Goal: Task Accomplishment & Management: Manage account settings

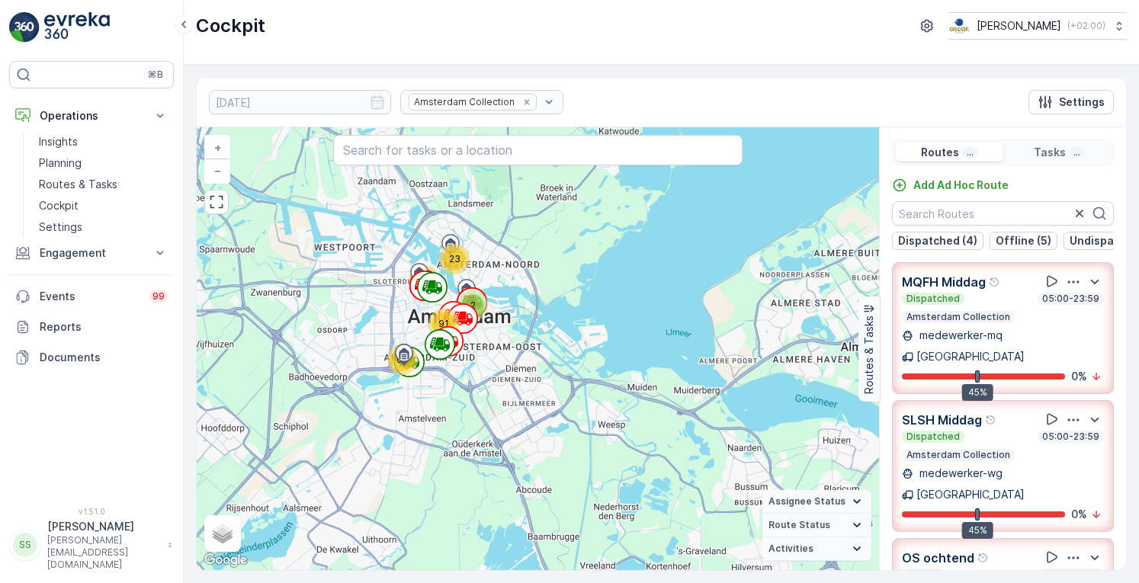
scroll to position [1526, 0]
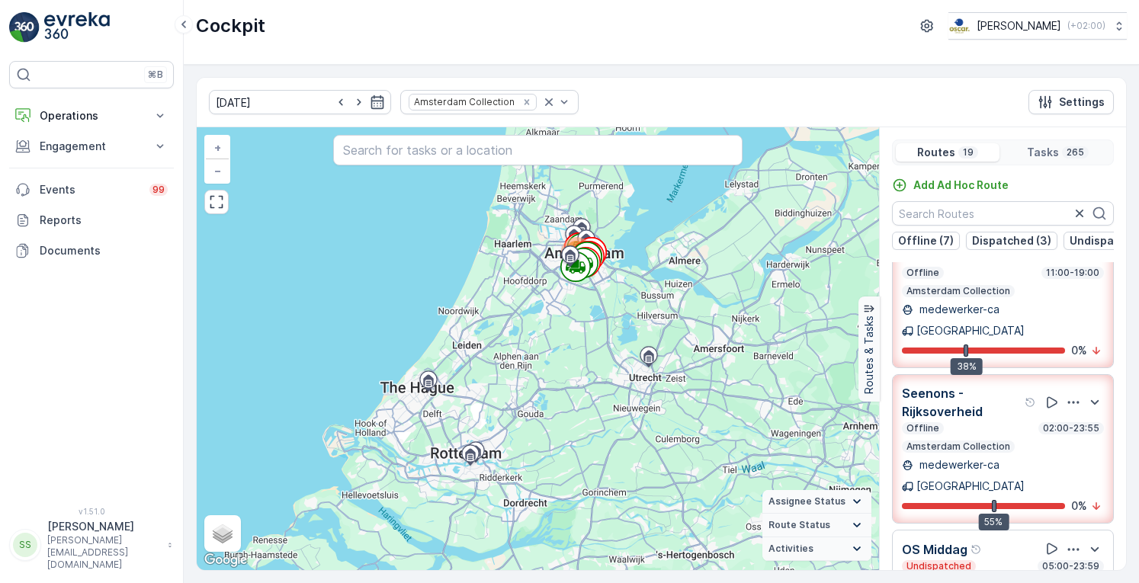
scroll to position [635, 0]
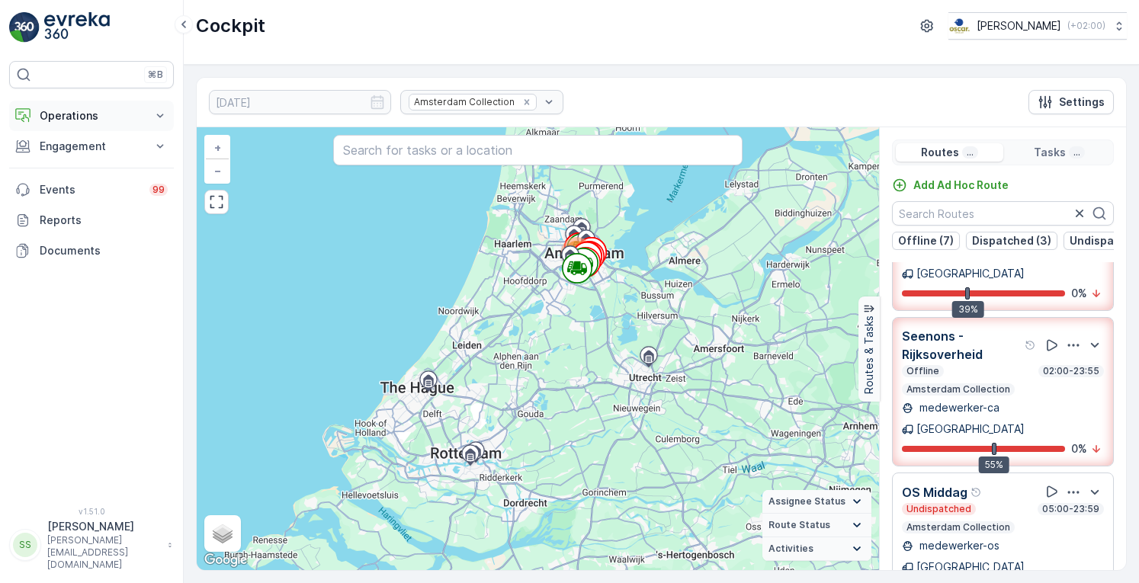
click at [46, 114] on p "Operations" at bounding box center [92, 115] width 104 height 15
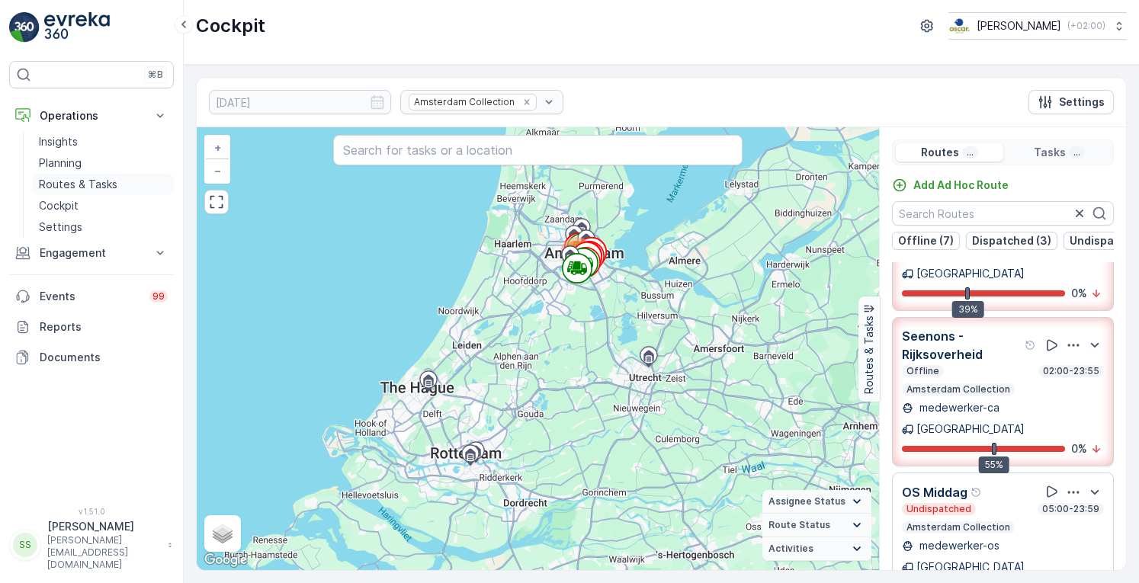
click at [79, 180] on p "Routes & Tasks" at bounding box center [78, 184] width 79 height 15
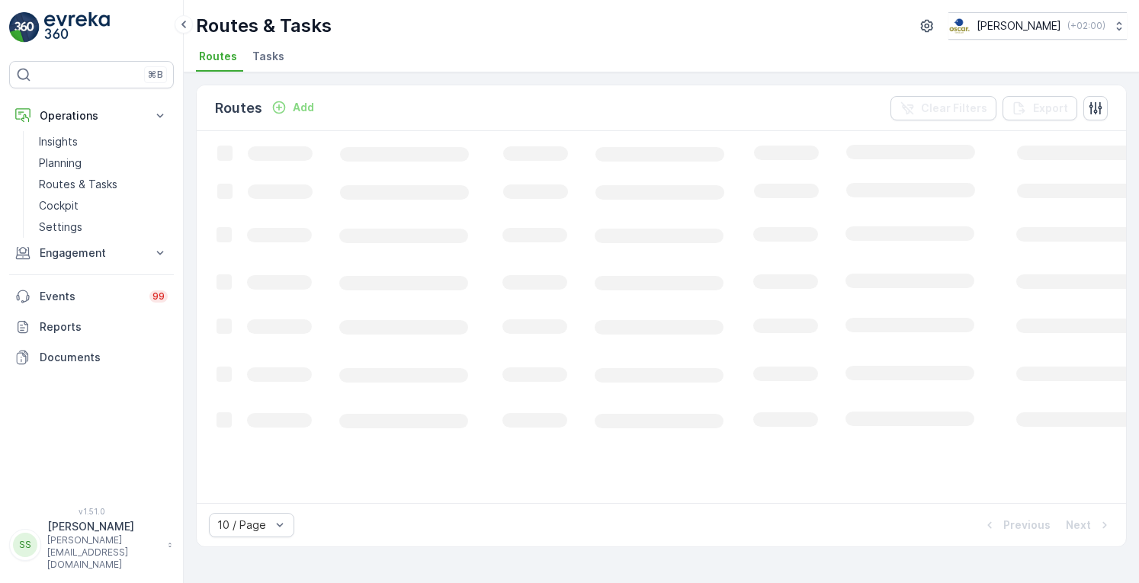
click at [255, 63] on span "Tasks" at bounding box center [268, 56] width 32 height 15
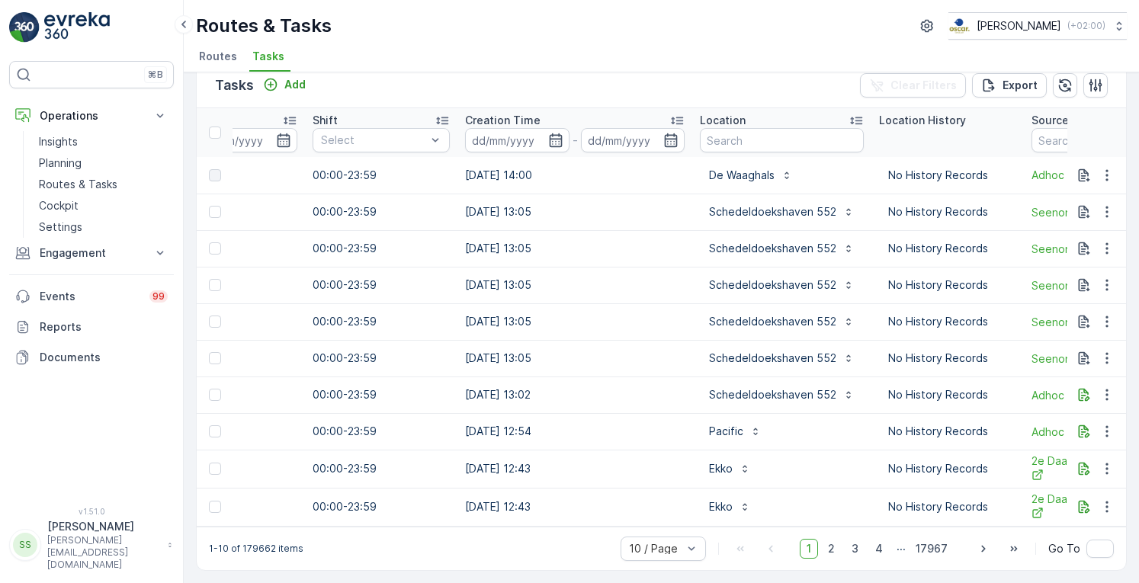
scroll to position [0, 1172]
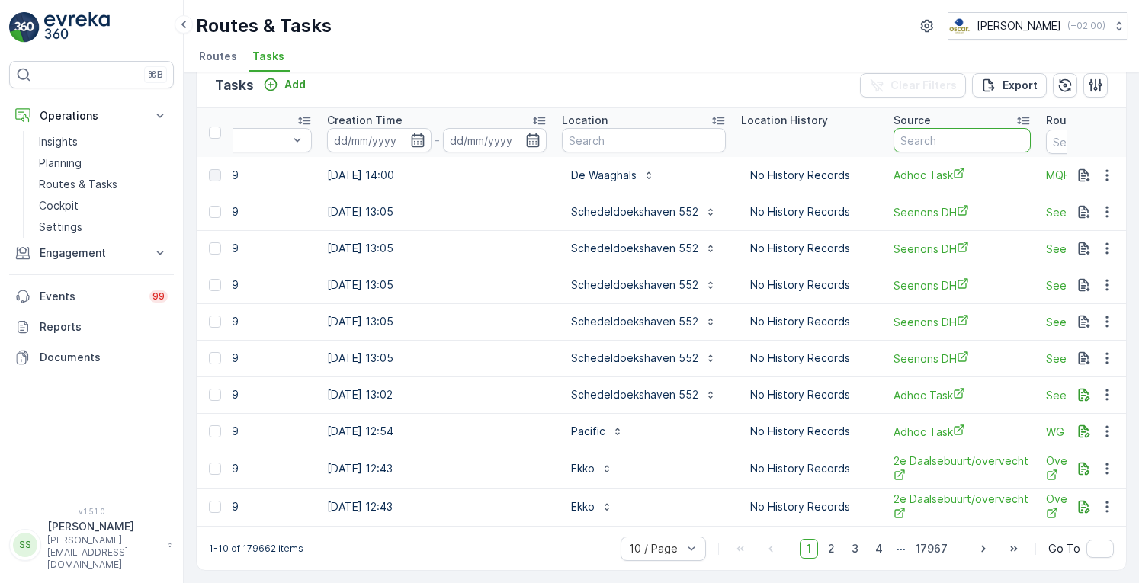
click at [906, 137] on input "text" at bounding box center [961, 140] width 137 height 24
type input "OM"
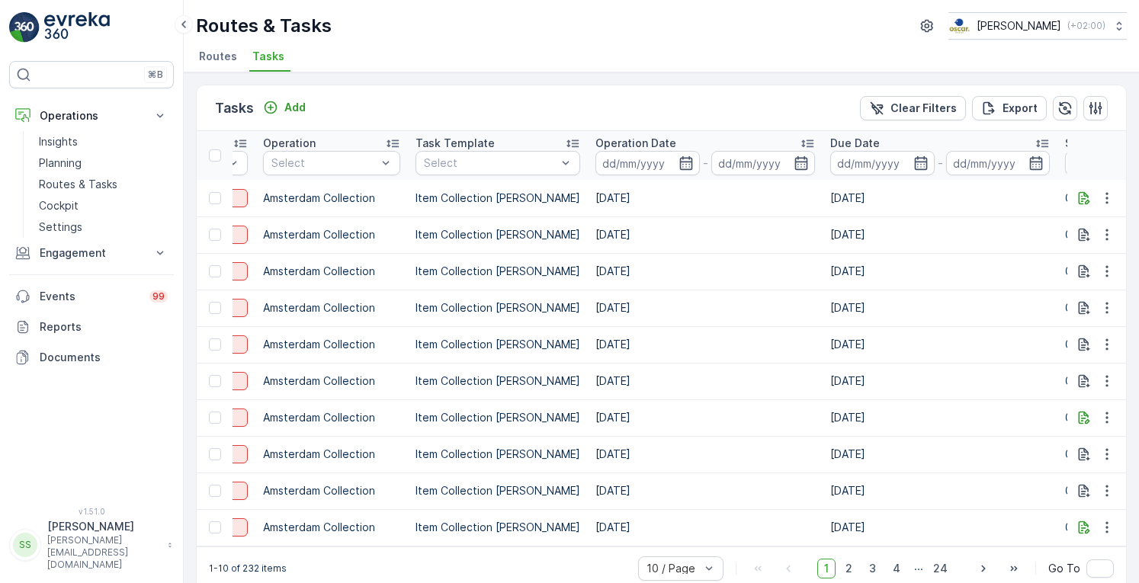
scroll to position [0, 247]
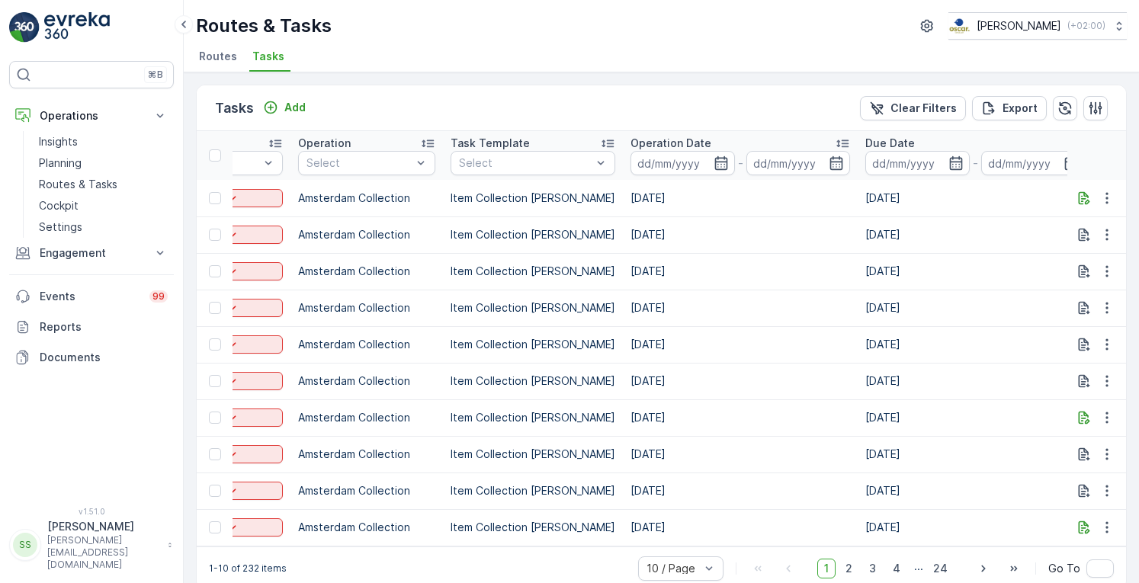
click at [691, 171] on input at bounding box center [682, 163] width 104 height 24
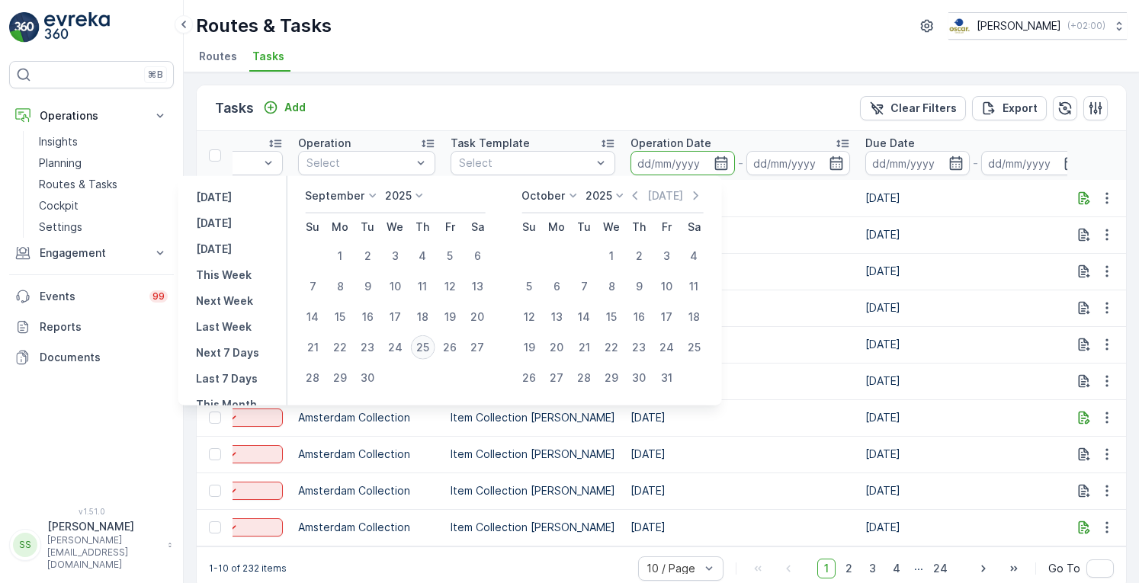
click at [427, 348] on div "25" at bounding box center [422, 347] width 24 height 24
type input "[DATE]"
click at [427, 348] on div "25" at bounding box center [422, 347] width 24 height 24
type input "[DATE]"
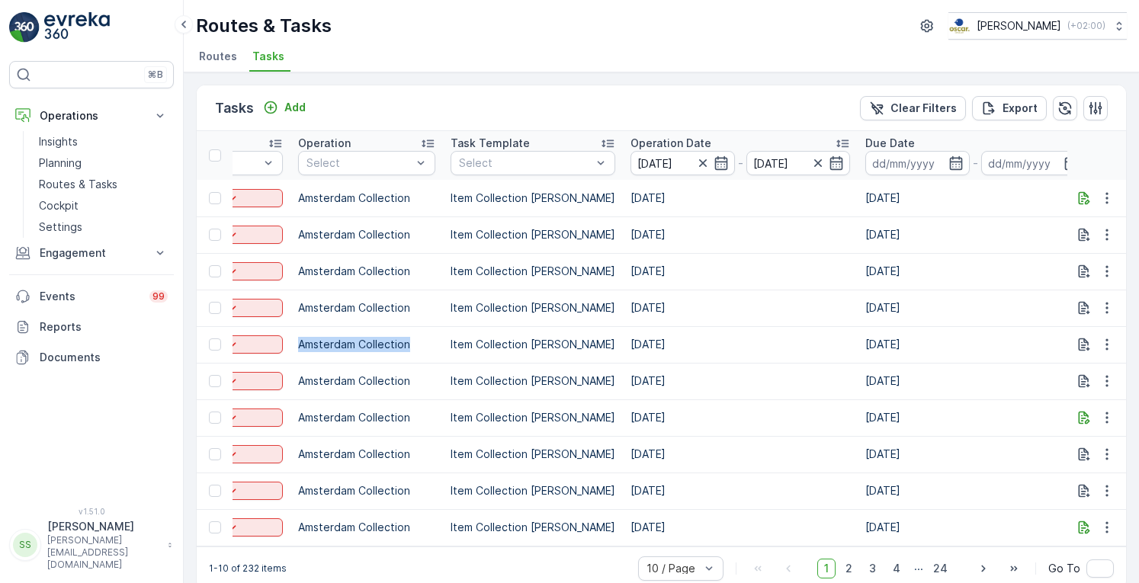
click at [427, 348] on p "Amsterdam Collection" at bounding box center [366, 344] width 137 height 15
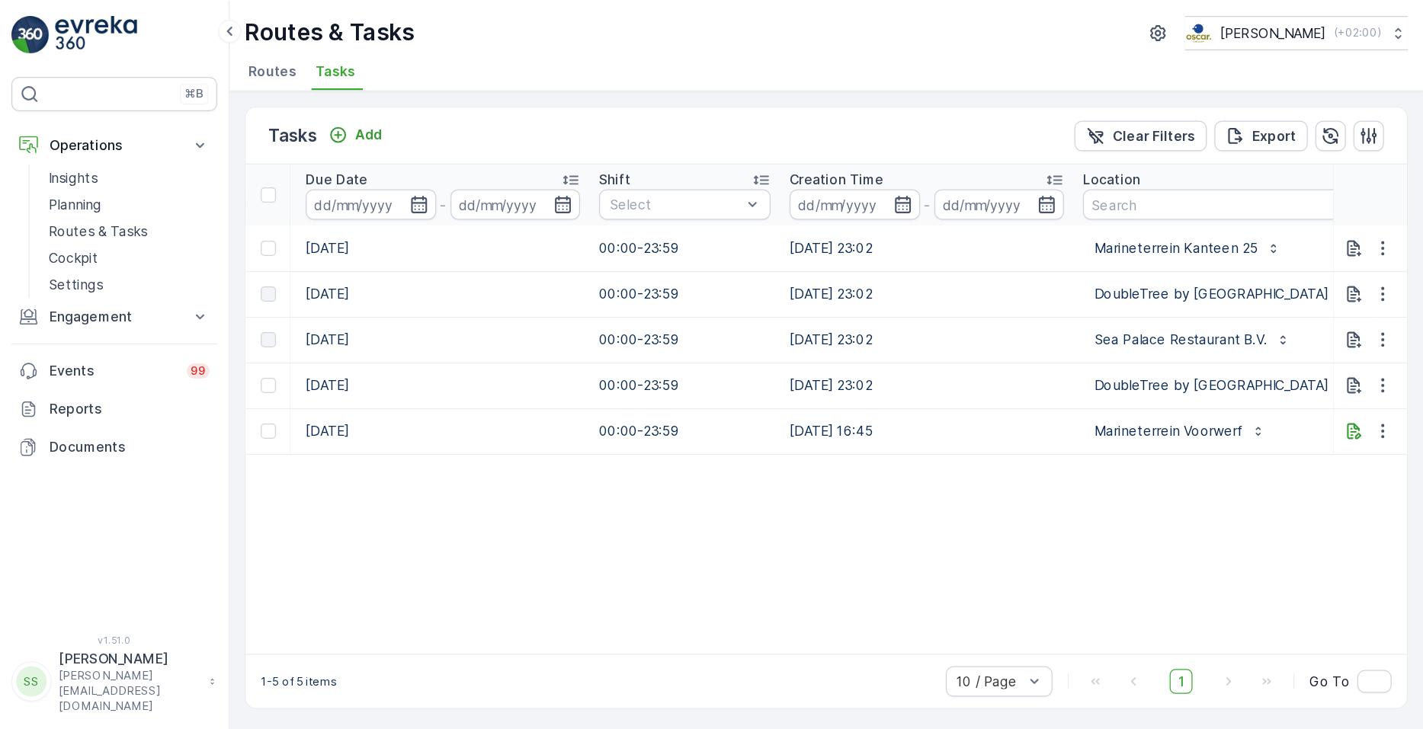
scroll to position [0, 976]
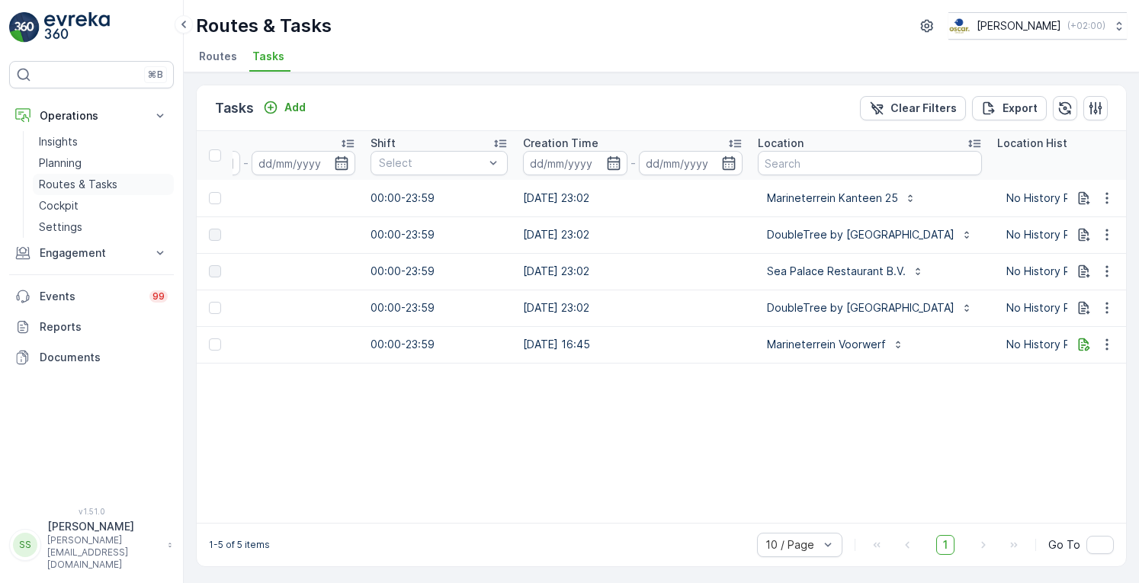
click at [92, 177] on p "Routes & Tasks" at bounding box center [78, 184] width 79 height 15
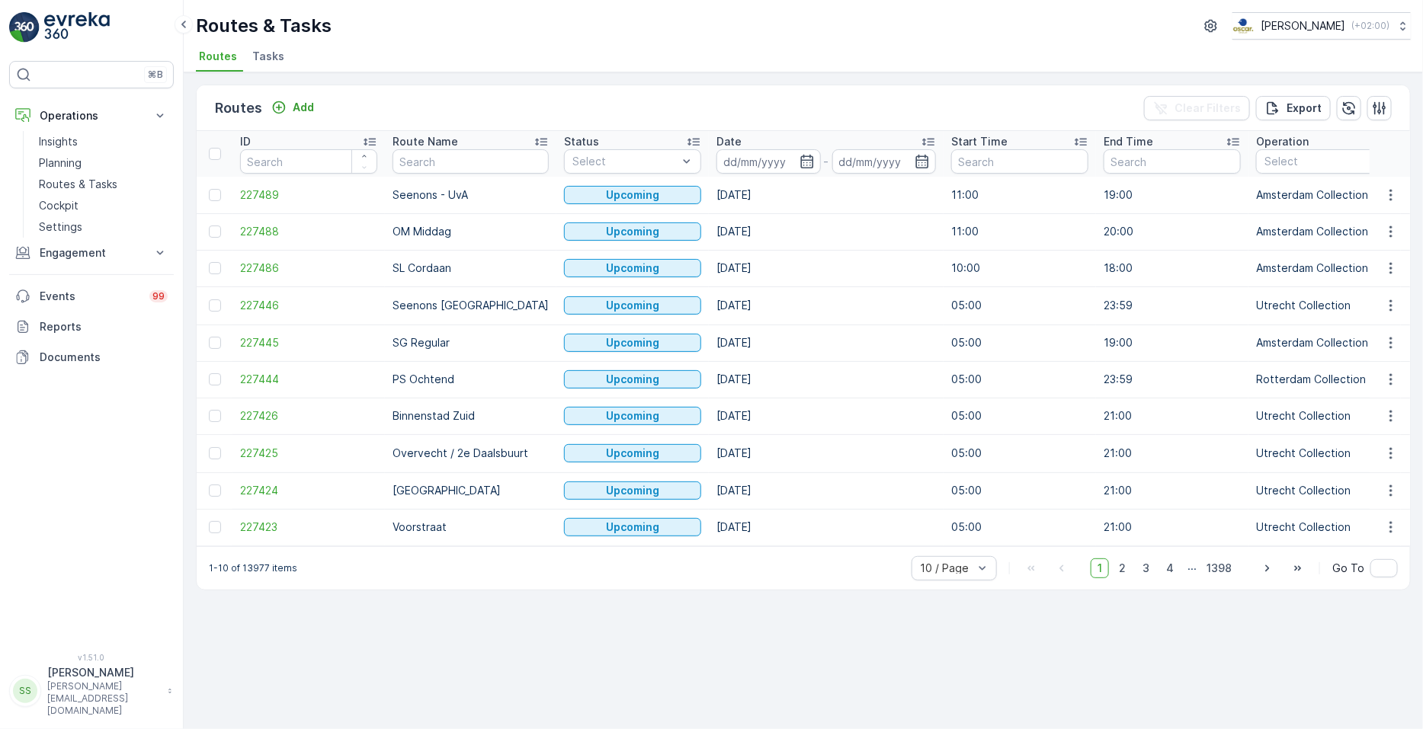
drag, startPoint x: 1107, startPoint y: 4, endPoint x: 675, endPoint y: 43, distance: 434.0
click at [675, 43] on div "Routes & Tasks Oscar Circulair ( +02:00 ) Routes Tasks" at bounding box center [803, 36] width 1239 height 72
click at [76, 184] on p "Routes & Tasks" at bounding box center [78, 184] width 79 height 15
click at [63, 203] on p "Cockpit" at bounding box center [59, 205] width 40 height 15
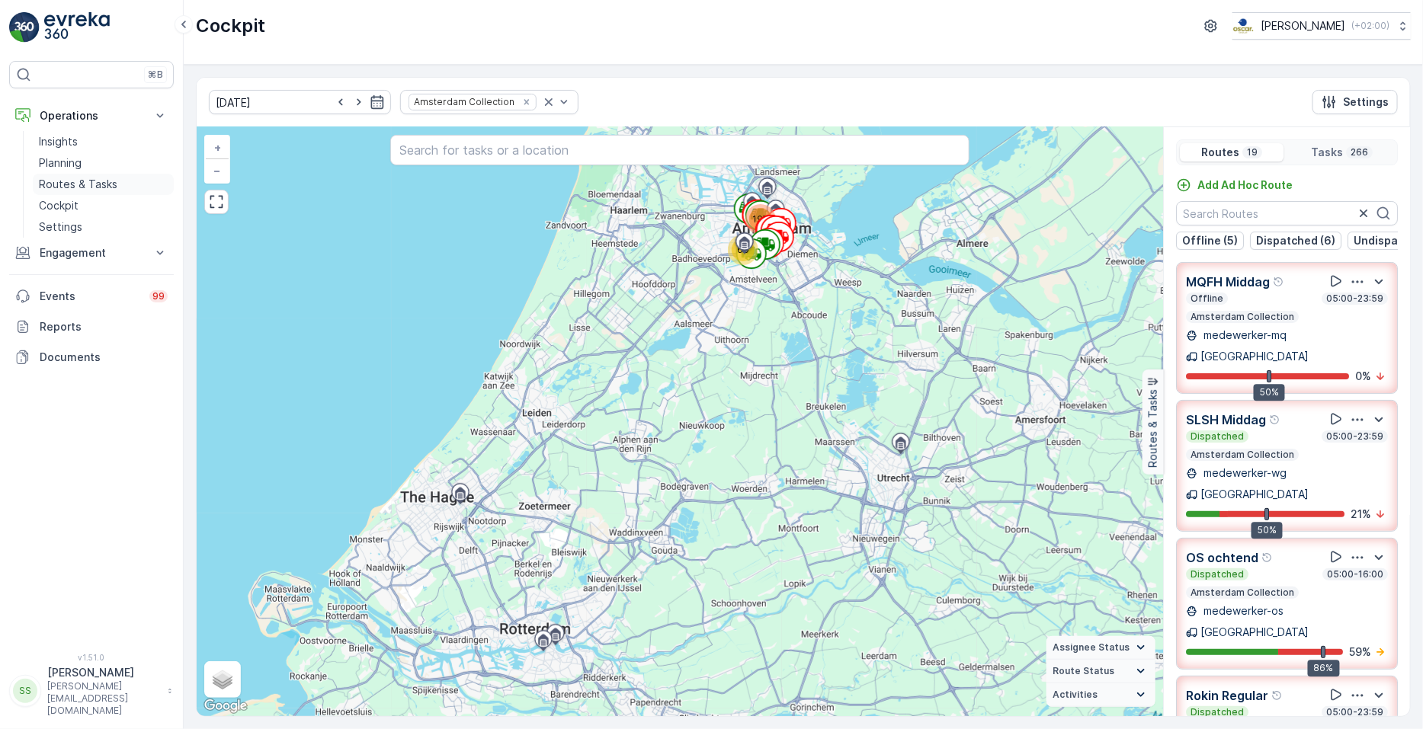
click at [72, 183] on p "Routes & Tasks" at bounding box center [78, 184] width 79 height 15
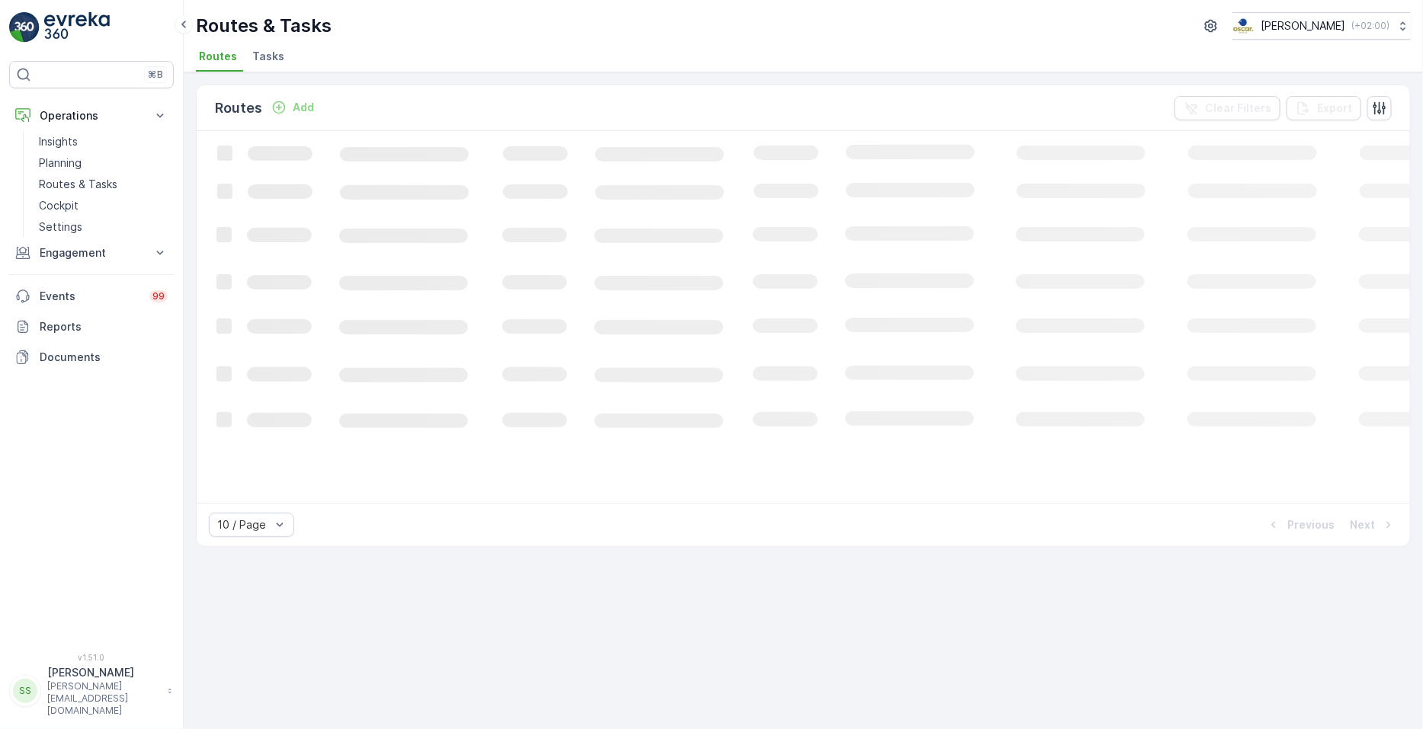
click at [245, 63] on ul "Routes Tasks" at bounding box center [797, 59] width 1203 height 26
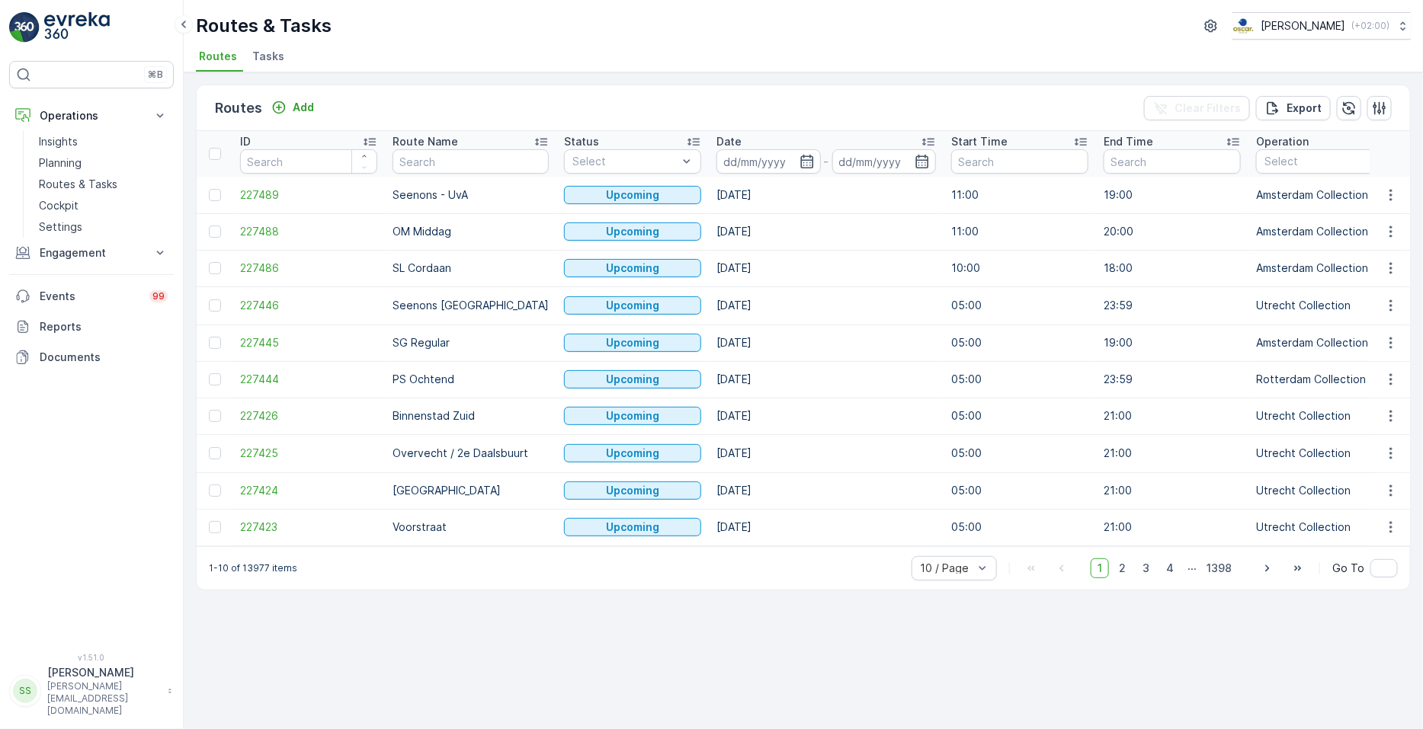
click at [259, 59] on span "Tasks" at bounding box center [268, 56] width 32 height 15
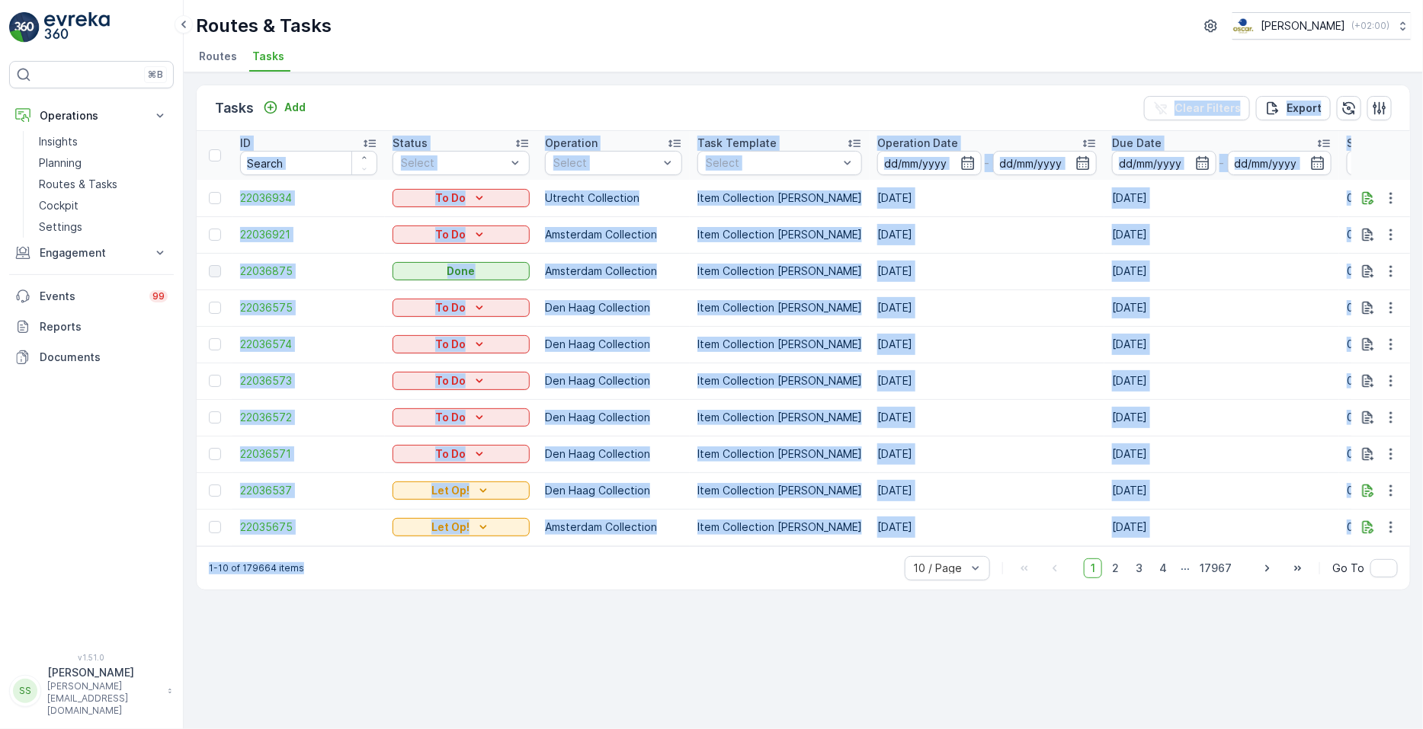
drag, startPoint x: 438, startPoint y: 93, endPoint x: 829, endPoint y: 699, distance: 720.7
click at [829, 582] on div "Tasks Add Clear Filters Export ID Status Select Operation Select Task Template …" at bounding box center [803, 400] width 1239 height 657
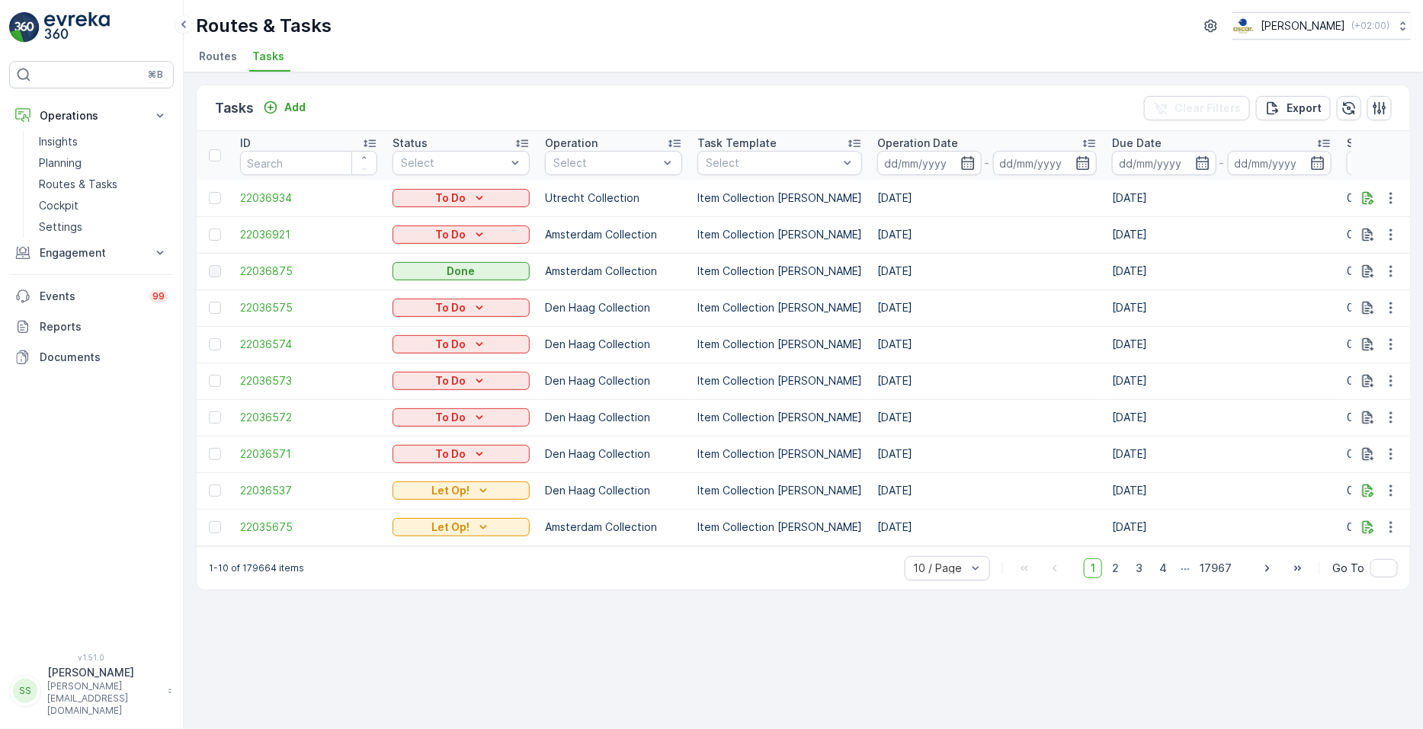
click at [1027, 582] on div "Tasks Add Clear Filters Export ID Status Select Operation Select Task Template …" at bounding box center [803, 400] width 1239 height 657
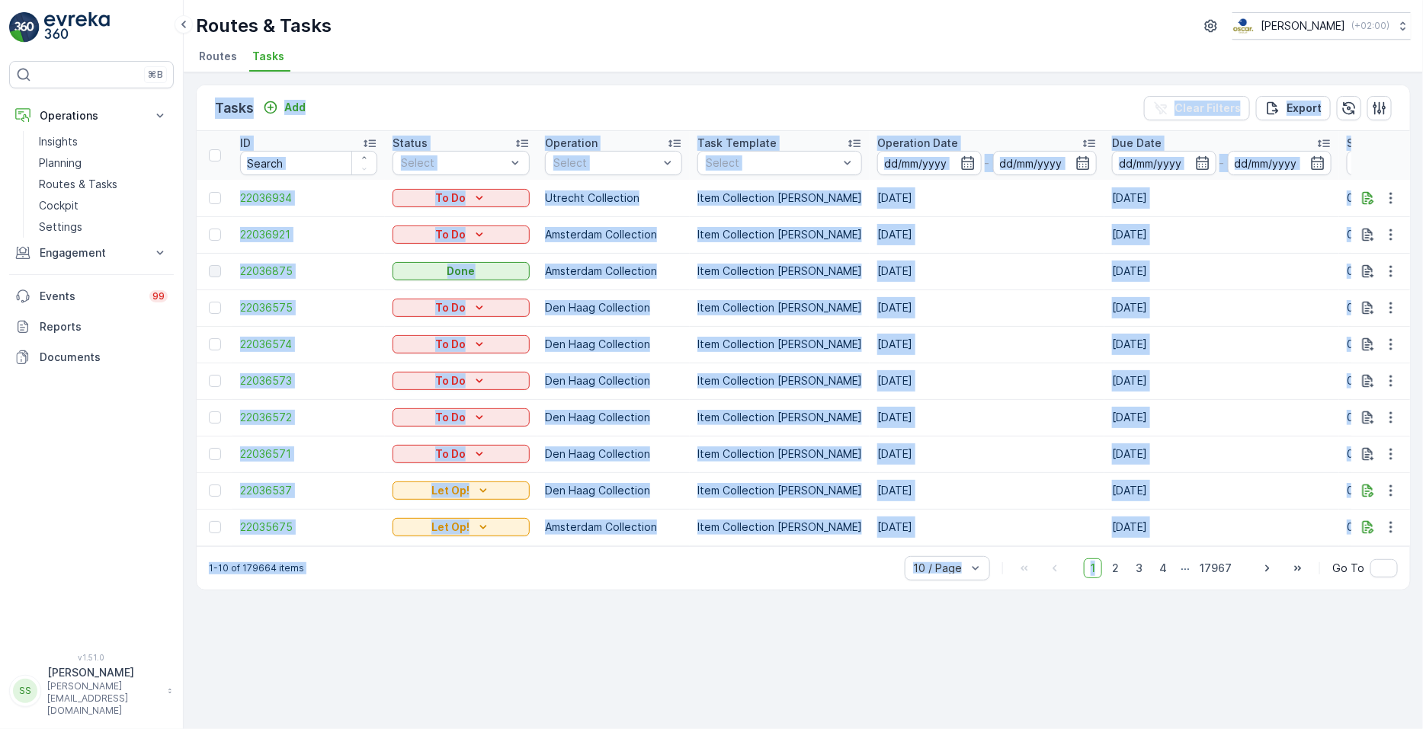
drag, startPoint x: 1027, startPoint y: 645, endPoint x: 758, endPoint y: 51, distance: 651.9
click at [758, 51] on div "Routes & Tasks Oscar Circulair ( +02:00 ) Routes Tasks Tasks Add Clear Filters …" at bounding box center [803, 364] width 1239 height 729
click at [758, 51] on ul "Routes Tasks" at bounding box center [797, 59] width 1203 height 26
drag, startPoint x: 758, startPoint y: 51, endPoint x: 829, endPoint y: 585, distance: 539.1
click at [829, 582] on div "Routes & Tasks Oscar Circulair ( +02:00 ) Routes Tasks Tasks Add Clear Filters …" at bounding box center [803, 364] width 1239 height 729
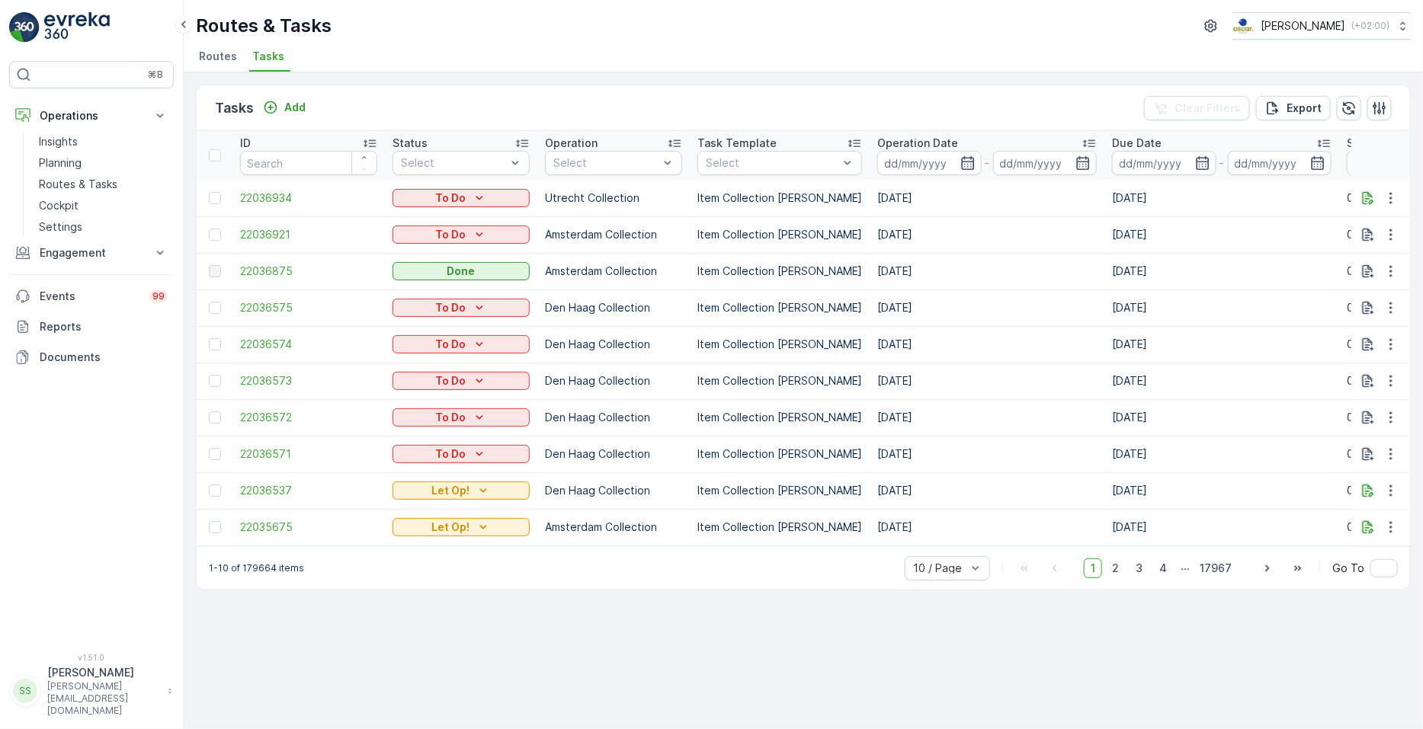
click at [937, 582] on div "Tasks Add Clear Filters Export ID Status Select Operation Select Task Template …" at bounding box center [803, 400] width 1239 height 657
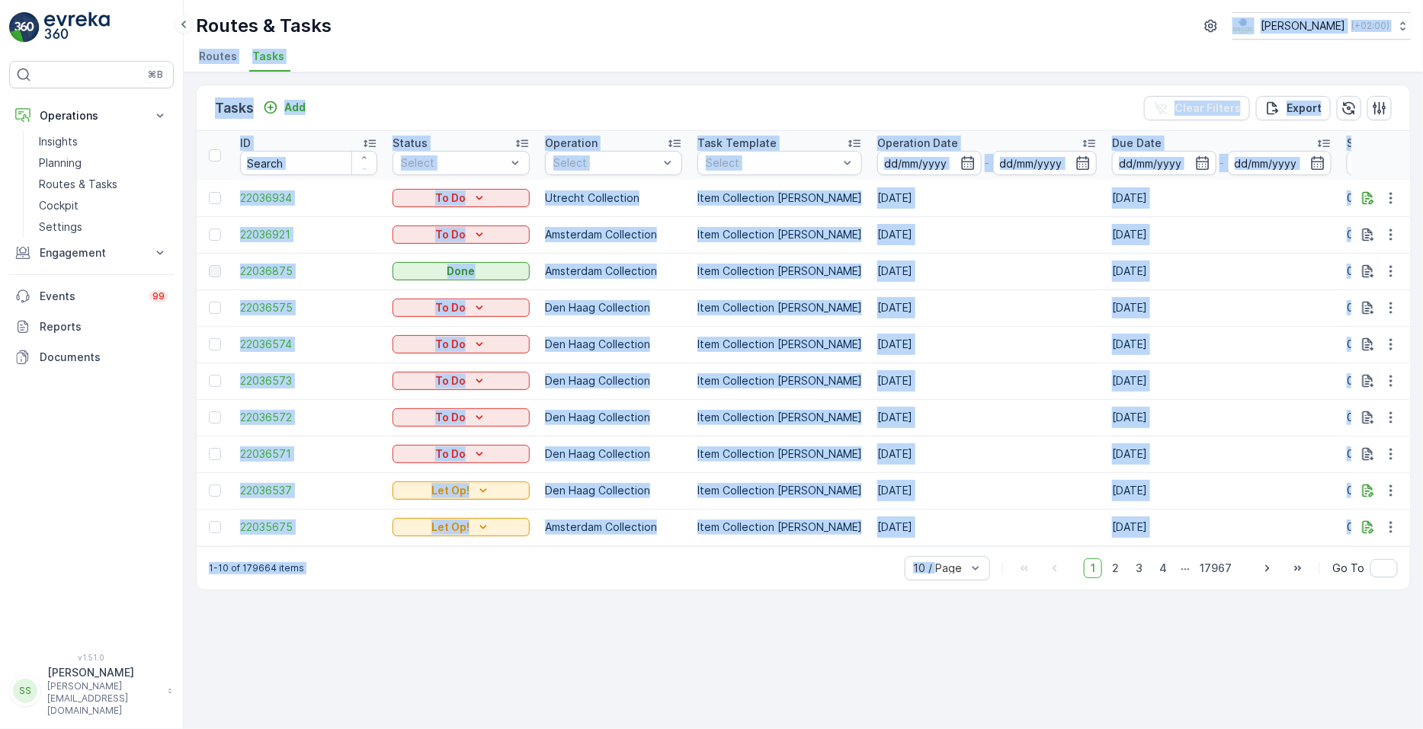
drag, startPoint x: 937, startPoint y: 639, endPoint x: 748, endPoint y: 12, distance: 654.2
click at [748, 12] on div "Routes & Tasks Oscar Circulair ( +02:00 ) Routes Tasks Tasks Add Clear Filters …" at bounding box center [803, 364] width 1239 height 729
click at [738, 66] on ul "Routes Tasks" at bounding box center [797, 59] width 1203 height 26
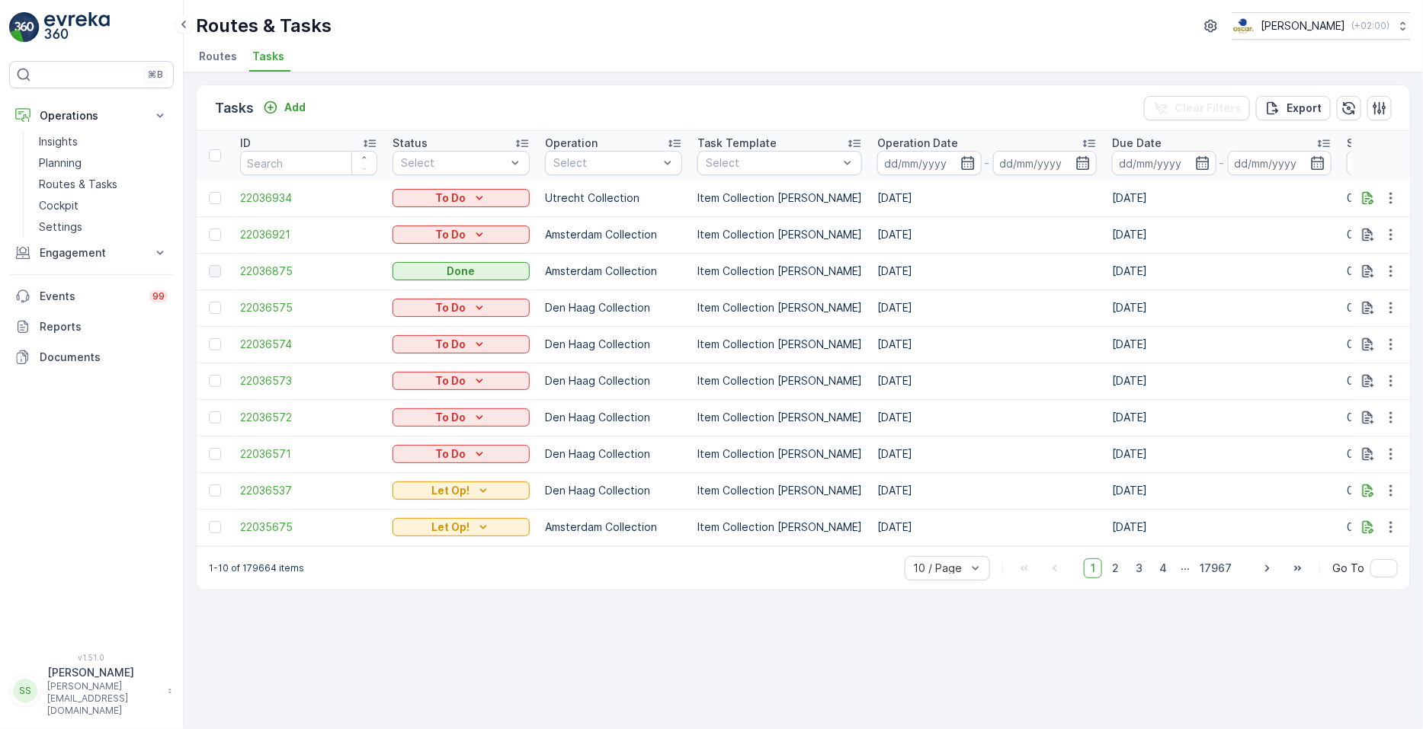
click at [738, 66] on ul "Routes Tasks" at bounding box center [797, 59] width 1203 height 26
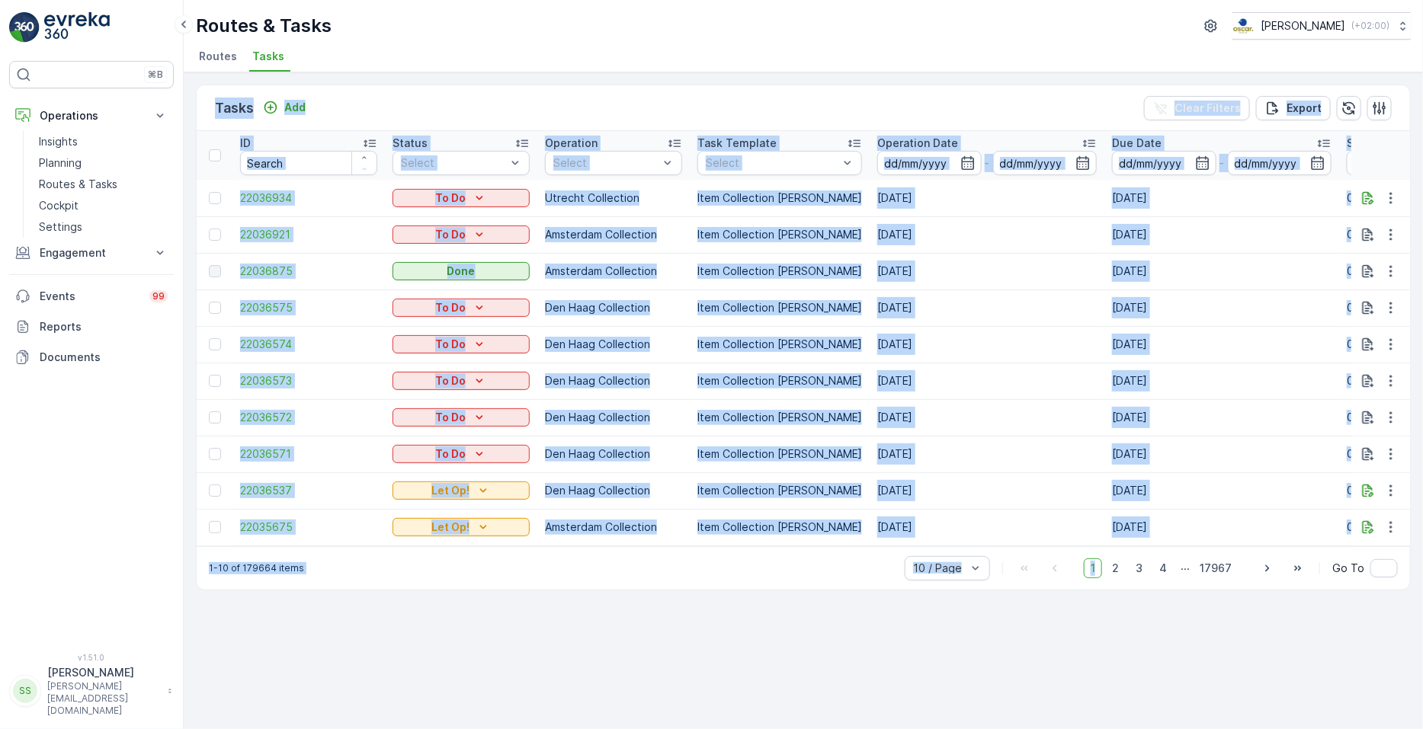
drag, startPoint x: 738, startPoint y: 66, endPoint x: 1100, endPoint y: 656, distance: 692.2
click at [1100, 582] on div "Routes & Tasks Oscar Circulair ( +02:00 ) Routes Tasks Tasks Add Clear Filters …" at bounding box center [803, 364] width 1239 height 729
click at [1100, 582] on div "Tasks Add Clear Filters Export ID Status Select Operation Select Task Template …" at bounding box center [803, 400] width 1239 height 657
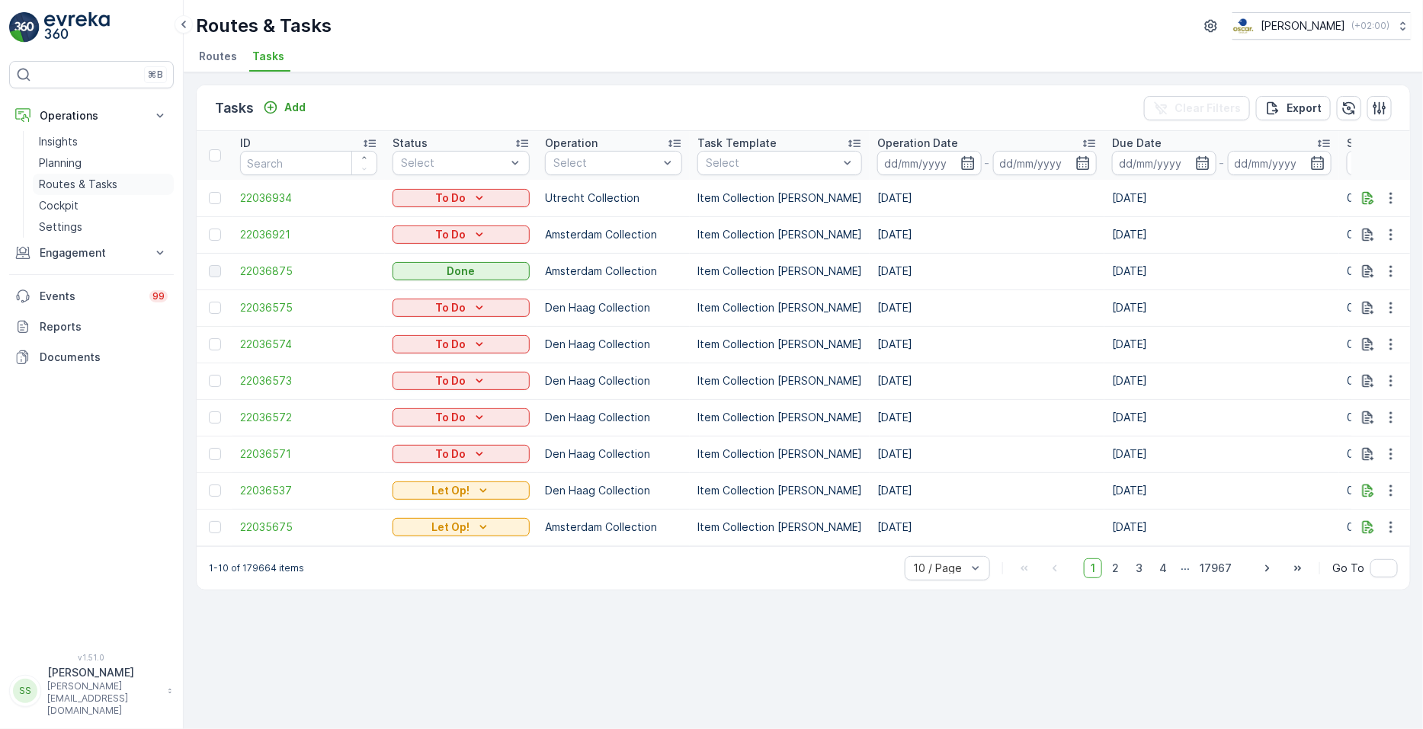
click at [100, 183] on p "Routes & Tasks" at bounding box center [78, 184] width 79 height 15
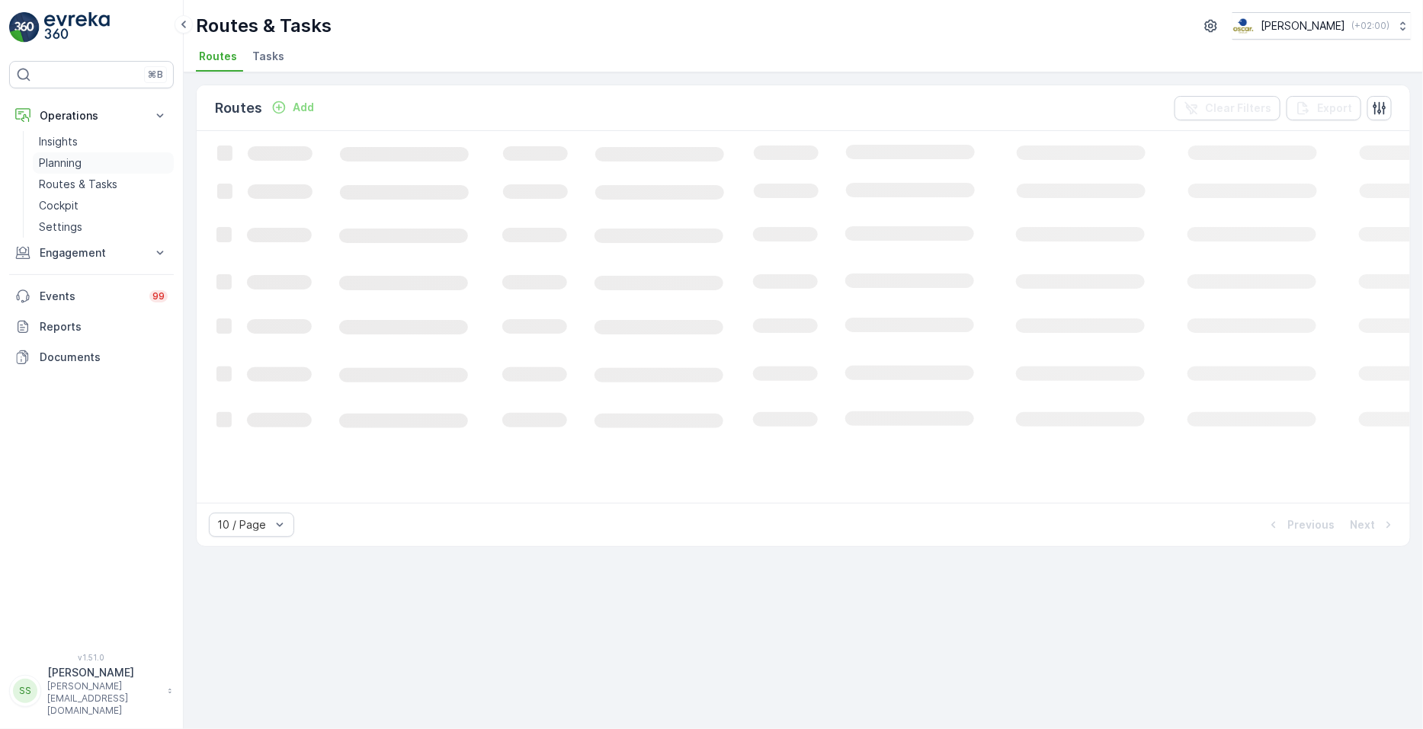
click at [60, 165] on p "Planning" at bounding box center [60, 162] width 43 height 15
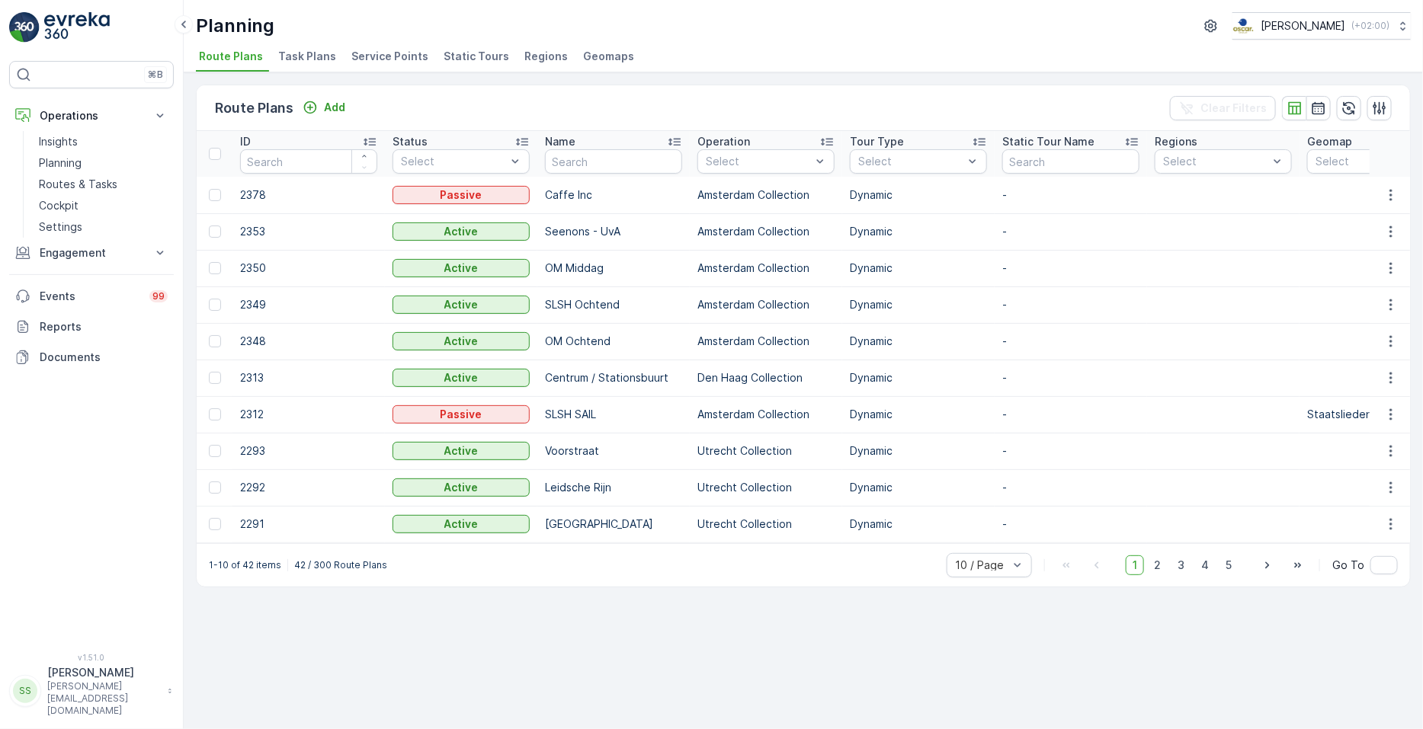
click at [294, 69] on li "Task Plans" at bounding box center [308, 59] width 67 height 26
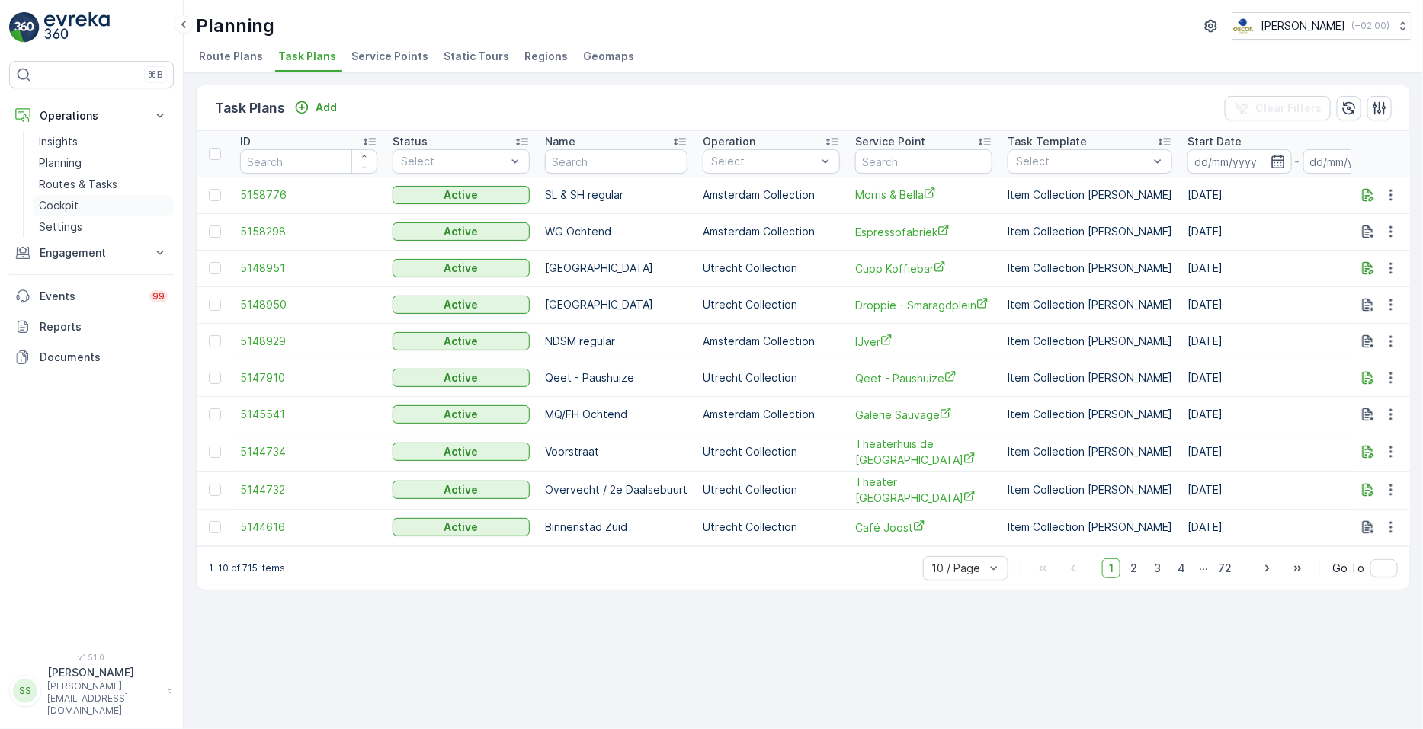
click at [82, 204] on link "Cockpit" at bounding box center [103, 205] width 141 height 21
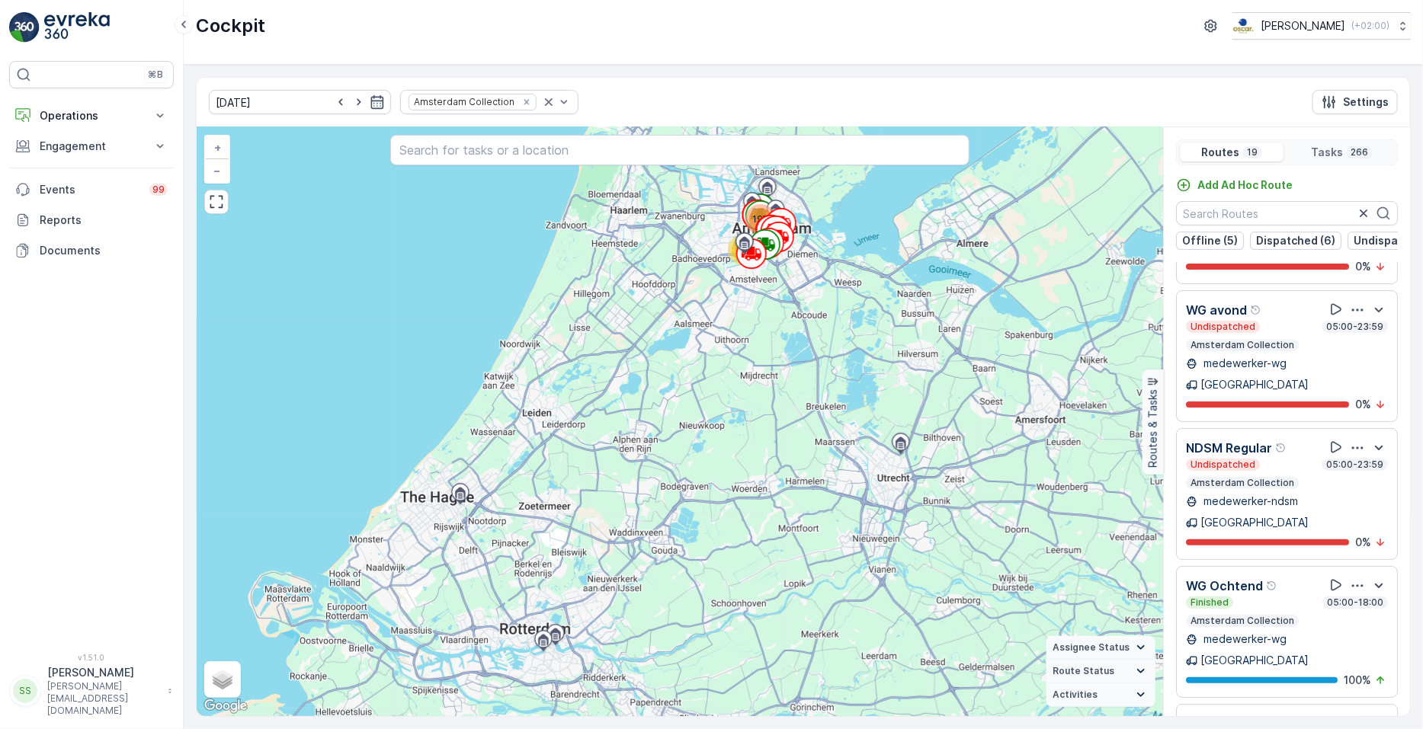
scroll to position [37, 0]
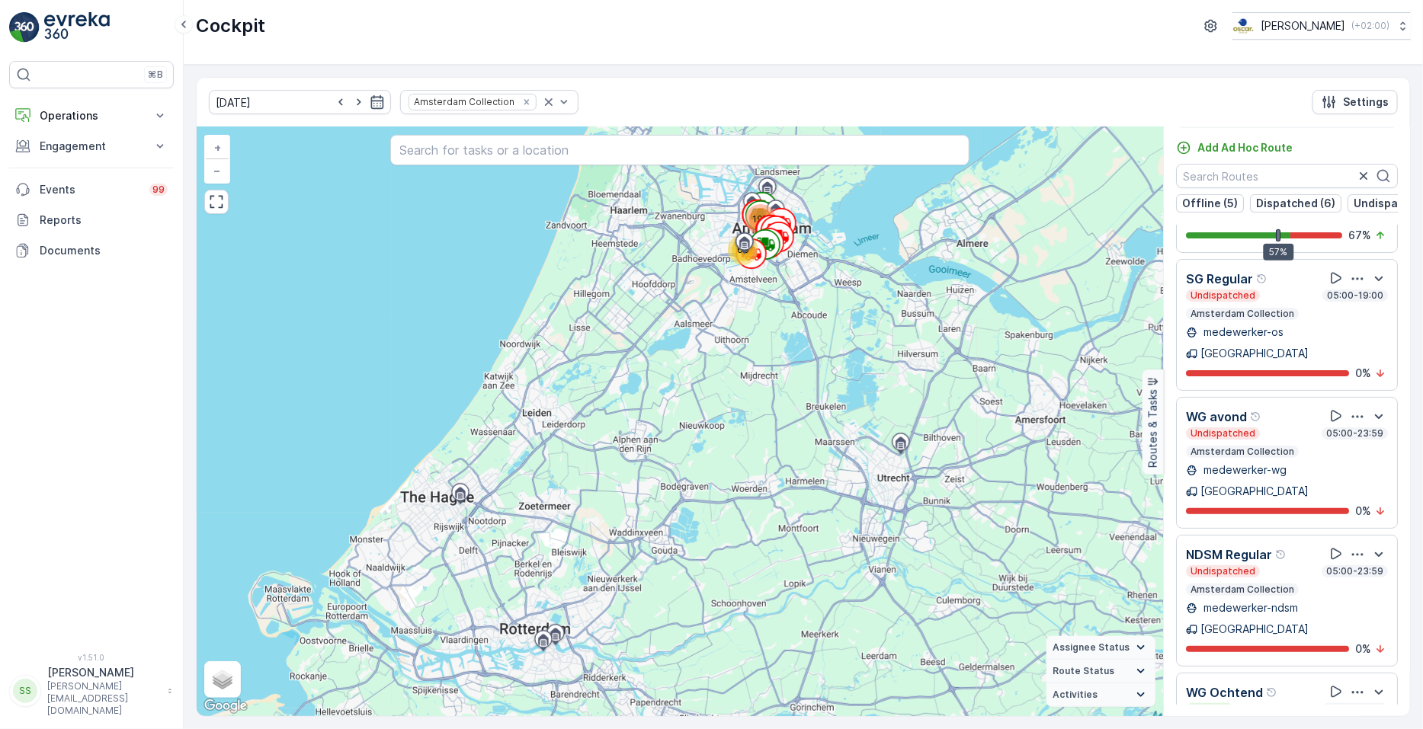
scroll to position [1620, 0]
click at [1268, 165] on input "text" at bounding box center [1287, 176] width 222 height 24
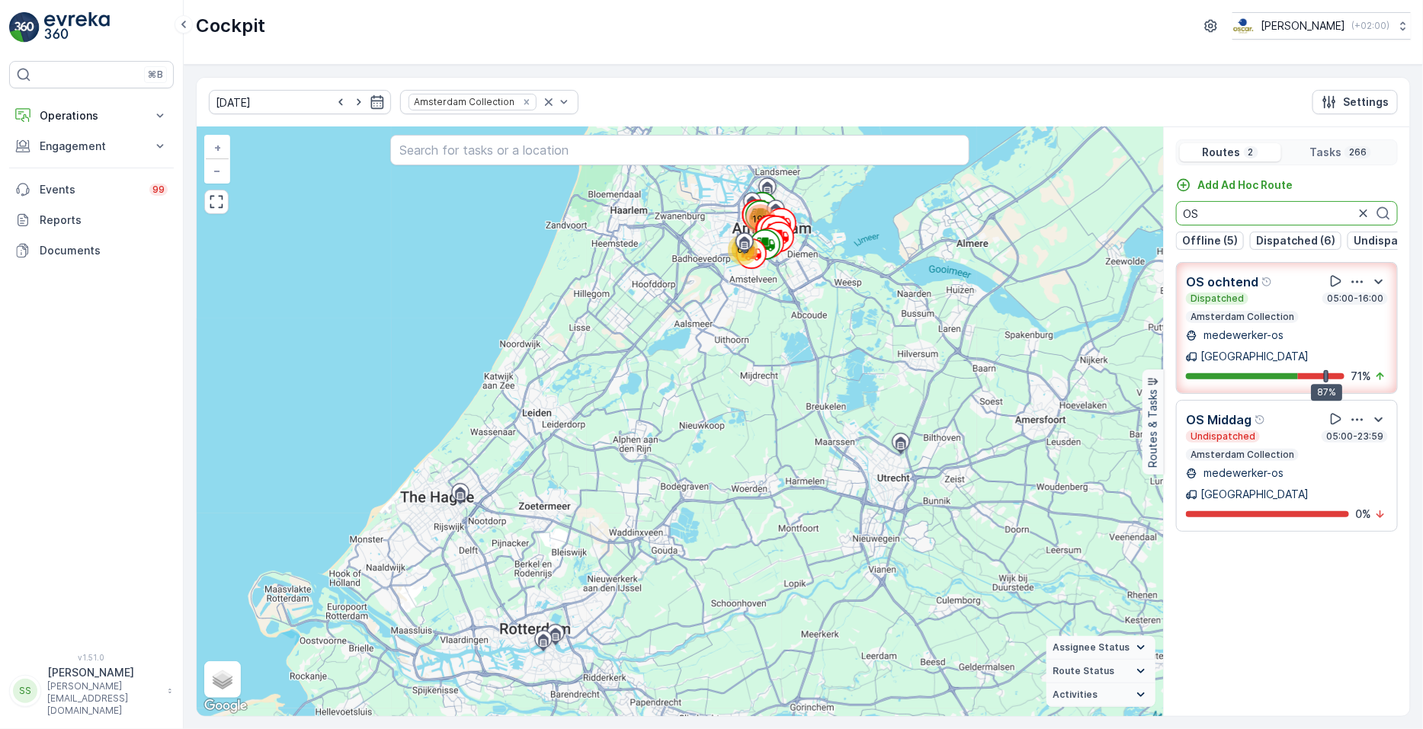
scroll to position [0, 0]
type input "OS"
click at [1361, 412] on icon "button" at bounding box center [1357, 419] width 15 height 15
click at [1361, 287] on icon "button" at bounding box center [1357, 281] width 15 height 15
click at [1360, 316] on span "See More Details" at bounding box center [1360, 323] width 88 height 15
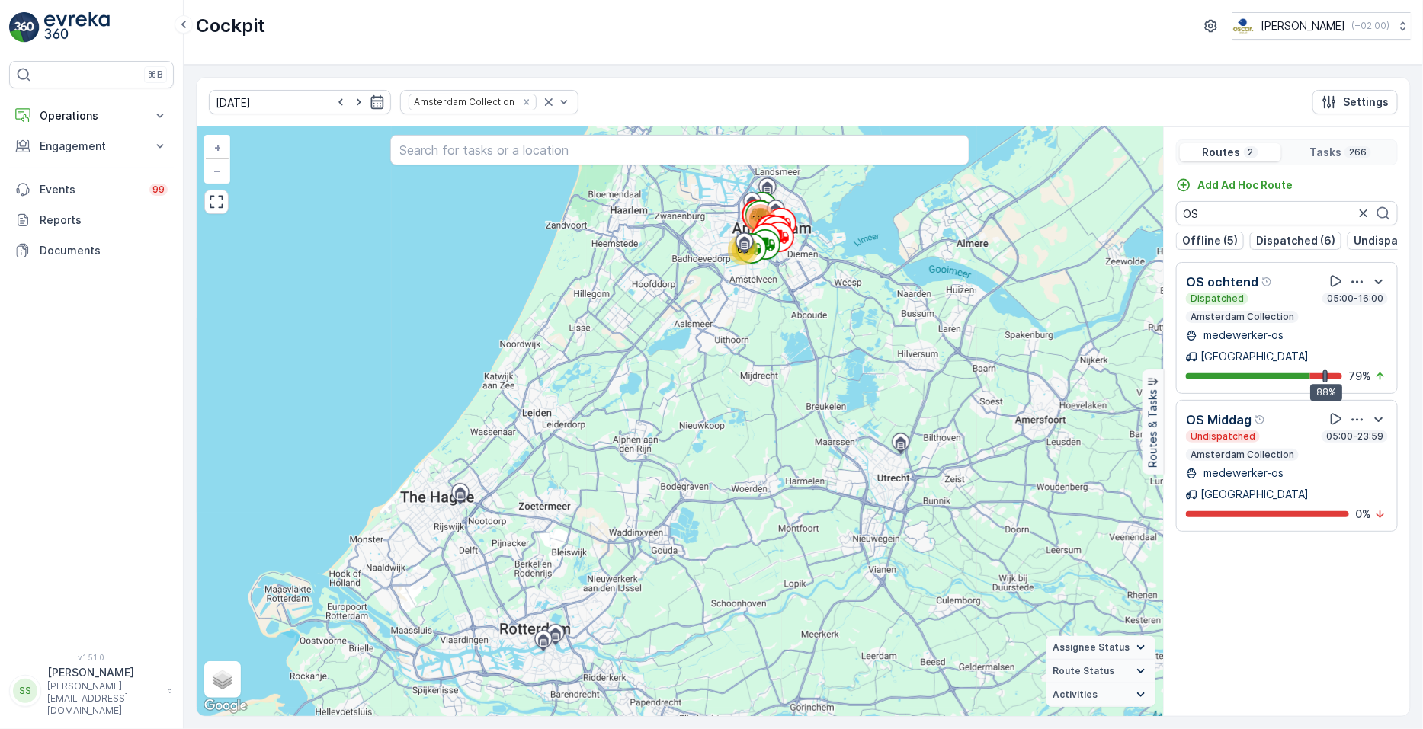
click at [1357, 412] on icon "button" at bounding box center [1357, 419] width 15 height 15
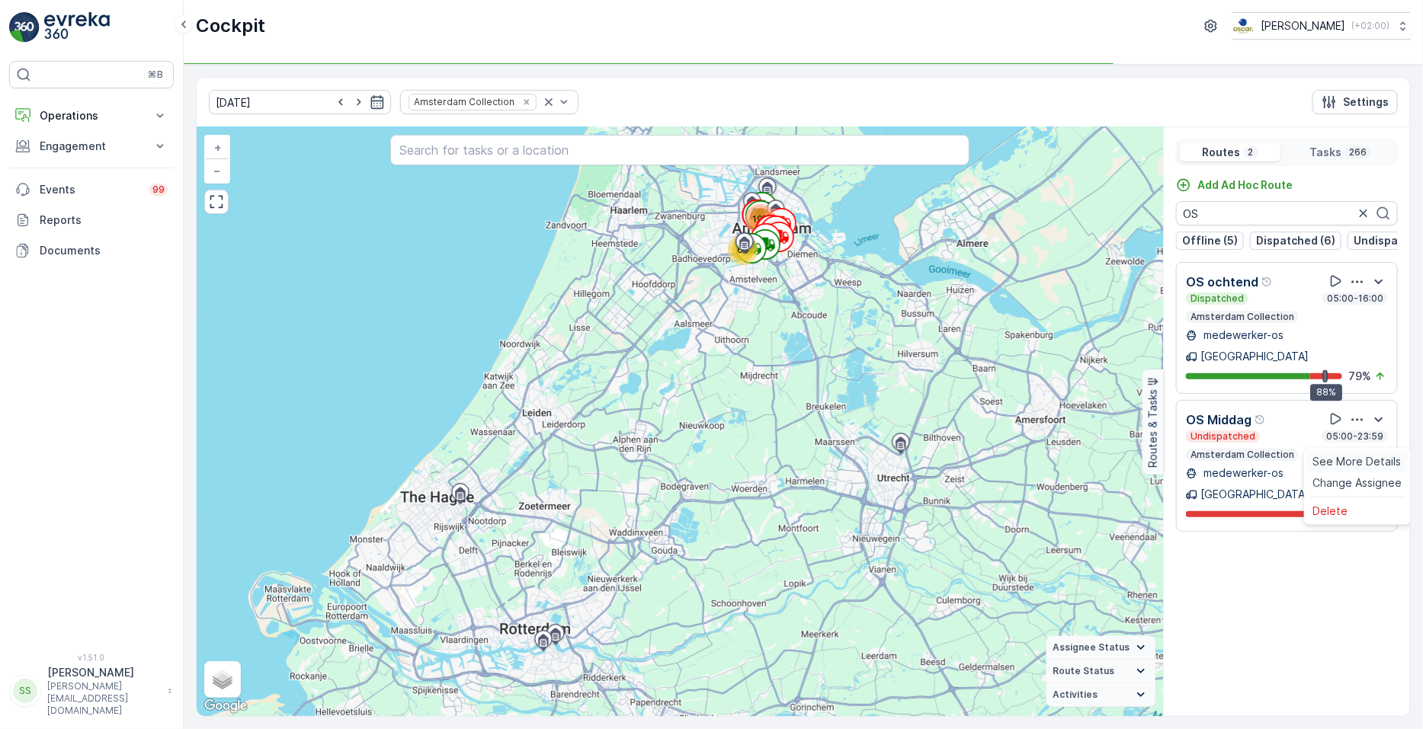
click at [1360, 454] on span "See More Details" at bounding box center [1357, 461] width 88 height 15
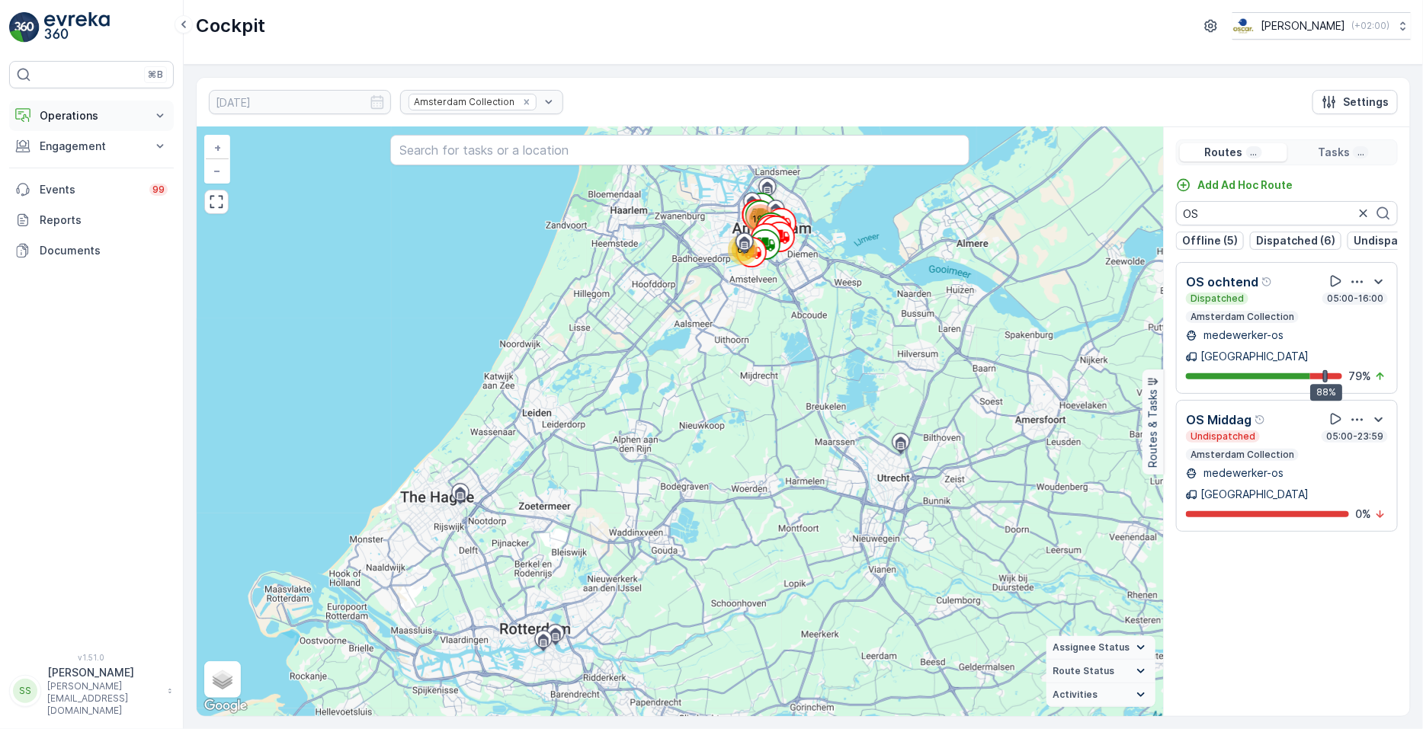
click at [107, 111] on p "Operations" at bounding box center [92, 115] width 104 height 15
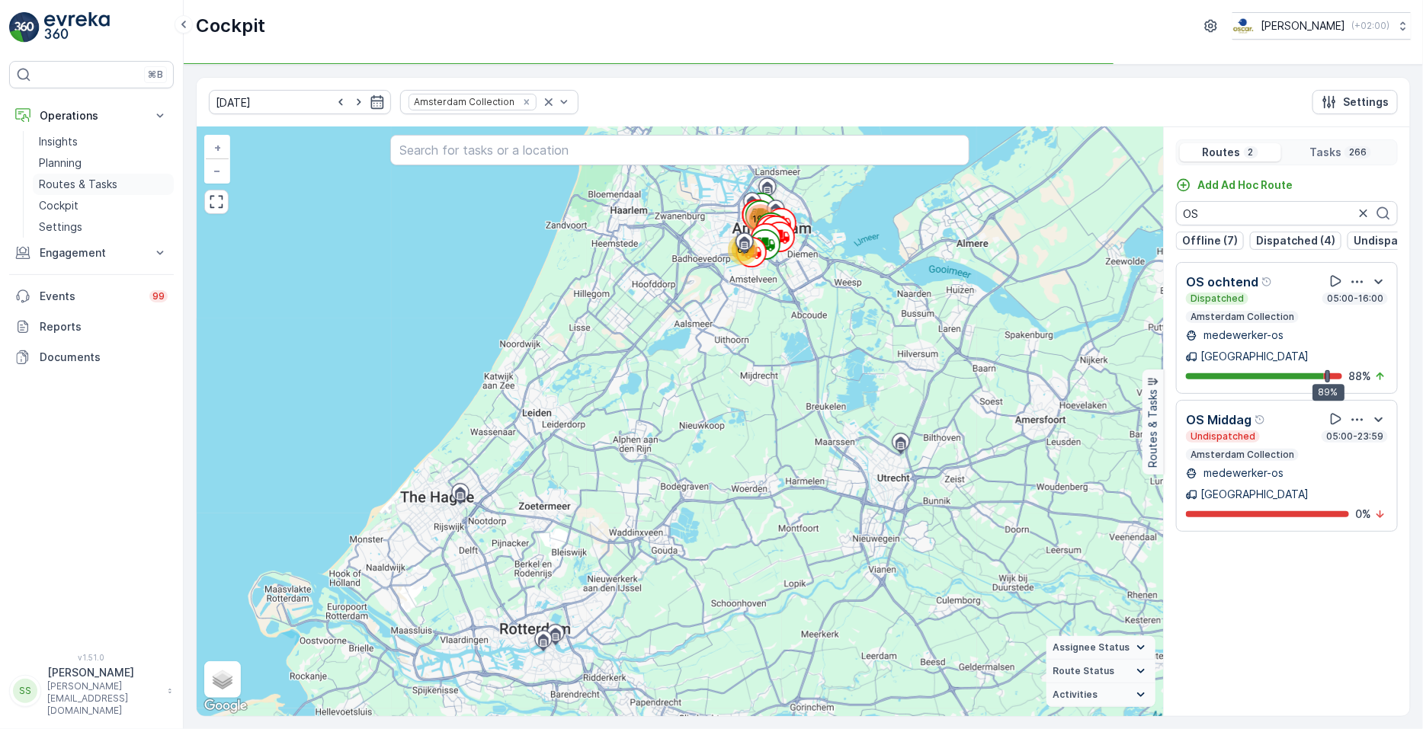
click at [103, 191] on p "Routes & Tasks" at bounding box center [78, 184] width 79 height 15
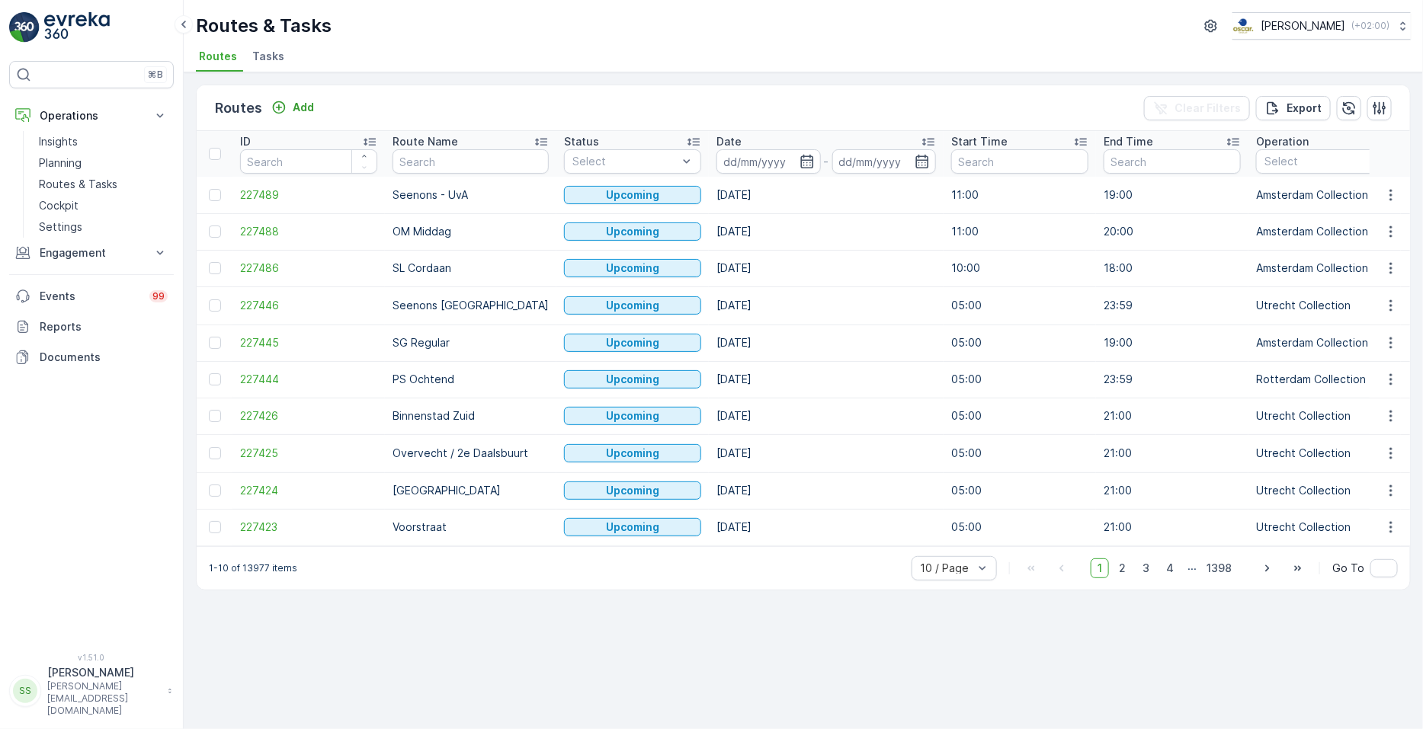
click at [254, 66] on li "Tasks" at bounding box center [269, 59] width 41 height 26
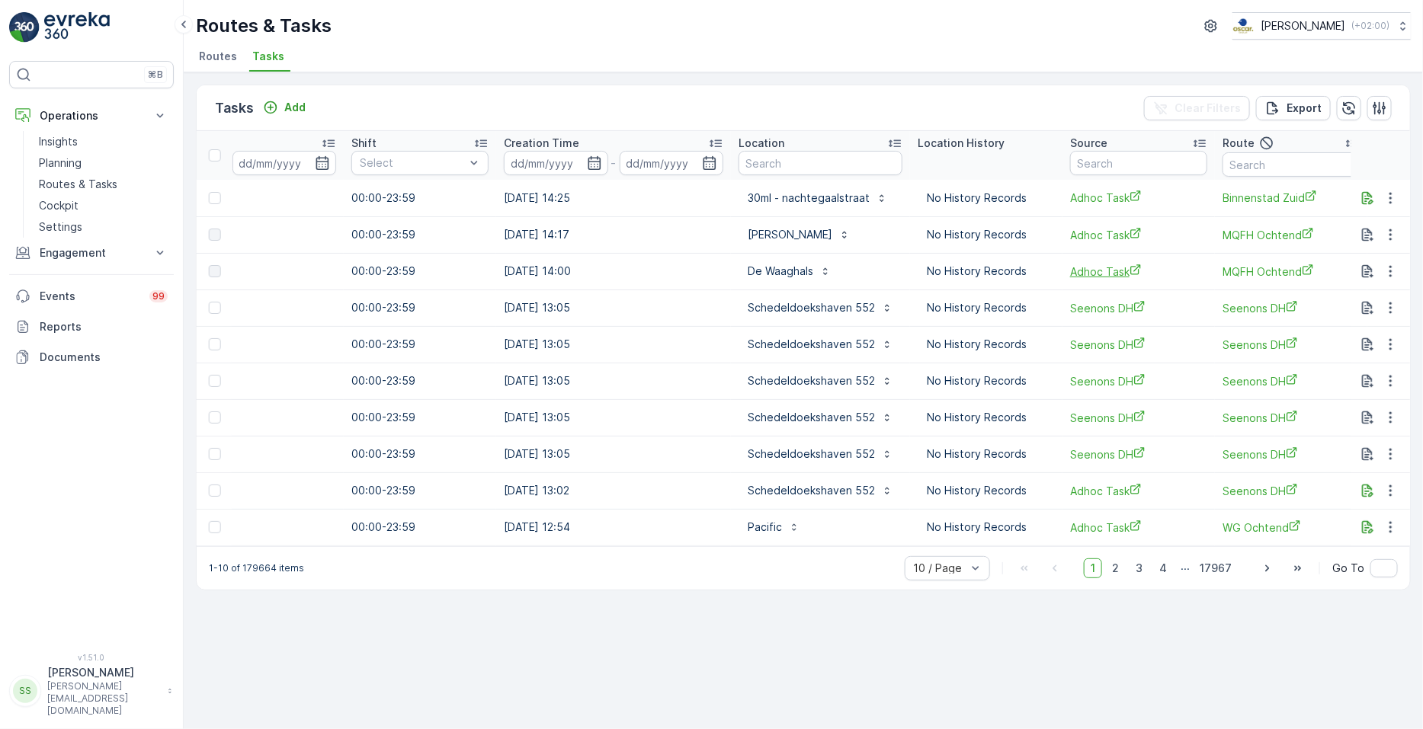
scroll to position [0, 1120]
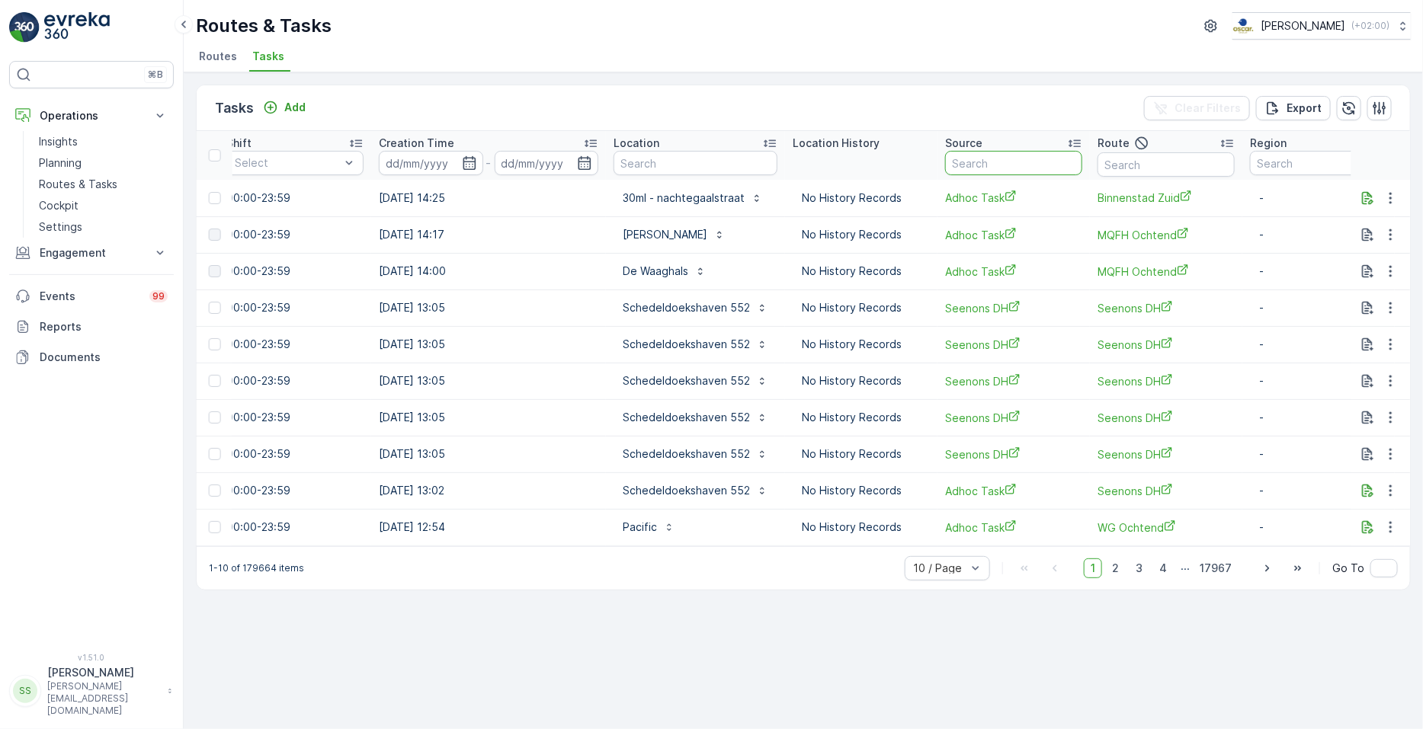
click at [962, 168] on input "text" at bounding box center [1013, 163] width 137 height 24
type input "sg"
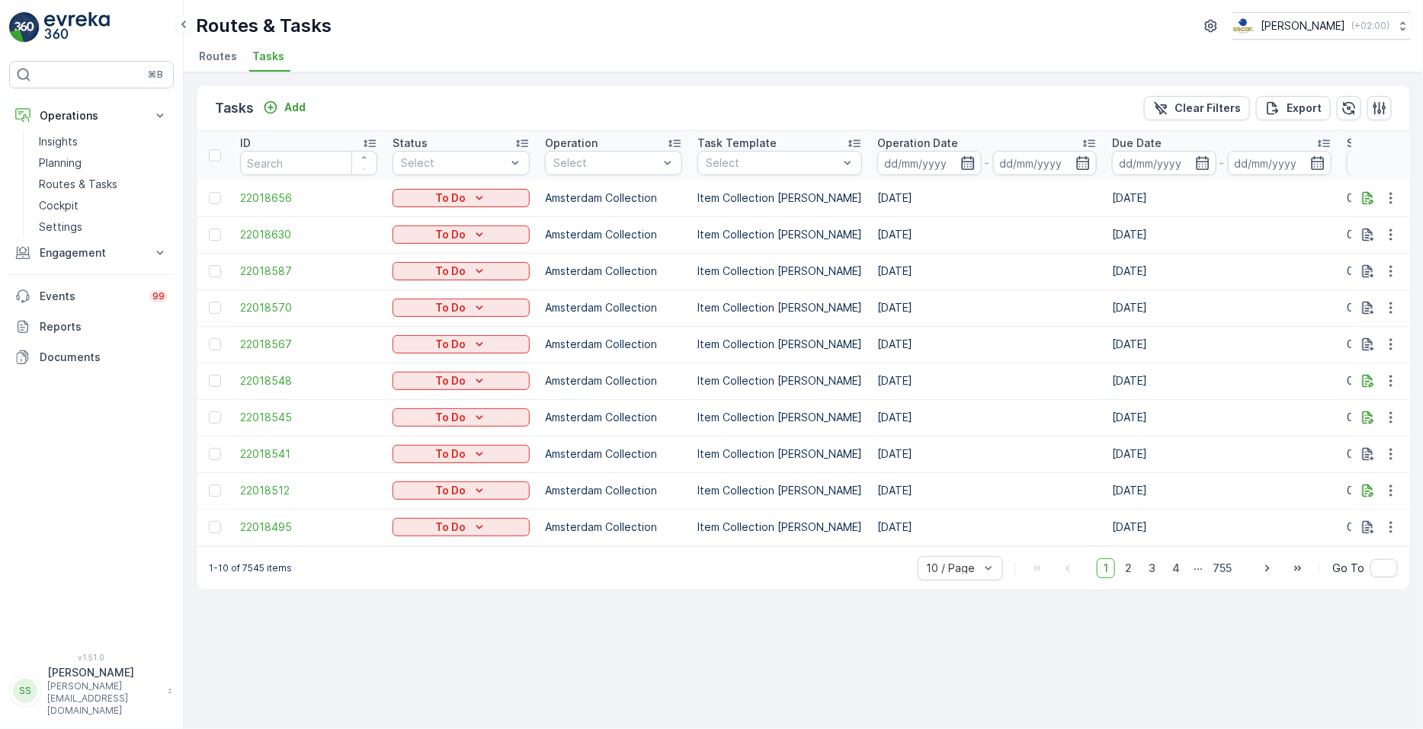
click at [961, 168] on icon "button" at bounding box center [967, 163] width 13 height 14
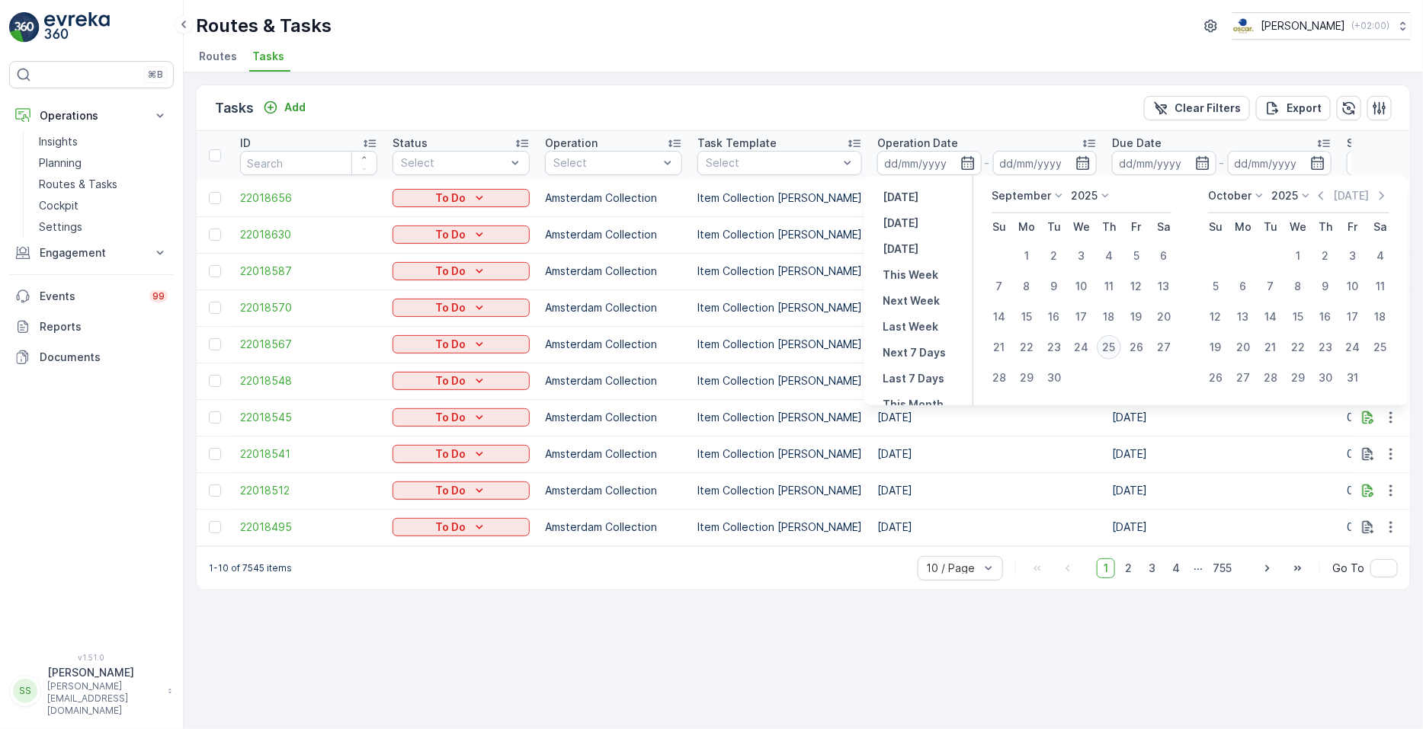
click at [1110, 348] on div "25" at bounding box center [1109, 347] width 24 height 24
type input "[DATE]"
click at [1110, 348] on div "25" at bounding box center [1109, 347] width 24 height 24
type input "[DATE]"
click at [1110, 348] on div "25" at bounding box center [1109, 347] width 24 height 24
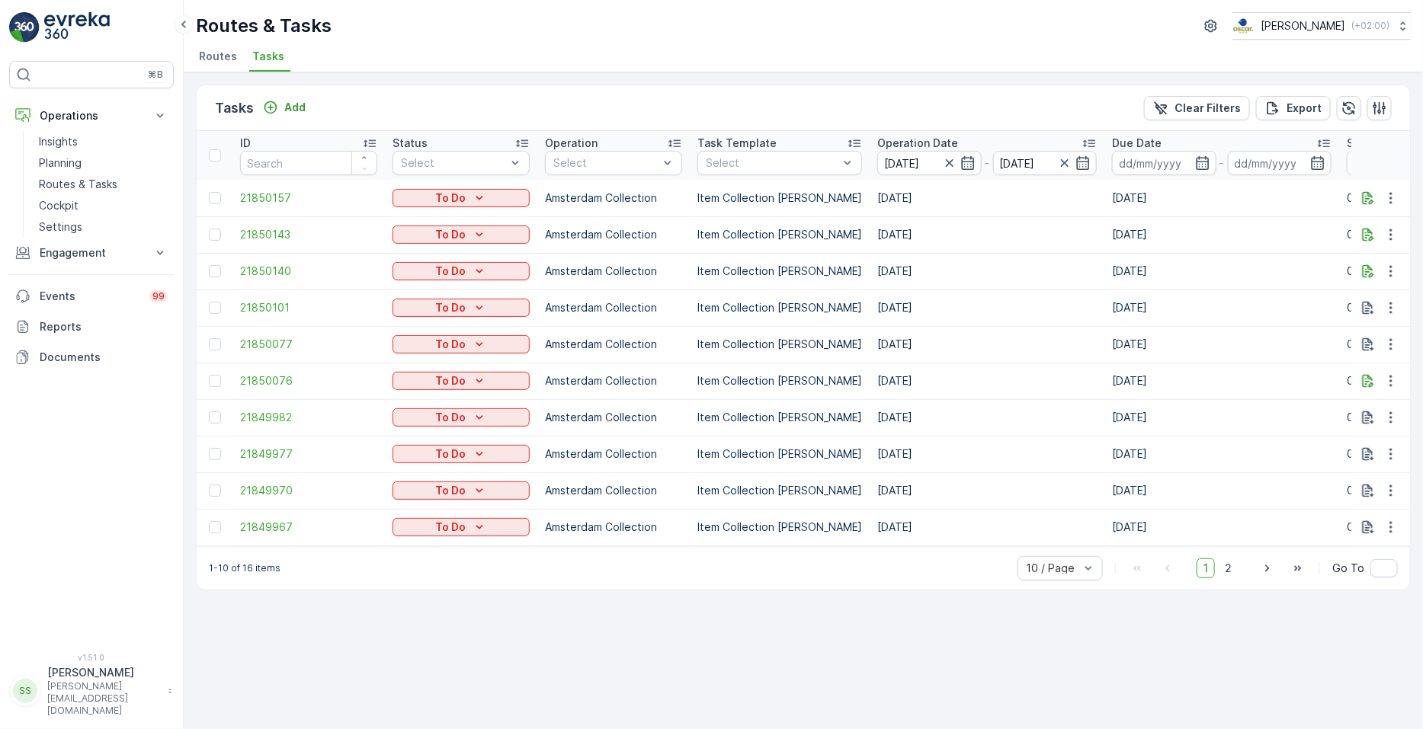
click at [214, 62] on span "Routes" at bounding box center [218, 56] width 38 height 15
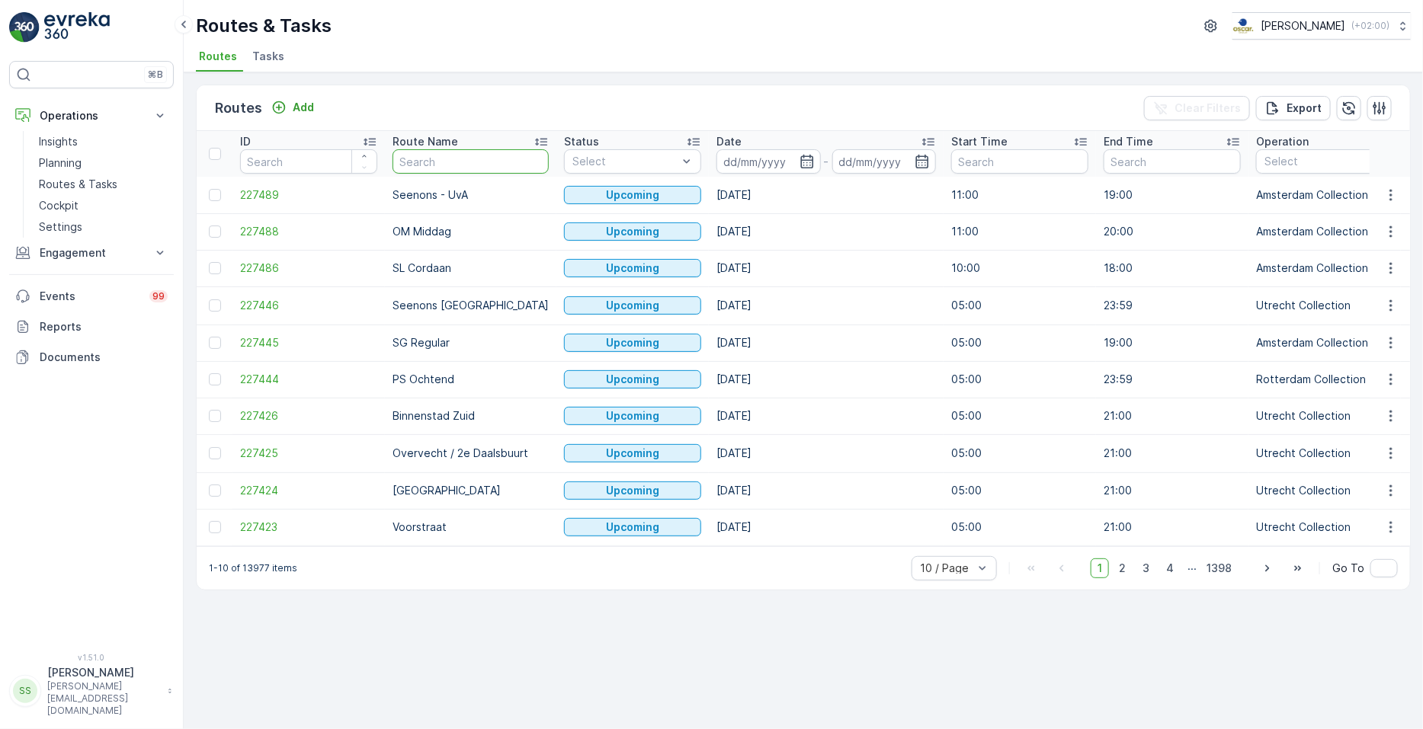
click at [428, 168] on input "text" at bounding box center [471, 161] width 156 height 24
type input "sg"
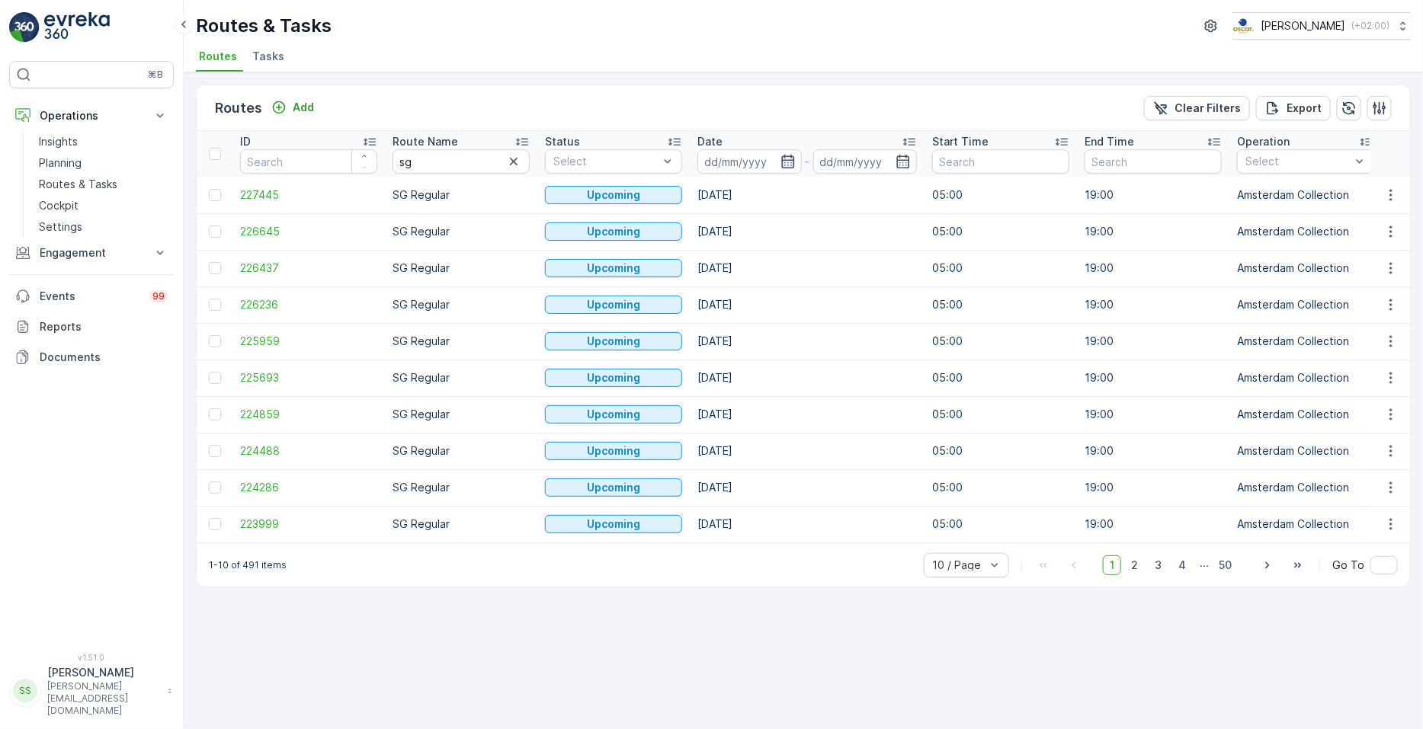
click at [791, 157] on icon "button" at bounding box center [788, 161] width 15 height 15
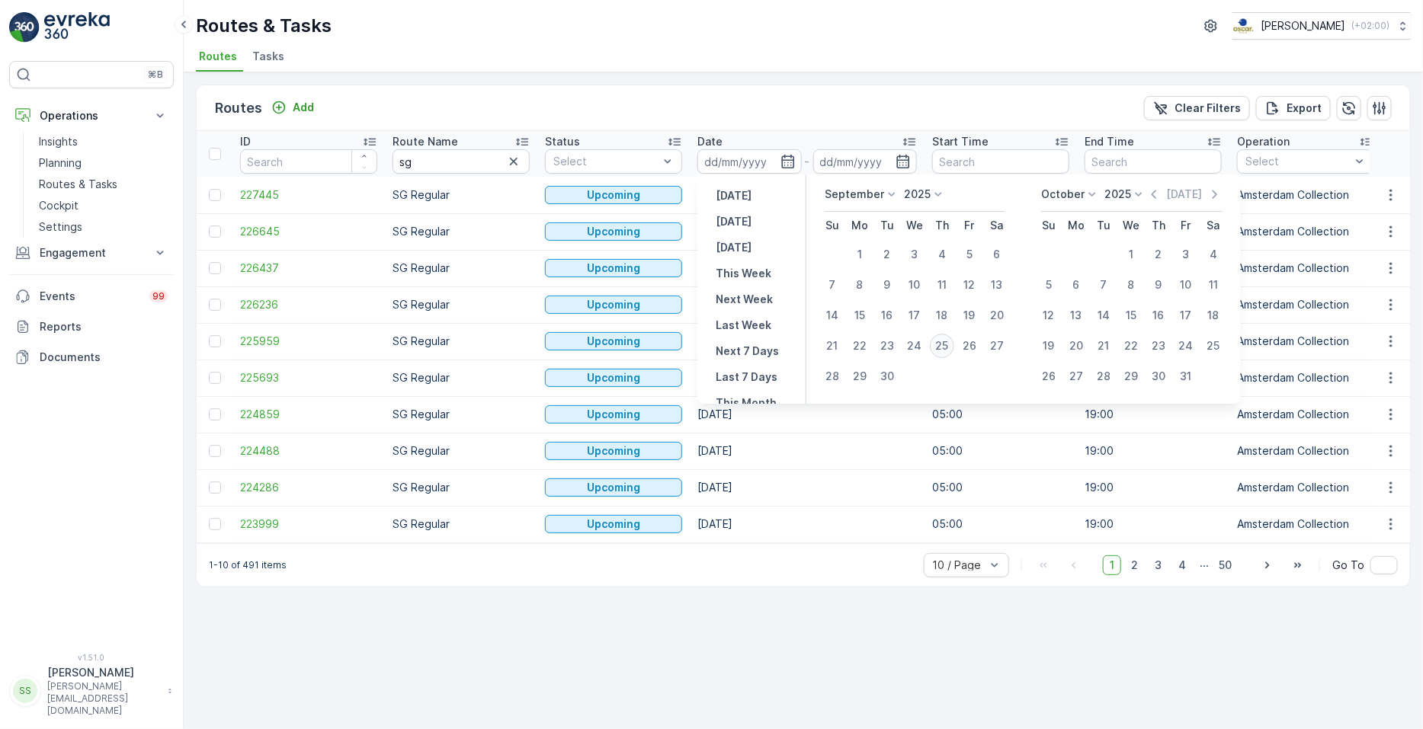
click at [941, 341] on div "25" at bounding box center [942, 346] width 24 height 24
type input "[DATE]"
click at [941, 341] on div "25" at bounding box center [942, 346] width 24 height 24
type input "[DATE]"
click at [941, 341] on div "25" at bounding box center [942, 346] width 24 height 24
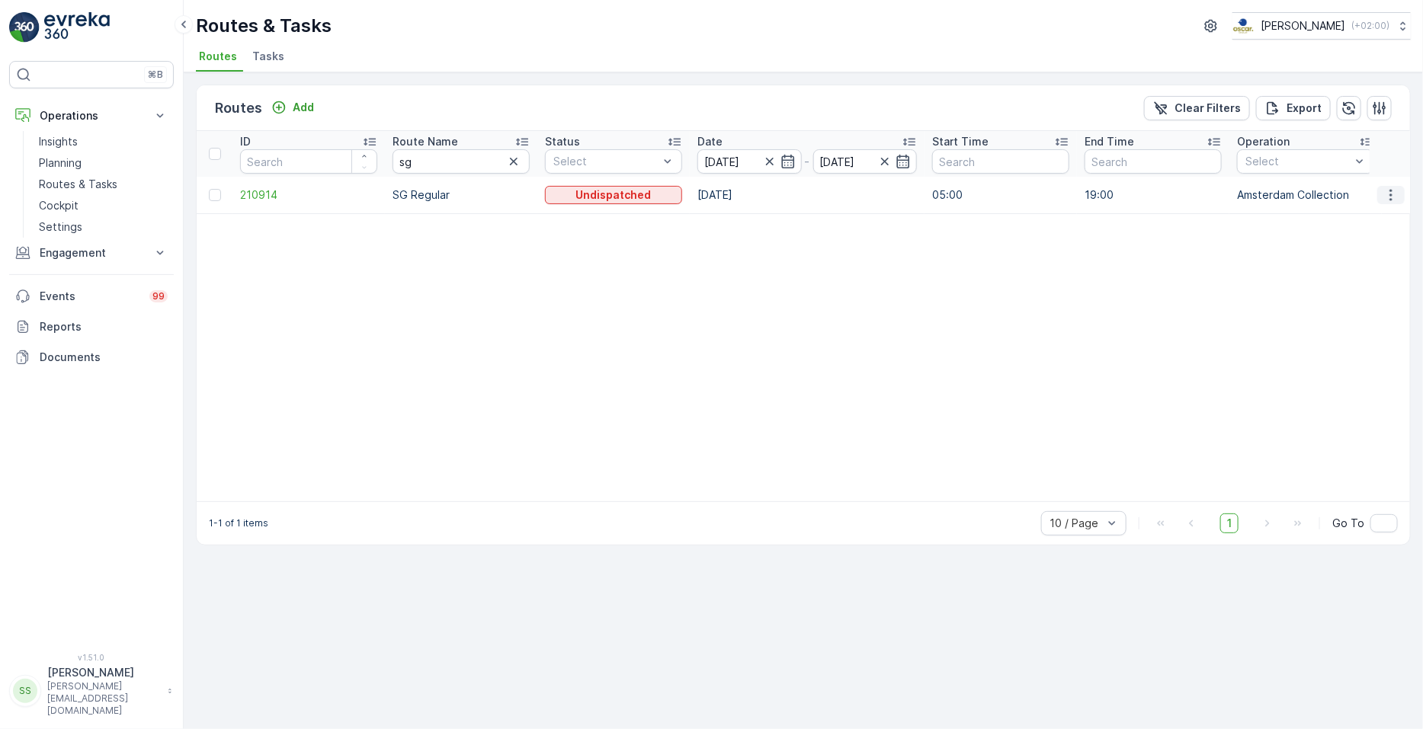
click at [1387, 194] on icon "button" at bounding box center [1390, 195] width 15 height 15
click at [1377, 223] on span "See More Details" at bounding box center [1355, 217] width 88 height 15
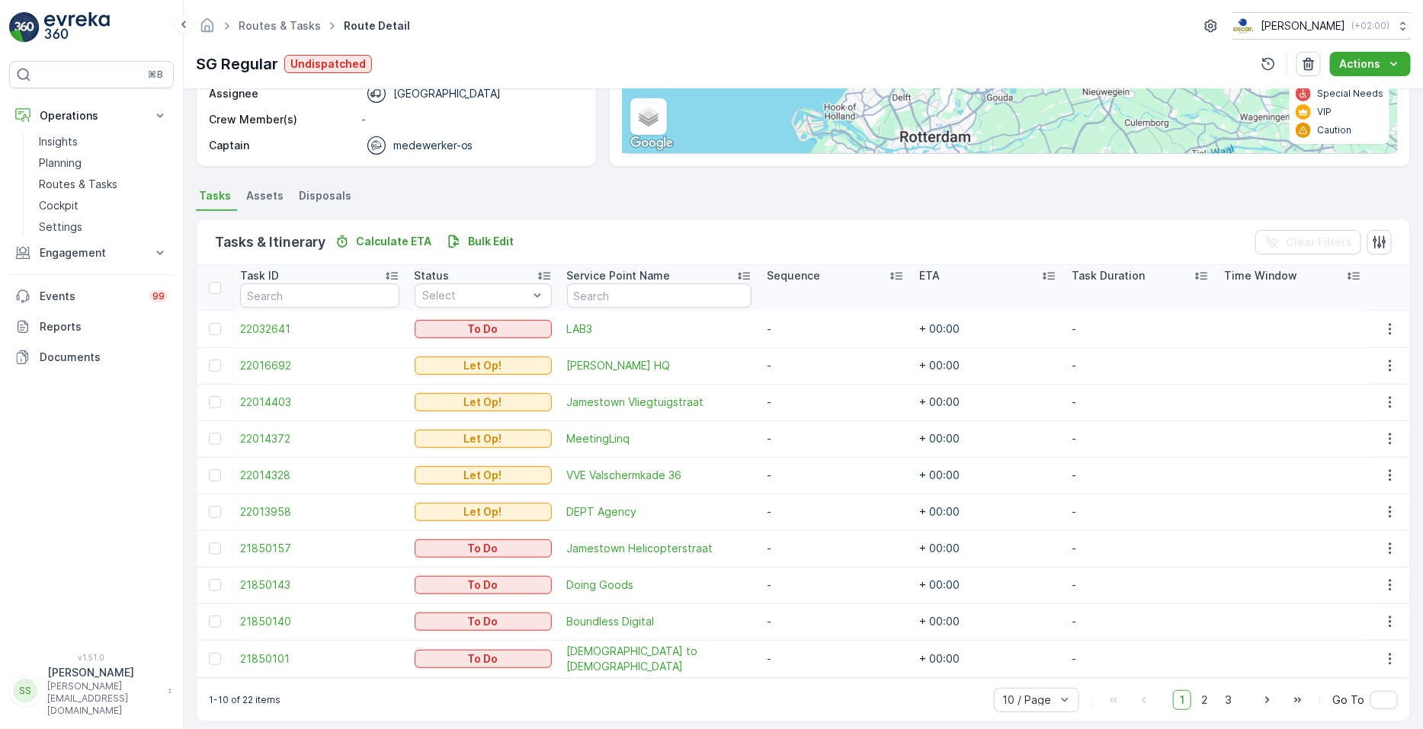
scroll to position [250, 0]
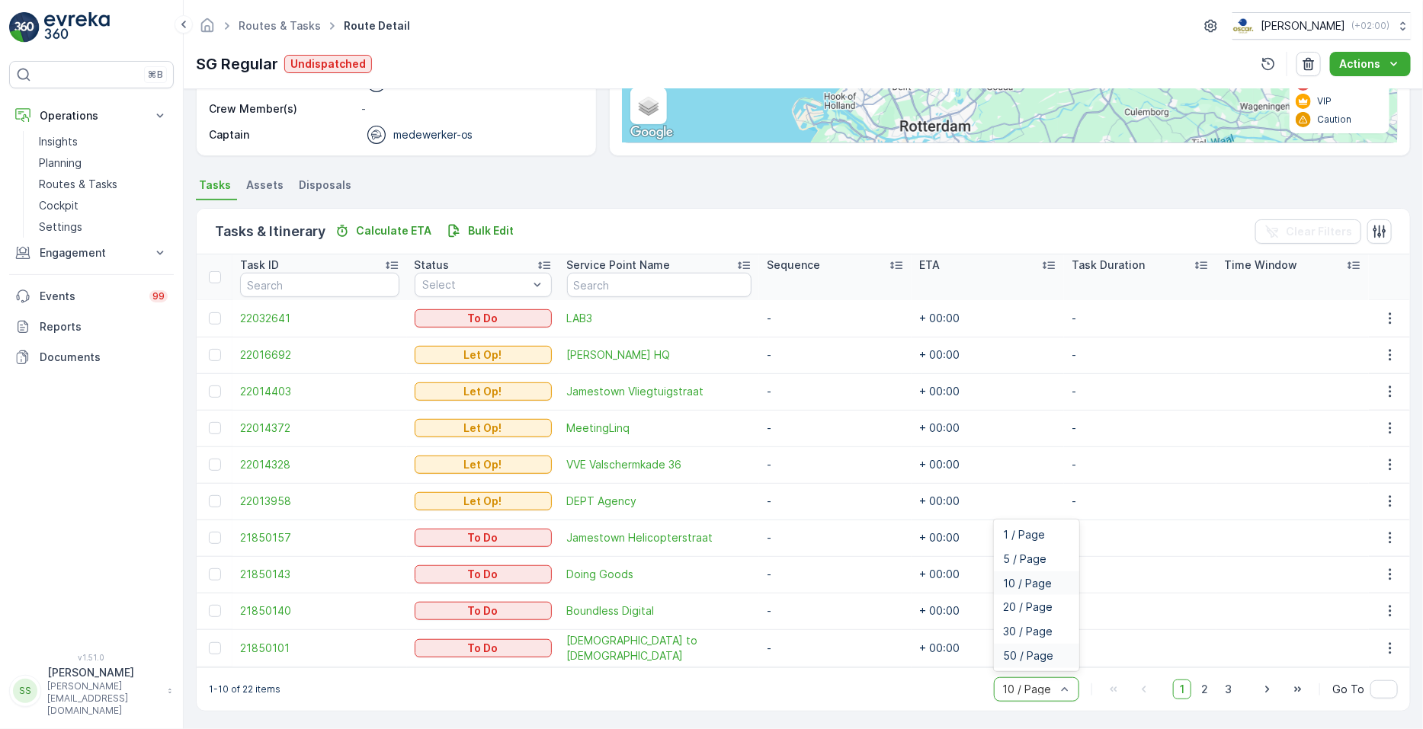
click at [1043, 659] on span "50 / Page" at bounding box center [1028, 656] width 50 height 12
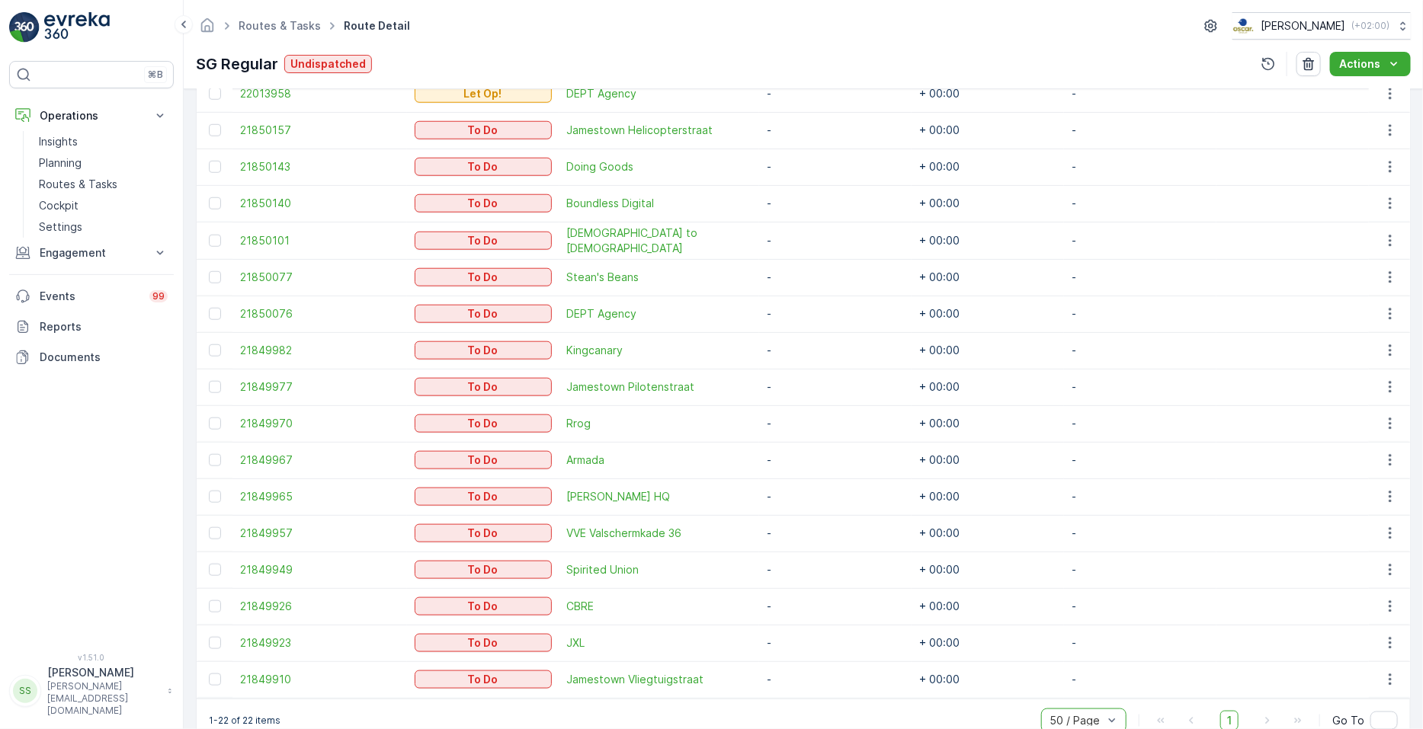
scroll to position [668, 0]
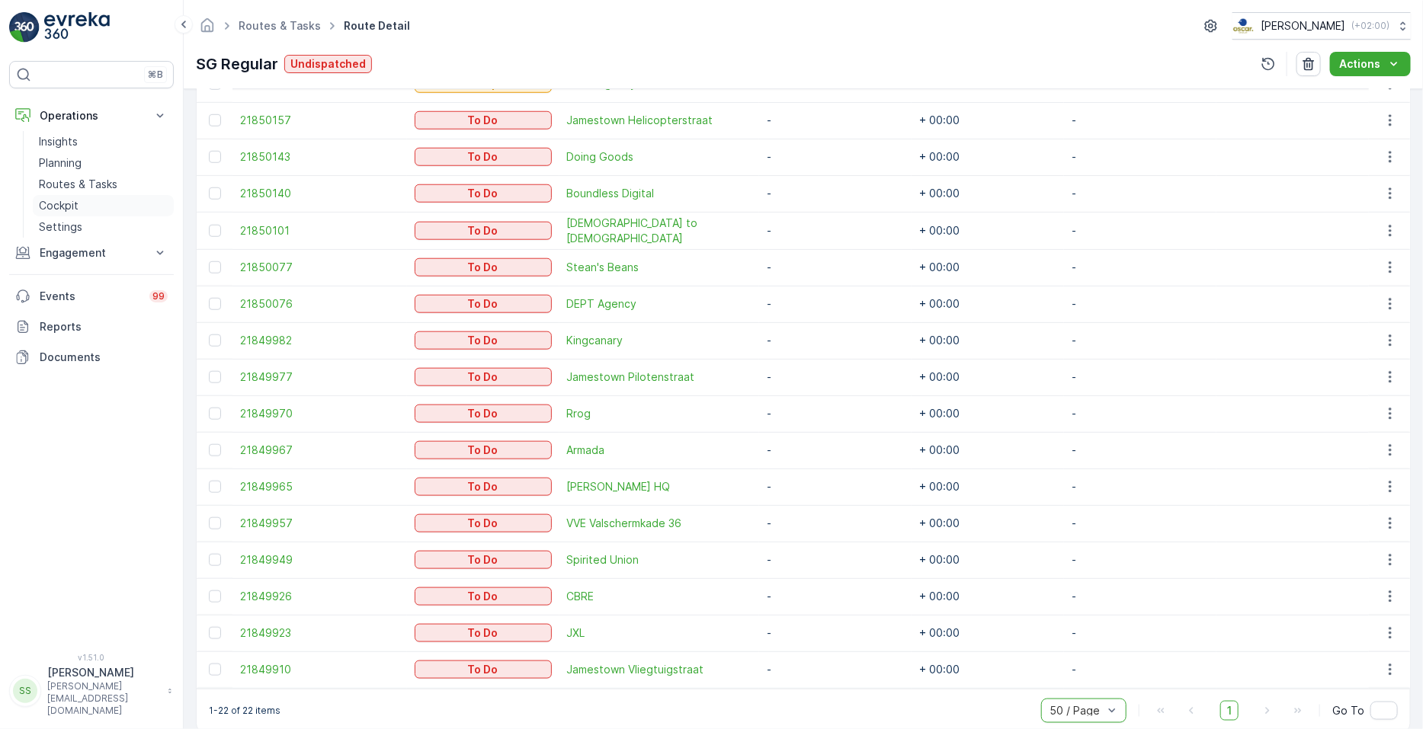
click at [72, 200] on p "Cockpit" at bounding box center [59, 205] width 40 height 15
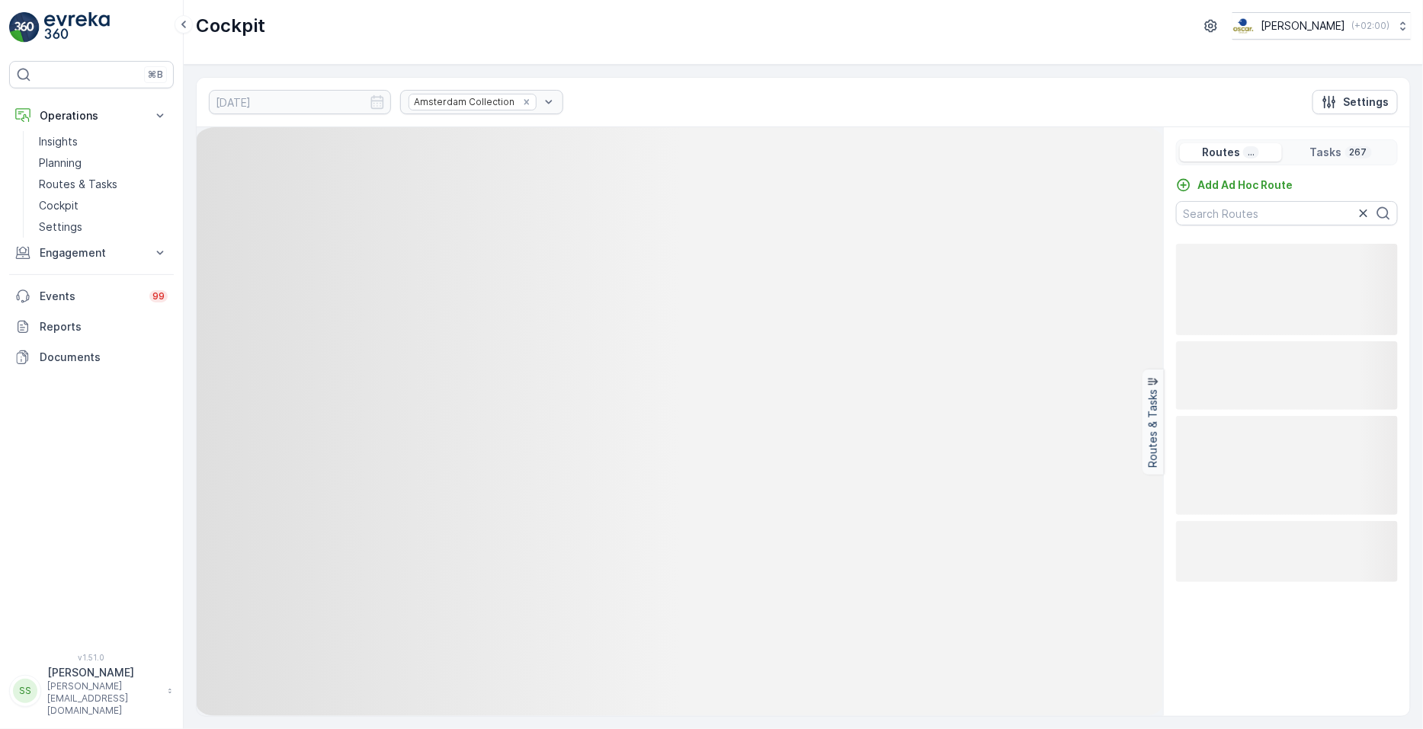
click at [485, 96] on div "Amsterdam Collection" at bounding box center [481, 102] width 163 height 24
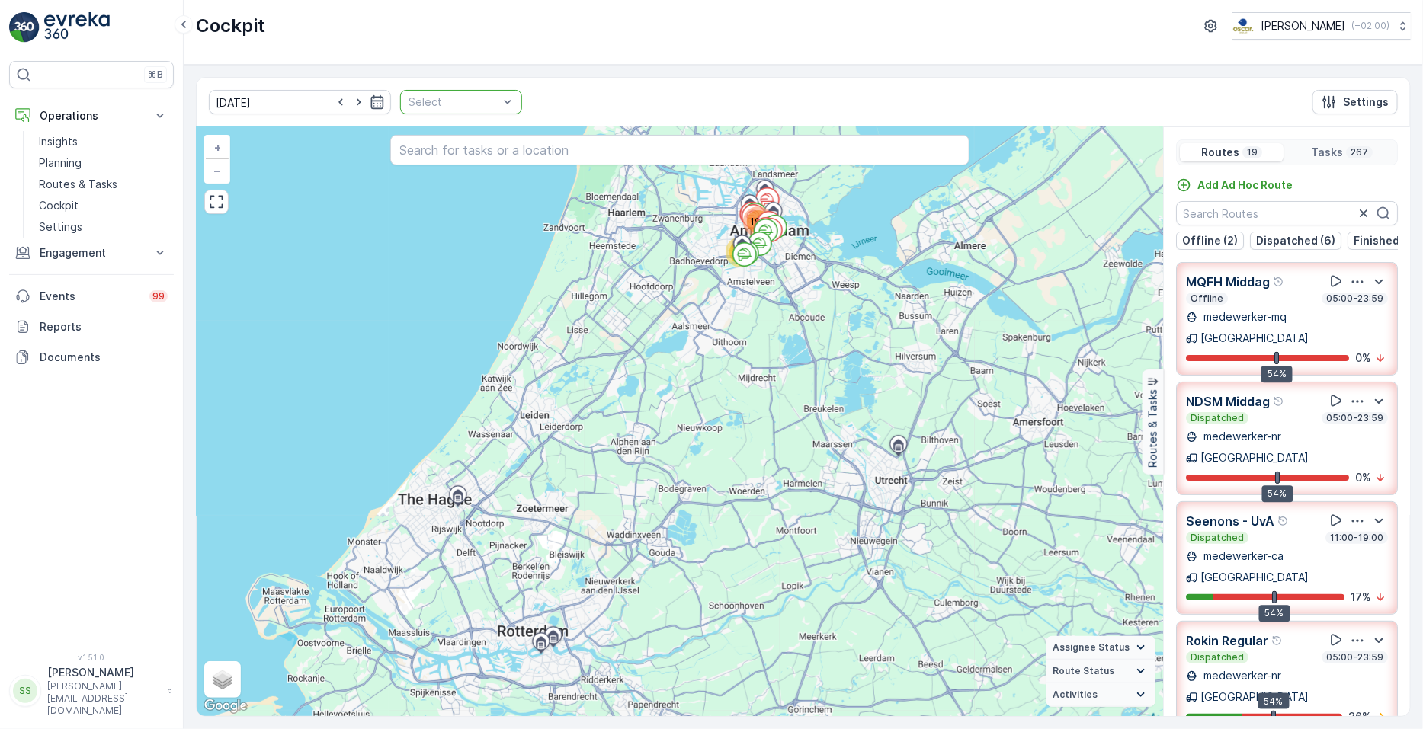
click at [473, 97] on div at bounding box center [453, 102] width 93 height 12
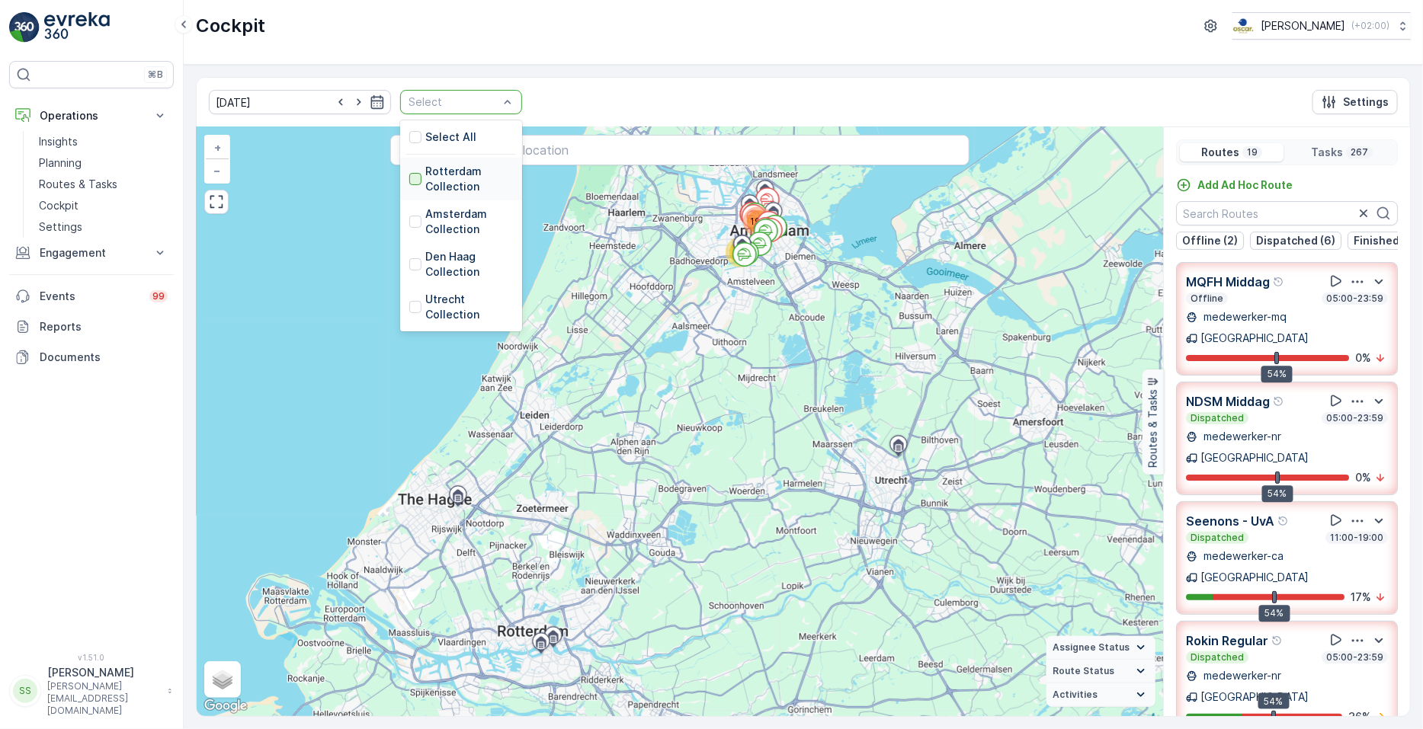
click at [409, 182] on div at bounding box center [415, 179] width 12 height 12
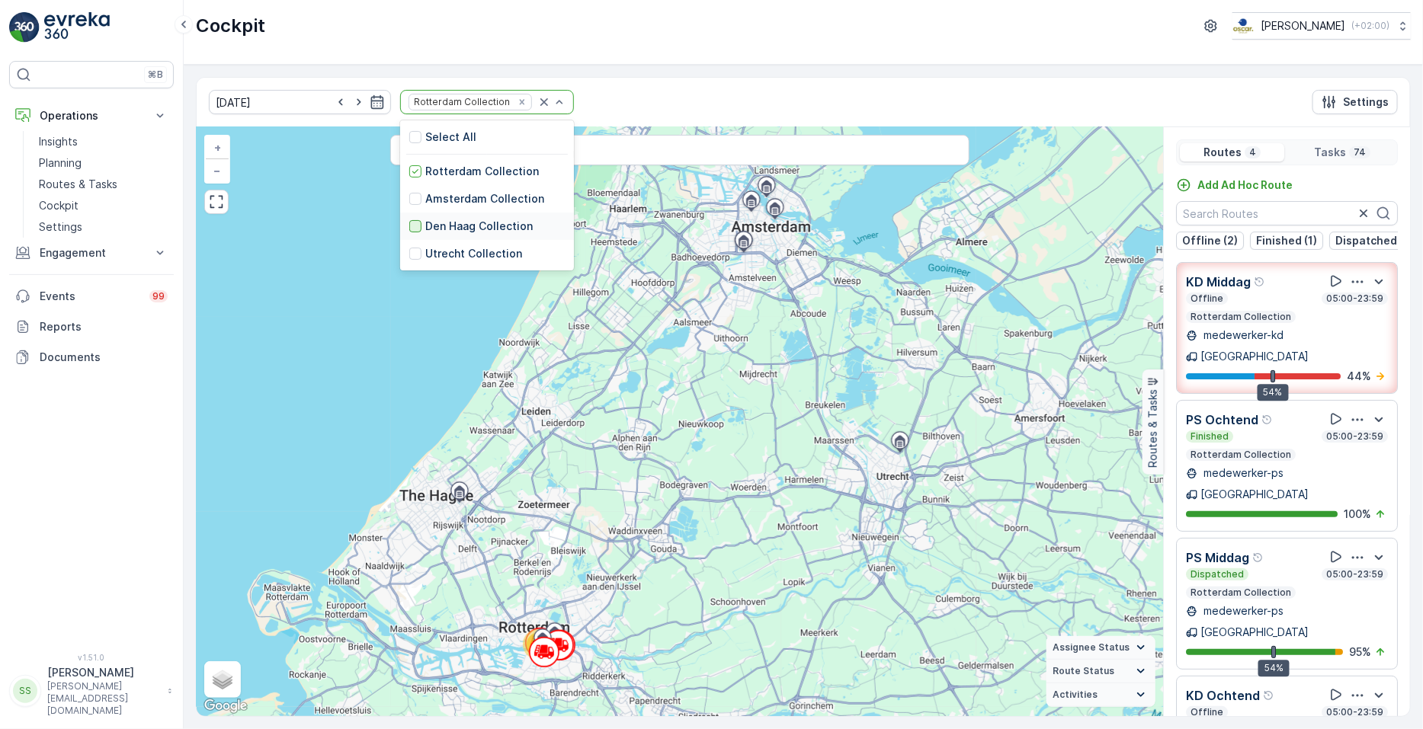
click at [409, 226] on div at bounding box center [415, 226] width 12 height 12
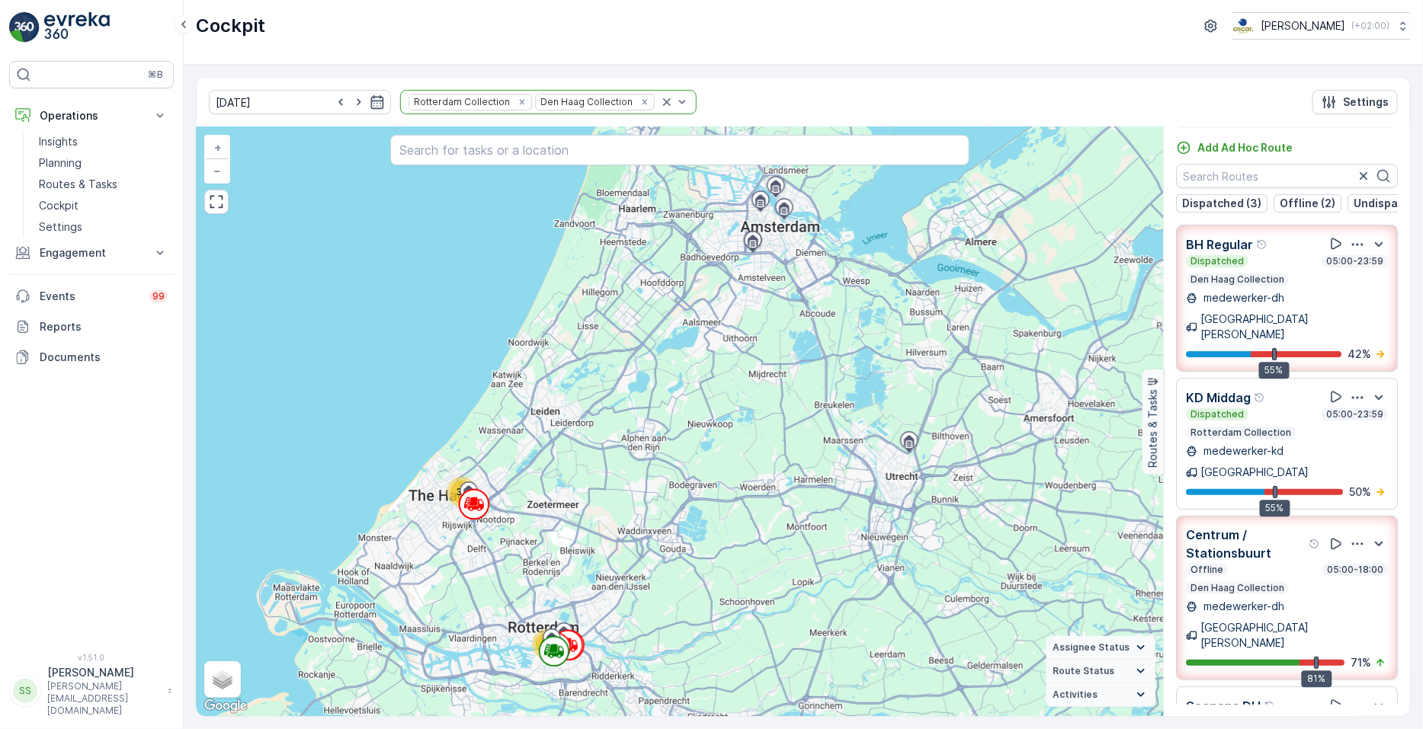
scroll to position [358, 0]
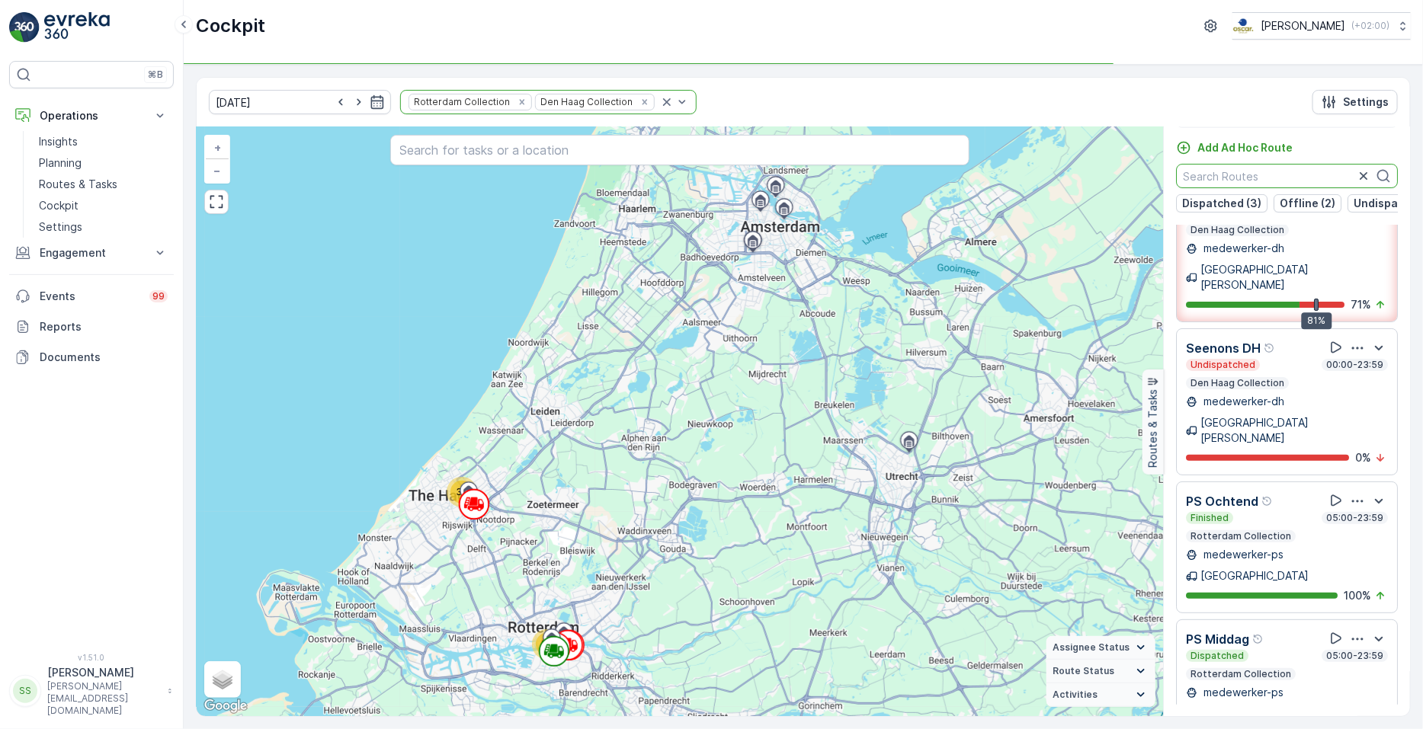
click at [1269, 169] on input "text" at bounding box center [1287, 176] width 222 height 24
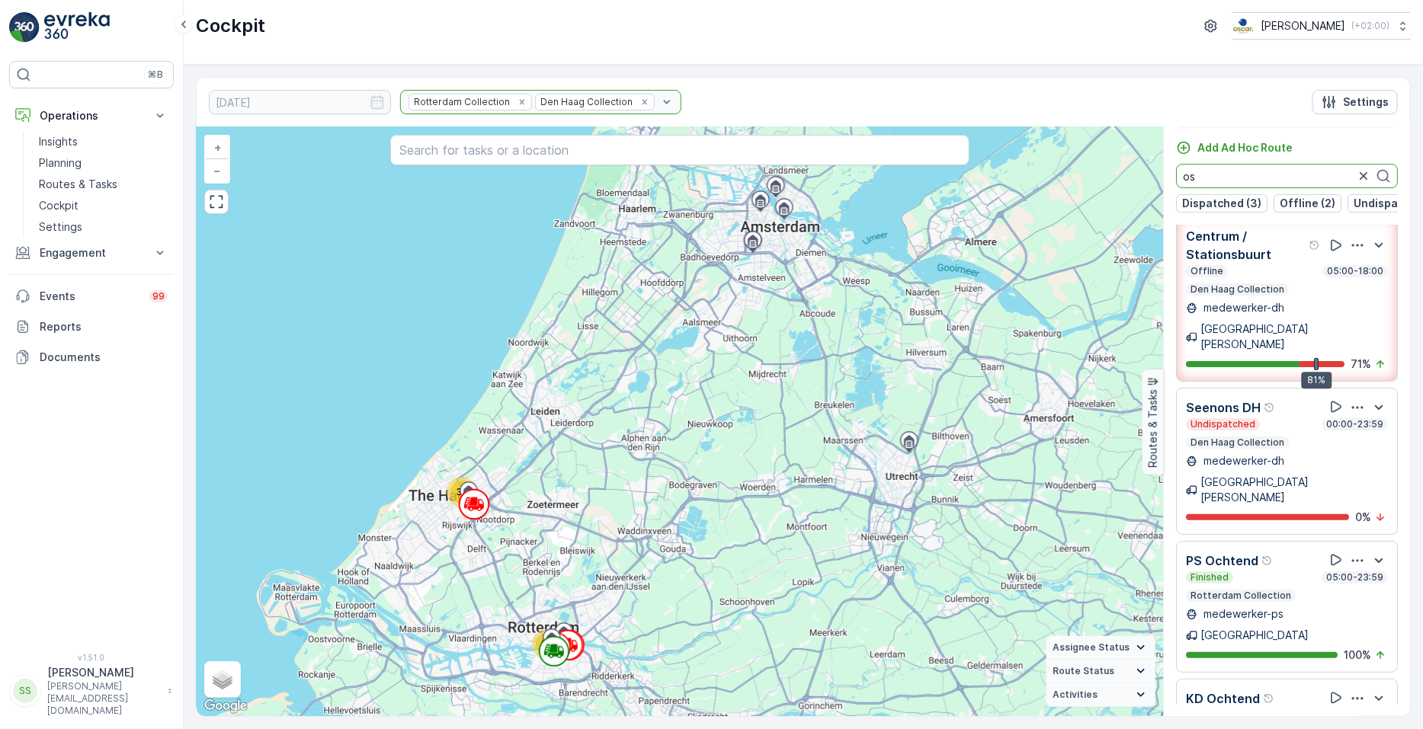
scroll to position [0, 0]
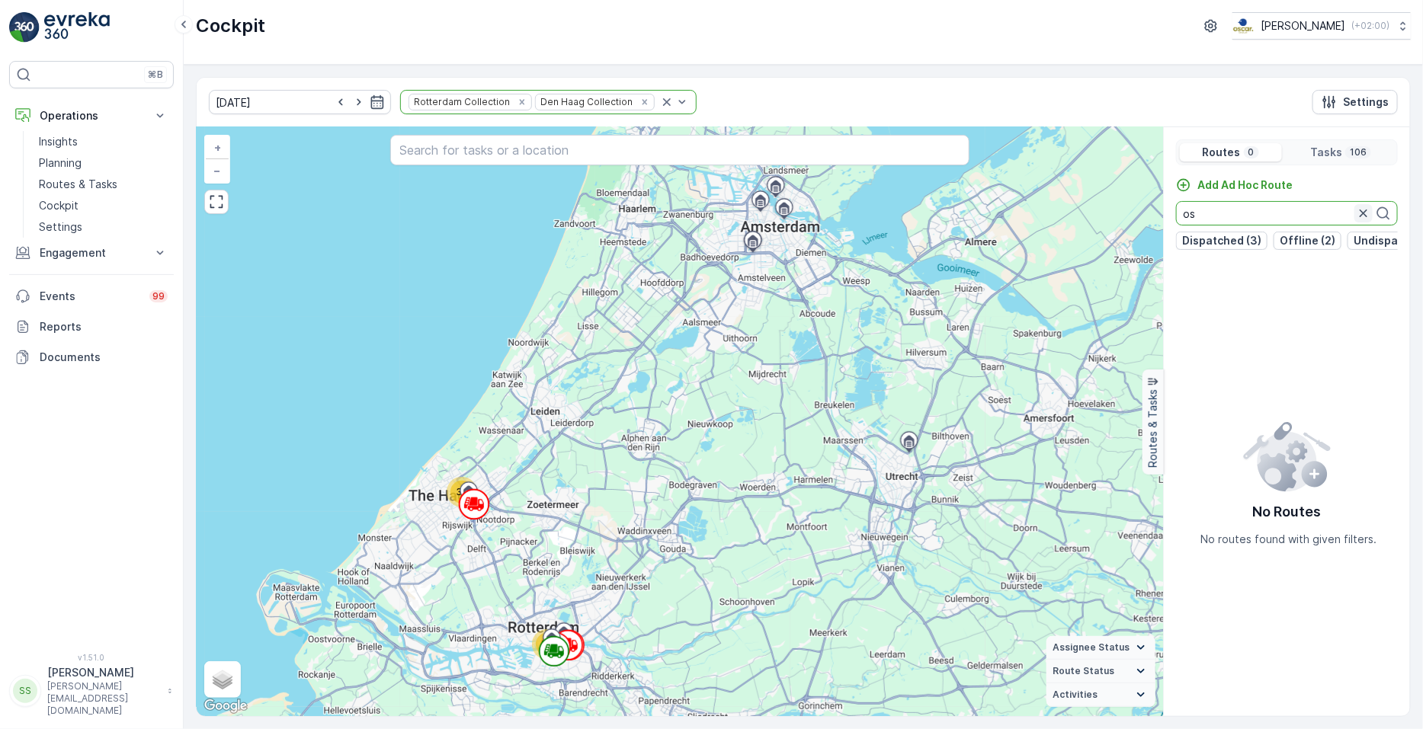
type input "os"
click at [1366, 215] on icon "button" at bounding box center [1364, 214] width 8 height 8
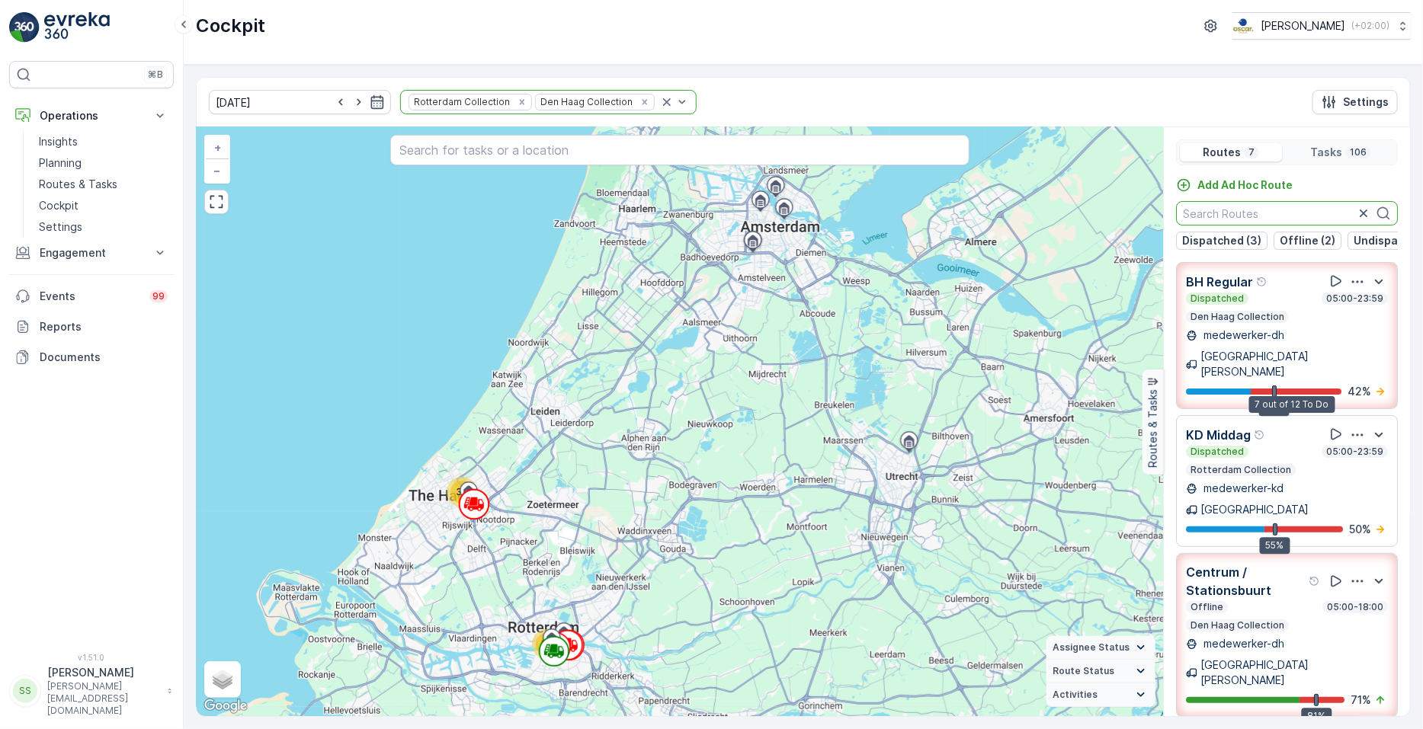
click at [952, 272] on div "32 74 + − Satellite Roadmap Terrain Hybrid Leaflet Keyboard shortcuts Map Data …" at bounding box center [680, 421] width 966 height 589
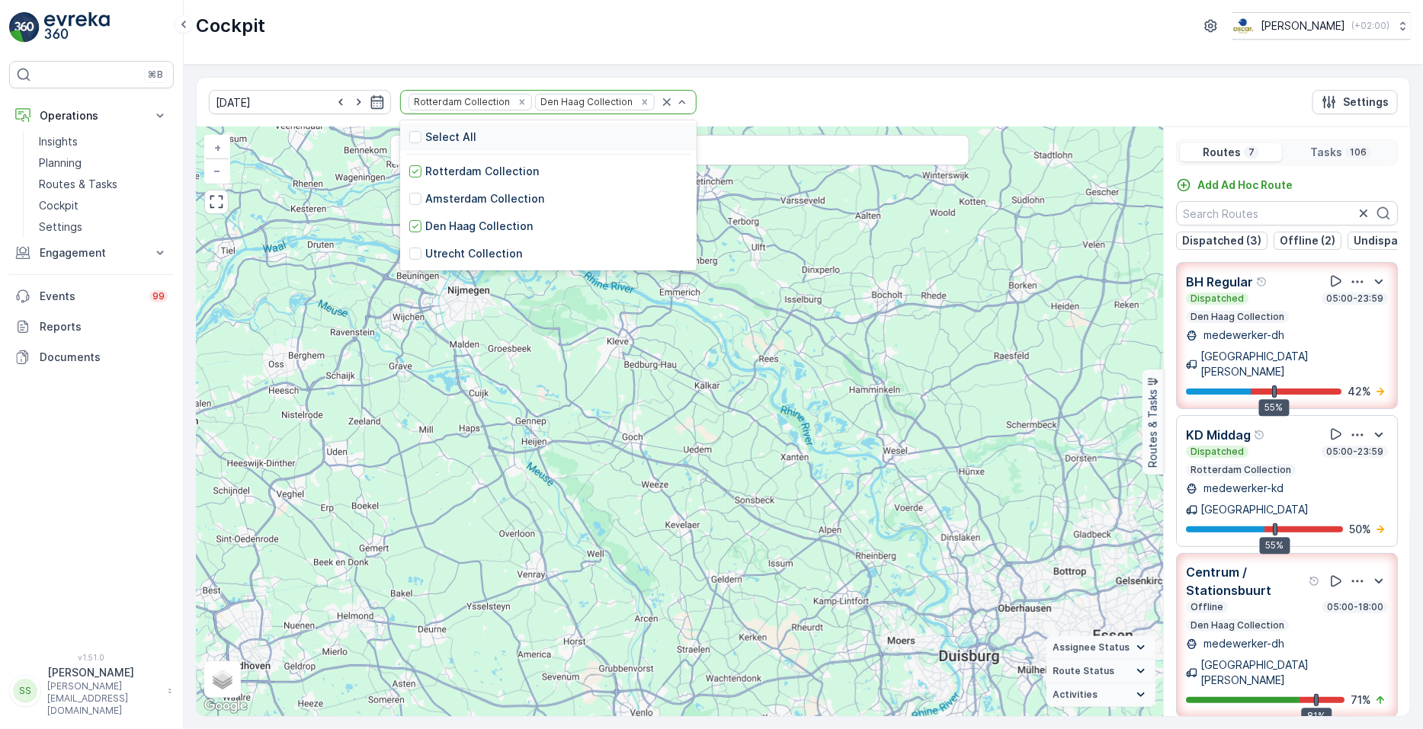
click at [659, 110] on div at bounding box center [674, 102] width 30 height 23
click at [400, 207] on div "Amsterdam Collection" at bounding box center [548, 198] width 296 height 27
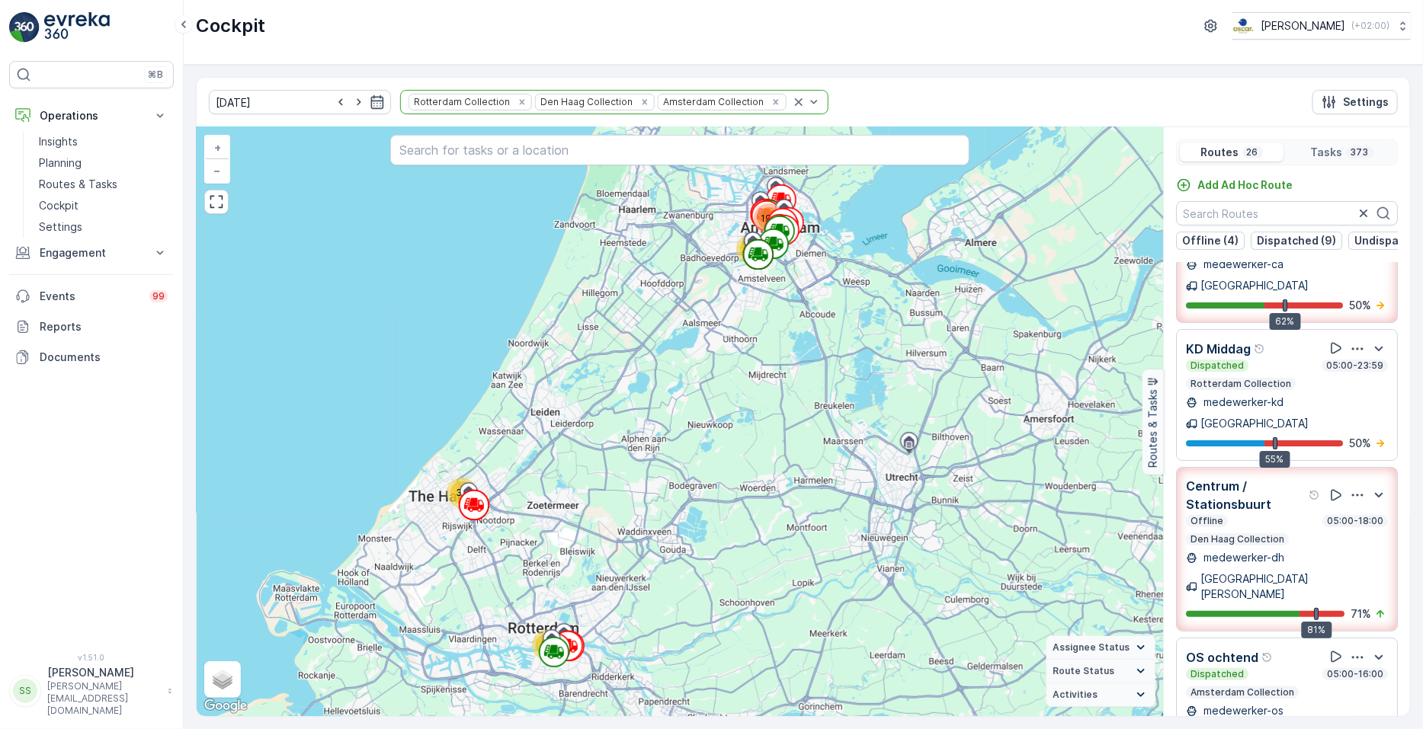
scroll to position [962, 0]
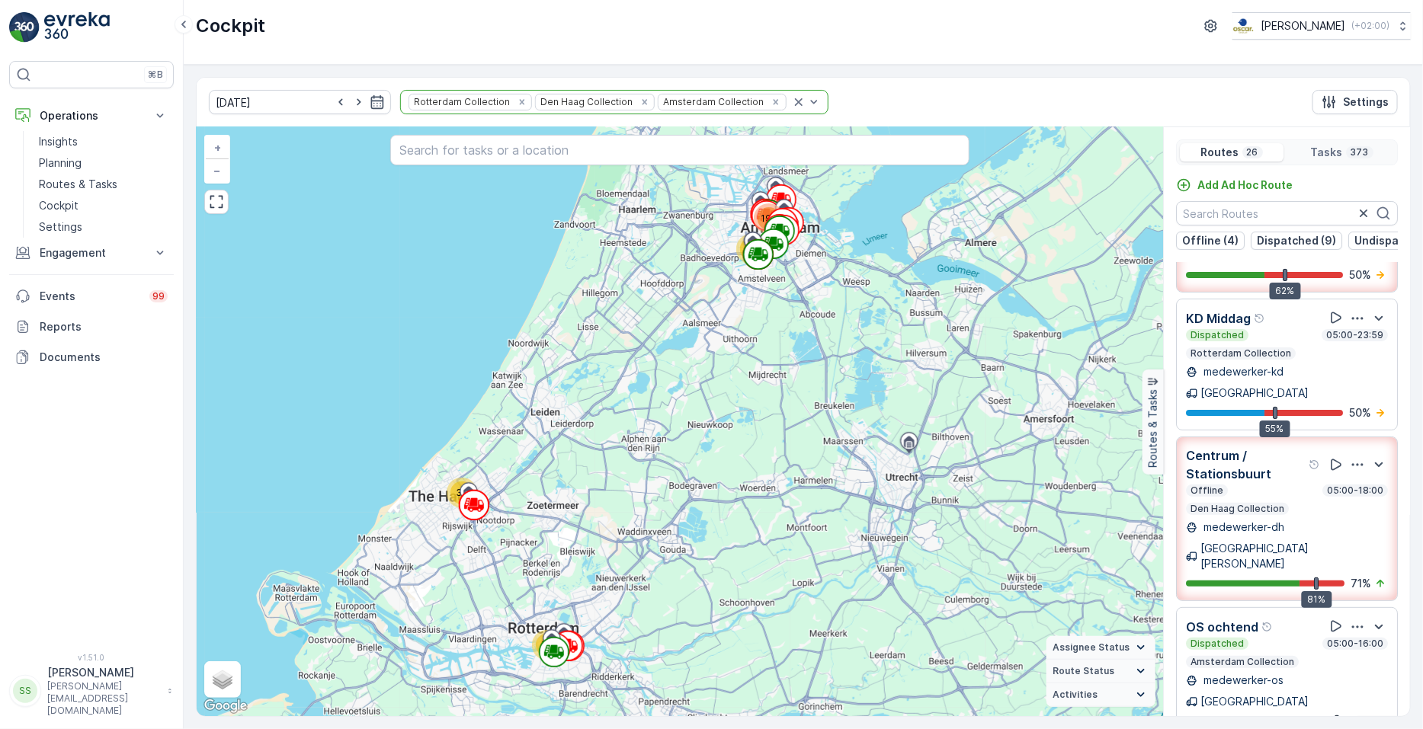
click at [1350, 620] on icon "button" at bounding box center [1357, 627] width 15 height 15
click at [1353, 662] on span "See More Details" at bounding box center [1356, 669] width 88 height 15
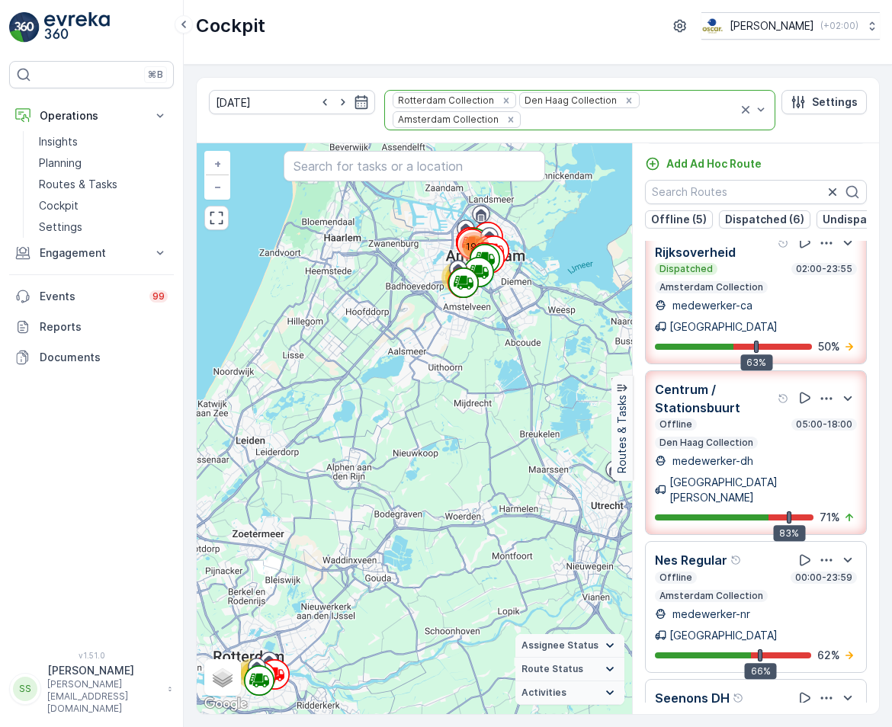
scroll to position [1075, 0]
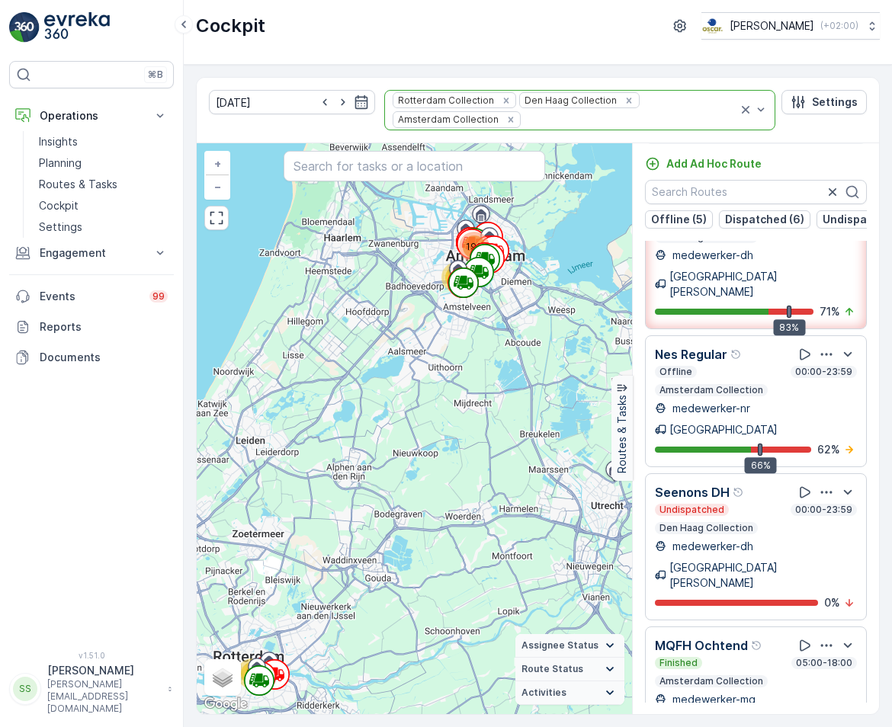
click at [823, 492] on icon "button" at bounding box center [826, 493] width 11 height 2
click at [818, 543] on span "See More Details" at bounding box center [822, 550] width 88 height 15
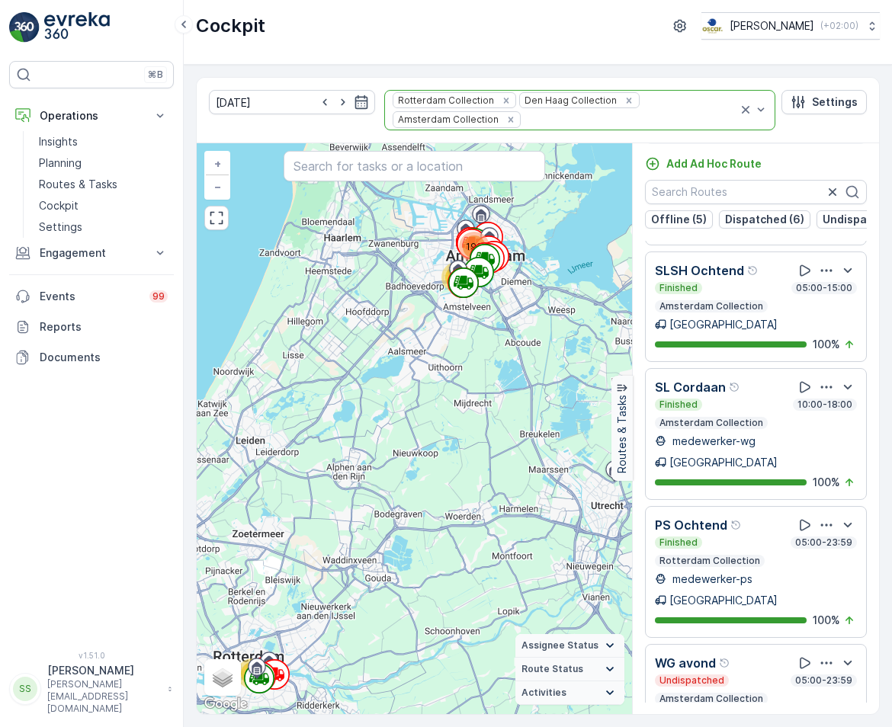
scroll to position [2362, 0]
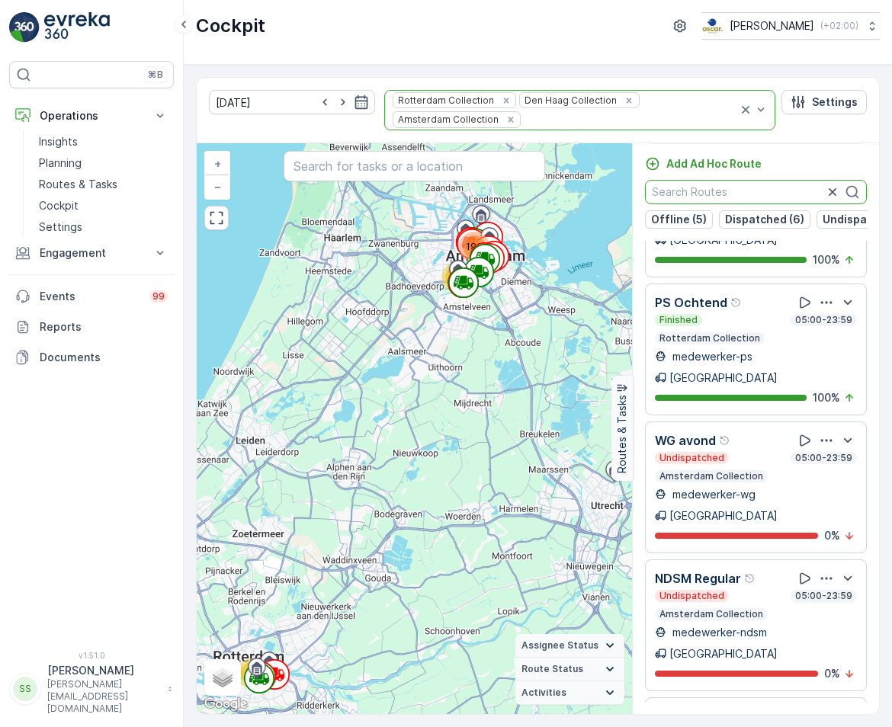
click at [736, 187] on input "text" at bounding box center [756, 192] width 222 height 24
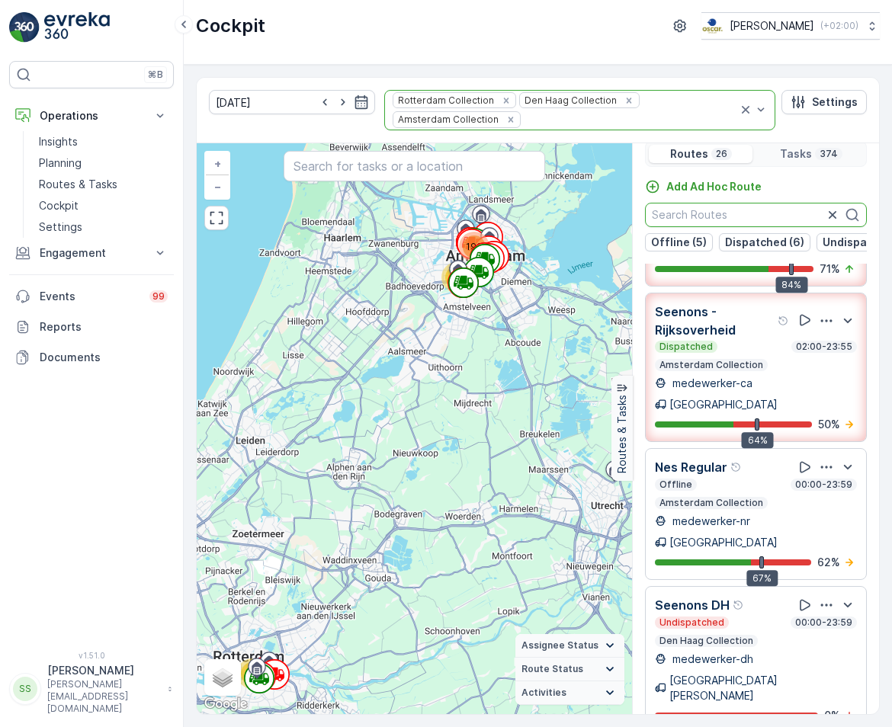
scroll to position [1010, 0]
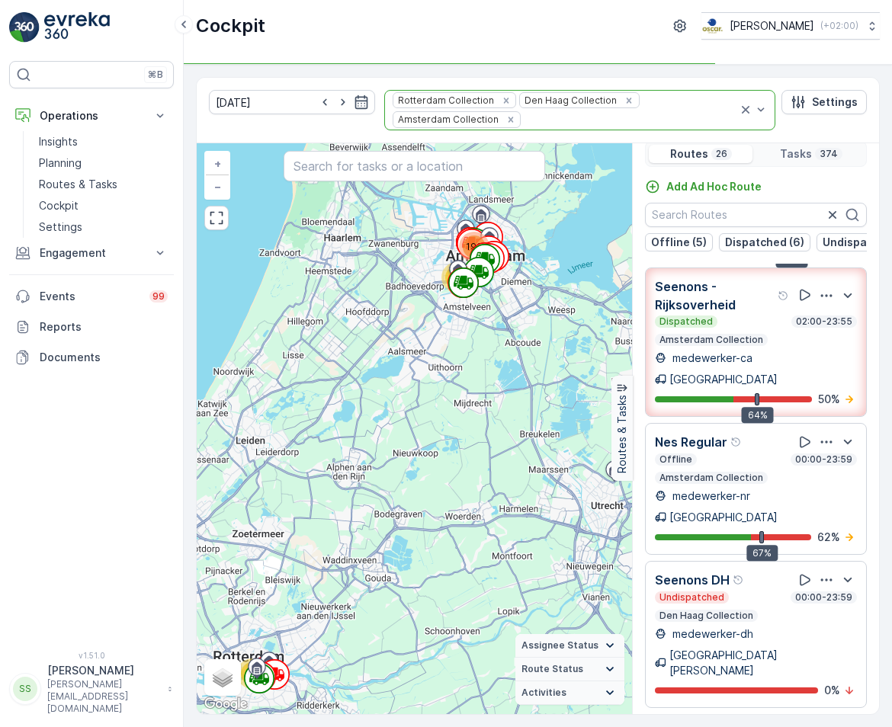
click at [819, 726] on icon "button" at bounding box center [826, 733] width 15 height 15
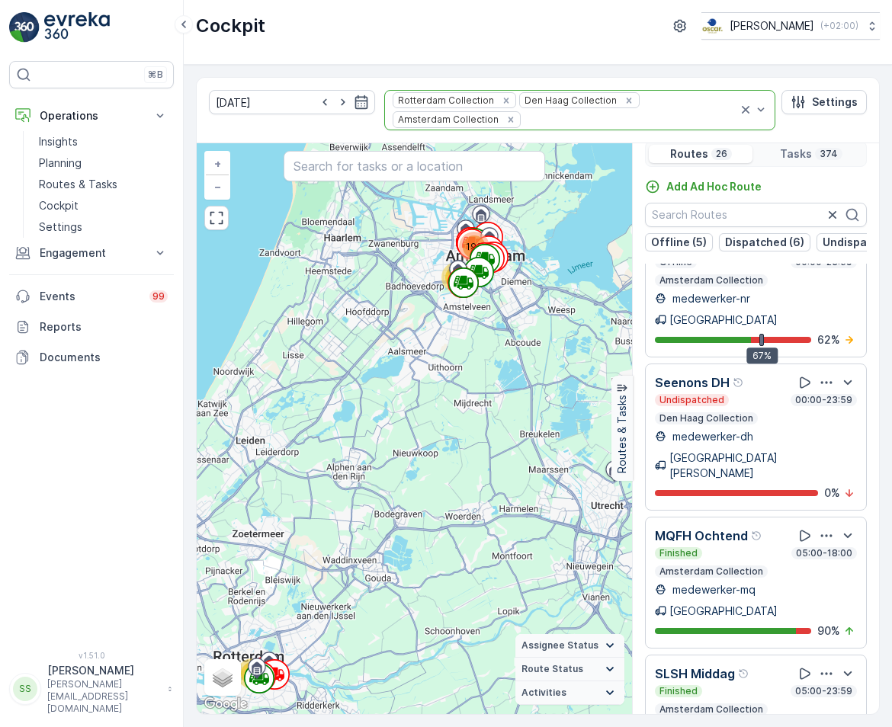
scroll to position [1304, 0]
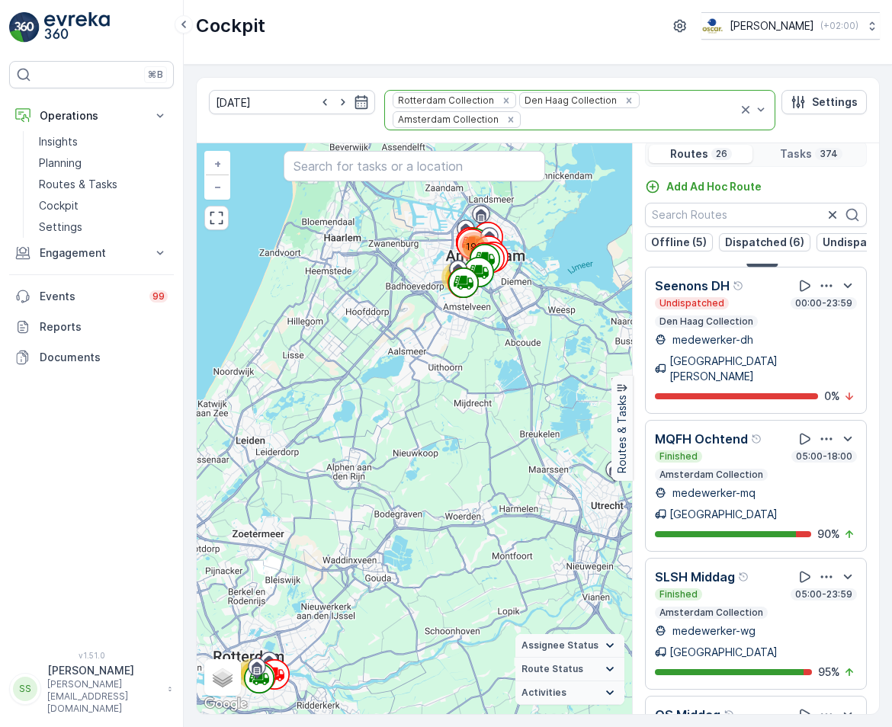
click at [819, 707] on icon "button" at bounding box center [826, 714] width 15 height 15
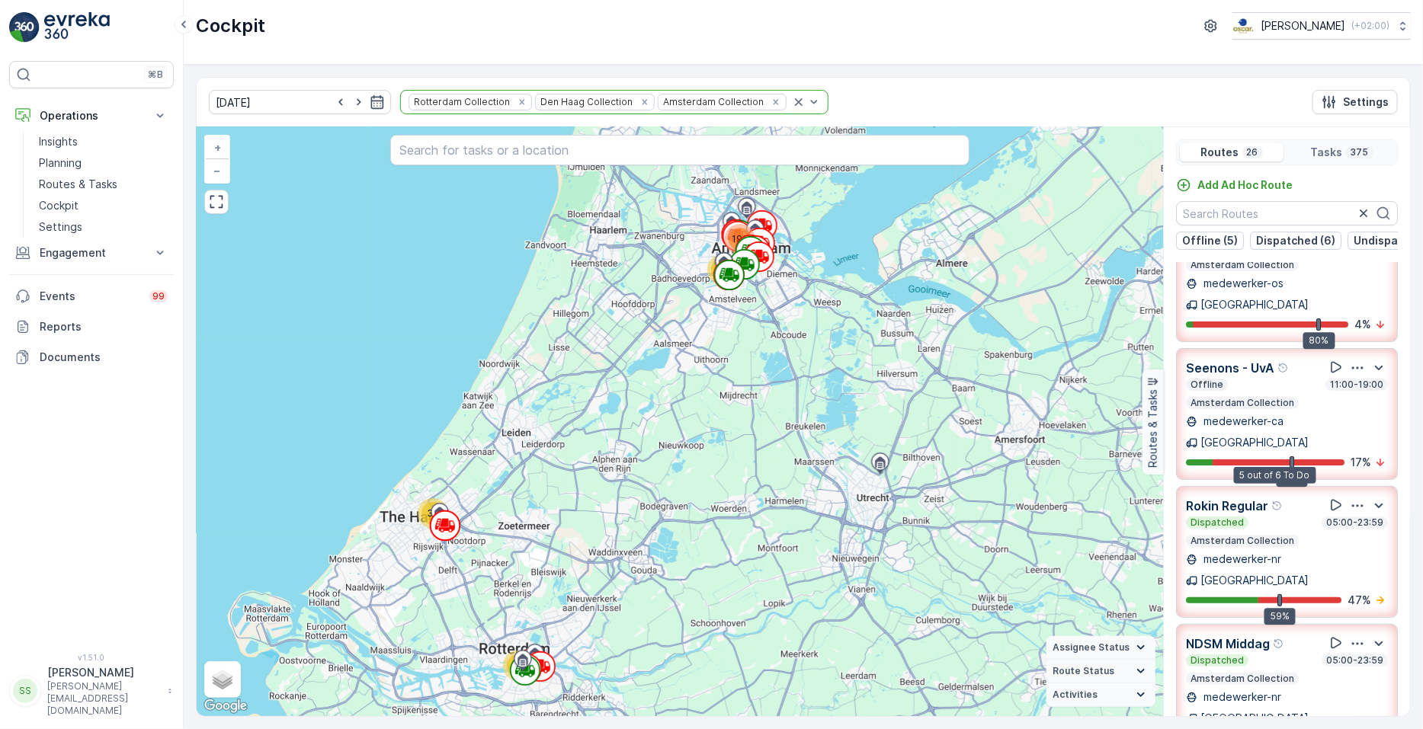
scroll to position [232, 0]
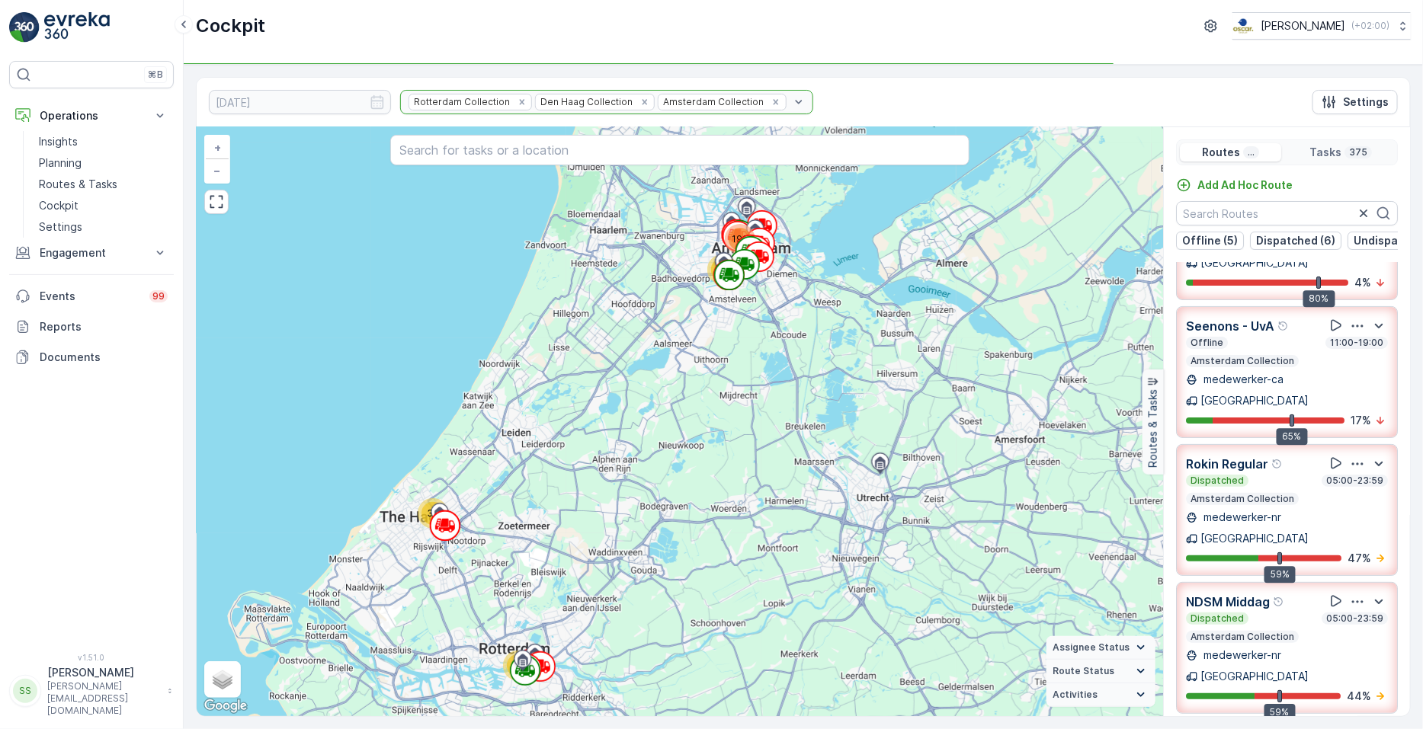
click at [1355, 457] on icon "button" at bounding box center [1357, 464] width 15 height 15
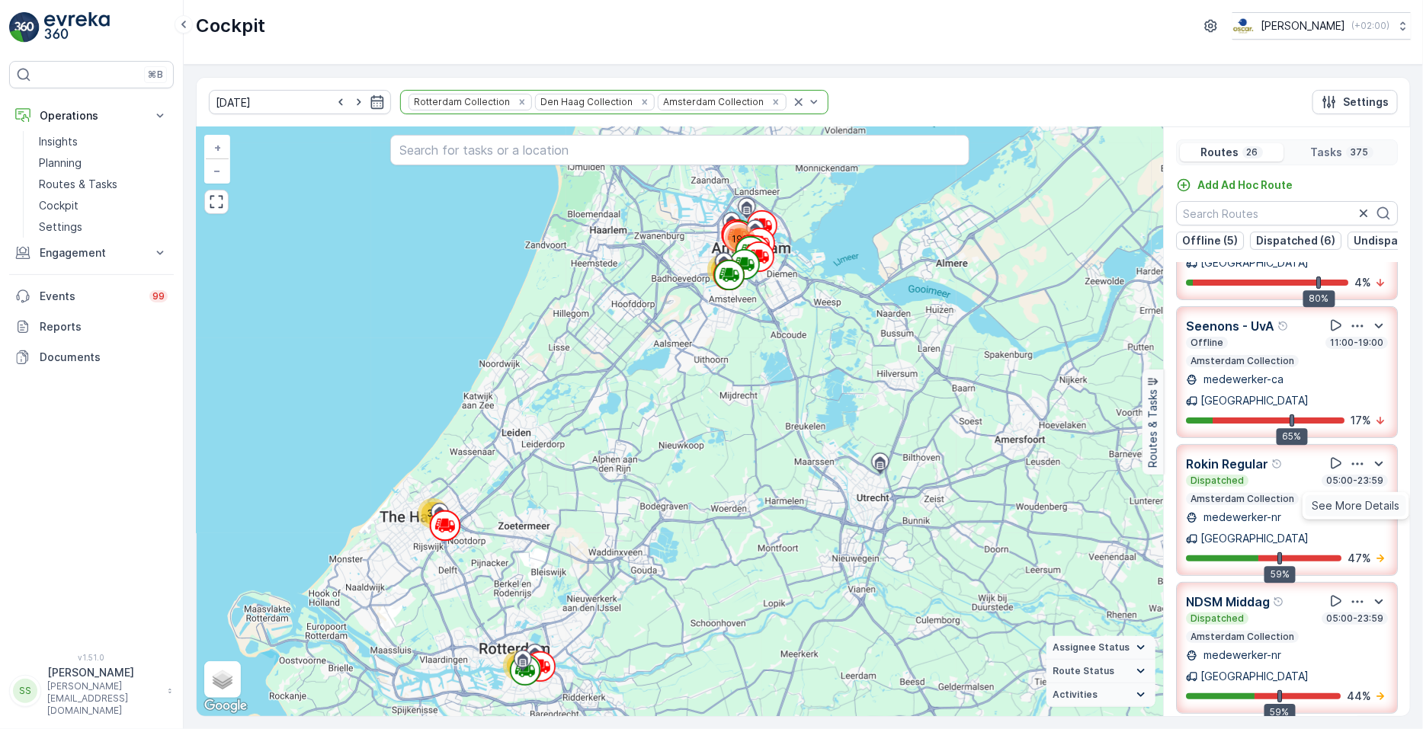
click at [1354, 498] on span "See More Details" at bounding box center [1356, 505] width 88 height 15
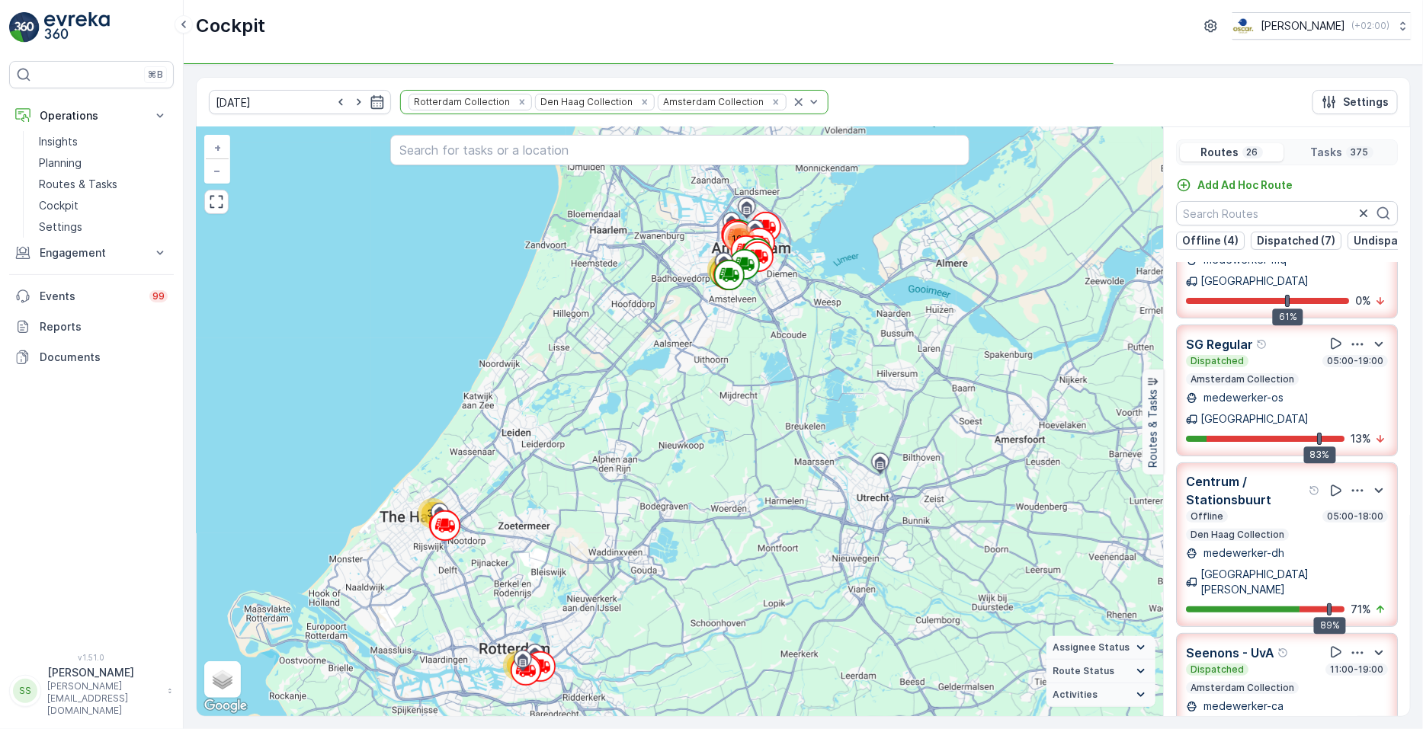
scroll to position [59, 0]
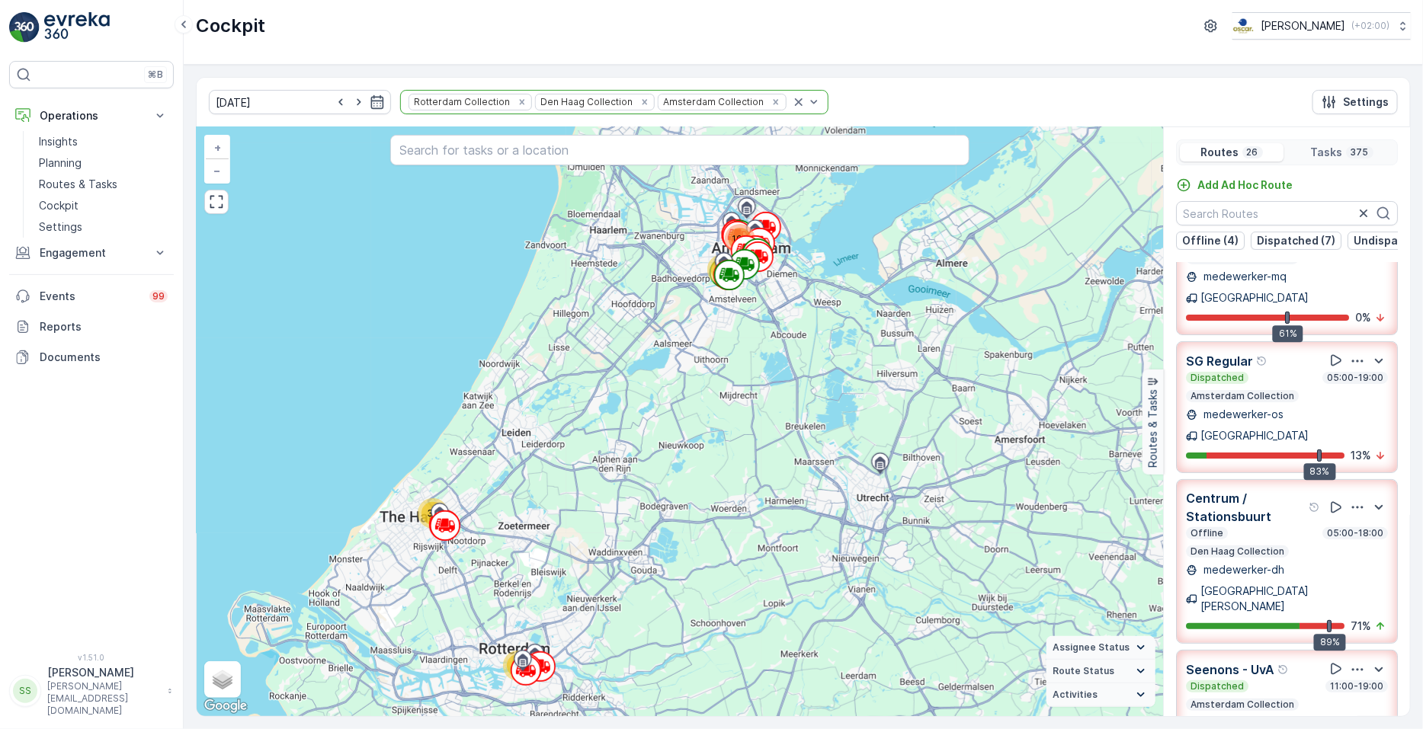
click at [1350, 354] on icon "button" at bounding box center [1357, 361] width 15 height 15
click at [1349, 396] on span "See More Details" at bounding box center [1356, 403] width 88 height 15
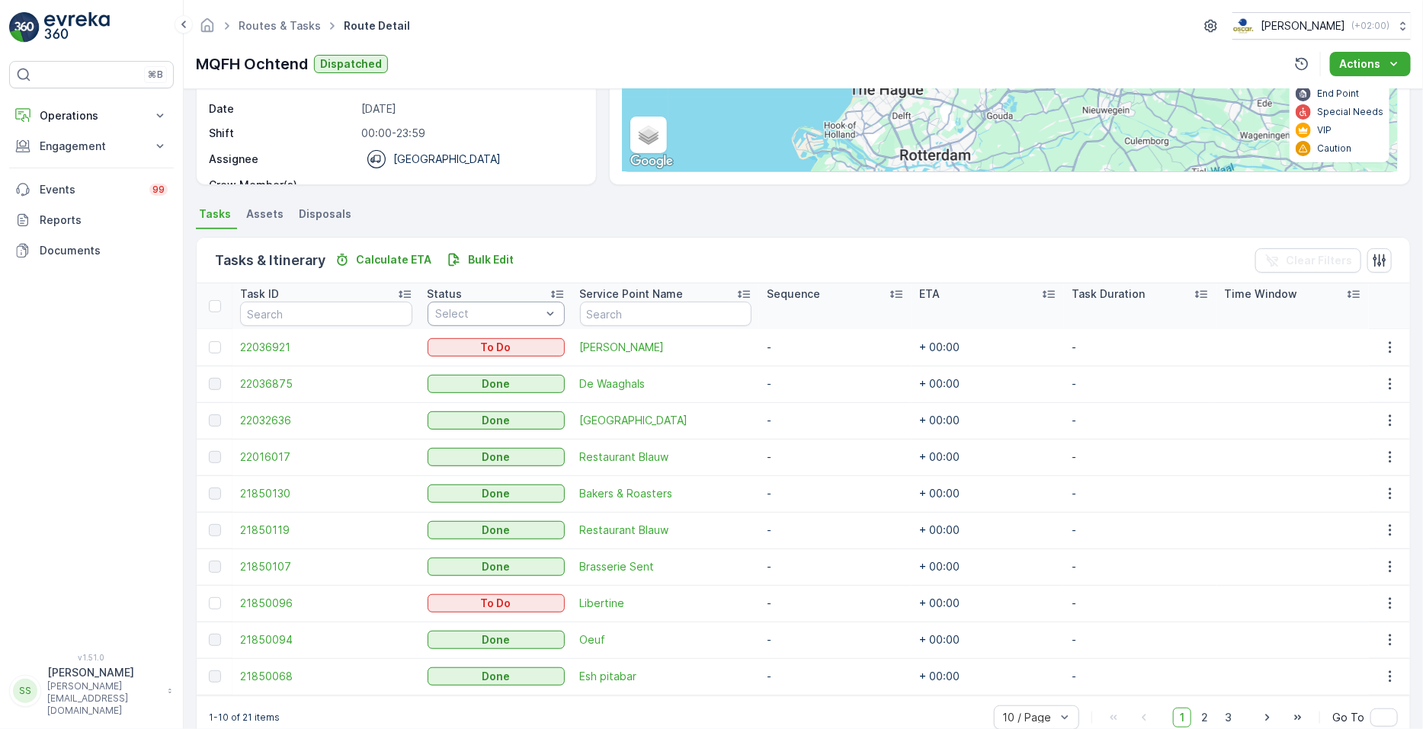
scroll to position [250, 0]
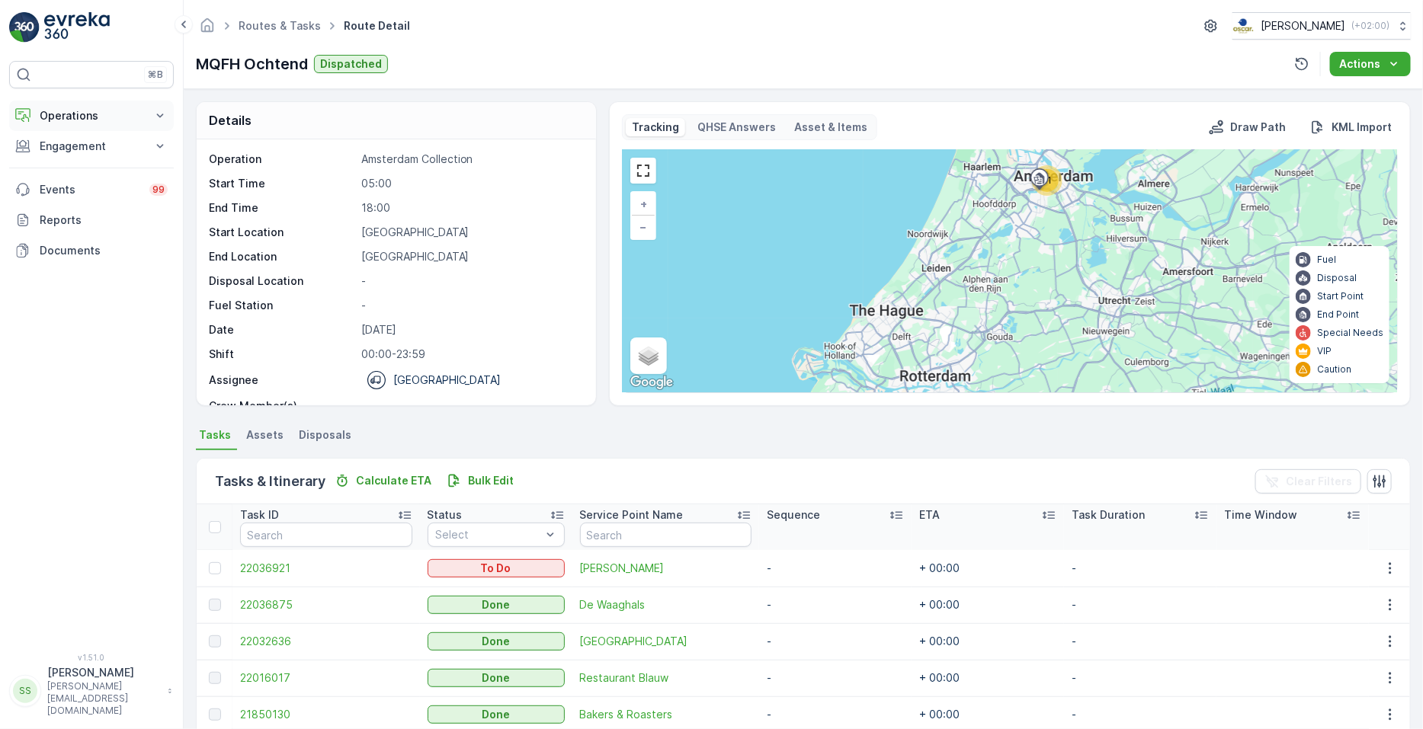
click at [143, 120] on button "Operations" at bounding box center [91, 116] width 165 height 30
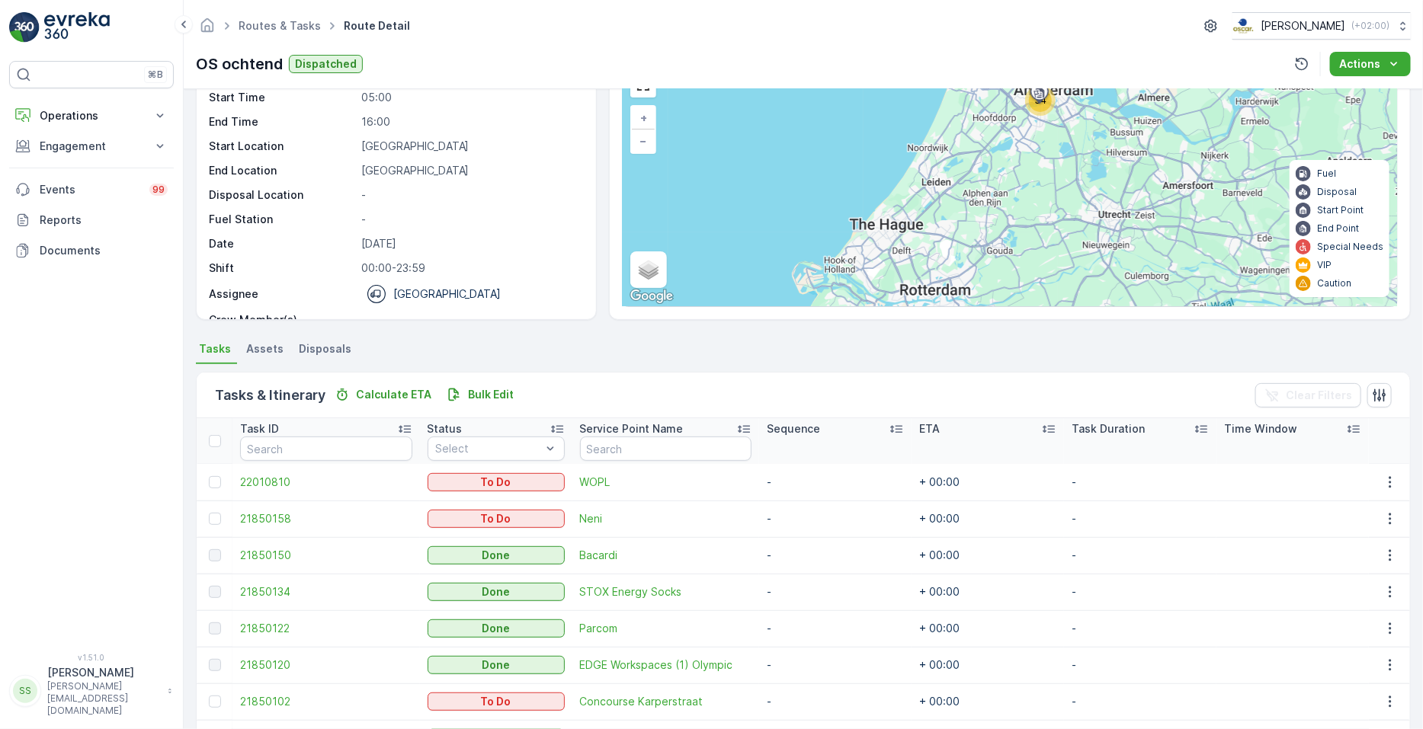
scroll to position [250, 0]
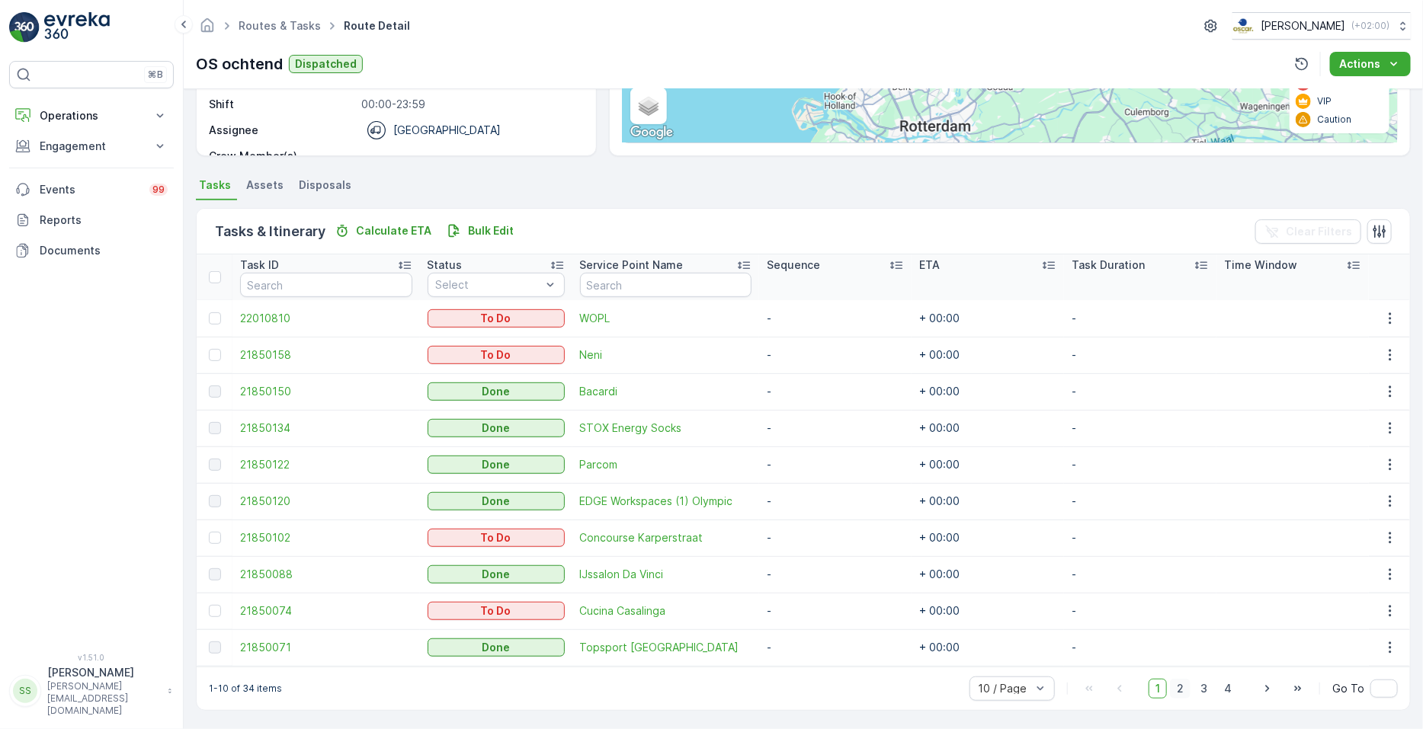
click at [1178, 689] on span "2" at bounding box center [1180, 689] width 21 height 20
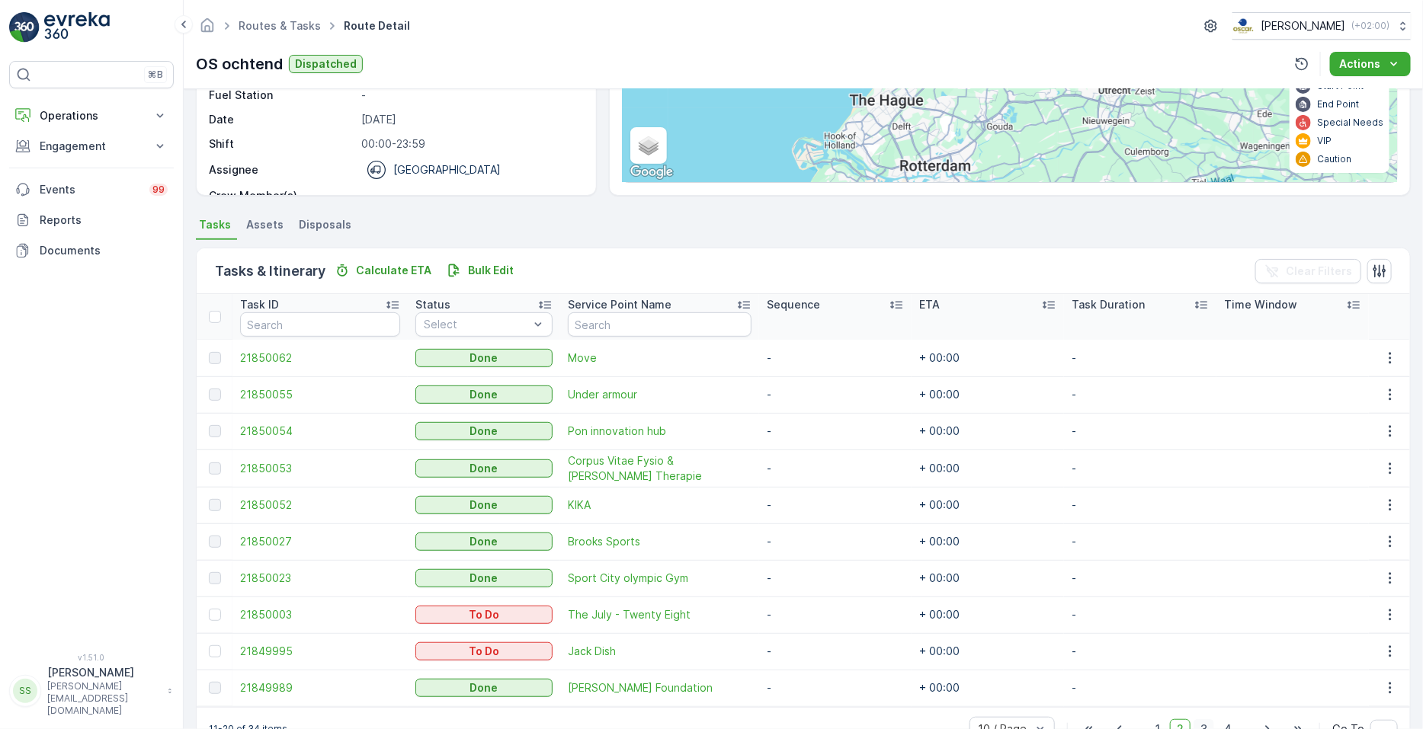
scroll to position [250, 0]
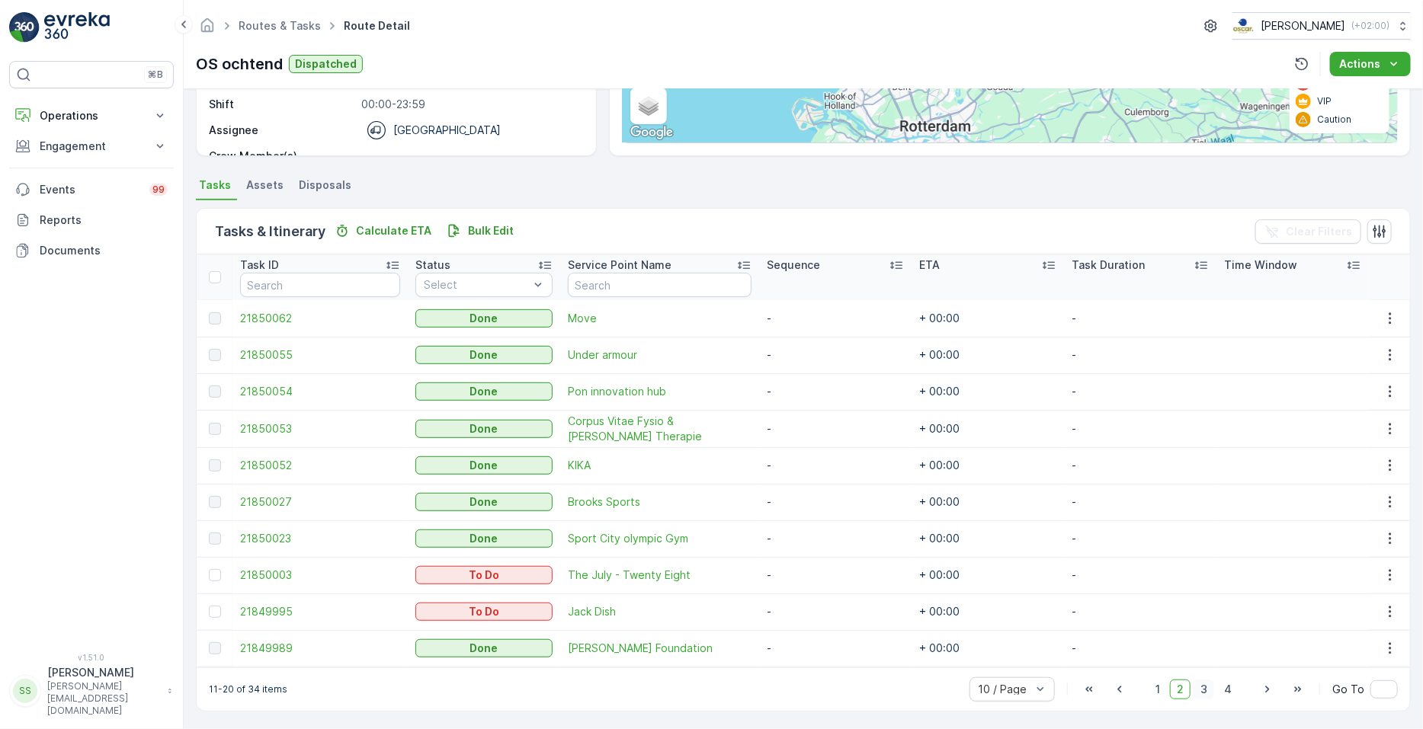
click at [1204, 689] on span "3" at bounding box center [1204, 690] width 21 height 20
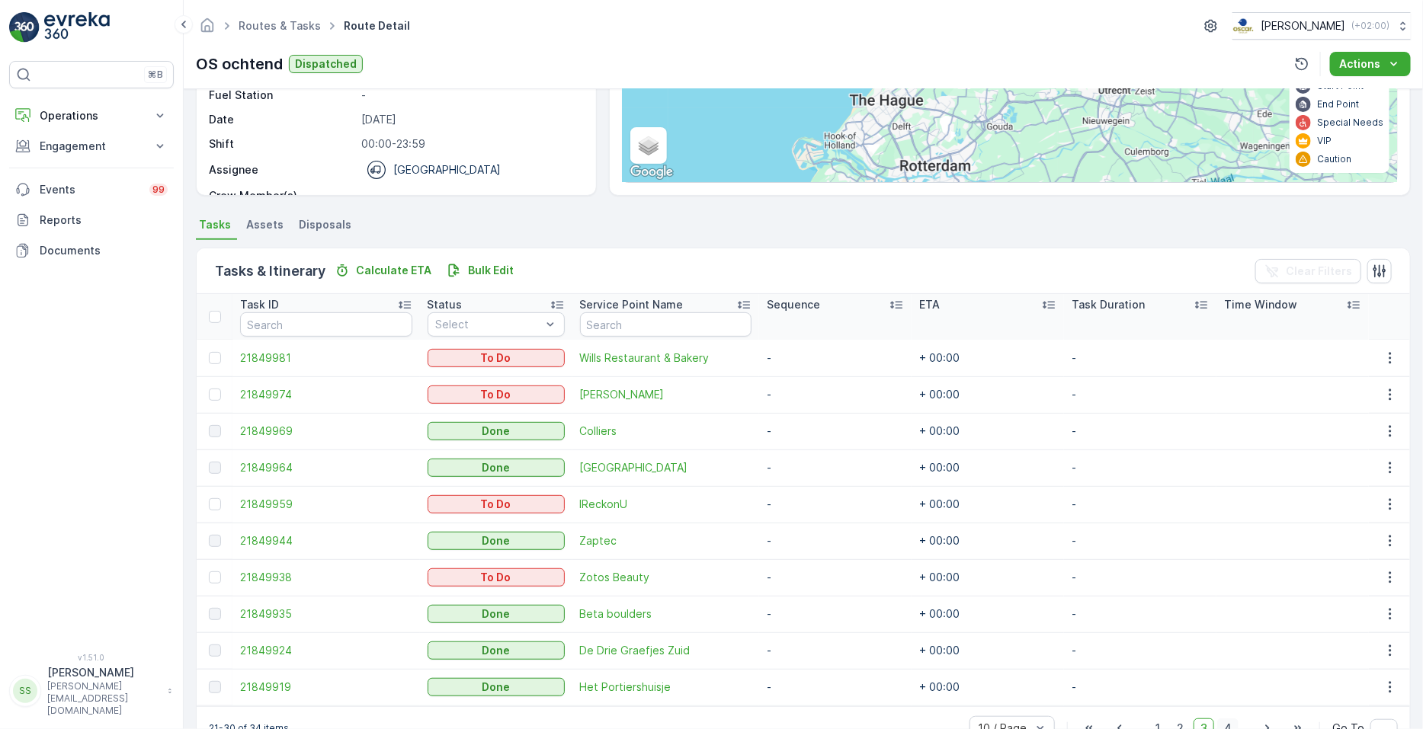
scroll to position [250, 0]
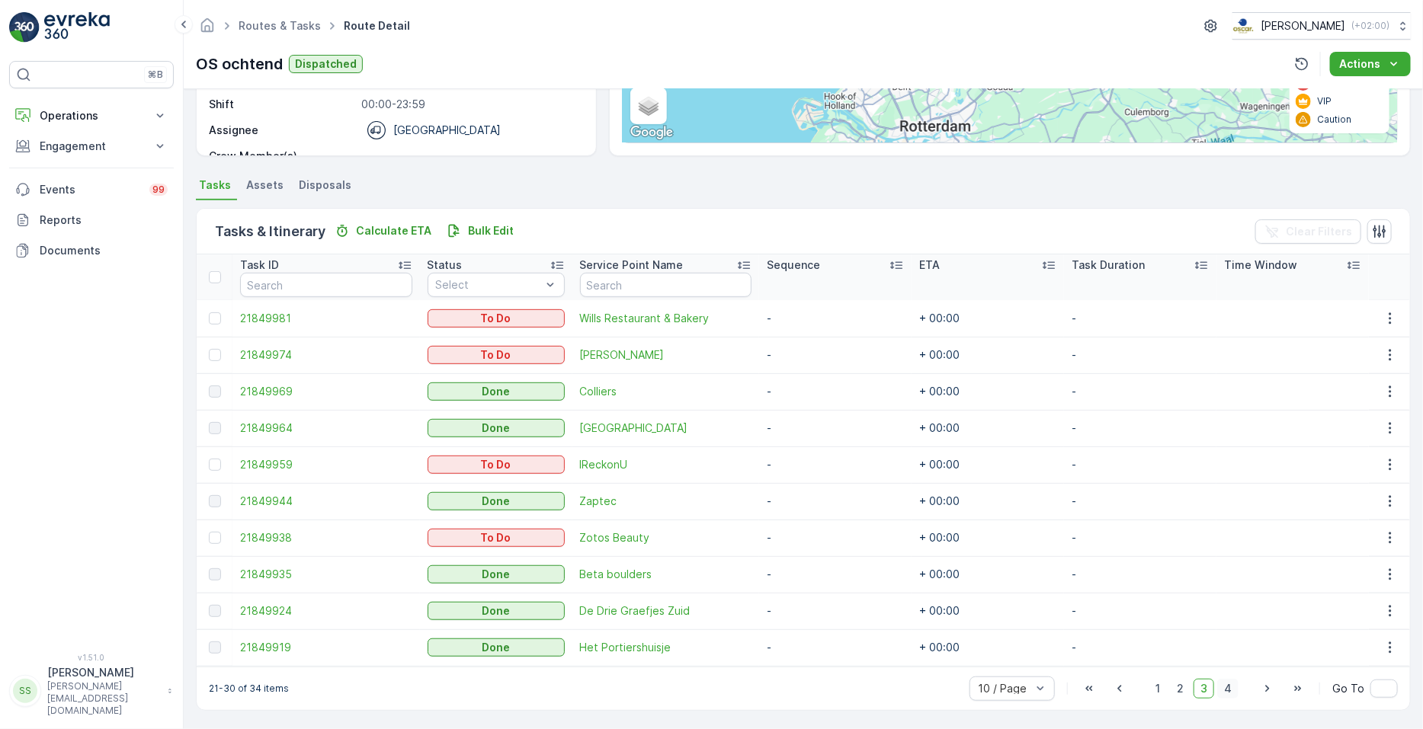
click at [1227, 684] on span "4" at bounding box center [1227, 689] width 21 height 20
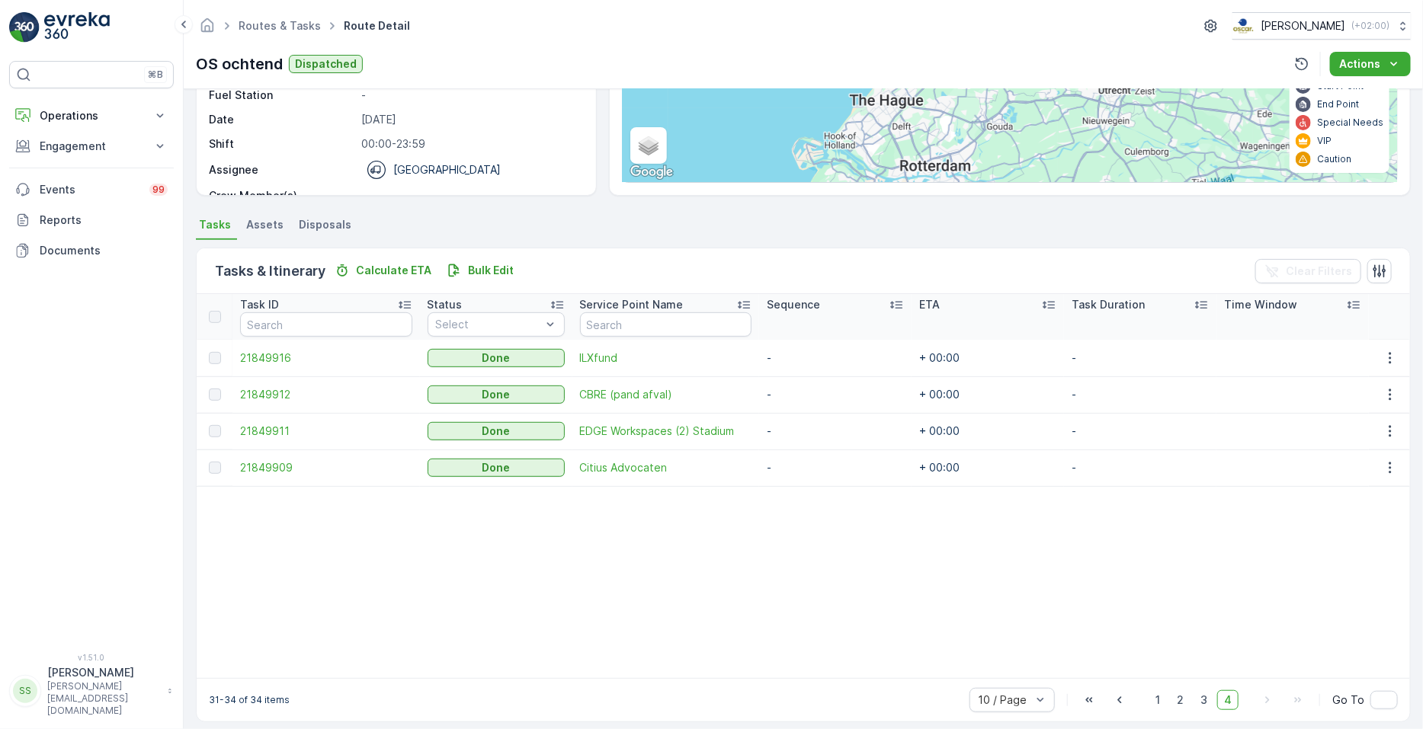
scroll to position [222, 0]
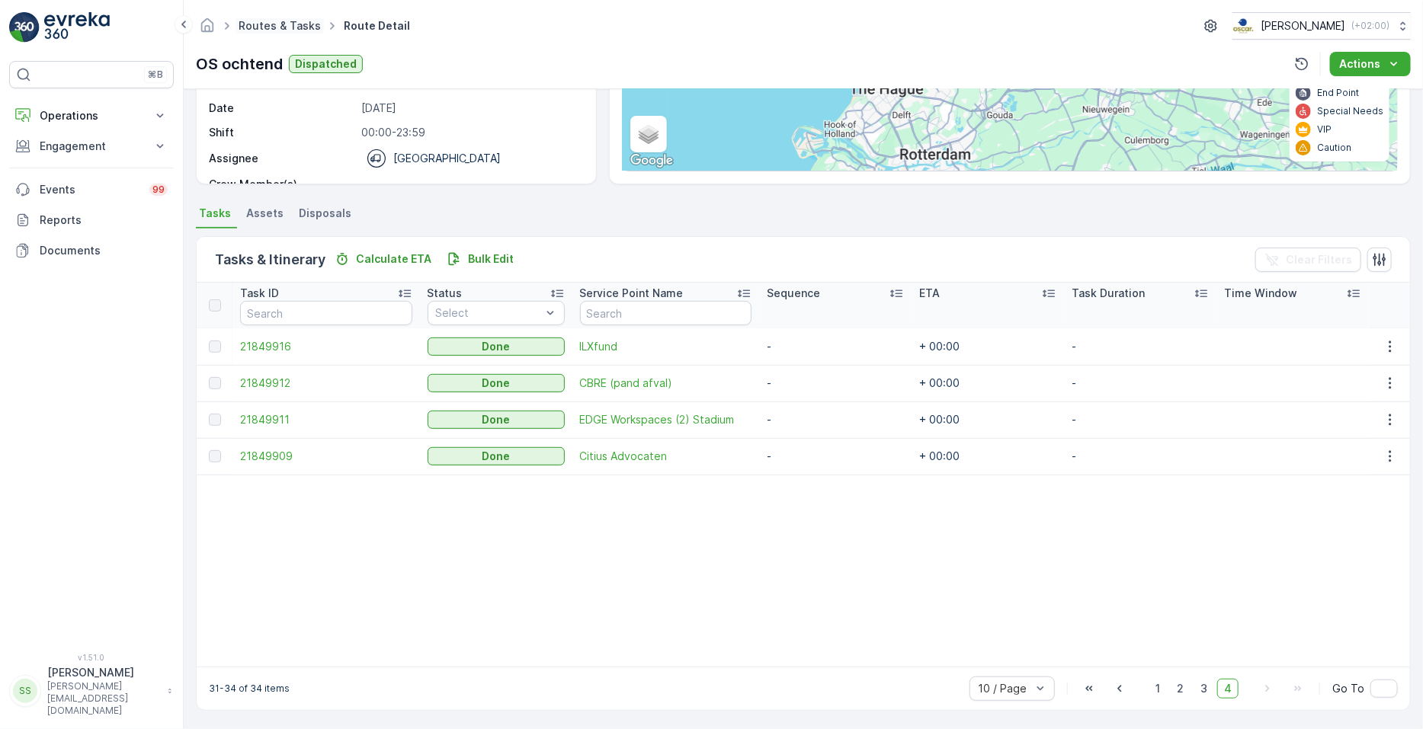
click at [296, 28] on link "Routes & Tasks" at bounding box center [280, 25] width 82 height 13
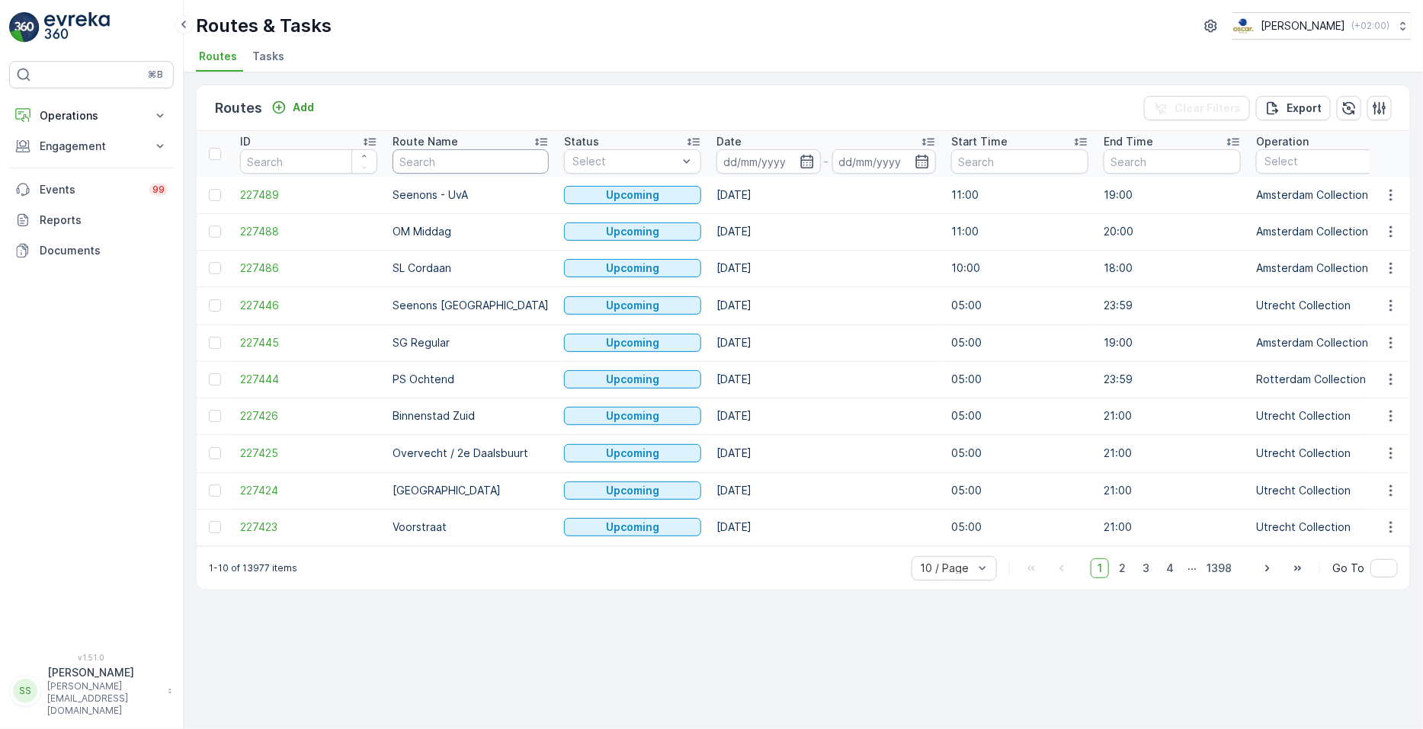
click at [461, 159] on input "text" at bounding box center [471, 161] width 156 height 24
type input "j"
click at [263, 59] on span "Tasks" at bounding box center [268, 56] width 32 height 15
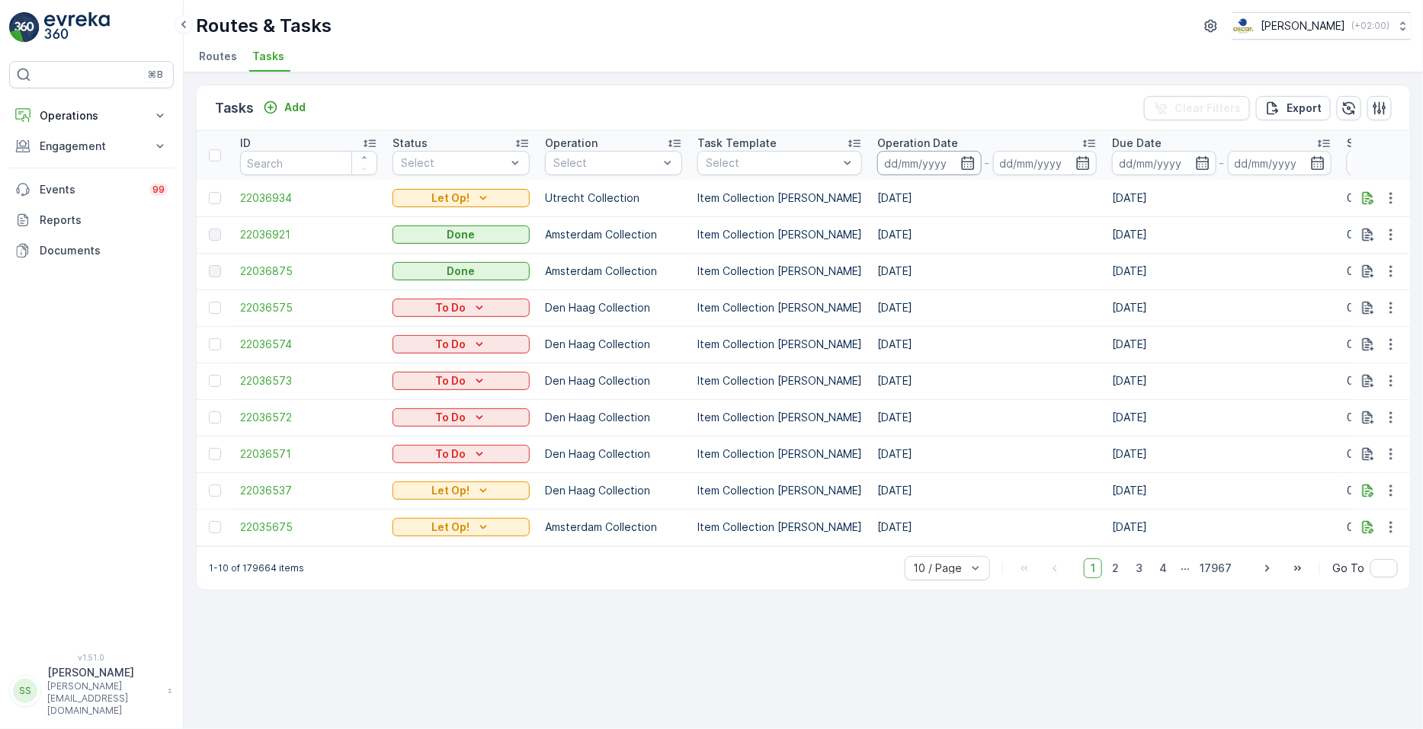
click at [963, 161] on input at bounding box center [929, 163] width 104 height 24
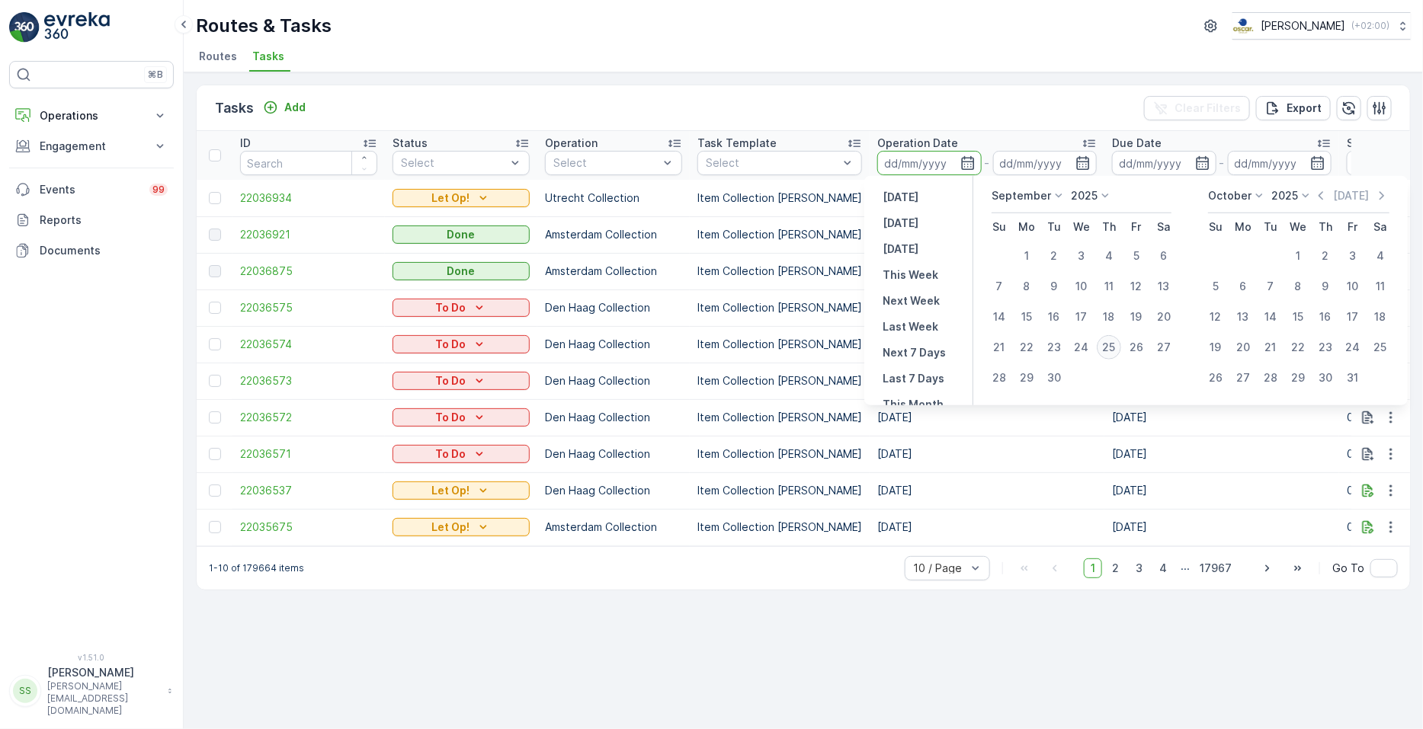
click at [1114, 343] on div "25" at bounding box center [1109, 347] width 24 height 24
type input "[DATE]"
click at [1114, 343] on div "25" at bounding box center [1109, 347] width 24 height 24
type input "[DATE]"
click at [1114, 343] on td "[DATE]" at bounding box center [1221, 344] width 235 height 37
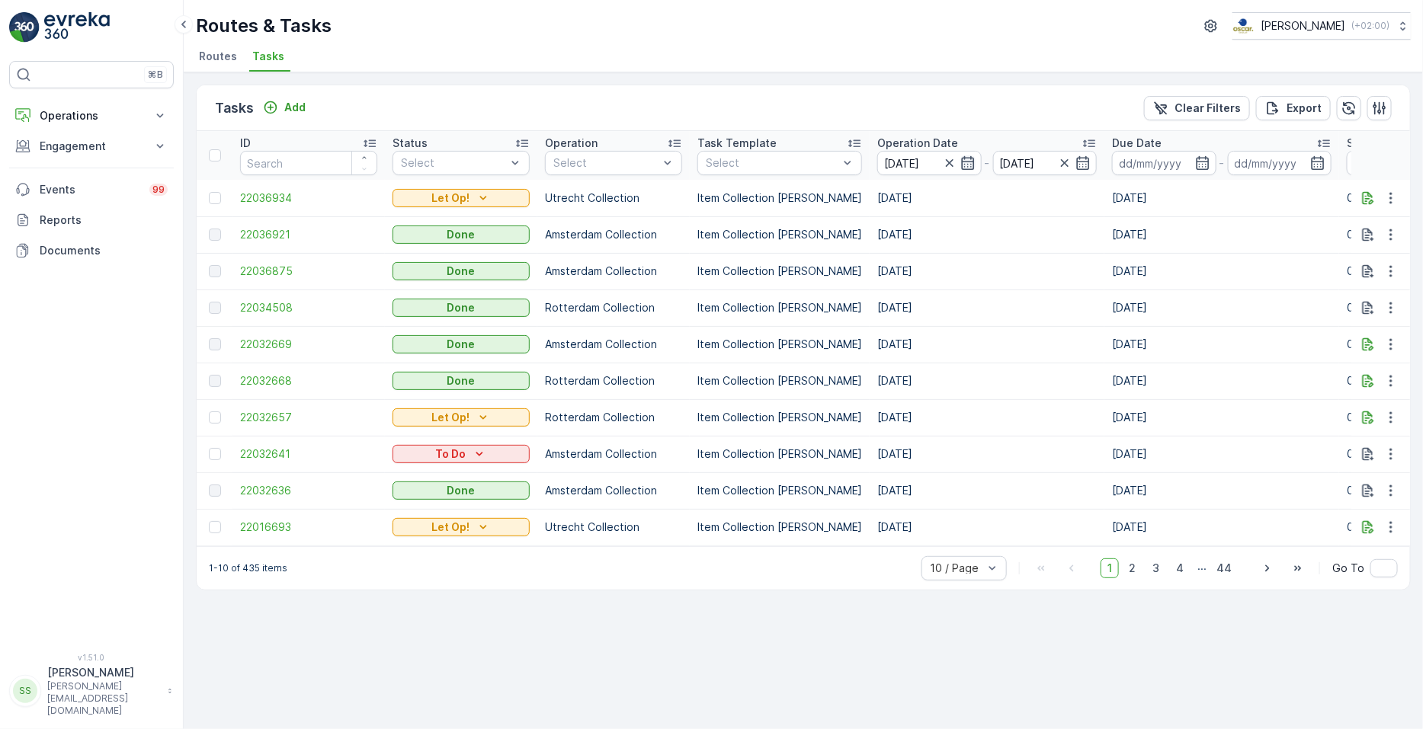
click at [960, 166] on icon "button" at bounding box center [967, 162] width 15 height 15
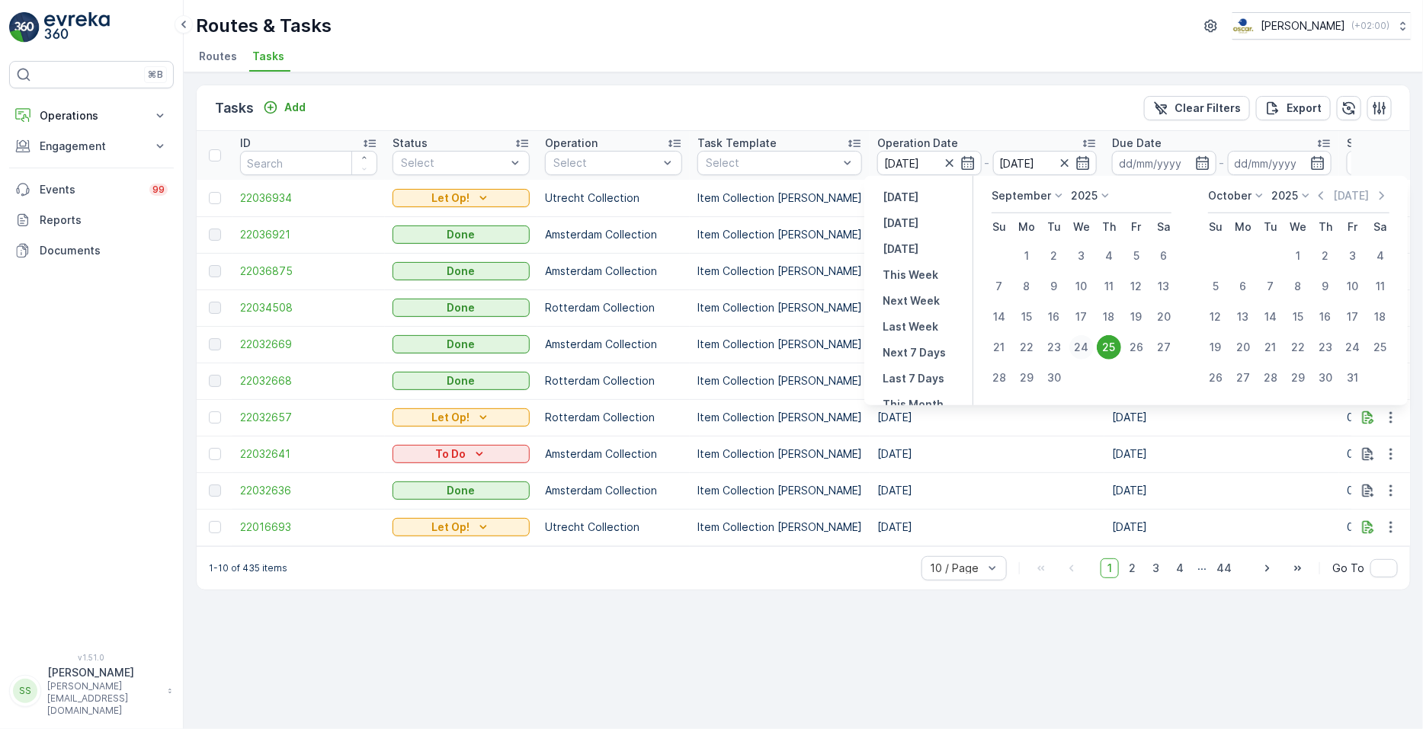
click at [1080, 345] on div "24" at bounding box center [1081, 347] width 24 height 24
type input "24.09.2025"
click at [1080, 345] on div "24" at bounding box center [1081, 347] width 24 height 24
type input "24.09.2025"
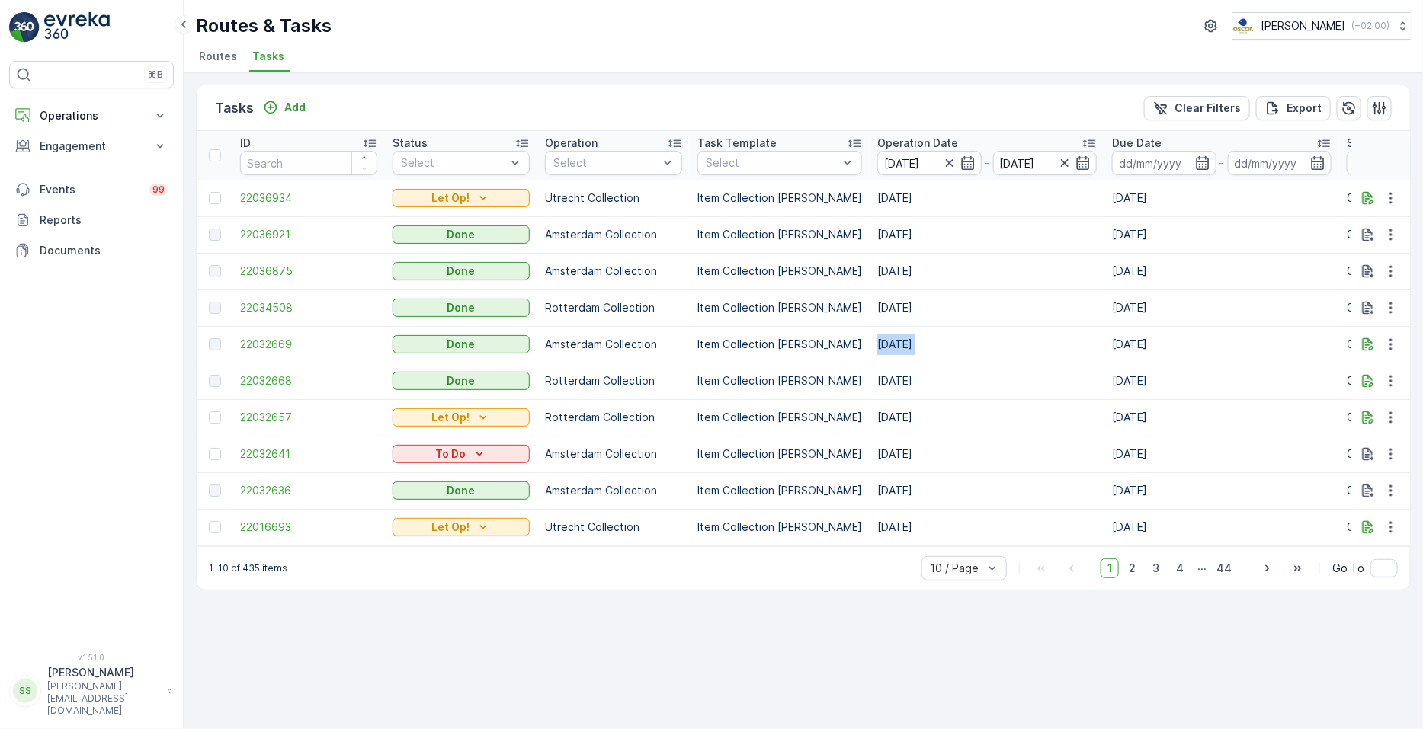
click at [1080, 345] on td "[DATE]" at bounding box center [987, 344] width 235 height 37
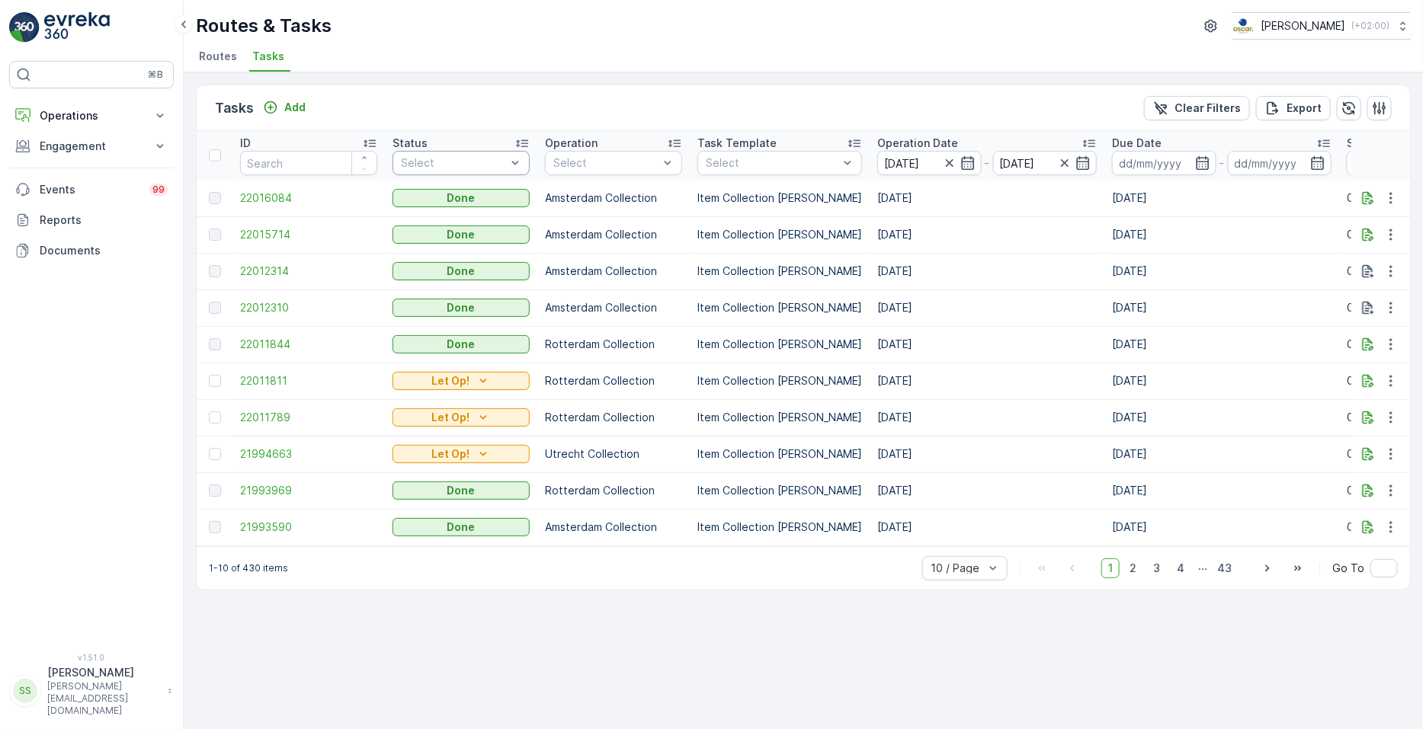
click at [476, 152] on div "Select" at bounding box center [461, 163] width 137 height 24
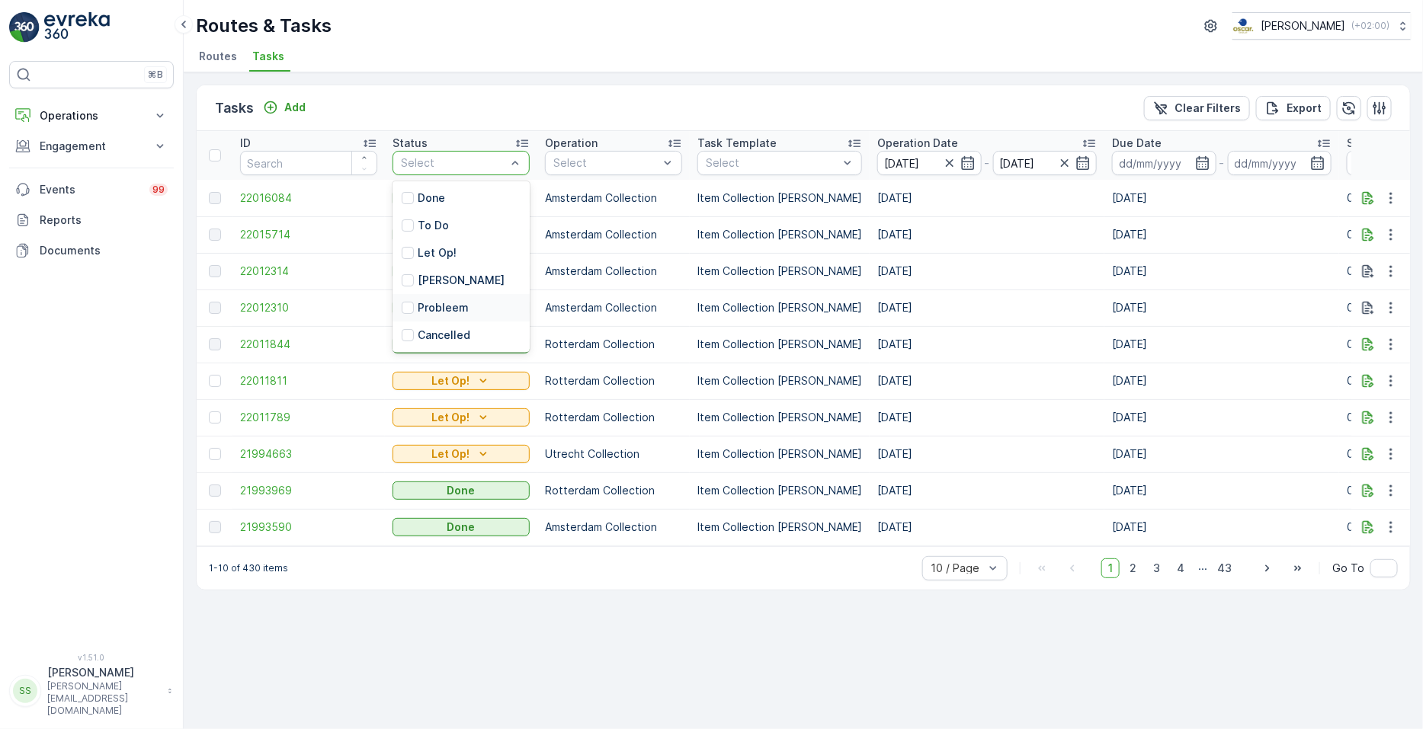
click at [217, 61] on span "Routes" at bounding box center [218, 56] width 38 height 15
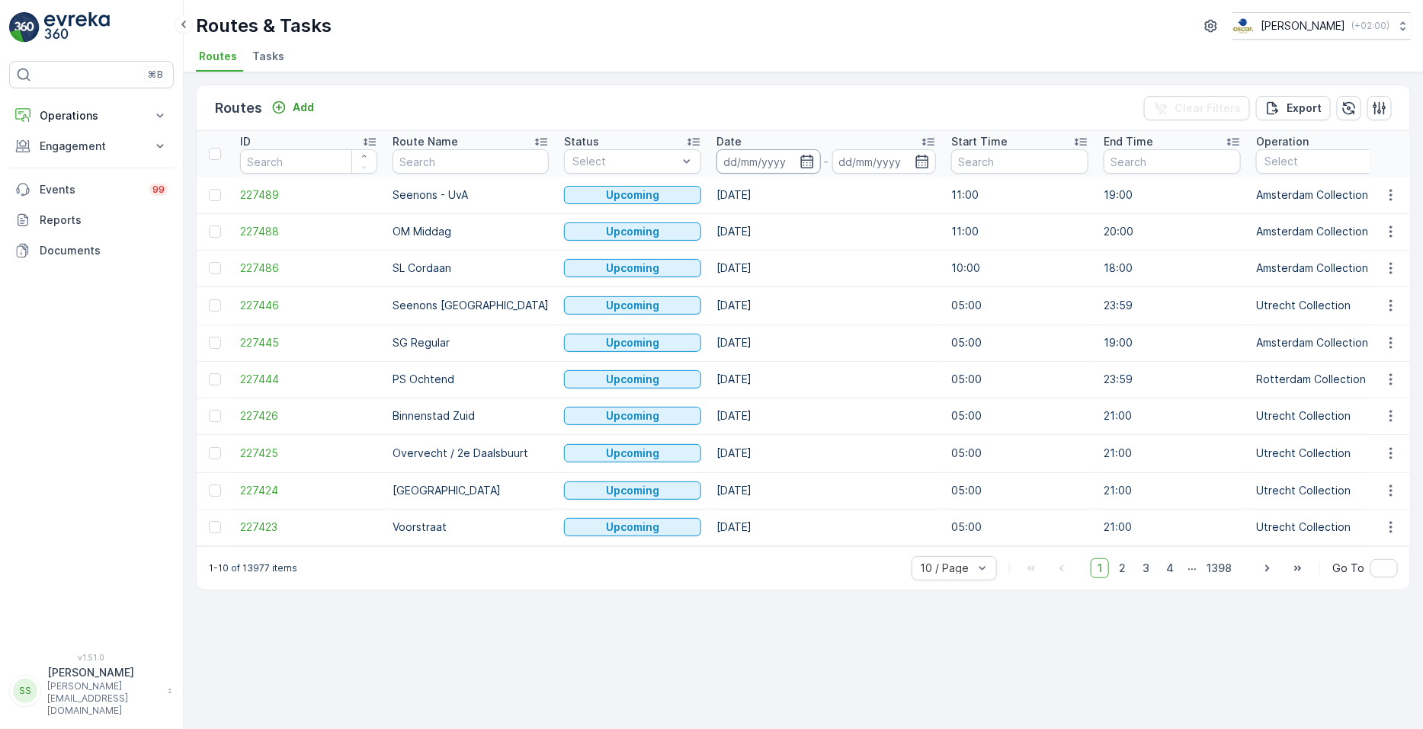
click at [797, 156] on input at bounding box center [768, 161] width 104 height 24
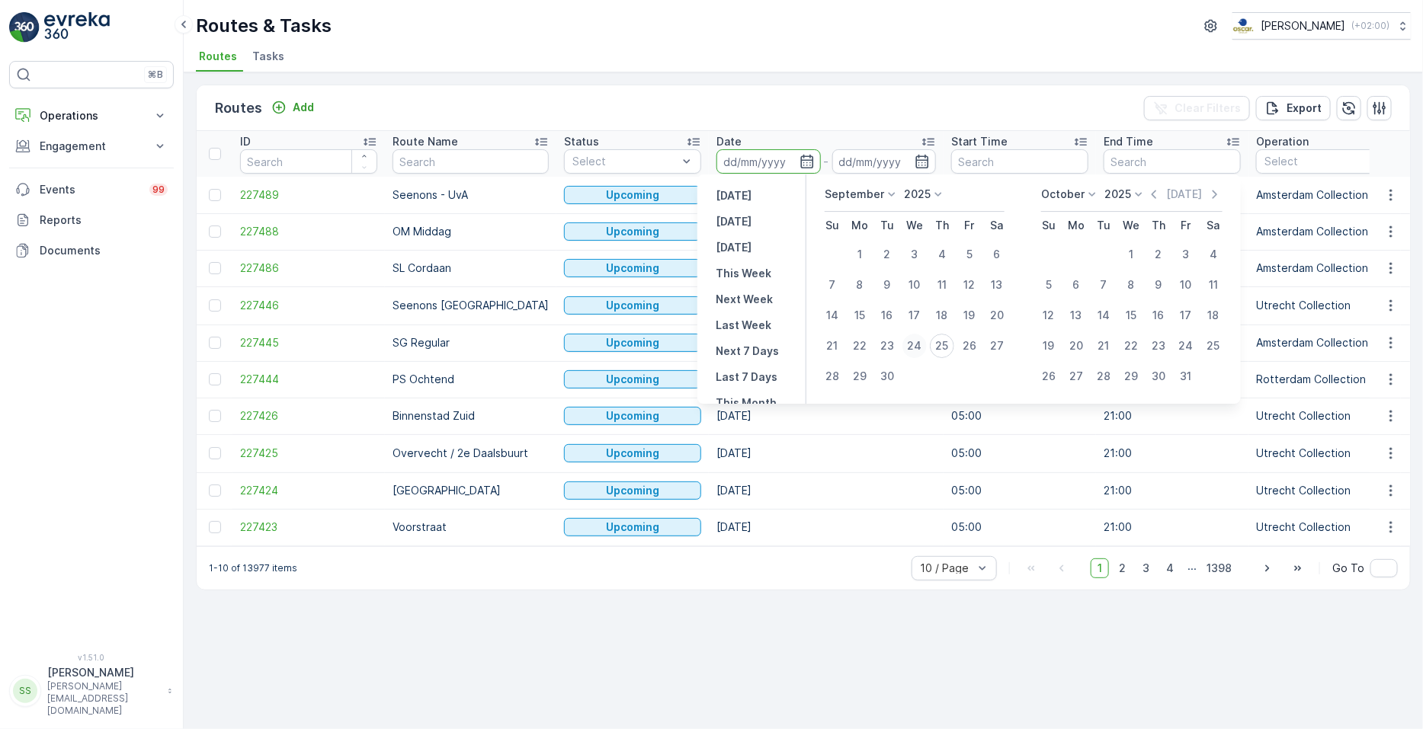
click at [920, 345] on div "24" at bounding box center [914, 346] width 24 height 24
type input "24.09.2025"
click at [920, 345] on div "24" at bounding box center [914, 346] width 24 height 24
type input "24.09.2025"
click at [920, 345] on td "[DATE]" at bounding box center [826, 343] width 235 height 37
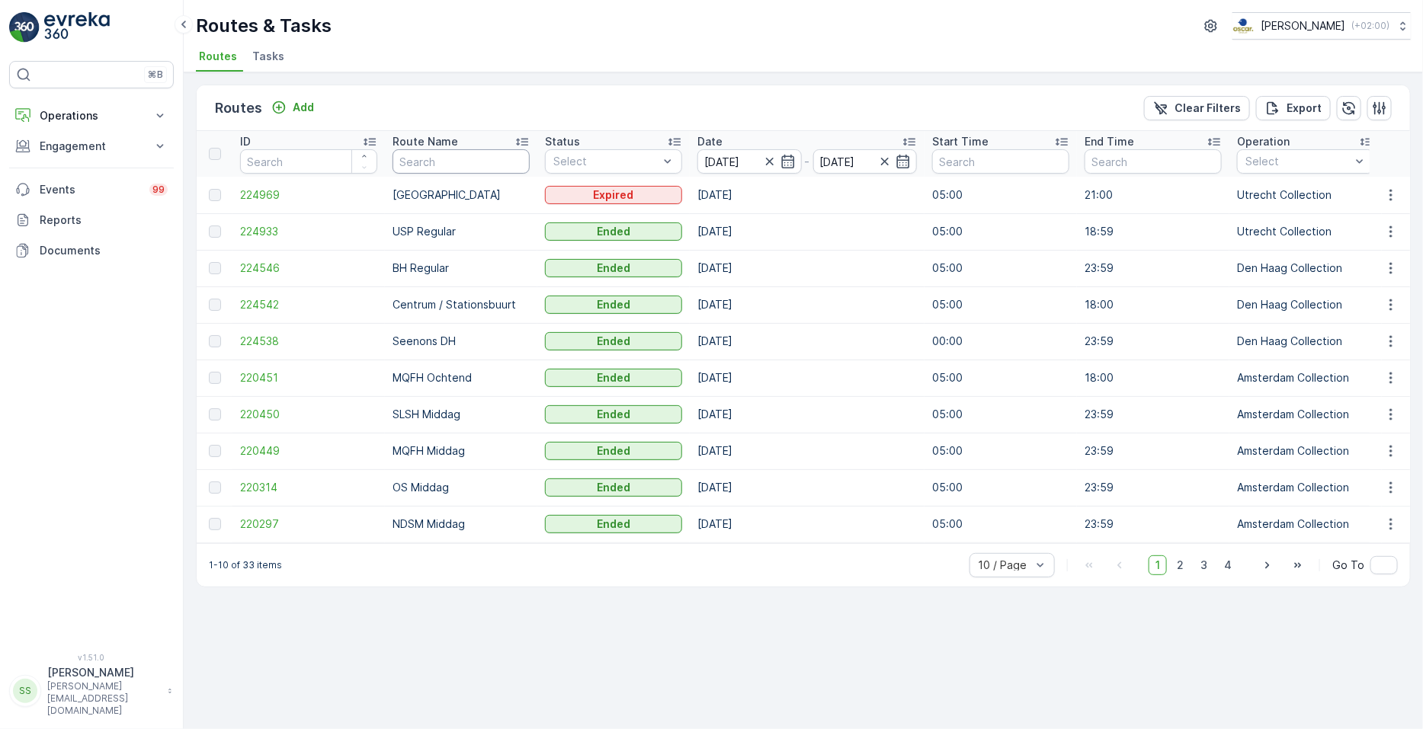
click at [461, 158] on input "text" at bounding box center [461, 161] width 137 height 24
type input "sg"
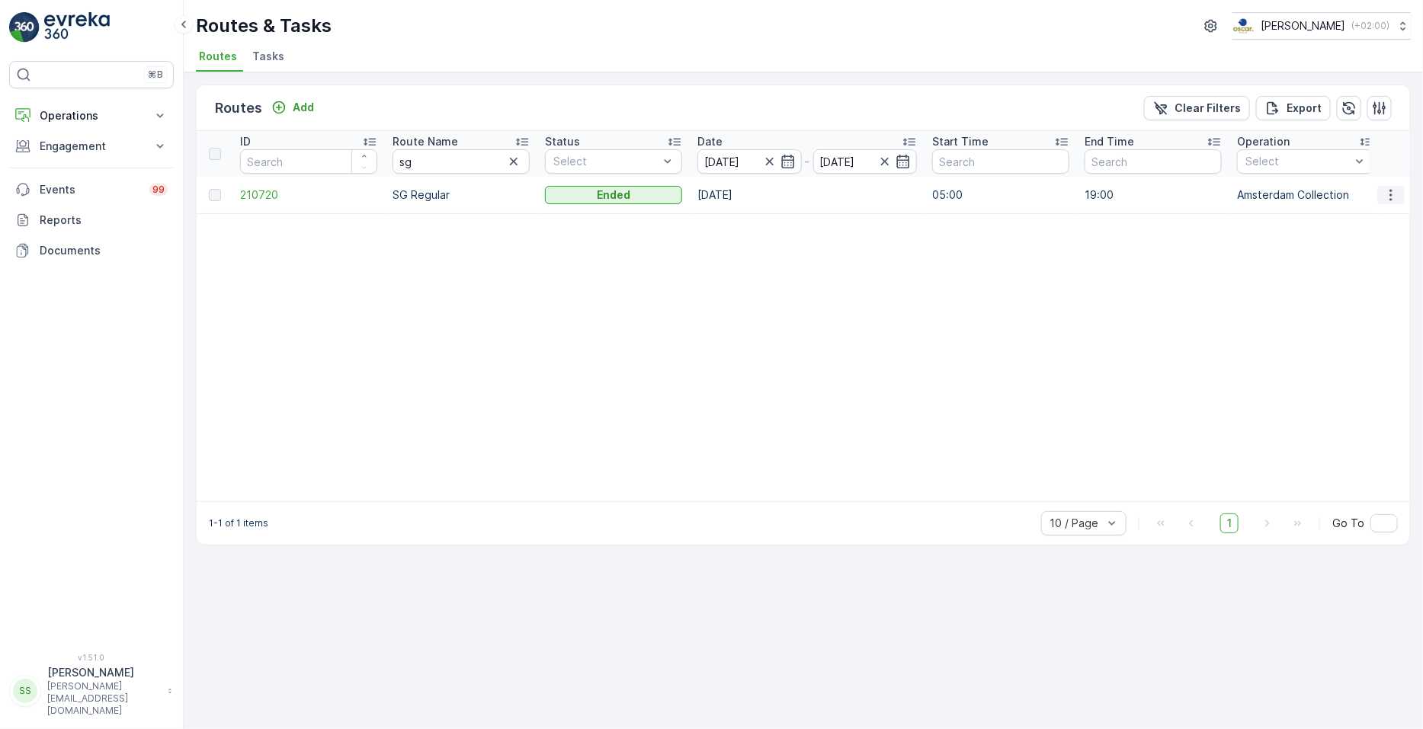
click at [1392, 189] on icon "button" at bounding box center [1391, 194] width 2 height 11
click at [1385, 215] on span "See More Details" at bounding box center [1355, 217] width 88 height 15
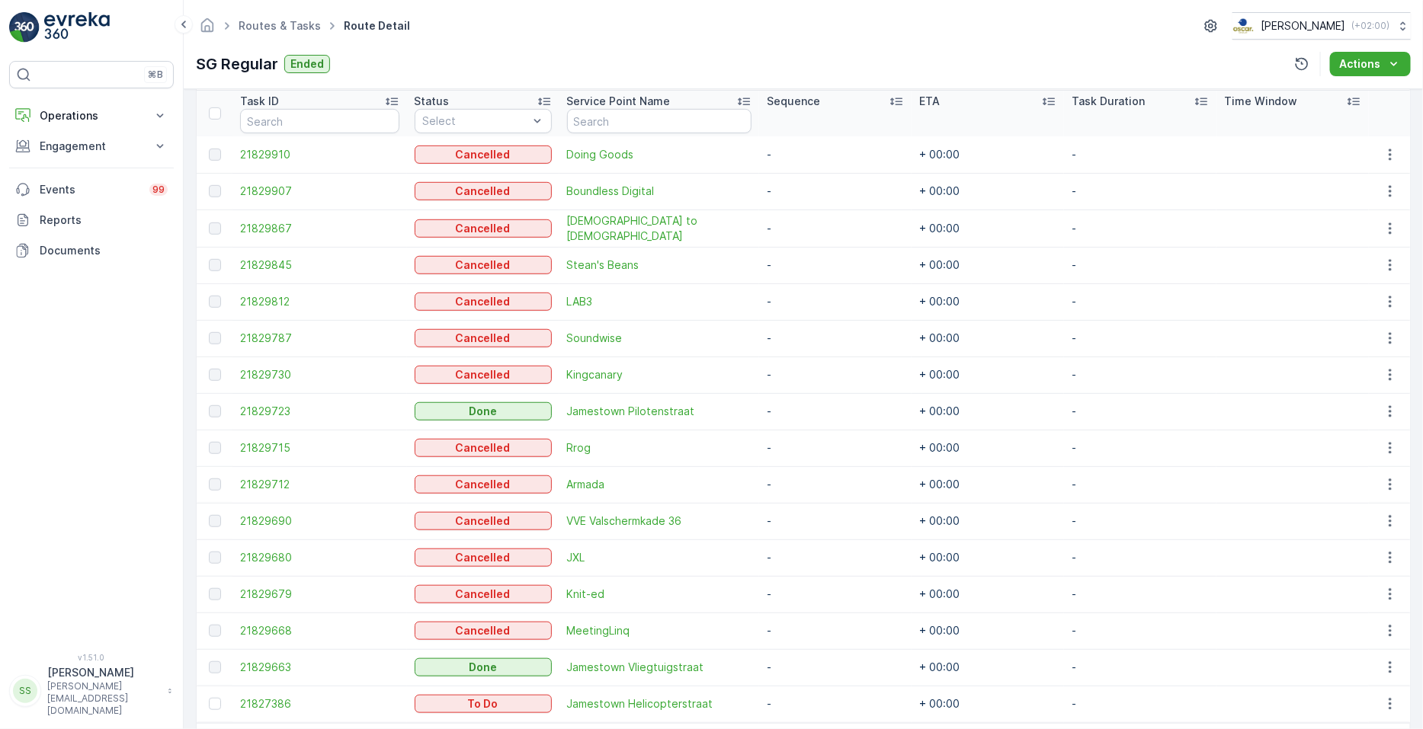
scroll to position [413, 0]
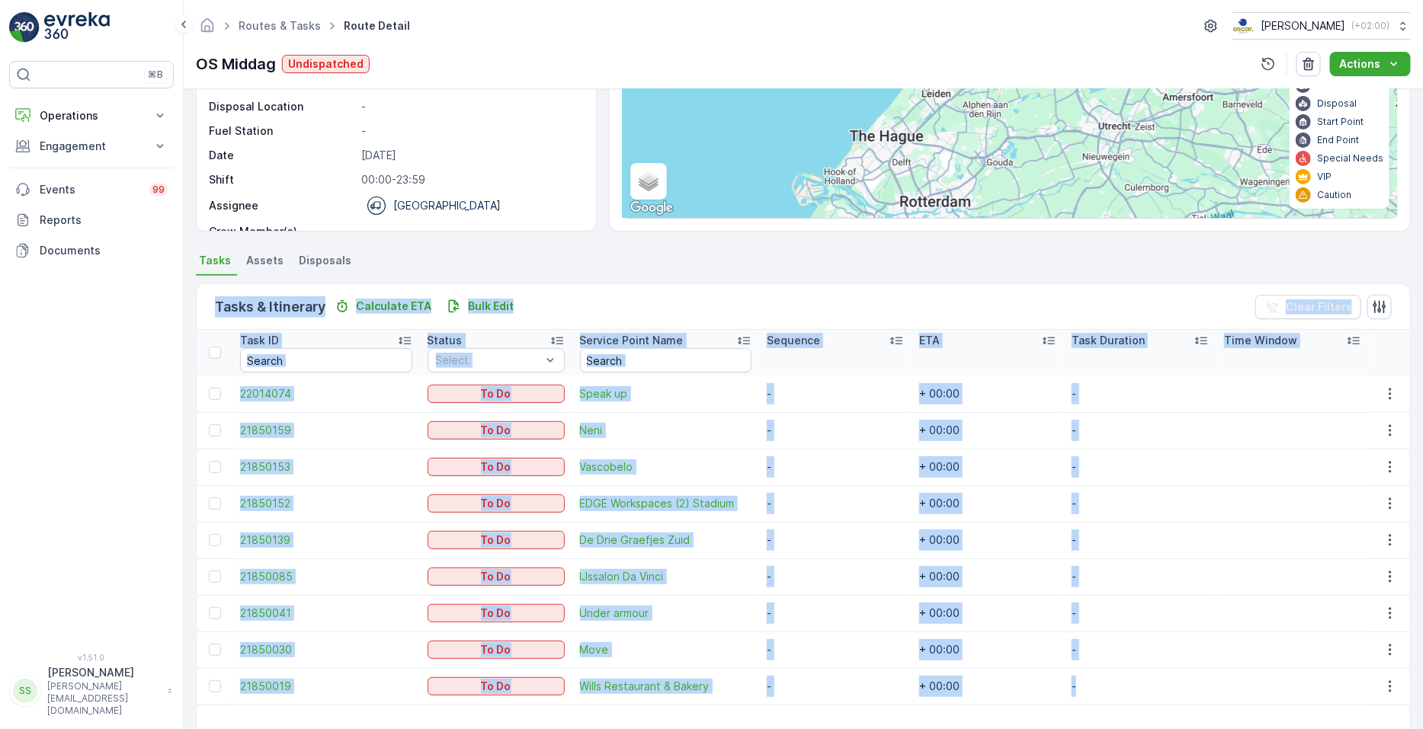
scroll to position [245, 0]
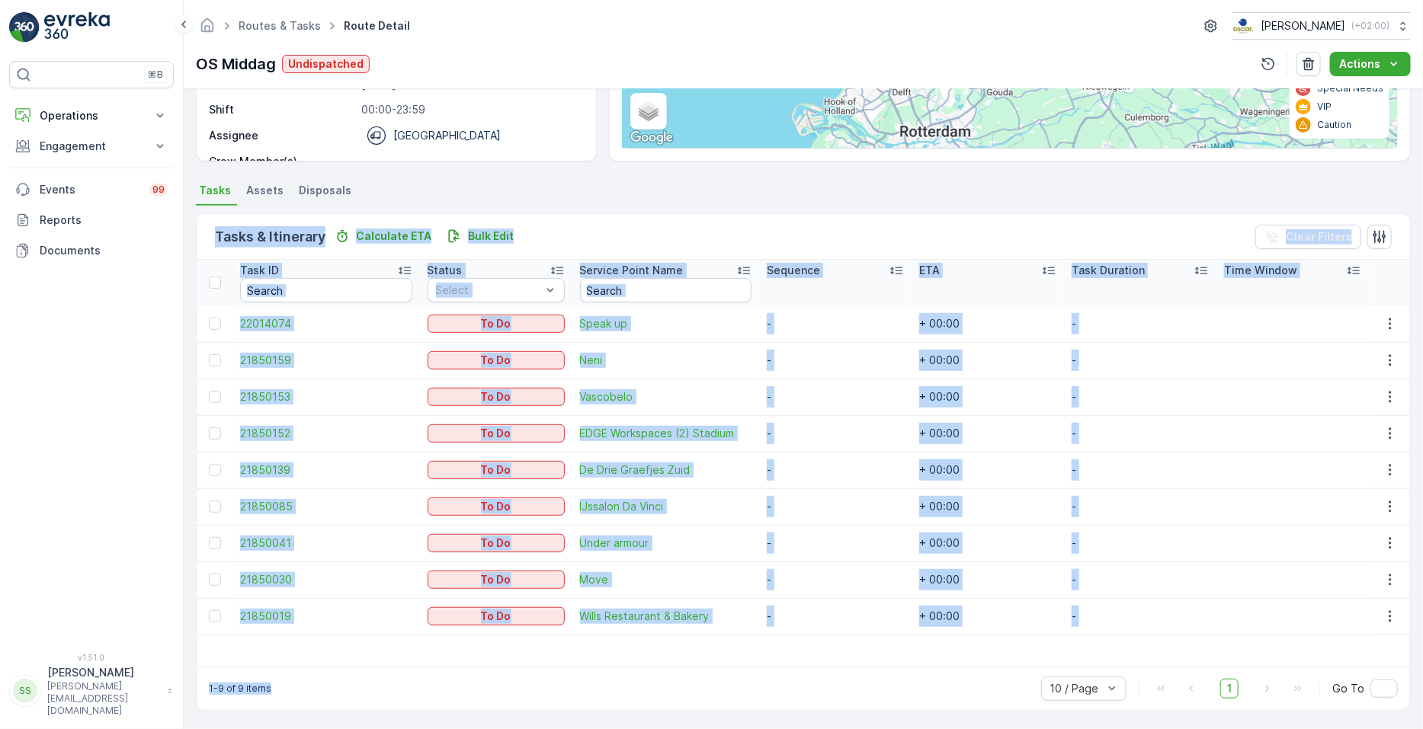
drag, startPoint x: 421, startPoint y: 252, endPoint x: 800, endPoint y: 669, distance: 564.4
click at [800, 669] on div "Tasks Assets Disposals Tasks & Itinerary Calculate ETA Bulk Edit Clear Filters …" at bounding box center [803, 449] width 1215 height 539
click at [800, 669] on div "1-9 of 9 items 10 / Page 1 Go To" at bounding box center [803, 688] width 1213 height 43
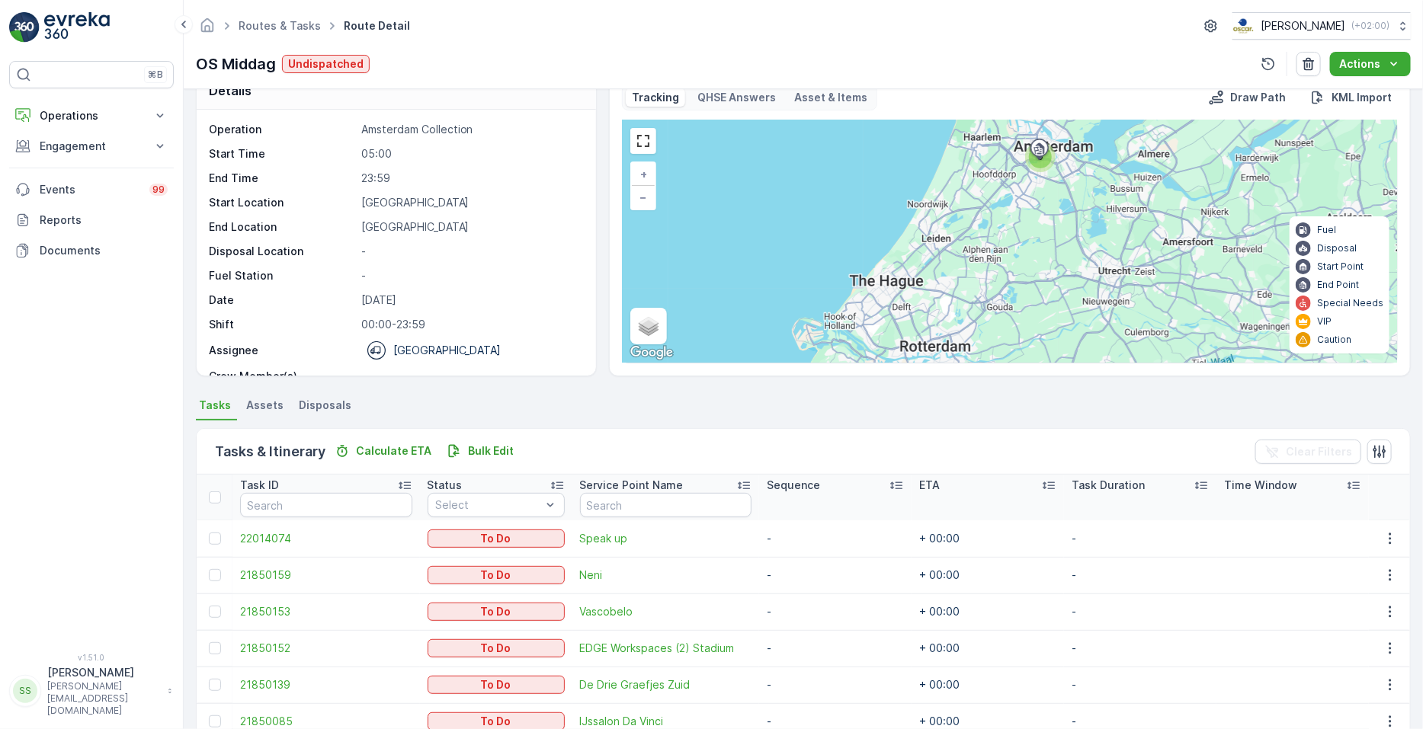
scroll to position [0, 0]
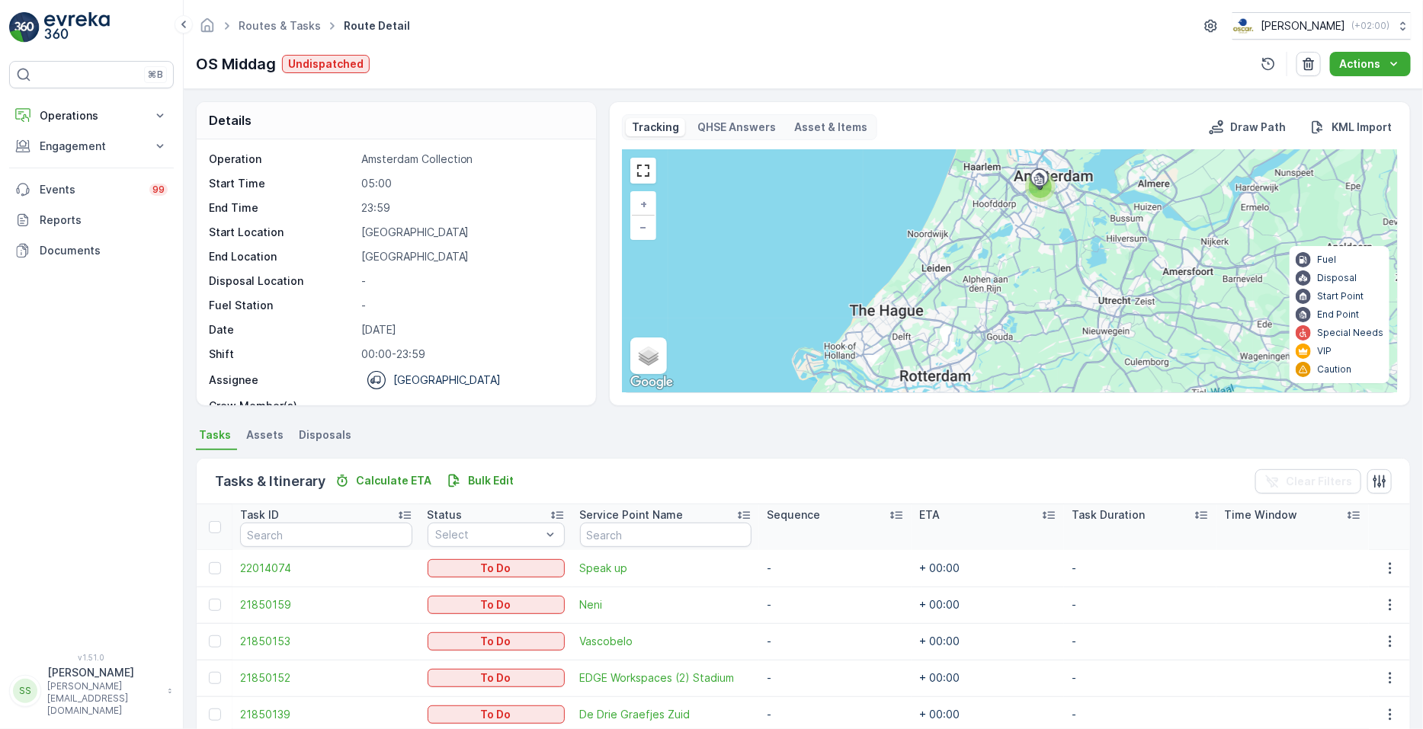
drag, startPoint x: 800, startPoint y: 669, endPoint x: 473, endPoint y: 71, distance: 682.2
click at [473, 71] on div "Routes & Tasks Route Detail Oscar Circulair ( +02:00 ) OS Middag Undispatched A…" at bounding box center [803, 364] width 1239 height 729
click at [491, 428] on ul "Tasks Assets Disposals" at bounding box center [803, 438] width 1215 height 26
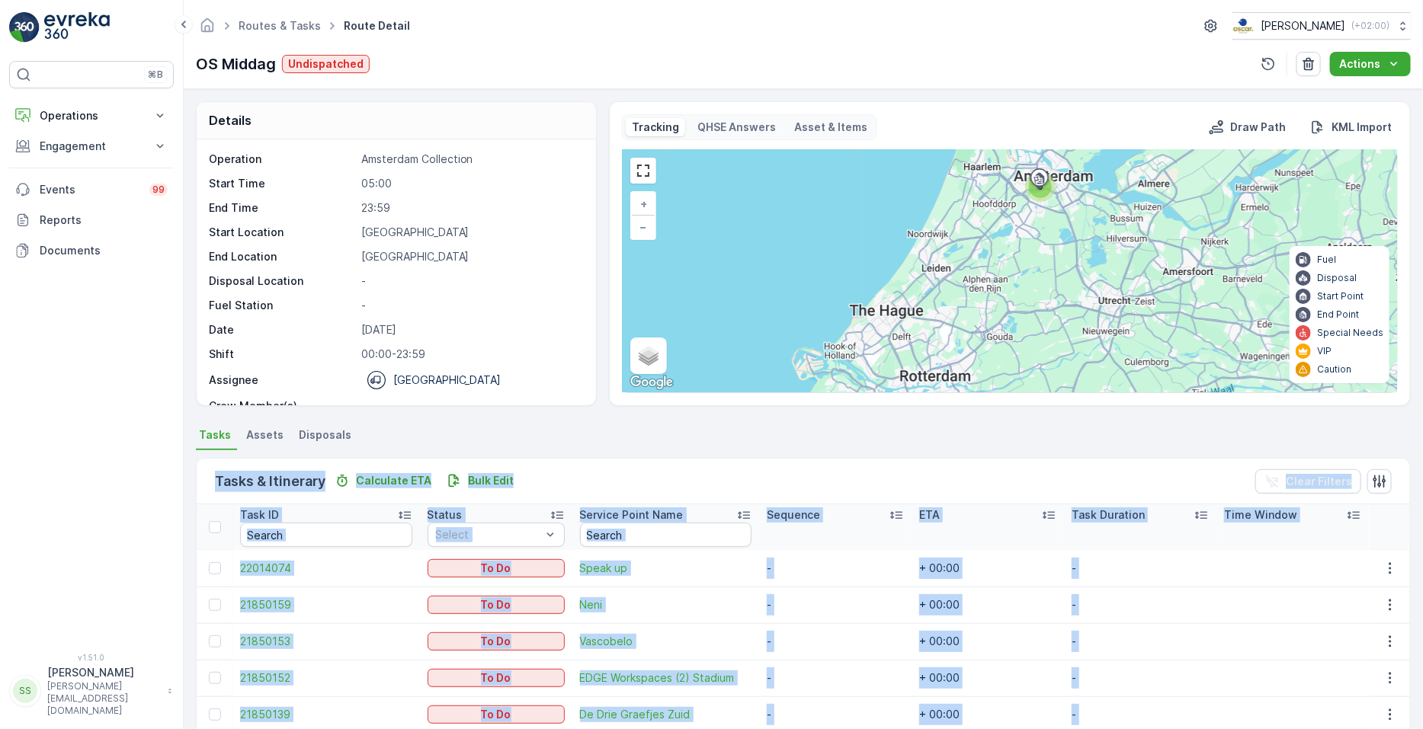
scroll to position [245, 0]
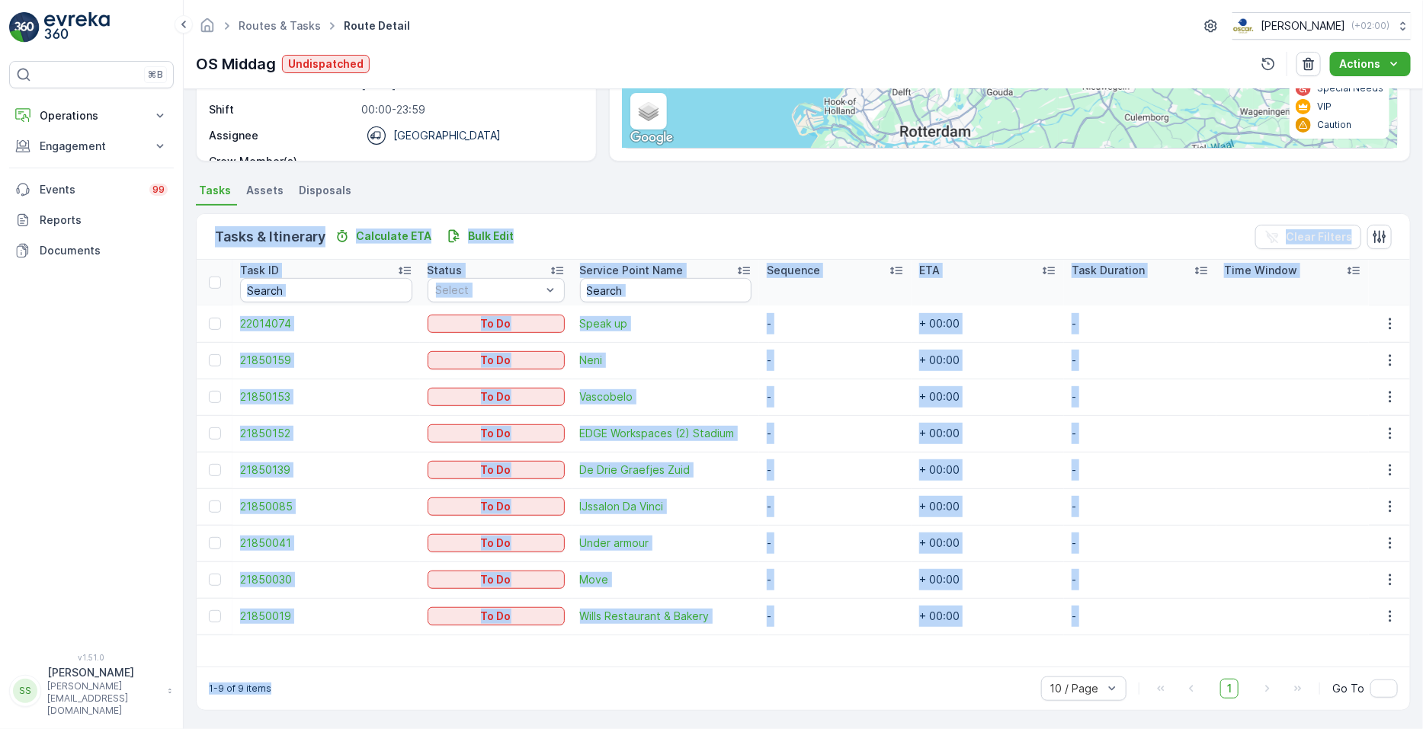
drag, startPoint x: 491, startPoint y: 428, endPoint x: 736, endPoint y: 689, distance: 357.5
click at [736, 689] on div "Tasks Assets Disposals Tasks & Itinerary Calculate ETA Bulk Edit Clear Filters …" at bounding box center [803, 449] width 1215 height 539
click at [766, 664] on table "Task ID Status Select Service Point Name Sequence ETA Task Duration Time Window…" at bounding box center [803, 463] width 1213 height 407
drag, startPoint x: 723, startPoint y: 648, endPoint x: 573, endPoint y: 242, distance: 432.9
click at [573, 242] on div "Tasks & Itinerary Calculate ETA Bulk Edit Clear Filters Task ID Status Select S…" at bounding box center [803, 462] width 1215 height 498
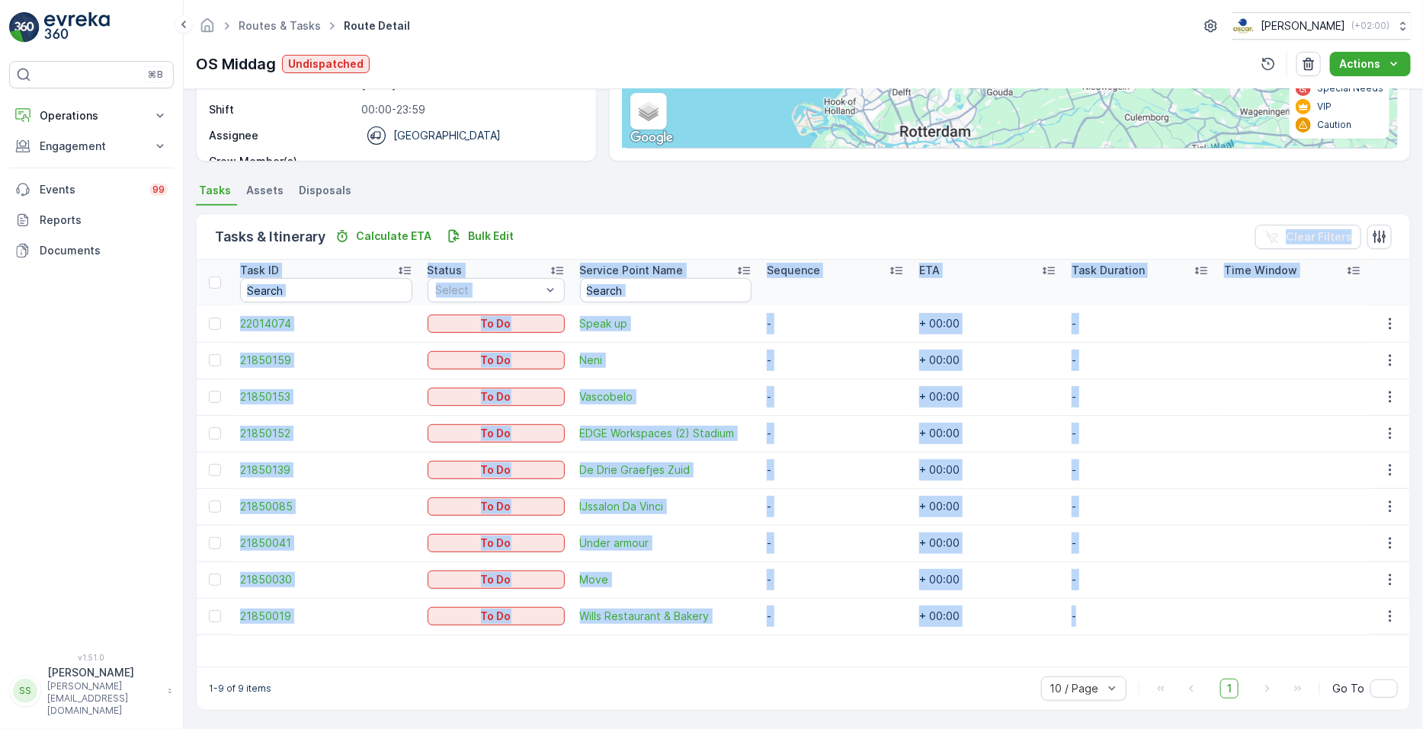
click at [573, 242] on div "Tasks & Itinerary Calculate ETA Bulk Edit Clear Filters" at bounding box center [803, 237] width 1213 height 46
drag, startPoint x: 573, startPoint y: 242, endPoint x: 839, endPoint y: 661, distance: 496.5
click at [839, 661] on div "Tasks & Itinerary Calculate ETA Bulk Edit Clear Filters Task ID Status Select S…" at bounding box center [803, 462] width 1215 height 498
click at [839, 661] on table "Task ID Status Select Service Point Name Sequence ETA Task Duration Time Window…" at bounding box center [803, 463] width 1213 height 407
drag, startPoint x: 447, startPoint y: 194, endPoint x: 874, endPoint y: 655, distance: 628.9
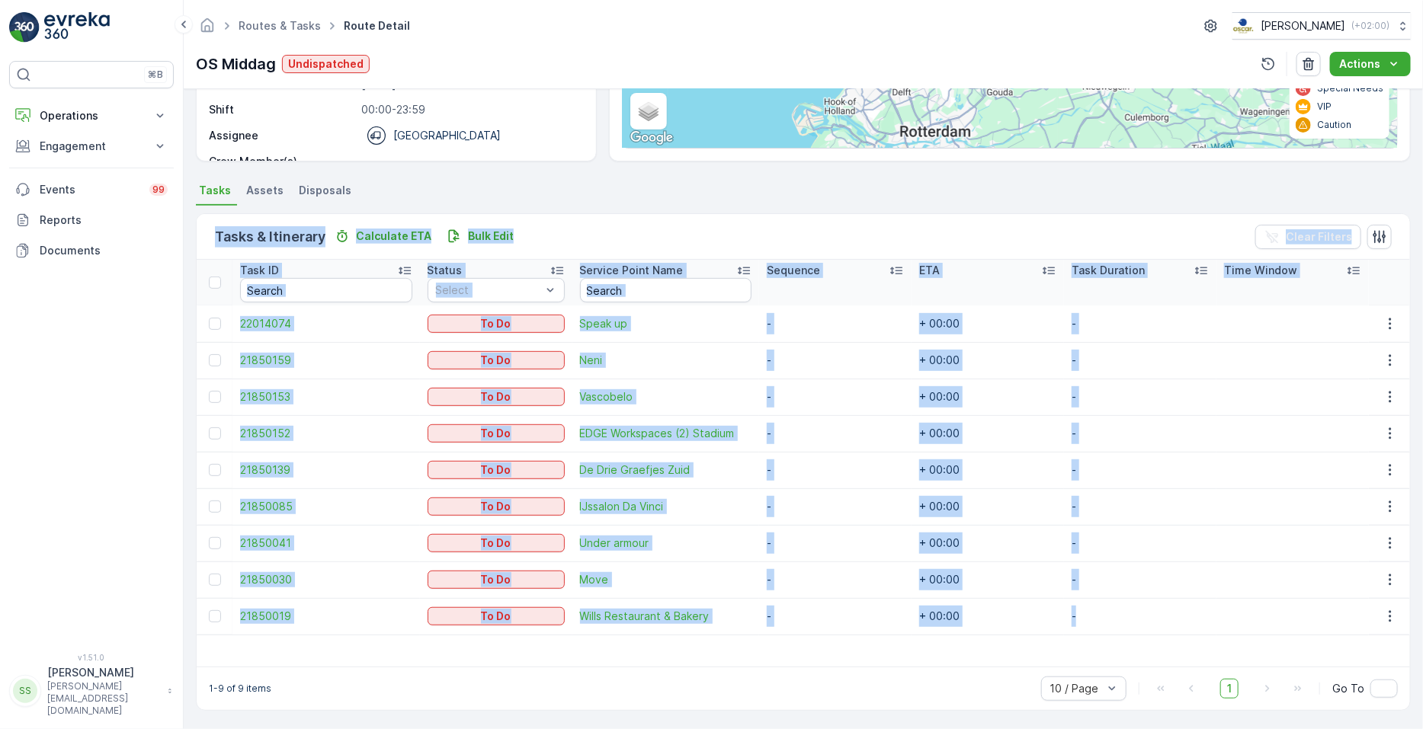
click at [874, 655] on div "Tasks Assets Disposals Tasks & Itinerary Calculate ETA Bulk Edit Clear Filters …" at bounding box center [803, 449] width 1215 height 539
click at [874, 655] on table "Task ID Status Select Service Point Name Sequence ETA Task Duration Time Window…" at bounding box center [803, 463] width 1213 height 407
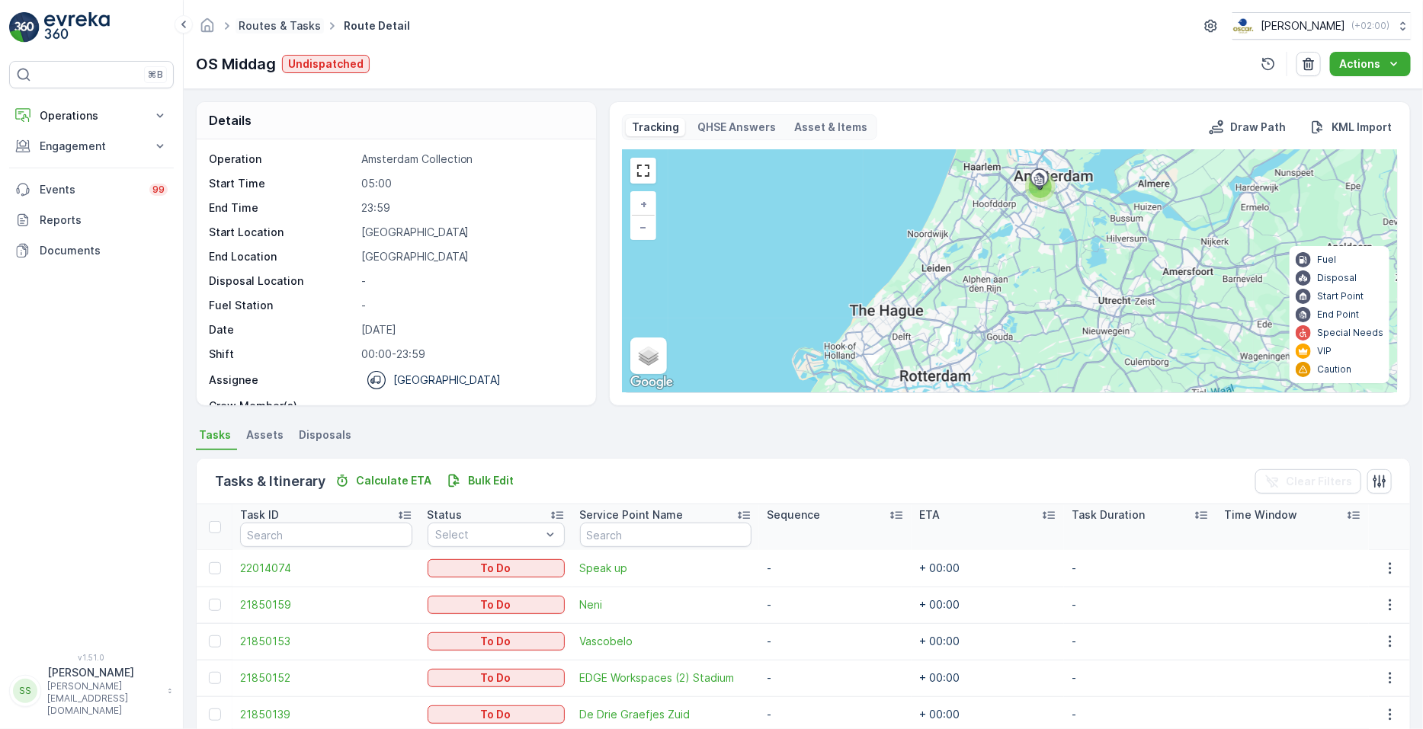
scroll to position [245, 0]
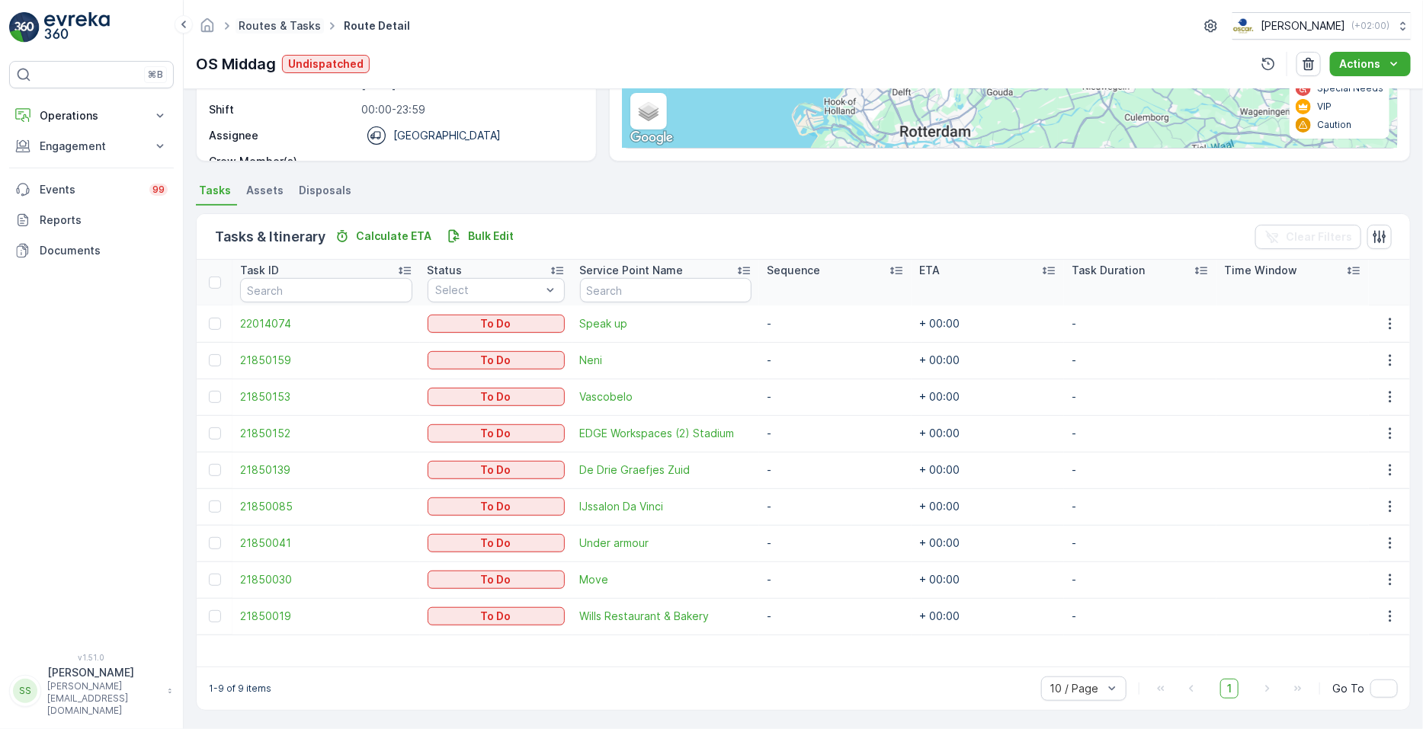
click at [275, 28] on link "Routes & Tasks" at bounding box center [280, 25] width 82 height 13
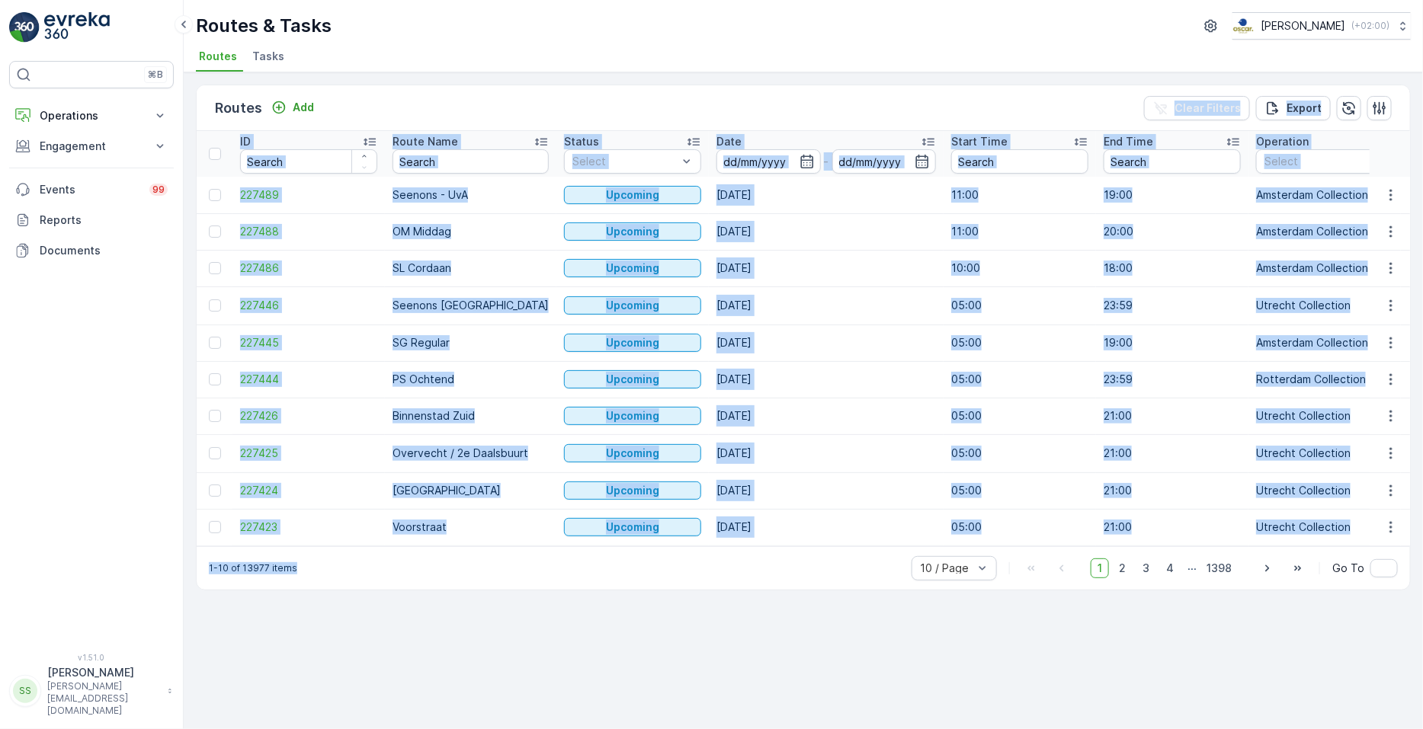
drag, startPoint x: 411, startPoint y: 77, endPoint x: 544, endPoint y: 588, distance: 527.8
click at [544, 588] on div "Routes Add Clear Filters Export ID Route Name Status Select Date - Start Time E…" at bounding box center [803, 400] width 1239 height 657
click at [544, 588] on div "1-10 of 13977 items 10 / Page 1 2 3 4 ... 1398 Go To" at bounding box center [803, 568] width 1213 height 43
drag, startPoint x: 544, startPoint y: 588, endPoint x: 443, endPoint y: 68, distance: 529.6
click at [443, 68] on div "Routes & Tasks Oscar Circulair ( +02:00 ) Routes Tasks Routes Add Clear Filters…" at bounding box center [803, 364] width 1239 height 729
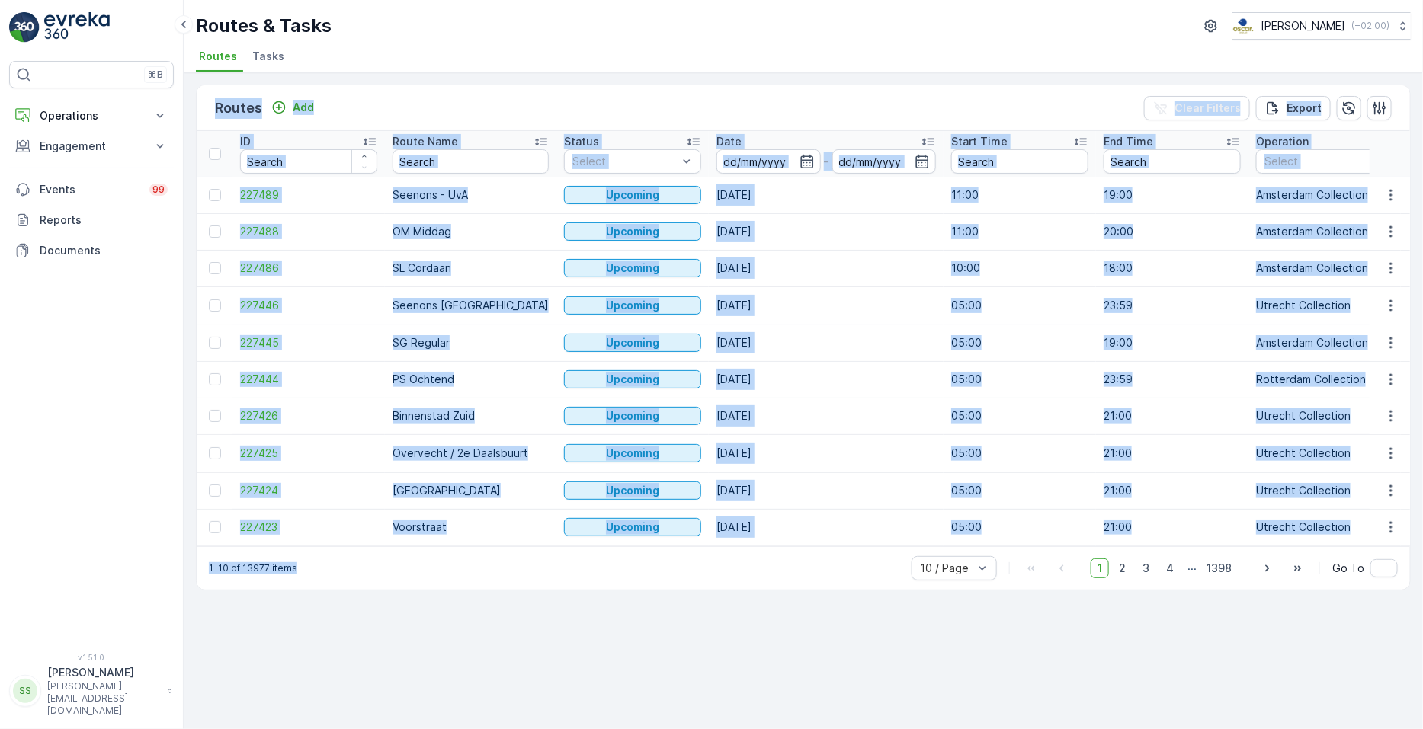
click at [443, 68] on ul "Routes Tasks" at bounding box center [797, 59] width 1203 height 26
drag, startPoint x: 443, startPoint y: 68, endPoint x: 755, endPoint y: 676, distance: 683.8
click at [755, 676] on div "Routes & Tasks Oscar Circulair ( +02:00 ) Routes Tasks Routes Add Clear Filters…" at bounding box center [803, 364] width 1239 height 729
click at [755, 676] on div "Routes Add Clear Filters Export ID Route Name Status Select Date - Start Time E…" at bounding box center [803, 400] width 1239 height 657
drag, startPoint x: 755, startPoint y: 676, endPoint x: 418, endPoint y: 95, distance: 671.8
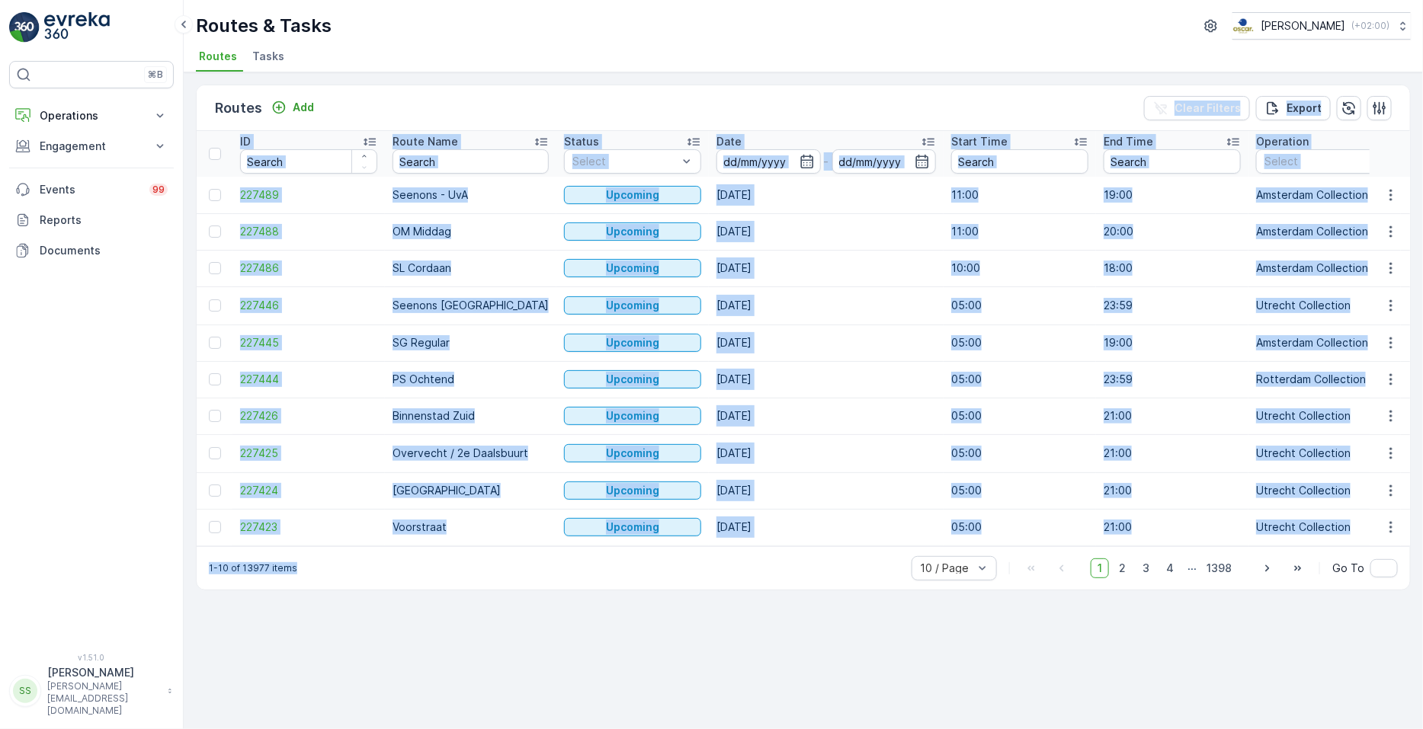
click at [418, 95] on div "Routes Add Clear Filters Export ID Route Name Status Select Date - Start Time E…" at bounding box center [803, 400] width 1239 height 657
click at [418, 95] on div "Routes Add Clear Filters Export" at bounding box center [803, 108] width 1213 height 46
drag, startPoint x: 418, startPoint y: 95, endPoint x: 848, endPoint y: 592, distance: 657.1
click at [848, 591] on div "Routes Add Clear Filters Export ID Route Name Status Select Date - Start Time E…" at bounding box center [803, 338] width 1215 height 506
click at [848, 590] on div "1-10 of 13977 items 10 / Page 1 2 3 4 ... 1398 Go To" at bounding box center [803, 568] width 1213 height 43
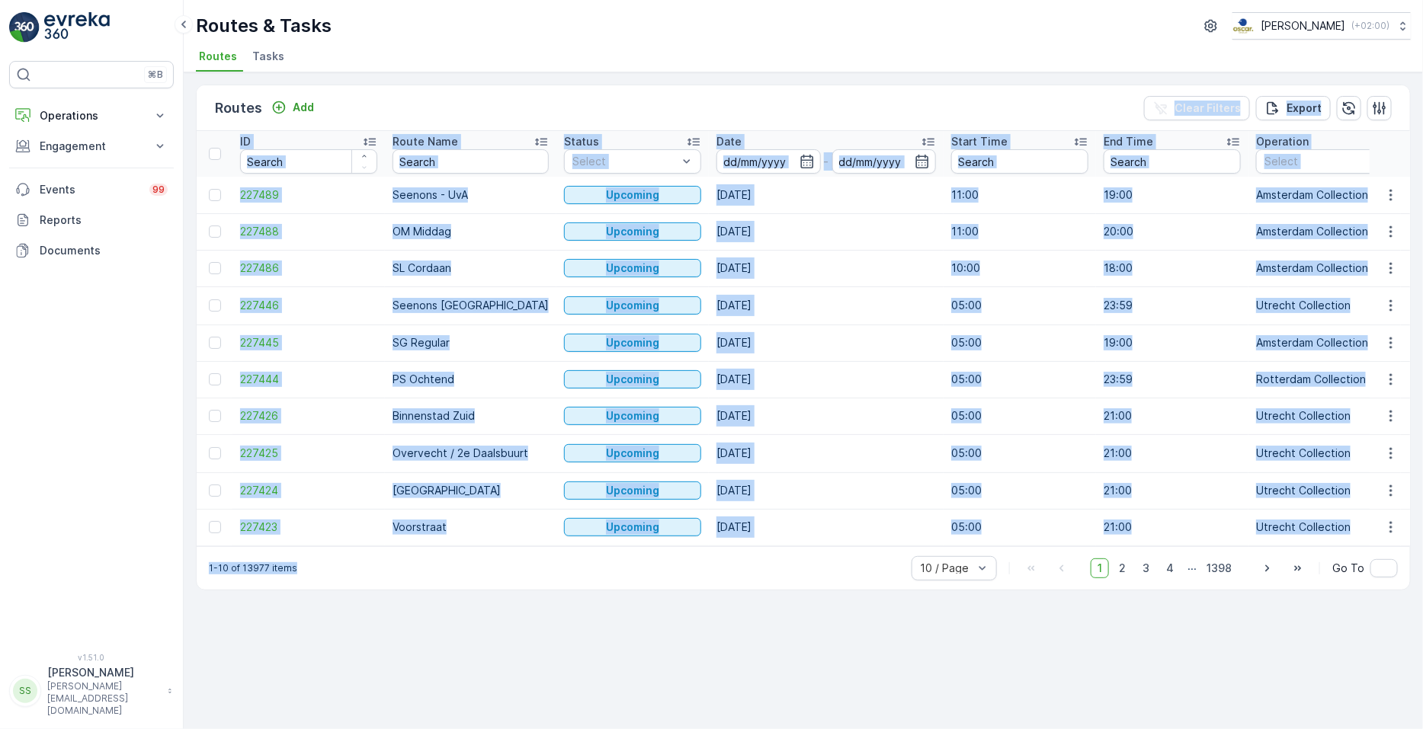
drag, startPoint x: 848, startPoint y: 592, endPoint x: 570, endPoint y: 78, distance: 584.5
click at [570, 78] on div "Routes Add Clear Filters Export ID Route Name Status Select Date - Start Time E…" at bounding box center [803, 400] width 1239 height 657
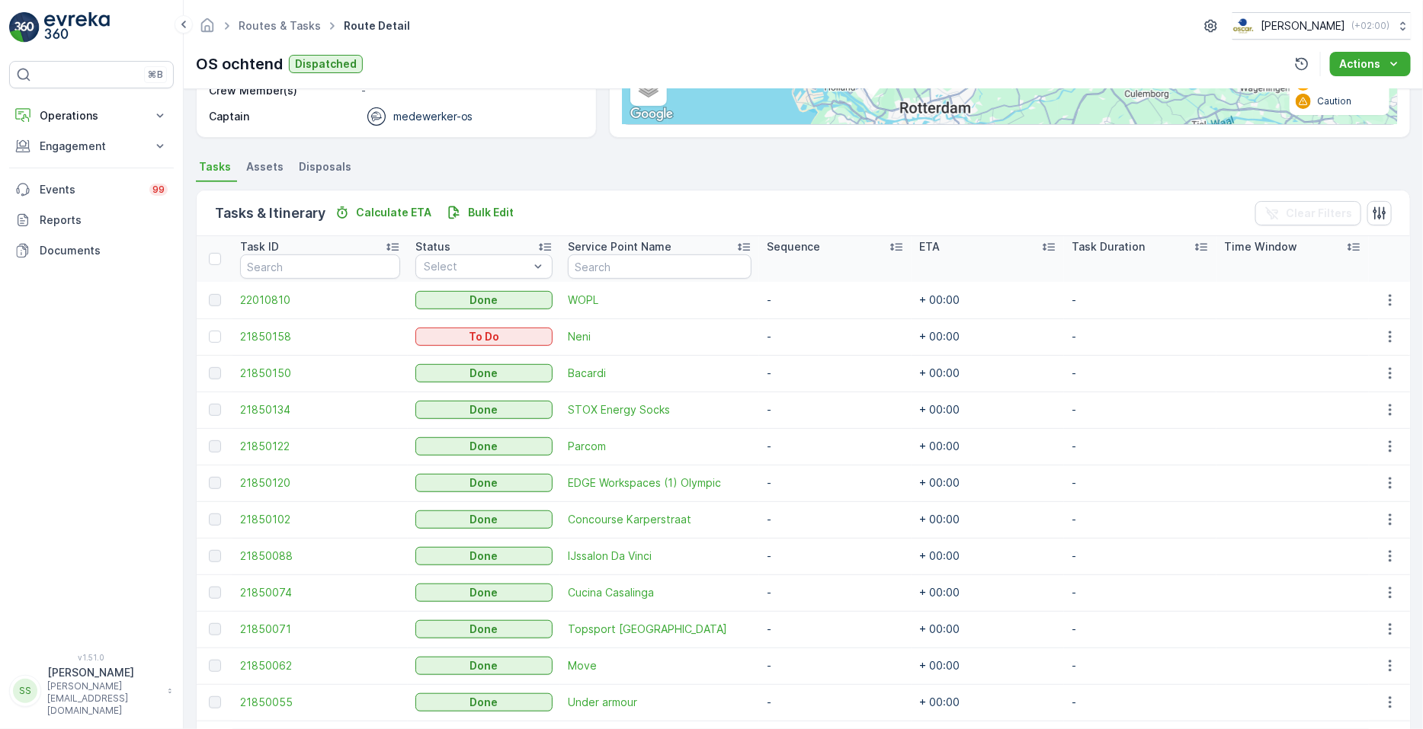
scroll to position [271, 0]
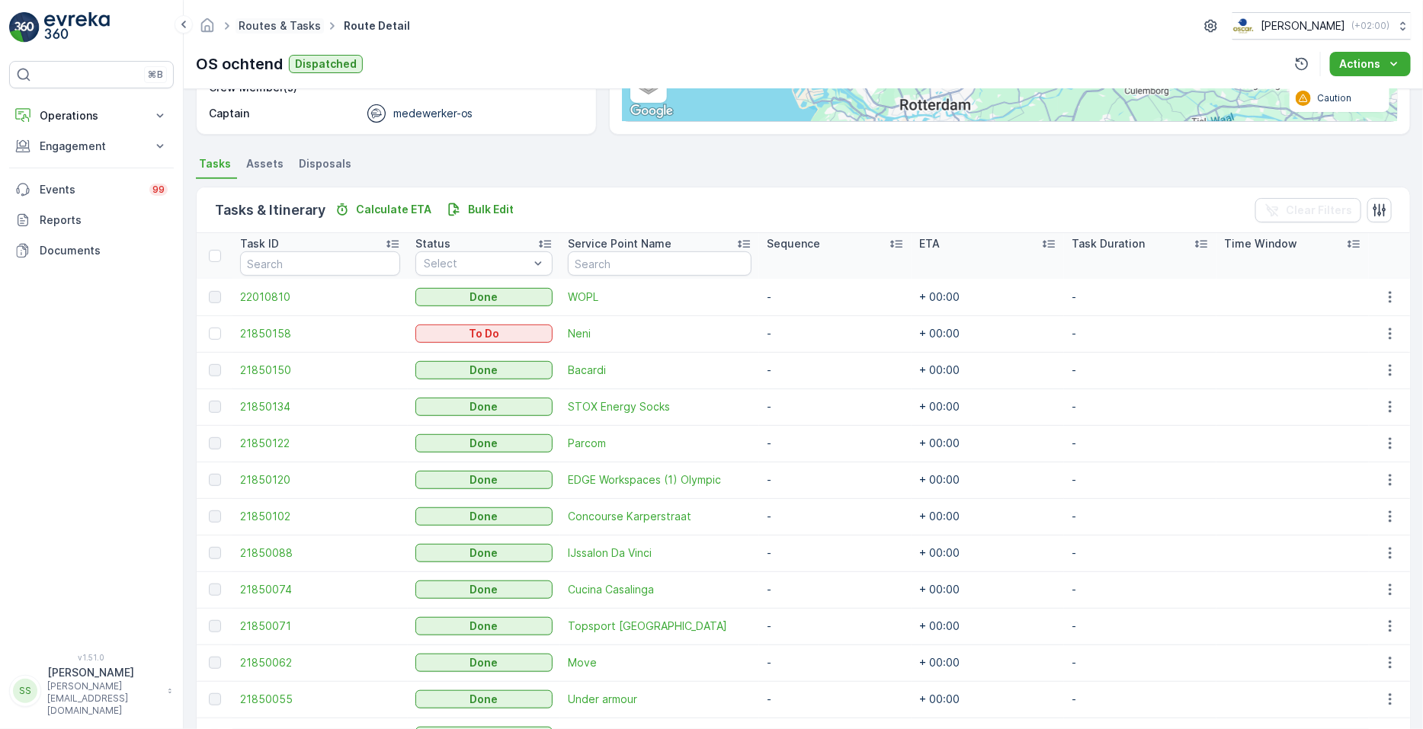
click at [303, 30] on link "Routes & Tasks" at bounding box center [280, 25] width 82 height 13
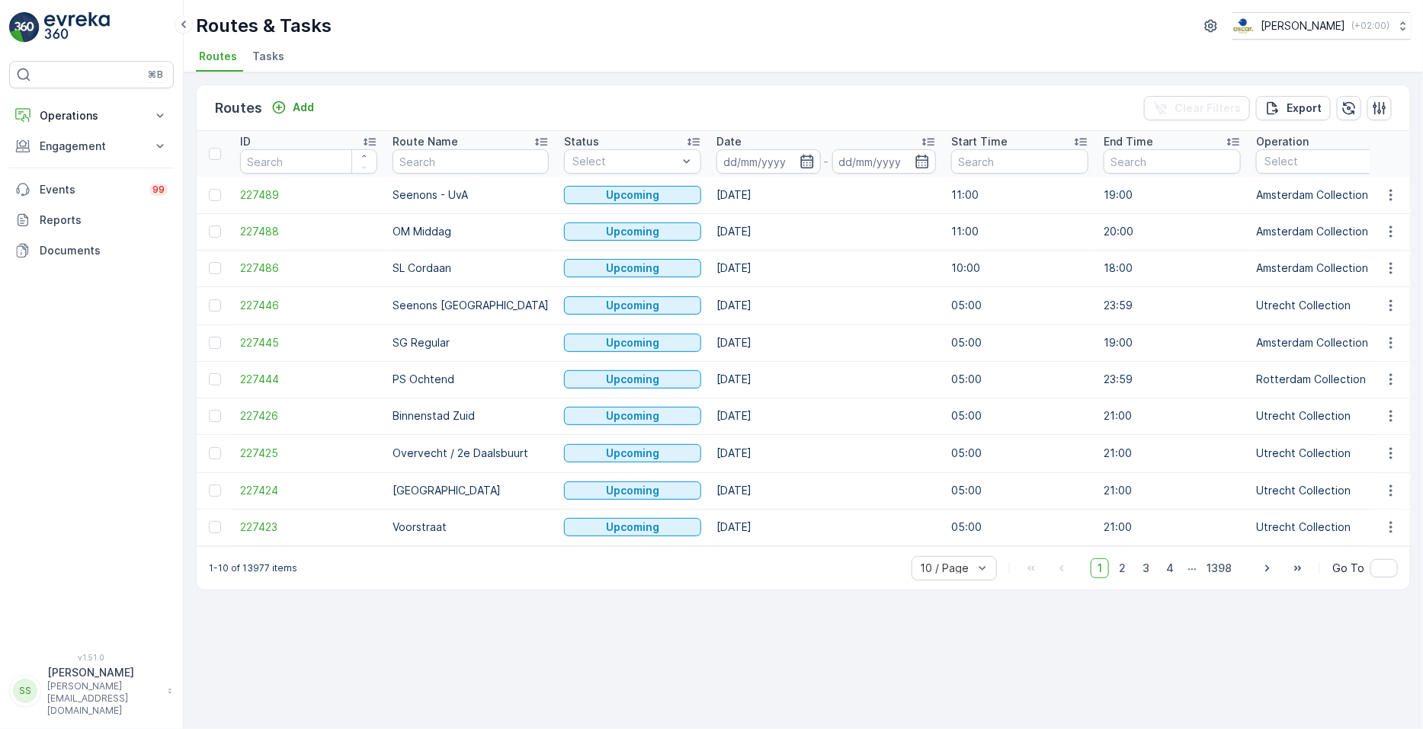
click at [800, 162] on icon "button" at bounding box center [806, 162] width 13 height 14
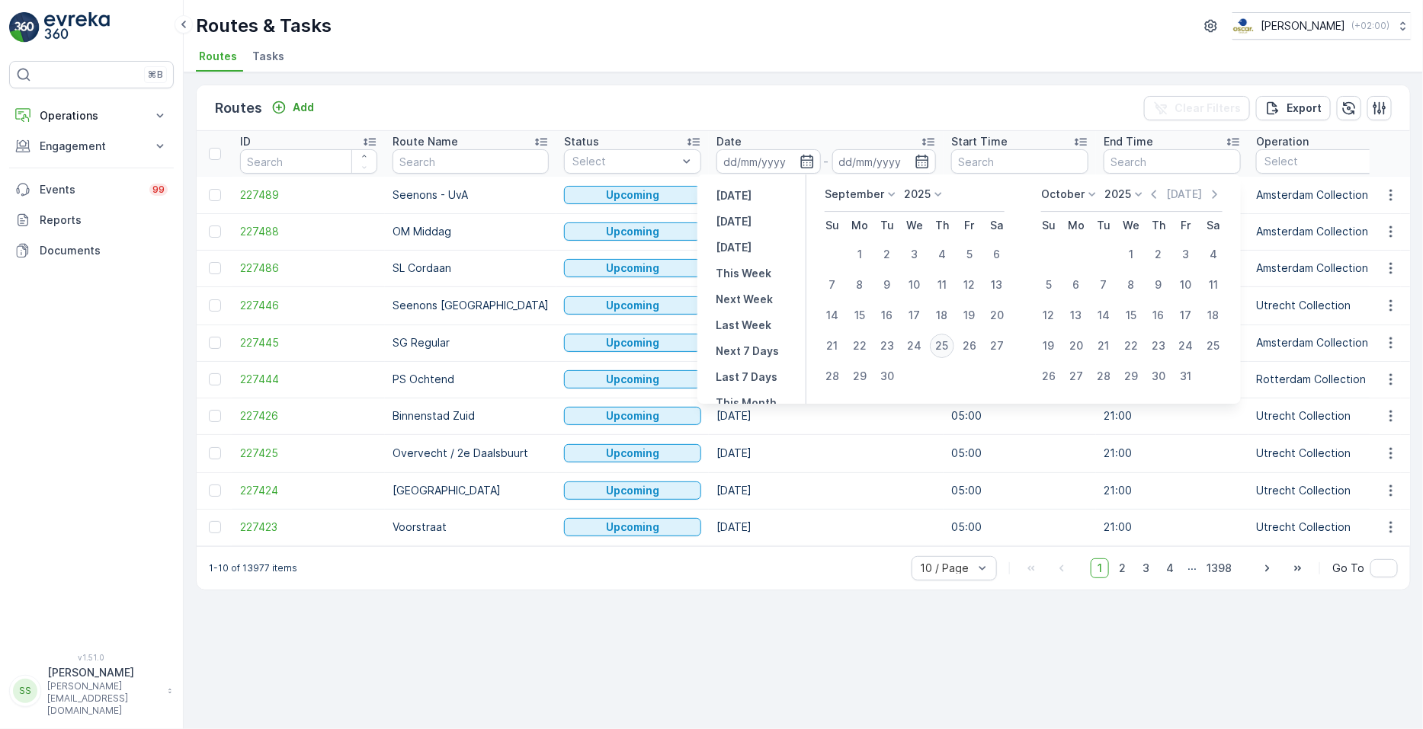
click at [938, 347] on div "25" at bounding box center [942, 346] width 24 height 24
type input "[DATE]"
click at [938, 347] on div "25" at bounding box center [942, 346] width 24 height 24
type input "[DATE]"
click at [938, 347] on div "25" at bounding box center [942, 346] width 24 height 24
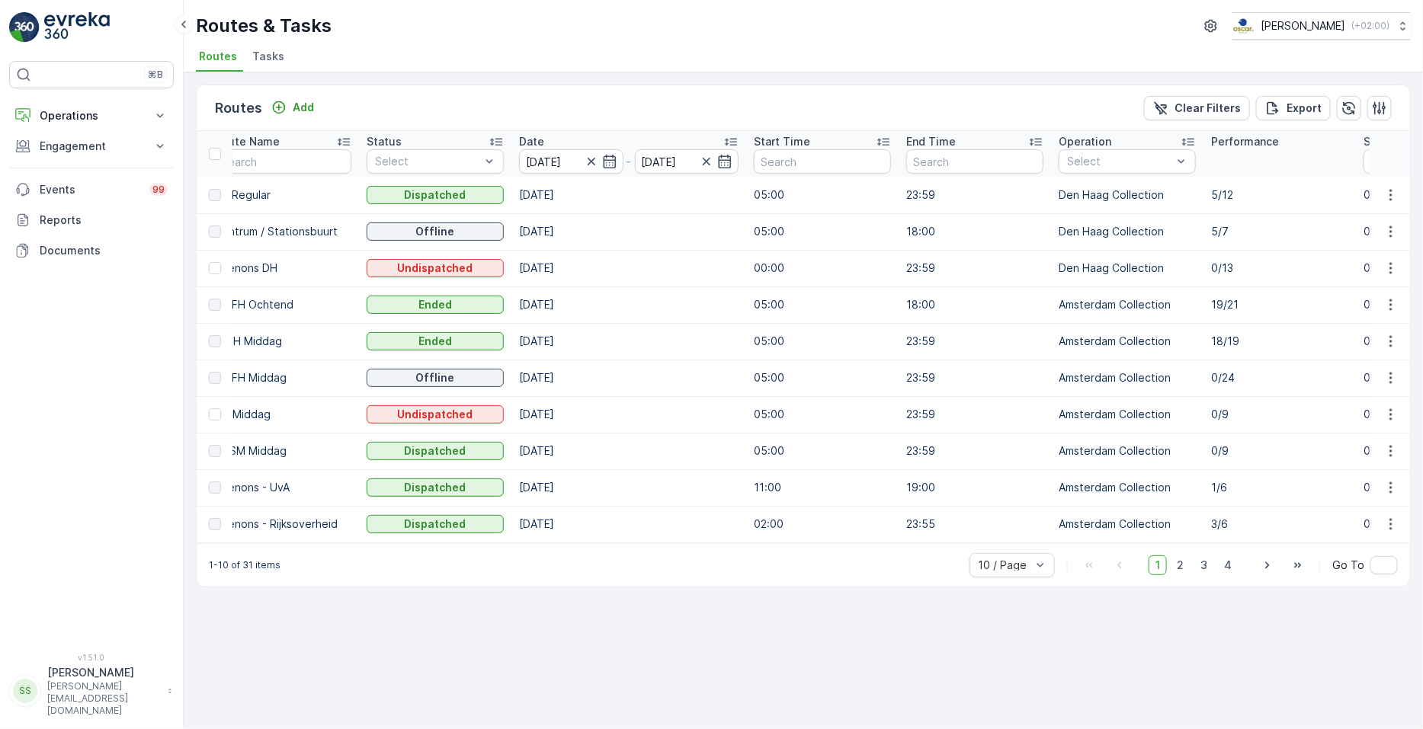
scroll to position [0, 181]
click at [1396, 378] on icon "button" at bounding box center [1390, 377] width 15 height 15
click at [1386, 395] on span "See More Details" at bounding box center [1355, 400] width 88 height 15
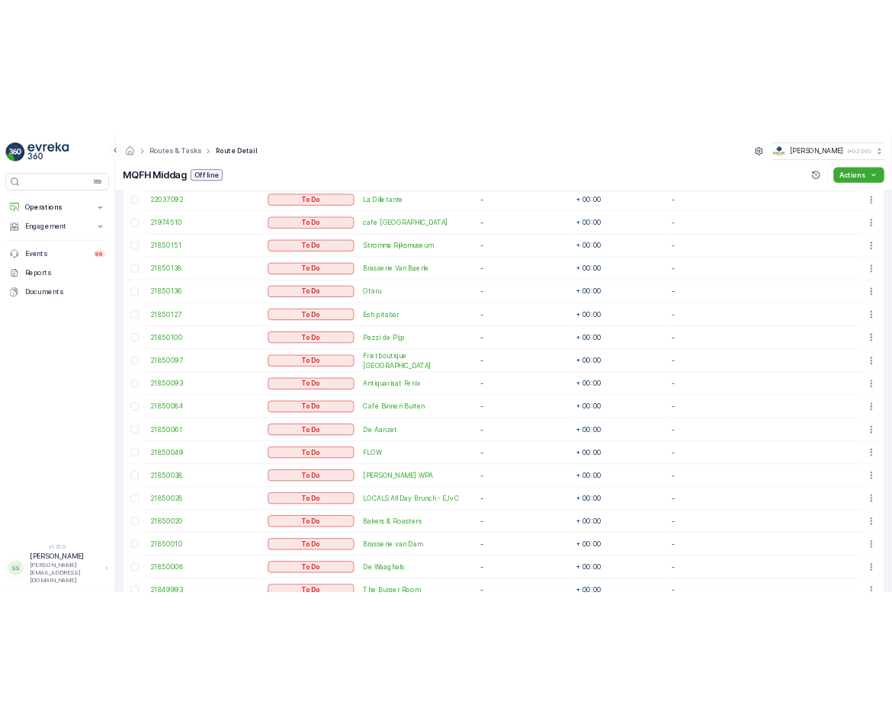
scroll to position [762, 0]
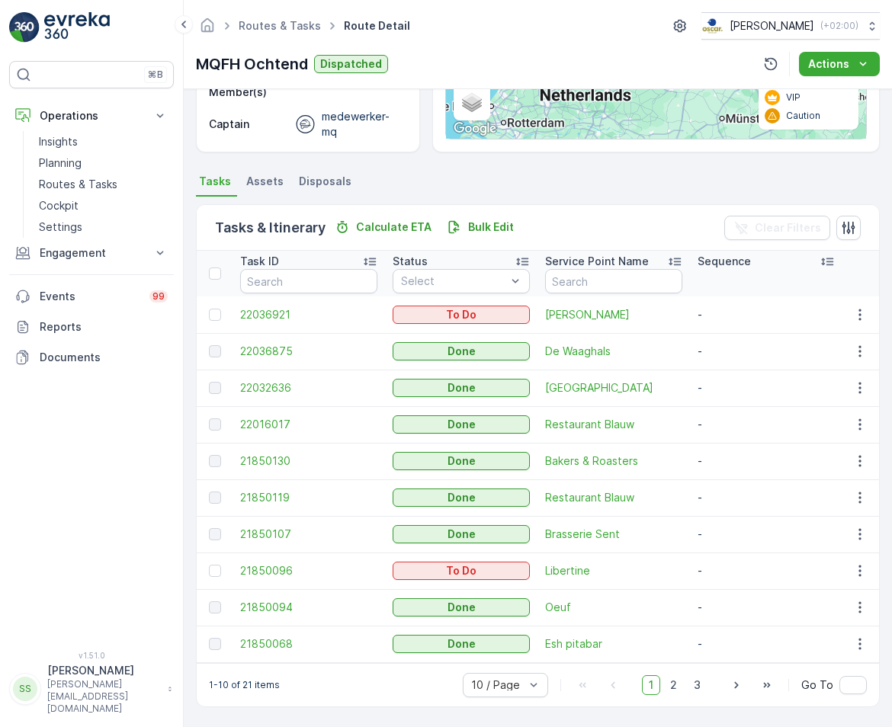
click at [550, 678] on div "10 / Page 1 2 3 Go To" at bounding box center [665, 685] width 404 height 24
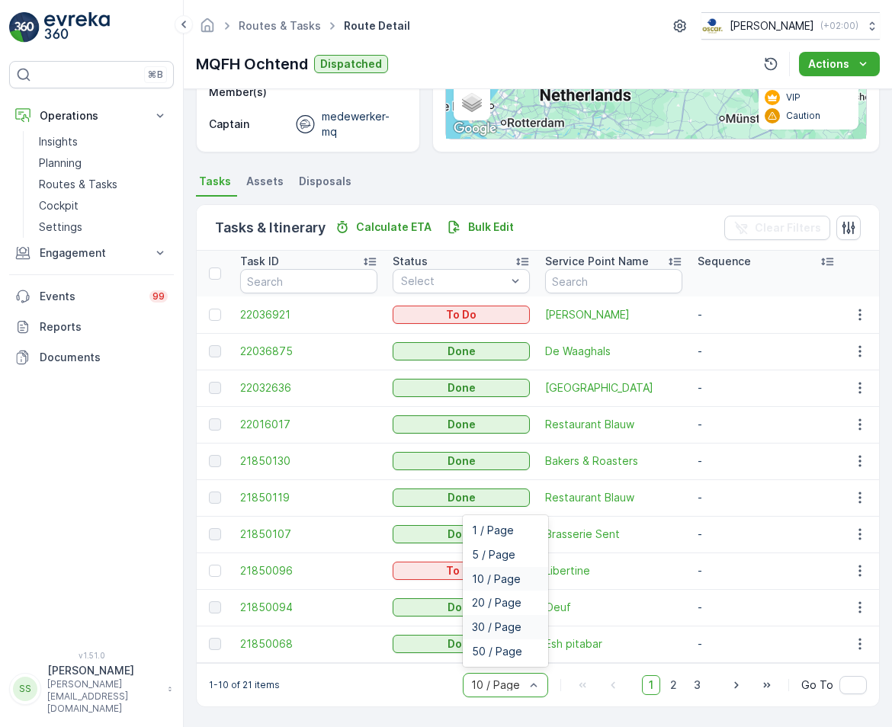
click at [521, 630] on div "30 / Page" at bounding box center [505, 627] width 67 height 12
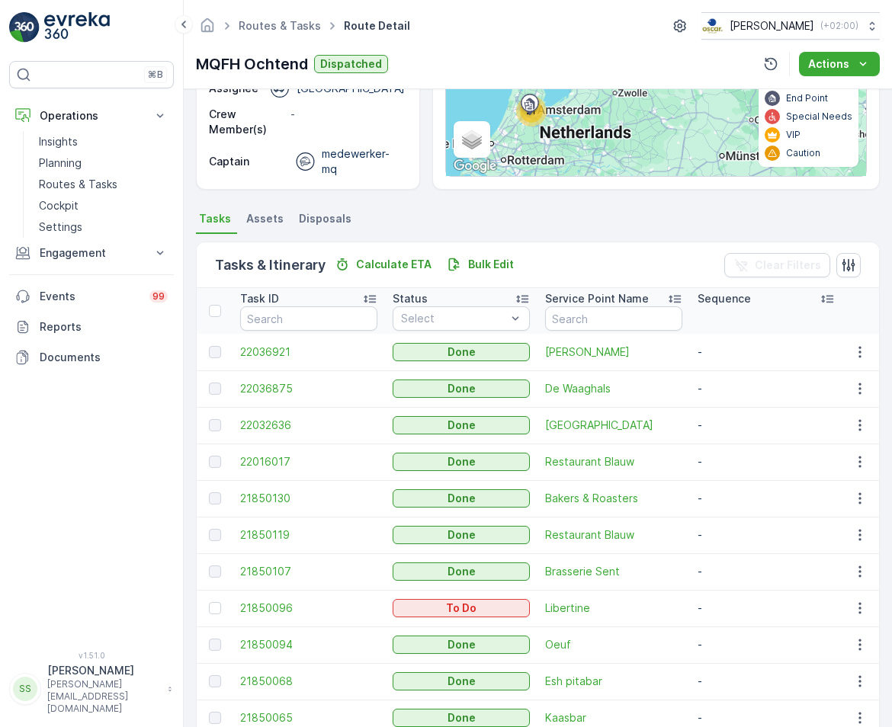
scroll to position [662, 0]
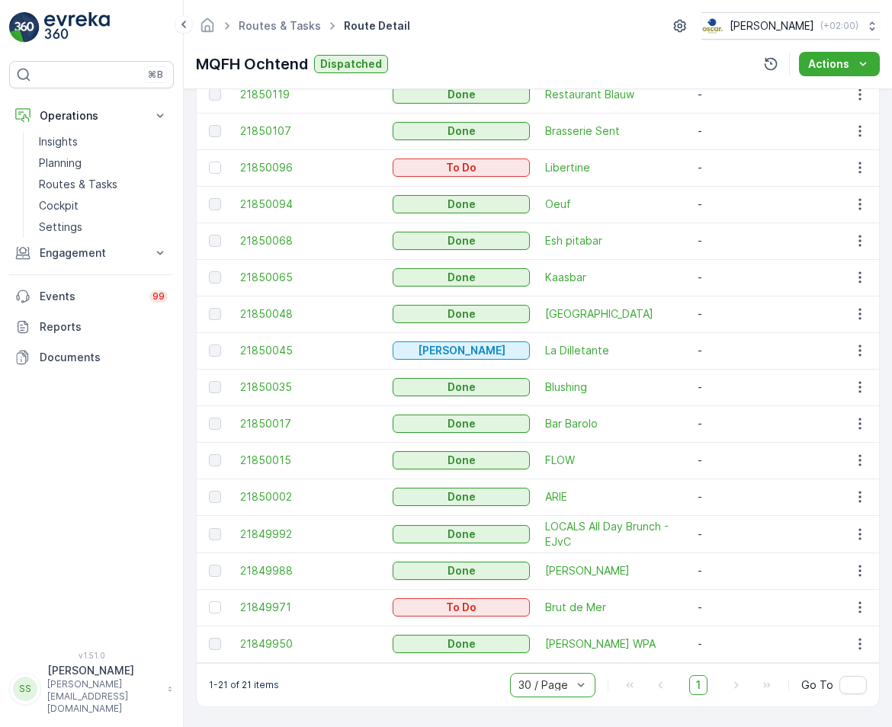
click at [582, 480] on td "ARIE" at bounding box center [613, 497] width 152 height 37
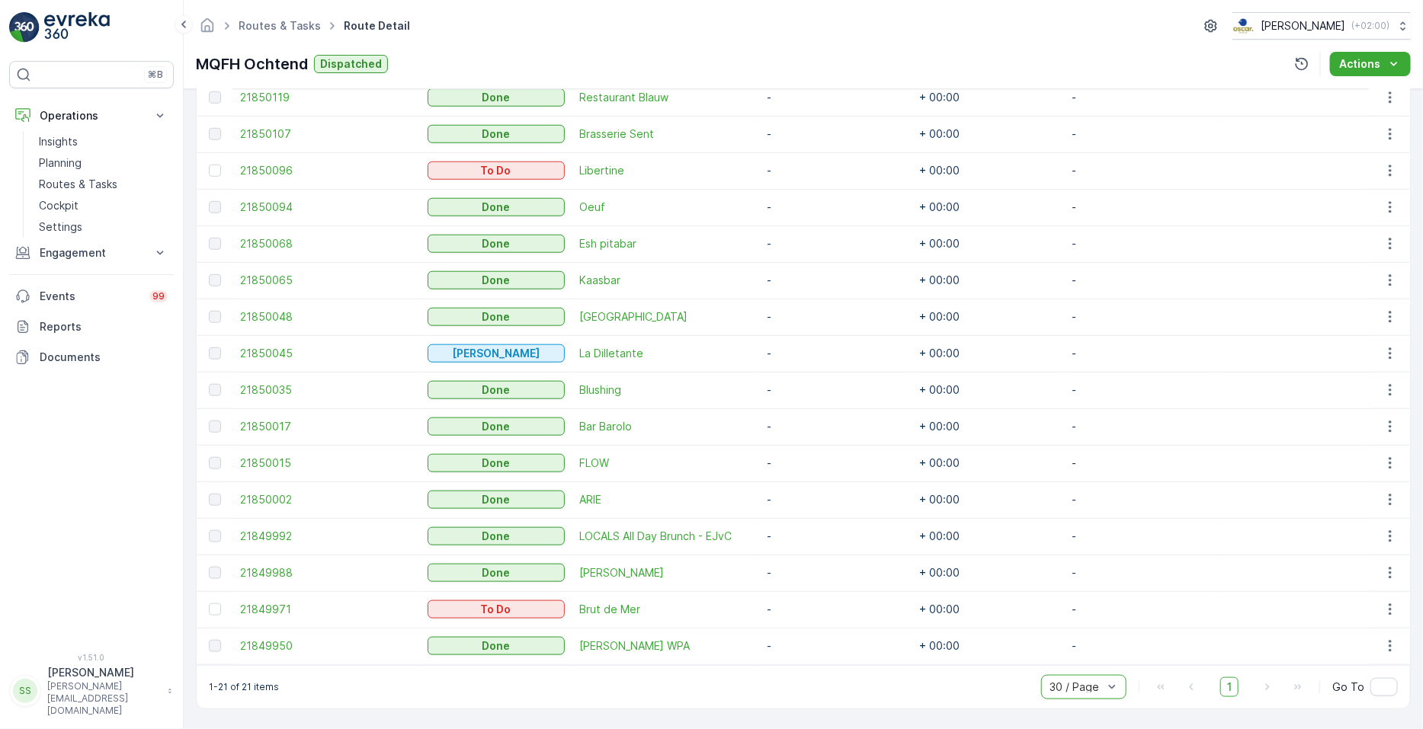
scroll to position [652, 0]
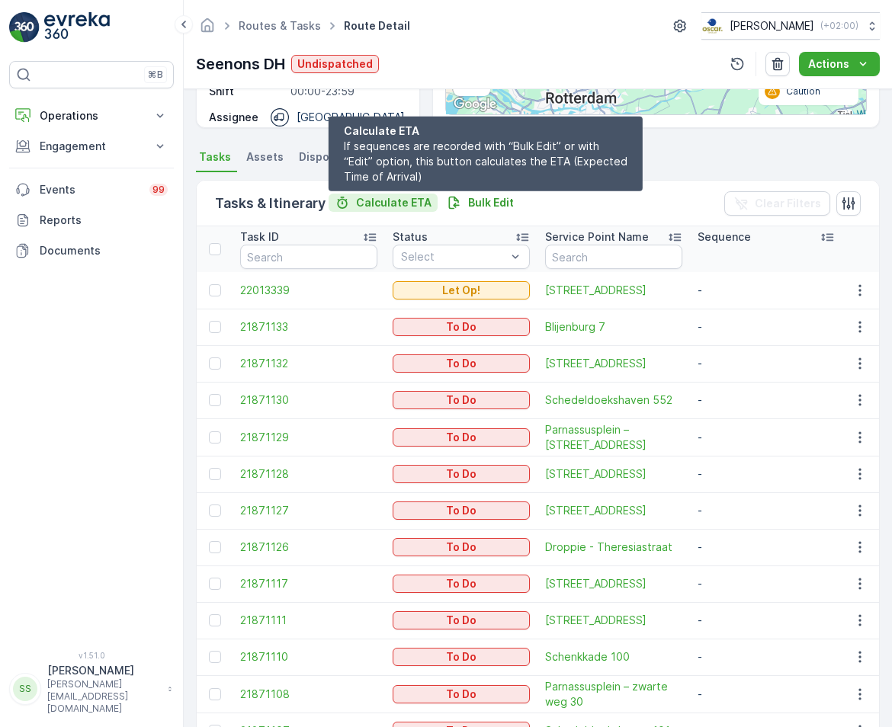
scroll to position [370, 0]
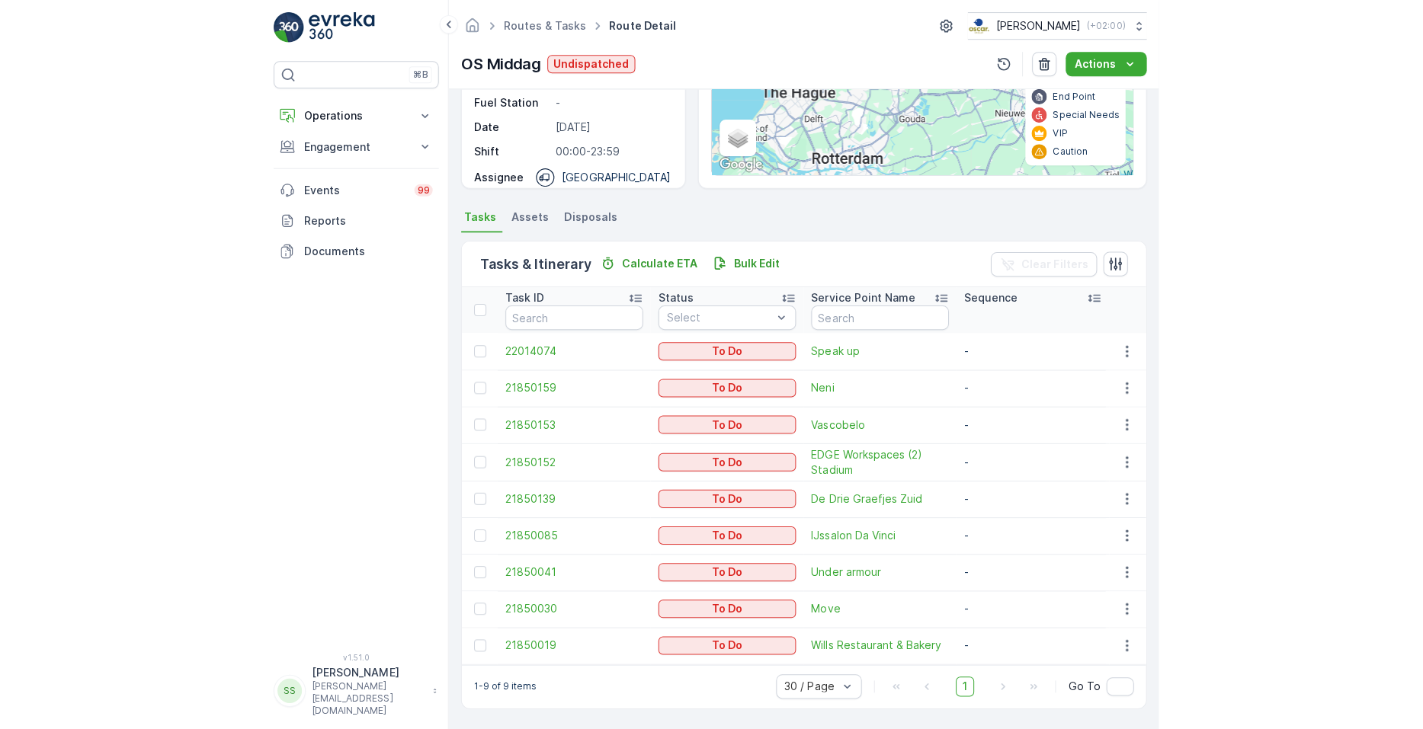
scroll to position [223, 0]
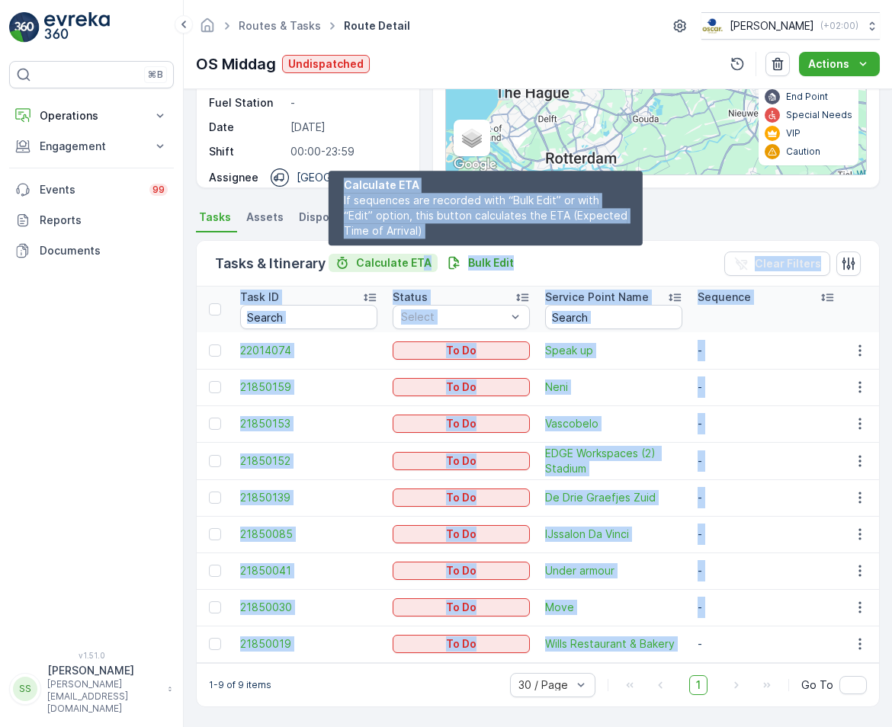
drag, startPoint x: 694, startPoint y: 642, endPoint x: 417, endPoint y: 249, distance: 480.2
click at [417, 249] on div "Tasks & Itinerary Calculate ETA Calculate ETA If sequences are recorded with “B…" at bounding box center [538, 473] width 684 height 467
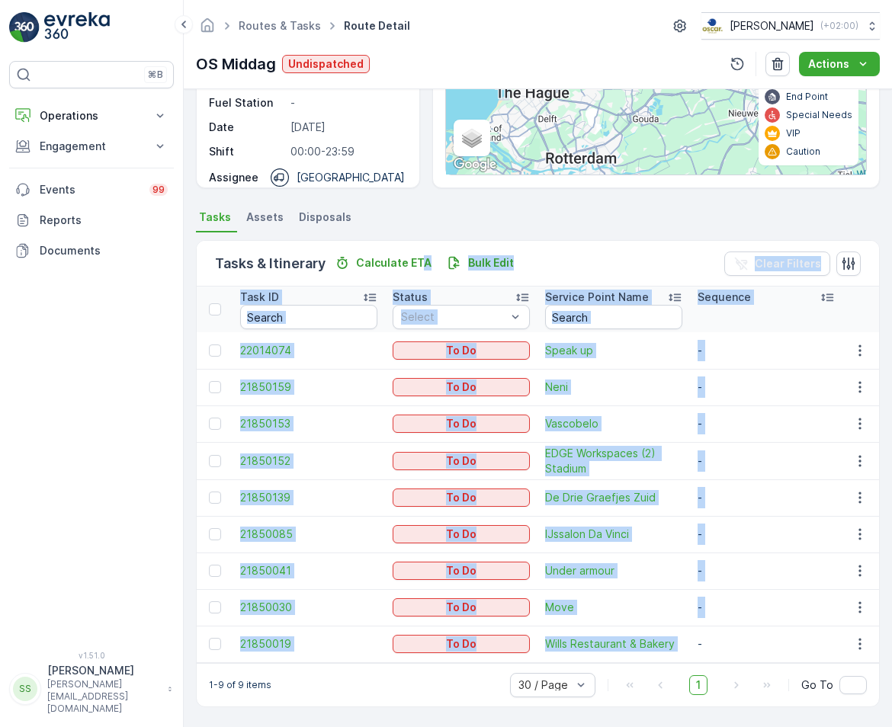
click at [649, 232] on div "Tasks & Itinerary Calculate ETA Bulk Edit Clear Filters Task ID Status Select S…" at bounding box center [538, 473] width 684 height 482
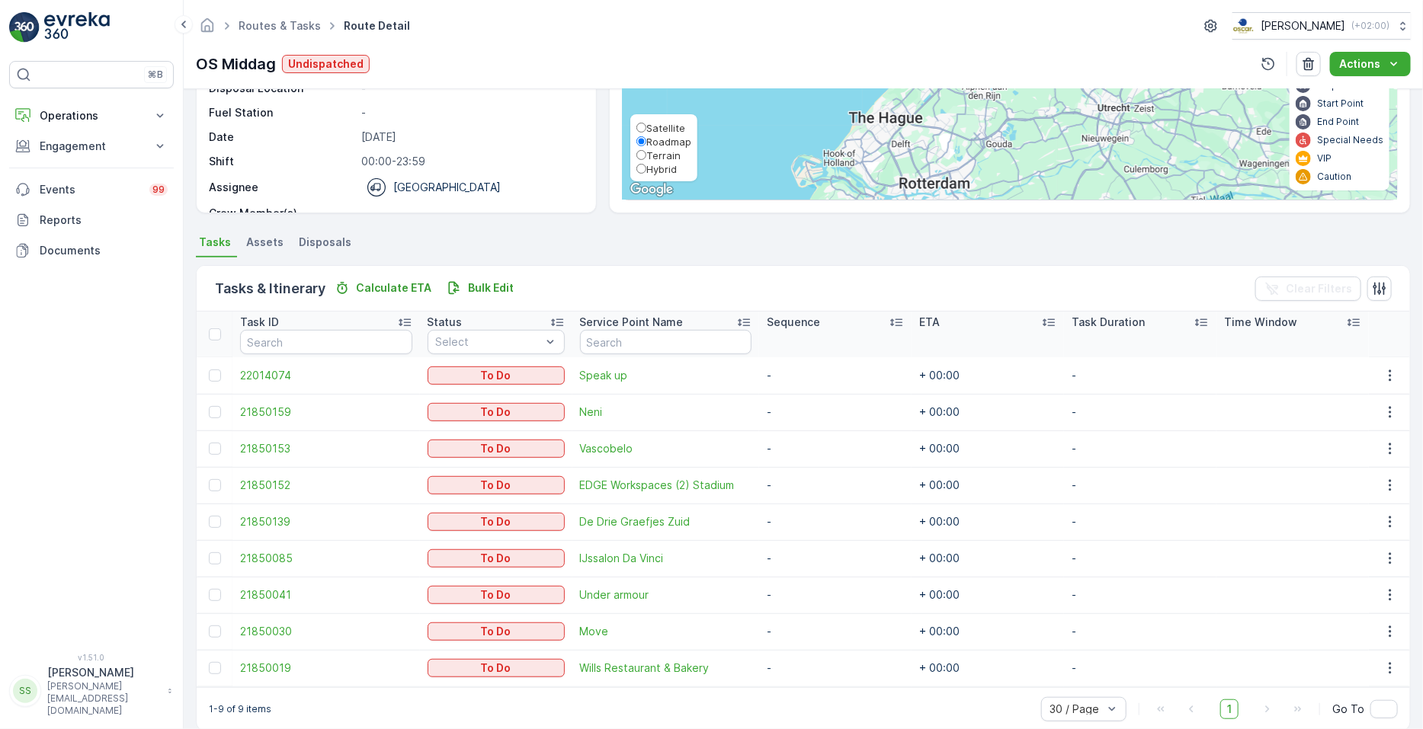
scroll to position [0, 0]
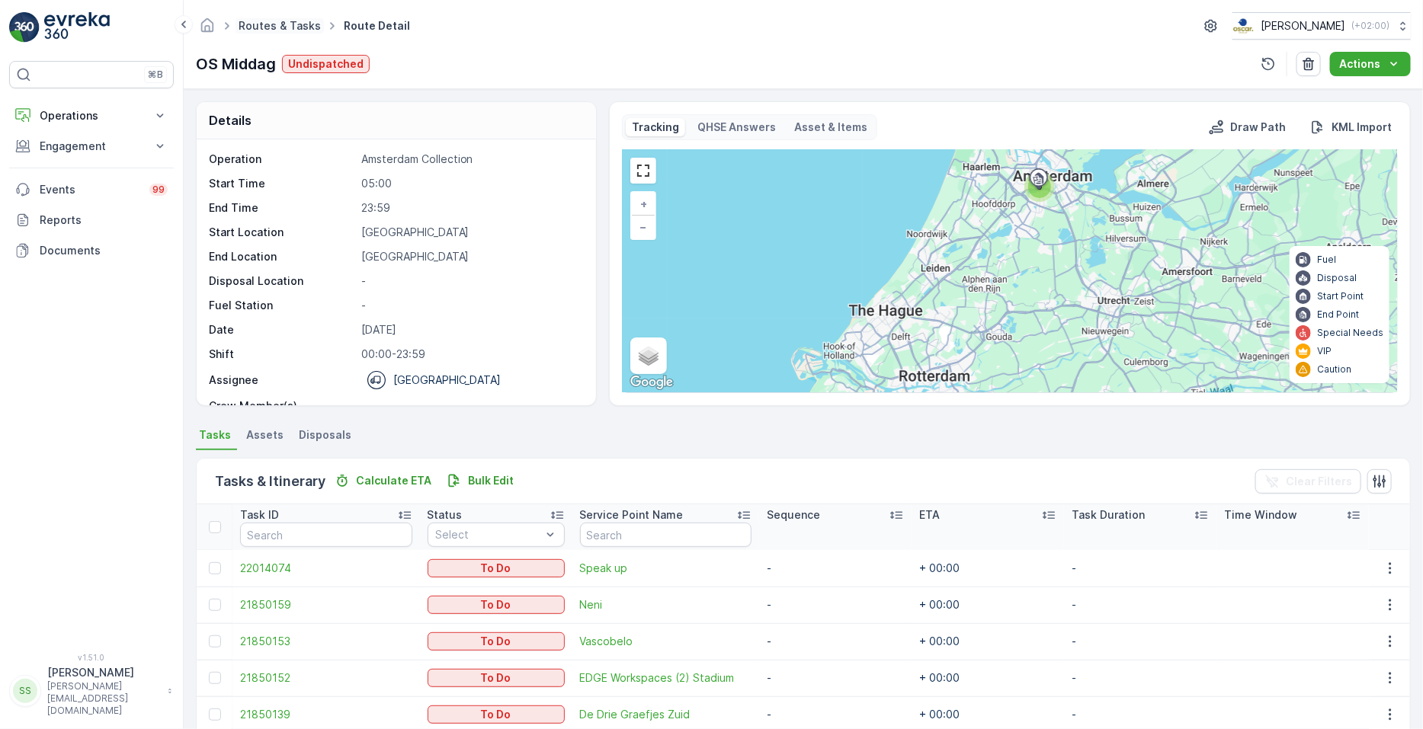
click at [296, 24] on link "Routes & Tasks" at bounding box center [280, 25] width 82 height 13
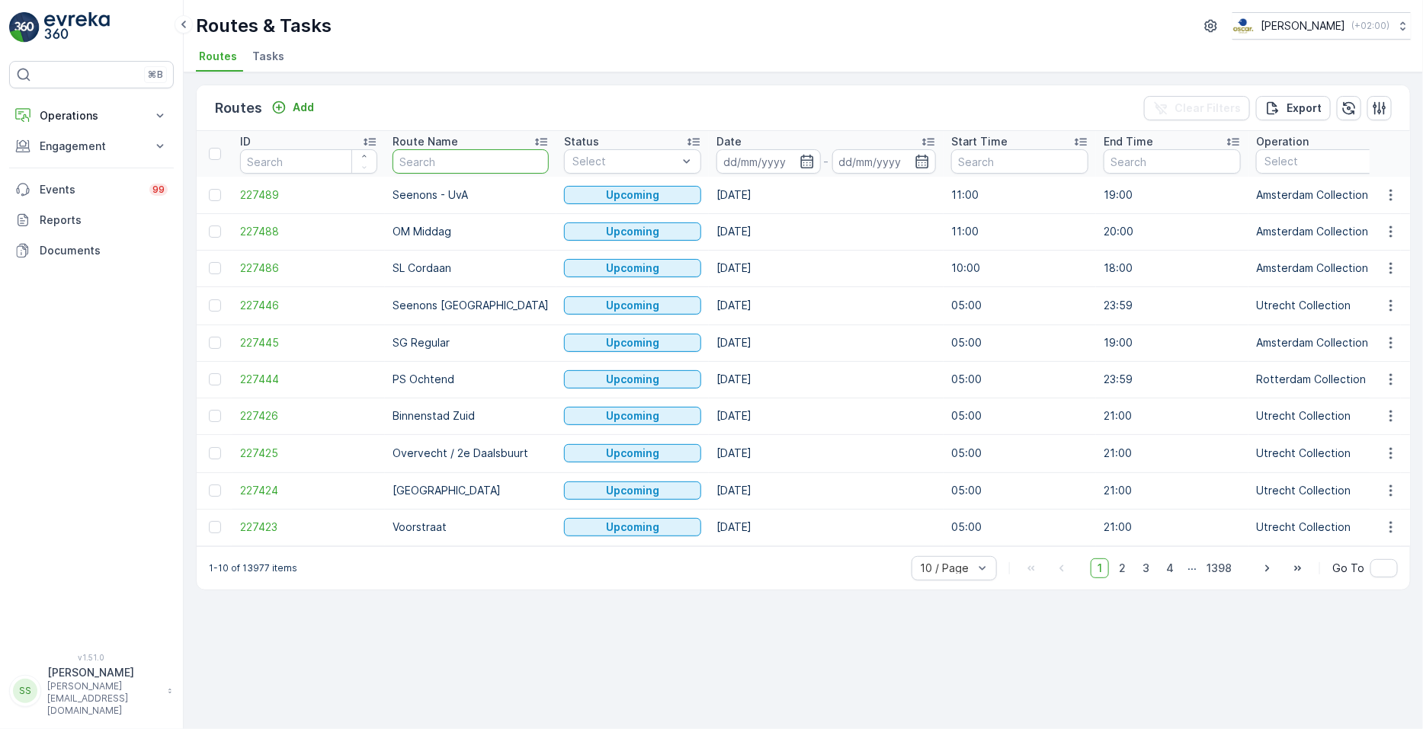
click at [457, 165] on input "text" at bounding box center [471, 161] width 156 height 24
type input "OS"
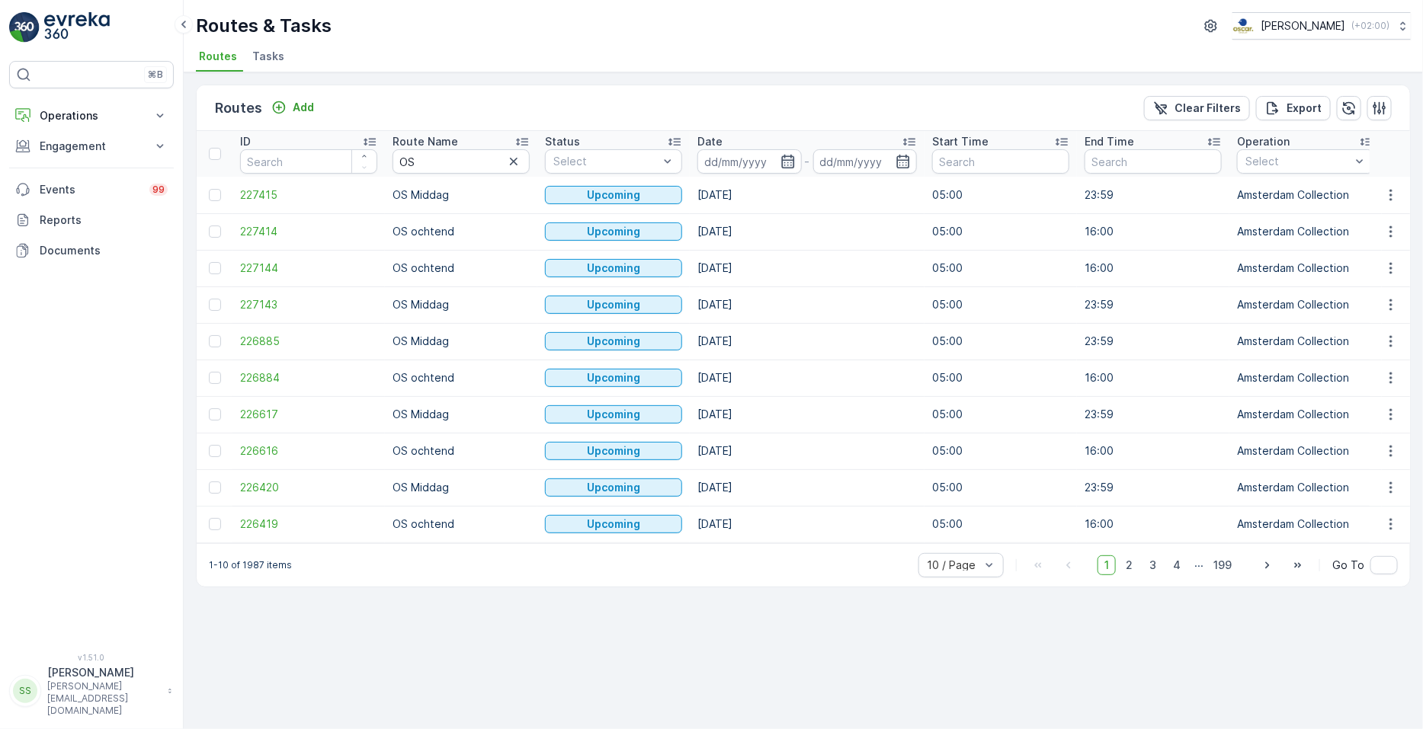
click at [794, 162] on icon "button" at bounding box center [788, 161] width 15 height 15
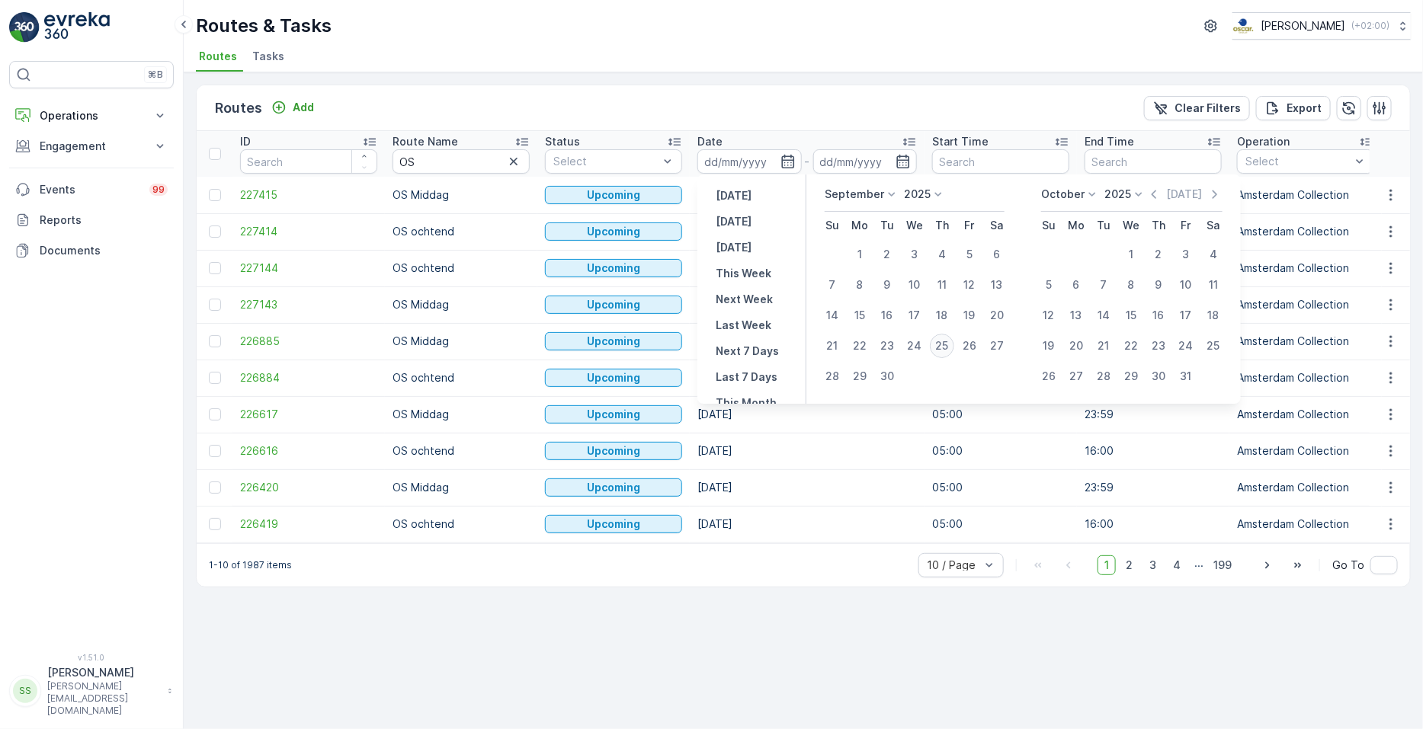
click at [891, 344] on div "25" at bounding box center [942, 346] width 24 height 24
type input "[DATE]"
click at [891, 344] on div "25" at bounding box center [942, 346] width 24 height 24
type input "[DATE]"
click at [891, 344] on div "25" at bounding box center [942, 346] width 24 height 24
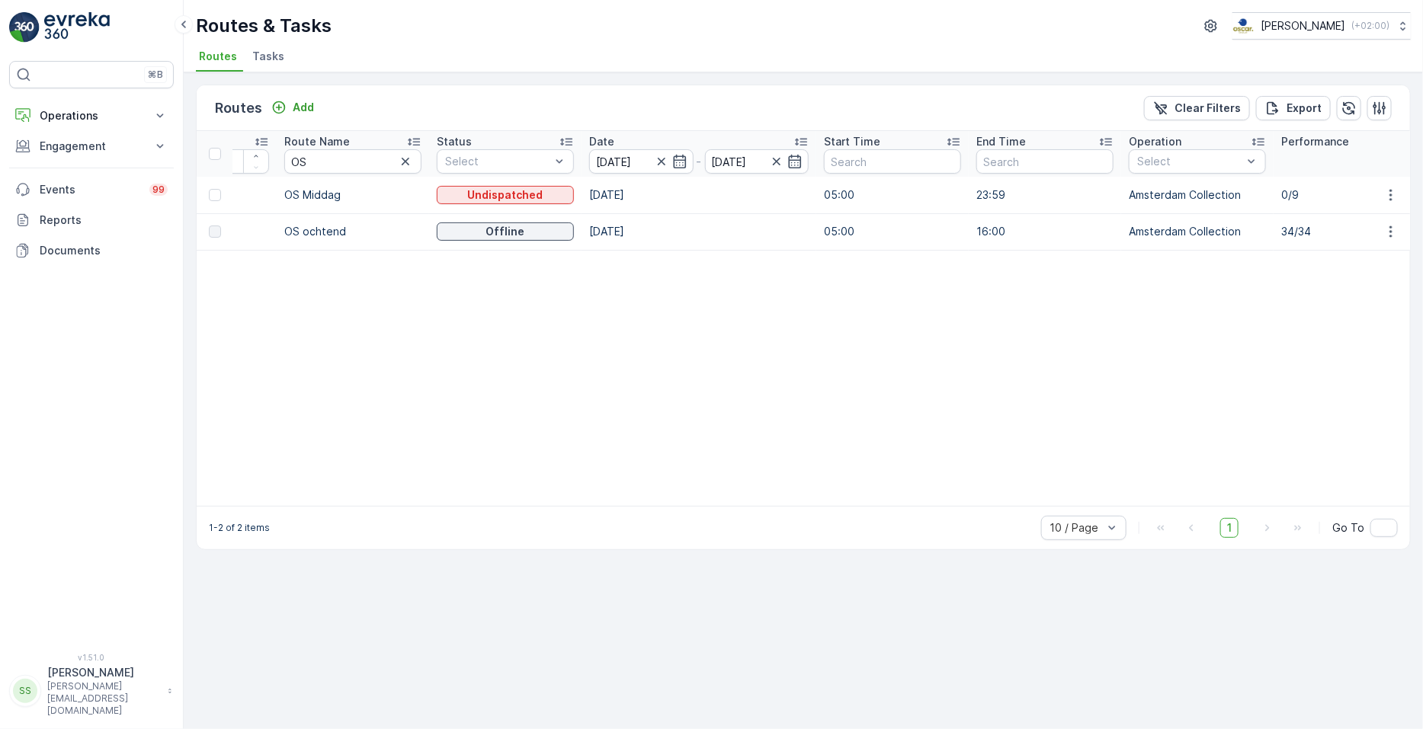
scroll to position [0, 110]
click at [891, 196] on icon "button" at bounding box center [1390, 195] width 15 height 15
click at [891, 221] on span "See More Details" at bounding box center [1355, 217] width 88 height 15
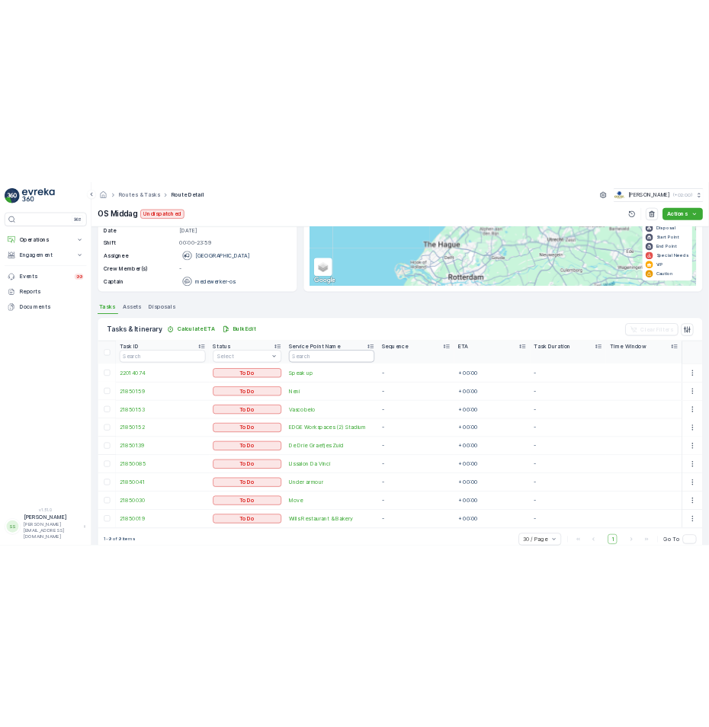
scroll to position [213, 0]
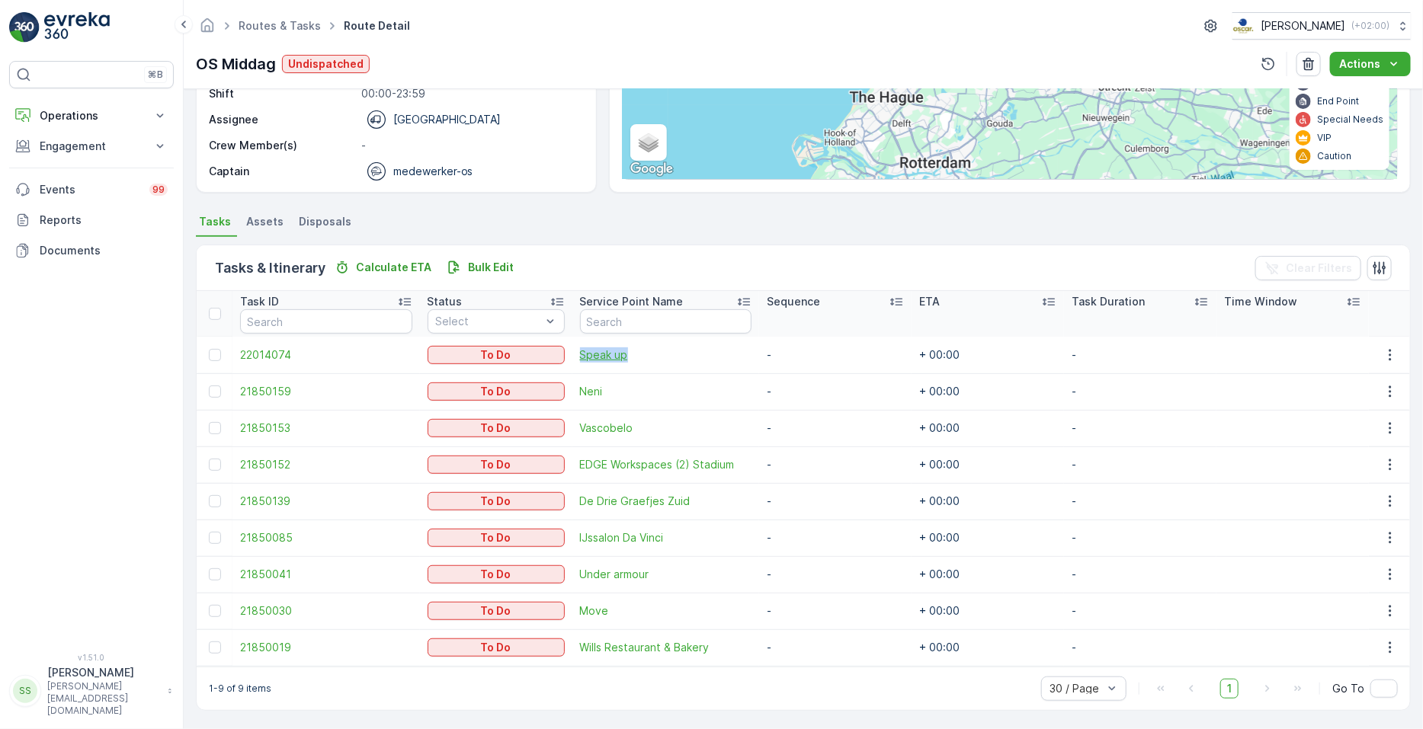
drag, startPoint x: 566, startPoint y: 348, endPoint x: 659, endPoint y: 360, distance: 94.4
click at [659, 360] on tr "22014074 To Do Speak up - + 00:00 -" at bounding box center [803, 355] width 1213 height 37
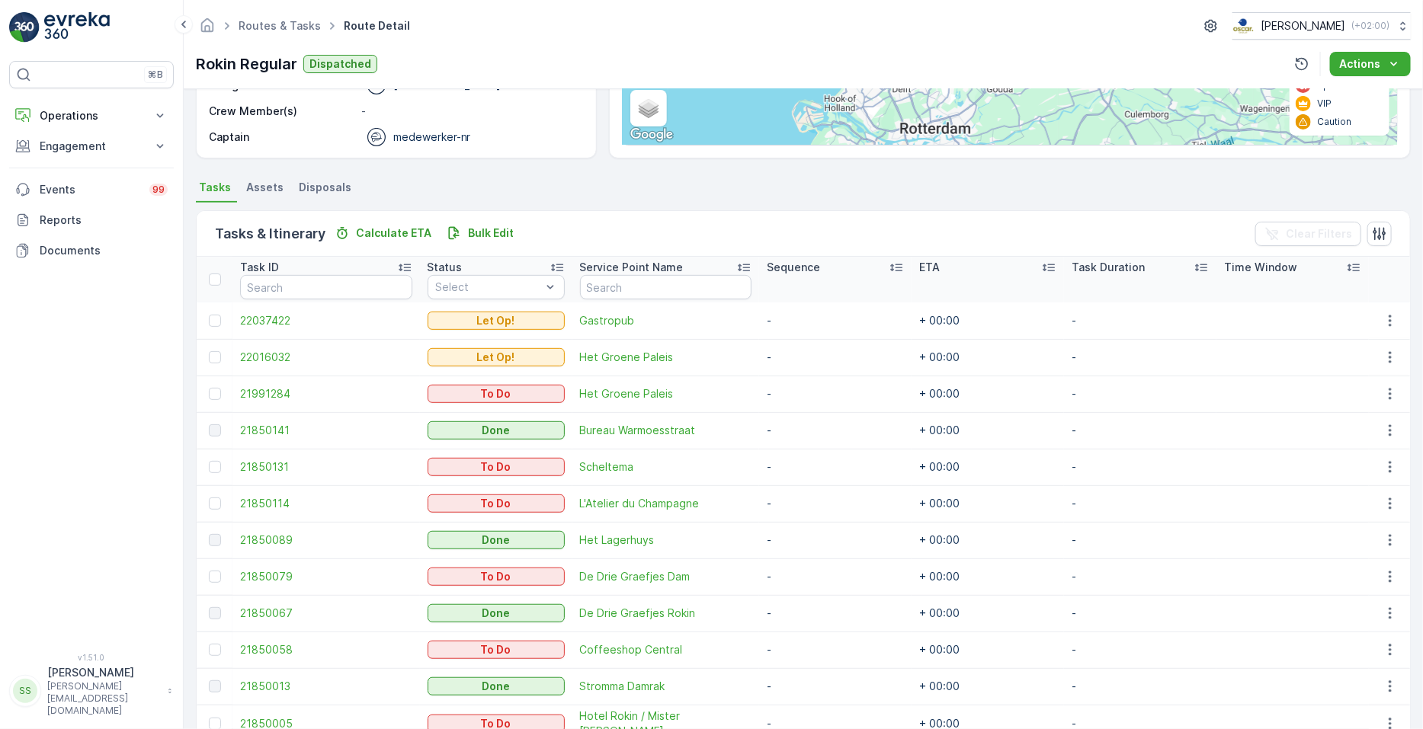
scroll to position [407, 0]
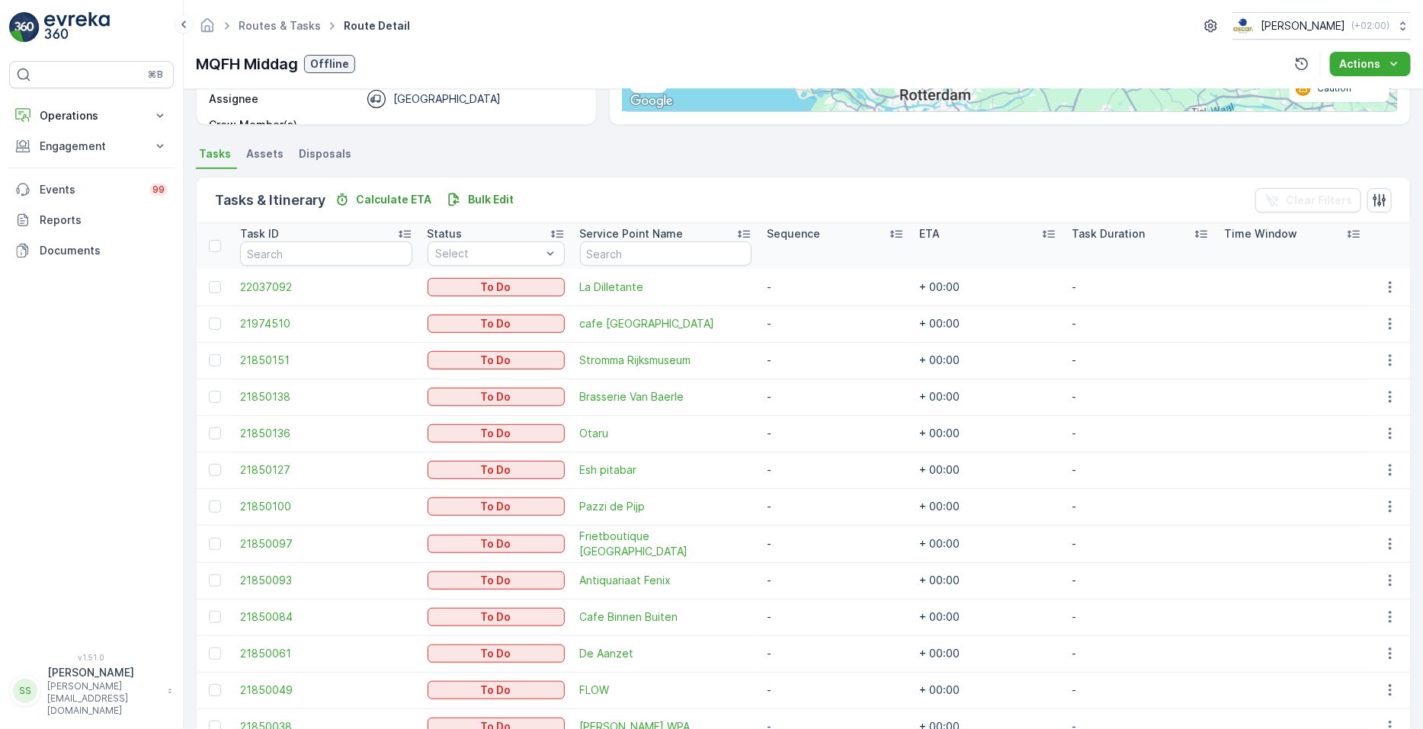
scroll to position [285, 0]
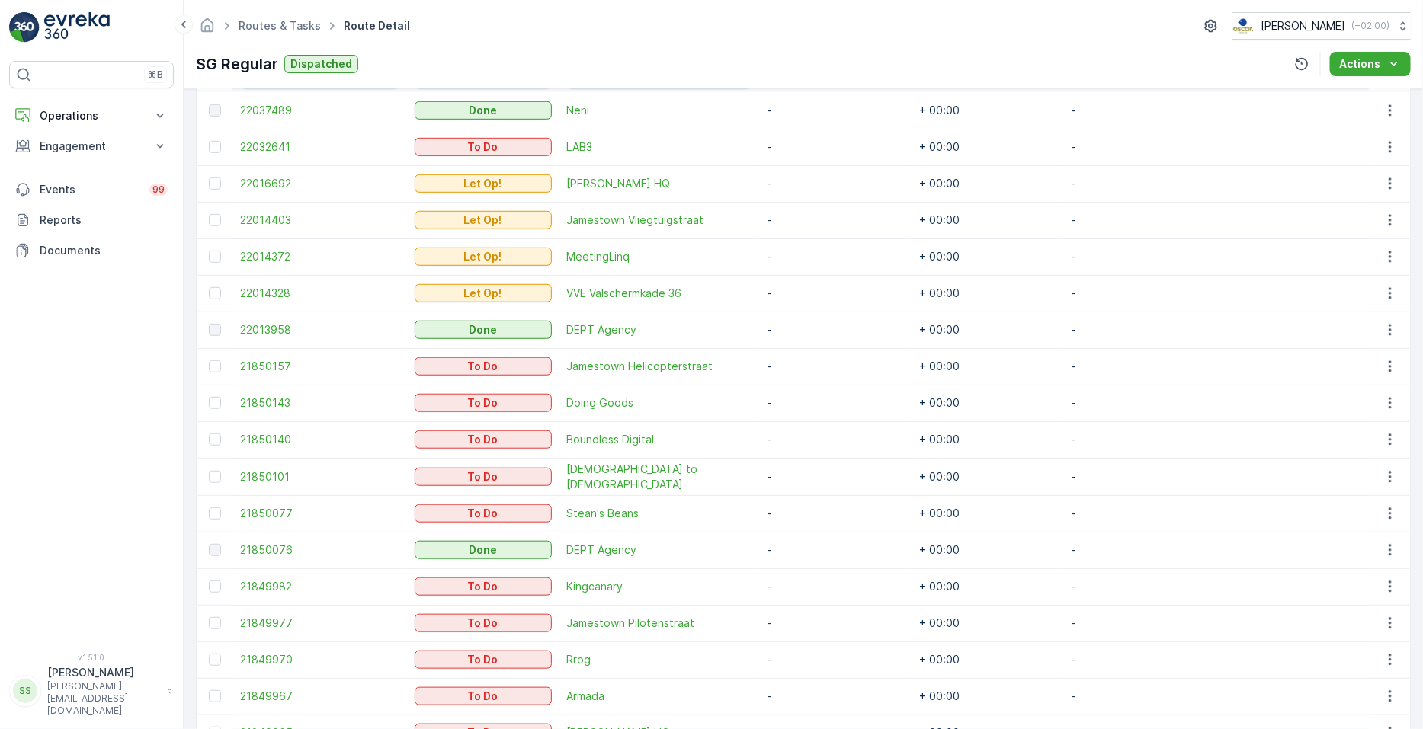
scroll to position [457, 0]
click at [1383, 181] on icon "button" at bounding box center [1390, 184] width 15 height 15
click at [1372, 210] on span "See More Details" at bounding box center [1359, 206] width 88 height 15
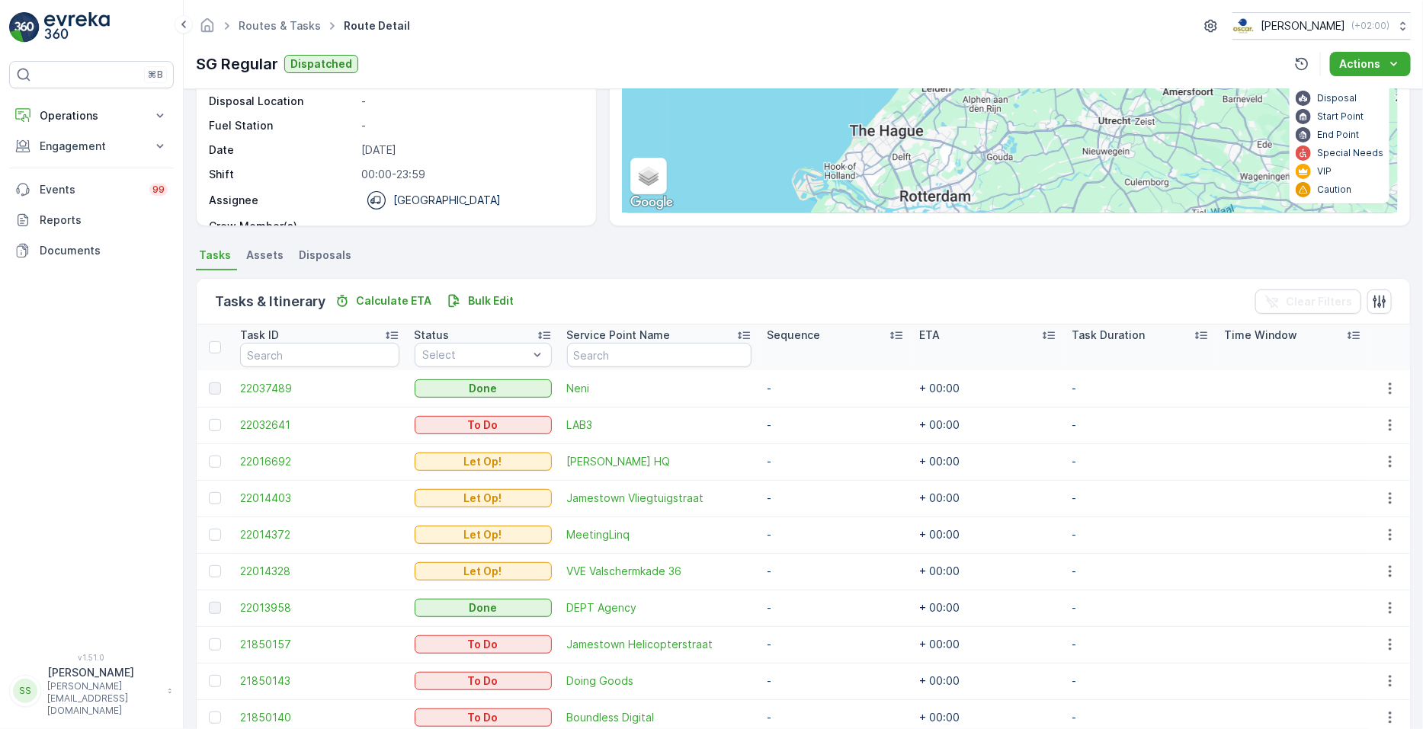
scroll to position [181, 0]
click at [1378, 572] on button "button" at bounding box center [1390, 571] width 27 height 18
click at [1366, 594] on span "See More Details" at bounding box center [1359, 592] width 88 height 15
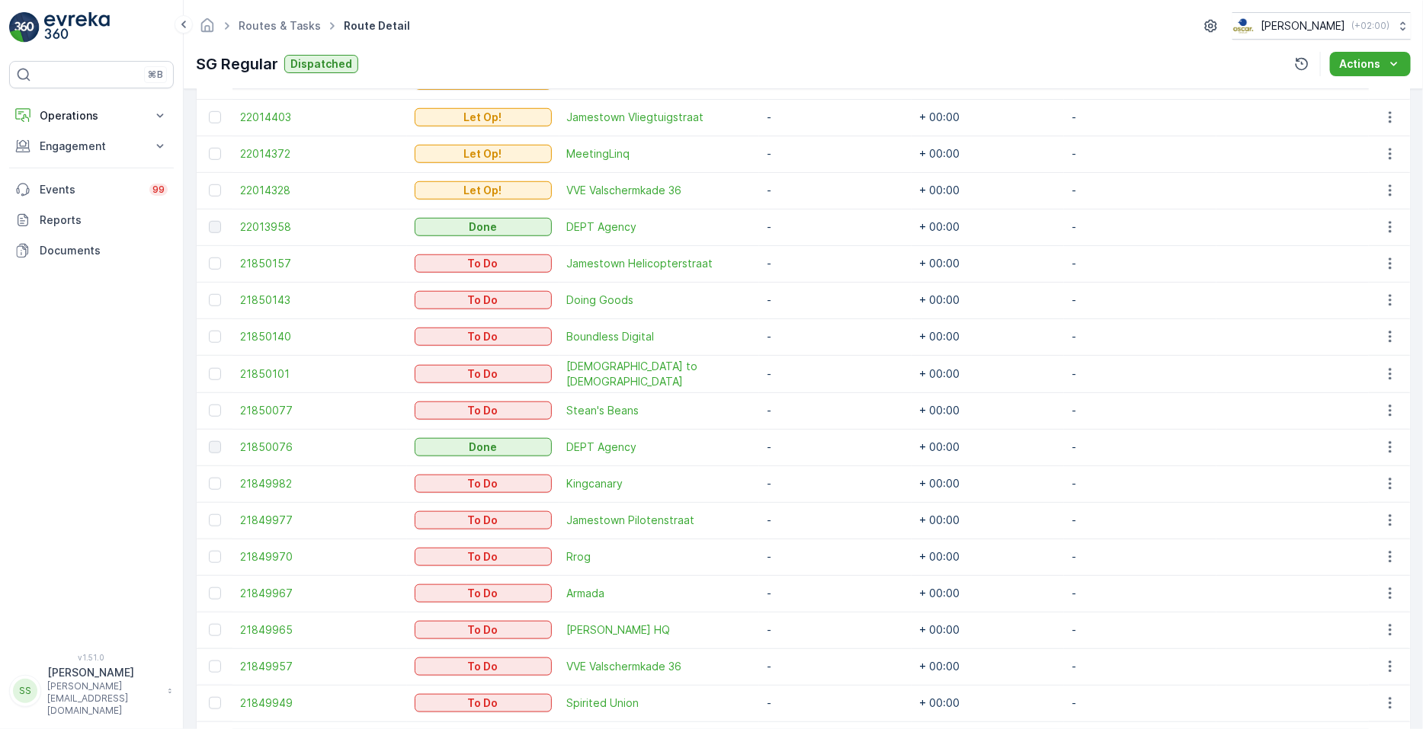
scroll to position [553, 0]
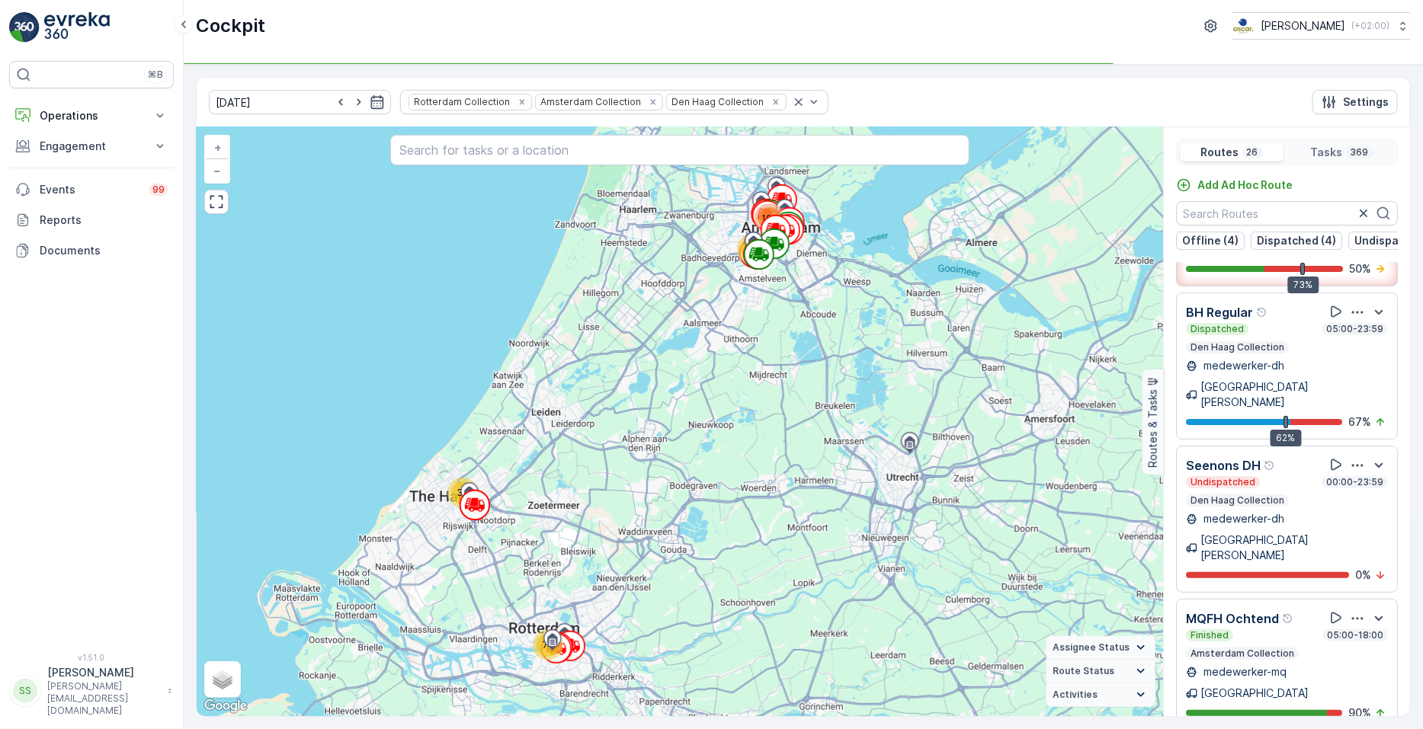
scroll to position [1213, 0]
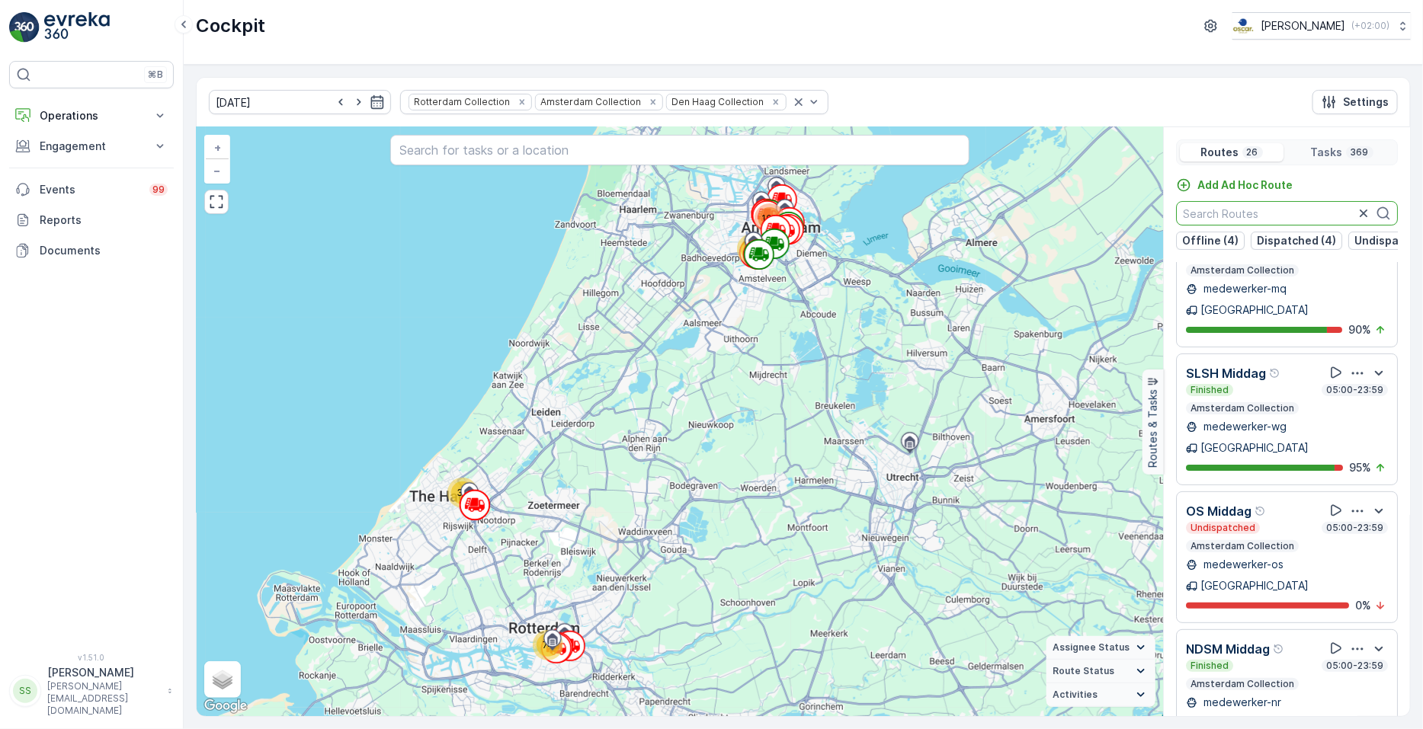
click at [1235, 213] on input "text" at bounding box center [1287, 213] width 222 height 24
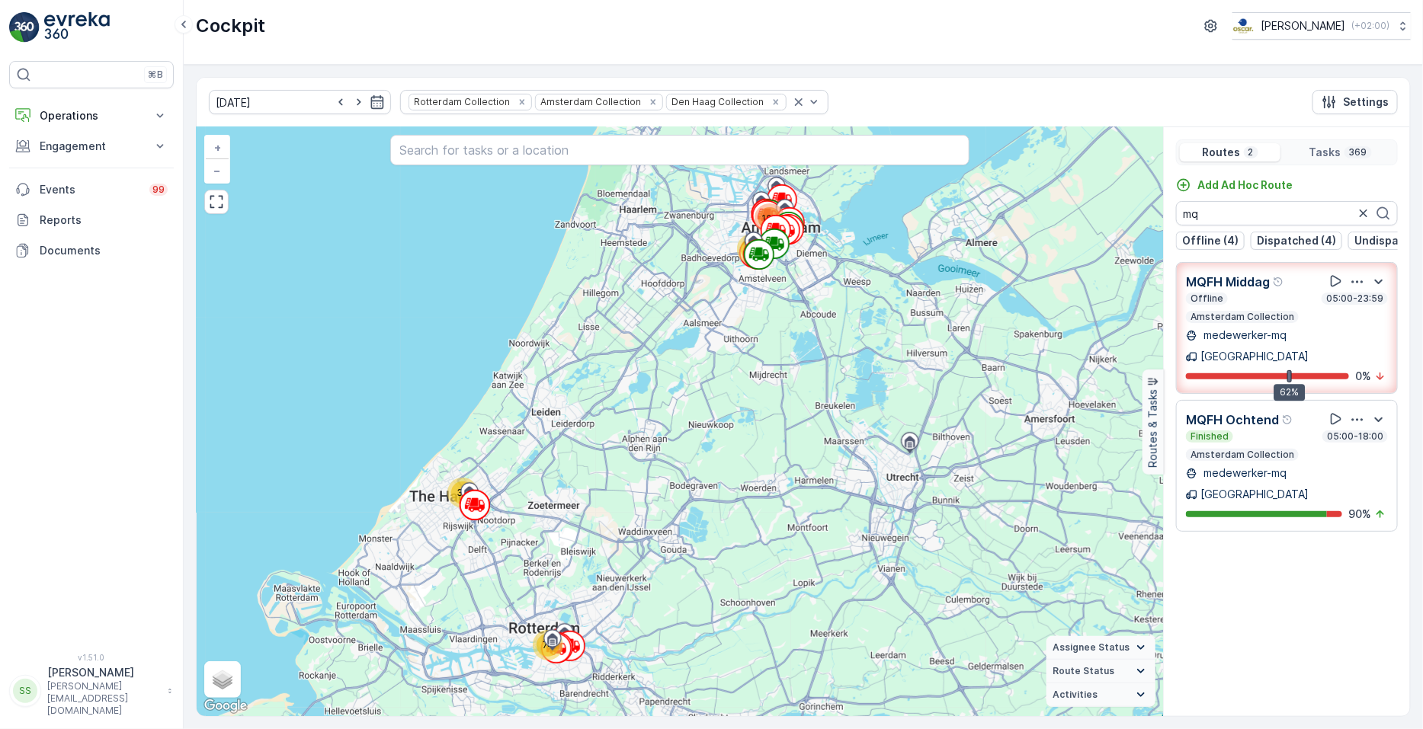
click at [1364, 284] on icon "button" at bounding box center [1357, 281] width 15 height 15
click at [1352, 317] on span "See More Details" at bounding box center [1360, 323] width 88 height 15
drag, startPoint x: 1281, startPoint y: 218, endPoint x: 1175, endPoint y: 226, distance: 106.3
click at [1175, 226] on div "Add Ad Hoc Route mq Offline (4) Dispatched (4) Undispatched (5) Finished (13)" at bounding box center [1287, 214] width 246 height 72
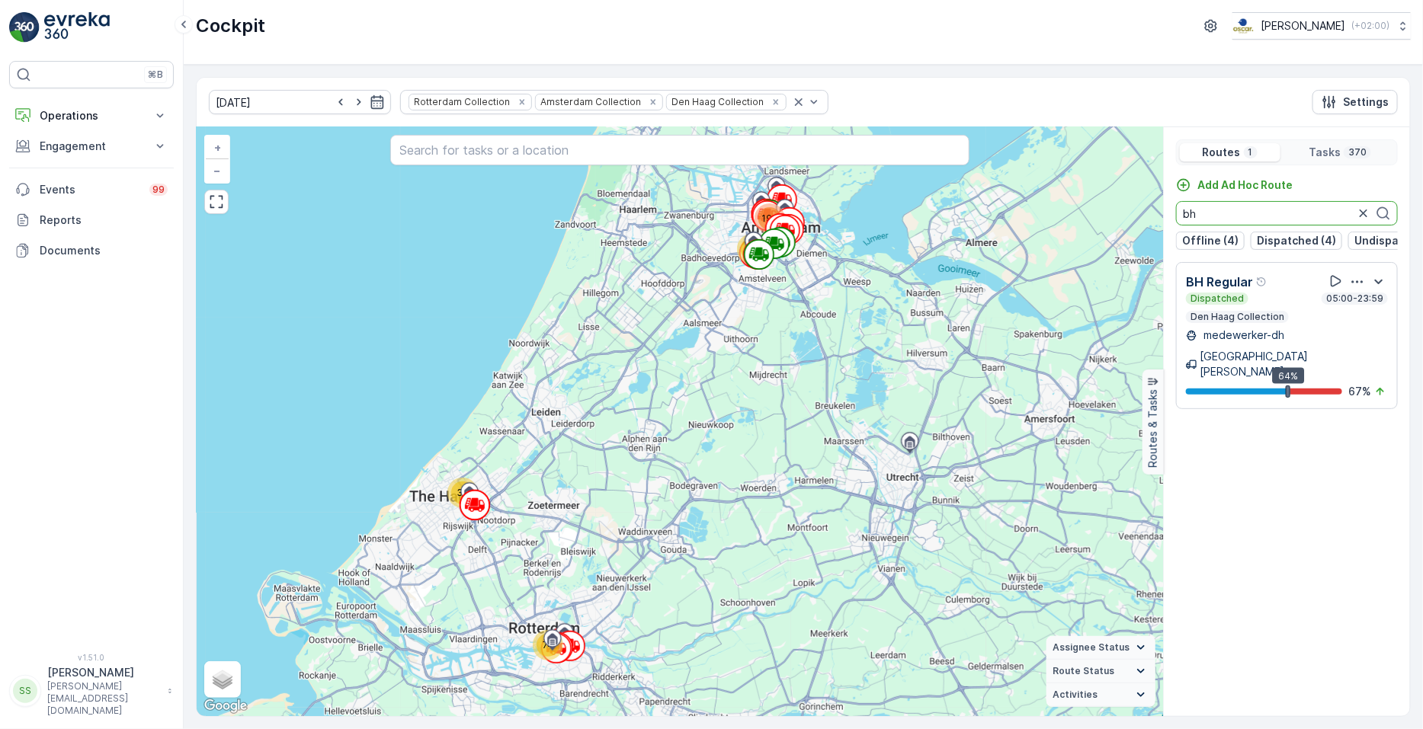
type input "bh"
click at [1358, 290] on icon "button" at bounding box center [1357, 281] width 15 height 15
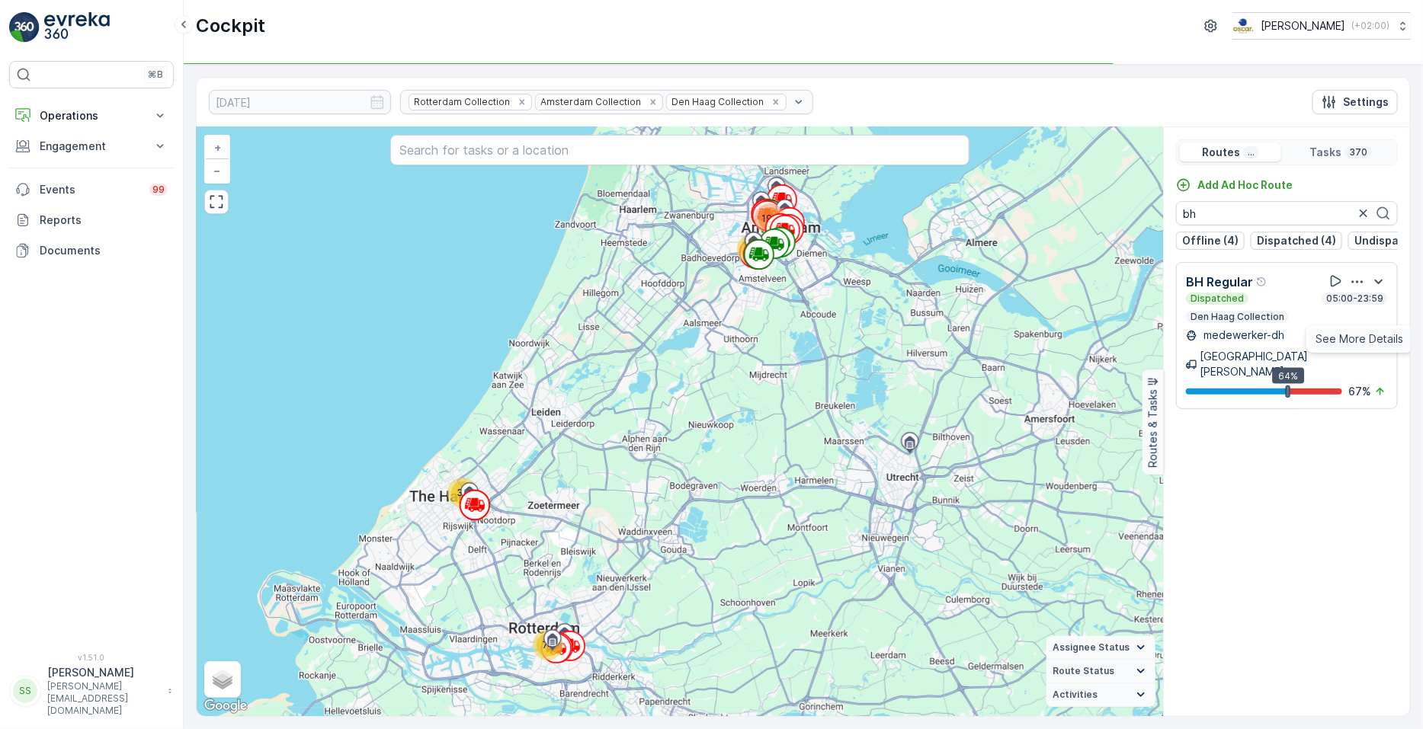
click at [1372, 329] on div "See More Details" at bounding box center [1359, 339] width 101 height 21
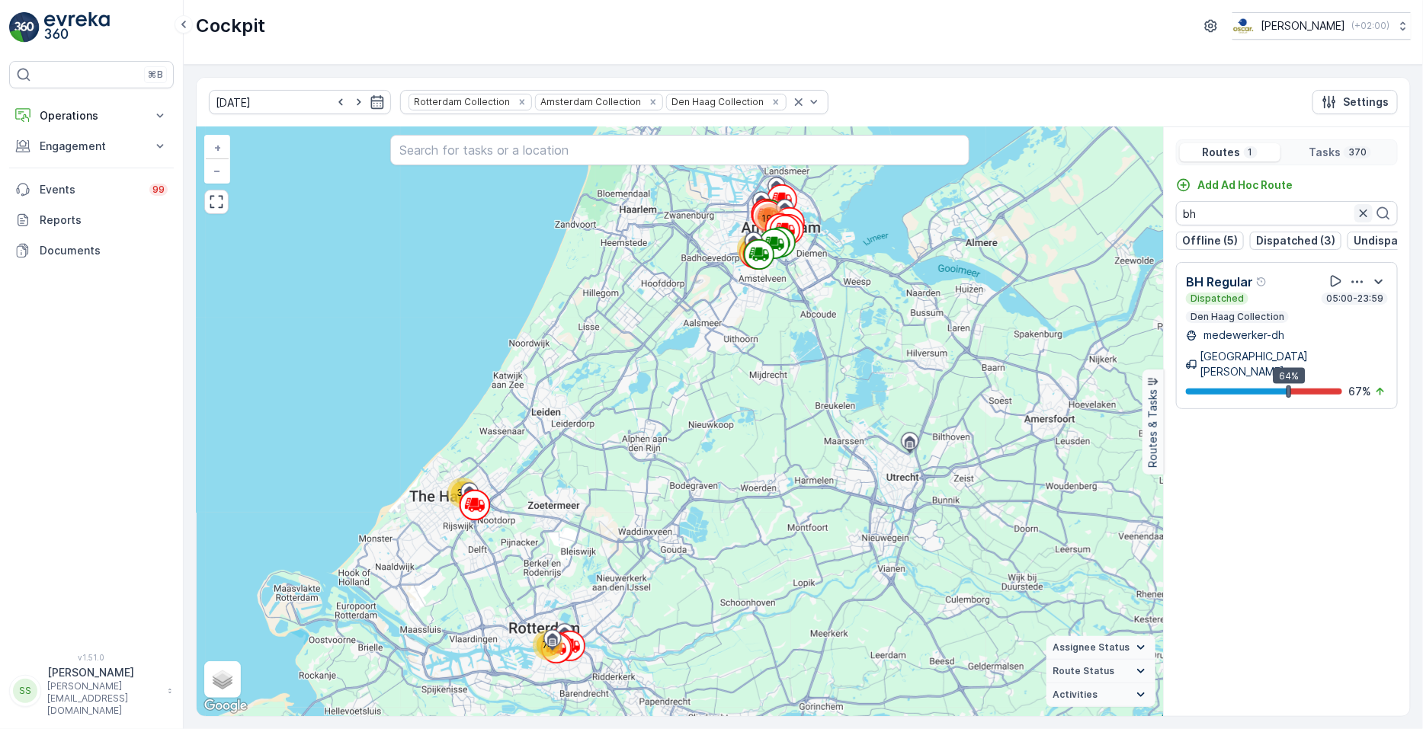
click at [1369, 207] on icon "button" at bounding box center [1363, 213] width 15 height 15
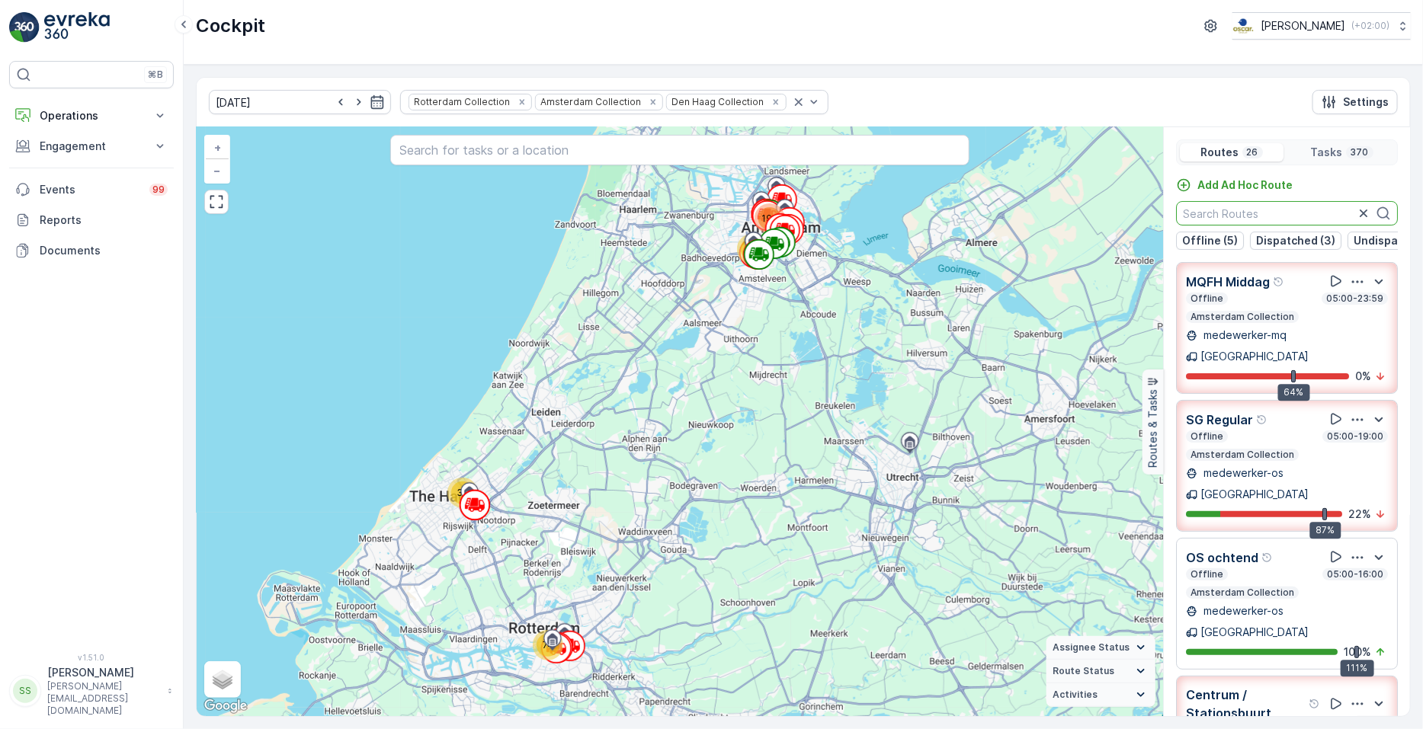
click at [1353, 412] on icon "button" at bounding box center [1357, 419] width 15 height 15
click at [1349, 454] on span "See More Details" at bounding box center [1356, 461] width 88 height 15
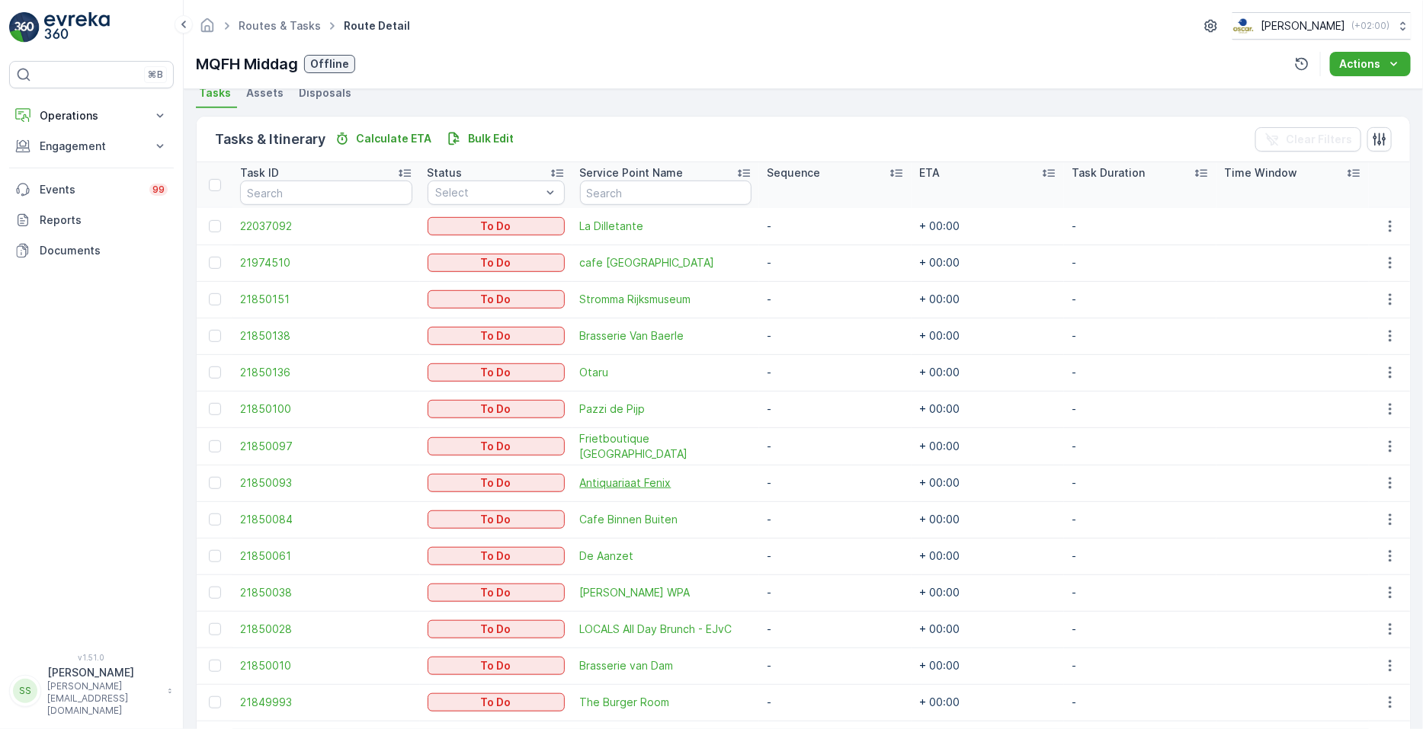
scroll to position [338, 0]
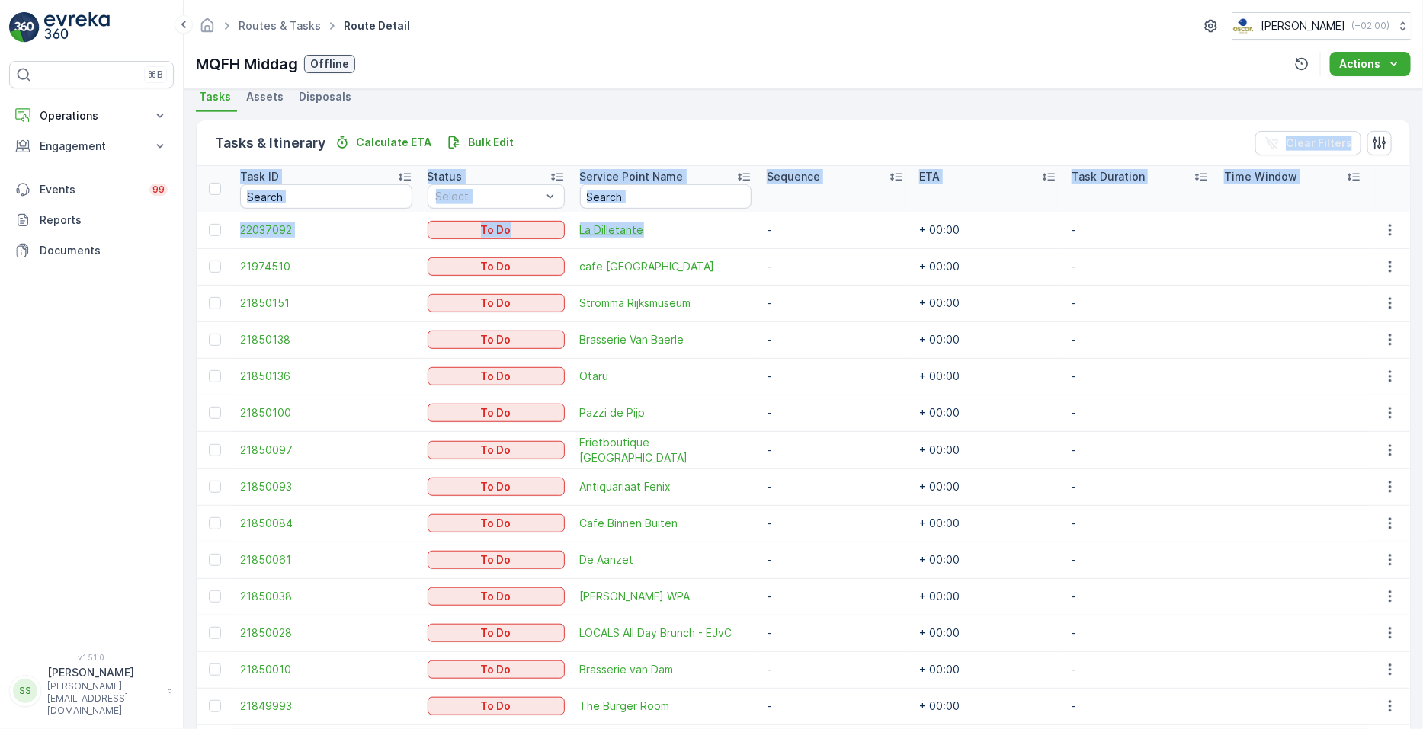
drag, startPoint x: 610, startPoint y: 139, endPoint x: 695, endPoint y: 230, distance: 125.1
click at [695, 230] on div "Tasks & Itinerary Calculate ETA Bulk Edit Clear Filters Task ID Status Select S…" at bounding box center [803, 518] width 1215 height 797
click at [610, 140] on div "Tasks & Itinerary Calculate ETA Bulk Edit Clear Filters" at bounding box center [803, 143] width 1213 height 46
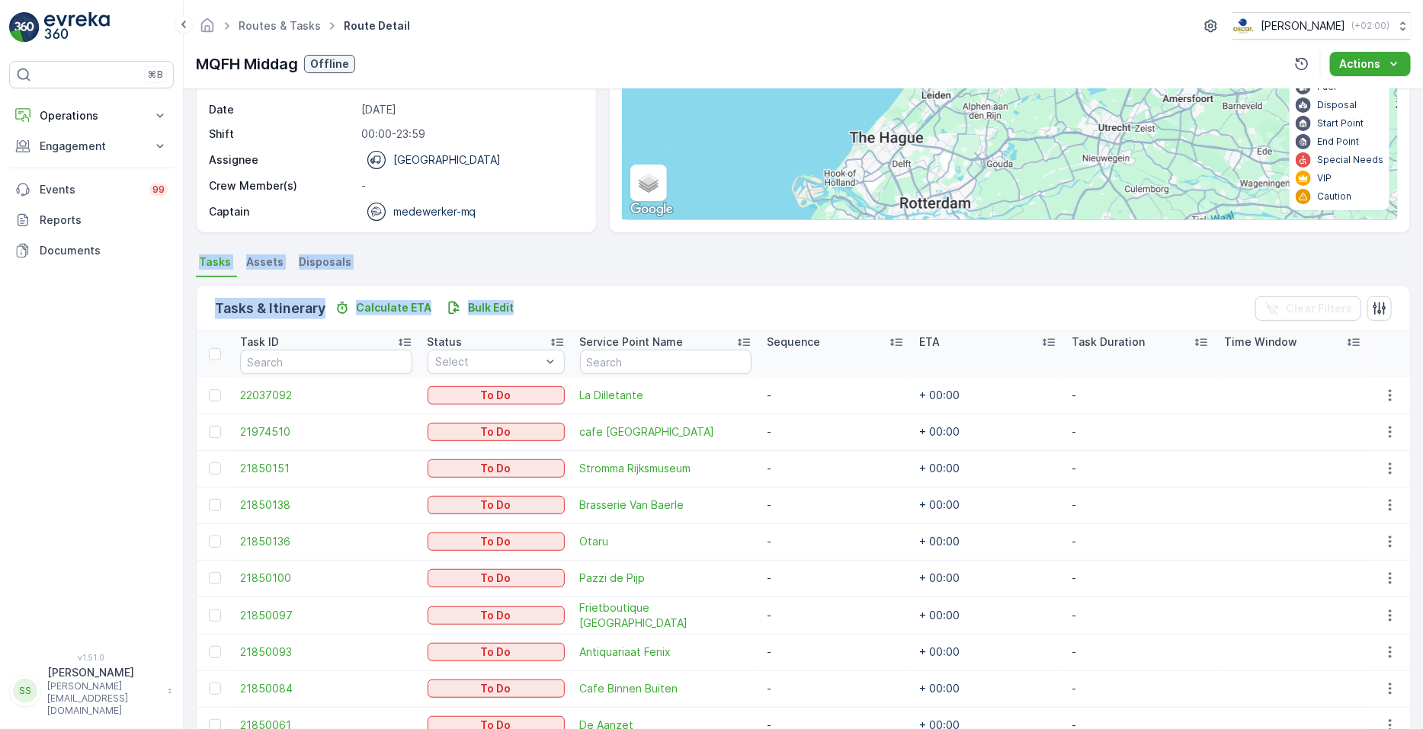
scroll to position [106, 0]
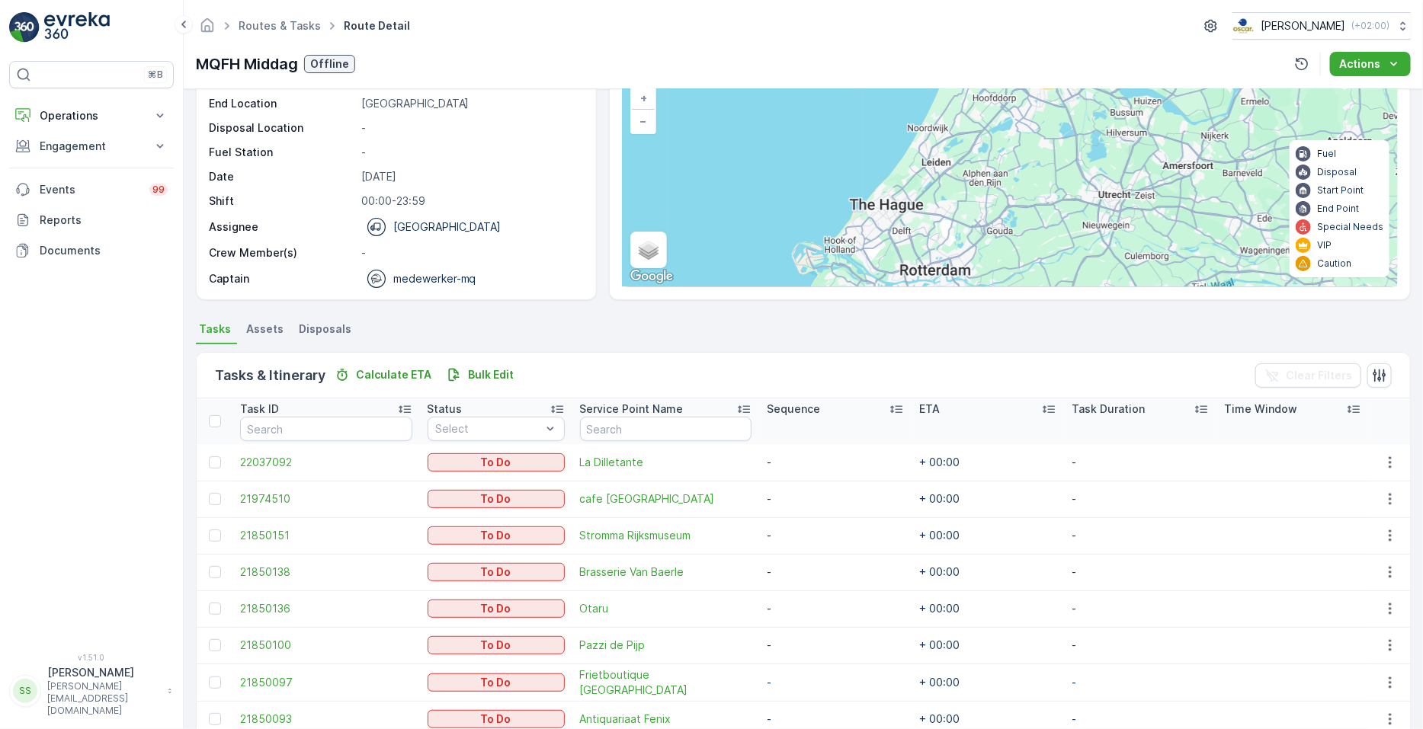
drag, startPoint x: 610, startPoint y: 140, endPoint x: 645, endPoint y: 364, distance: 226.8
click at [645, 364] on div "Tasks & Itinerary Calculate ETA Bulk Edit Clear Filters" at bounding box center [803, 376] width 1213 height 46
drag, startPoint x: 645, startPoint y: 364, endPoint x: 629, endPoint y: 352, distance: 20.1
click at [629, 353] on div "Tasks & Itinerary Calculate ETA Bulk Edit Clear Filters" at bounding box center [803, 376] width 1213 height 46
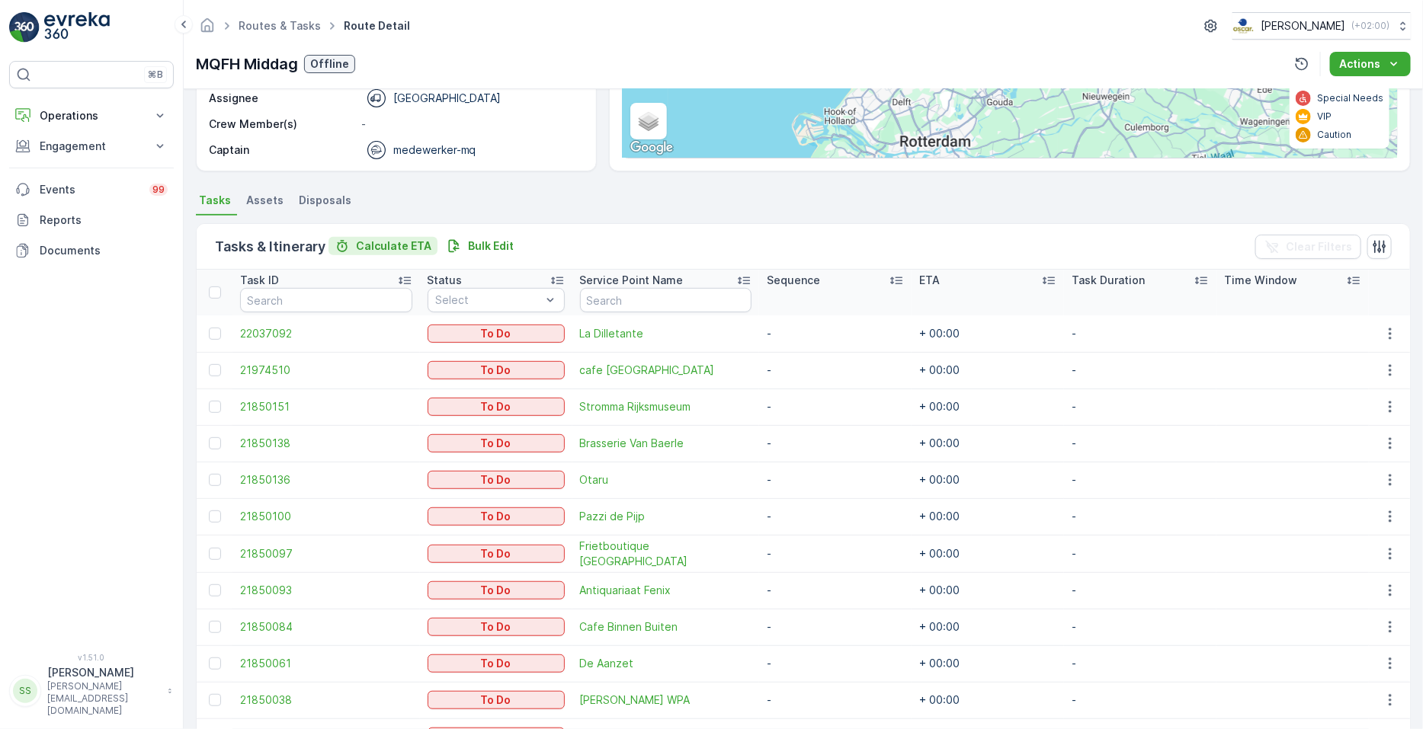
scroll to position [210, 0]
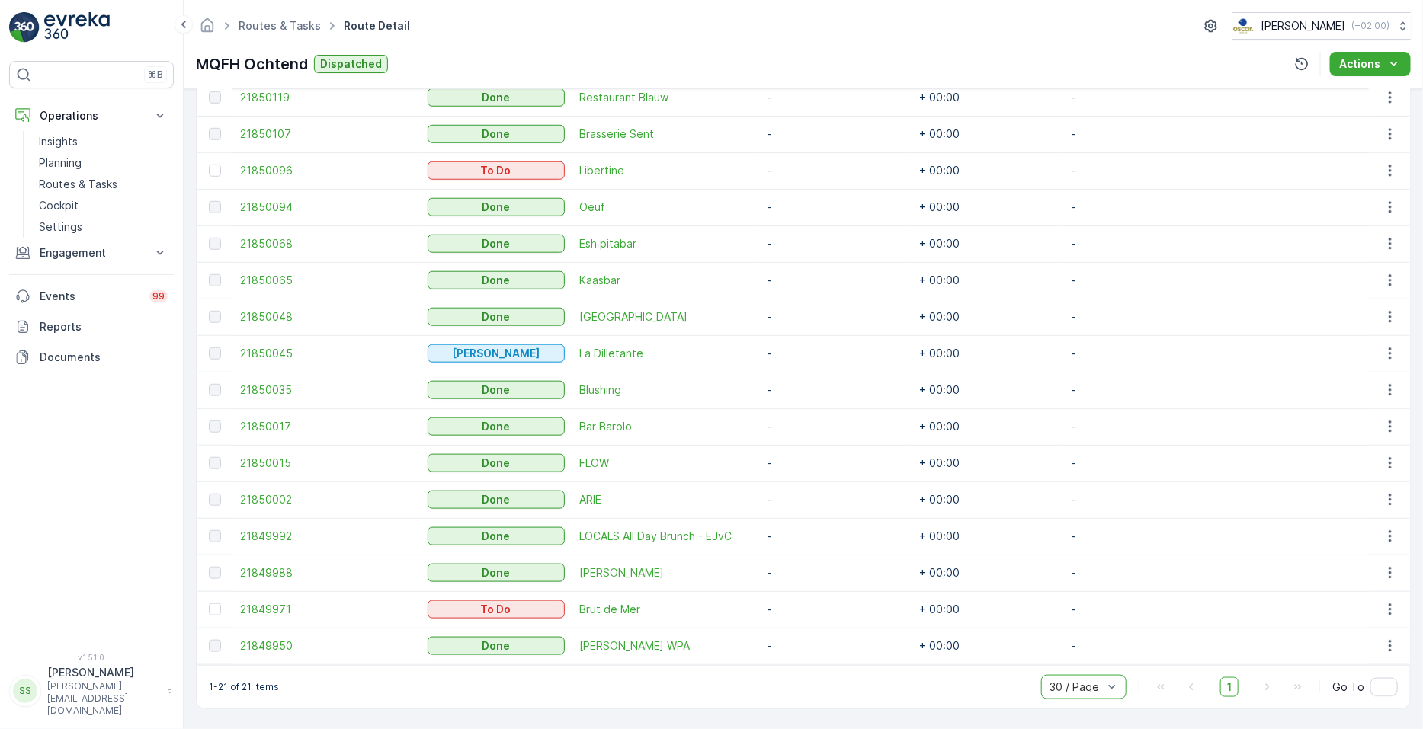
scroll to position [652, 0]
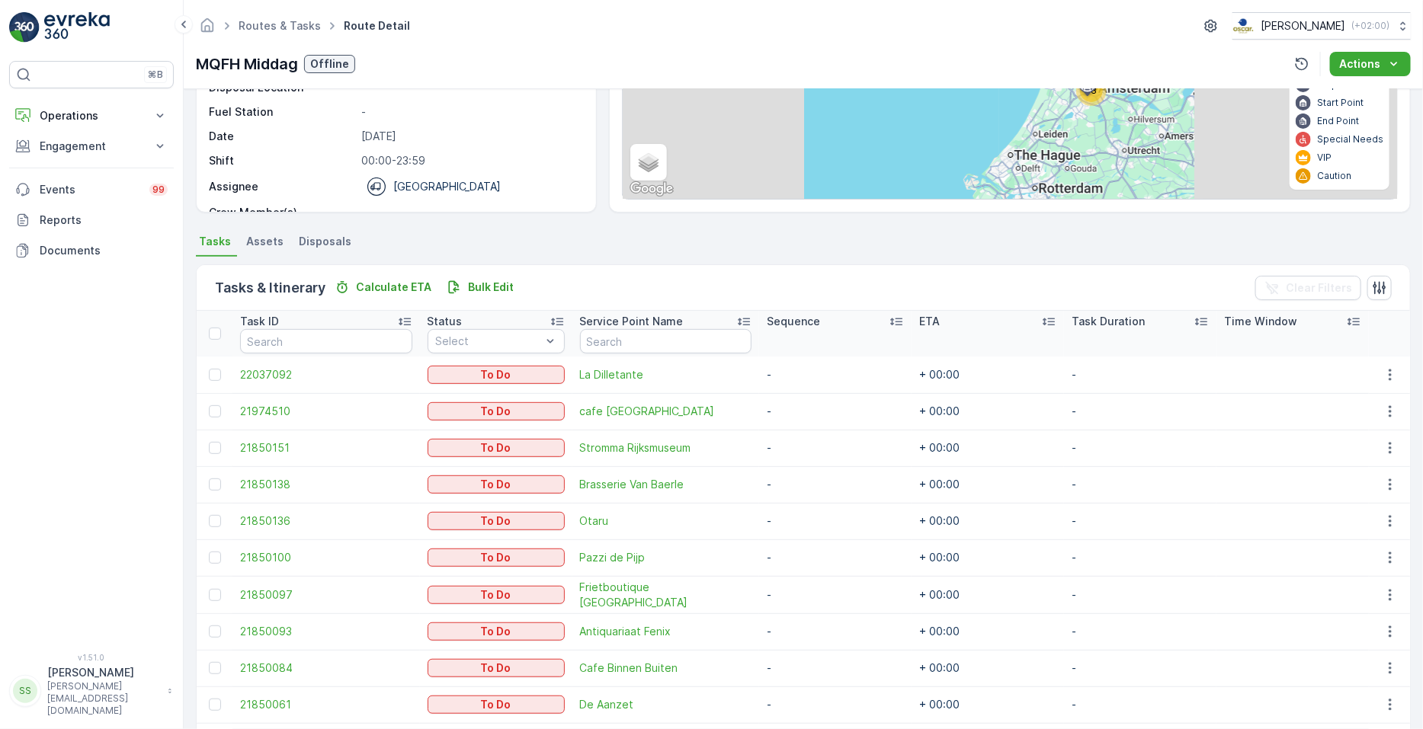
scroll to position [163, 0]
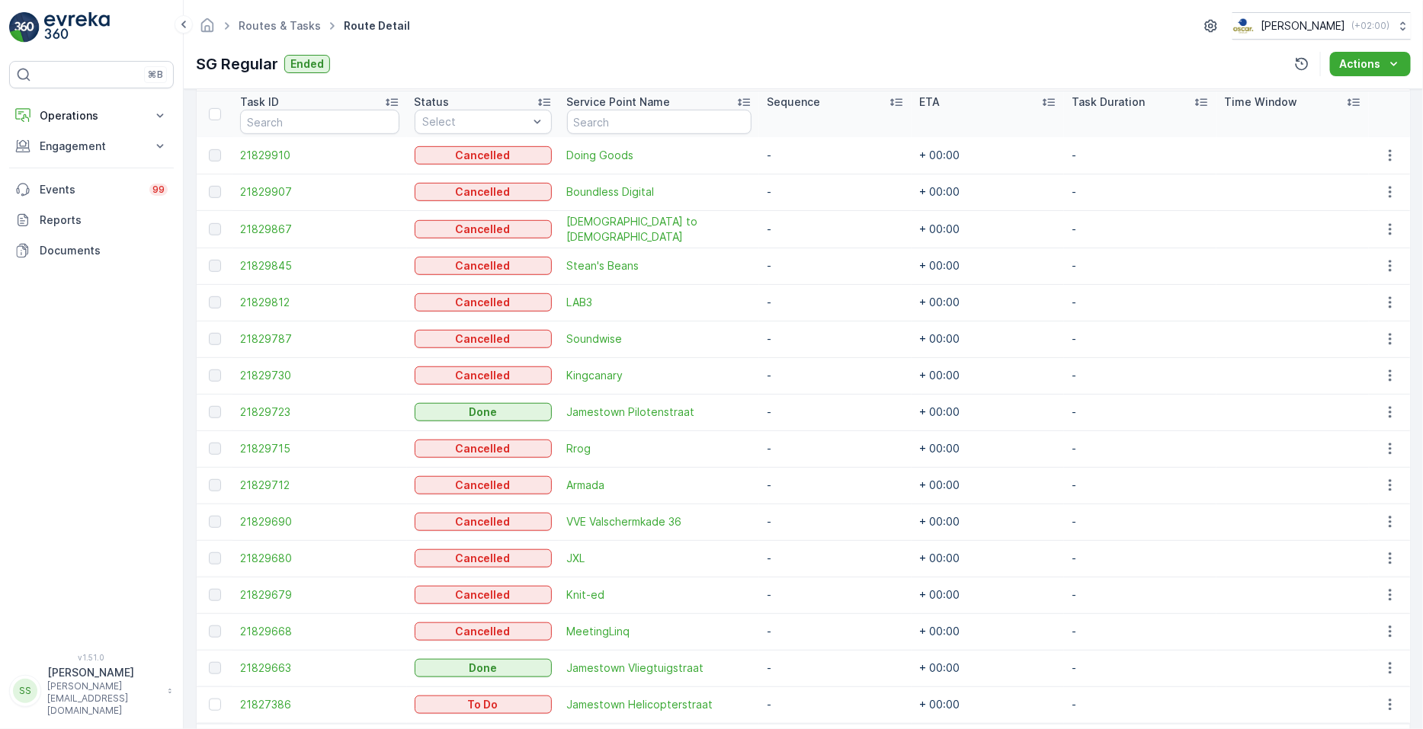
scroll to position [463, 0]
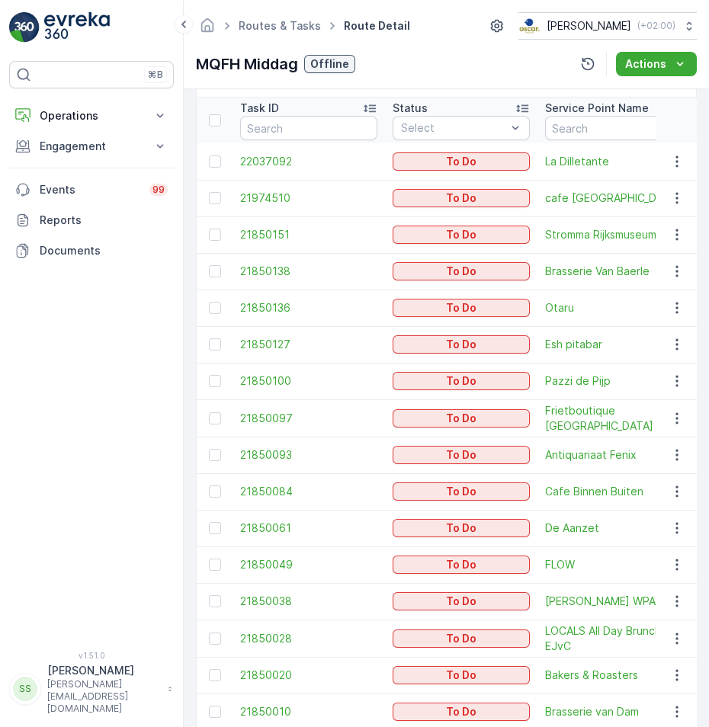
scroll to position [0, 43]
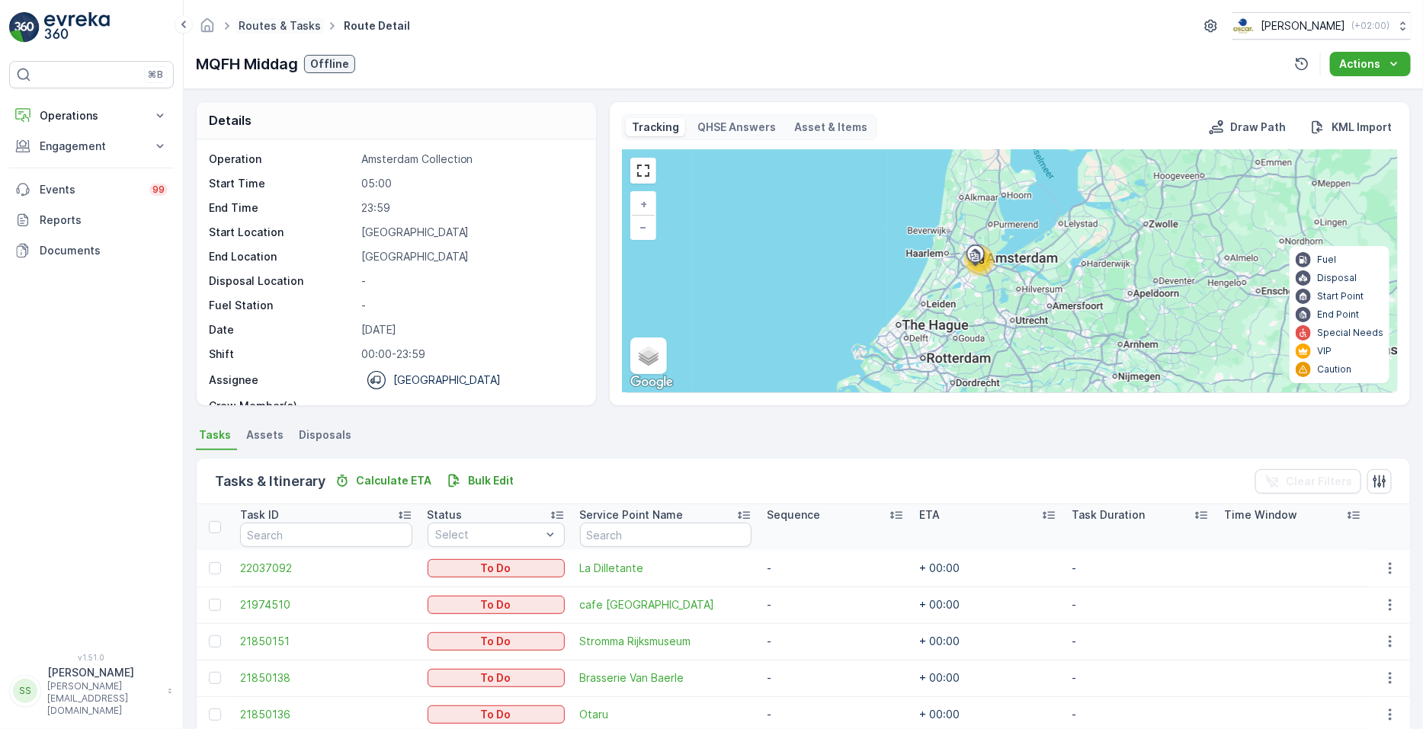
click at [275, 26] on link "Routes & Tasks" at bounding box center [280, 25] width 82 height 13
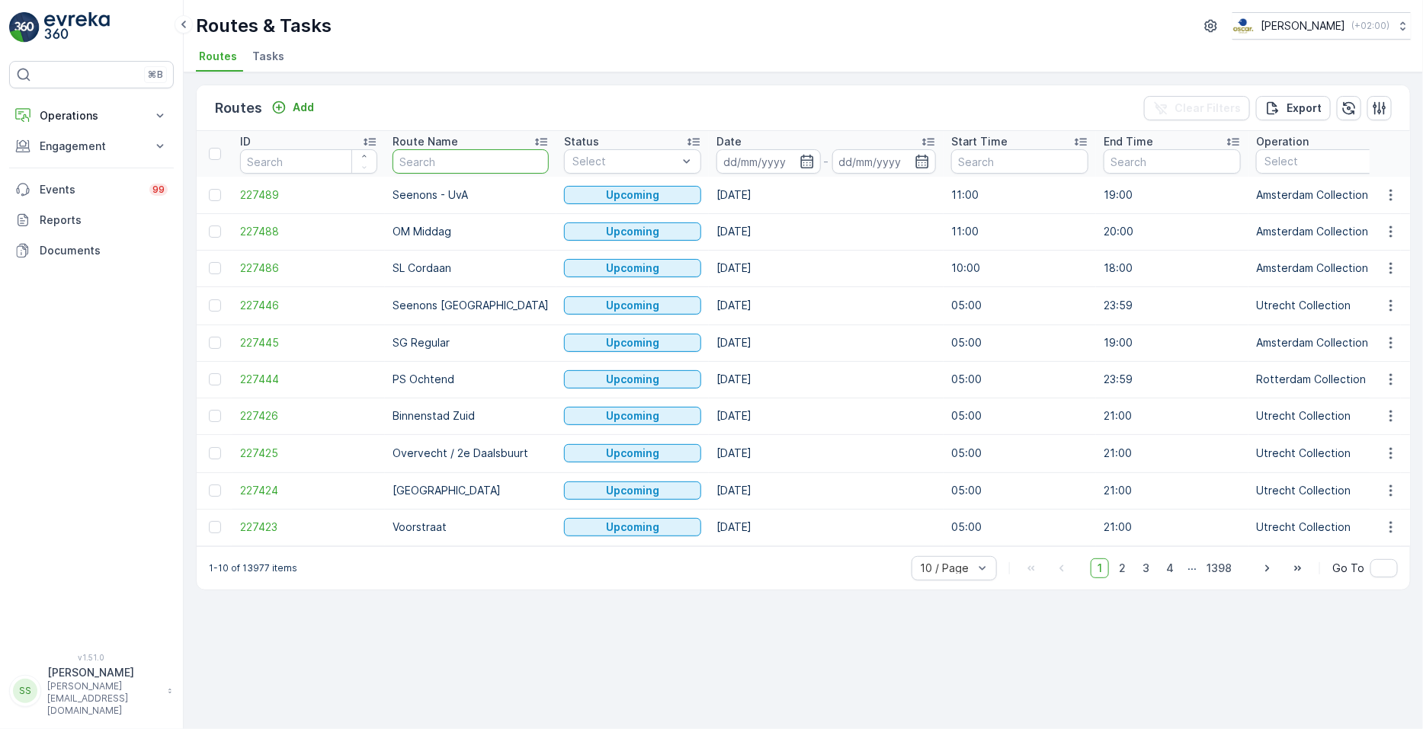
click at [470, 162] on input "text" at bounding box center [471, 161] width 156 height 24
type input "bh"
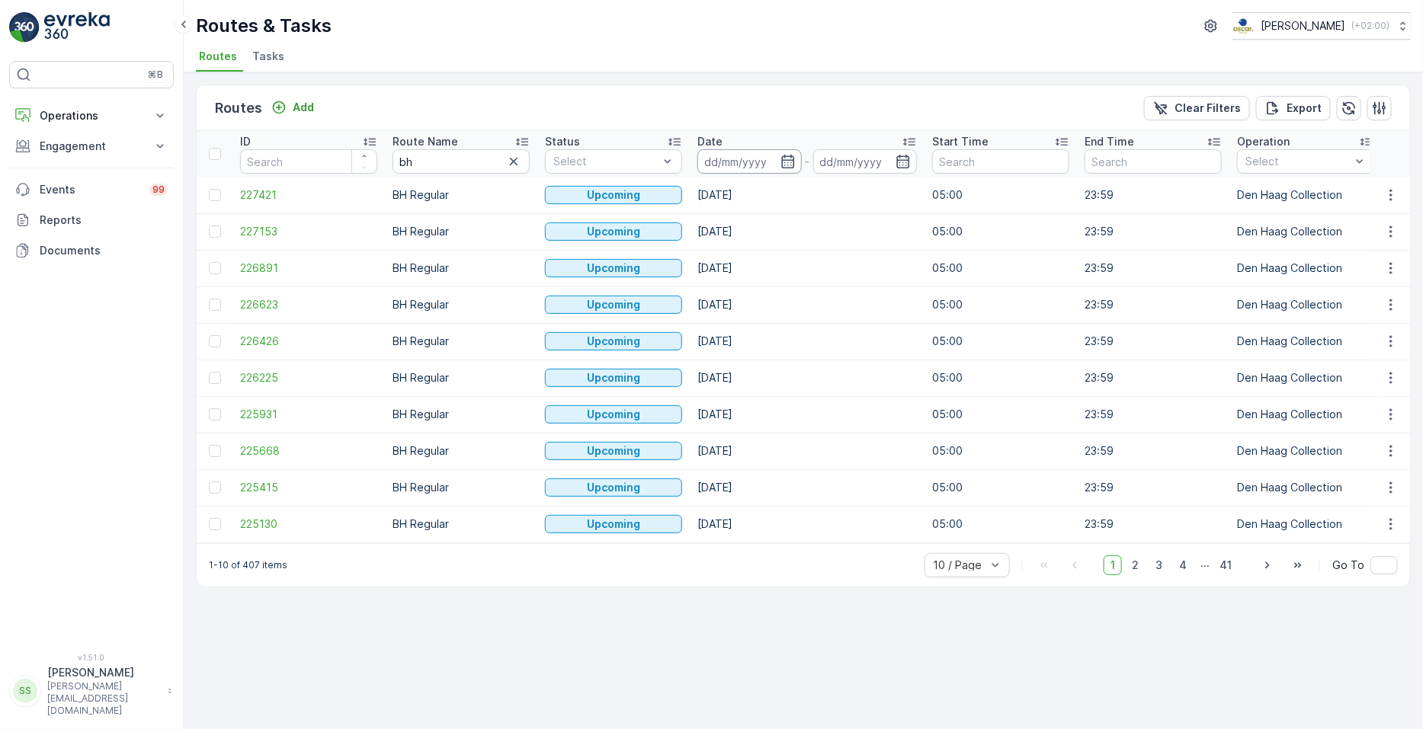
click at [708, 168] on input at bounding box center [749, 161] width 104 height 24
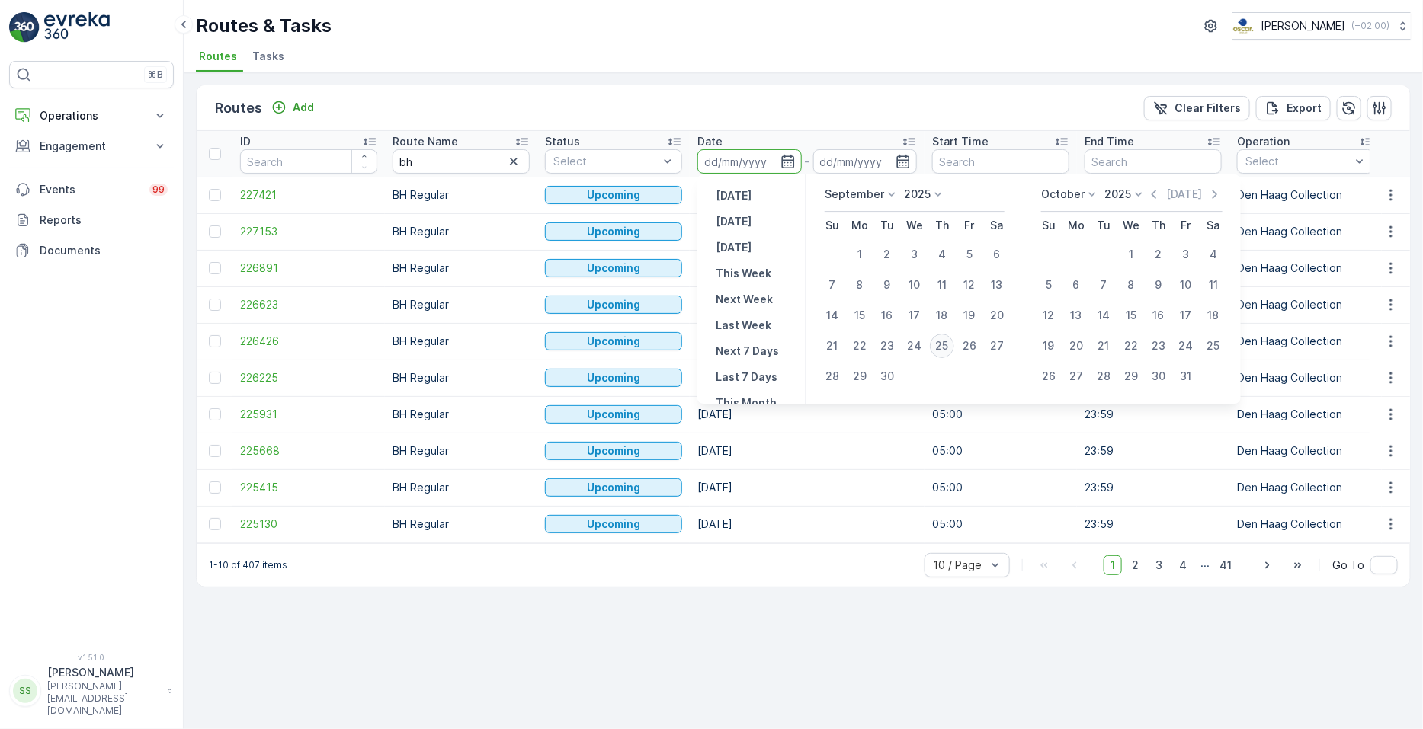
click at [708, 345] on div "25" at bounding box center [942, 346] width 24 height 24
type input "[DATE]"
click at [708, 345] on div "25" at bounding box center [942, 346] width 24 height 24
type input "[DATE]"
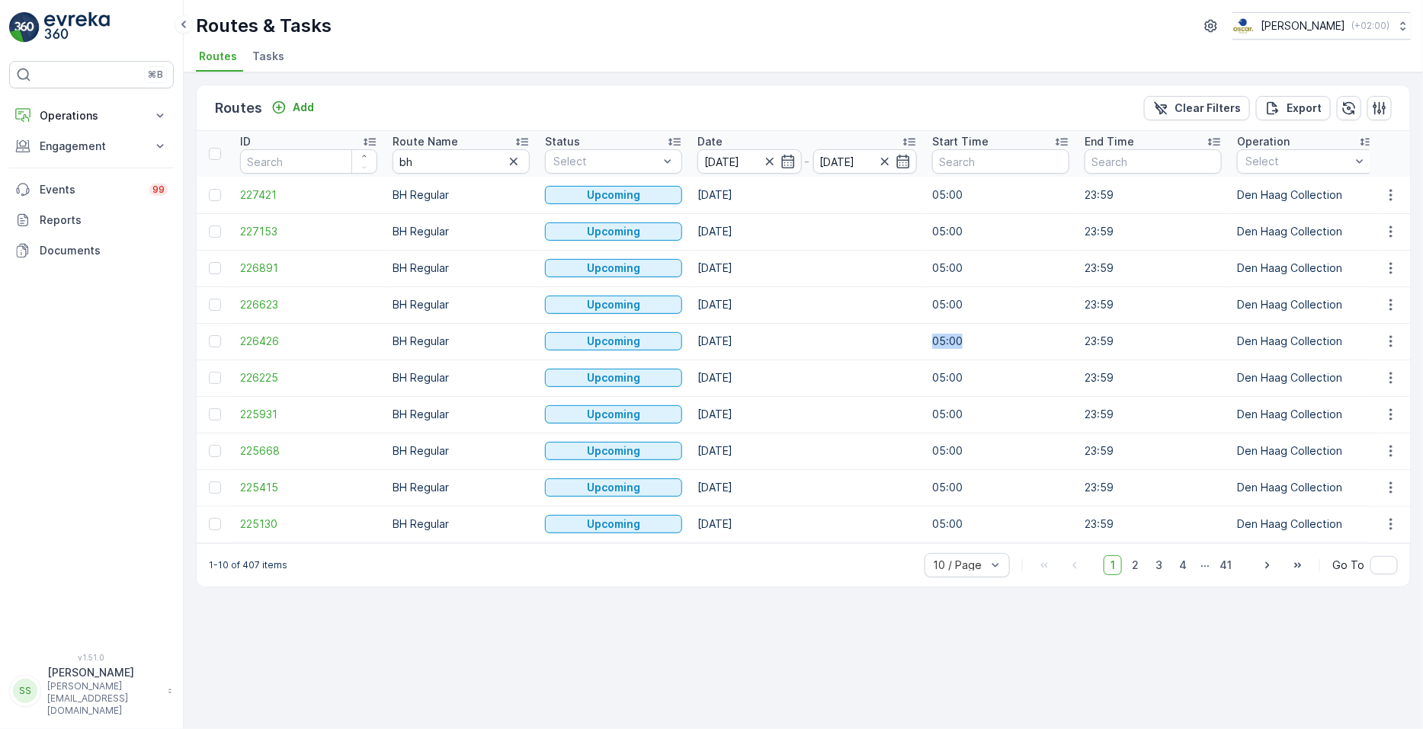
click at [708, 345] on p "05:00" at bounding box center [1000, 341] width 137 height 15
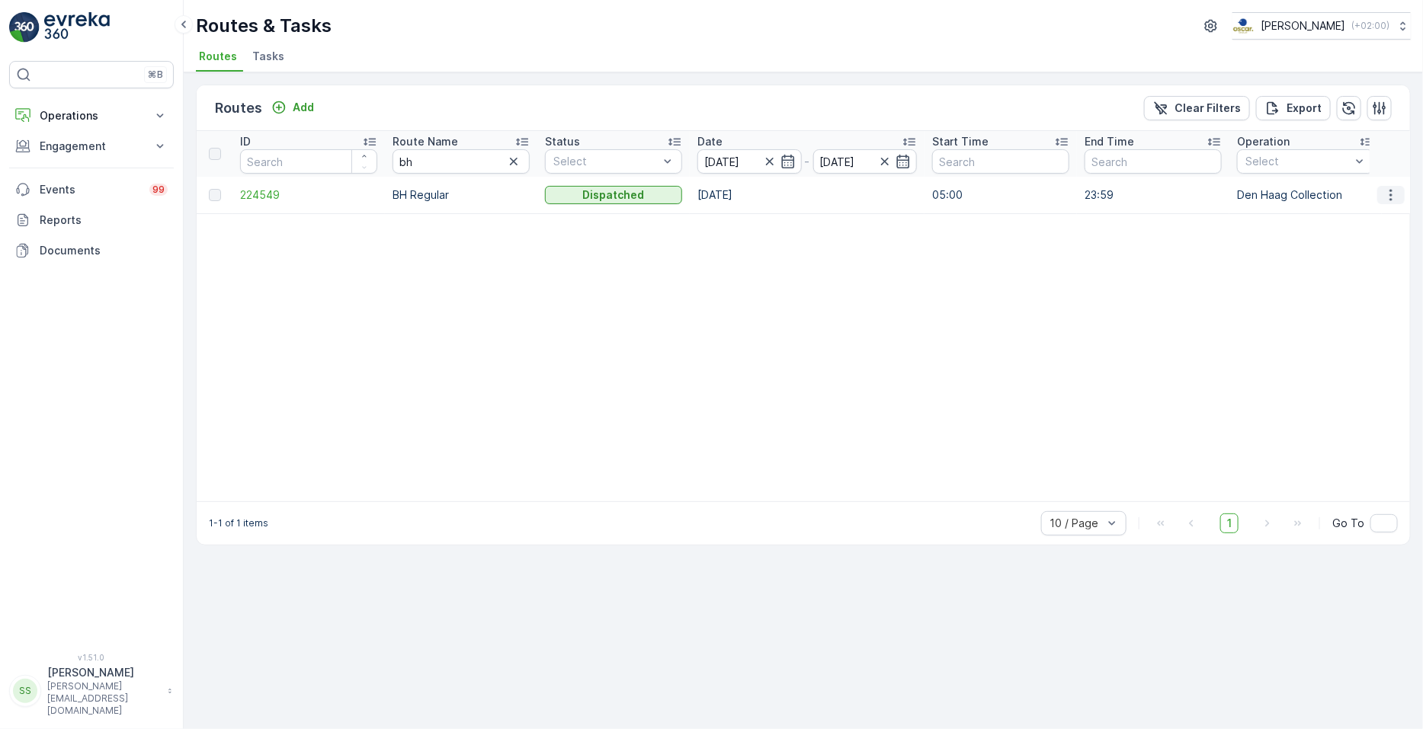
click at [708, 194] on icon "button" at bounding box center [1390, 195] width 15 height 15
click at [708, 220] on span "See More Details" at bounding box center [1355, 217] width 88 height 15
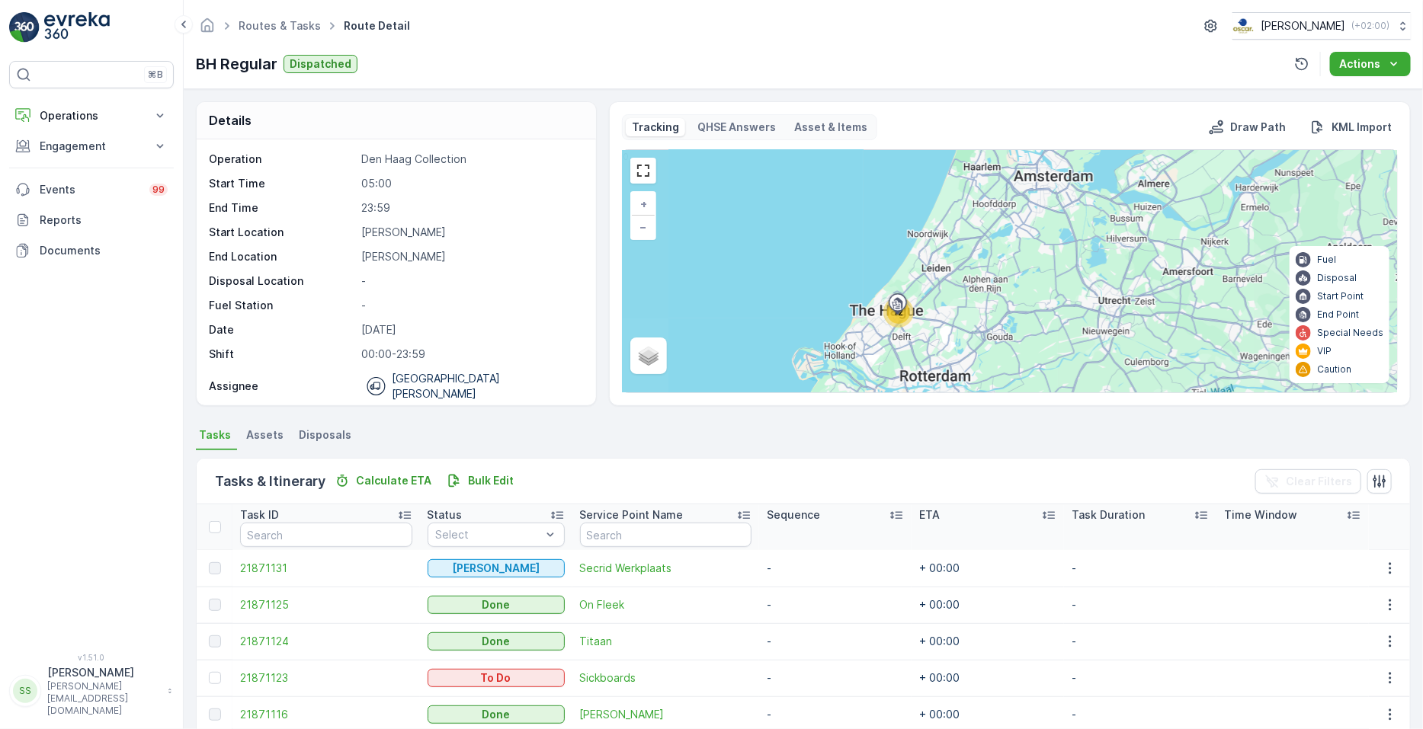
scroll to position [323, 0]
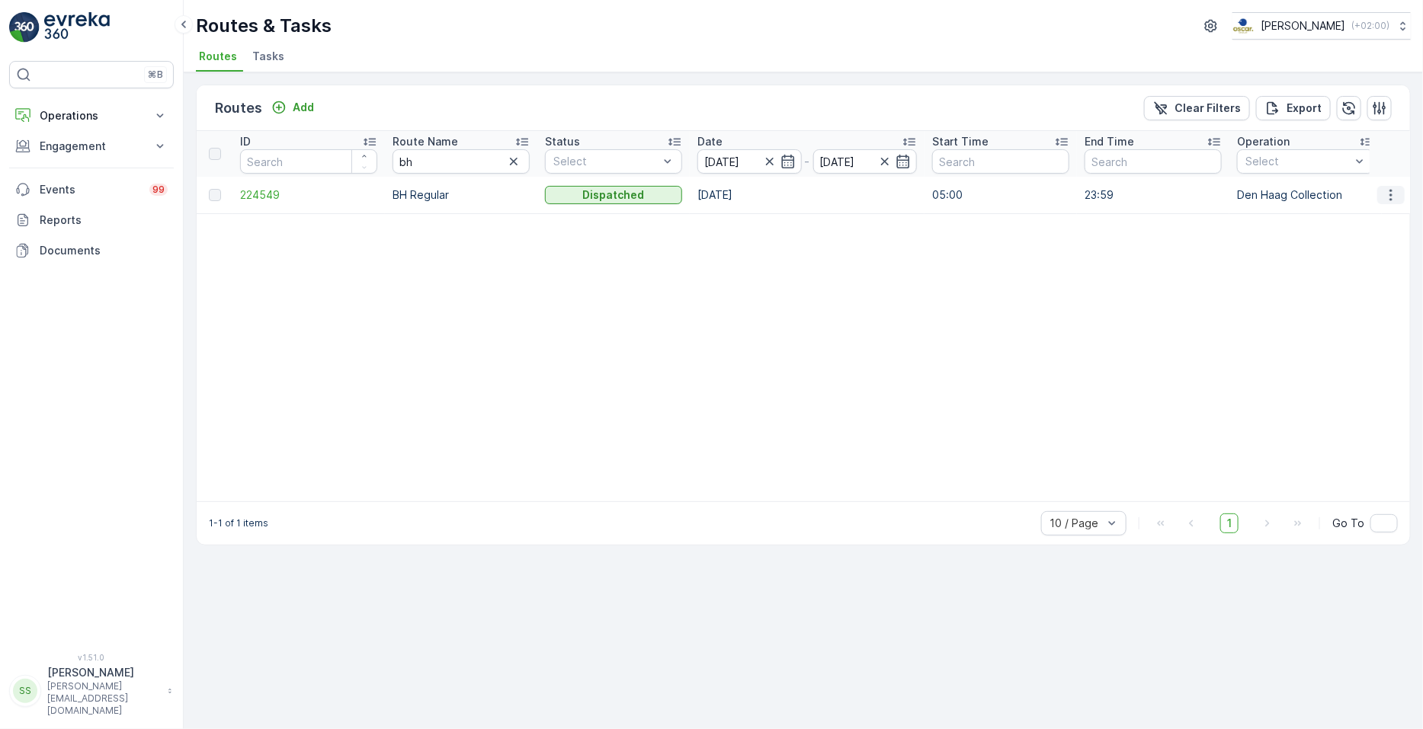
click at [708, 188] on icon "button" at bounding box center [1390, 195] width 15 height 15
click at [708, 165] on icon "button" at bounding box center [788, 161] width 15 height 15
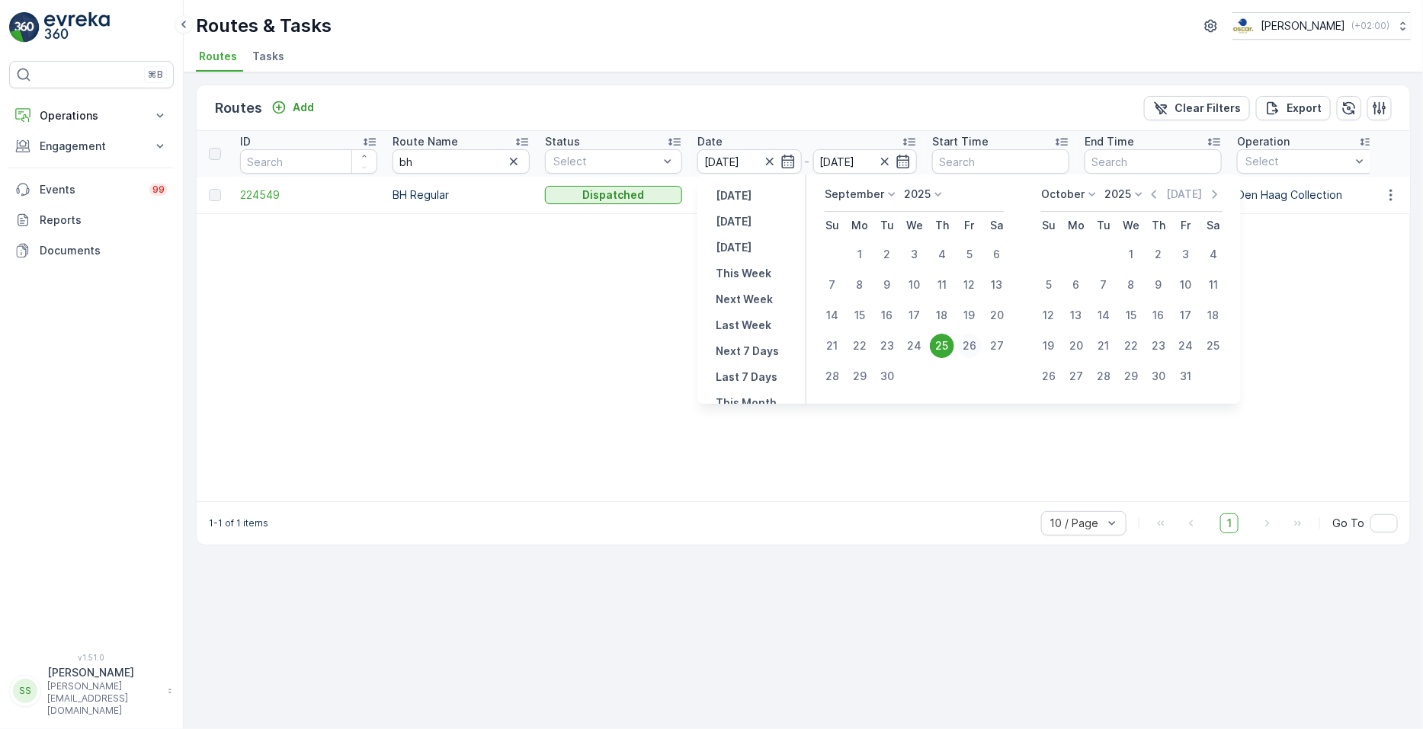
click at [708, 348] on div "26" at bounding box center [969, 346] width 24 height 24
type input "[DATE]"
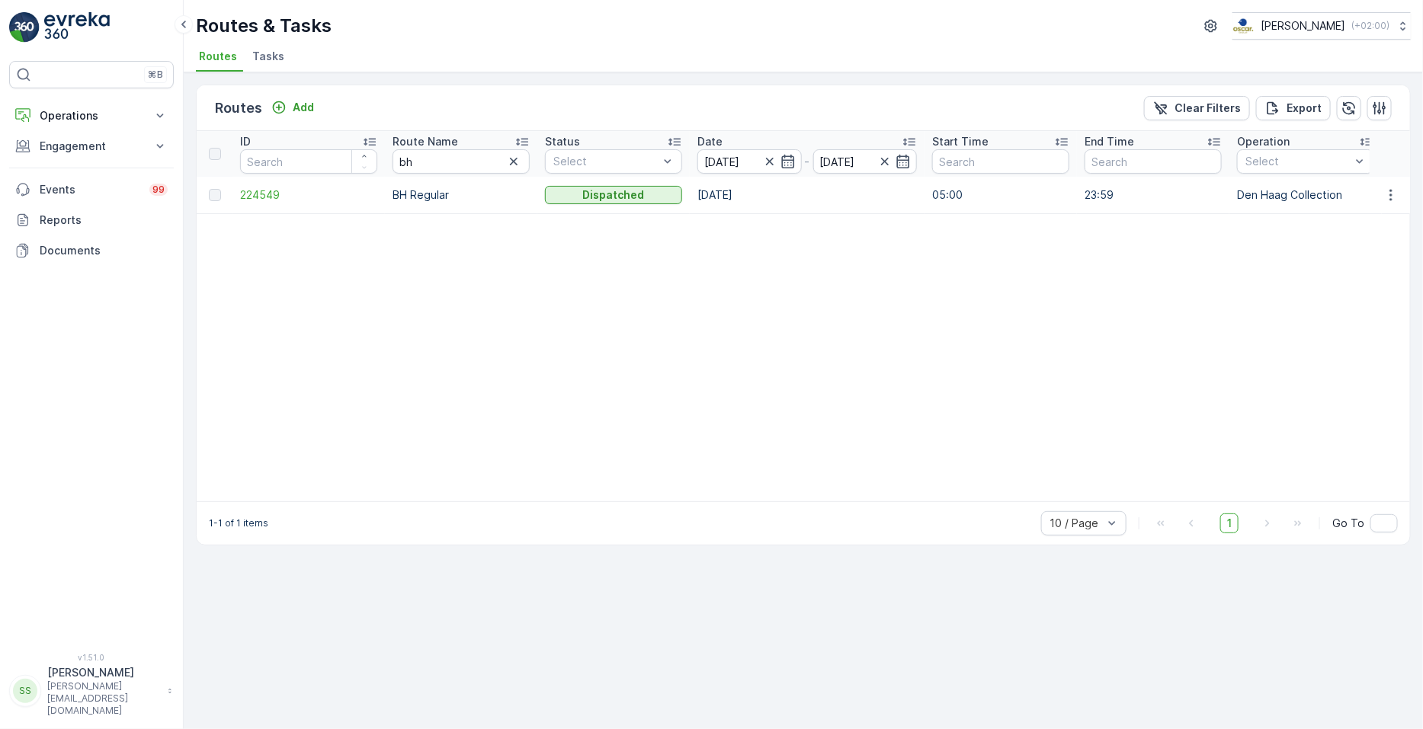
click at [708, 196] on icon "button" at bounding box center [1390, 195] width 15 height 15
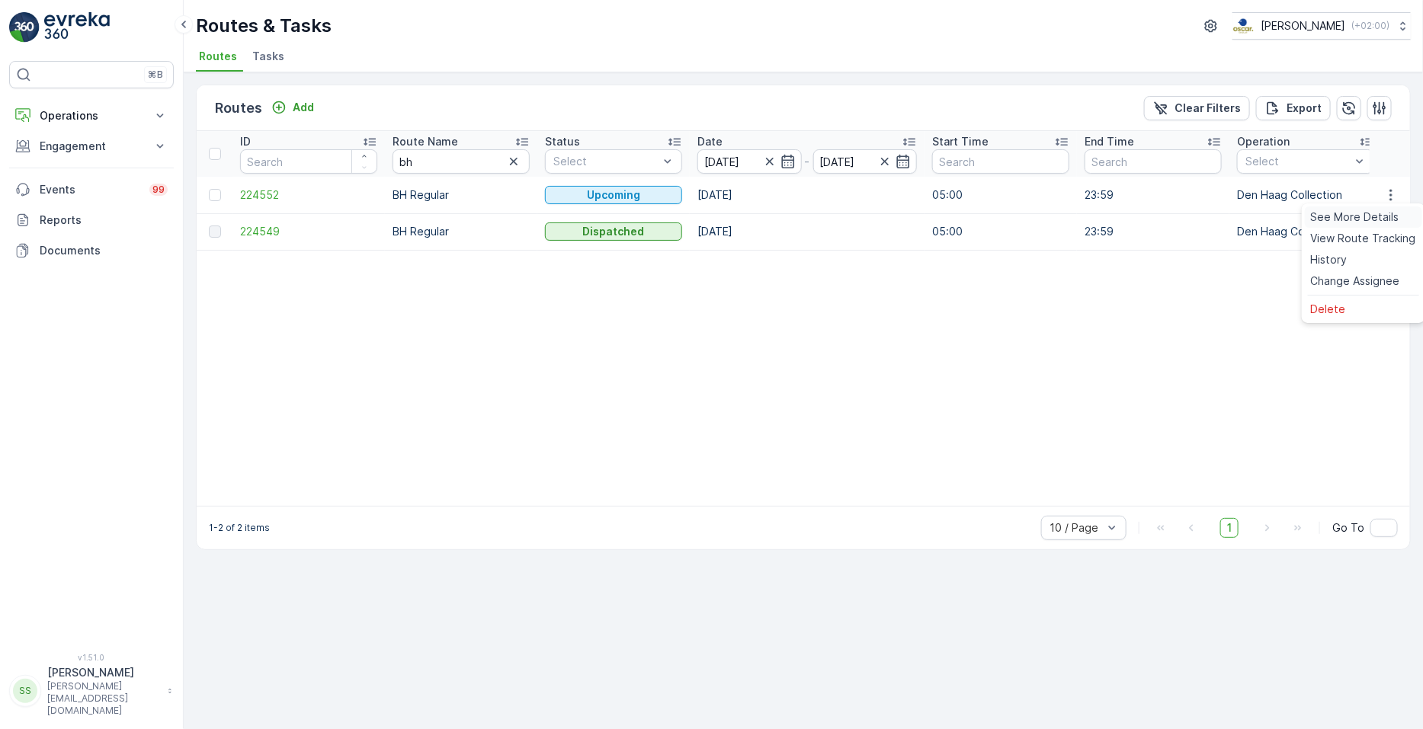
click at [708, 212] on span "See More Details" at bounding box center [1355, 217] width 88 height 15
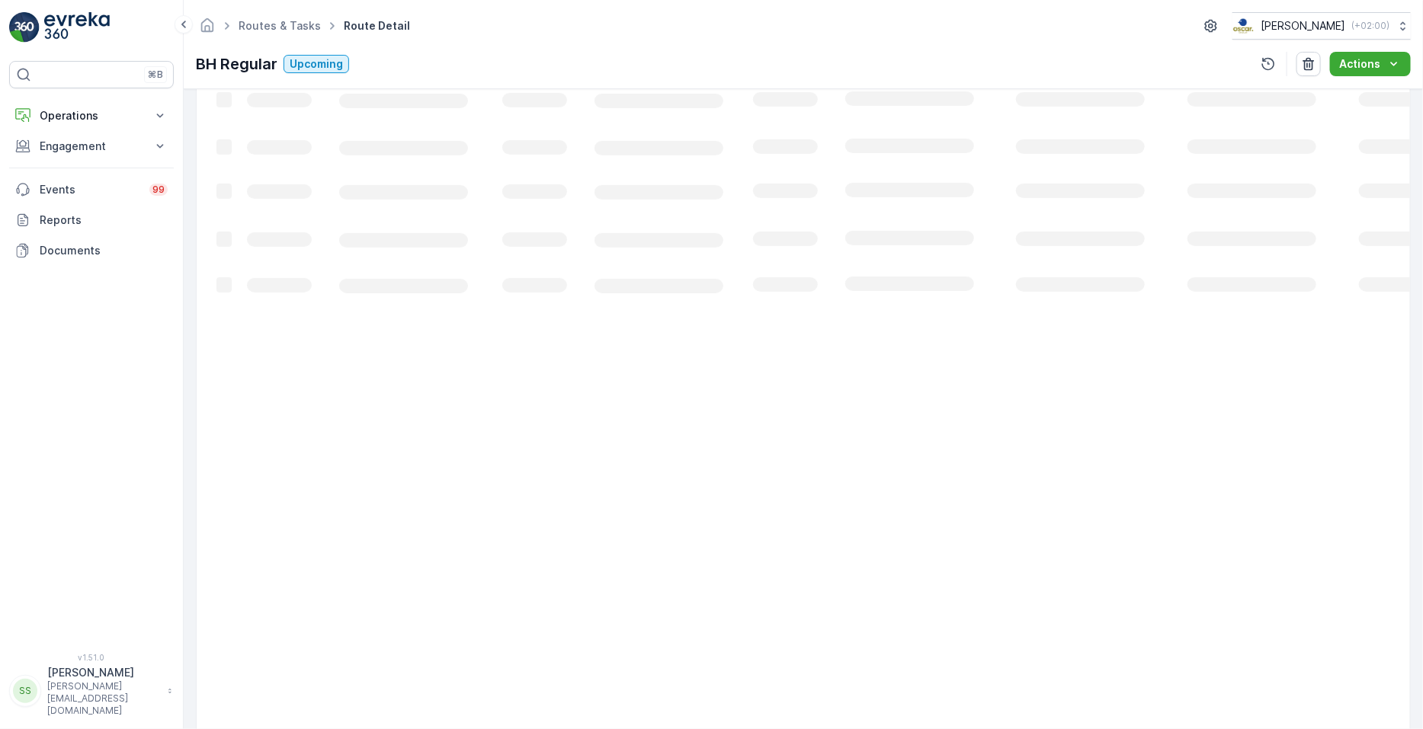
scroll to position [360, 0]
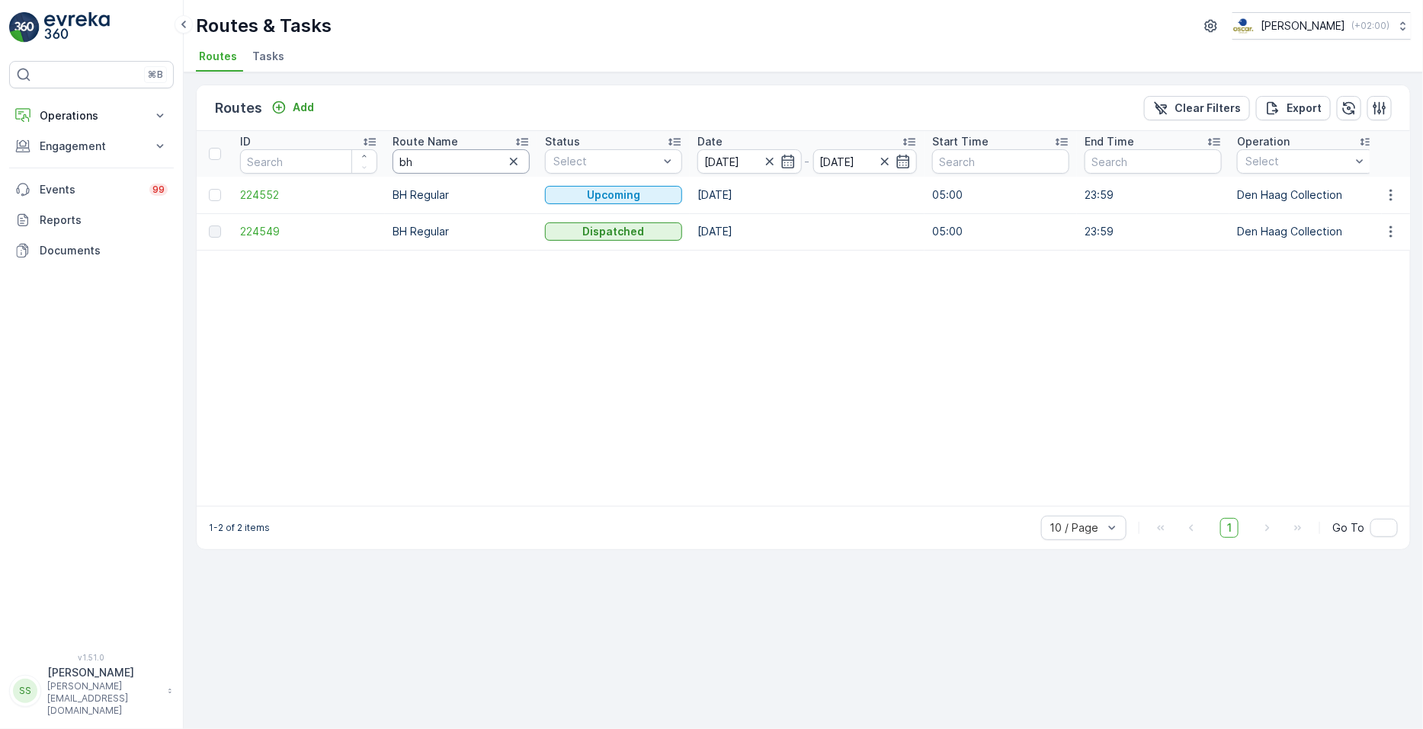
drag, startPoint x: 456, startPoint y: 152, endPoint x: 314, endPoint y: 133, distance: 143.0
type input "centrum"
click at [708, 195] on icon "button" at bounding box center [1390, 195] width 15 height 15
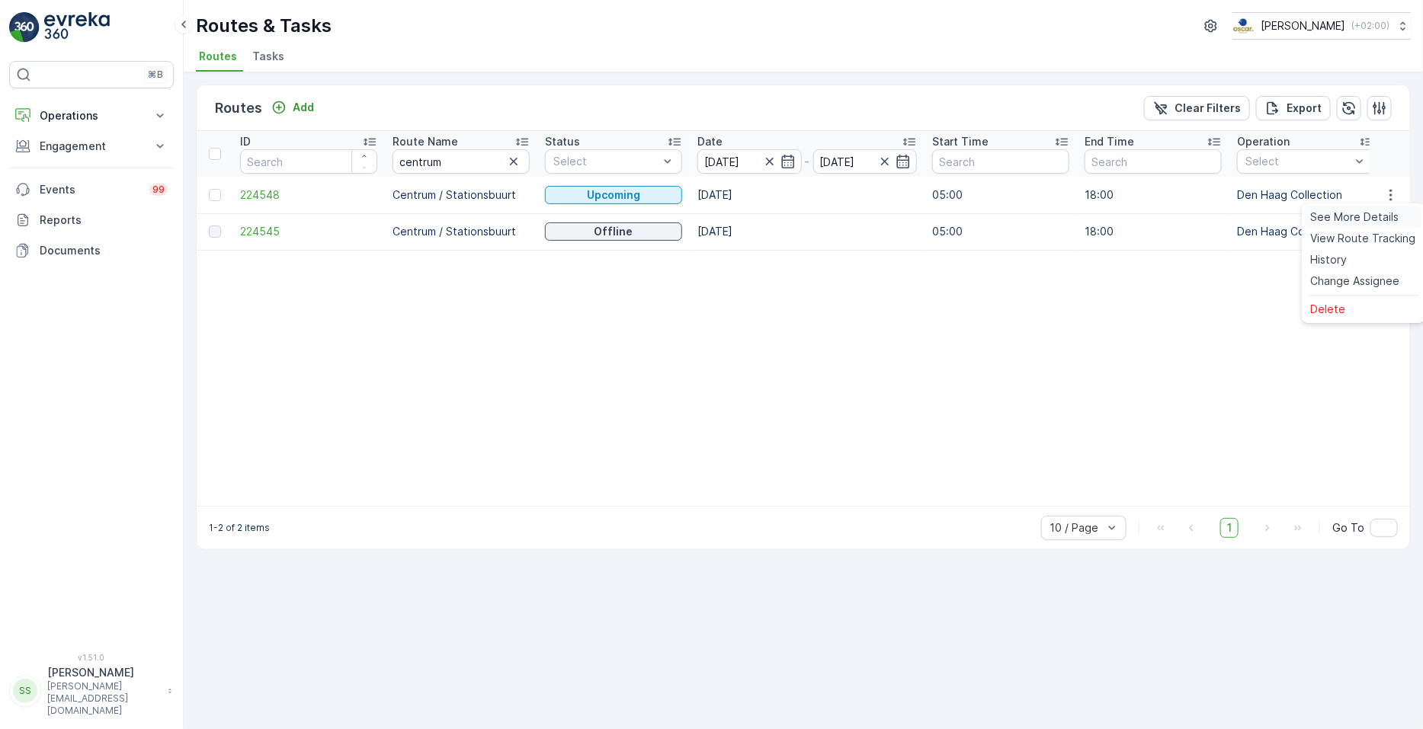
click at [708, 215] on span "See More Details" at bounding box center [1355, 217] width 88 height 15
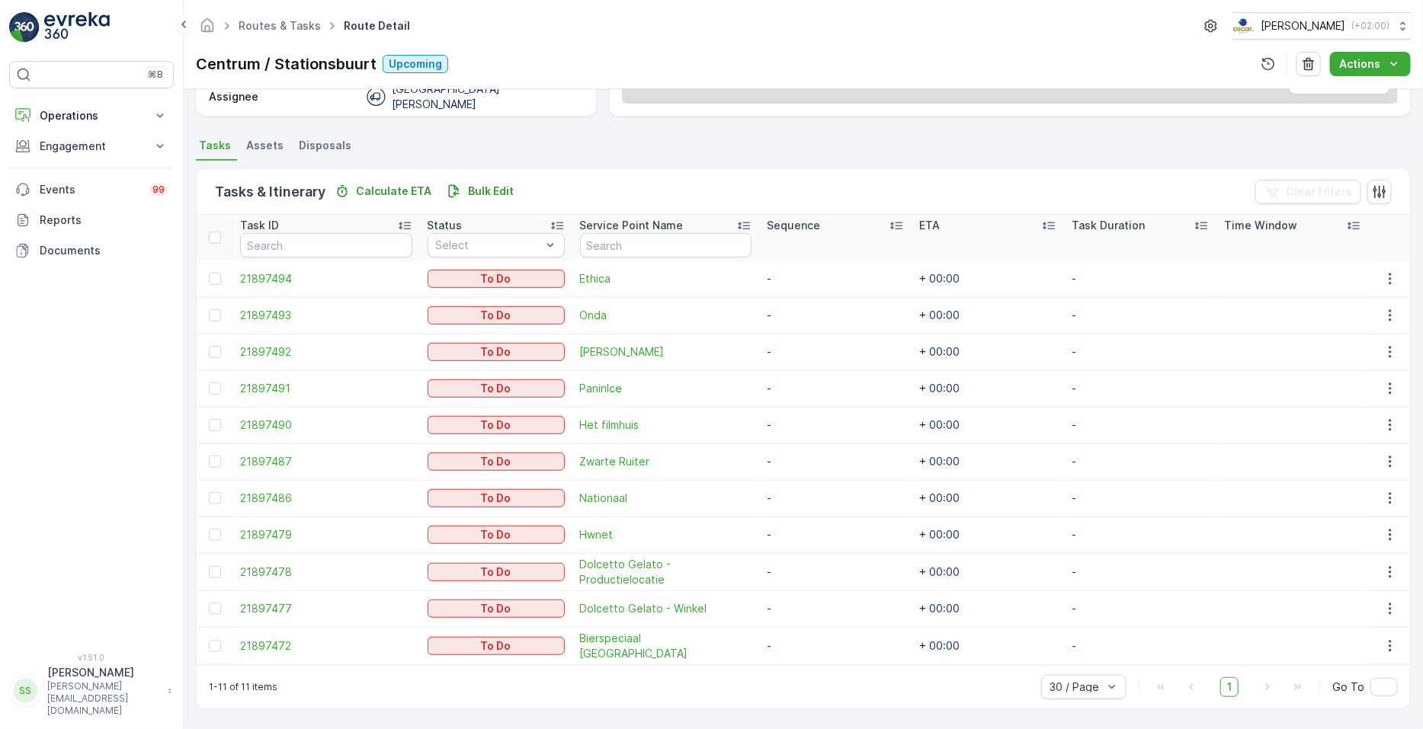
scroll to position [287, 0]
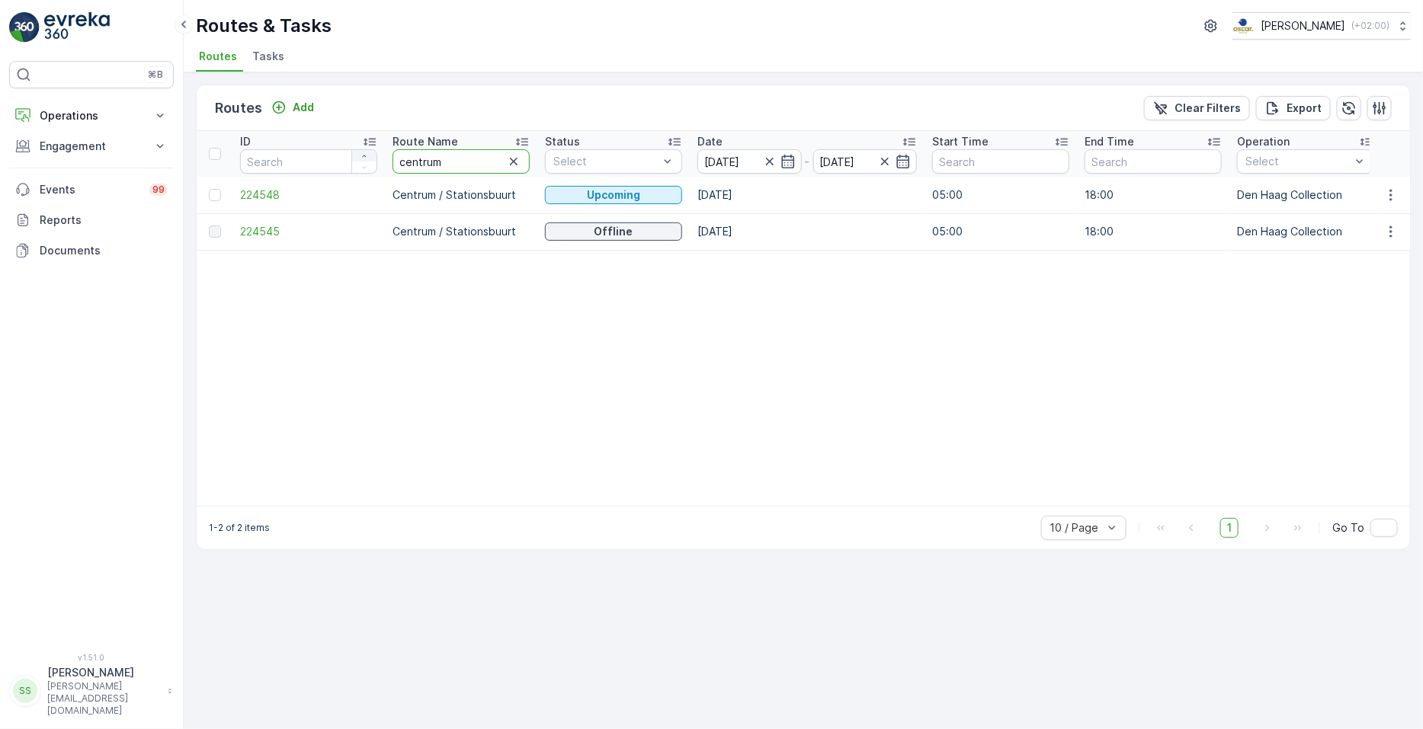
drag, startPoint x: 482, startPoint y: 158, endPoint x: 365, endPoint y: 158, distance: 117.4
click at [708, 229] on button "button" at bounding box center [1390, 232] width 27 height 18
click at [708, 253] on span "See More Details" at bounding box center [1355, 253] width 88 height 15
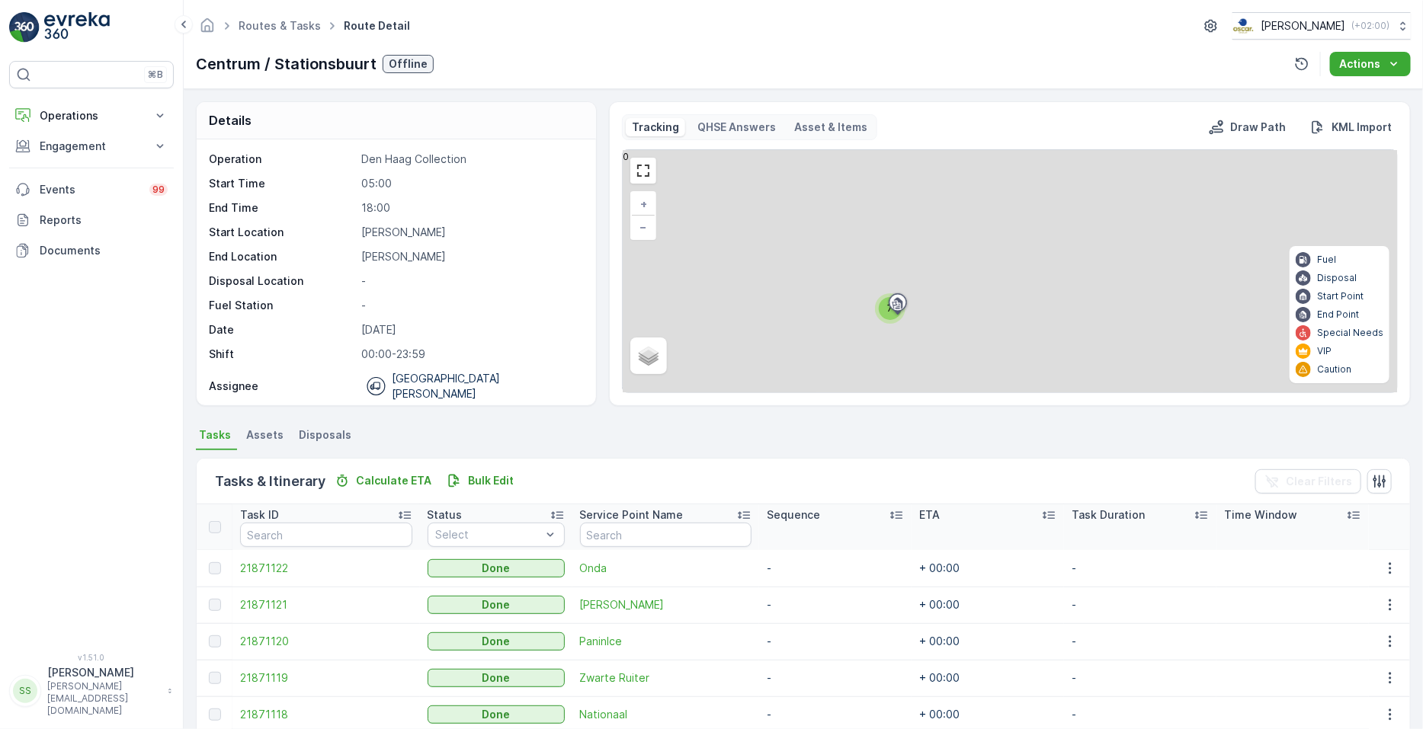
scroll to position [140, 0]
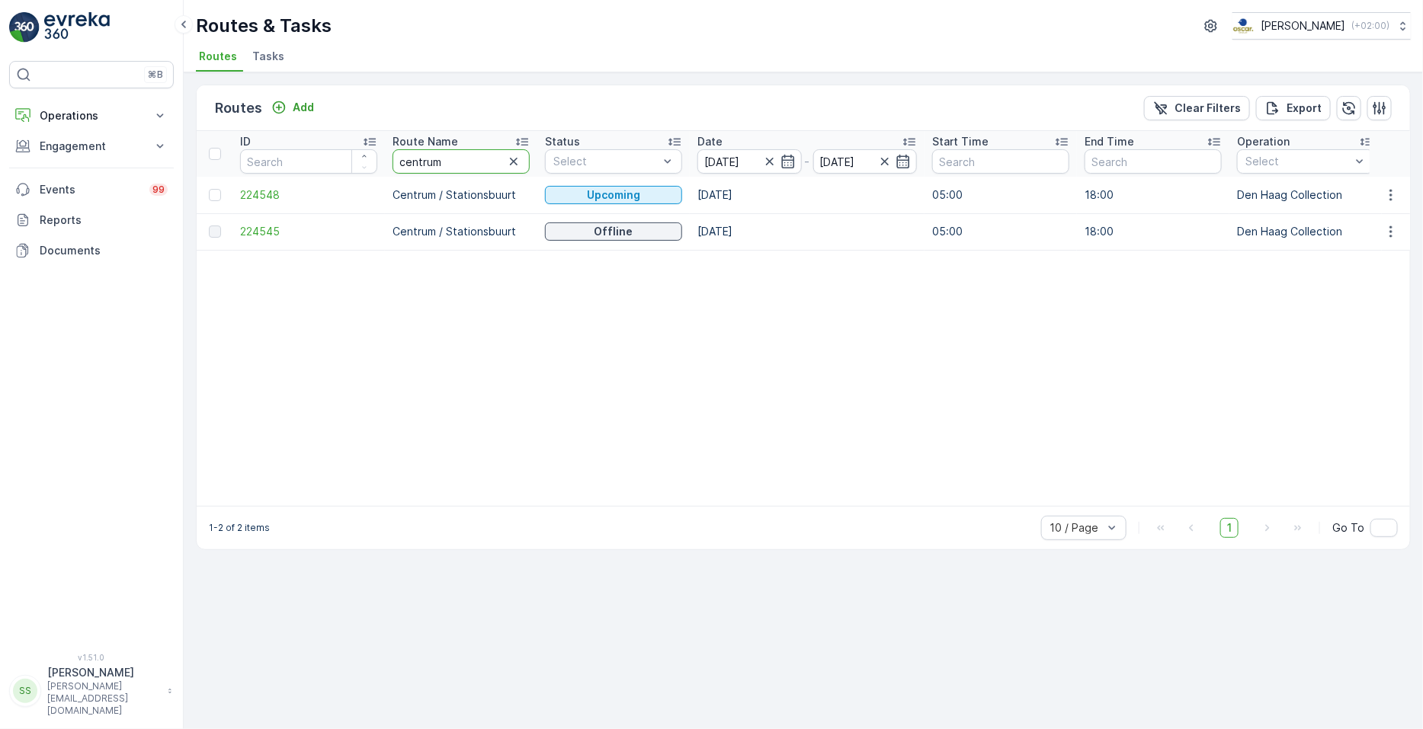
drag, startPoint x: 498, startPoint y: 155, endPoint x: 234, endPoint y: 149, distance: 263.8
type input "bh"
click at [708, 229] on icon "button" at bounding box center [1390, 231] width 15 height 15
click at [708, 248] on span "See More Details" at bounding box center [1355, 253] width 88 height 15
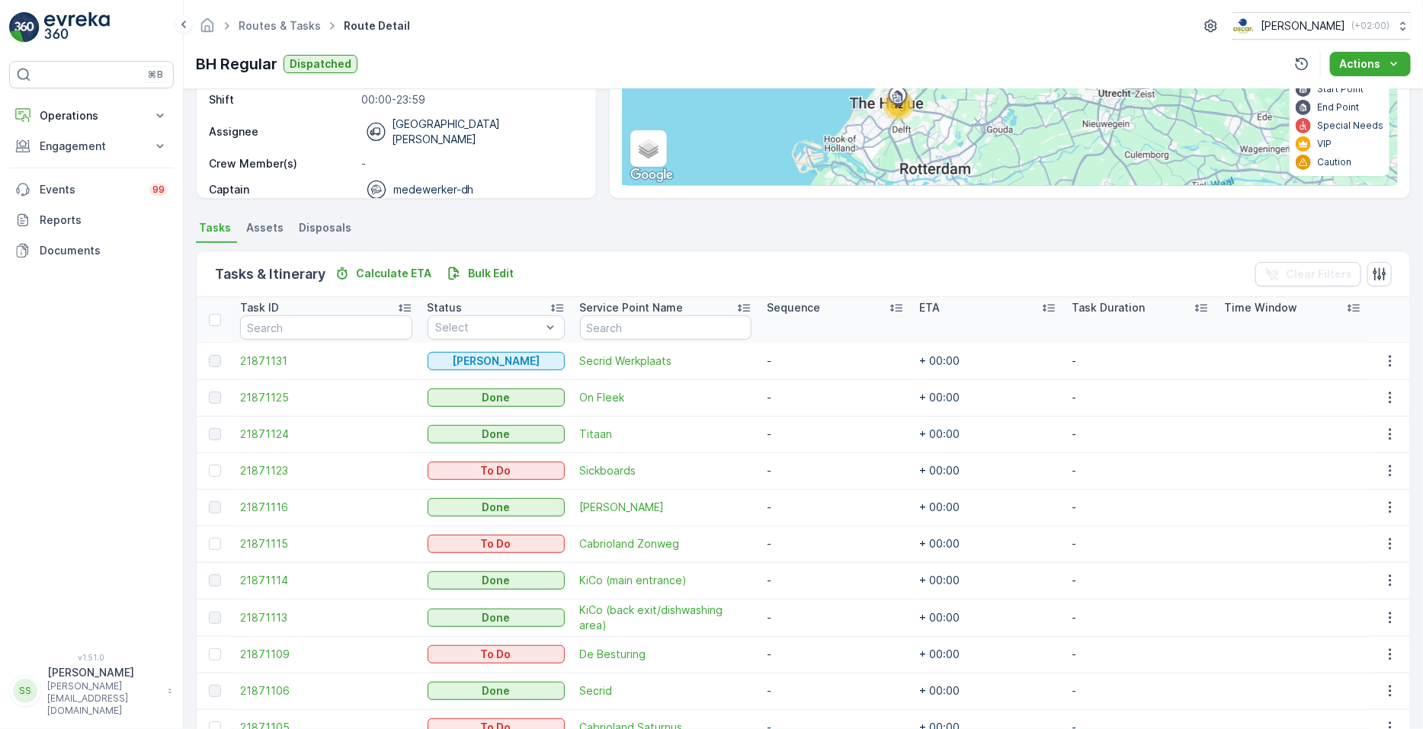
scroll to position [304, 0]
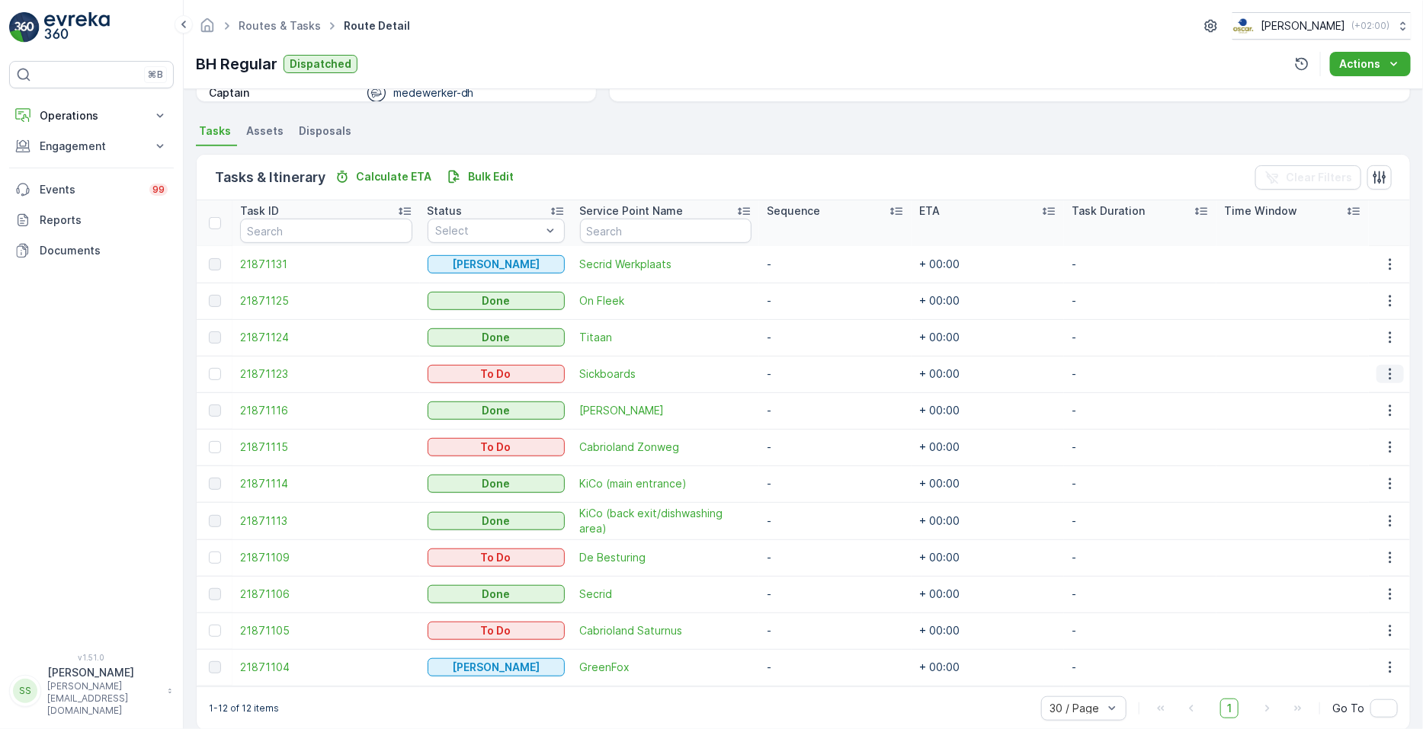
click at [708, 373] on icon "button" at bounding box center [1390, 374] width 15 height 15
click at [708, 398] on span "See More Details" at bounding box center [1359, 396] width 88 height 15
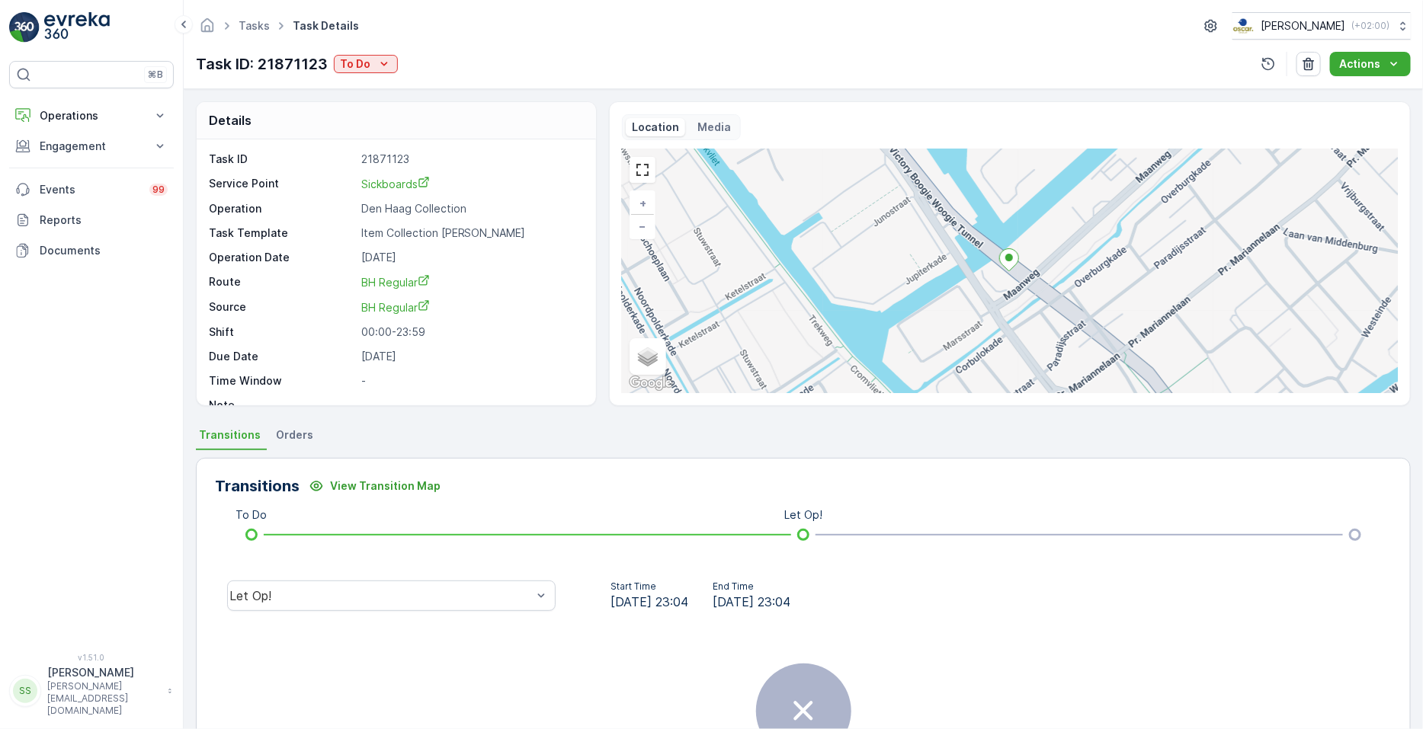
click at [374, 48] on div "Tasks Task Details [PERSON_NAME] ( +02:00 ) Task ID: 21871123 To Do Actions" at bounding box center [803, 44] width 1239 height 89
click at [375, 53] on div "Task ID: 21871123 To Do" at bounding box center [297, 64] width 202 height 23
click at [375, 74] on div "Task ID: 21871123 To Do" at bounding box center [297, 64] width 202 height 23
click at [373, 64] on div "To Do" at bounding box center [366, 63] width 52 height 15
click at [370, 154] on span "Cancelled" at bounding box center [368, 150] width 51 height 15
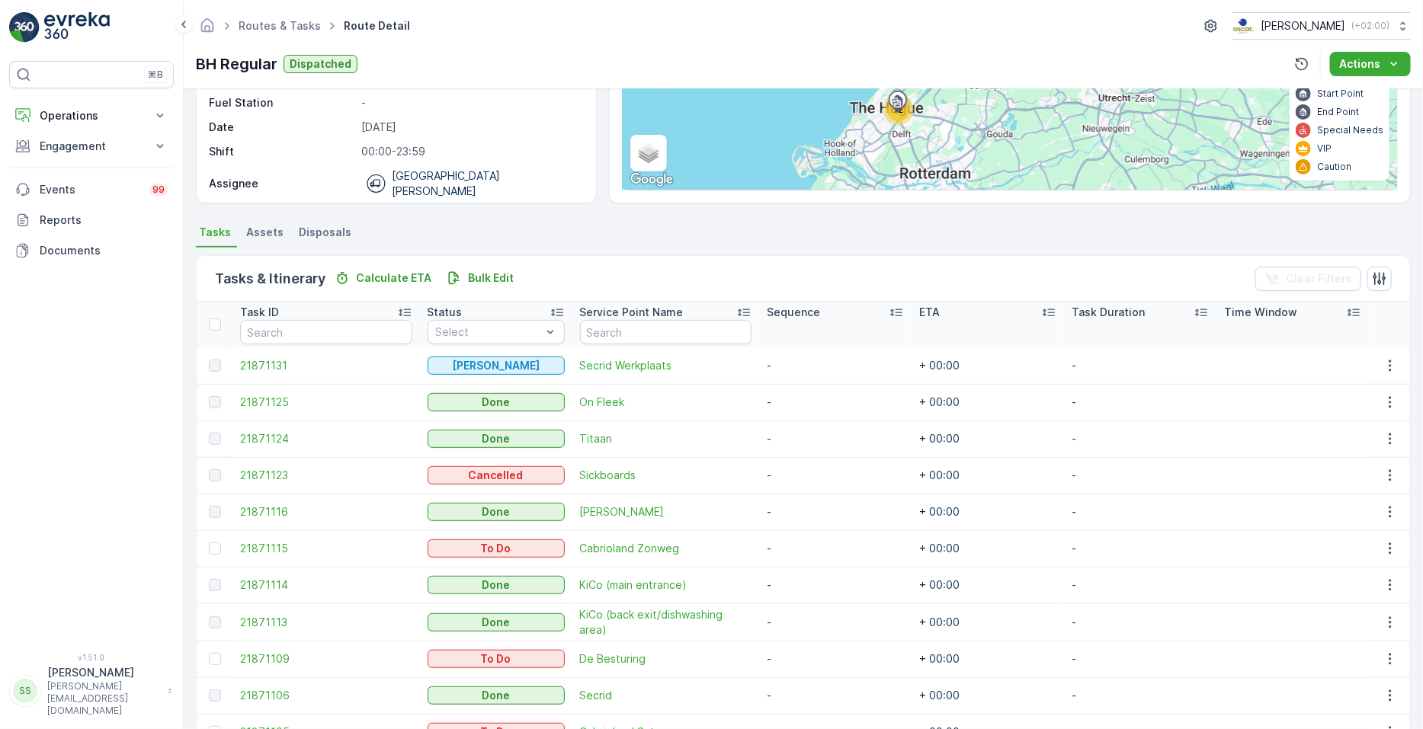
scroll to position [286, 0]
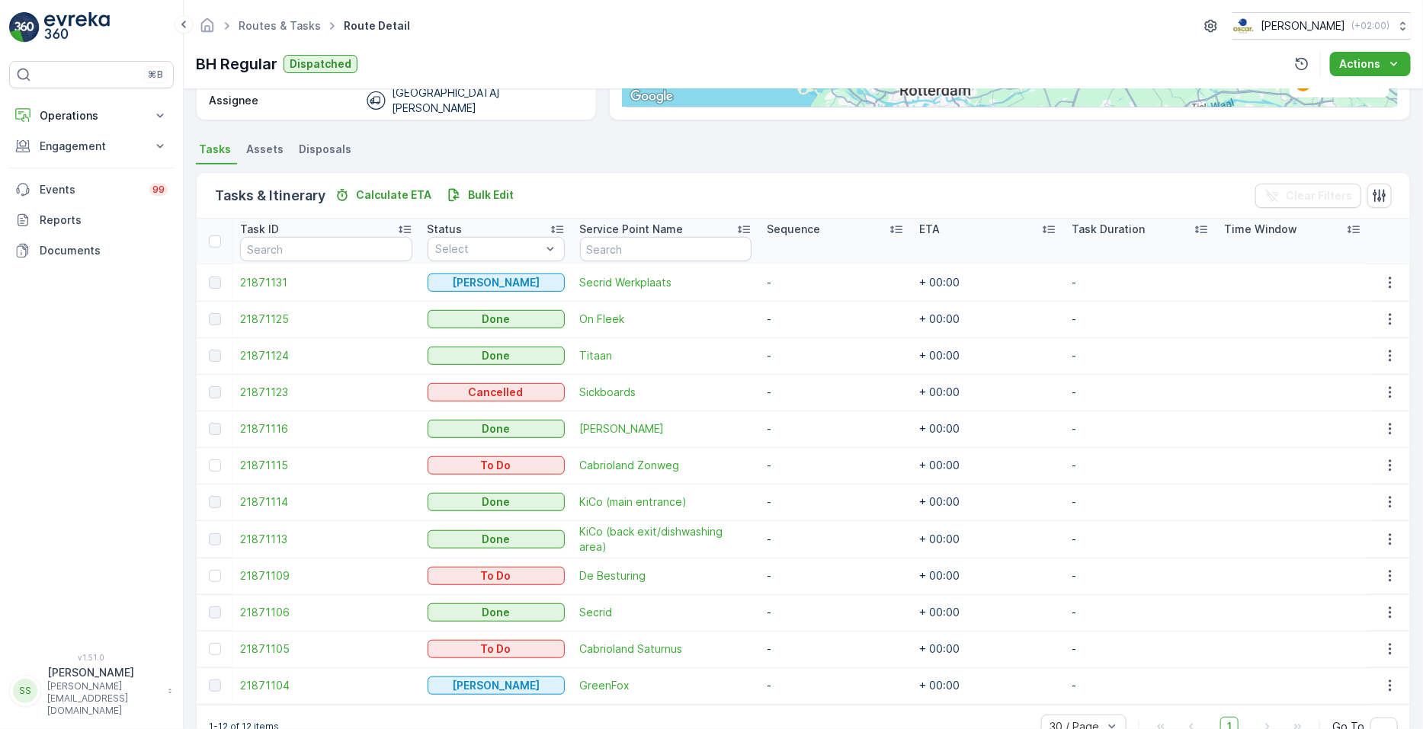
click at [708, 584] on td at bounding box center [1389, 576] width 41 height 37
click at [708, 575] on icon "button" at bounding box center [1390, 576] width 2 height 11
click at [708, 591] on span "See More Details" at bounding box center [1359, 597] width 88 height 15
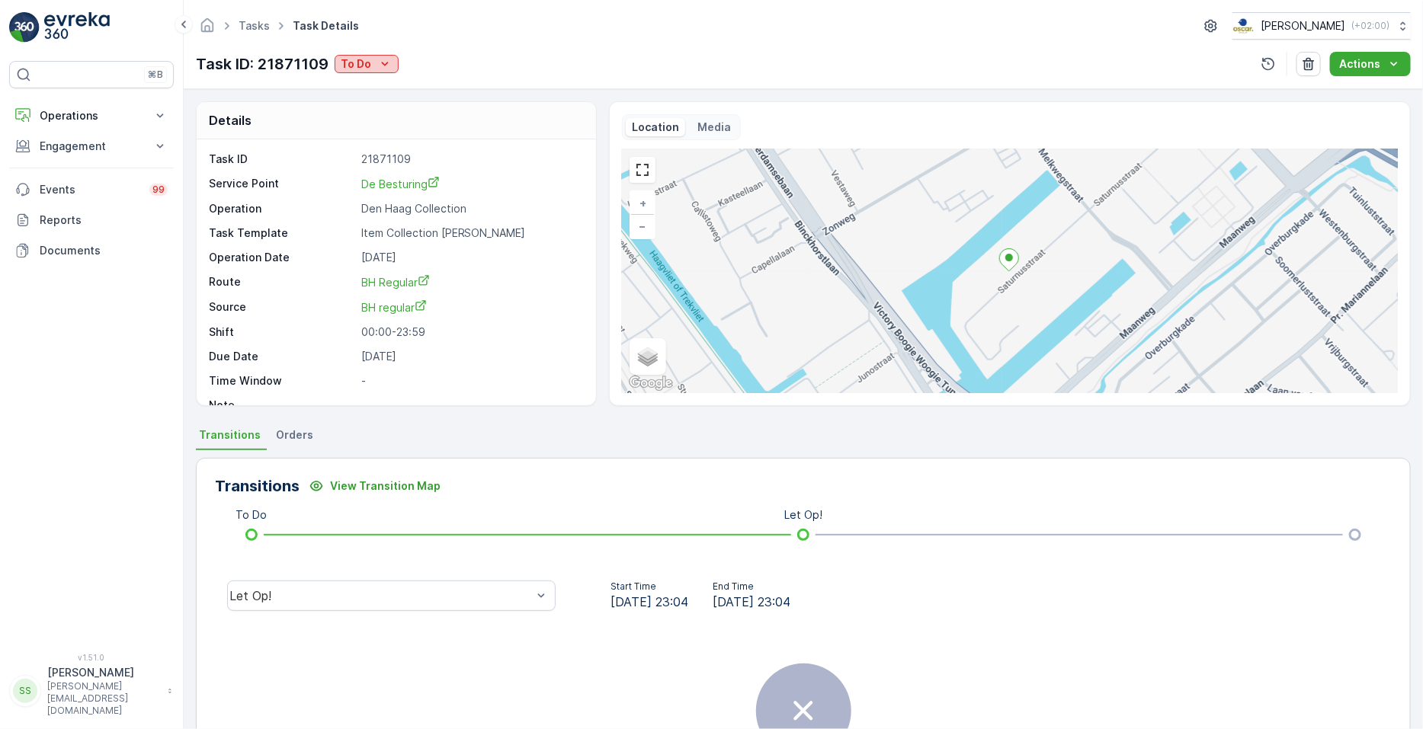
click at [365, 55] on button "To Do" at bounding box center [367, 64] width 64 height 18
click at [377, 152] on span "Cancelled" at bounding box center [369, 150] width 51 height 15
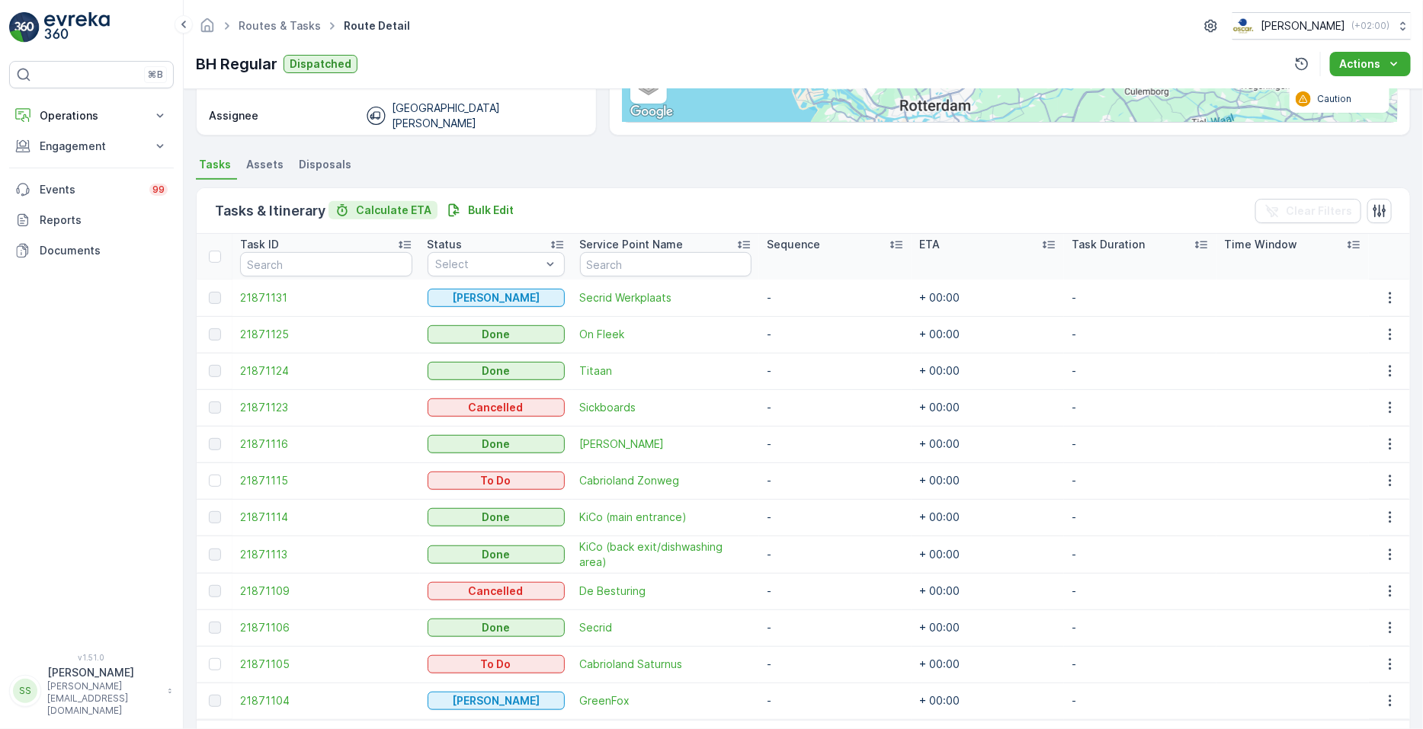
scroll to position [323, 0]
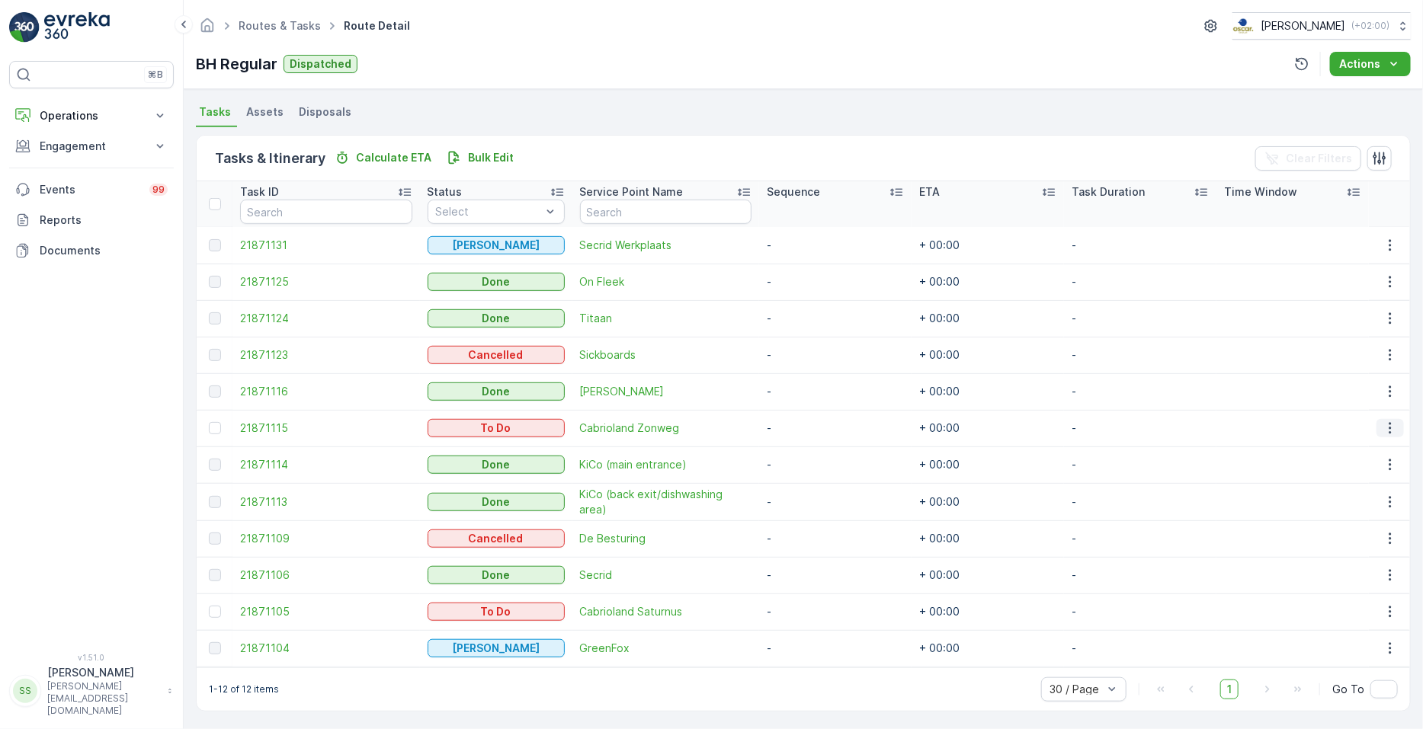
click at [708, 424] on icon "button" at bounding box center [1390, 428] width 2 height 11
click at [708, 447] on span "See More Details" at bounding box center [1359, 450] width 88 height 15
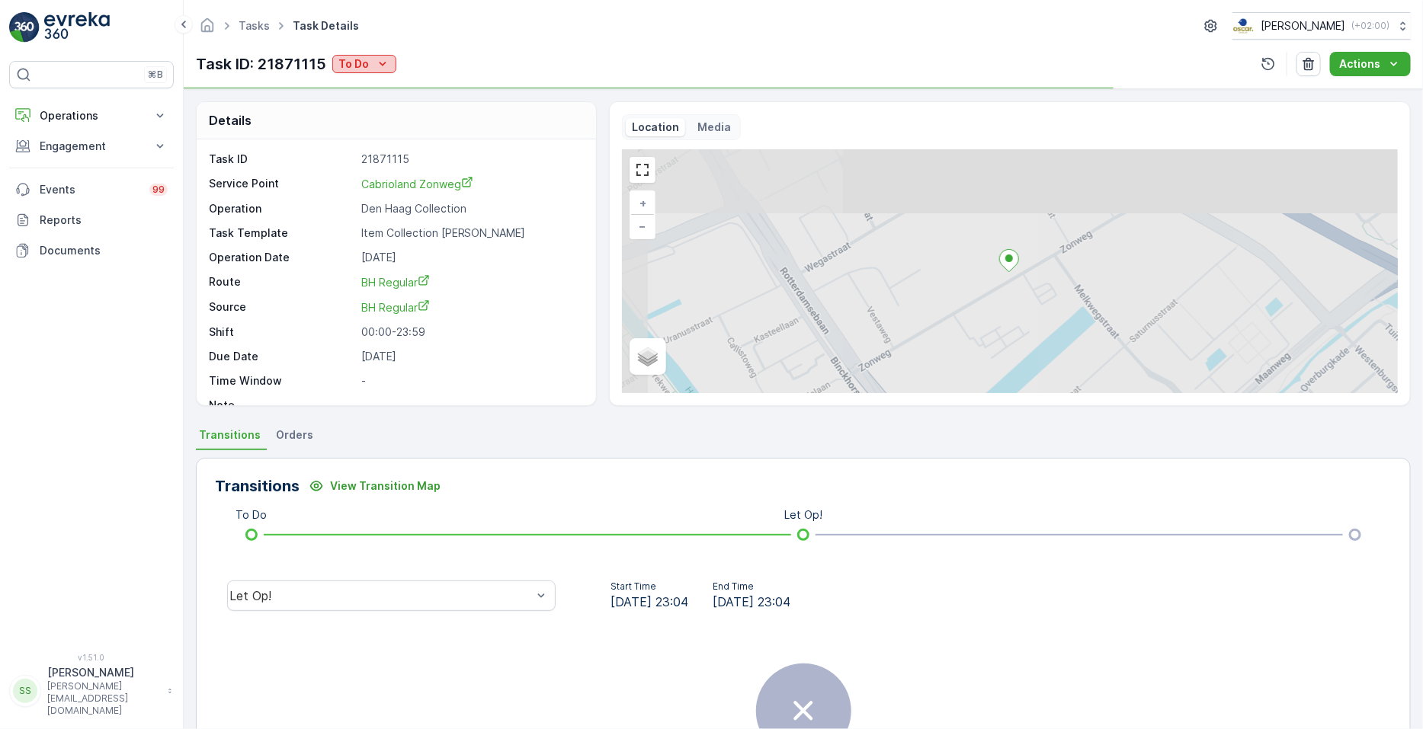
click at [360, 63] on p "To Do" at bounding box center [353, 63] width 30 height 15
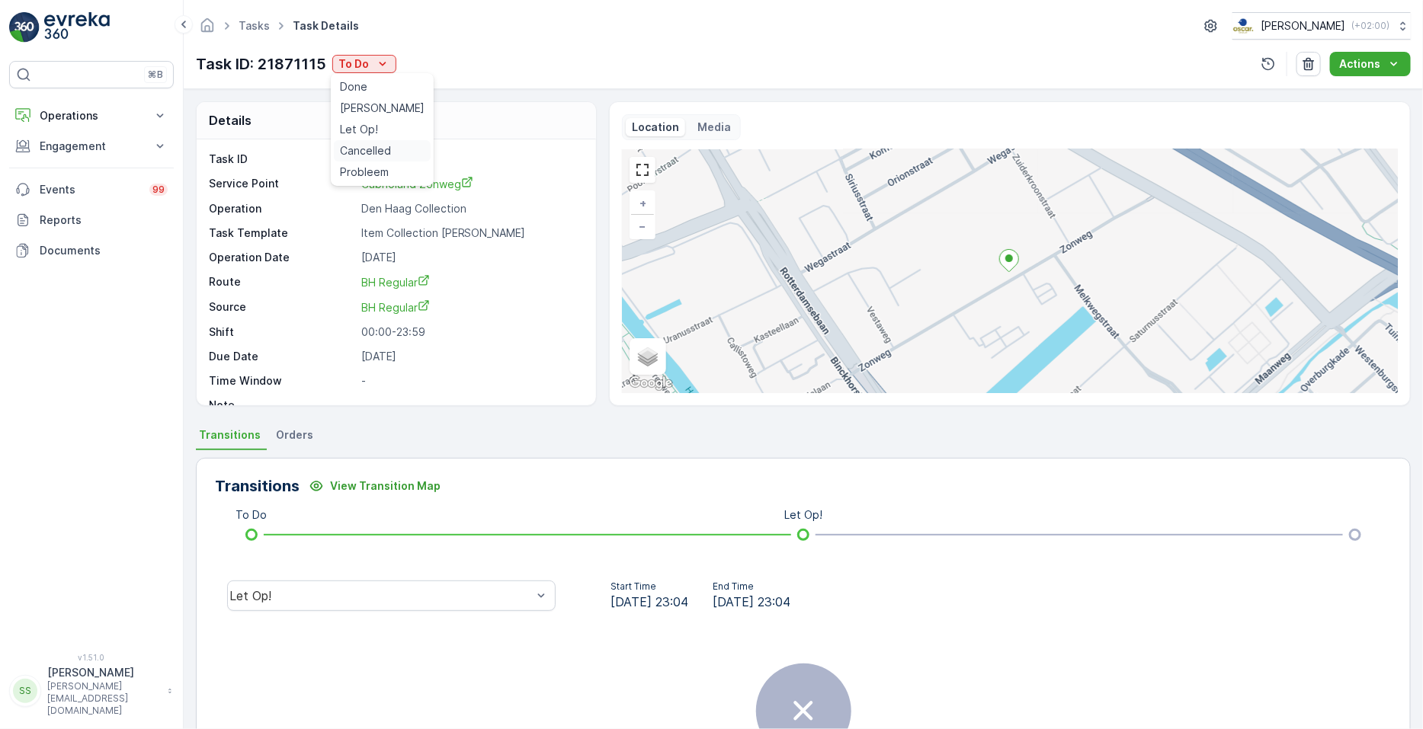
click at [373, 146] on span "Cancelled" at bounding box center [365, 150] width 51 height 15
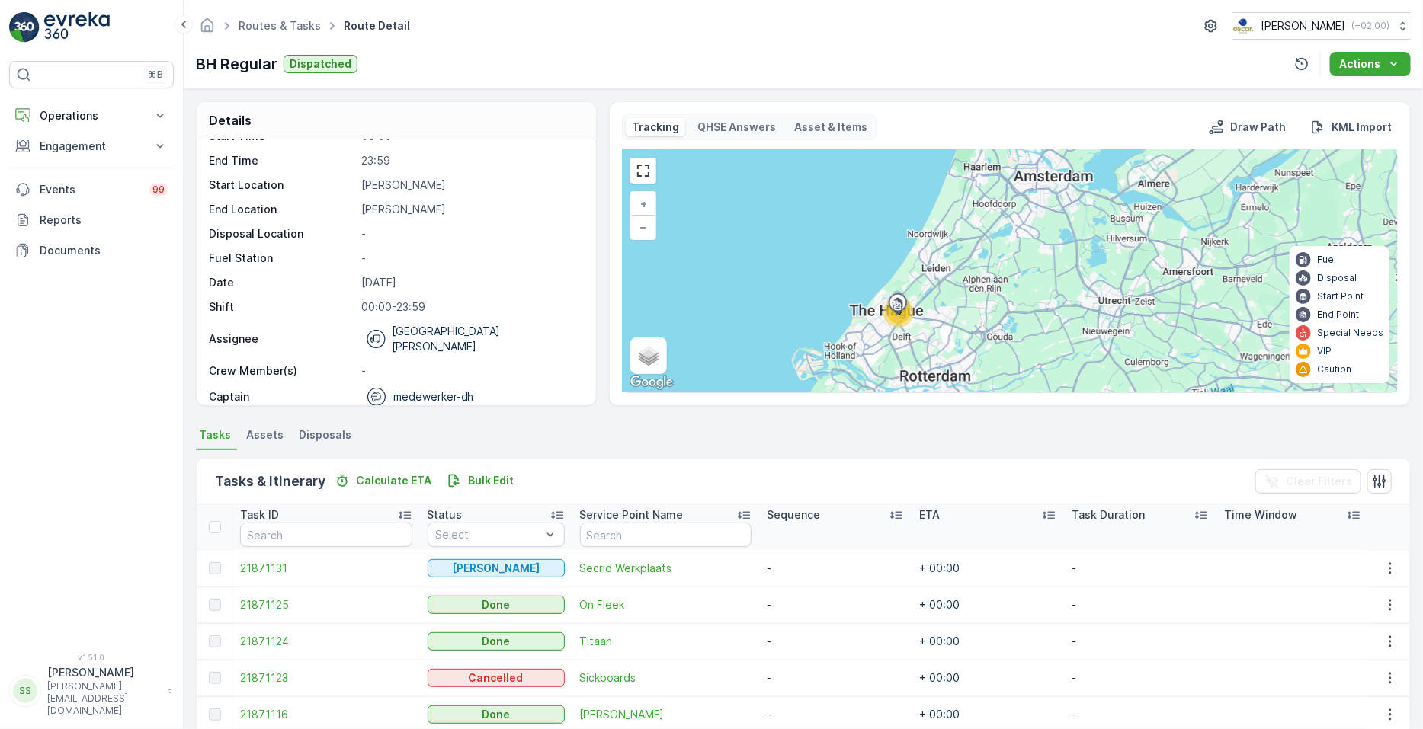
scroll to position [323, 0]
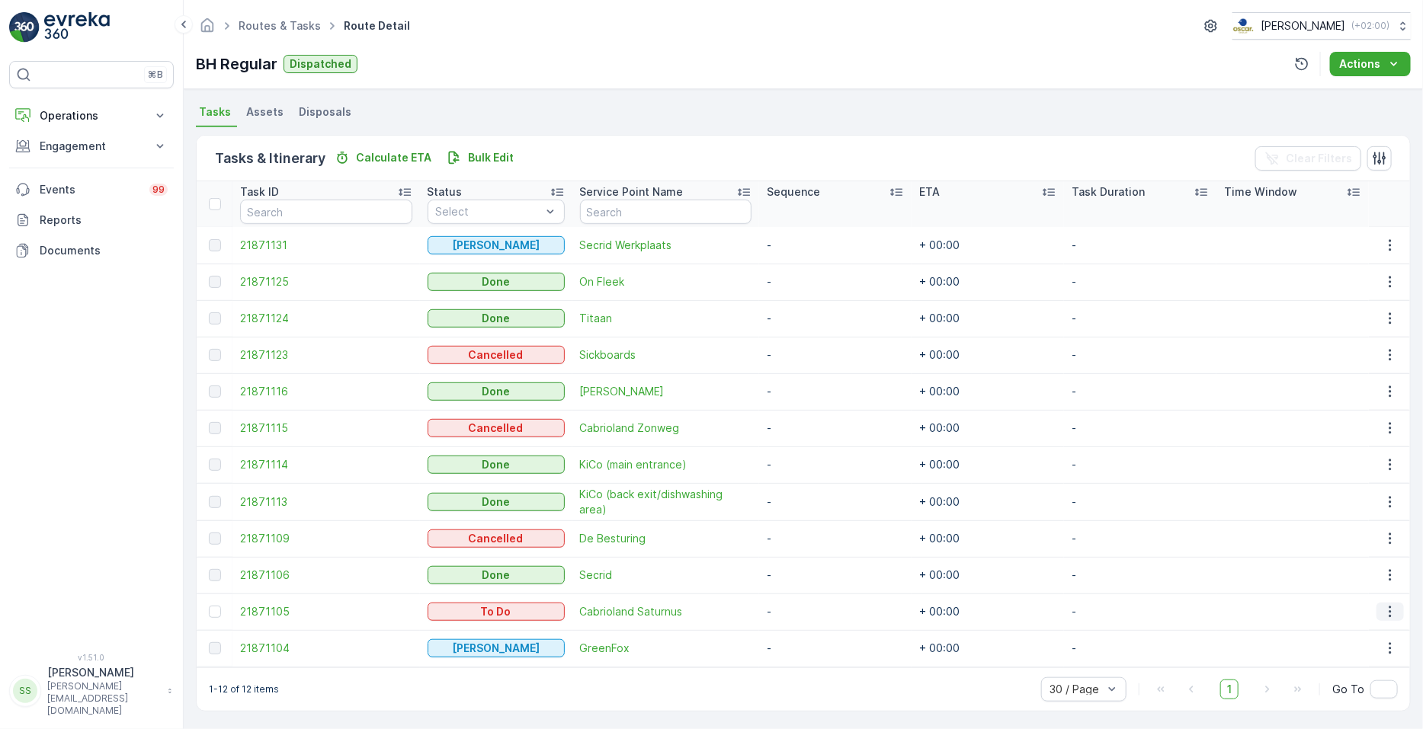
click at [708, 618] on button "button" at bounding box center [1390, 612] width 27 height 18
click at [708, 493] on span "See More Details" at bounding box center [1359, 495] width 88 height 15
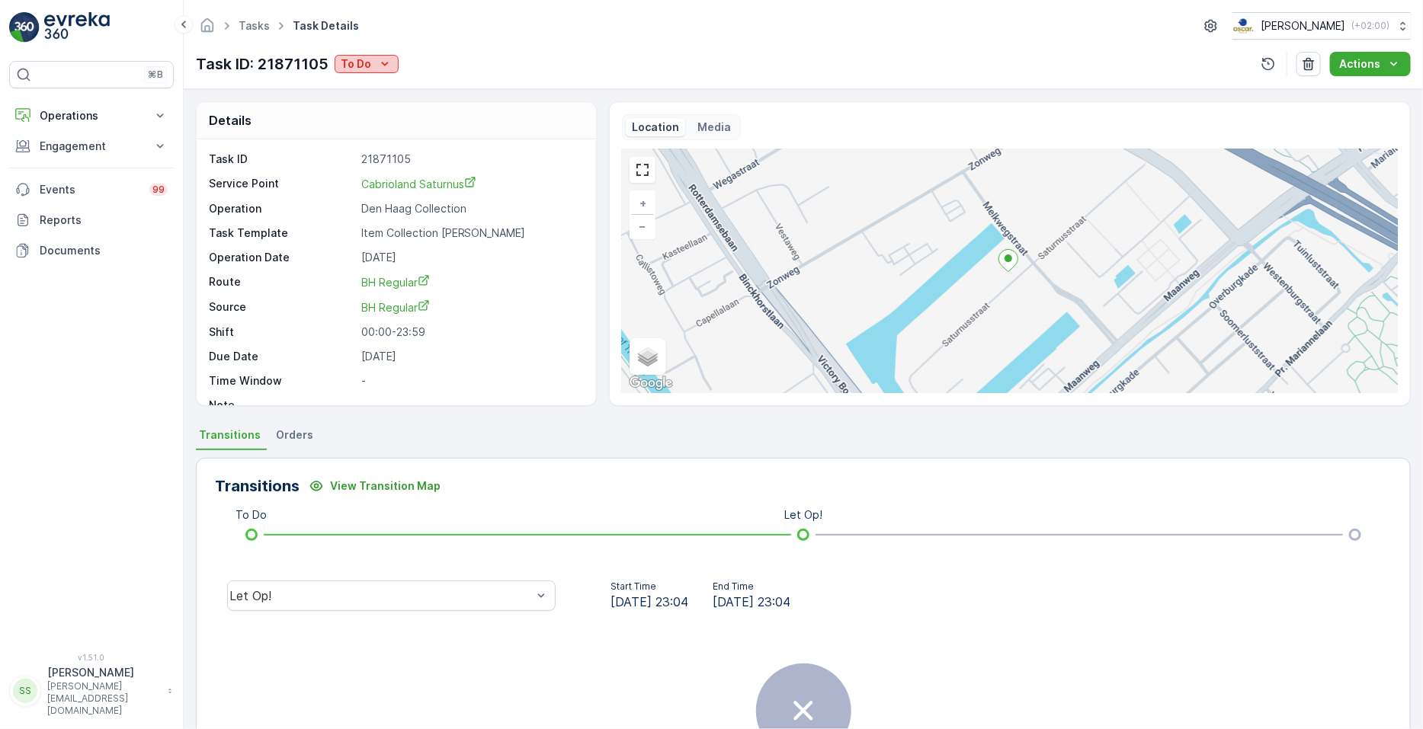
click at [362, 68] on p "To Do" at bounding box center [356, 63] width 30 height 15
click at [364, 152] on span "Cancelled" at bounding box center [368, 150] width 51 height 15
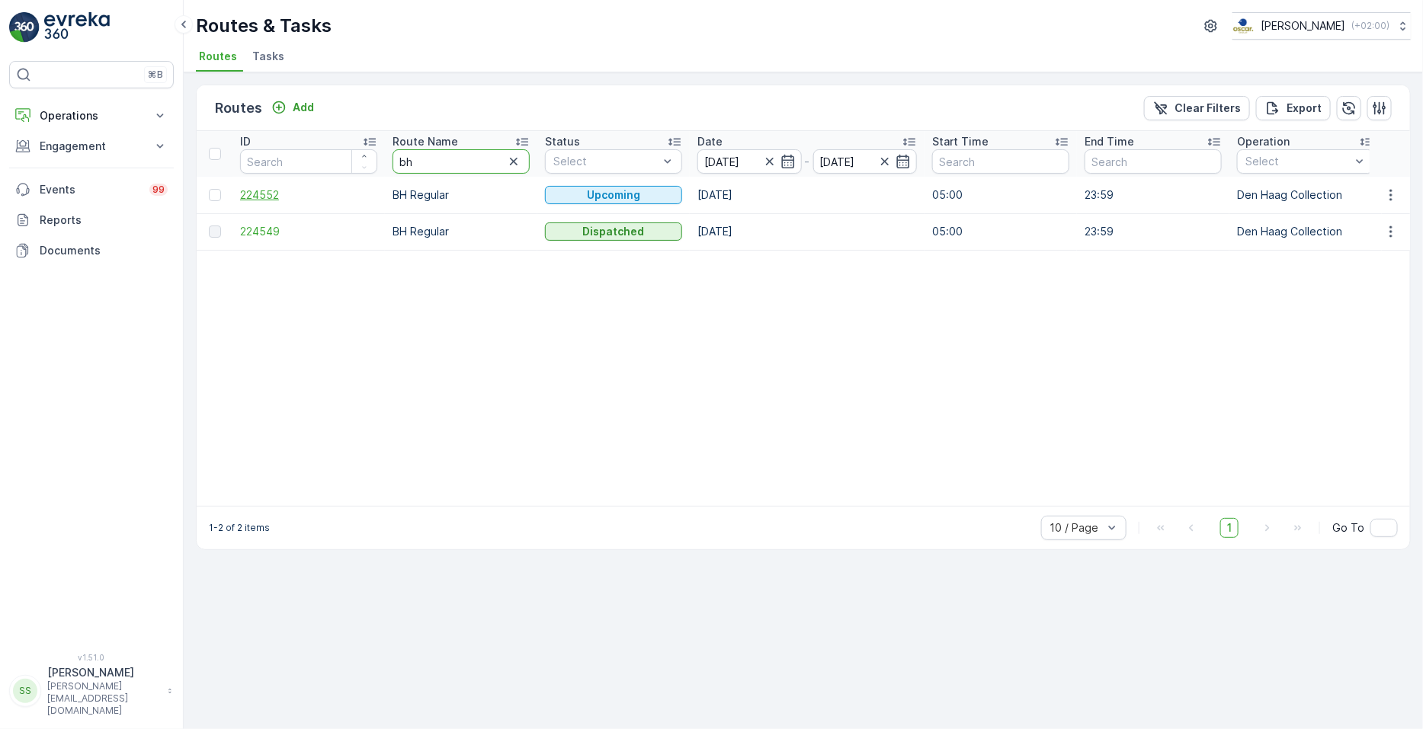
drag, startPoint x: 473, startPoint y: 162, endPoint x: 255, endPoint y: 189, distance: 219.0
type input "seenons"
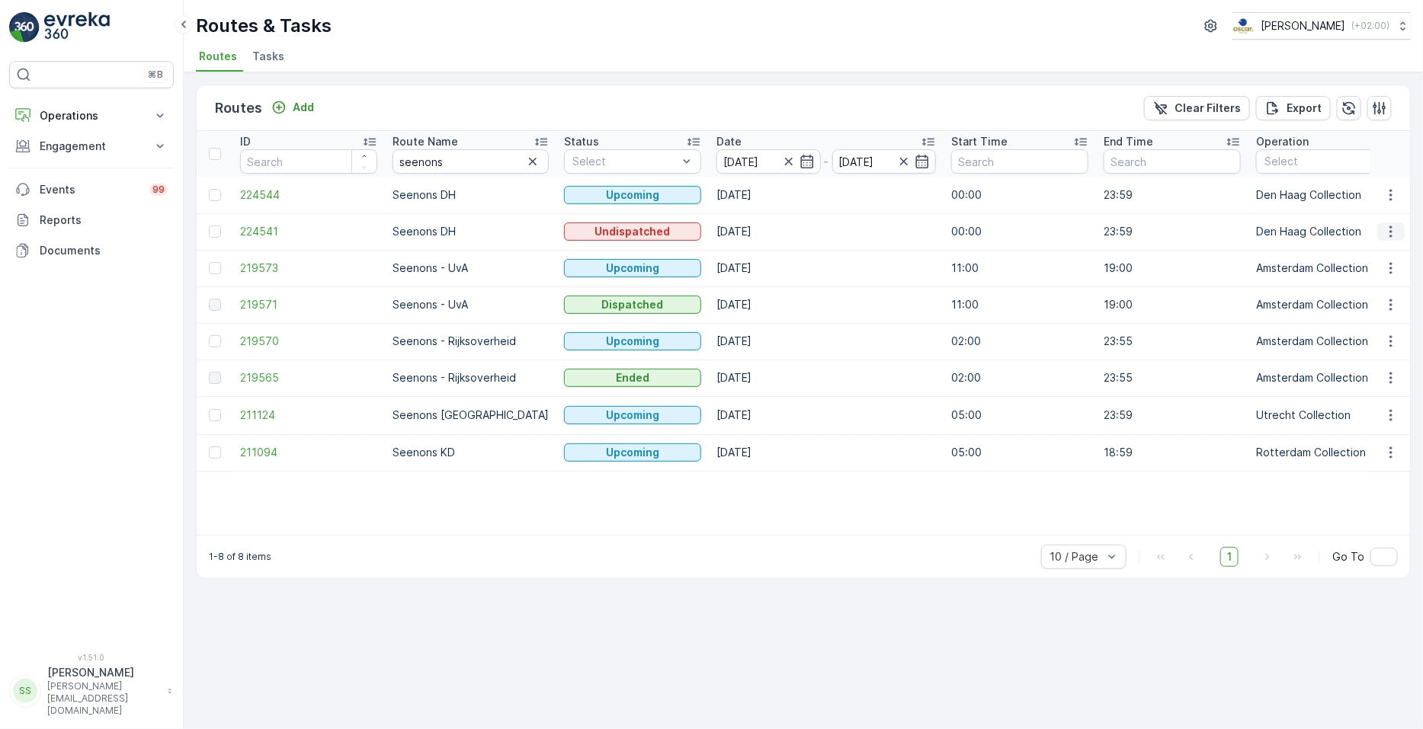
click at [708, 226] on icon "button" at bounding box center [1390, 231] width 15 height 15
click at [708, 249] on span "See More Details" at bounding box center [1355, 253] width 88 height 15
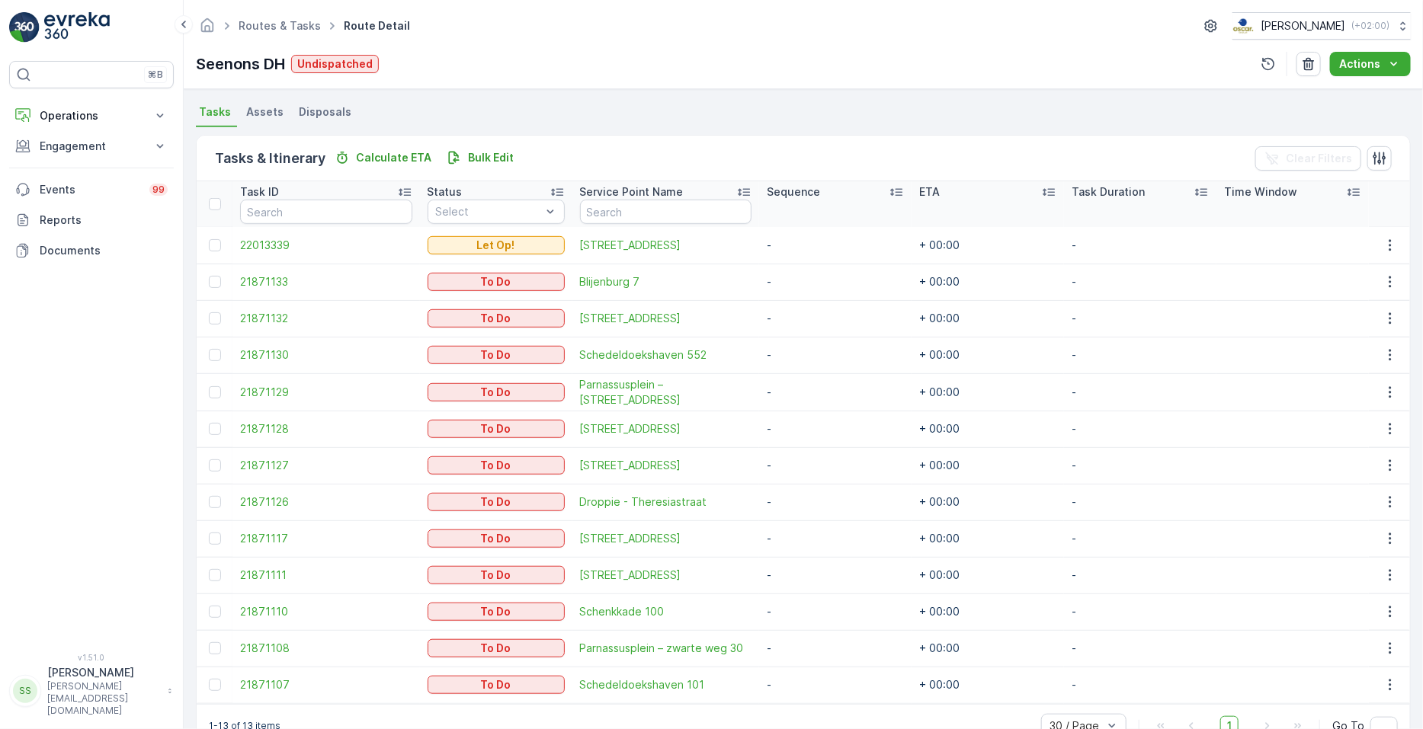
scroll to position [360, 0]
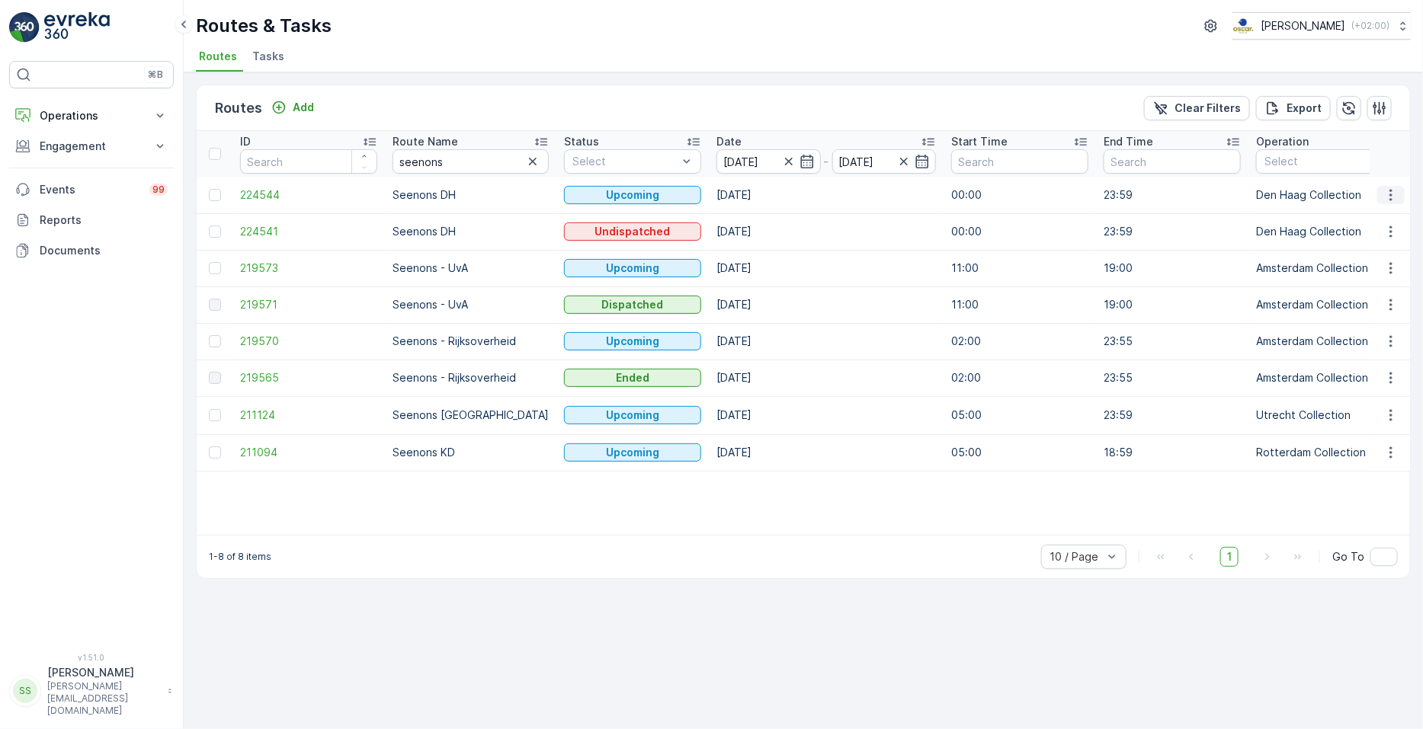
click at [708, 200] on icon "button" at bounding box center [1390, 195] width 15 height 15
click at [708, 216] on span "See More Details" at bounding box center [1355, 217] width 88 height 15
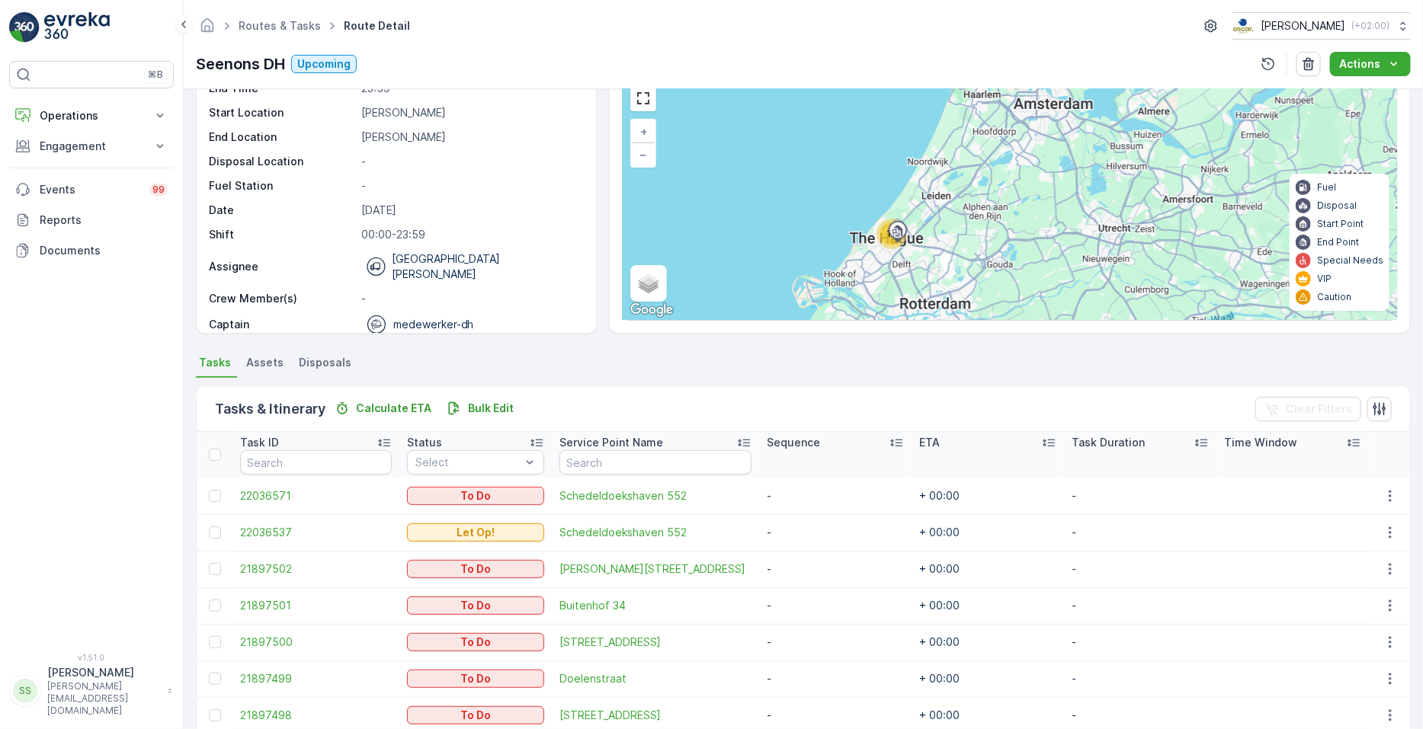
scroll to position [21, 0]
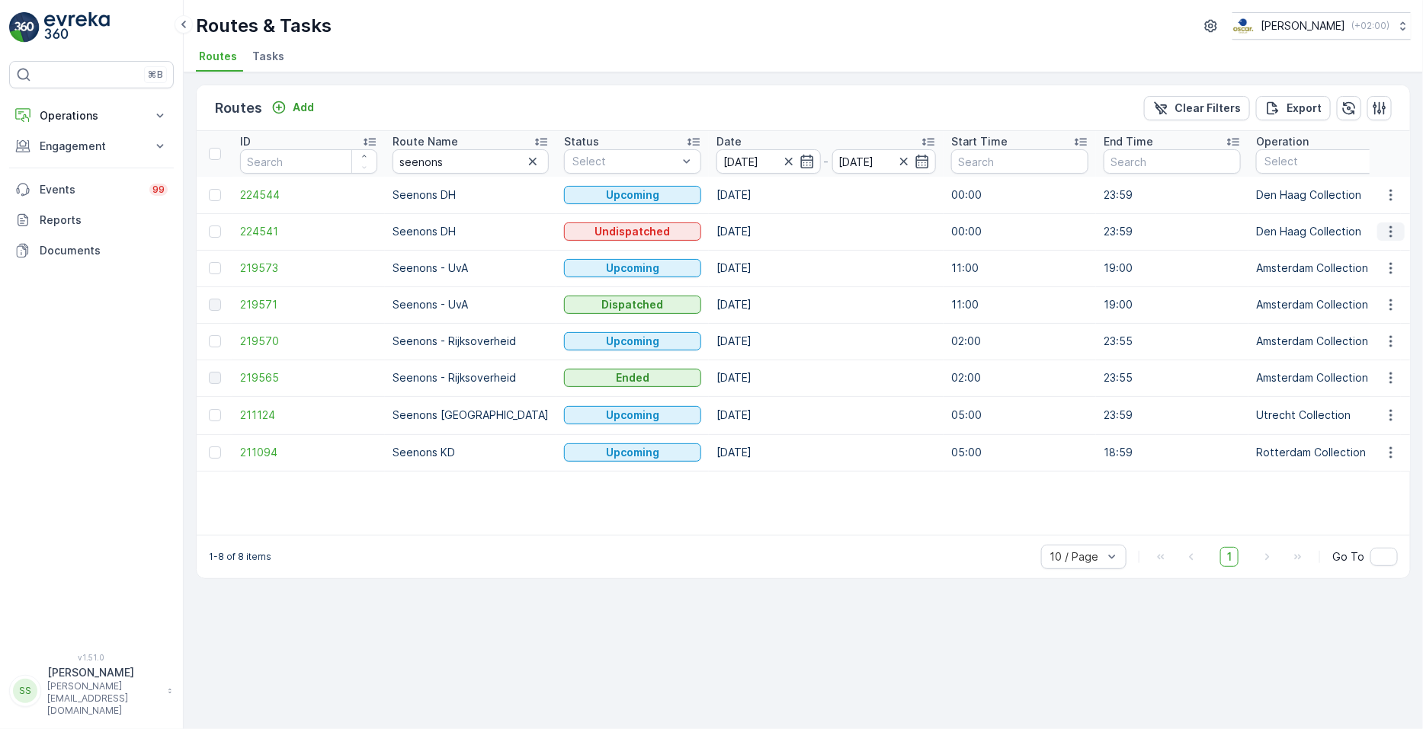
click at [708, 224] on icon "button" at bounding box center [1390, 231] width 15 height 15
click at [708, 249] on span "See More Details" at bounding box center [1355, 253] width 88 height 15
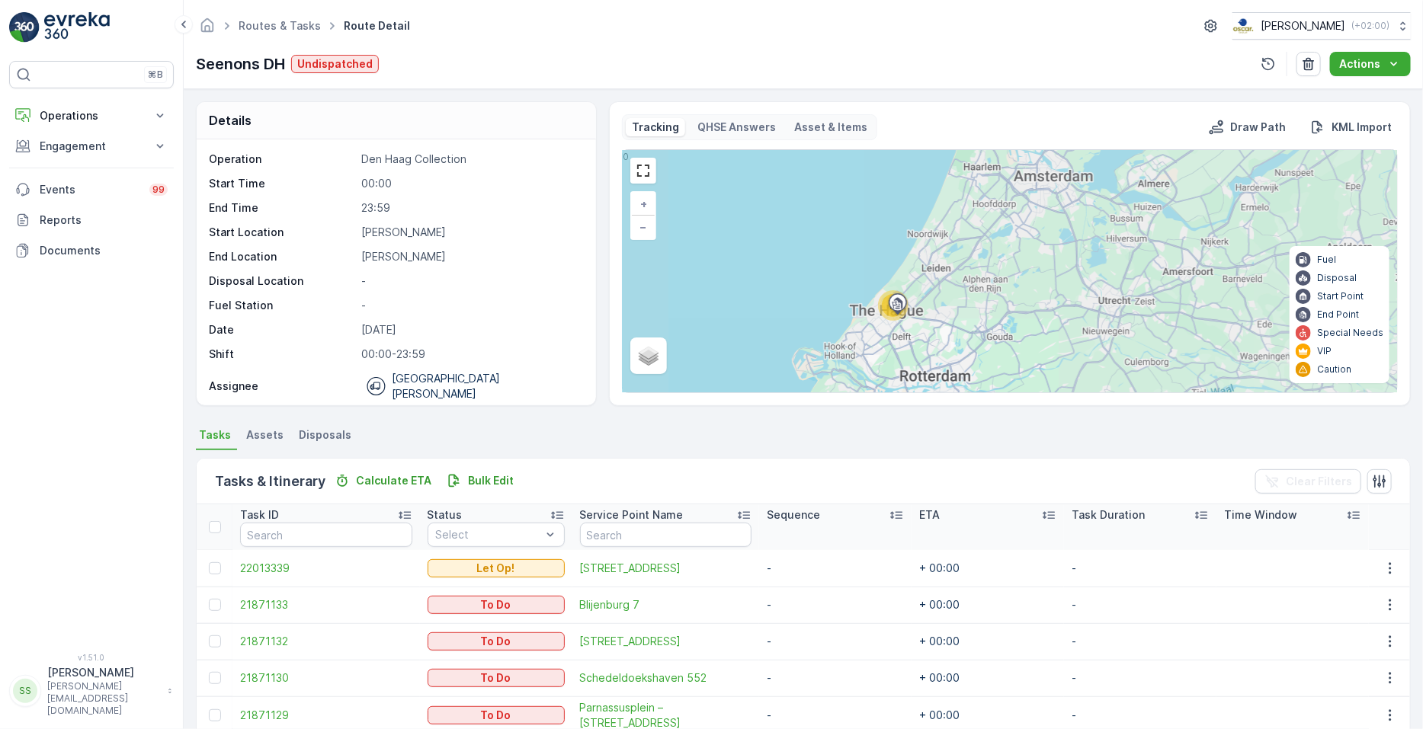
scroll to position [171, 0]
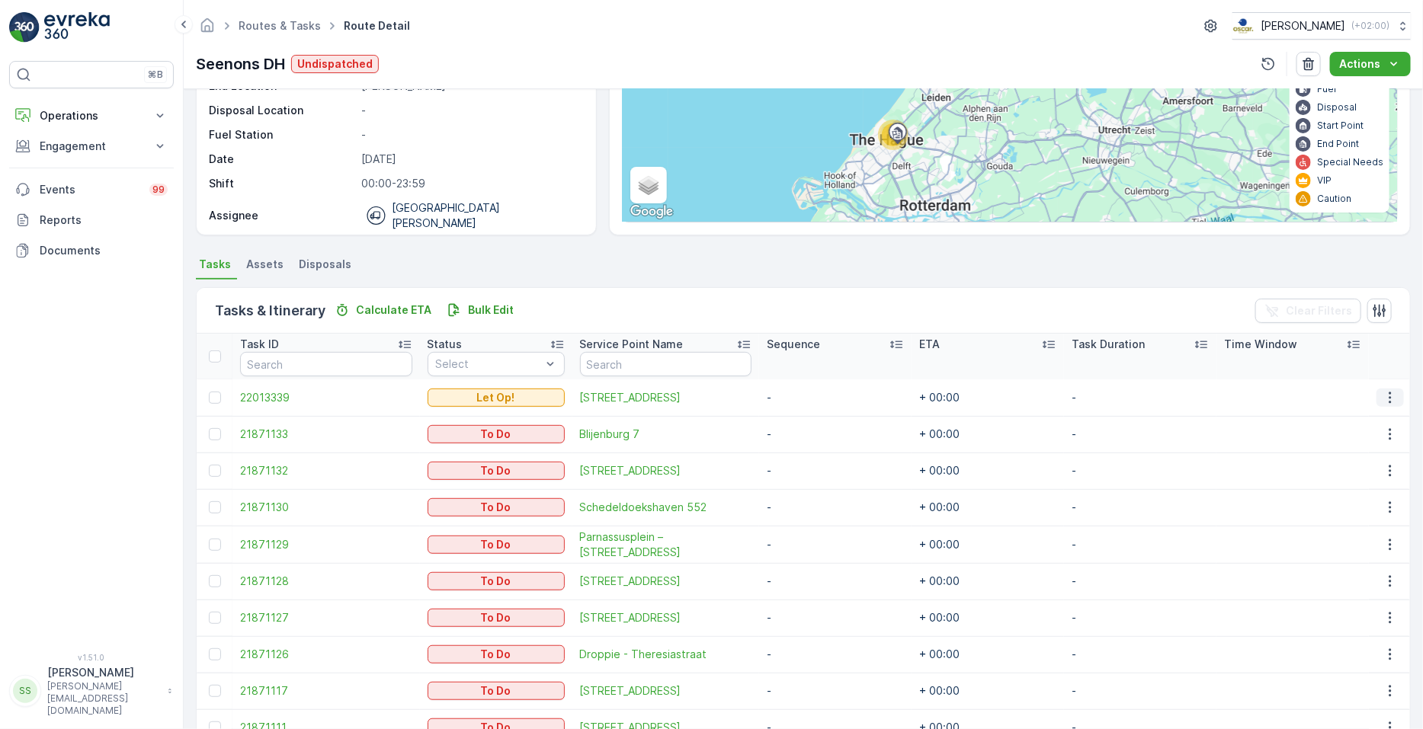
click at [708, 389] on button "button" at bounding box center [1390, 398] width 27 height 18
click at [708, 459] on span "Change Route" at bounding box center [1352, 461] width 74 height 15
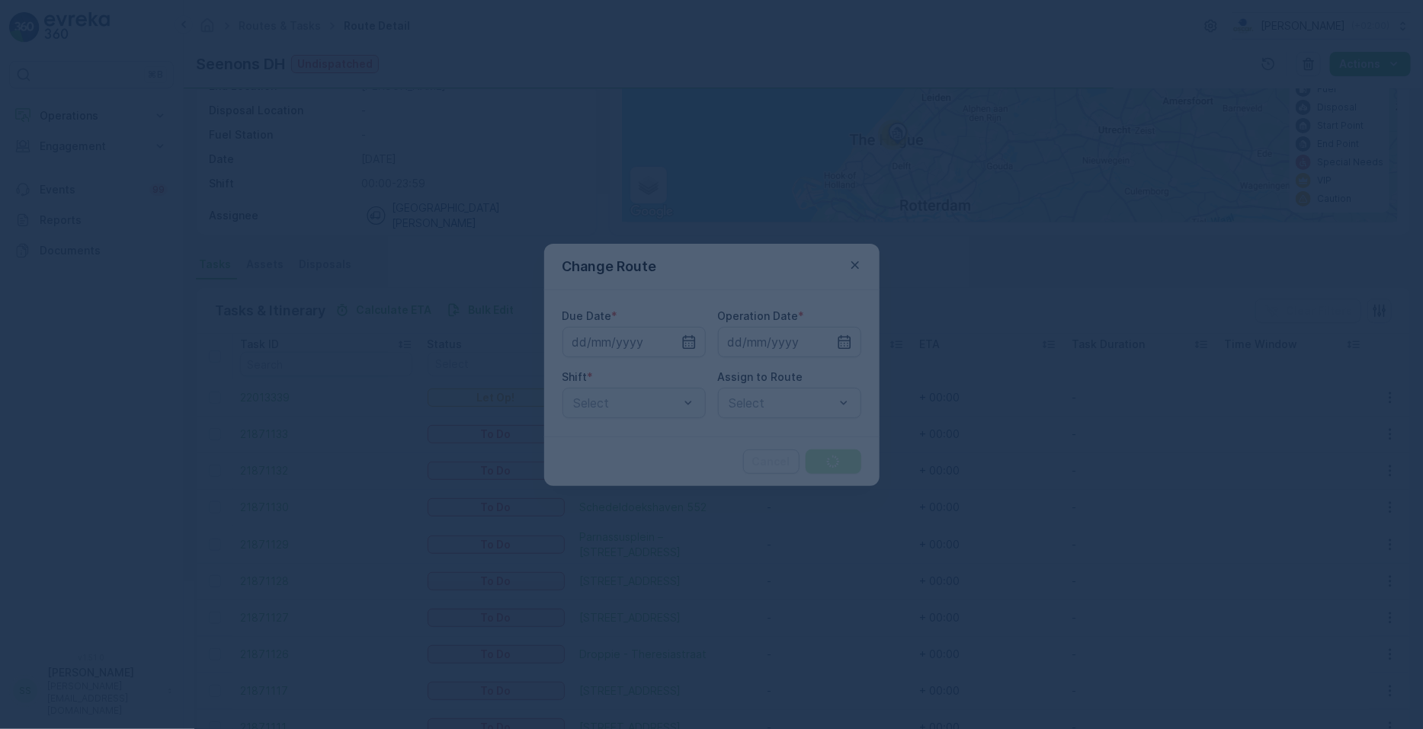
type input "[DATE]"
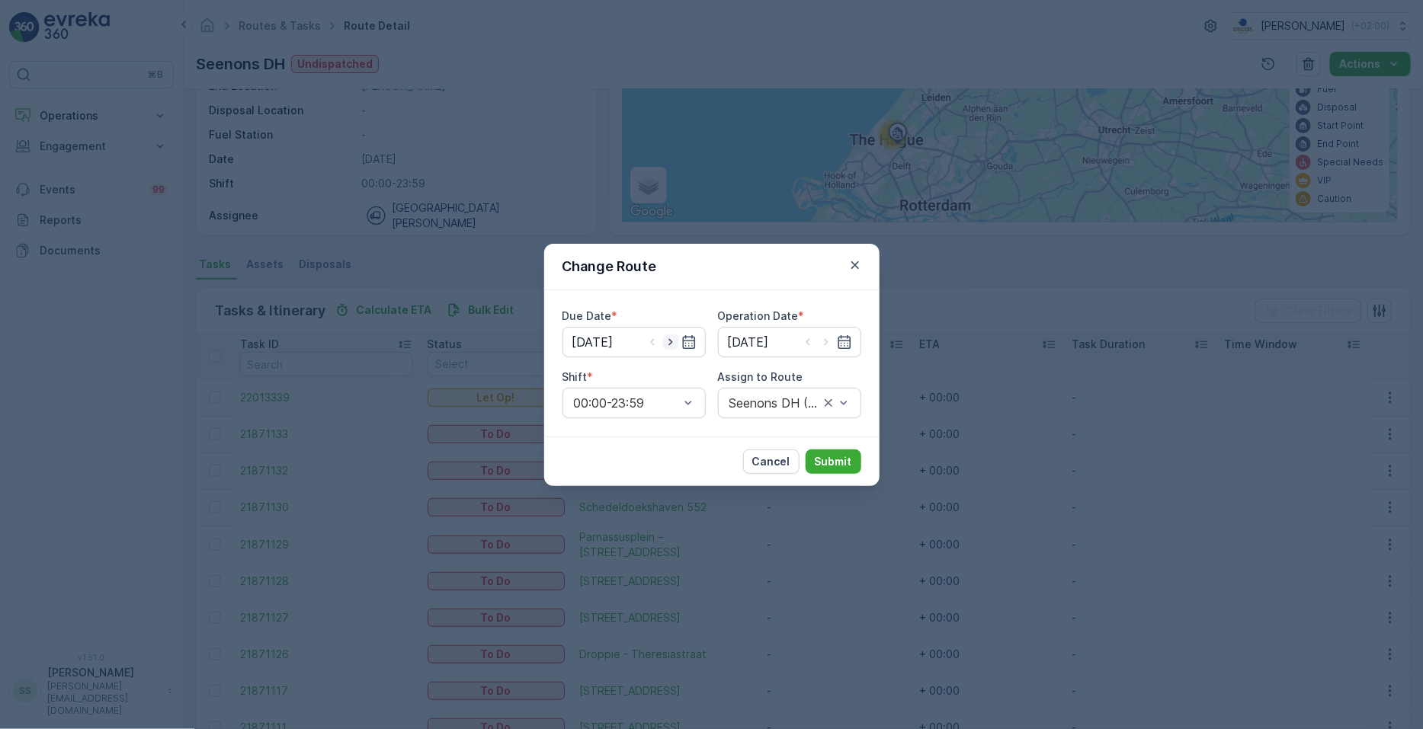
click at [672, 341] on icon "button" at bounding box center [670, 341] width 4 height 7
type input "26.09.2025"
click at [708, 341] on icon "button" at bounding box center [826, 342] width 15 height 15
type input "26.09.2025"
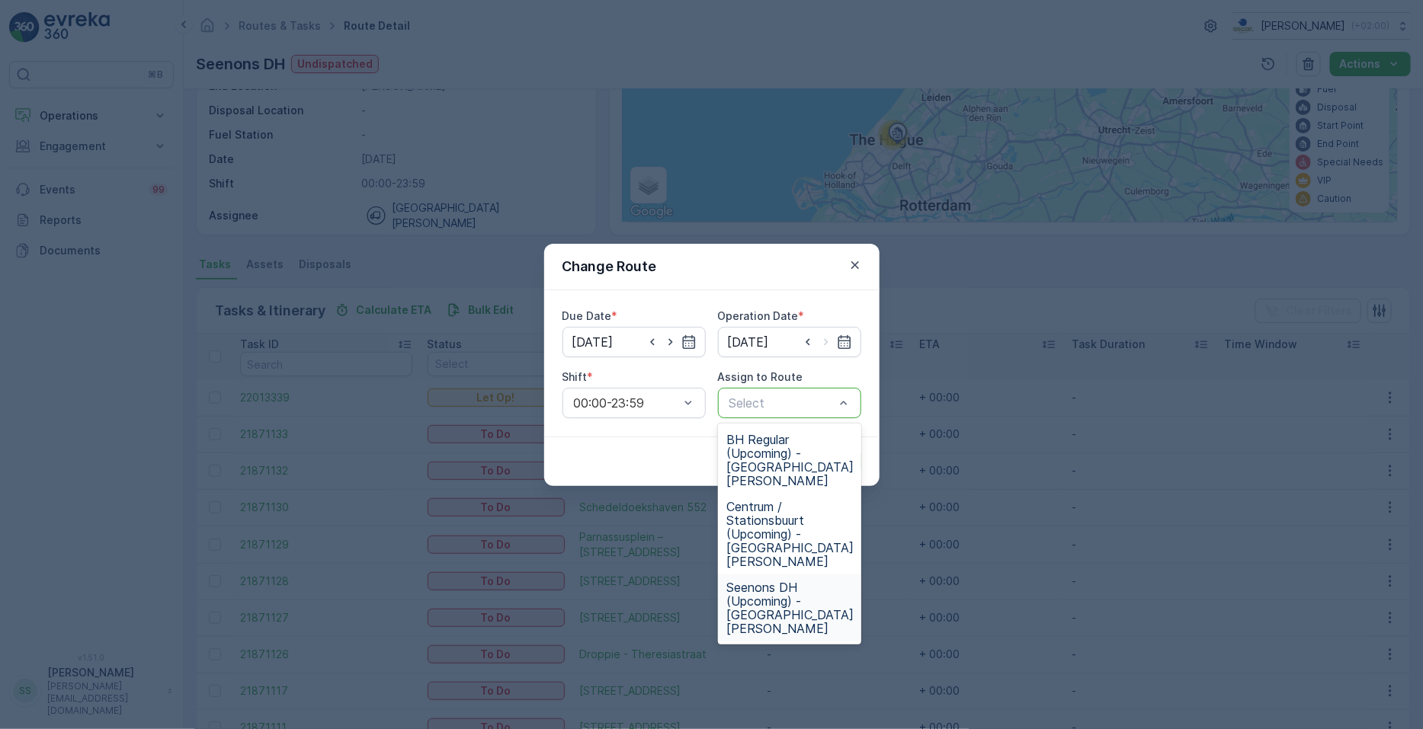
click at [708, 581] on span "Seenons DH (Upcoming) - Den Haag" at bounding box center [790, 608] width 127 height 55
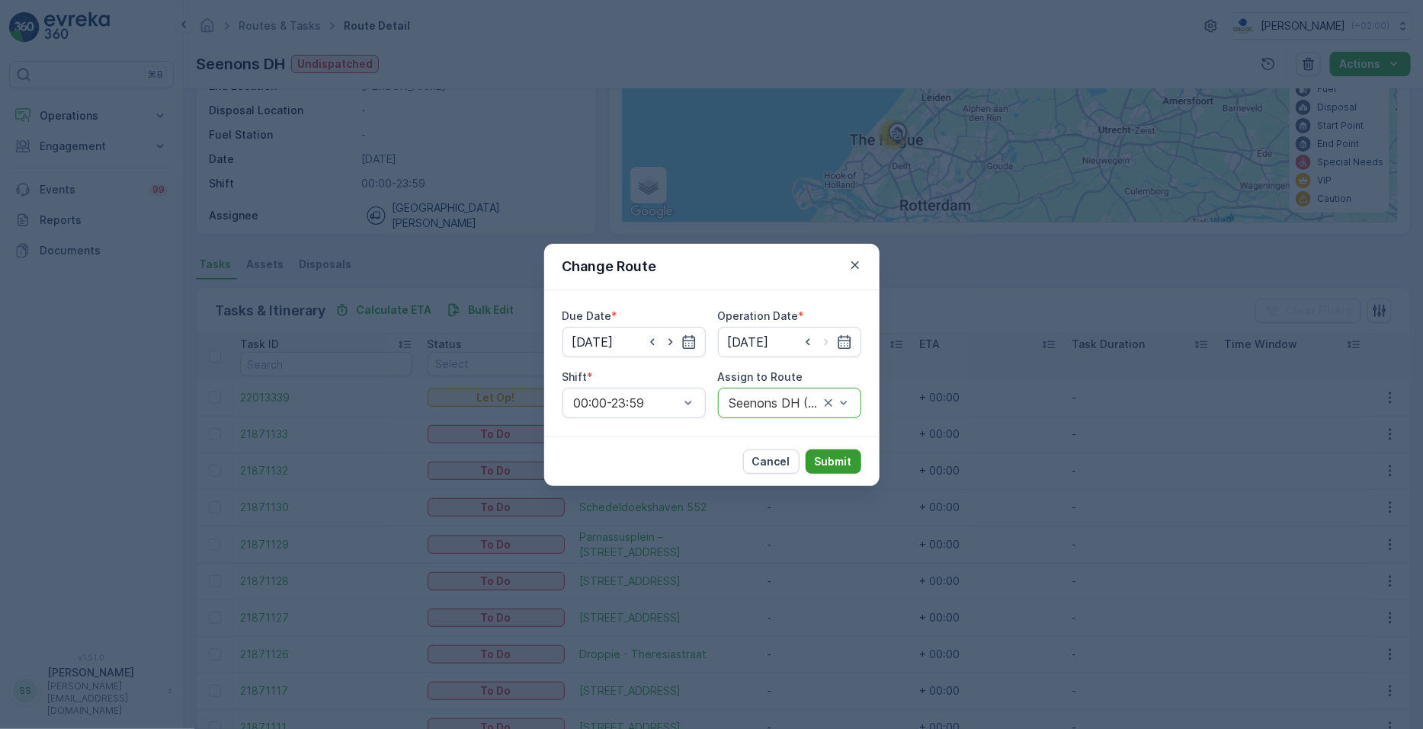
click at [708, 466] on p "Submit" at bounding box center [833, 461] width 37 height 15
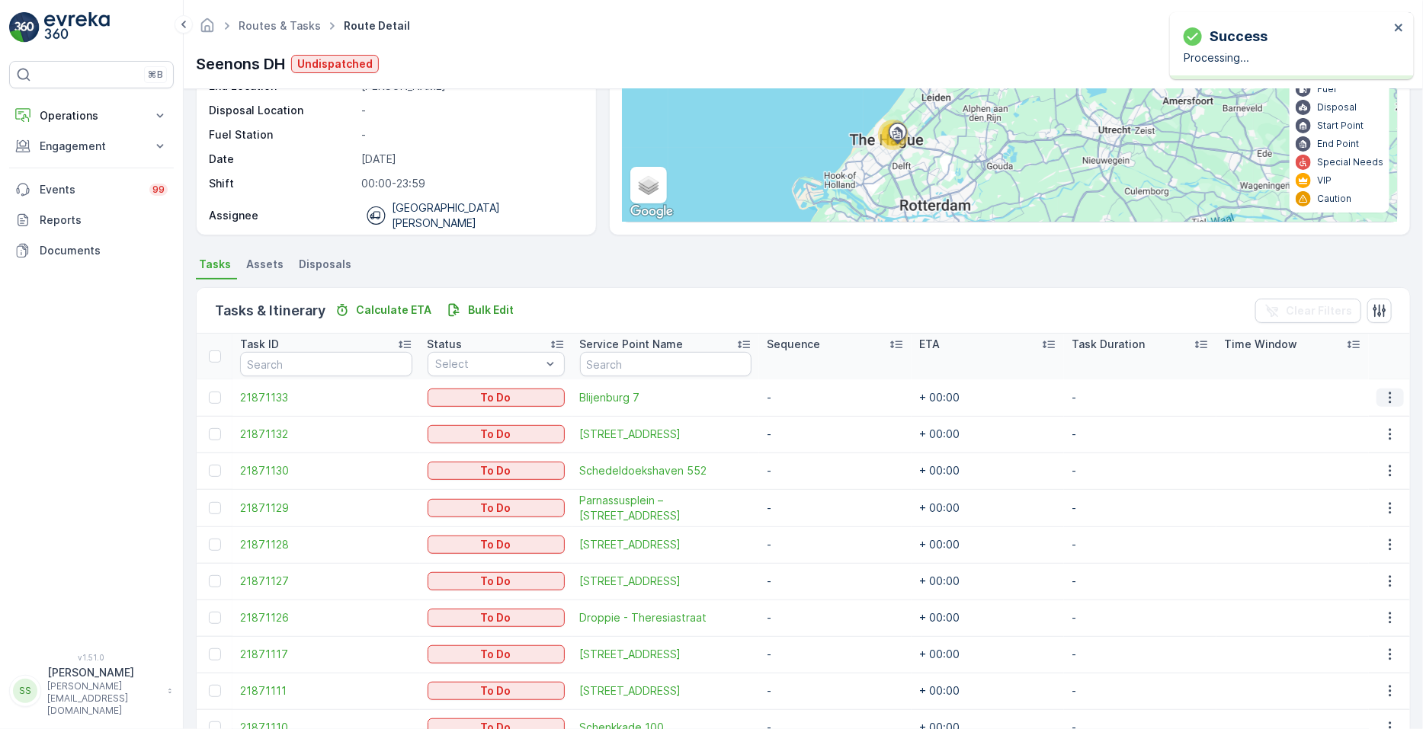
click at [708, 393] on icon "button" at bounding box center [1390, 397] width 15 height 15
click at [708, 460] on span "Change Route" at bounding box center [1352, 461] width 74 height 15
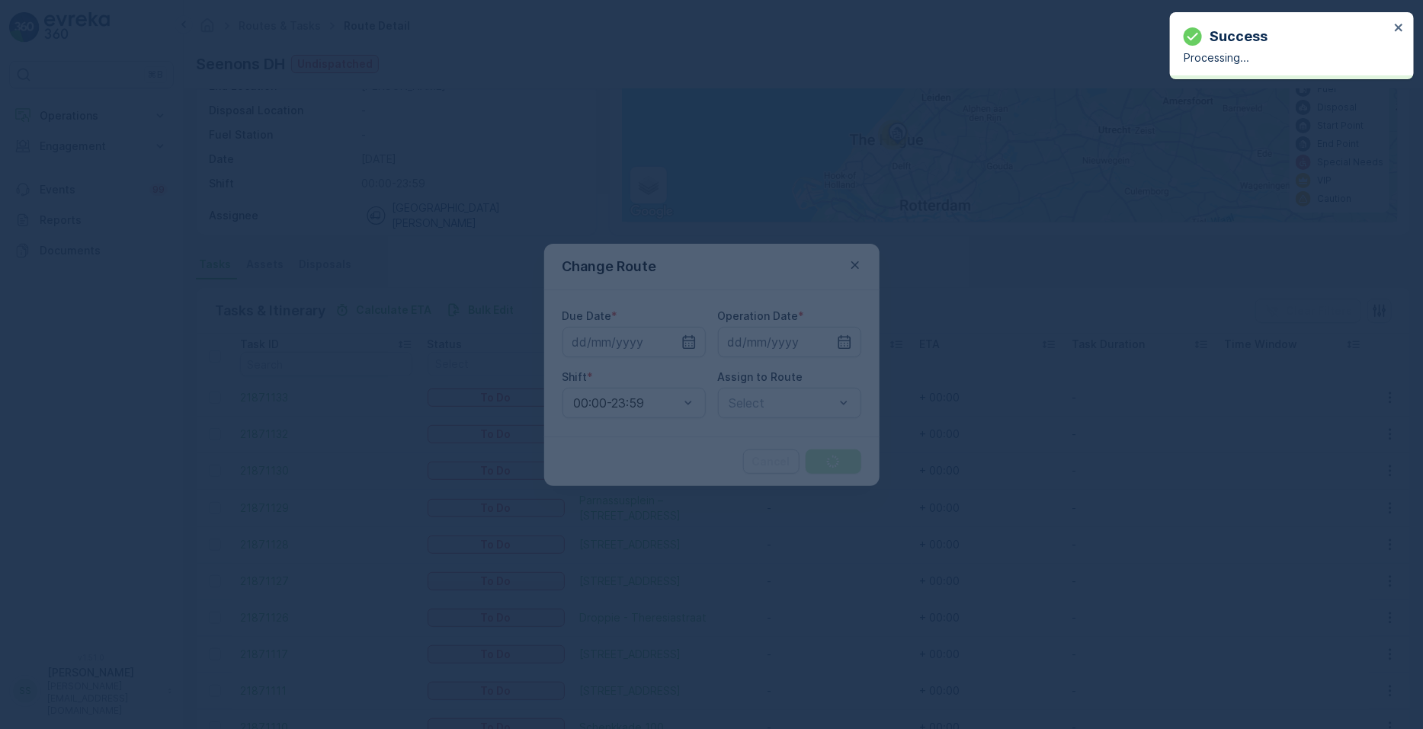
type input "[DATE]"
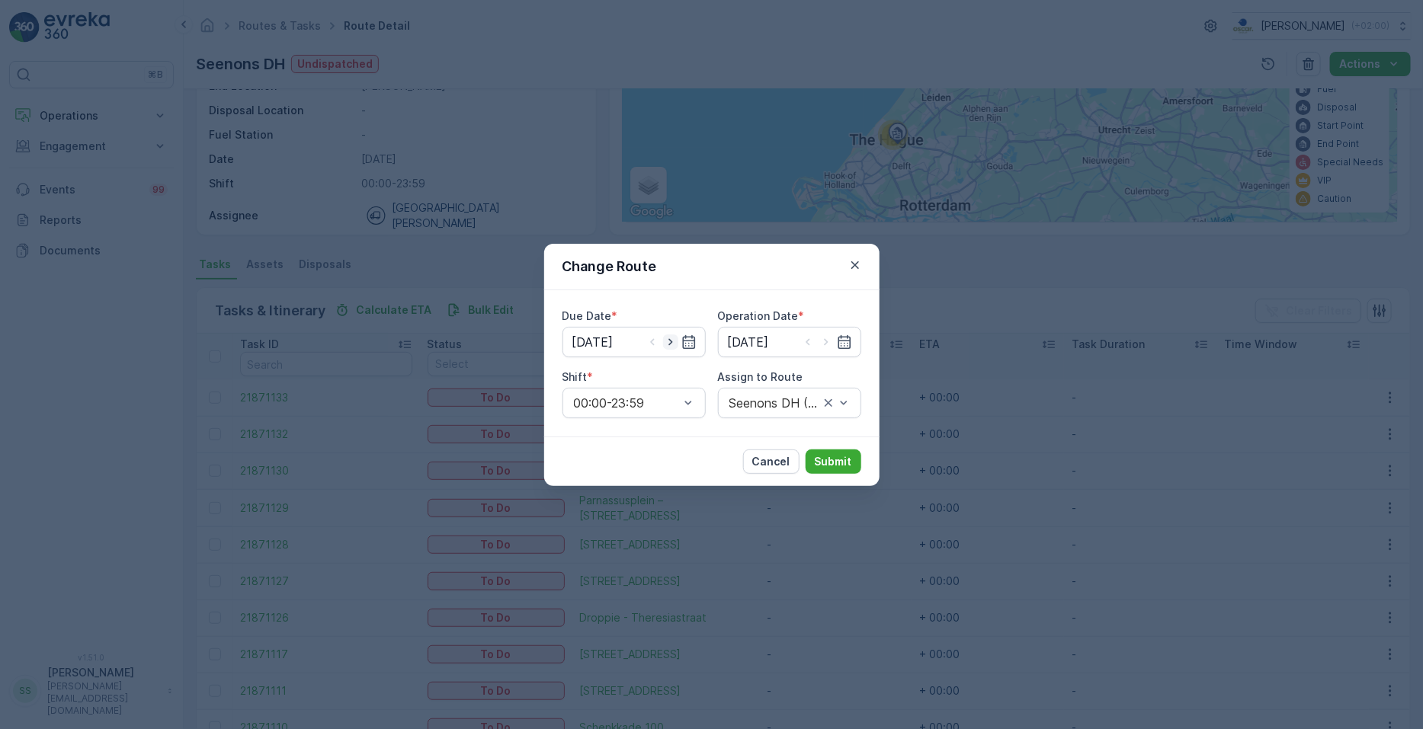
click at [671, 341] on icon "button" at bounding box center [670, 341] width 4 height 7
type input "26.09.2025"
click at [708, 345] on icon "button" at bounding box center [826, 342] width 15 height 15
type input "26.09.2025"
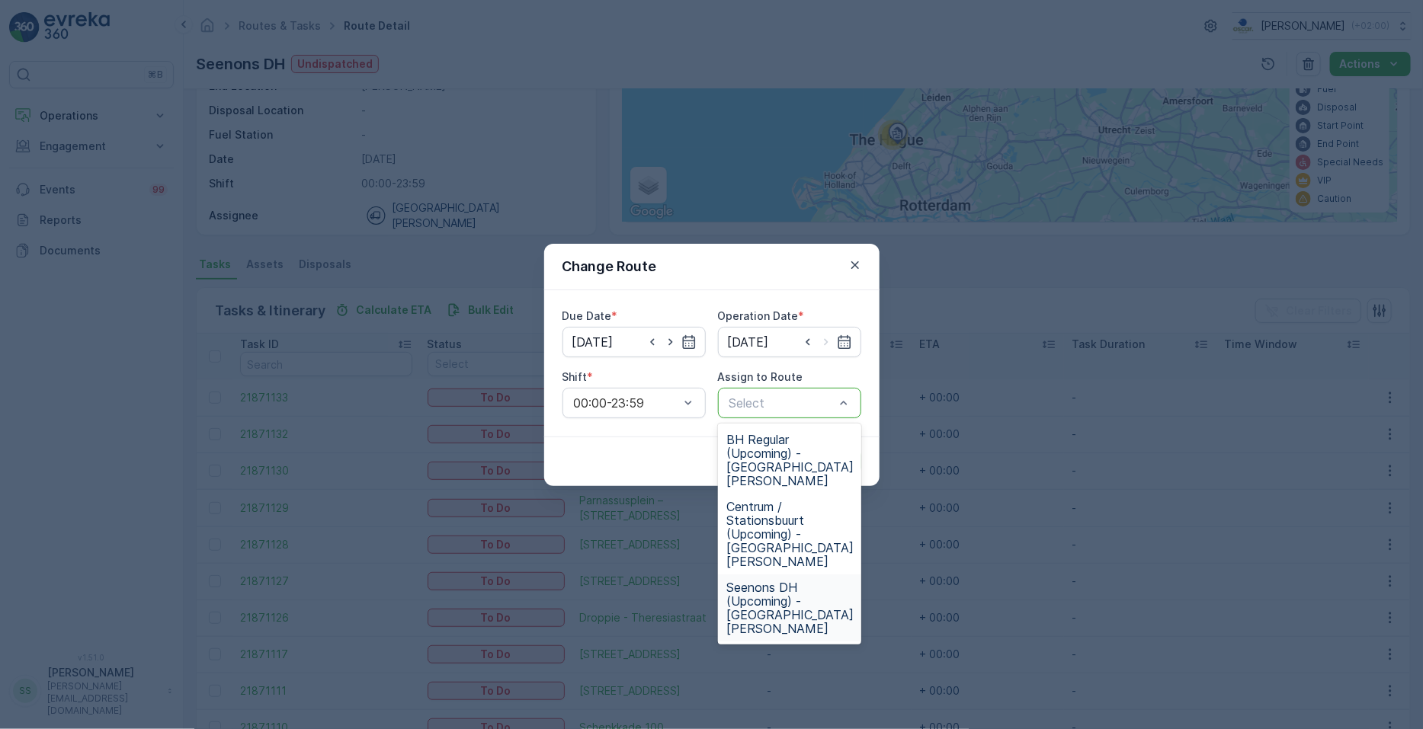
click at [708, 581] on span "Seenons DH (Upcoming) - Den Haag" at bounding box center [790, 608] width 127 height 55
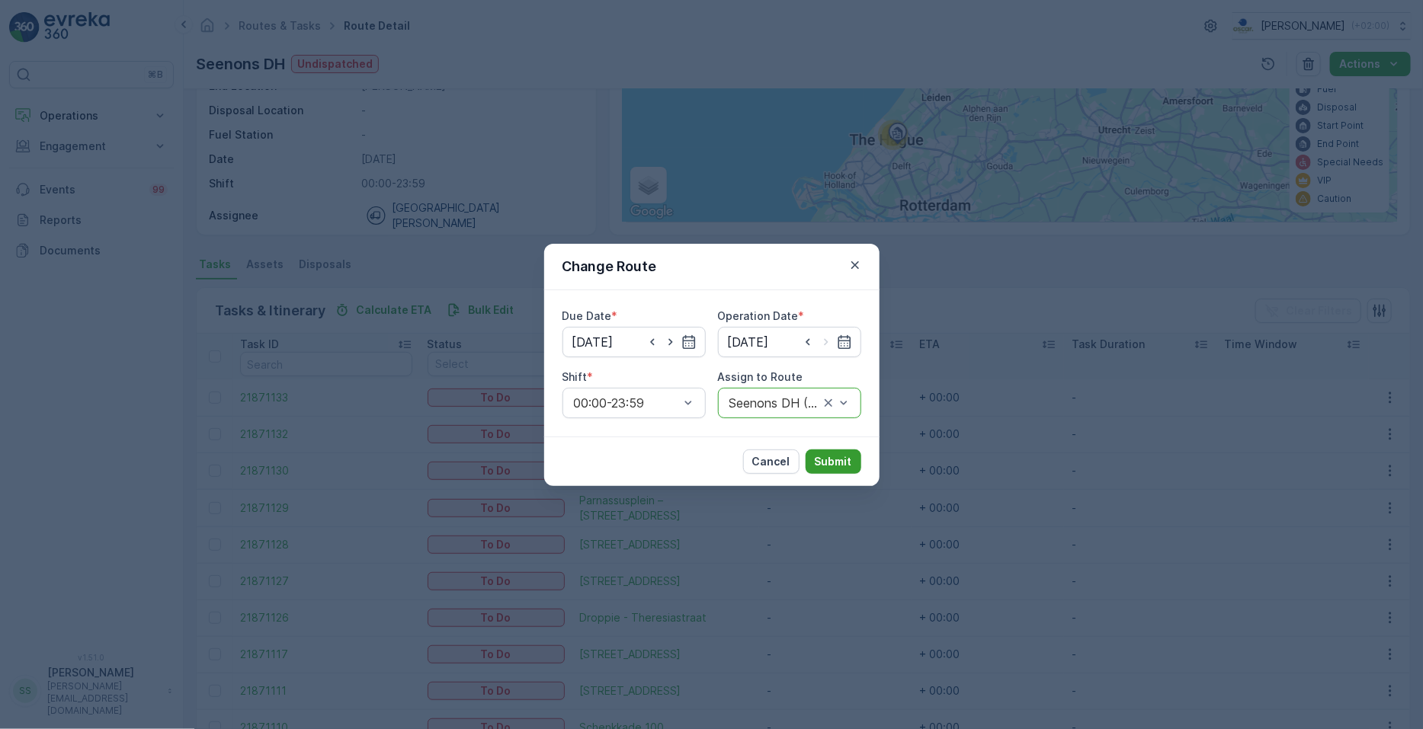
click at [708, 454] on p "Submit" at bounding box center [833, 461] width 37 height 15
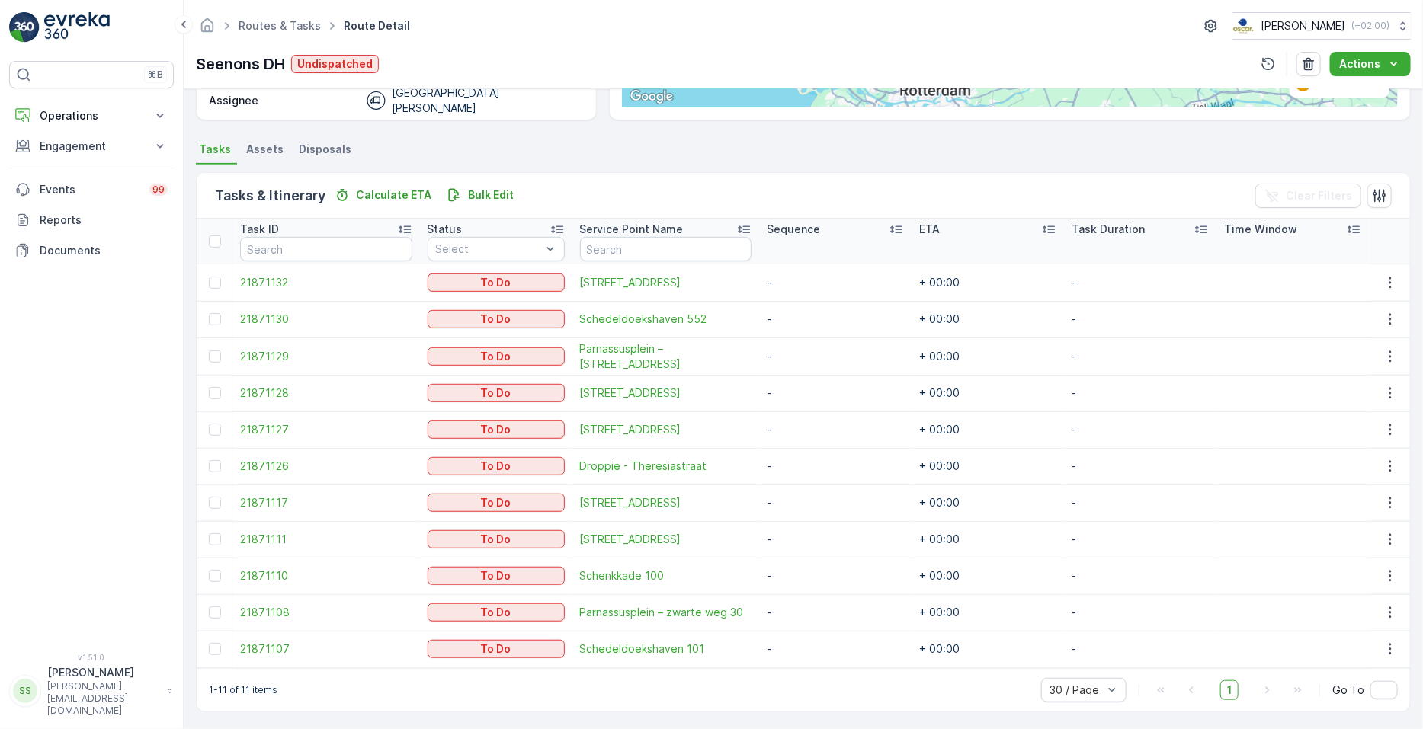
scroll to position [286, 0]
click at [708, 277] on icon "button" at bounding box center [1390, 282] width 15 height 15
click at [708, 346] on span "Change Route" at bounding box center [1352, 346] width 74 height 15
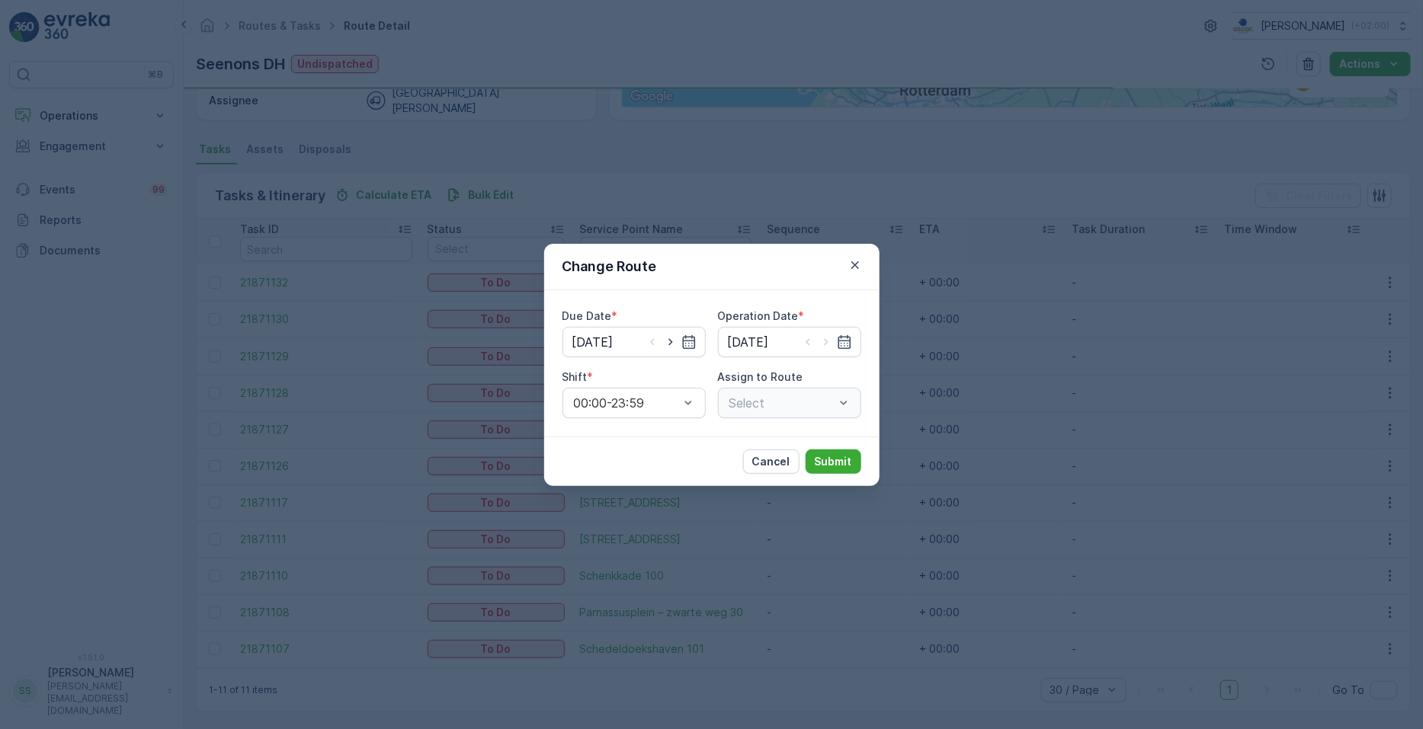
type input "[DATE]"
click at [673, 341] on icon "button" at bounding box center [670, 342] width 15 height 15
type input "26.09.2025"
click at [708, 345] on icon "button" at bounding box center [826, 342] width 15 height 15
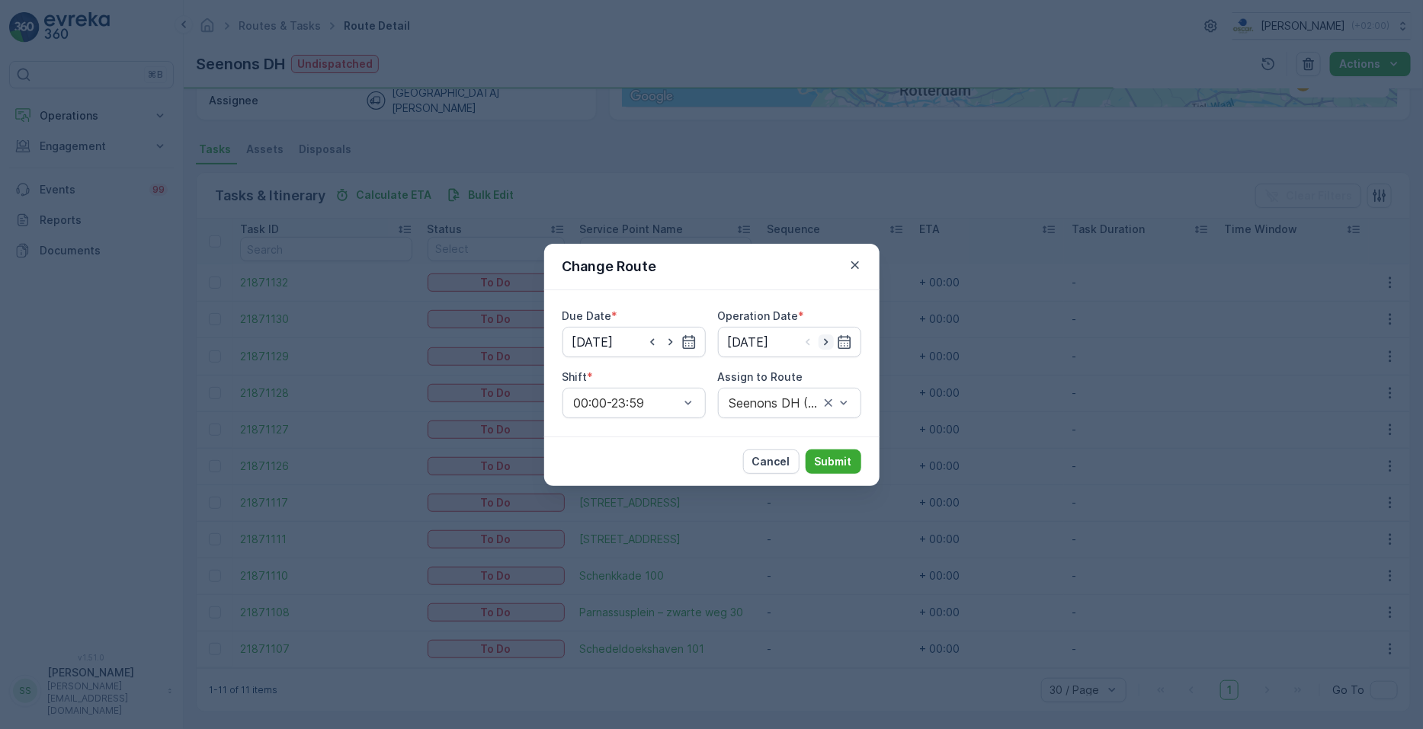
type input "26.09.2025"
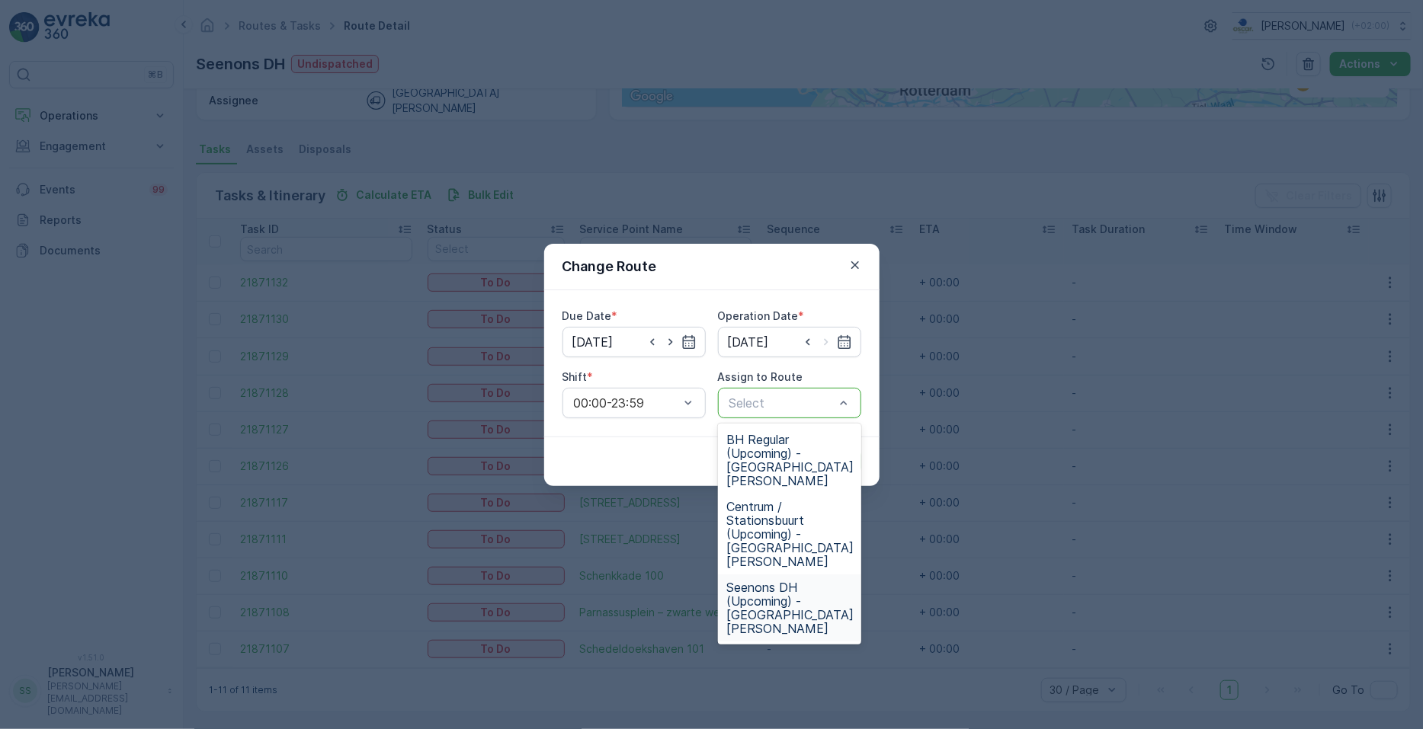
click at [708, 581] on span "Seenons DH (Upcoming) - Den Haag" at bounding box center [790, 608] width 127 height 55
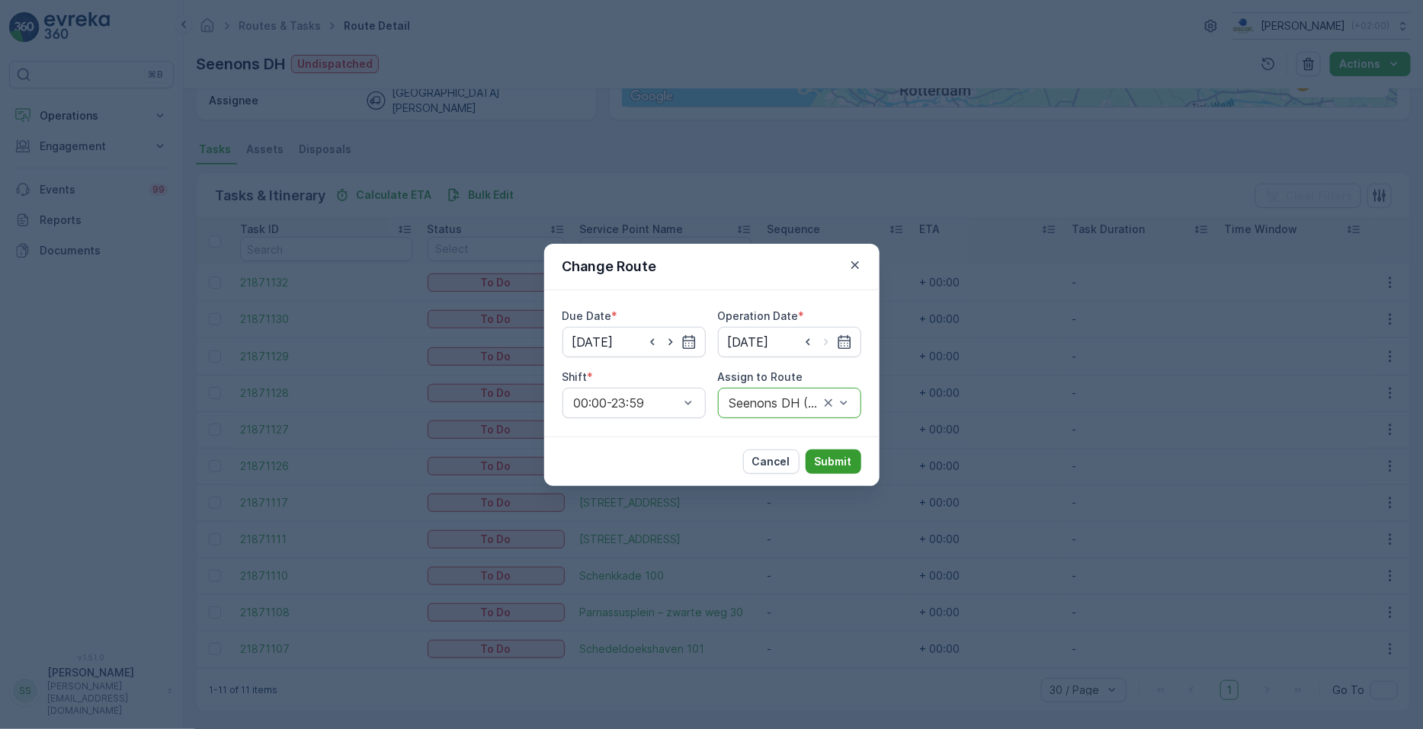
click at [708, 463] on p "Submit" at bounding box center [833, 461] width 37 height 15
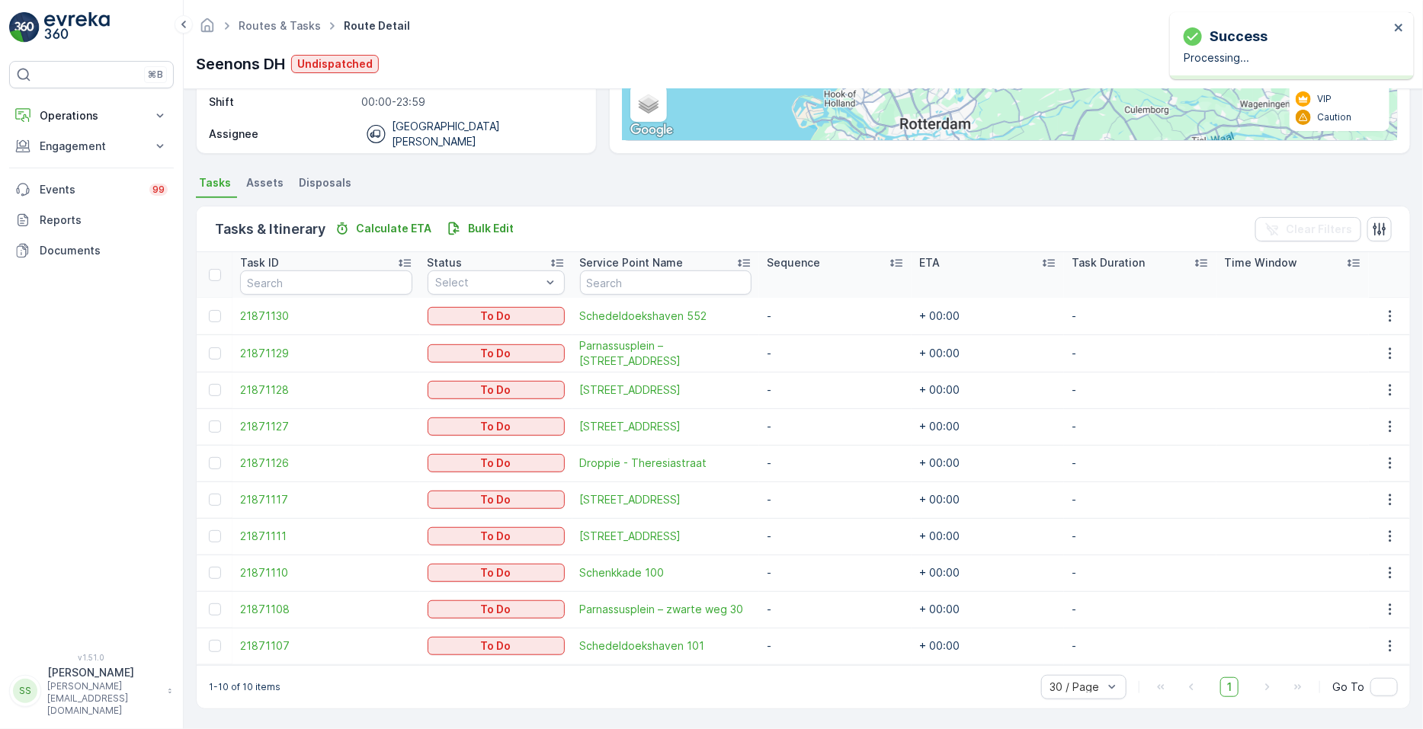
scroll to position [250, 0]
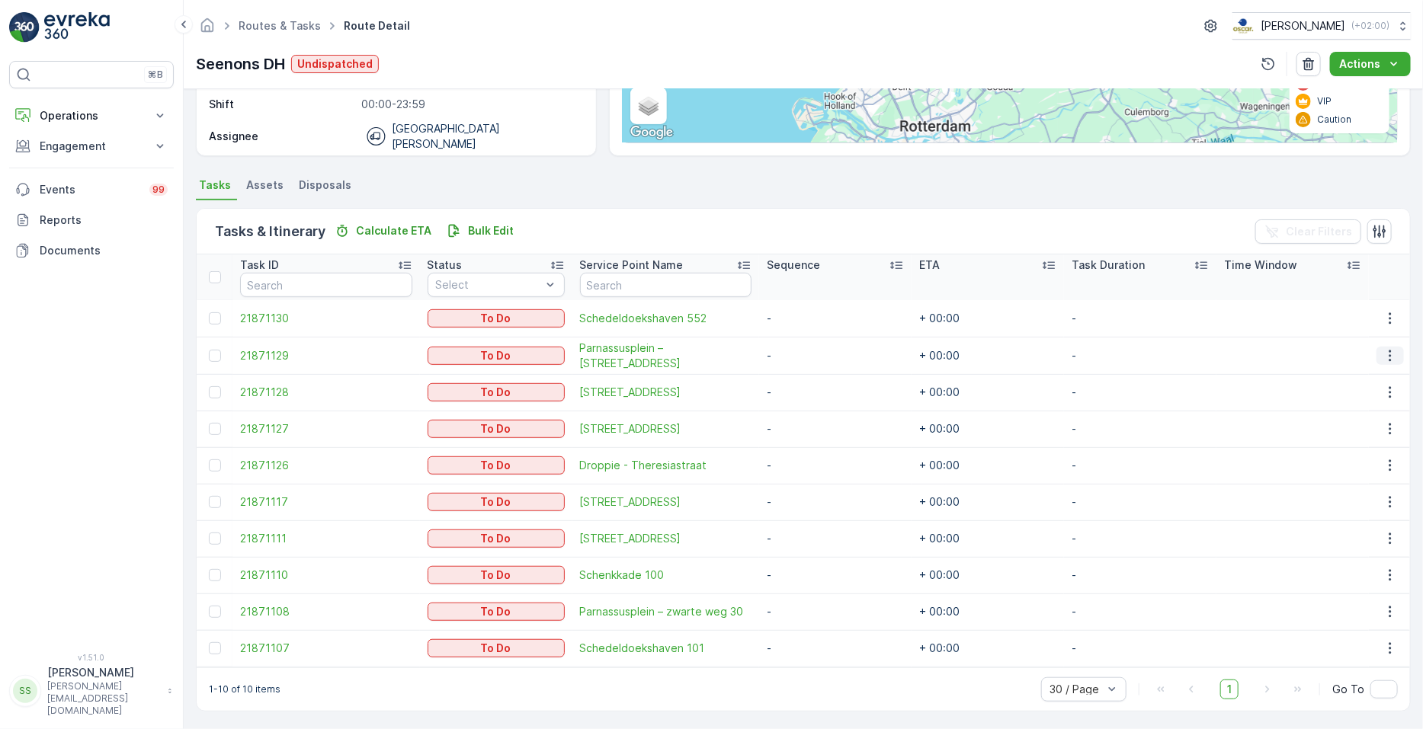
click at [708, 351] on icon "button" at bounding box center [1390, 355] width 15 height 15
click at [708, 413] on span "Change Route" at bounding box center [1352, 419] width 74 height 15
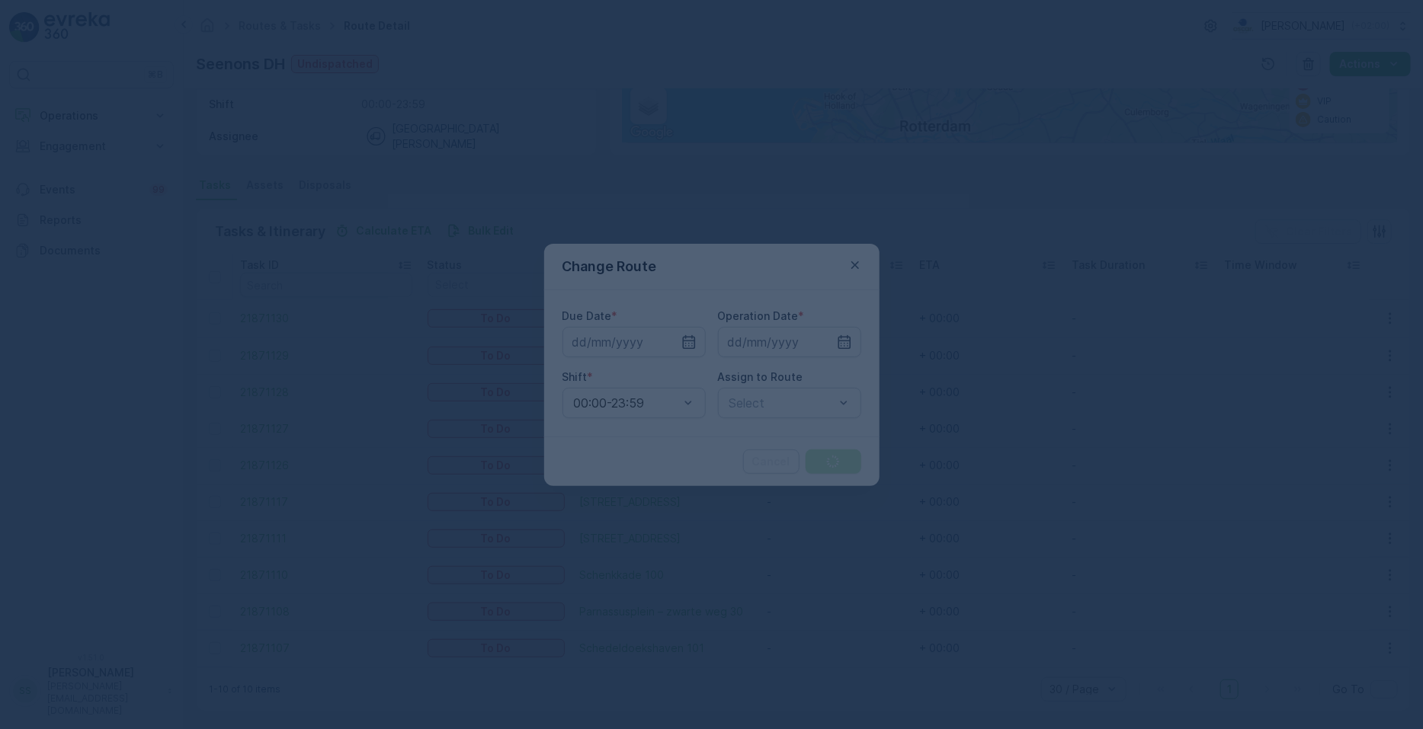
type input "[DATE]"
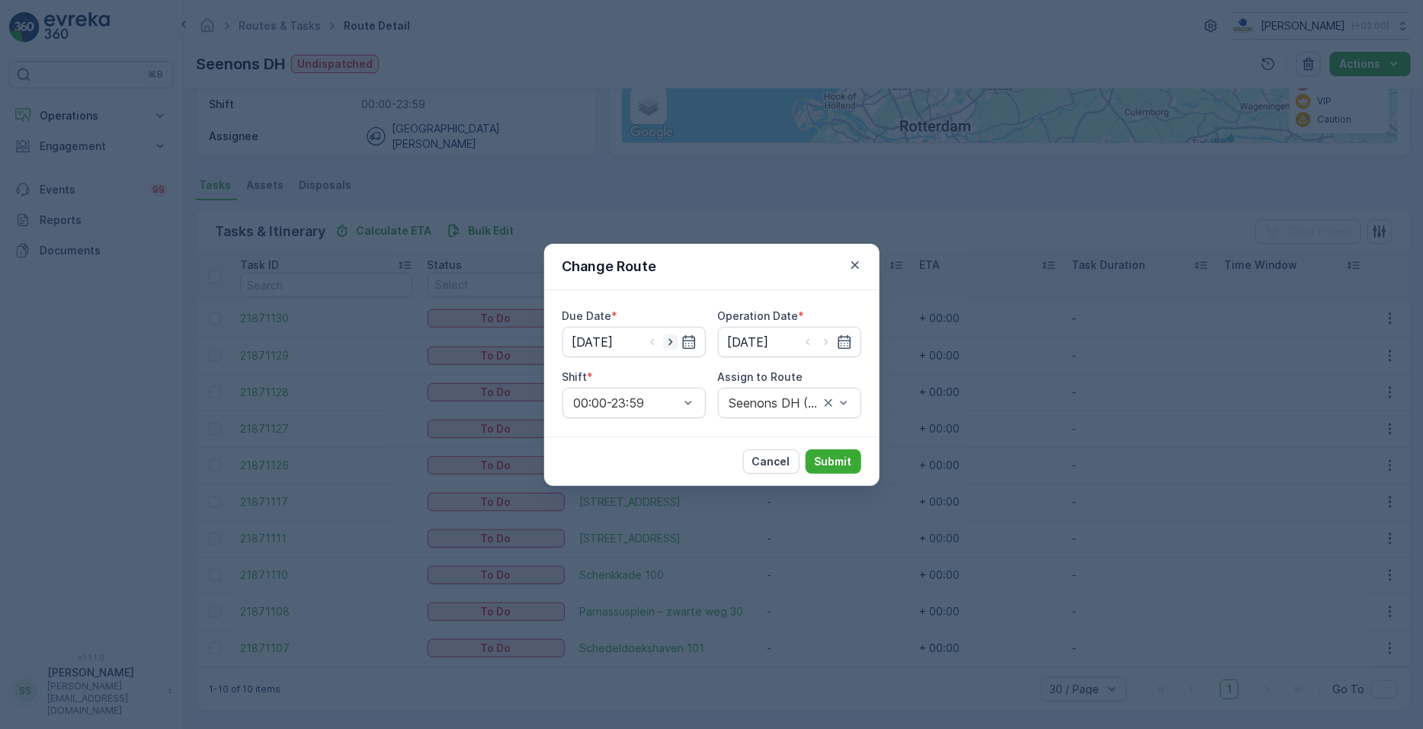
click at [670, 345] on icon "button" at bounding box center [670, 342] width 15 height 15
type input "26.09.2025"
click at [708, 340] on icon "button" at bounding box center [826, 342] width 15 height 15
type input "26.09.2025"
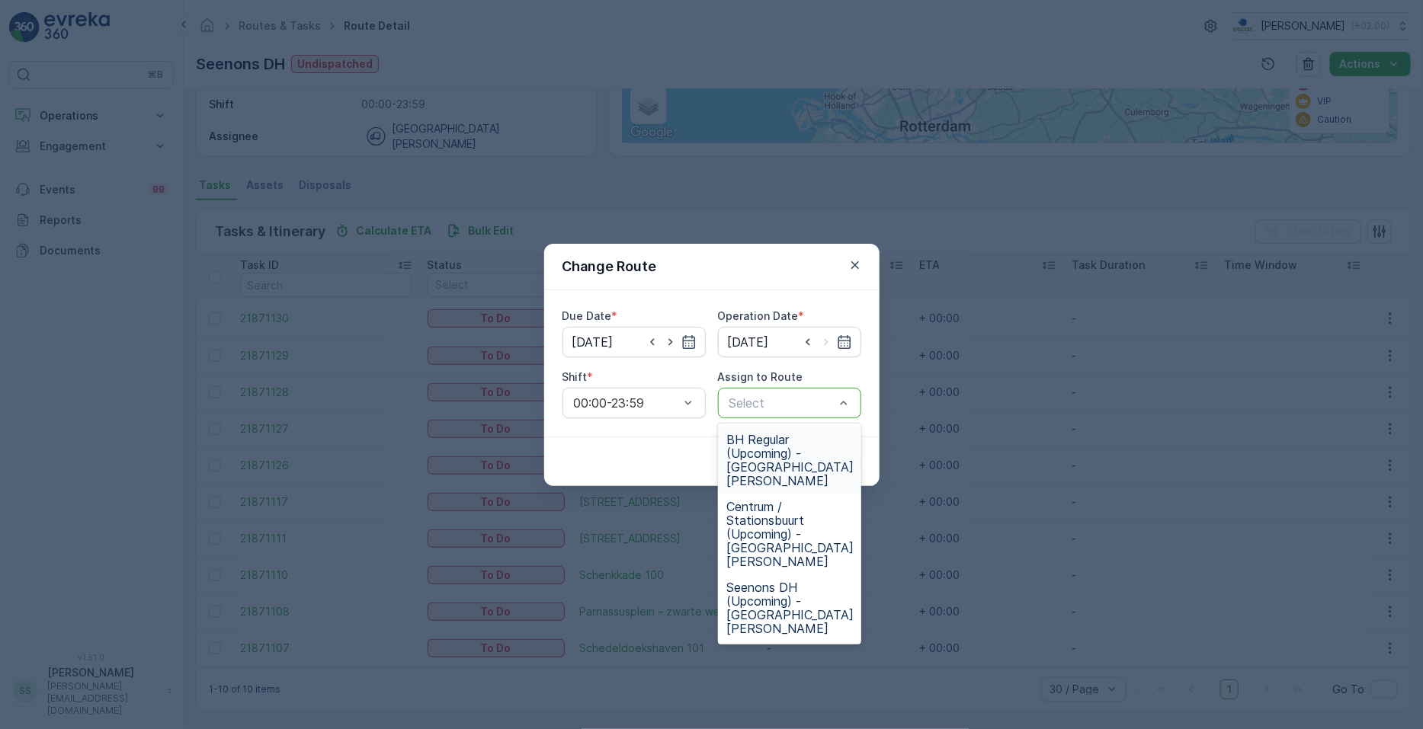
click at [708, 410] on div "Select" at bounding box center [789, 403] width 143 height 30
click at [708, 575] on div "Seenons DH (Upcoming) - Den Haag" at bounding box center [789, 608] width 143 height 67
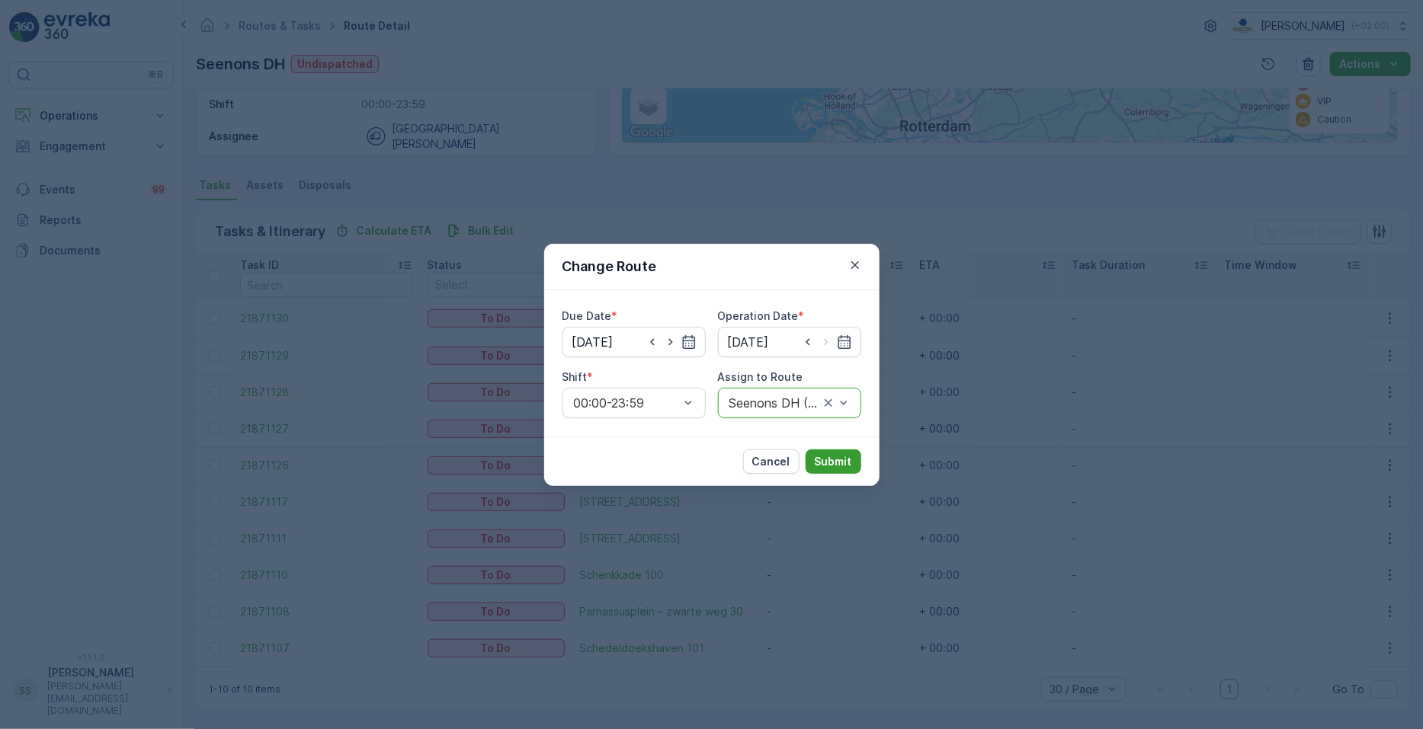
click at [708, 463] on p "Submit" at bounding box center [833, 461] width 37 height 15
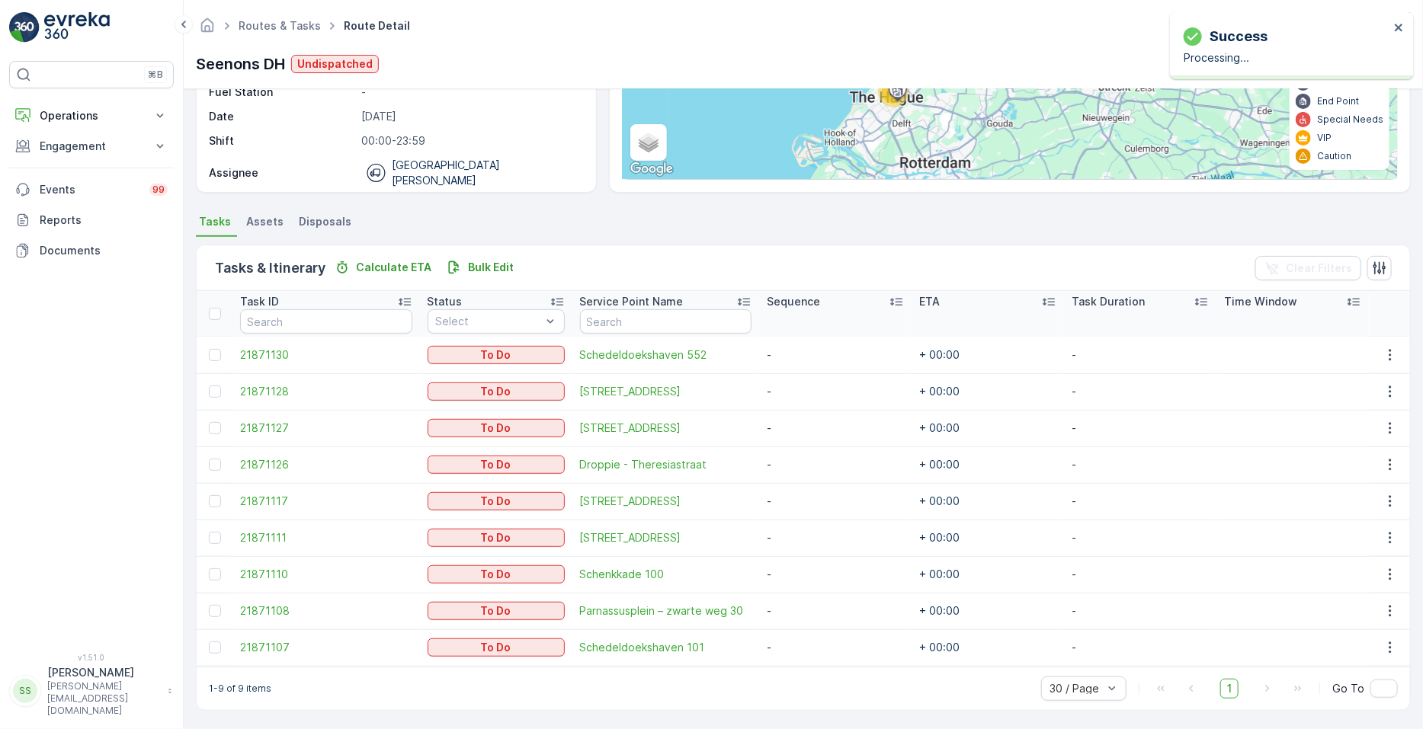
scroll to position [213, 0]
click at [708, 464] on icon "button" at bounding box center [1390, 464] width 15 height 15
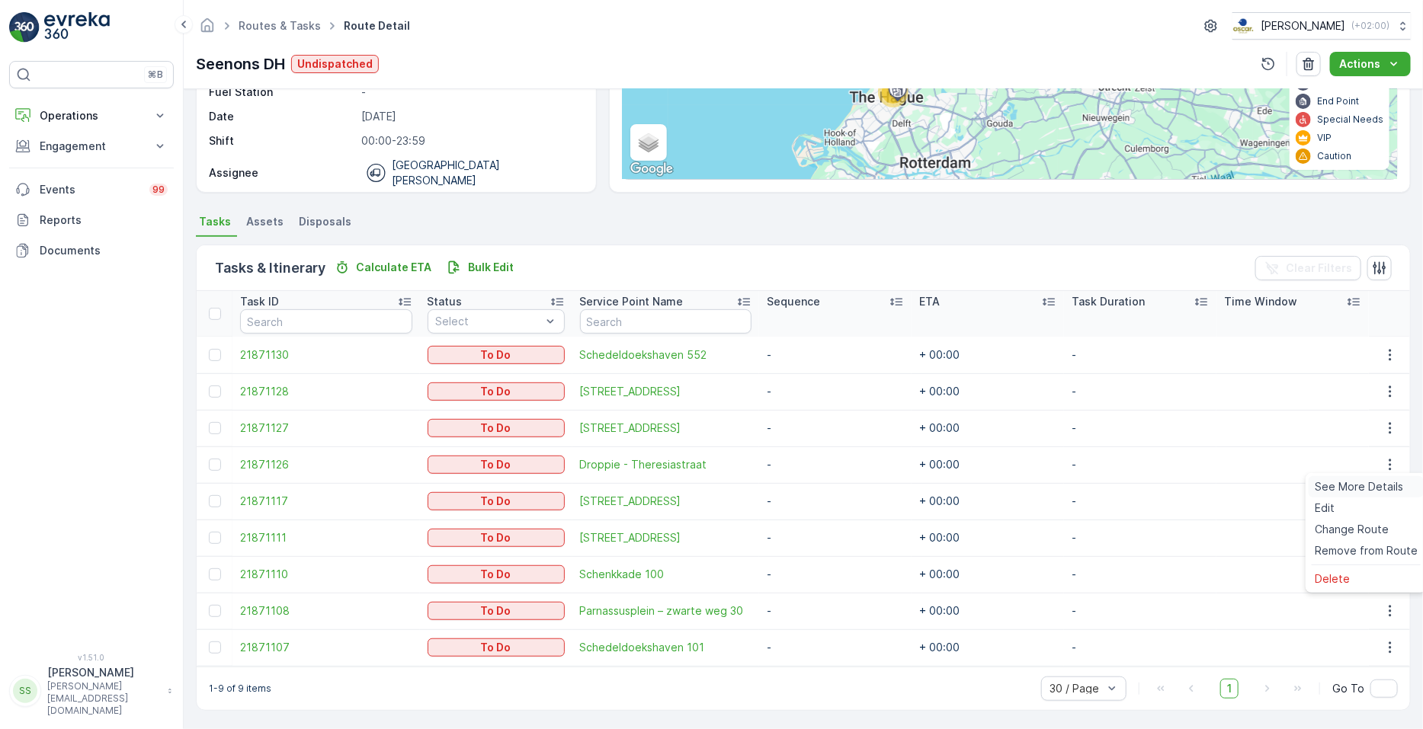
click at [708, 480] on span "See More Details" at bounding box center [1359, 486] width 88 height 15
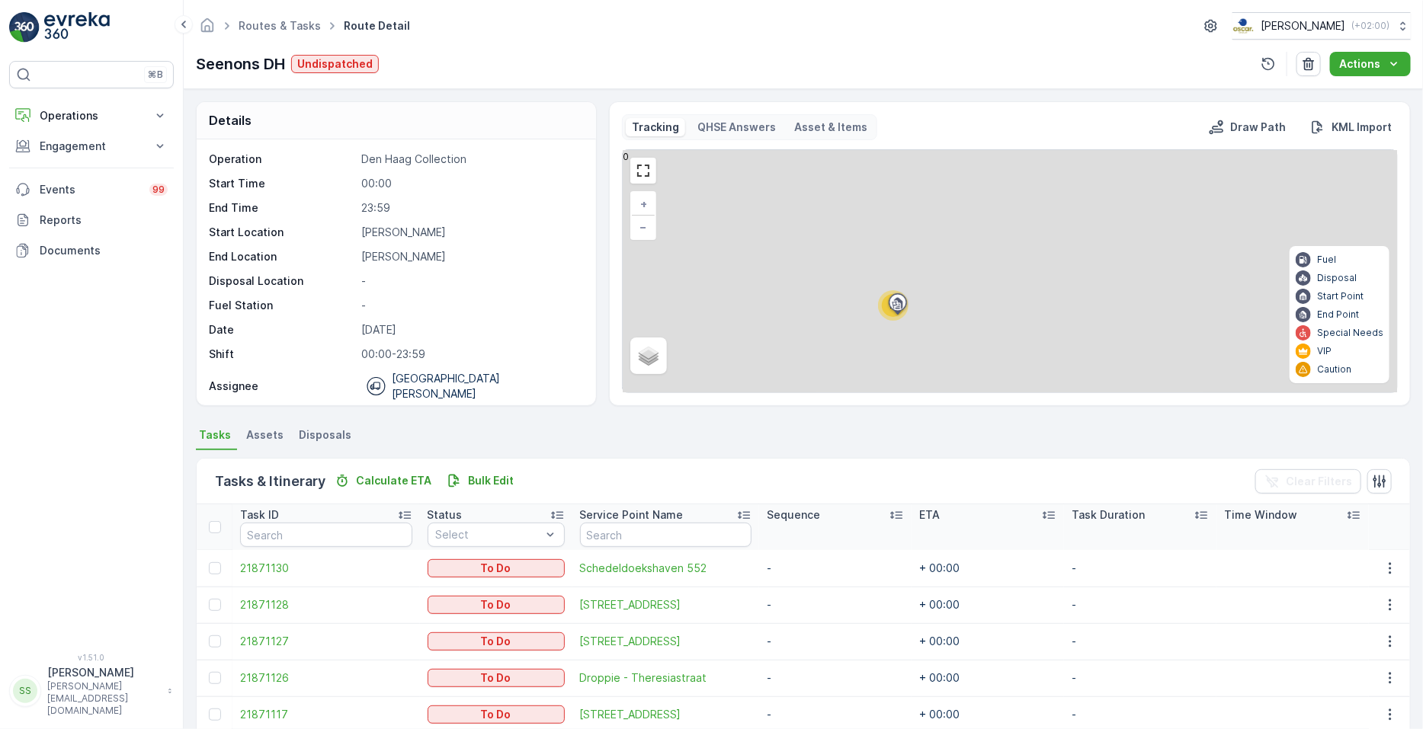
scroll to position [213, 0]
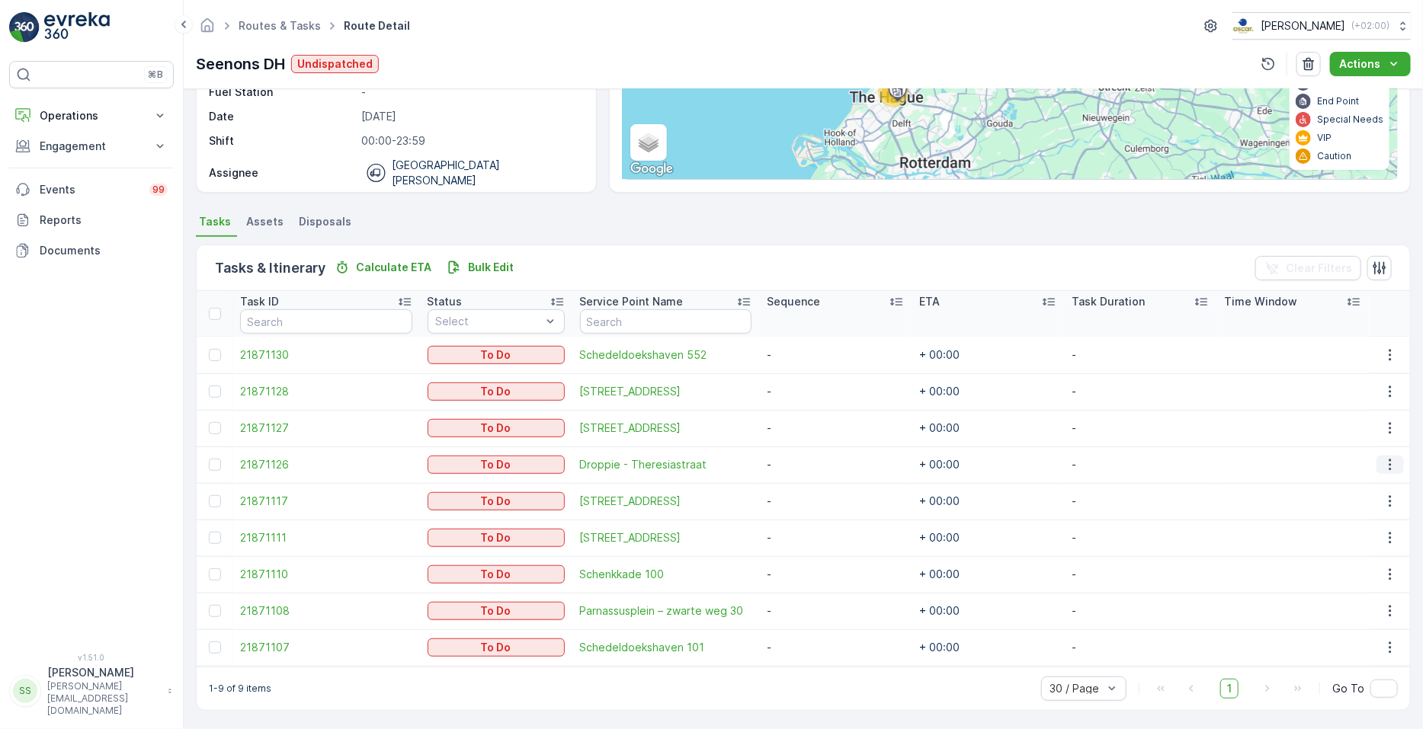
click at [708, 462] on icon "button" at bounding box center [1390, 464] width 15 height 15
click at [708, 527] on span "Change Route" at bounding box center [1352, 529] width 74 height 15
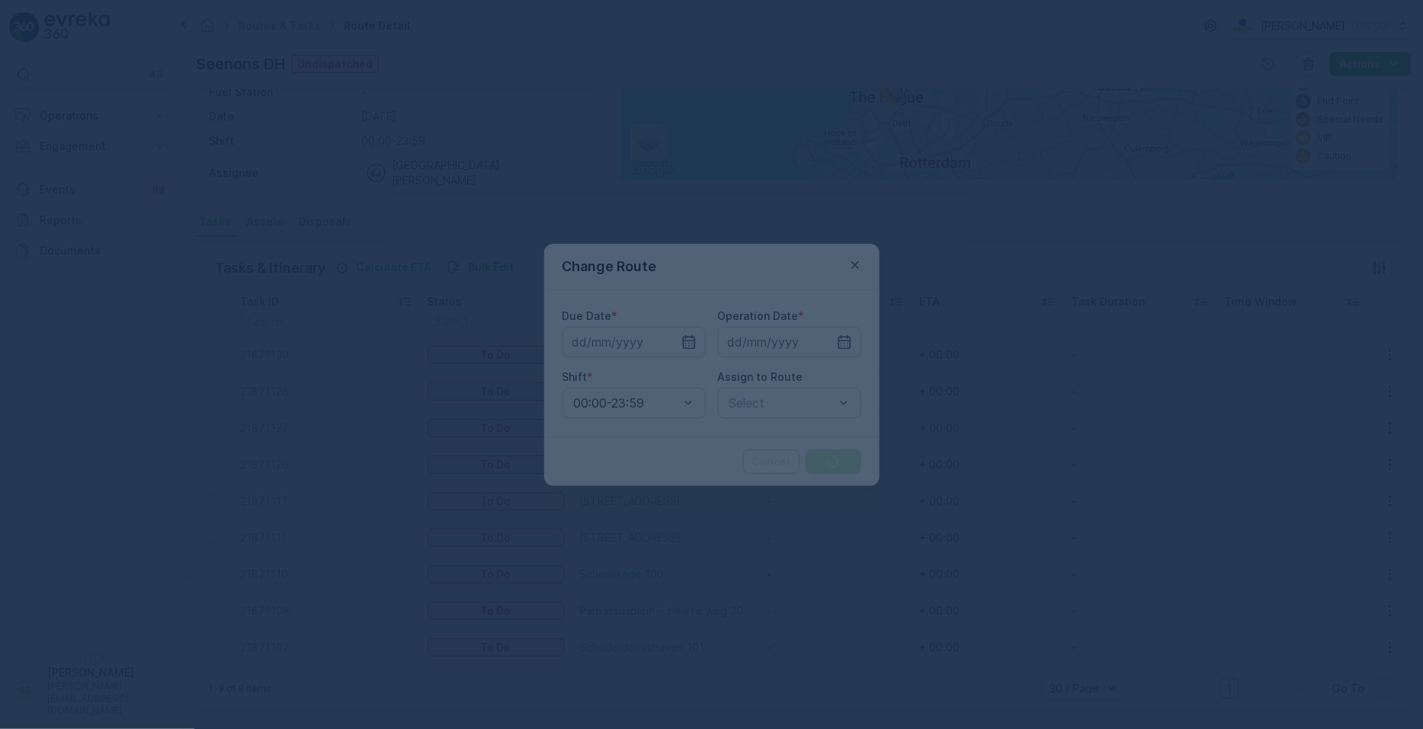
type input "[DATE]"
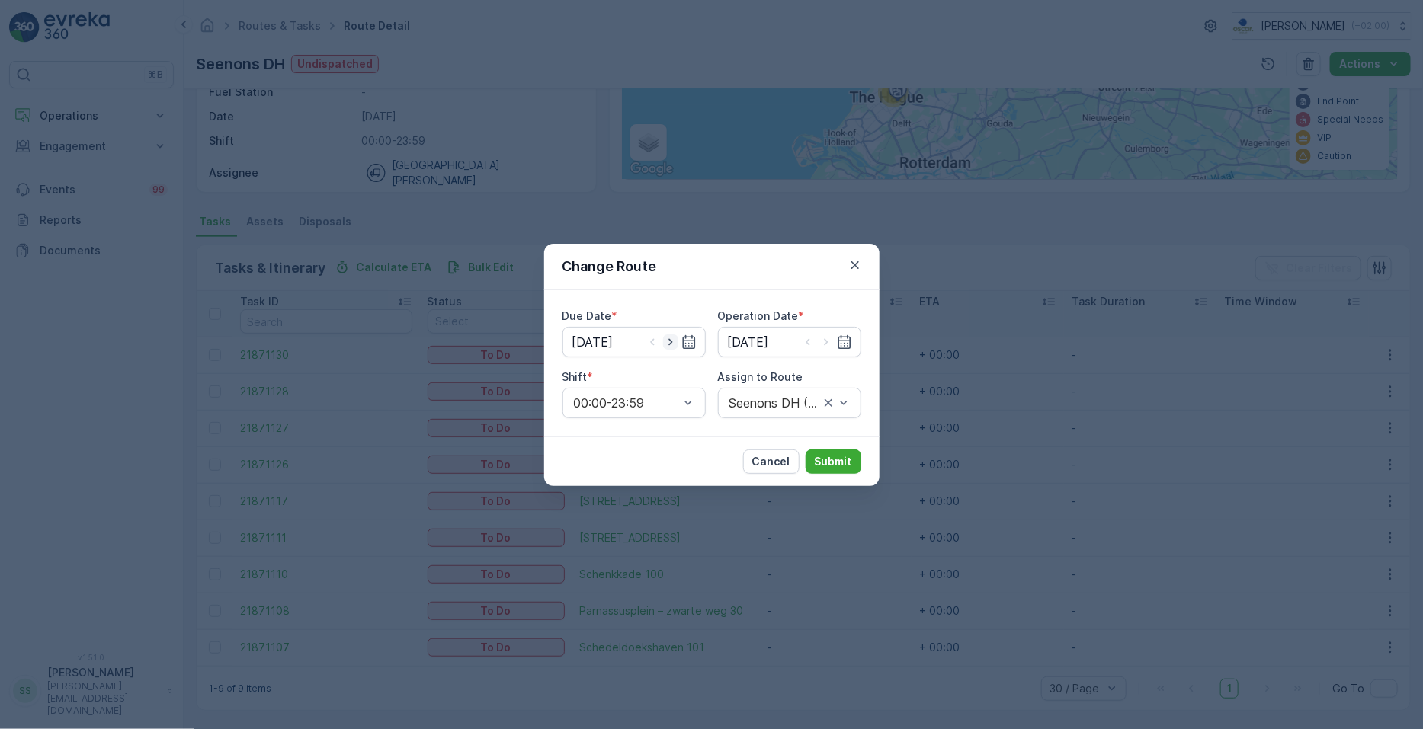
click at [668, 341] on icon "button" at bounding box center [670, 342] width 15 height 15
type input "26.09.2025"
click at [708, 342] on icon "button" at bounding box center [826, 342] width 15 height 15
type input "26.09.2025"
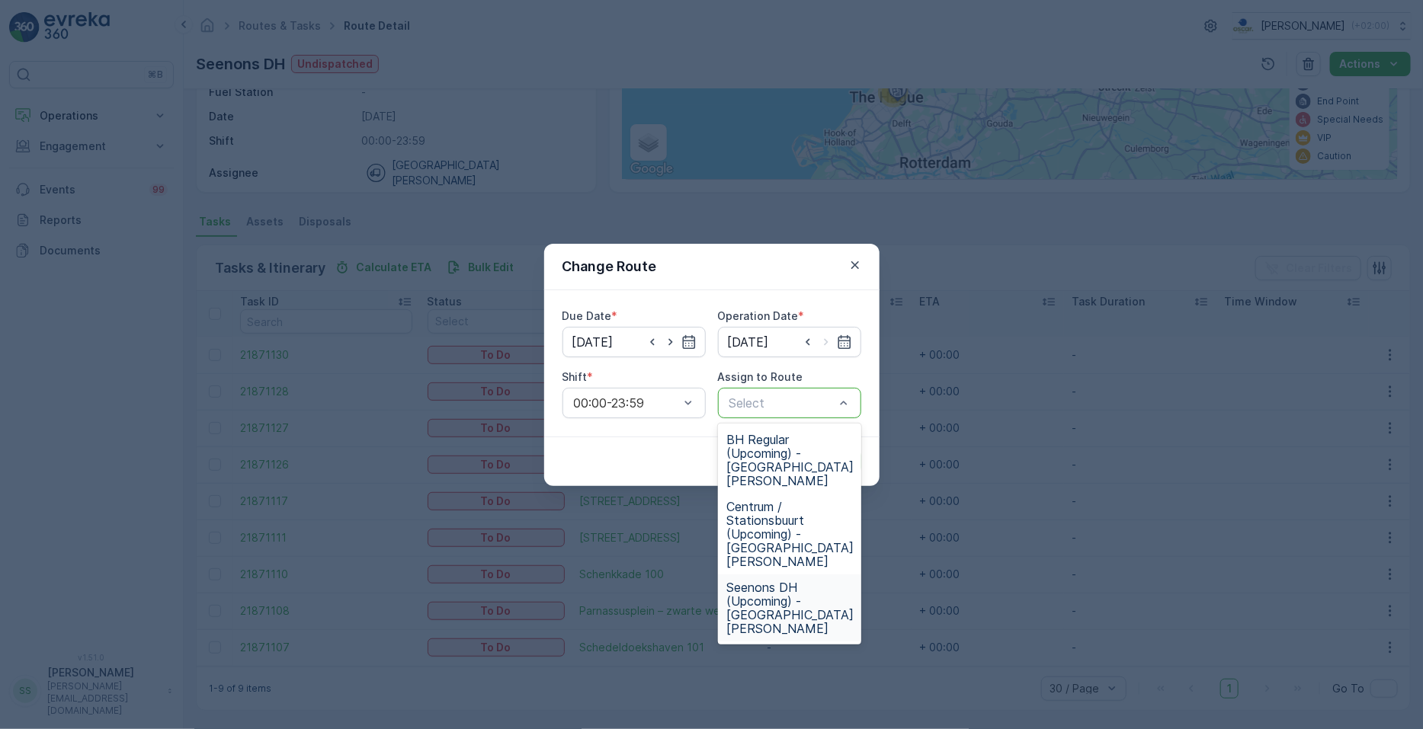
click at [708, 581] on span "Seenons DH (Upcoming) - Den Haag" at bounding box center [790, 608] width 127 height 55
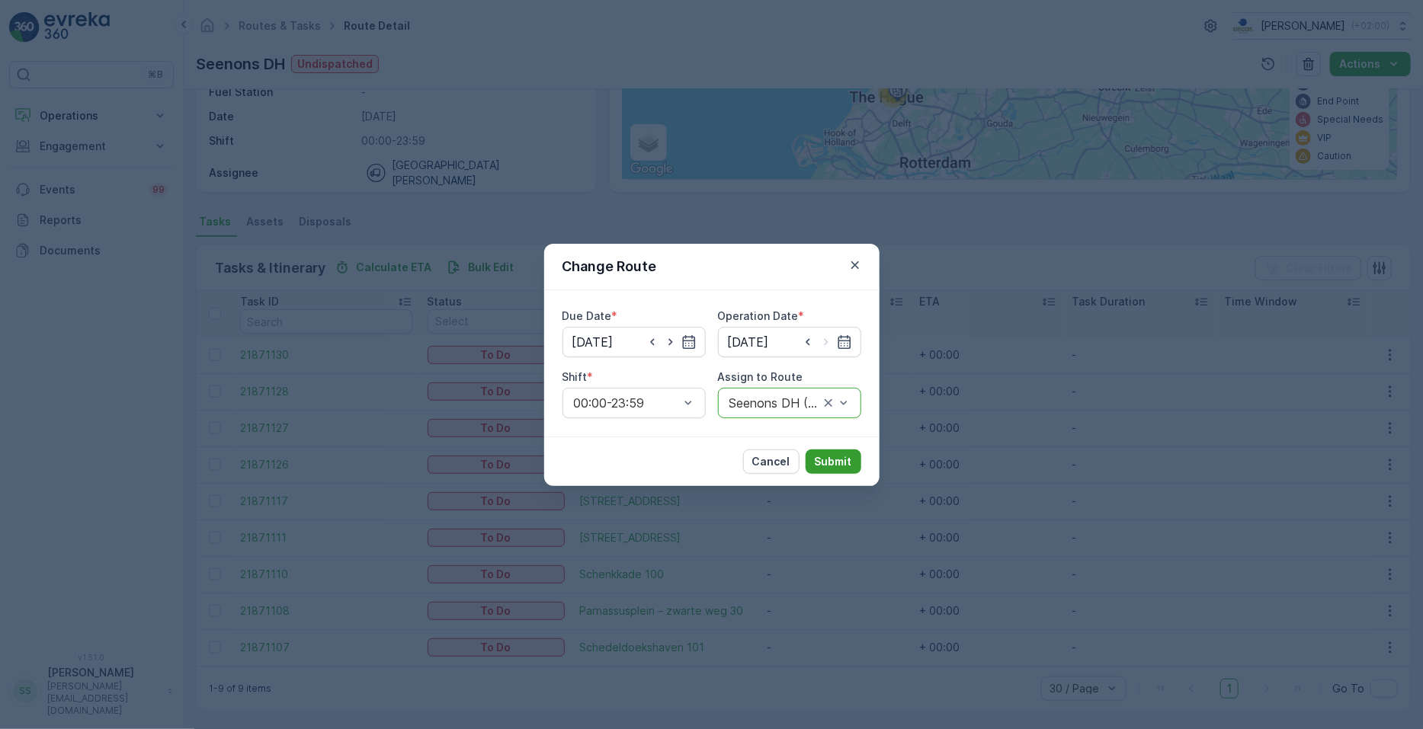
click at [708, 463] on p "Submit" at bounding box center [833, 461] width 37 height 15
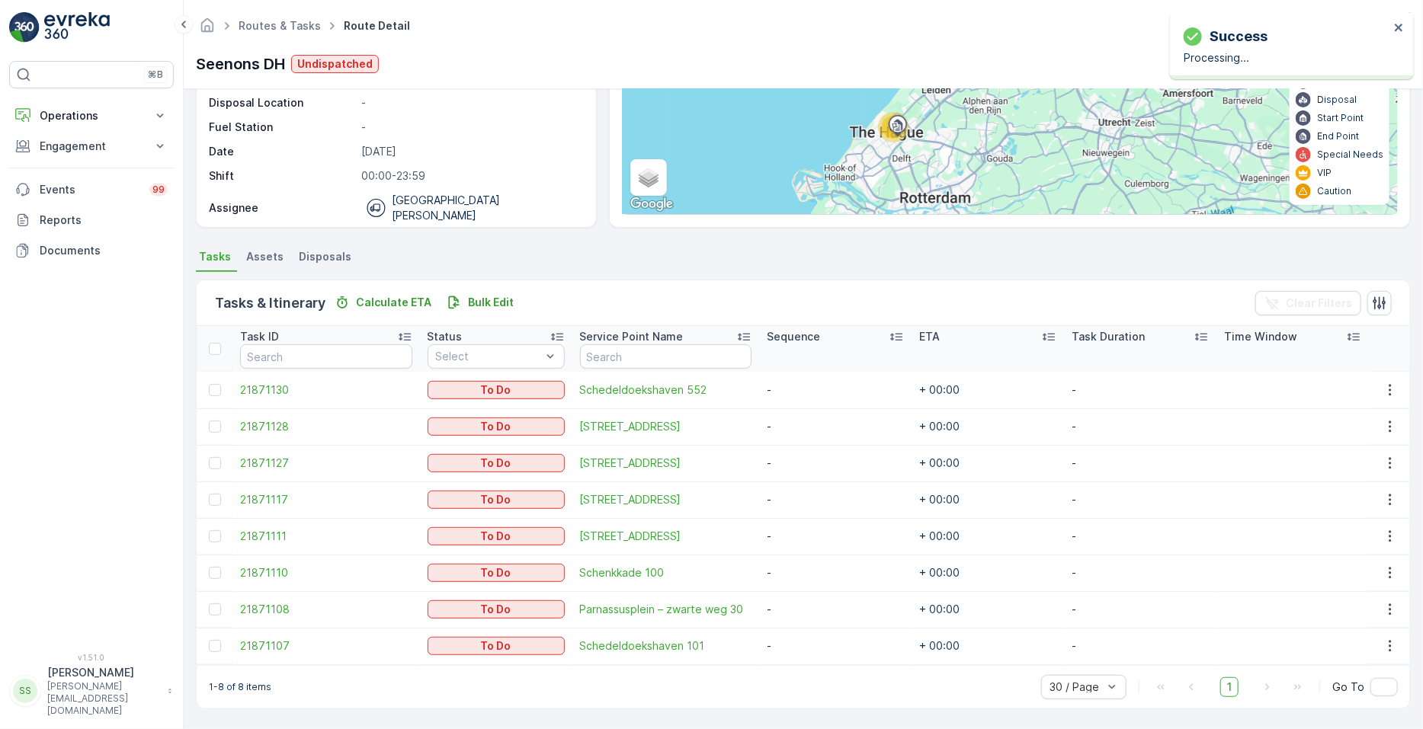
scroll to position [177, 0]
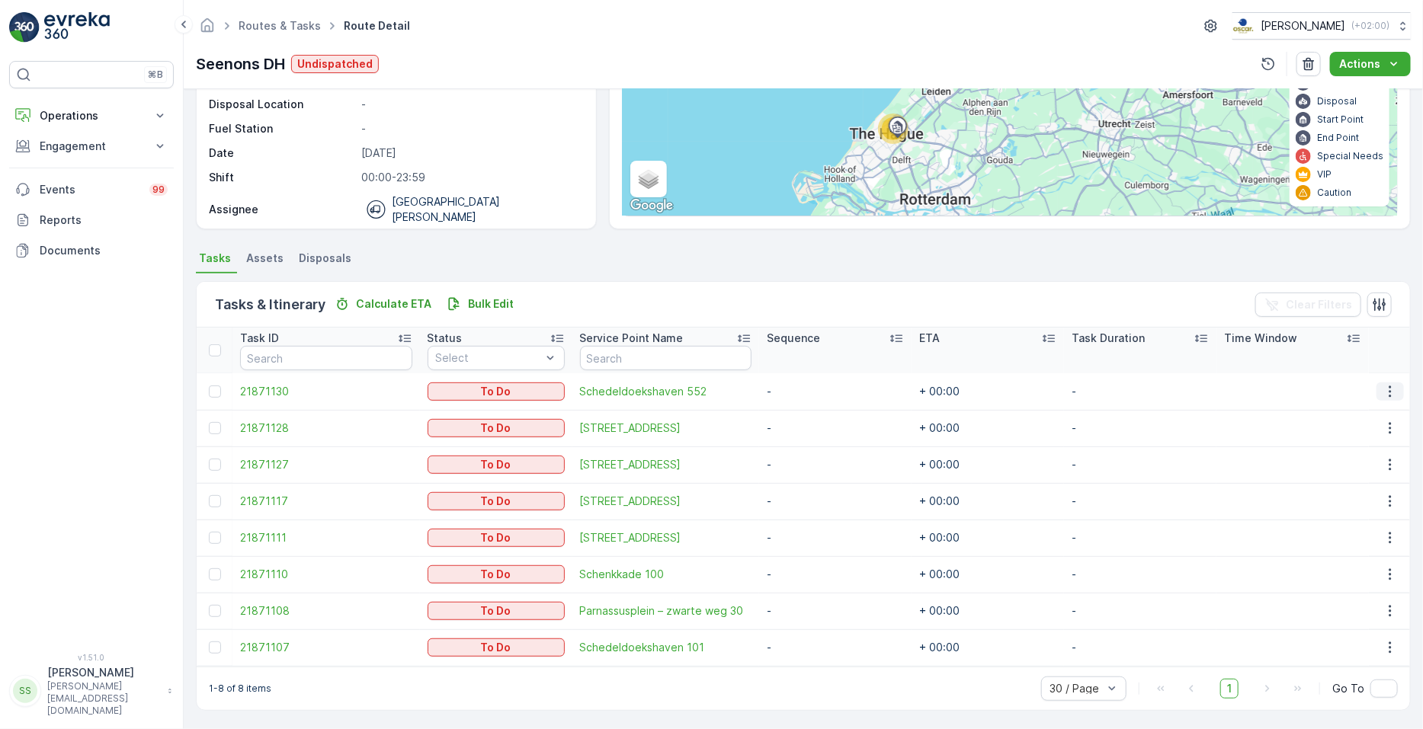
click at [708, 395] on icon "button" at bounding box center [1390, 391] width 15 height 15
click at [708, 412] on span "See More Details" at bounding box center [1359, 413] width 88 height 15
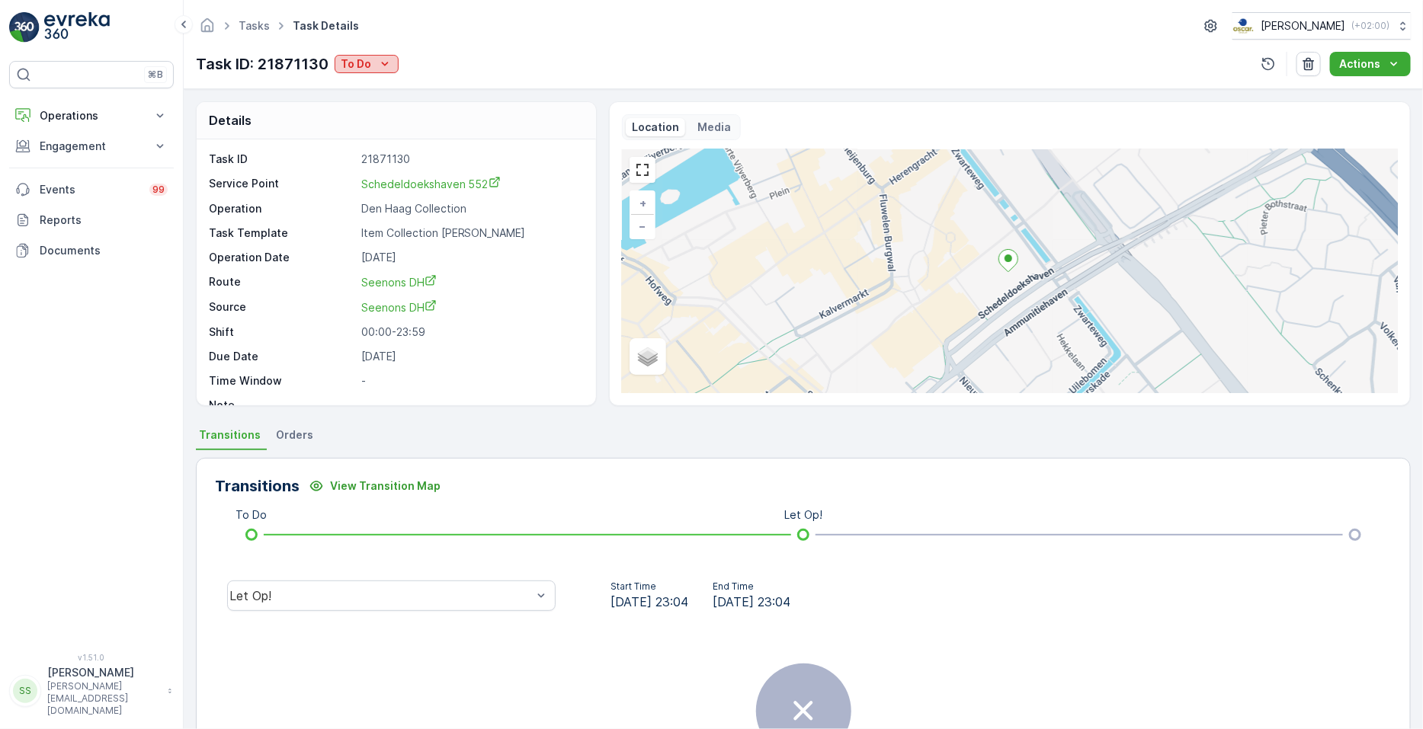
click at [353, 59] on p "To Do" at bounding box center [356, 63] width 30 height 15
click at [359, 149] on span "Cancelled" at bounding box center [369, 150] width 51 height 15
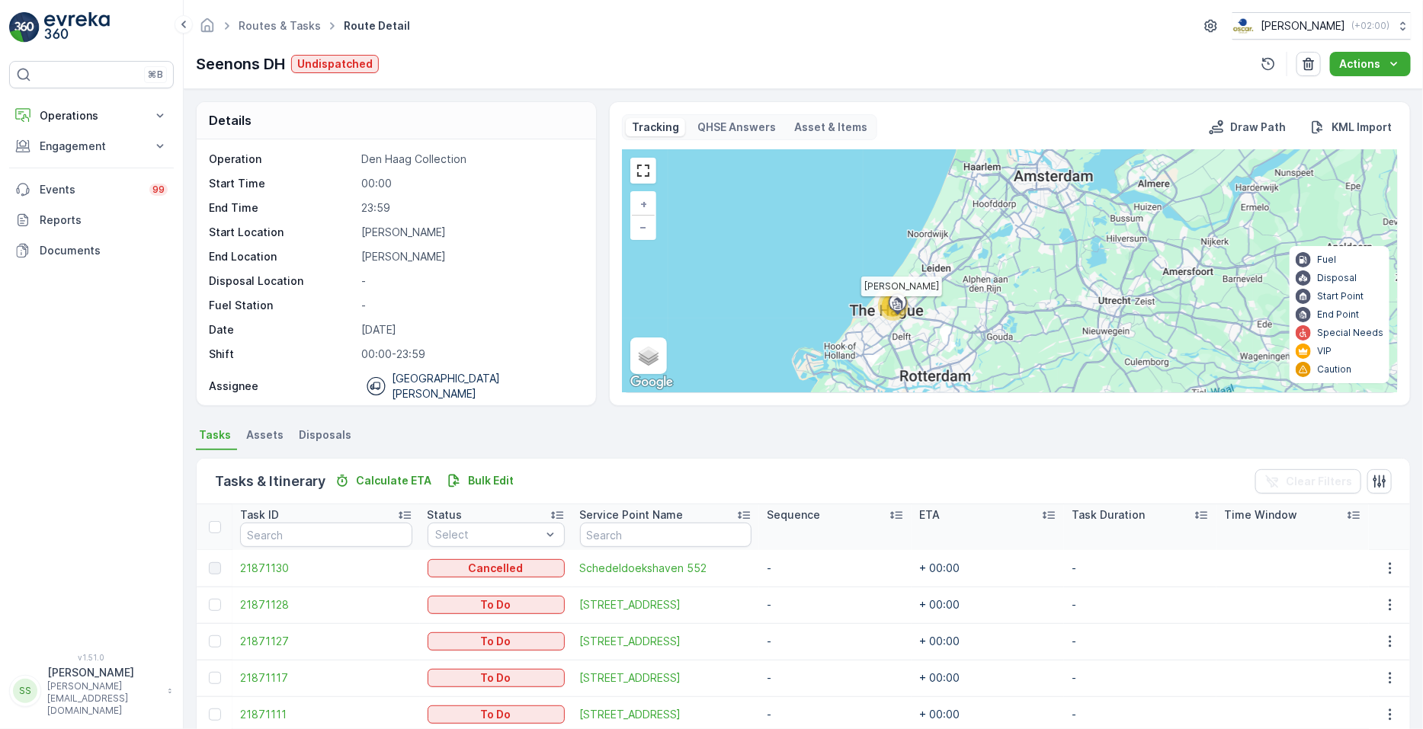
scroll to position [177, 0]
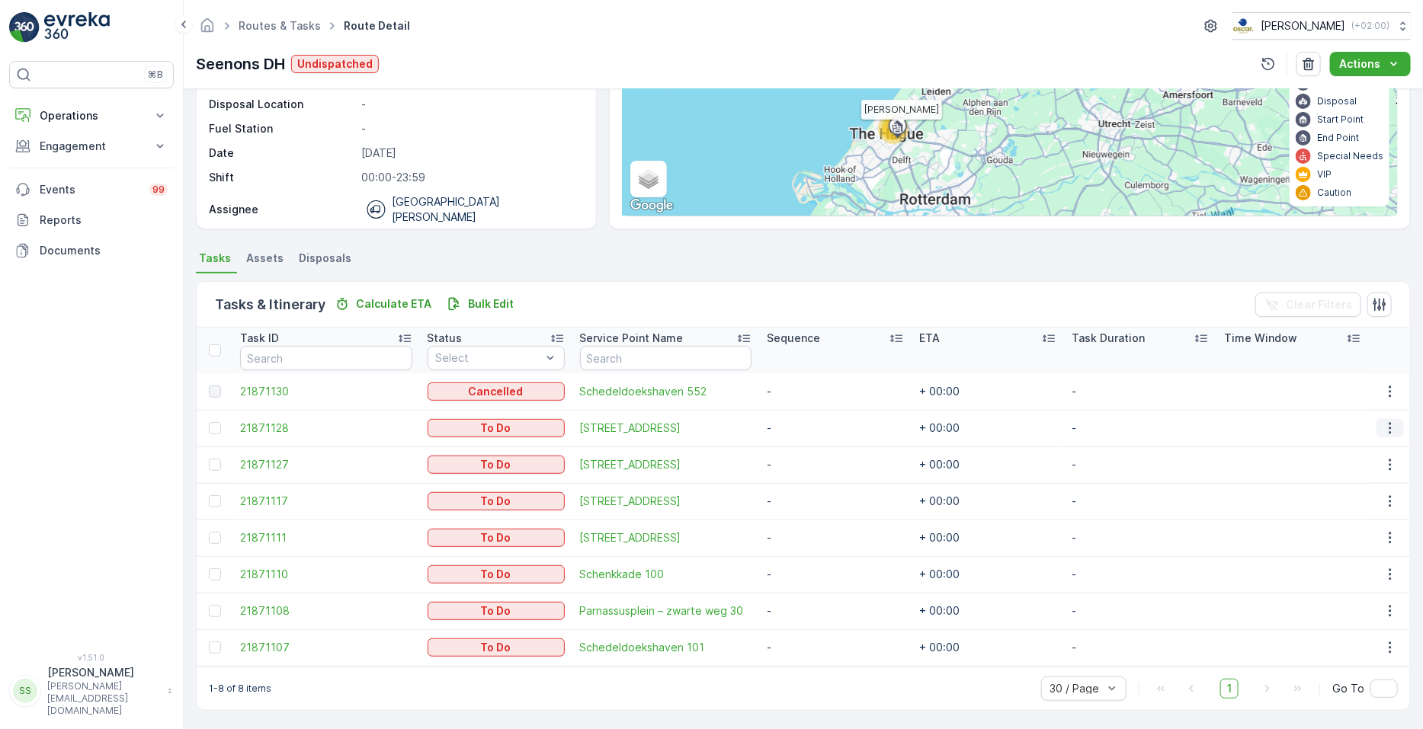
click at [708, 422] on icon "button" at bounding box center [1390, 428] width 15 height 15
click at [708, 450] on span "See More Details" at bounding box center [1359, 450] width 88 height 15
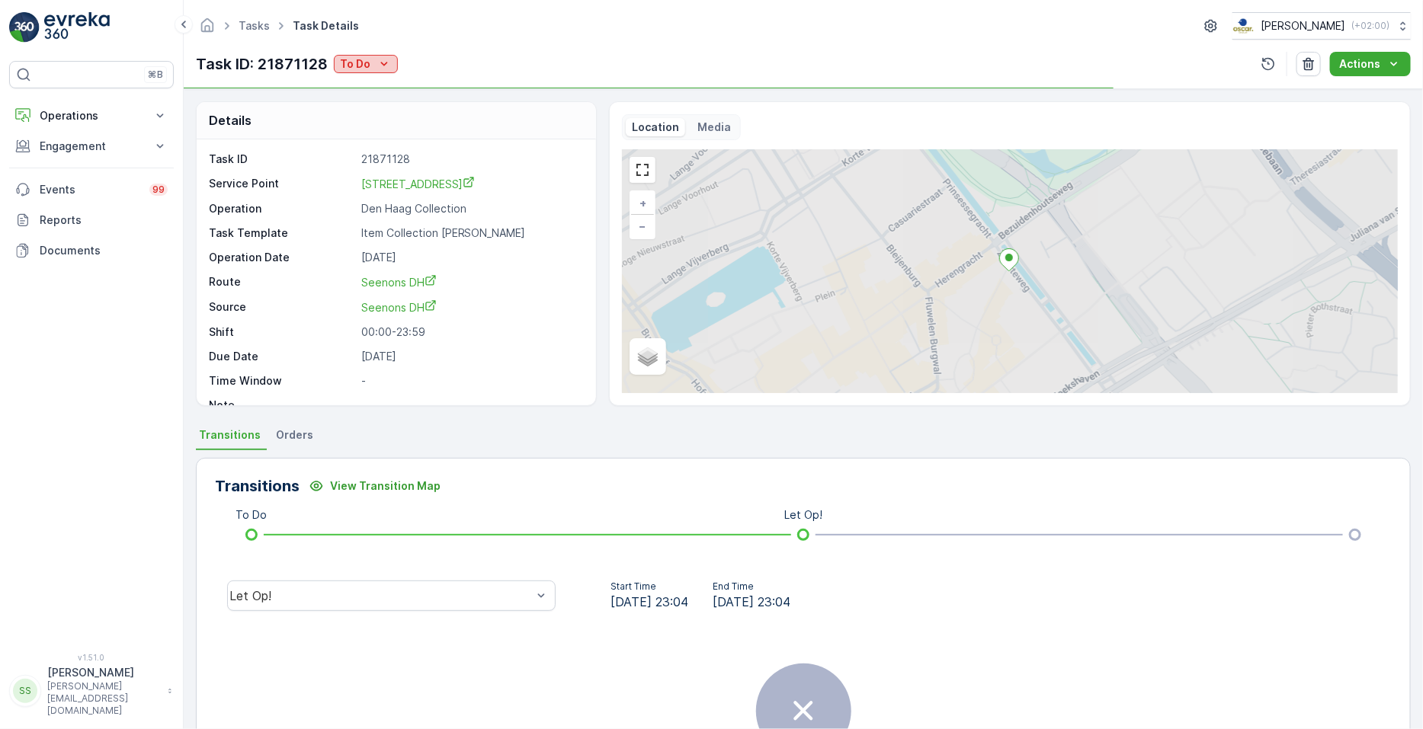
click at [370, 66] on div "To Do" at bounding box center [366, 63] width 52 height 15
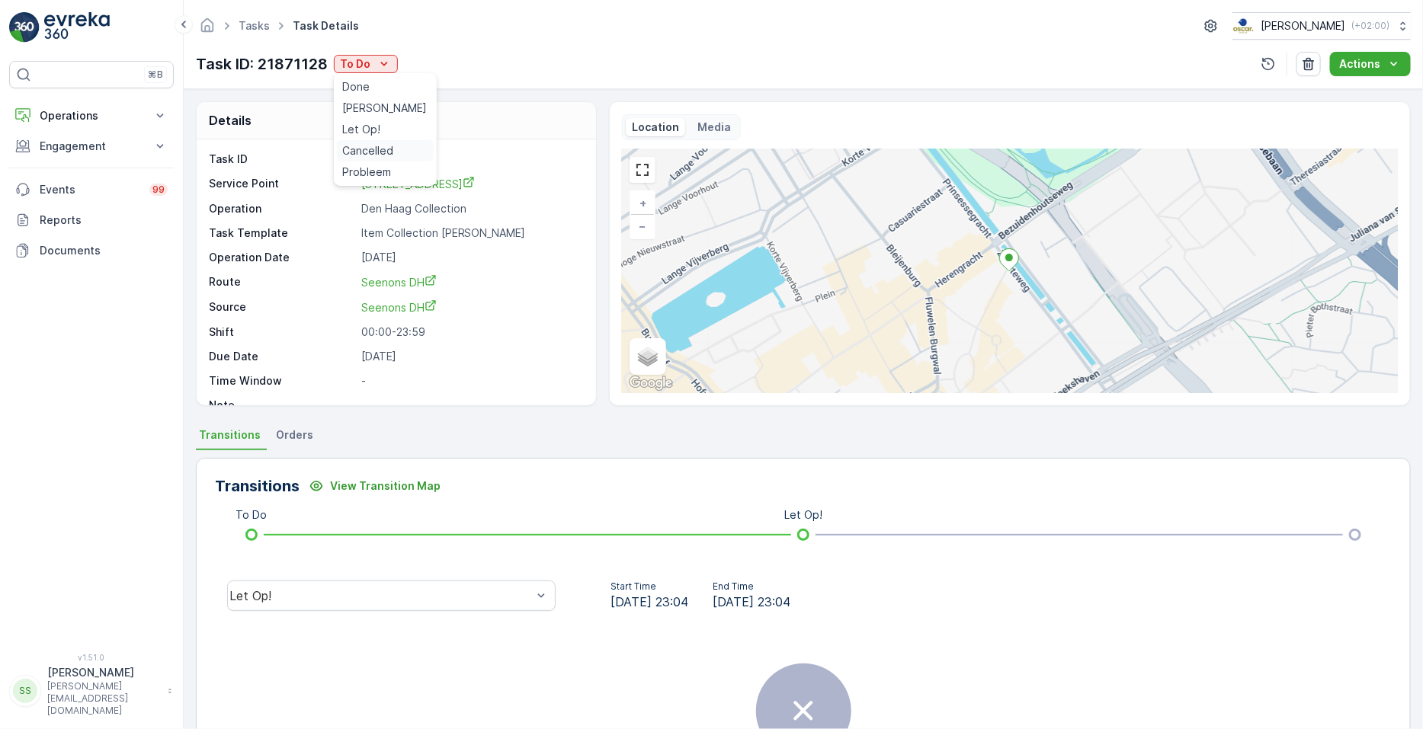
click at [370, 156] on span "Cancelled" at bounding box center [368, 150] width 51 height 15
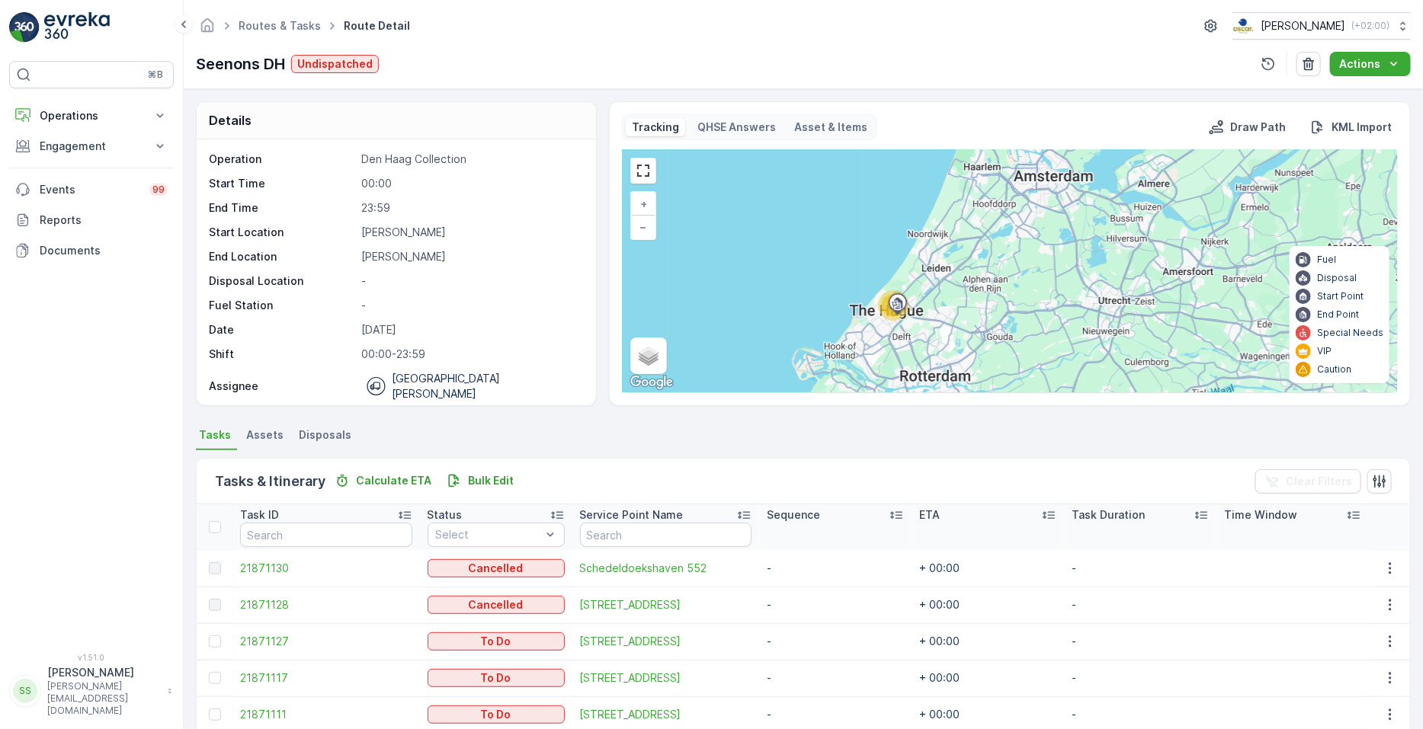
scroll to position [177, 0]
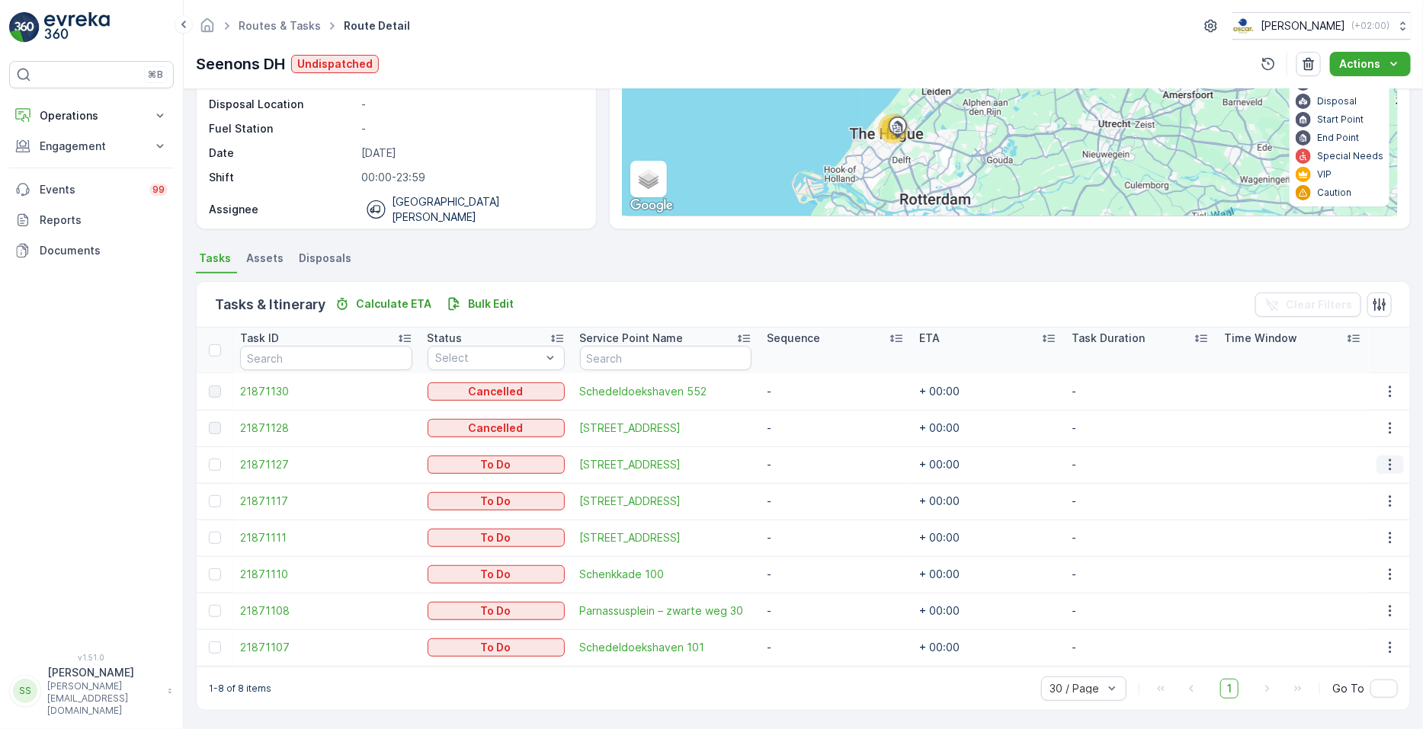
click at [708, 463] on button "button" at bounding box center [1390, 465] width 27 height 18
click at [708, 486] on span "See More Details" at bounding box center [1359, 486] width 88 height 15
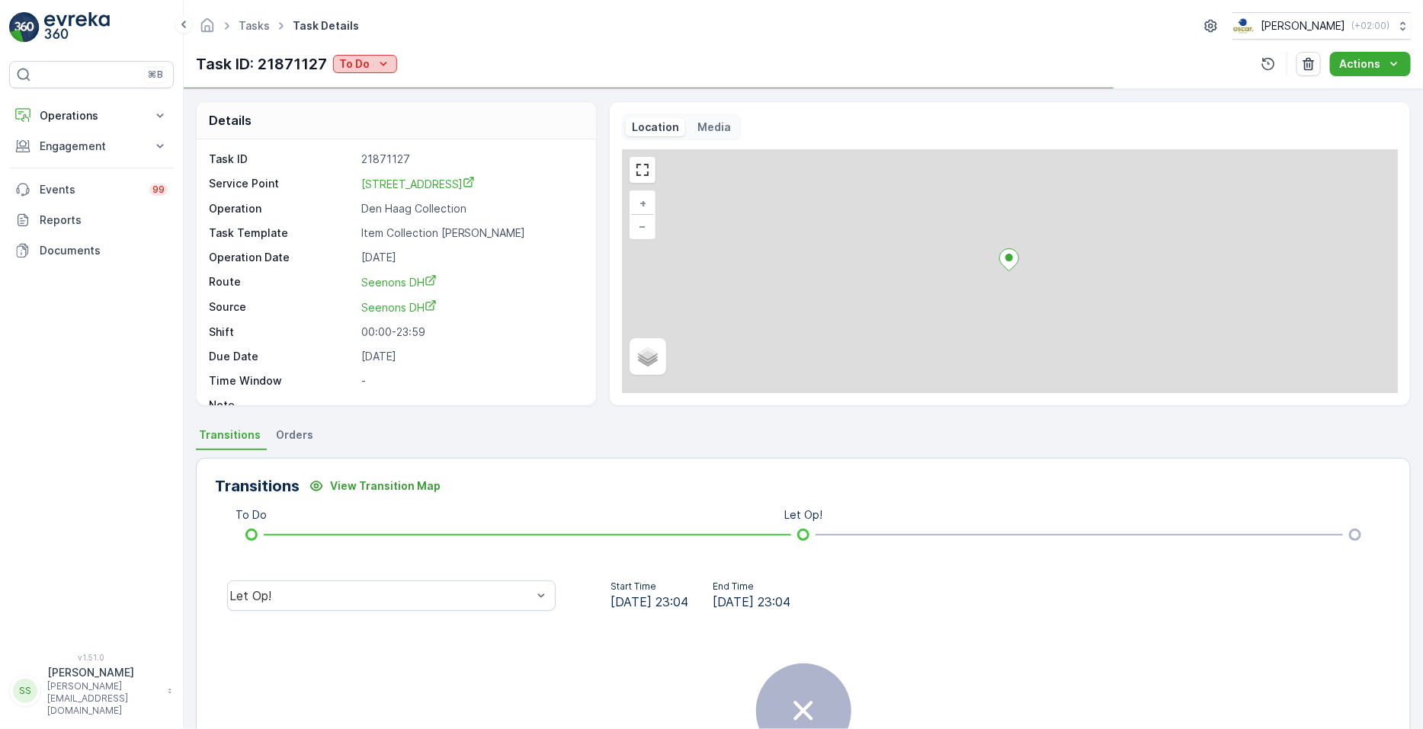
click at [351, 59] on p "To Do" at bounding box center [354, 63] width 30 height 15
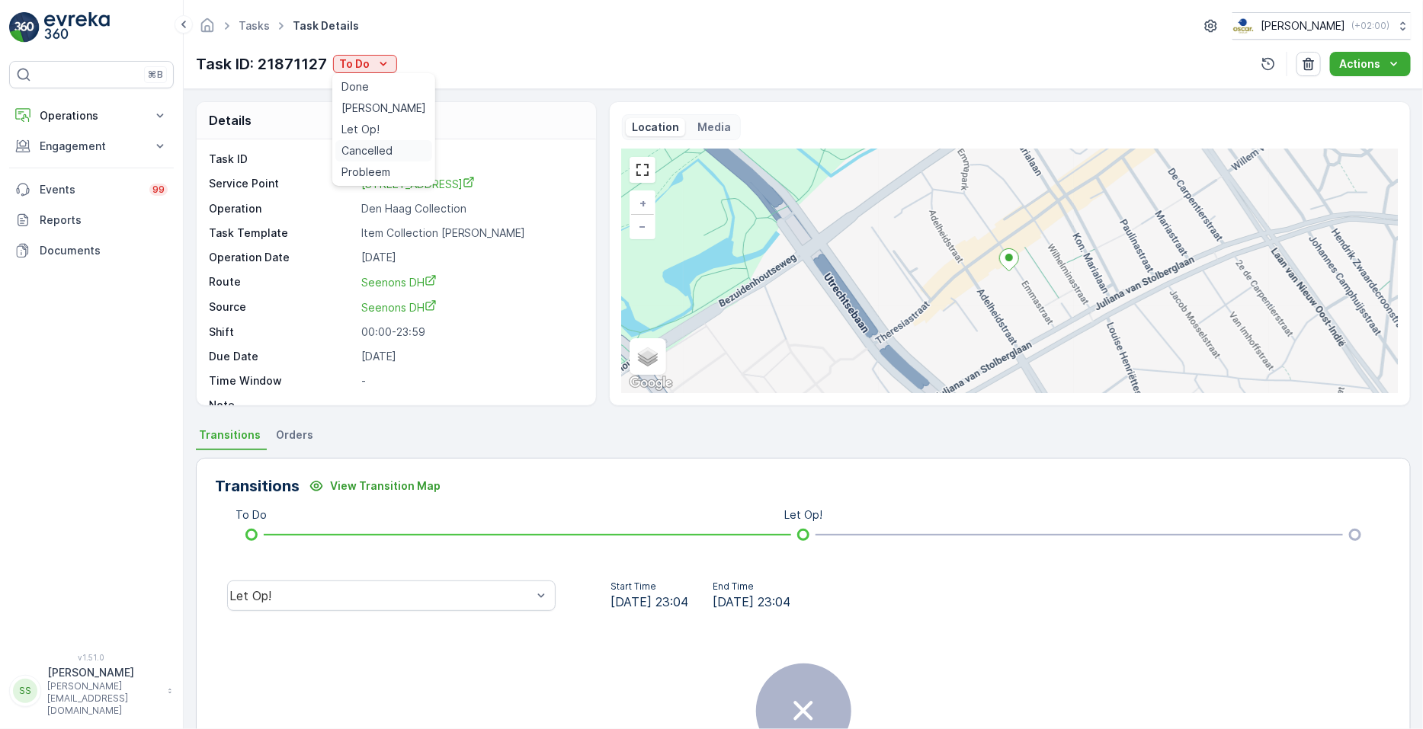
click at [365, 141] on div "Cancelled" at bounding box center [383, 150] width 97 height 21
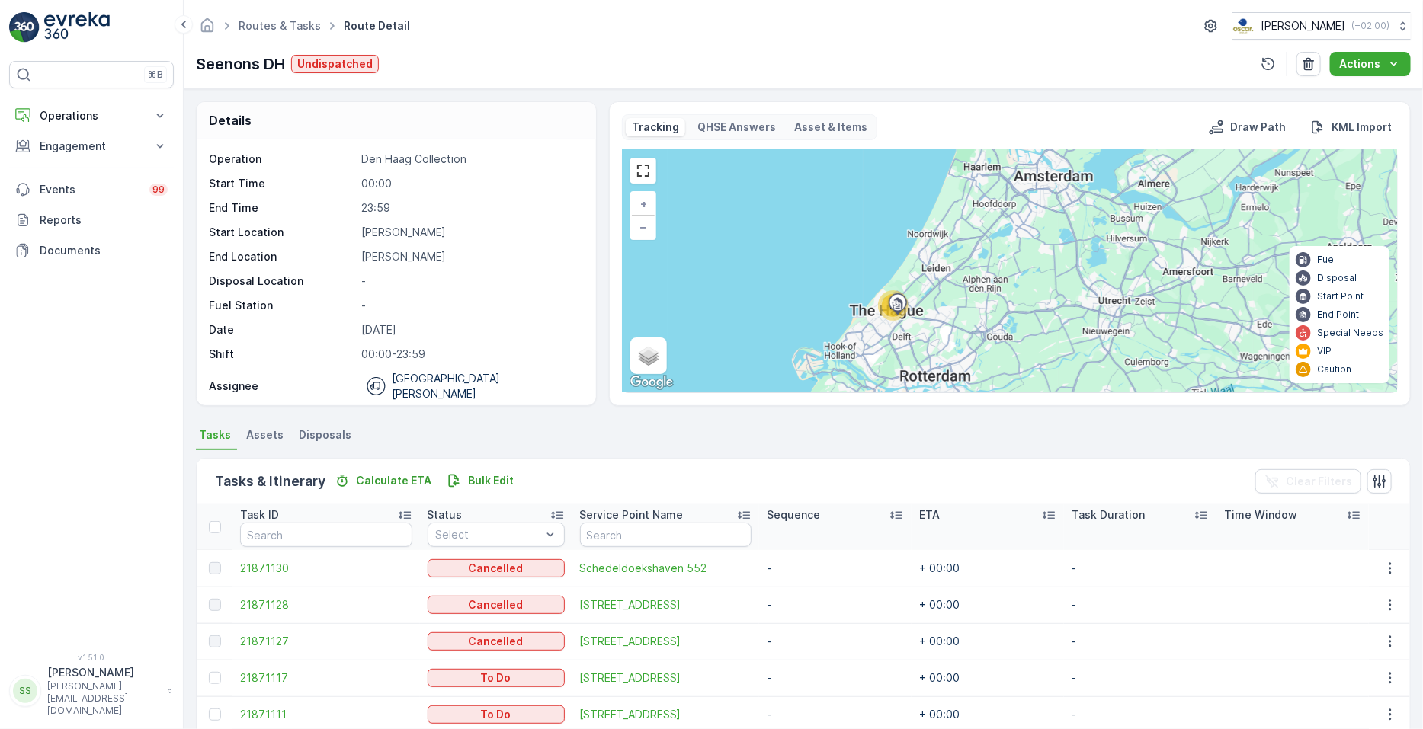
scroll to position [177, 0]
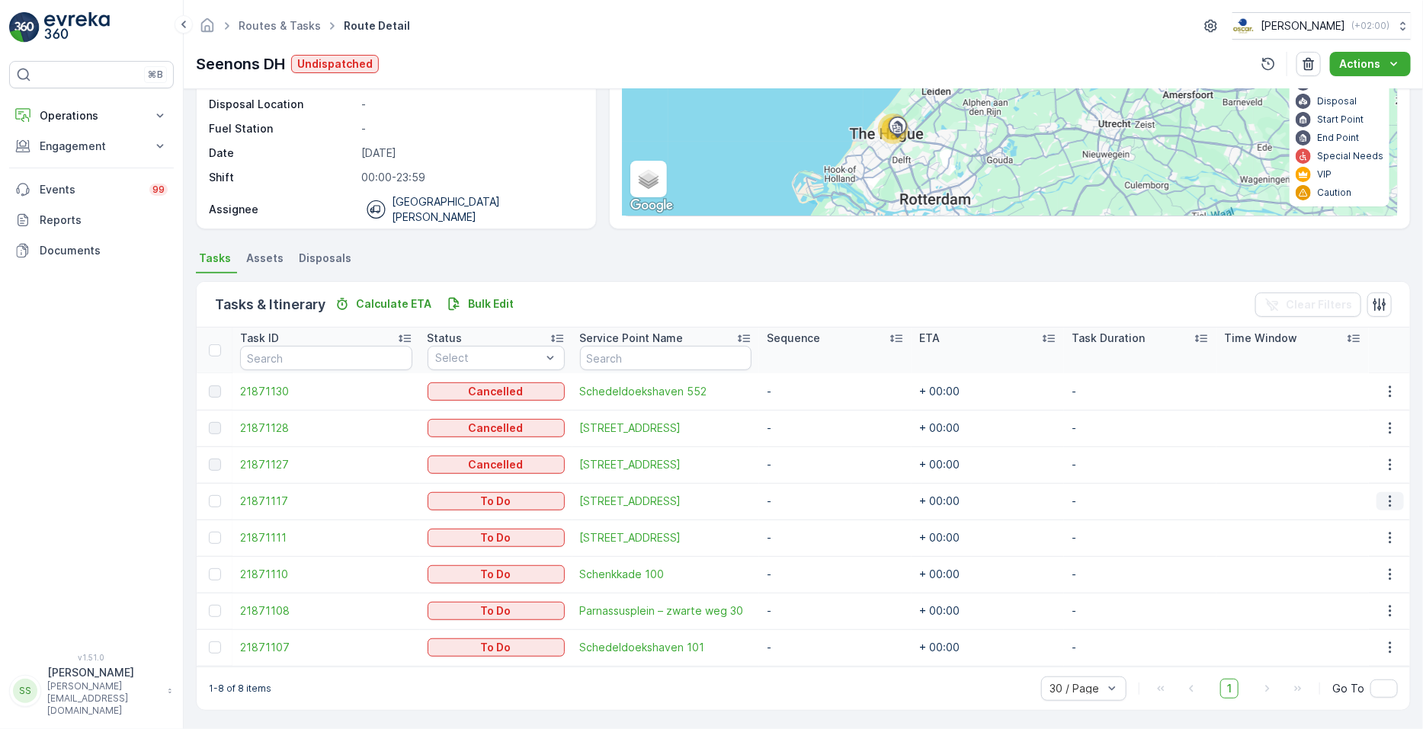
click at [708, 497] on button "button" at bounding box center [1390, 501] width 27 height 18
click at [708, 524] on span "See More Details" at bounding box center [1359, 523] width 88 height 15
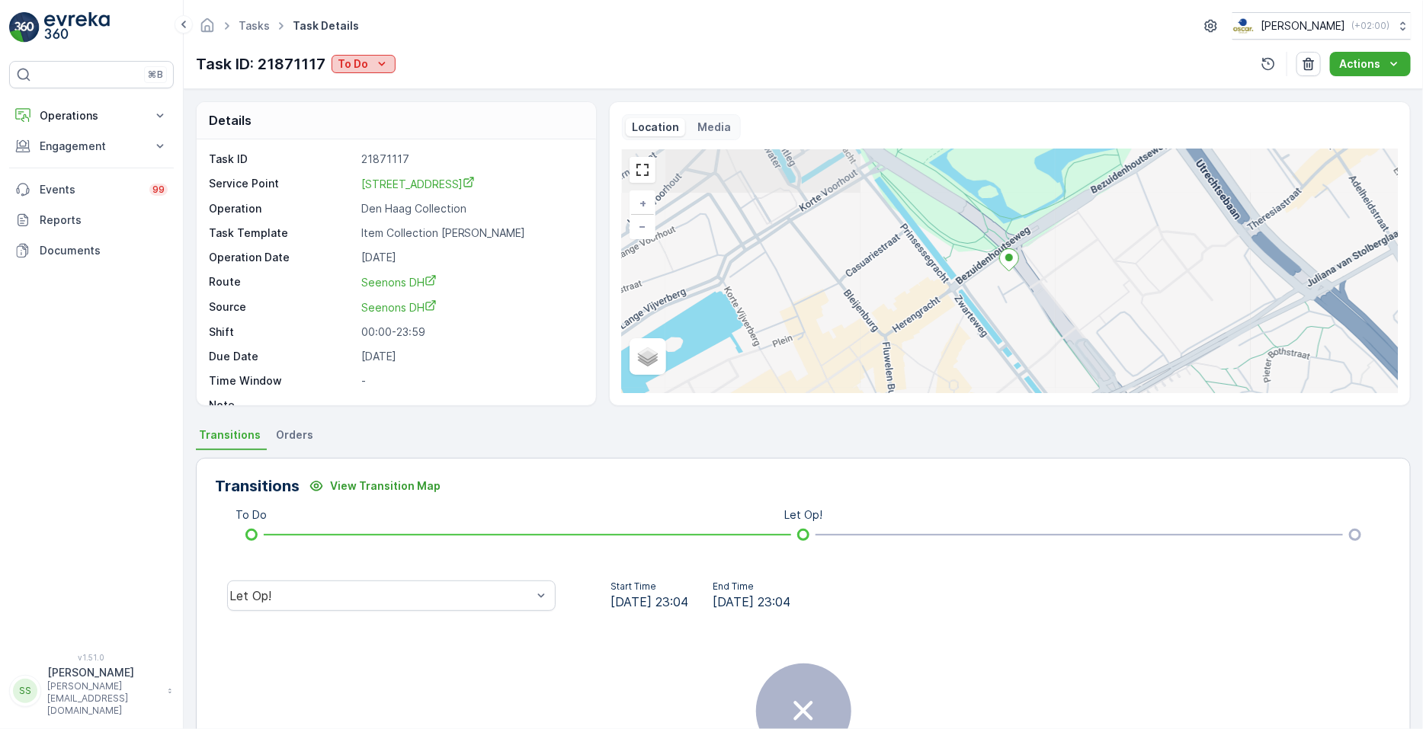
click at [370, 66] on div "To Do" at bounding box center [364, 63] width 52 height 15
click at [382, 156] on span "Cancelled" at bounding box center [365, 150] width 51 height 15
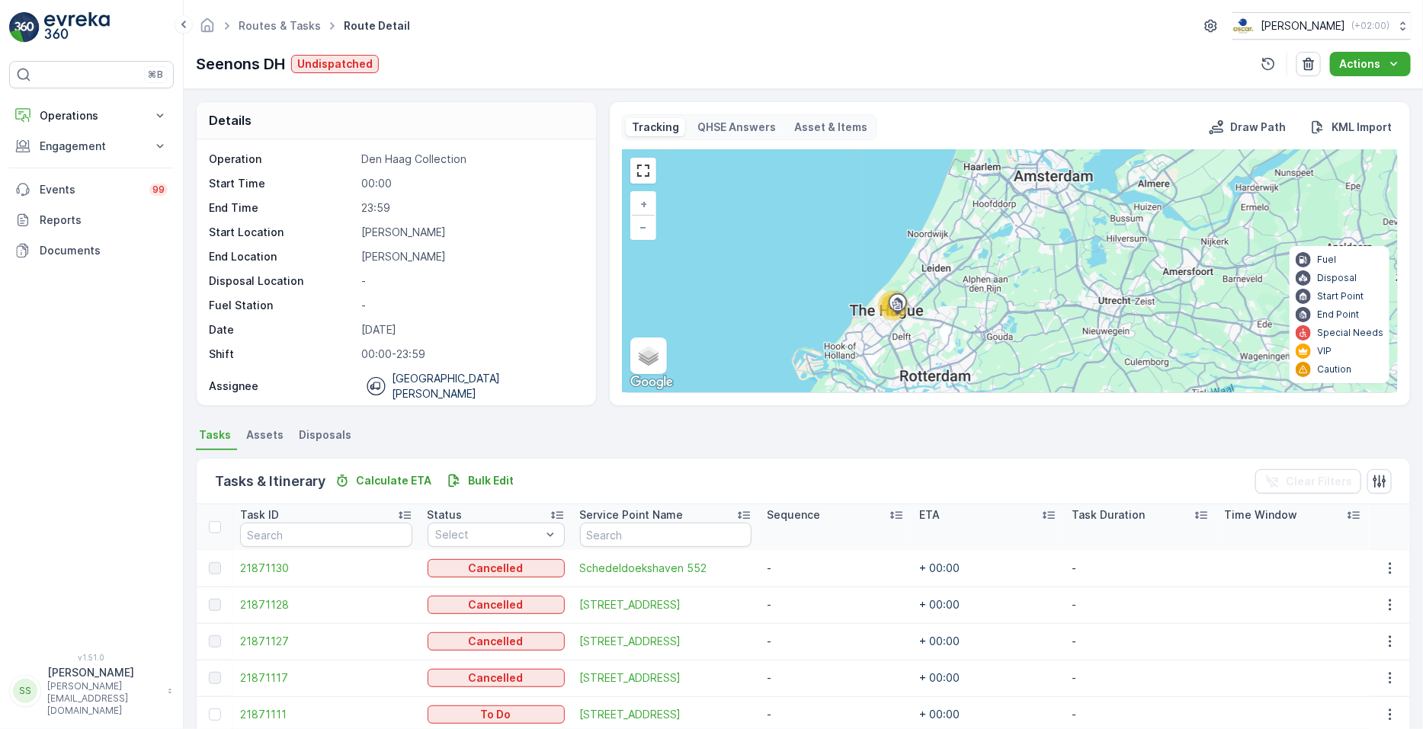
scroll to position [177, 0]
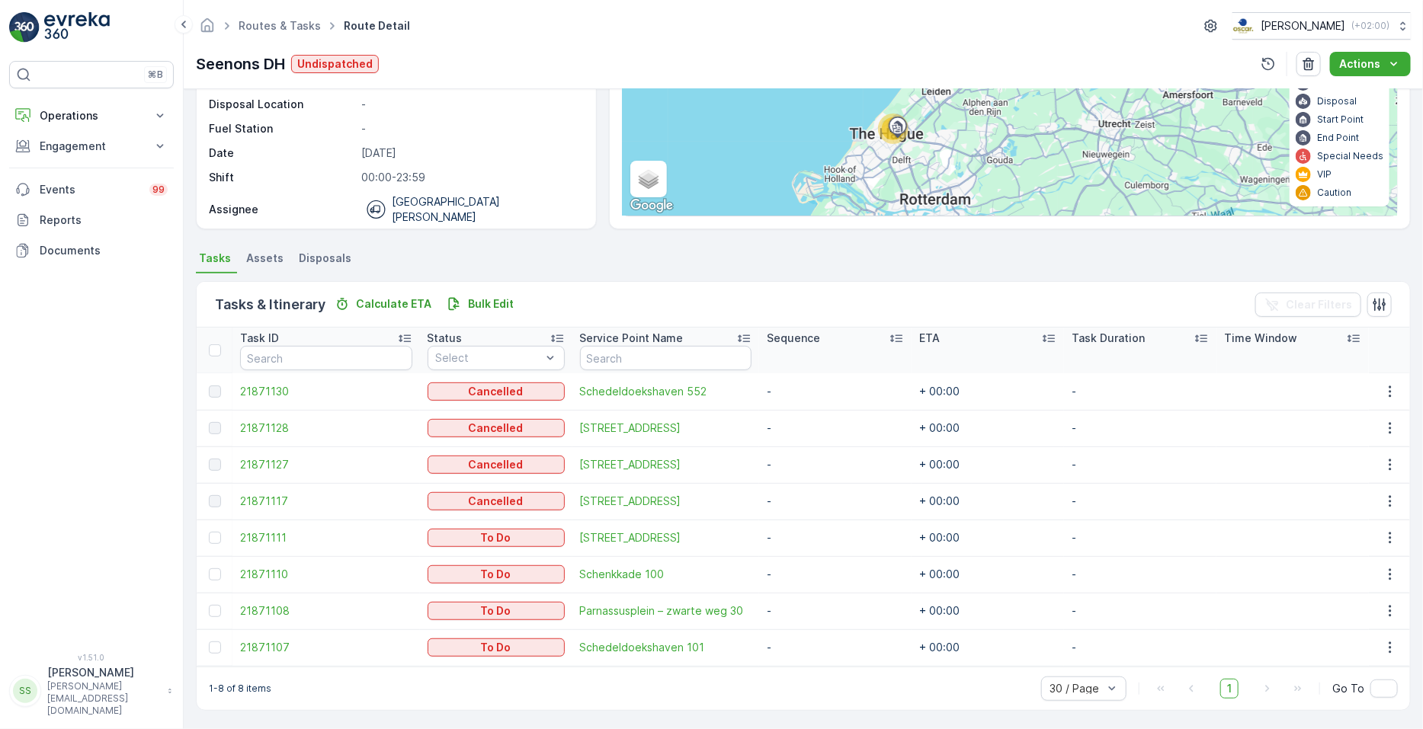
click at [708, 547] on td at bounding box center [1389, 538] width 41 height 37
click at [708, 543] on icon "button" at bounding box center [1390, 537] width 15 height 15
click at [708, 561] on span "See More Details" at bounding box center [1359, 560] width 88 height 15
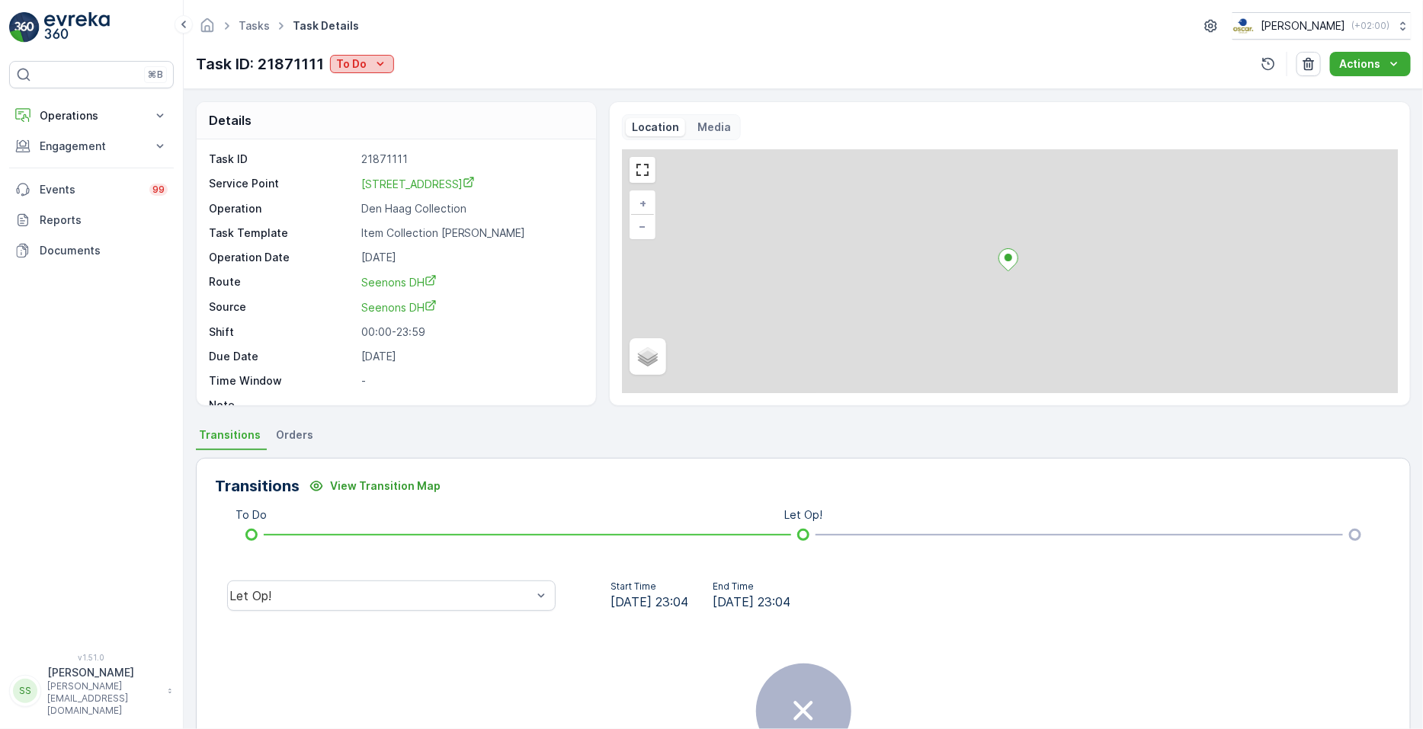
click at [364, 66] on p "To Do" at bounding box center [351, 63] width 30 height 15
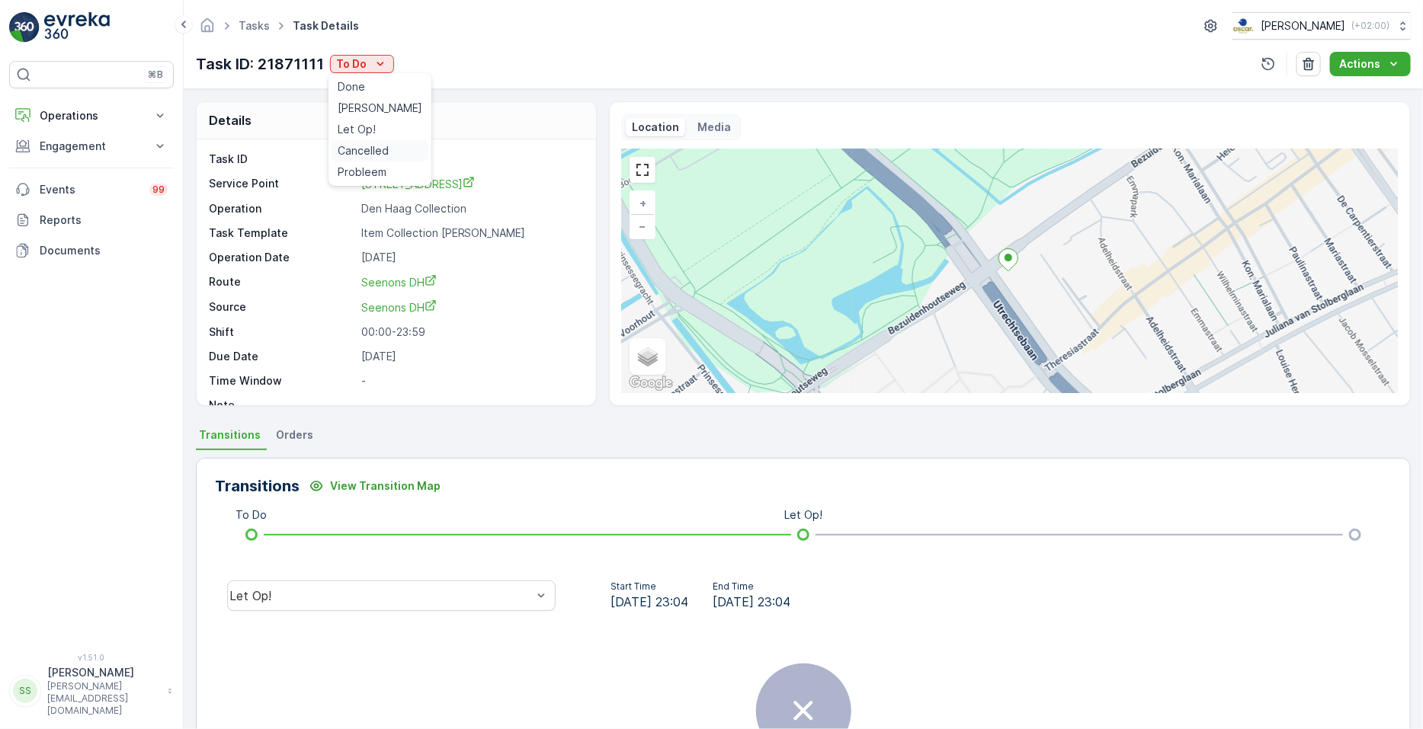
click at [383, 144] on span "Cancelled" at bounding box center [363, 150] width 51 height 15
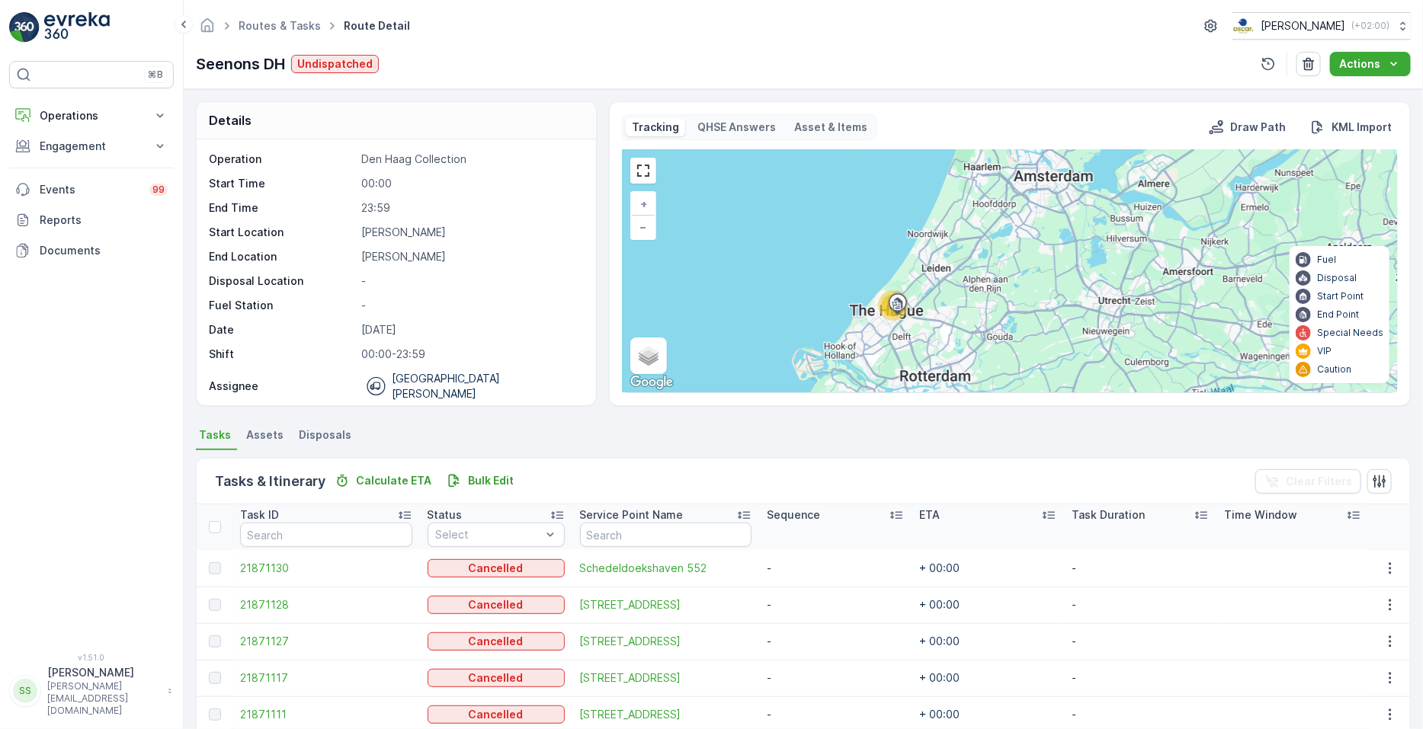
scroll to position [177, 0]
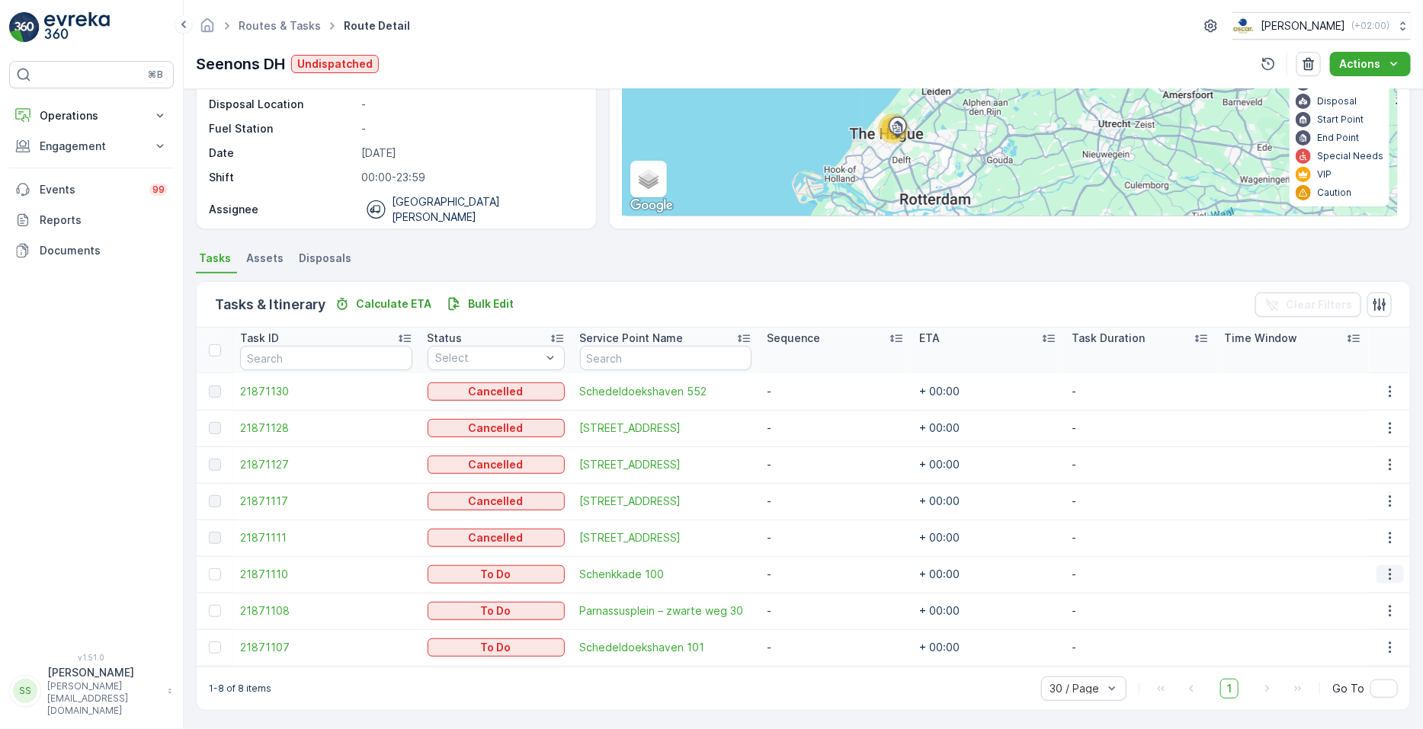
click at [708, 578] on icon "button" at bounding box center [1390, 574] width 15 height 15
click at [708, 600] on span "See More Details" at bounding box center [1359, 596] width 88 height 15
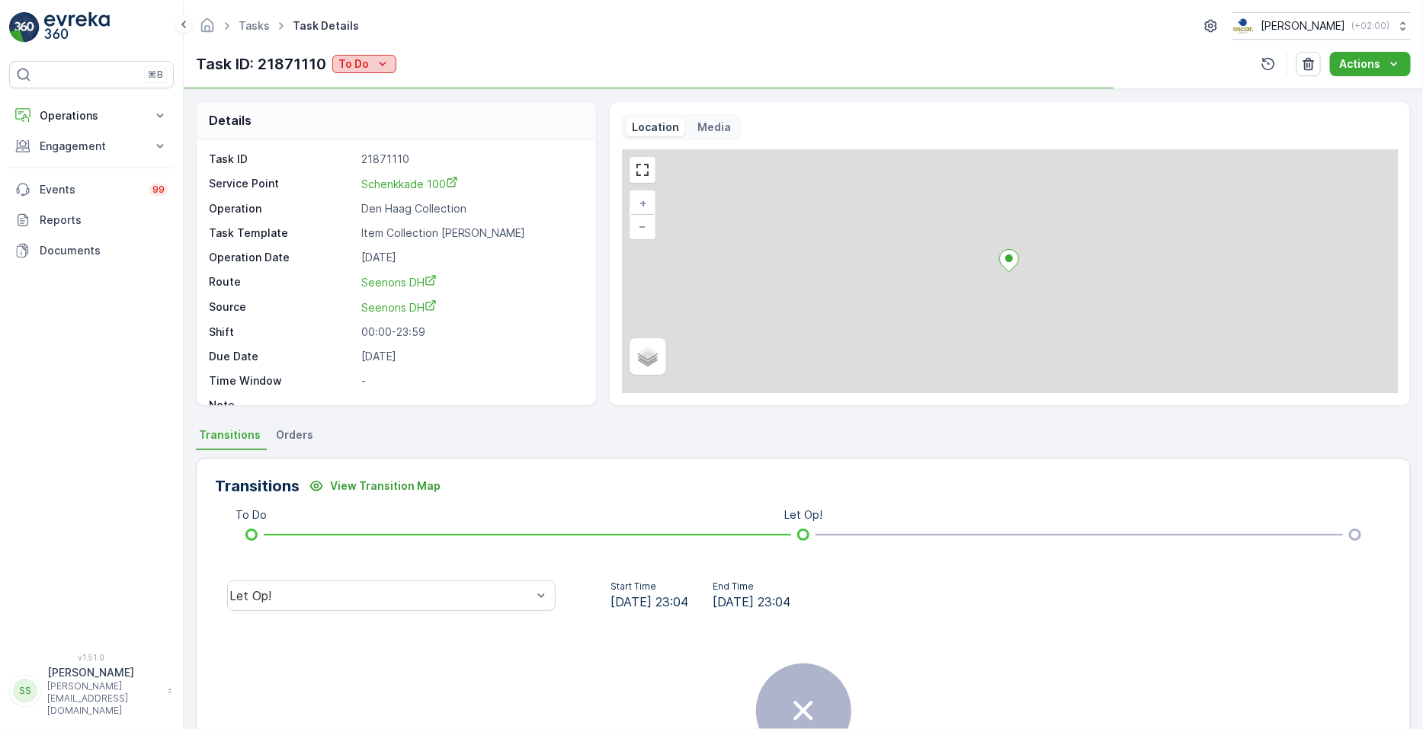
click at [358, 67] on p "To Do" at bounding box center [353, 63] width 30 height 15
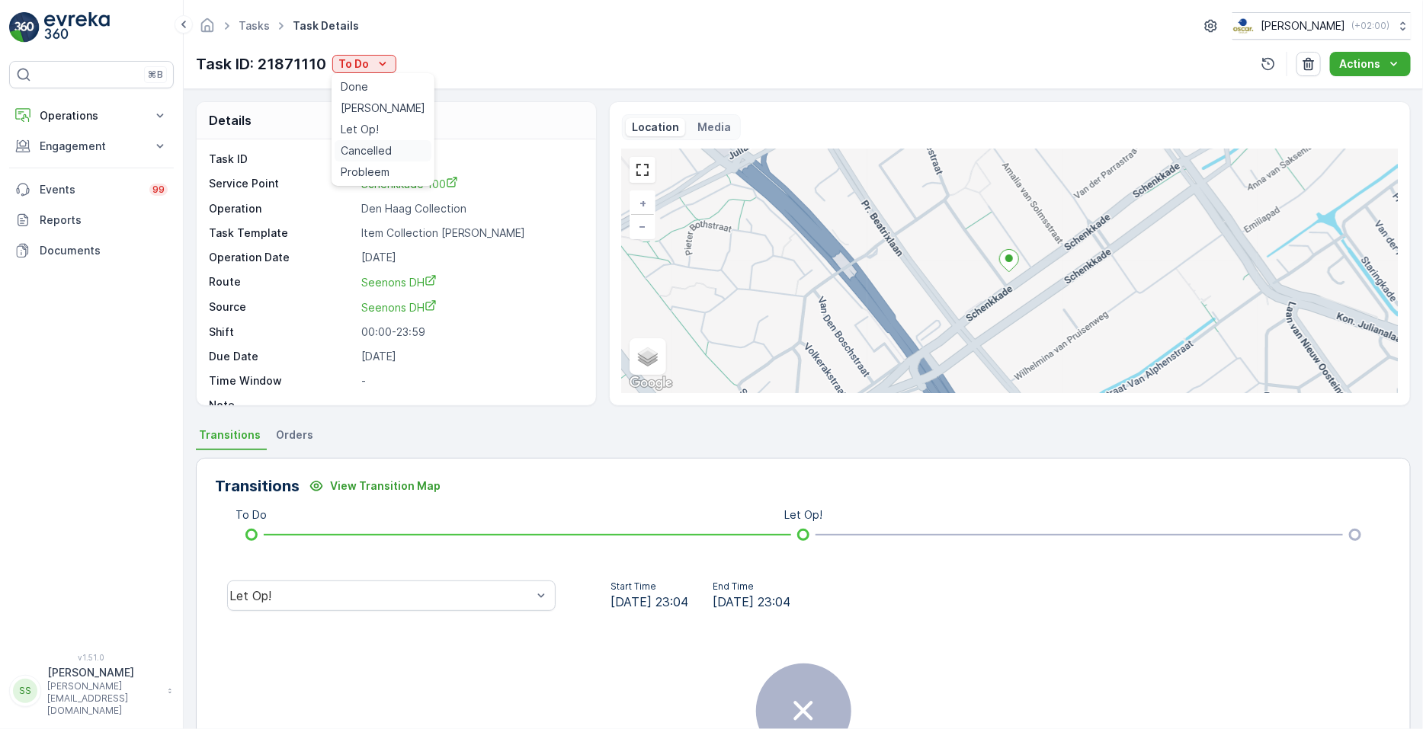
click at [357, 159] on div "Cancelled" at bounding box center [383, 150] width 97 height 21
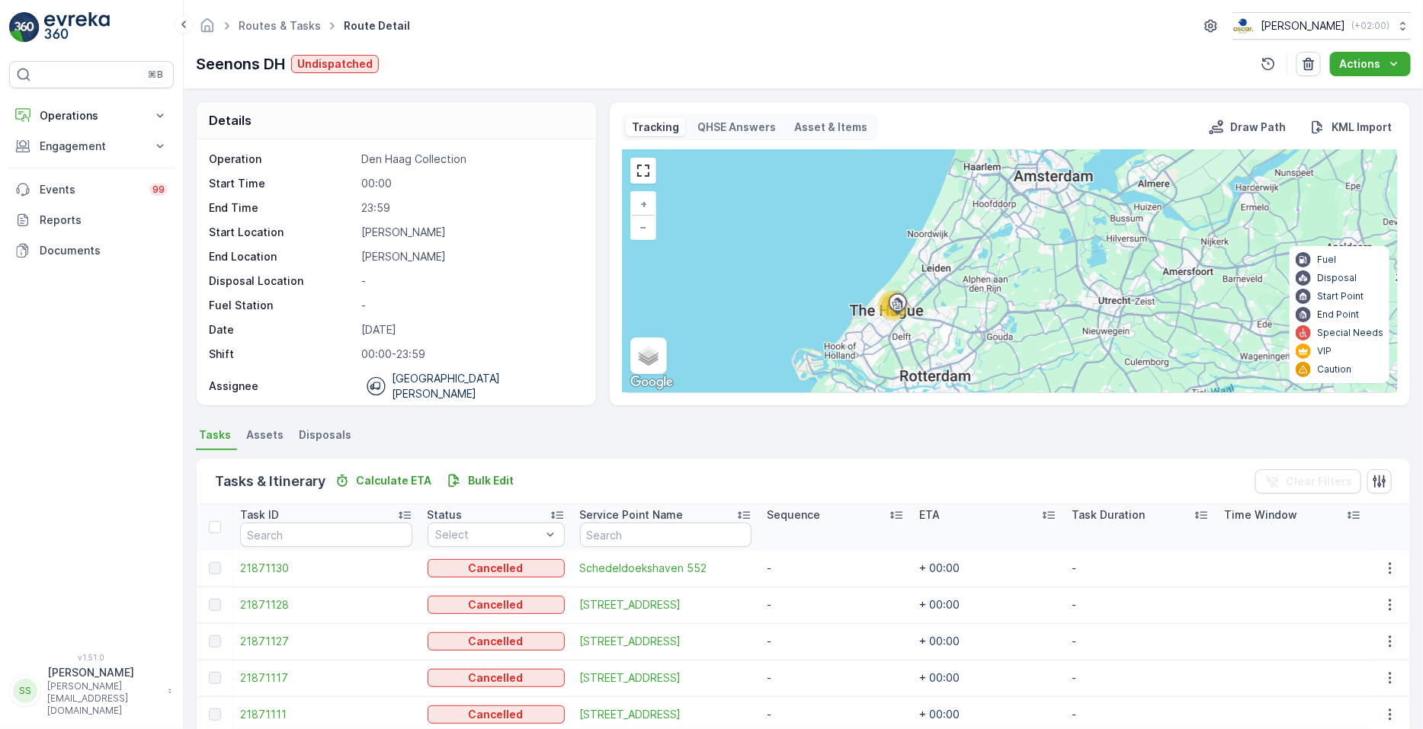
scroll to position [177, 0]
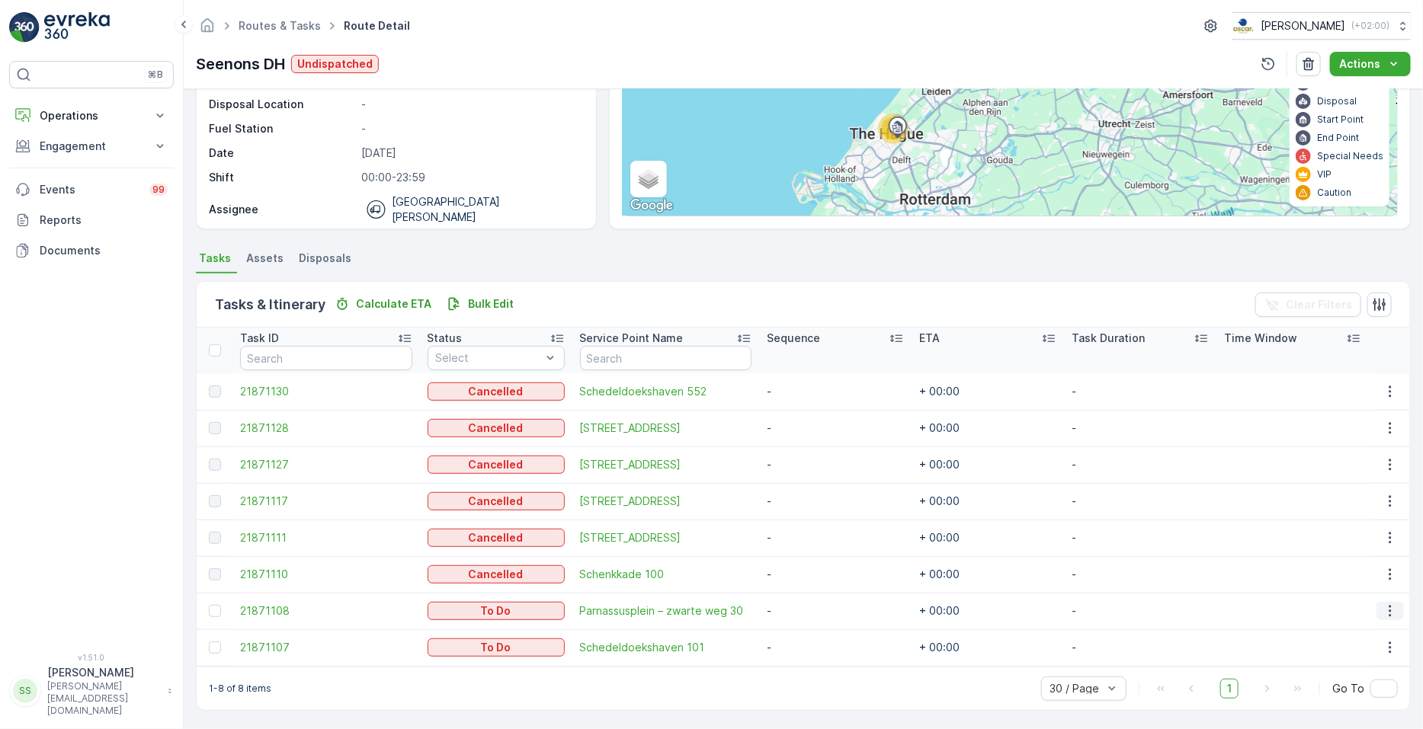
click at [708, 614] on icon "button" at bounding box center [1390, 611] width 15 height 15
click at [708, 498] on span "See More Details" at bounding box center [1359, 495] width 88 height 15
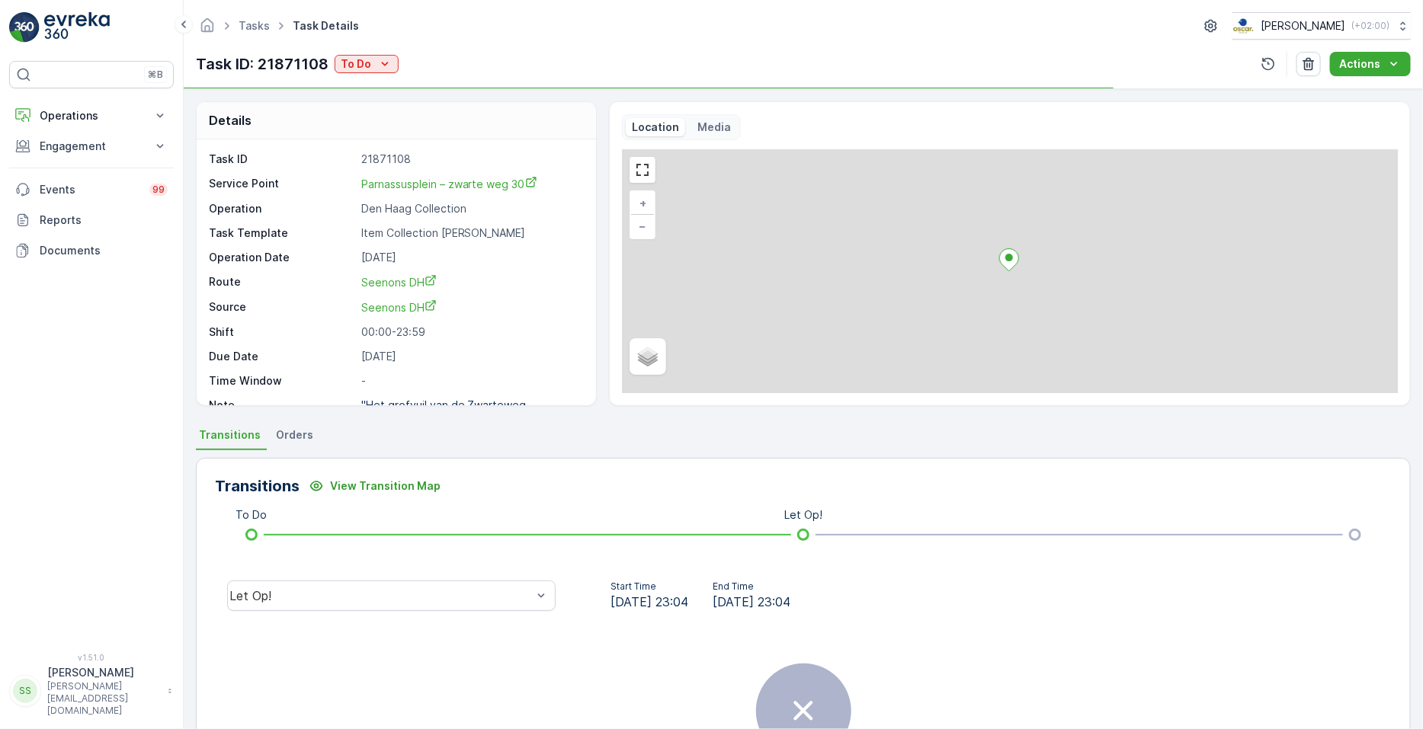
click at [363, 73] on div "Task ID: 21871108 To Do" at bounding box center [297, 64] width 203 height 23
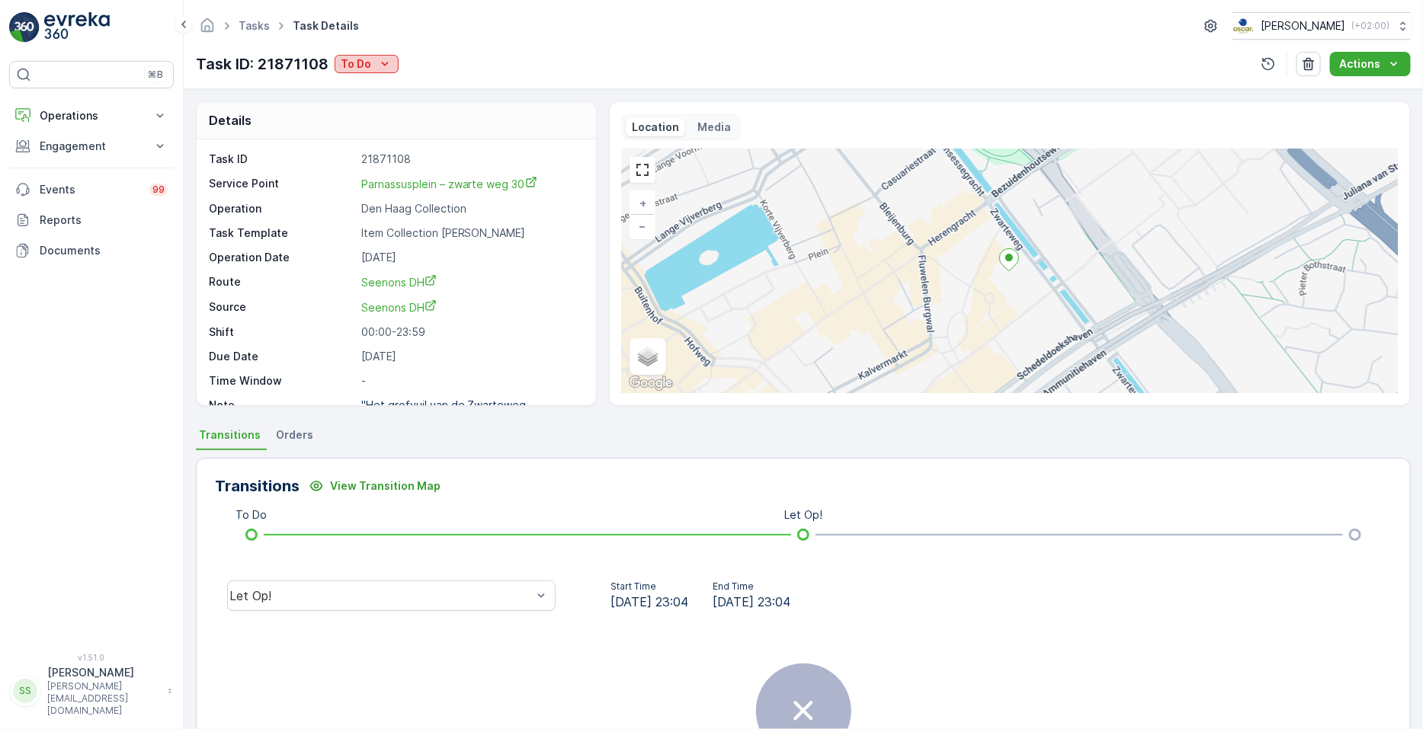
click at [368, 59] on p "To Do" at bounding box center [356, 63] width 30 height 15
click at [364, 150] on span "Cancelled" at bounding box center [368, 150] width 51 height 15
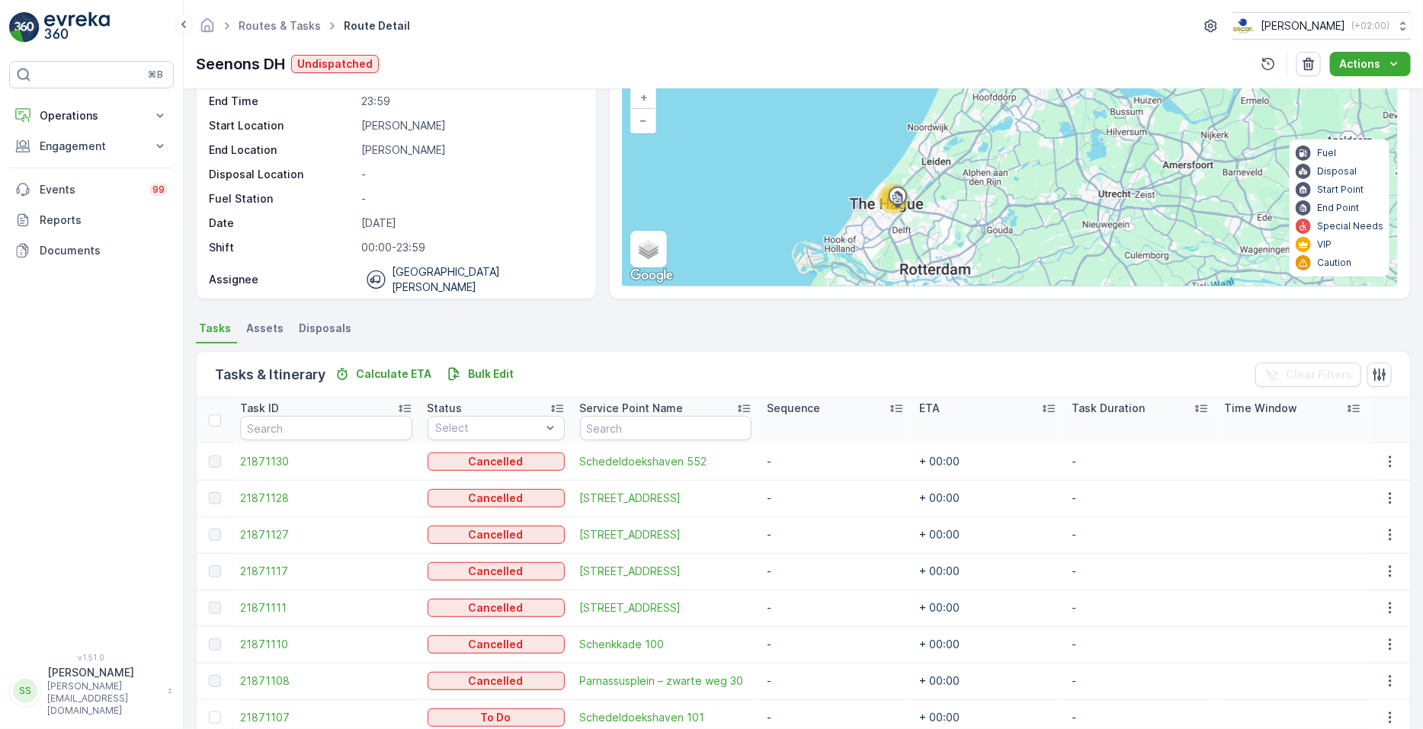
scroll to position [143, 0]
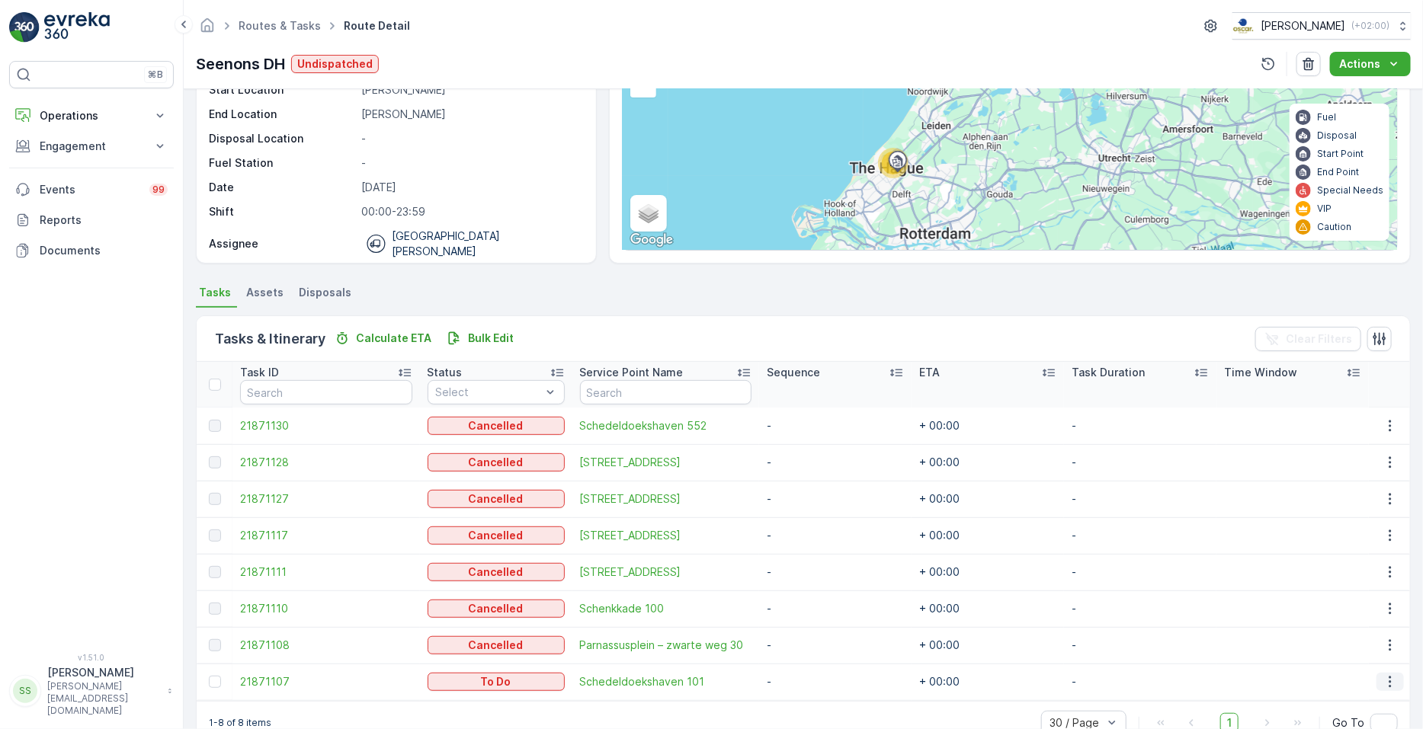
click at [708, 681] on icon "button" at bounding box center [1390, 682] width 15 height 15
click at [708, 566] on span "See More Details" at bounding box center [1359, 566] width 88 height 15
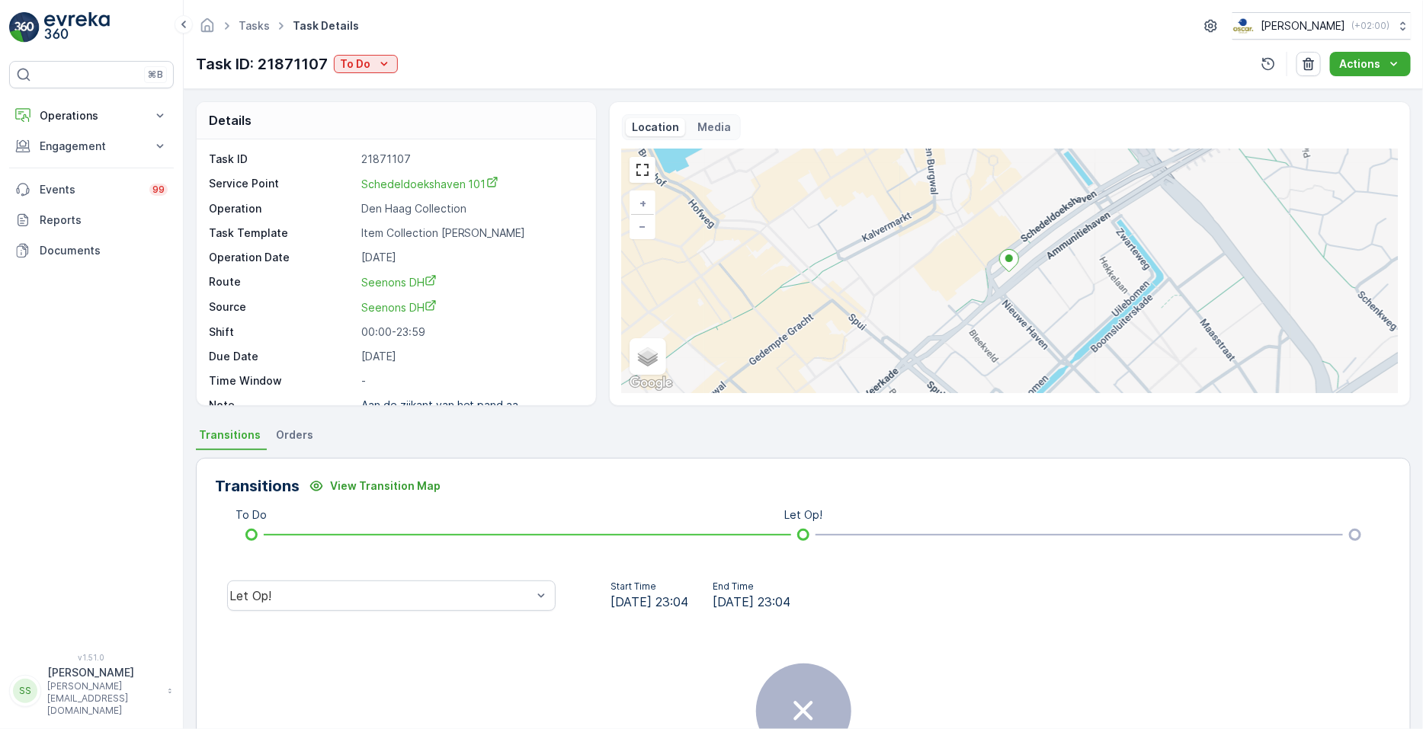
click at [362, 73] on div "Task ID: 21871107 To Do" at bounding box center [297, 64] width 202 height 23
click at [360, 59] on p "To Do" at bounding box center [355, 63] width 30 height 15
click at [377, 146] on span "Cancelled" at bounding box center [367, 150] width 51 height 15
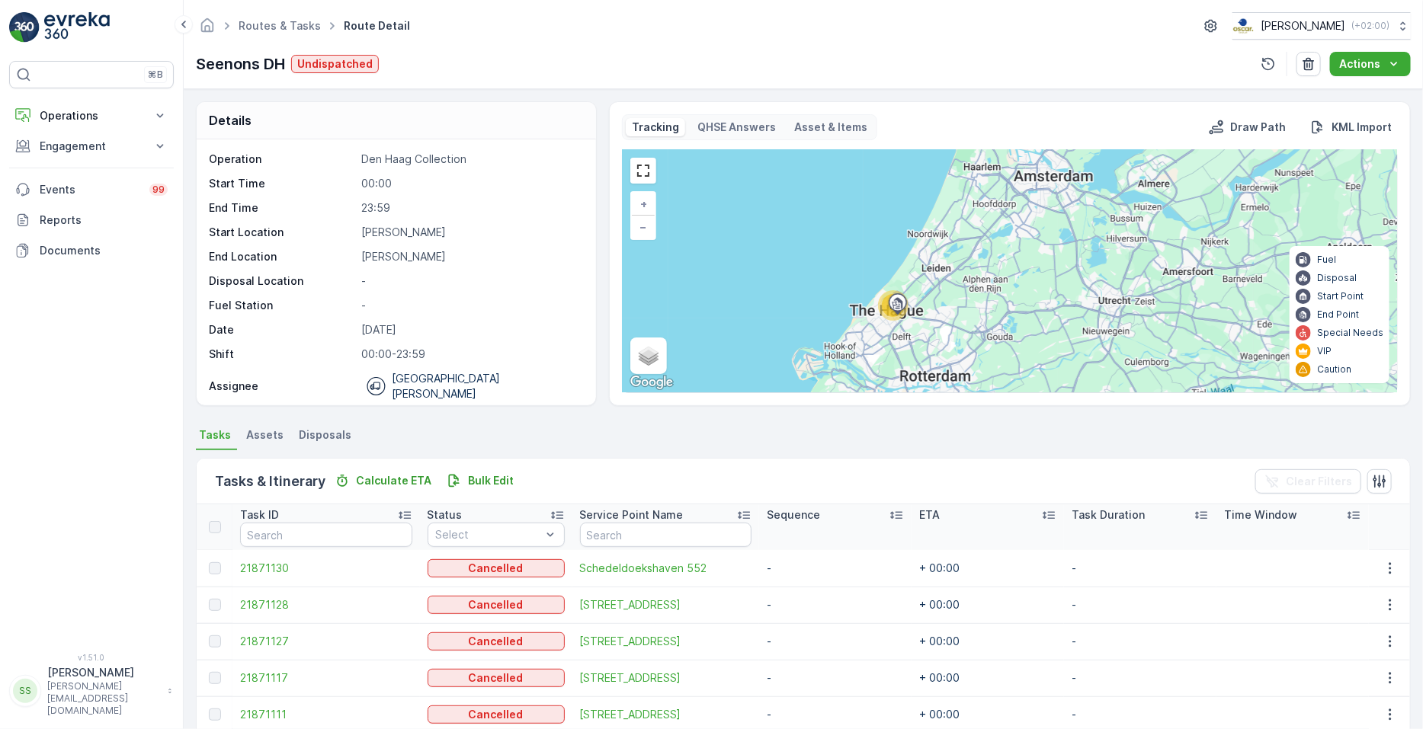
click at [290, 16] on ul "Routes & Tasks" at bounding box center [288, 26] width 105 height 22
click at [284, 24] on link "Routes & Tasks" at bounding box center [280, 25] width 82 height 13
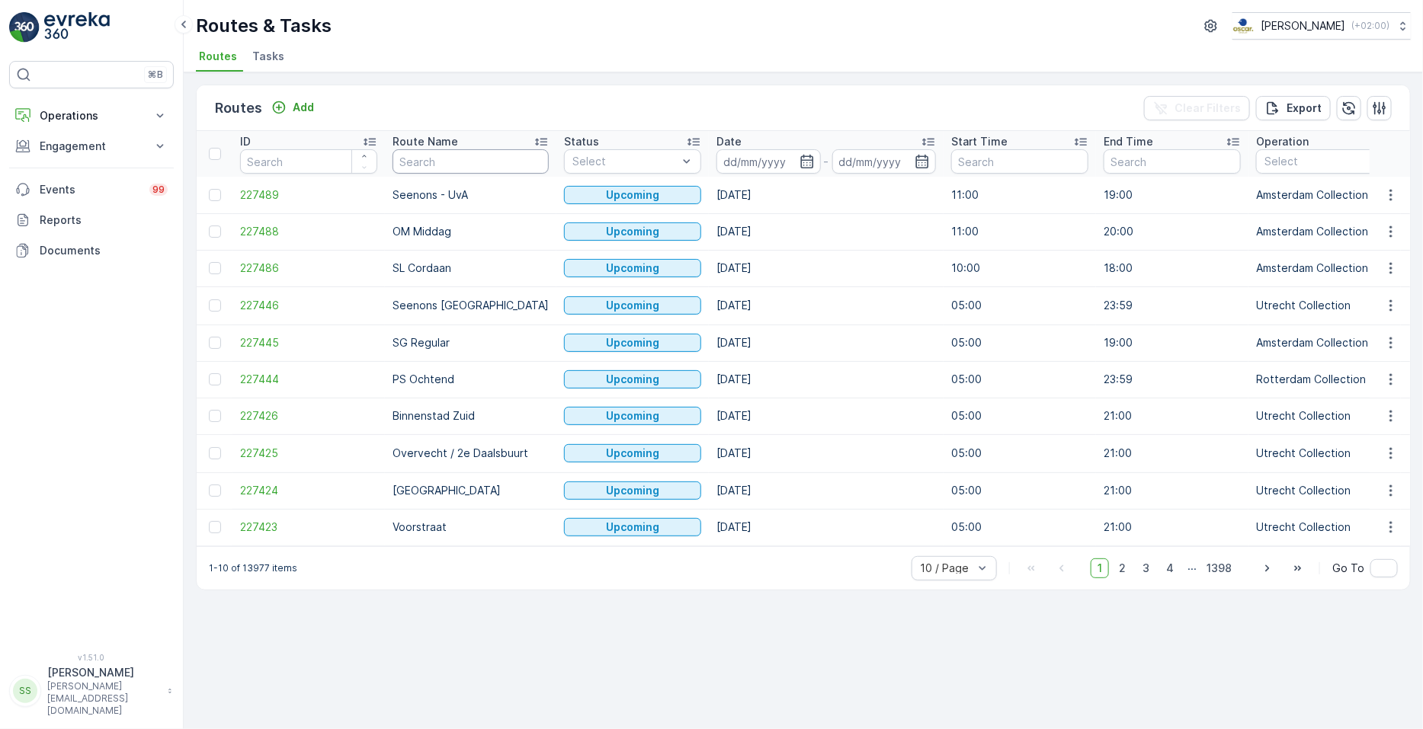
click at [438, 154] on input "text" at bounding box center [471, 161] width 156 height 24
type input "mq"
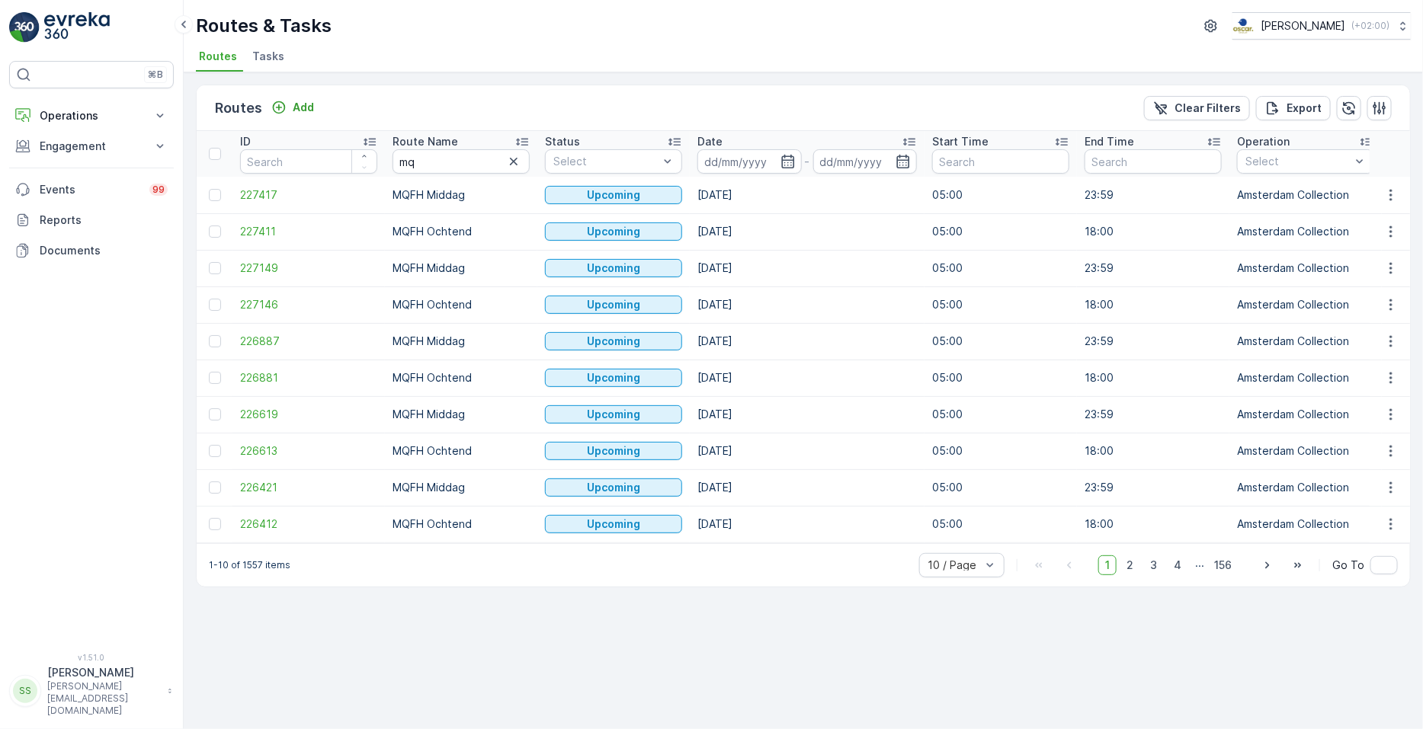
click at [708, 172] on input at bounding box center [749, 161] width 104 height 24
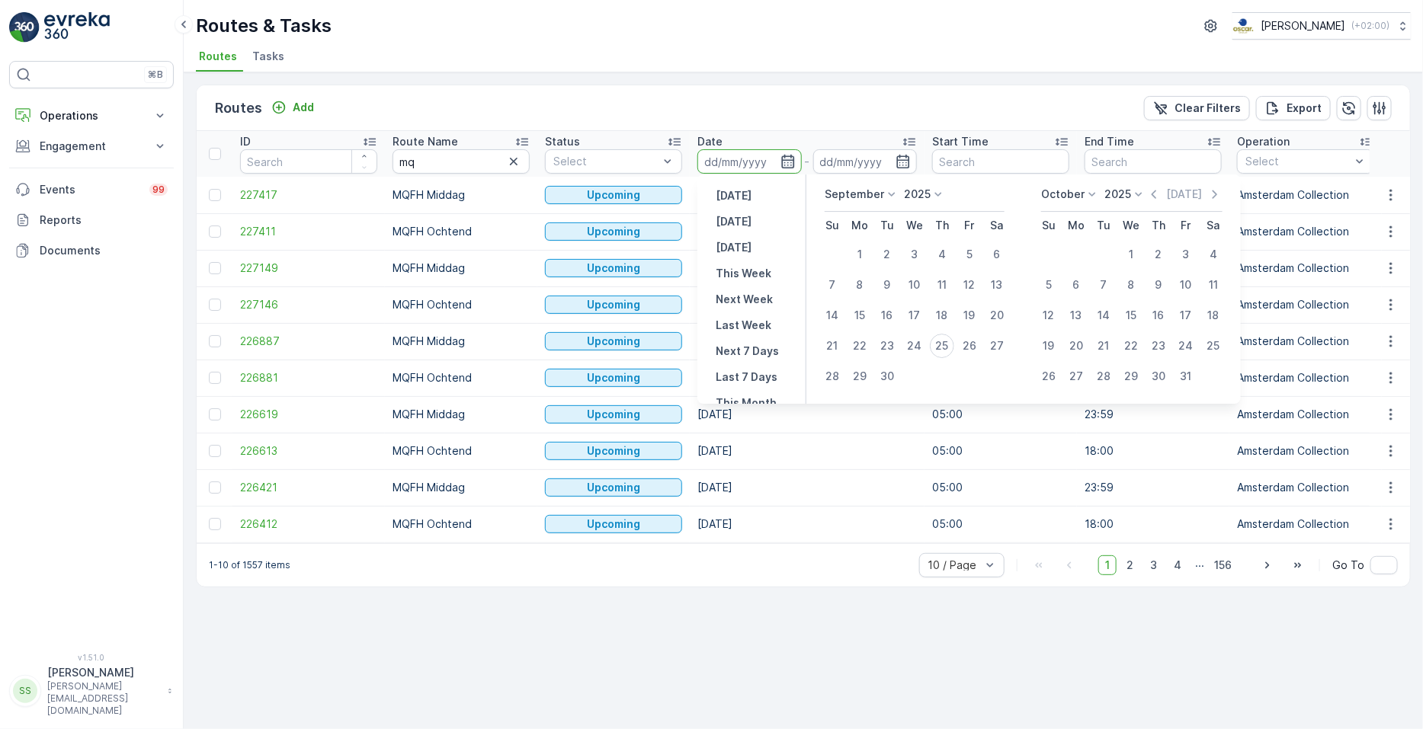
click at [708, 165] on icon "button" at bounding box center [788, 161] width 15 height 15
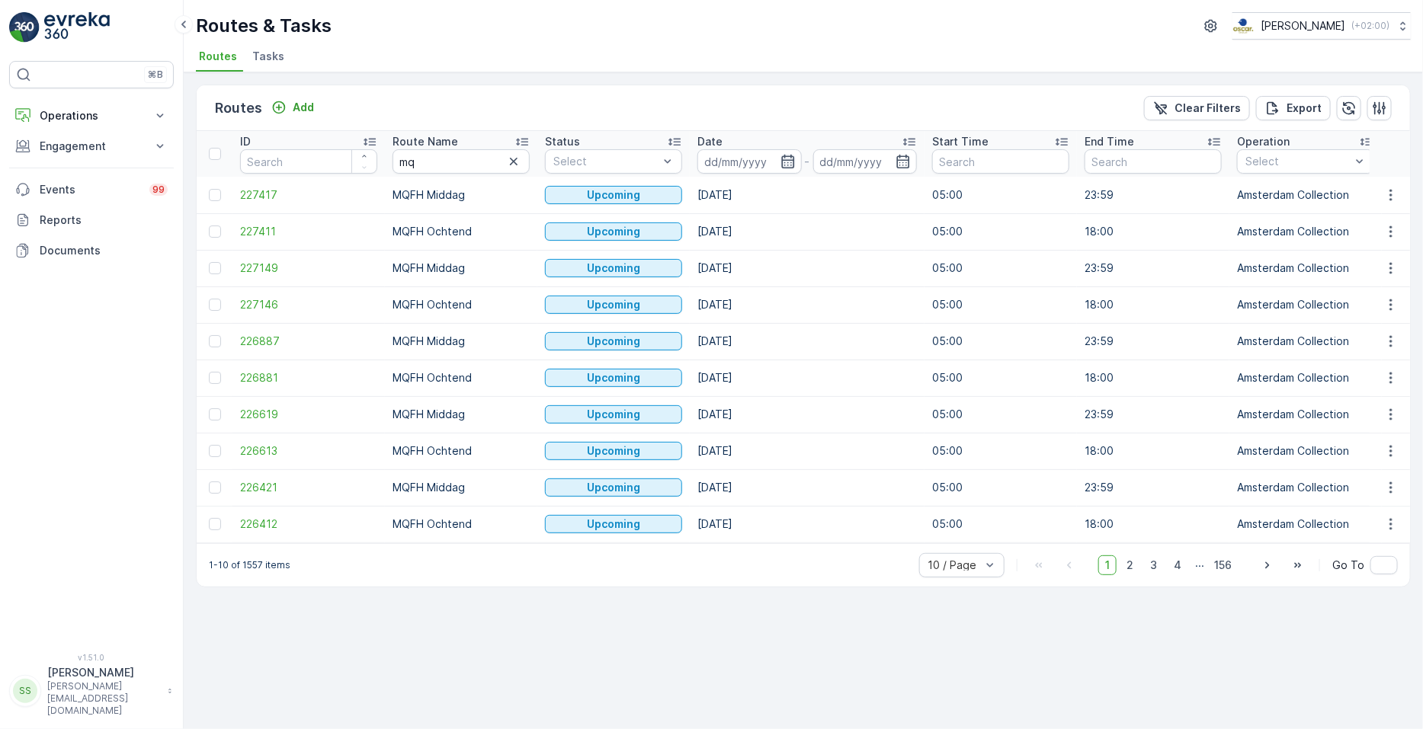
click at [708, 162] on icon "button" at bounding box center [787, 162] width 13 height 14
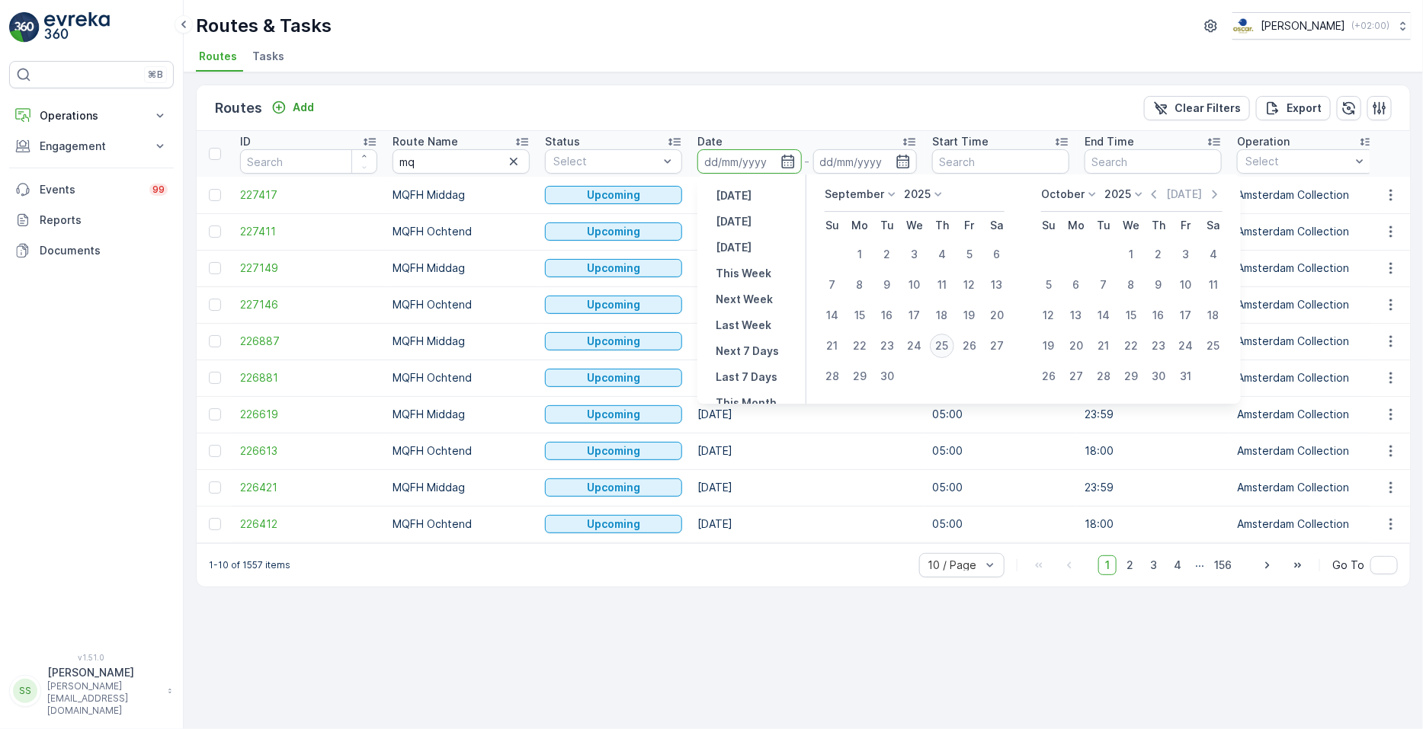
click at [708, 341] on div "25" at bounding box center [942, 346] width 24 height 24
type input "[DATE]"
click at [708, 341] on div "25" at bounding box center [942, 346] width 24 height 24
type input "[DATE]"
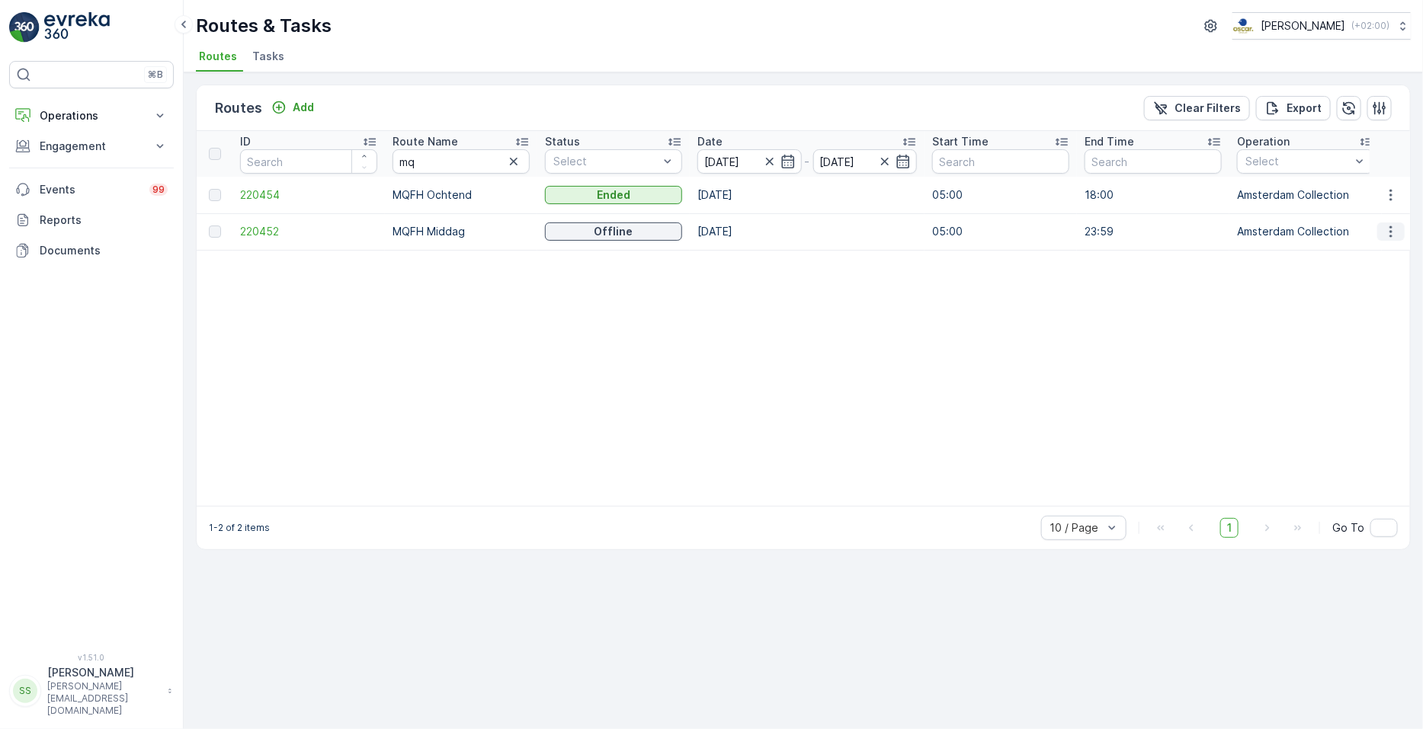
click at [708, 230] on icon "button" at bounding box center [1390, 231] width 15 height 15
click at [708, 246] on span "See More Details" at bounding box center [1355, 253] width 88 height 15
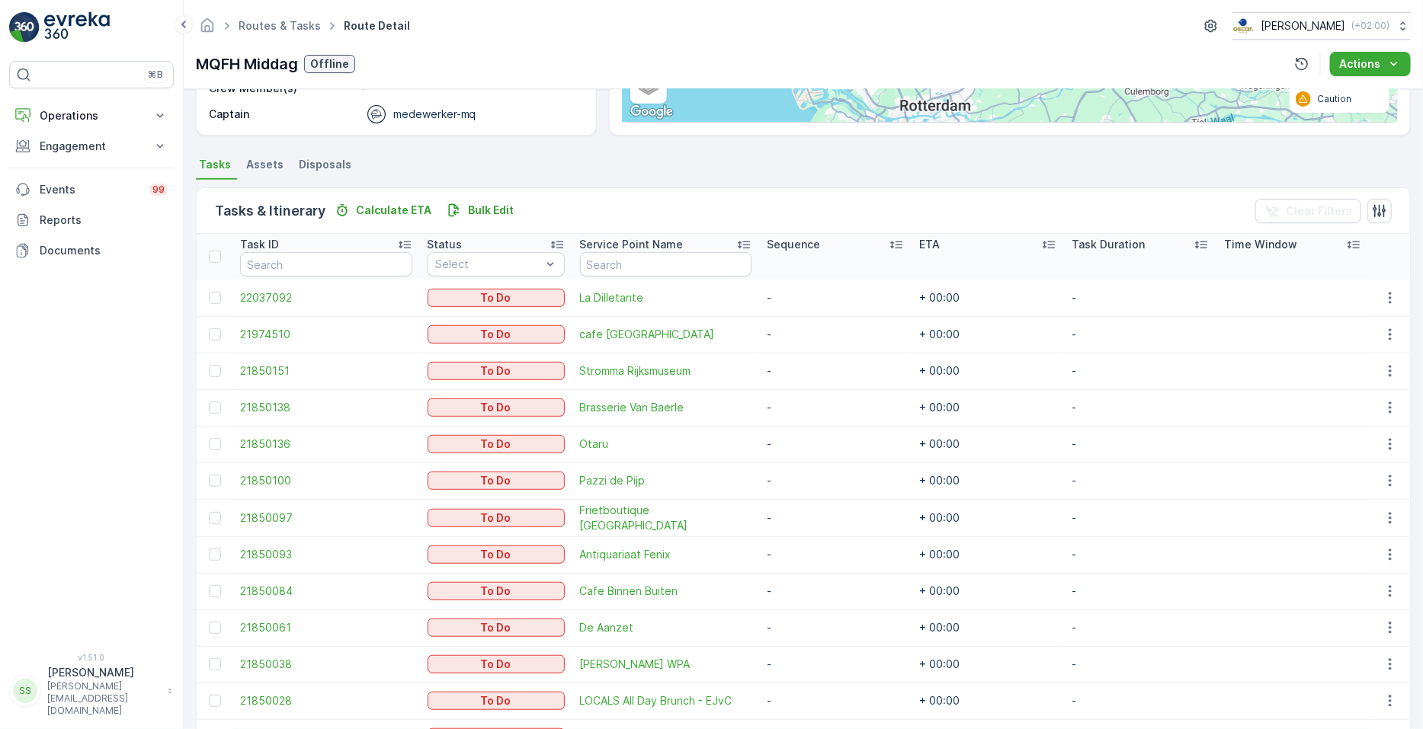
scroll to position [271, 0]
click at [708, 291] on button "button" at bounding box center [1390, 298] width 27 height 18
click at [708, 322] on span "See More Details" at bounding box center [1359, 320] width 88 height 15
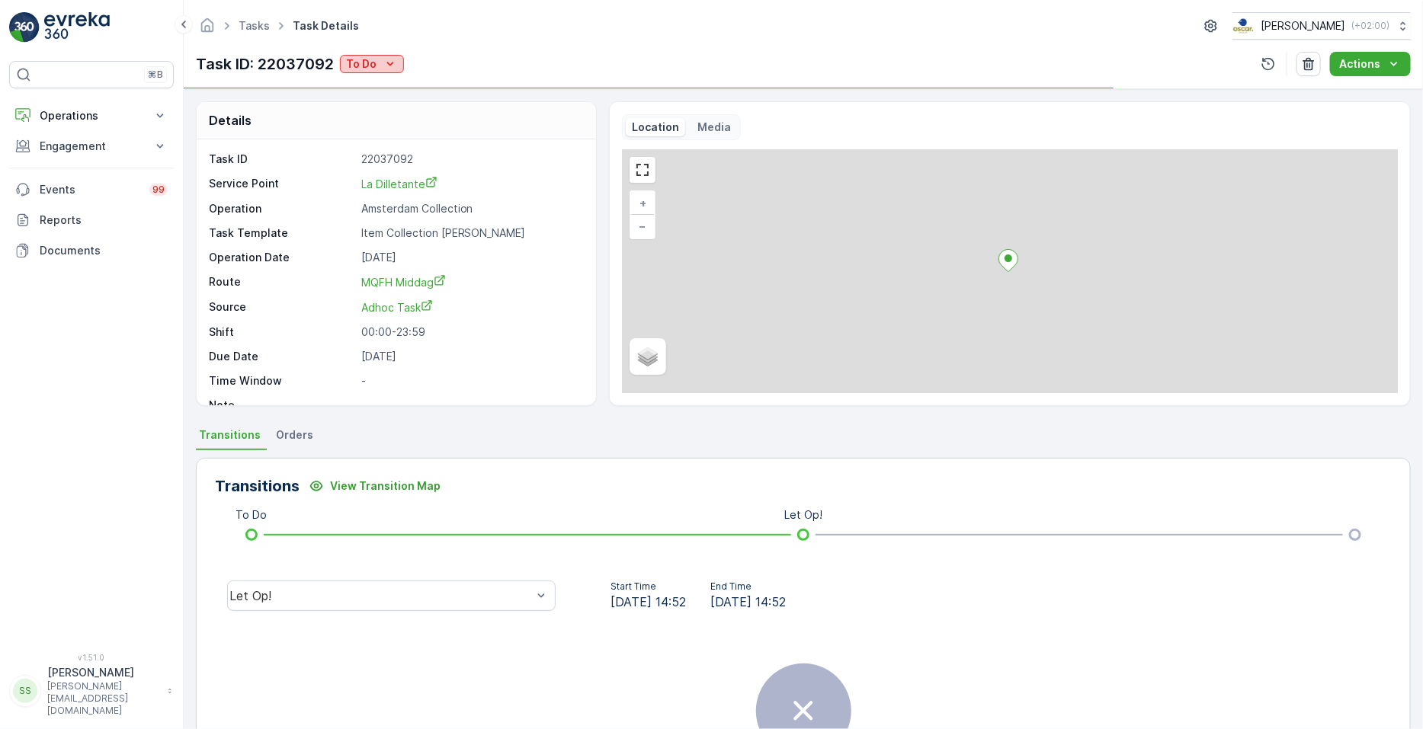
click at [391, 56] on icon "To Do" at bounding box center [390, 63] width 15 height 15
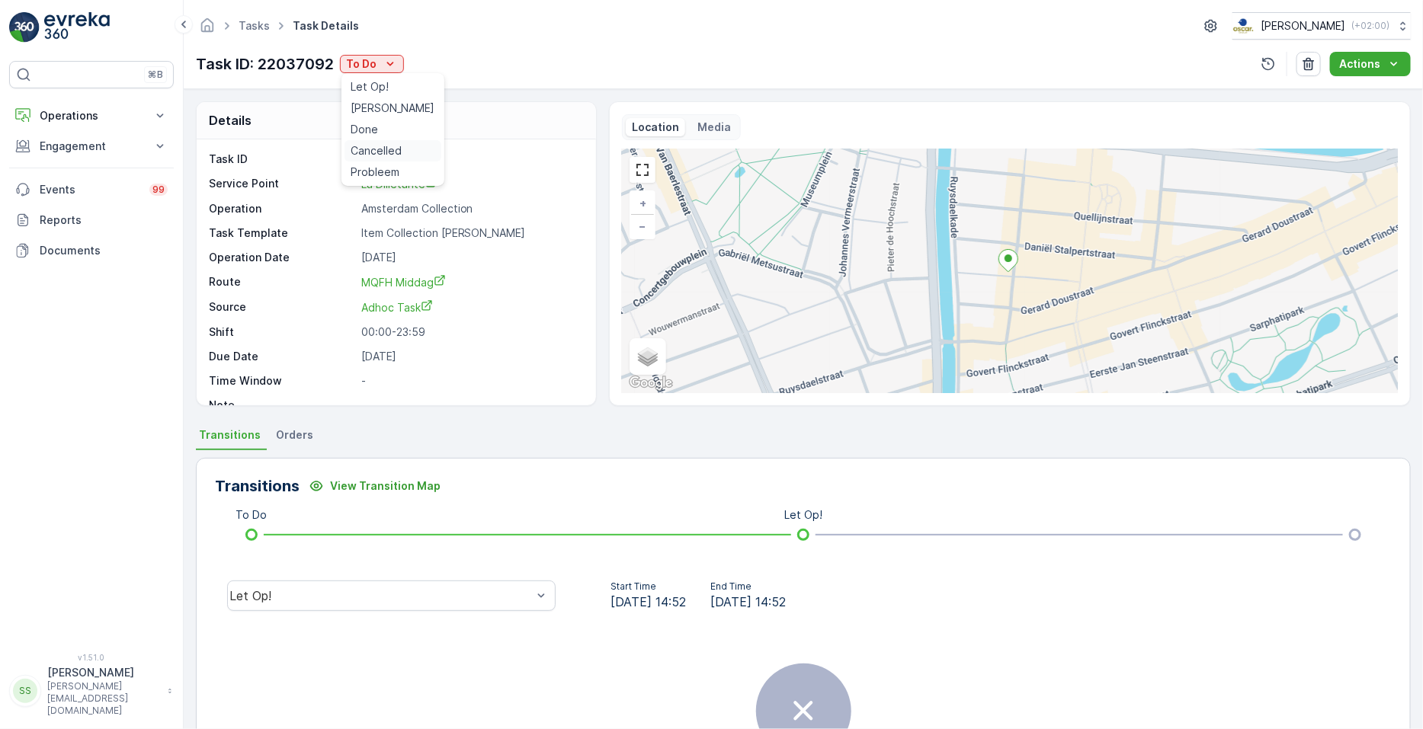
click at [386, 146] on span "Cancelled" at bounding box center [376, 150] width 51 height 15
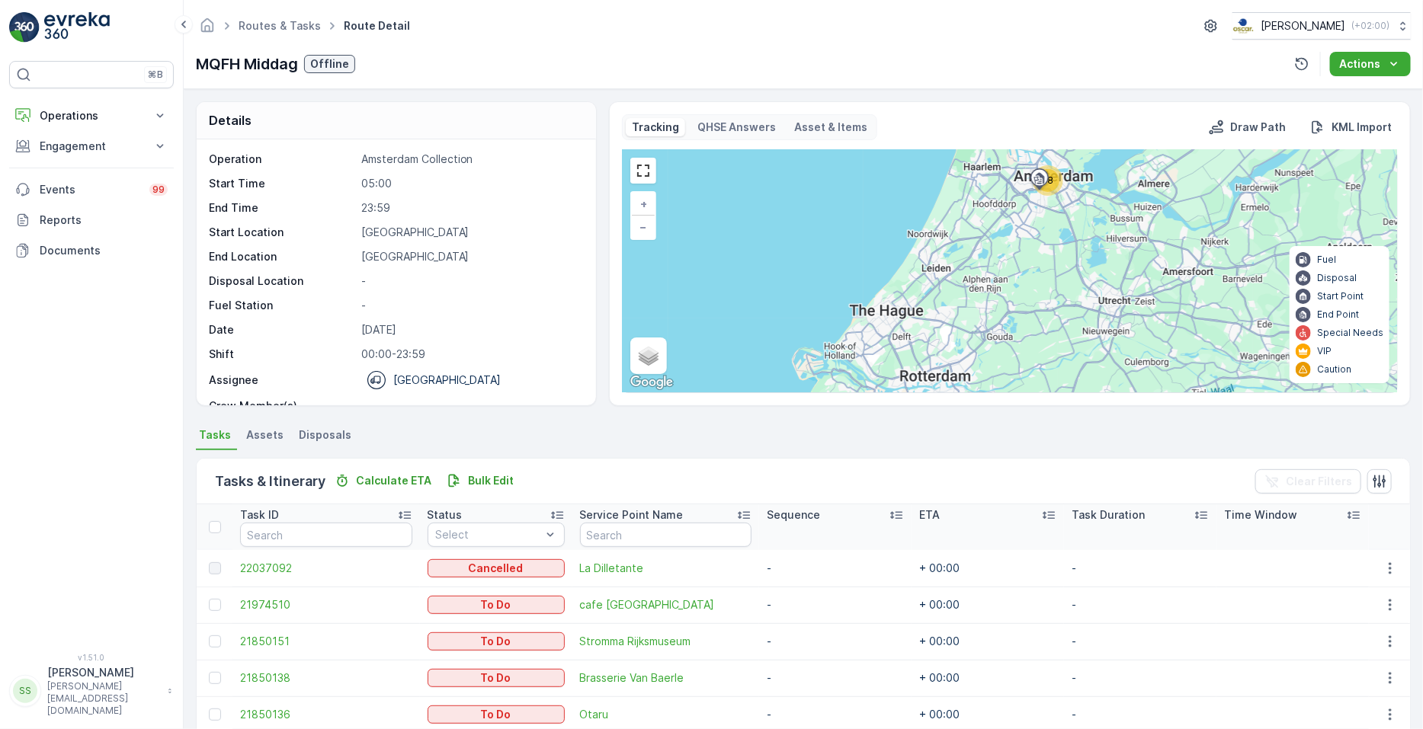
scroll to position [396, 0]
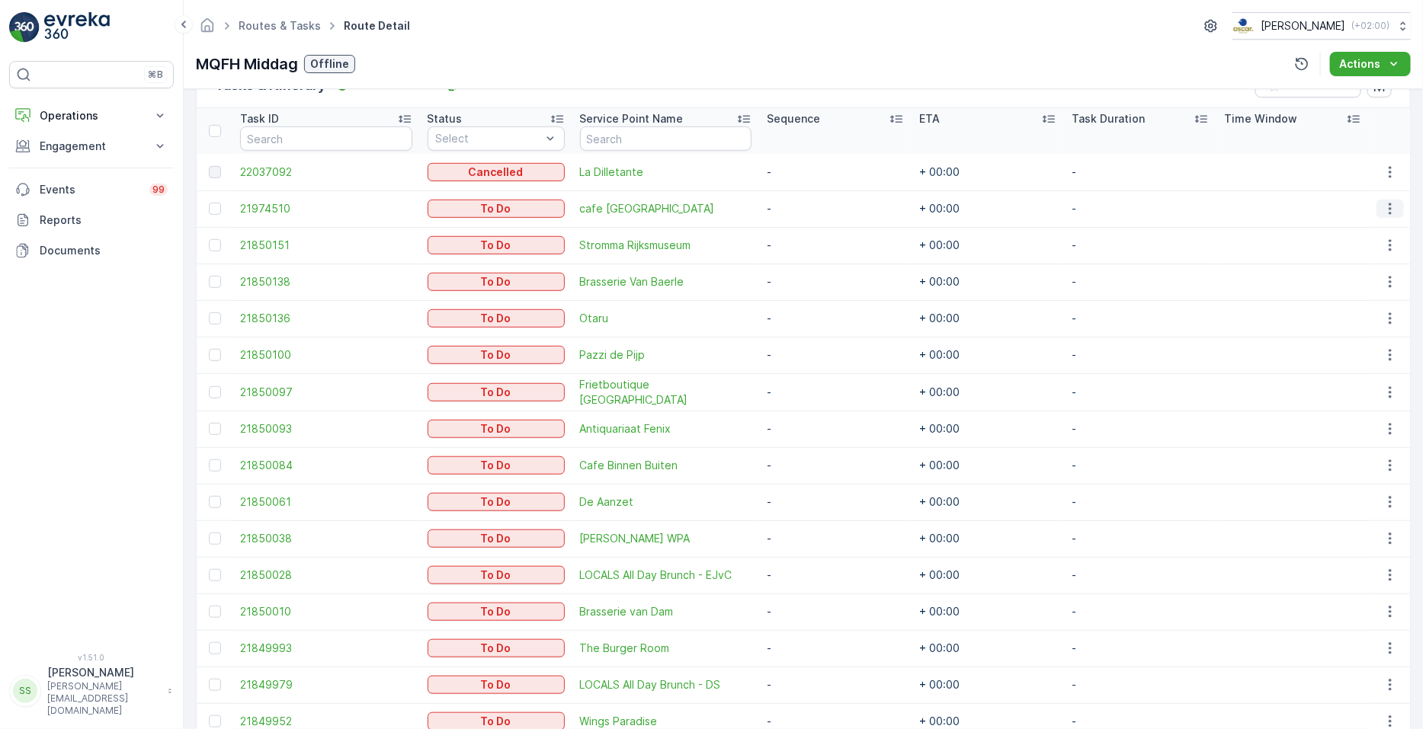
click at [708, 200] on button "button" at bounding box center [1390, 209] width 27 height 18
click at [708, 234] on span "See More Details" at bounding box center [1359, 230] width 88 height 15
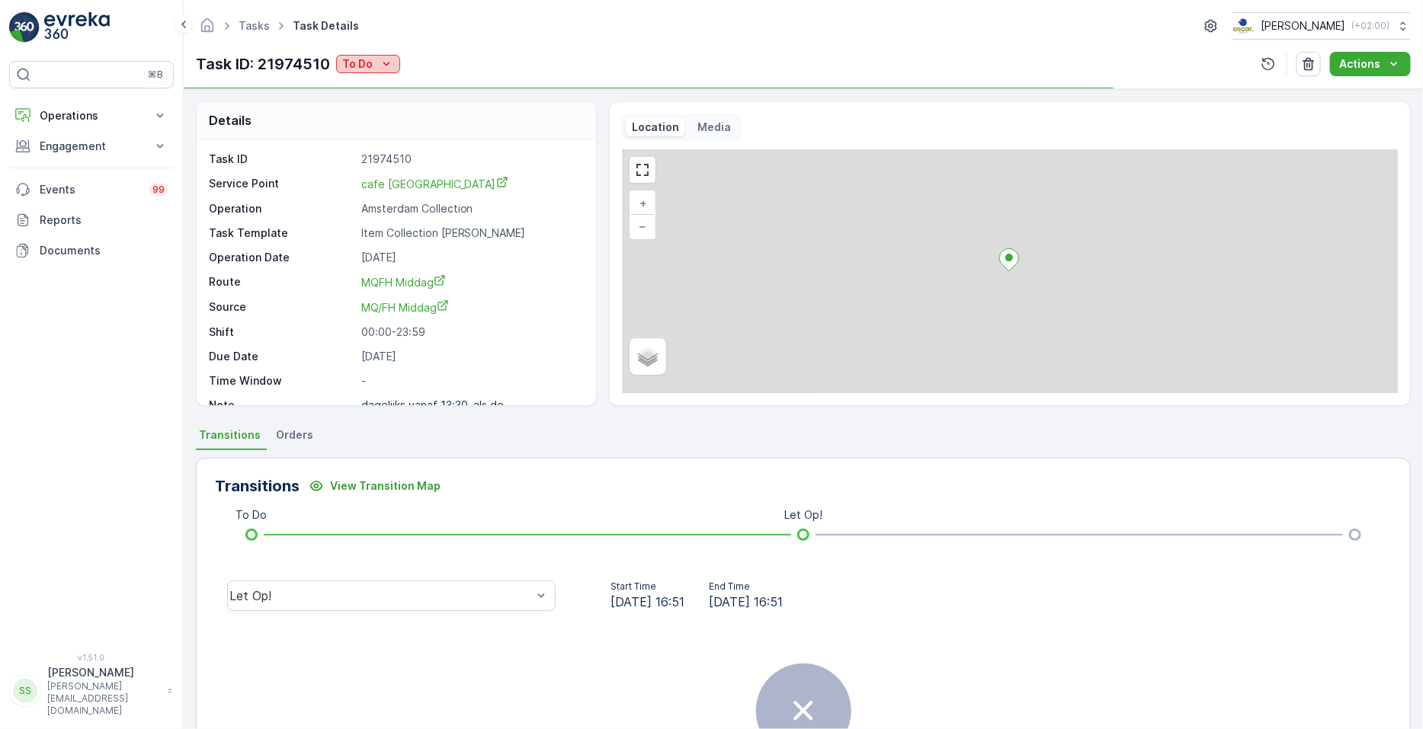
click at [389, 63] on icon "To Do" at bounding box center [386, 63] width 15 height 15
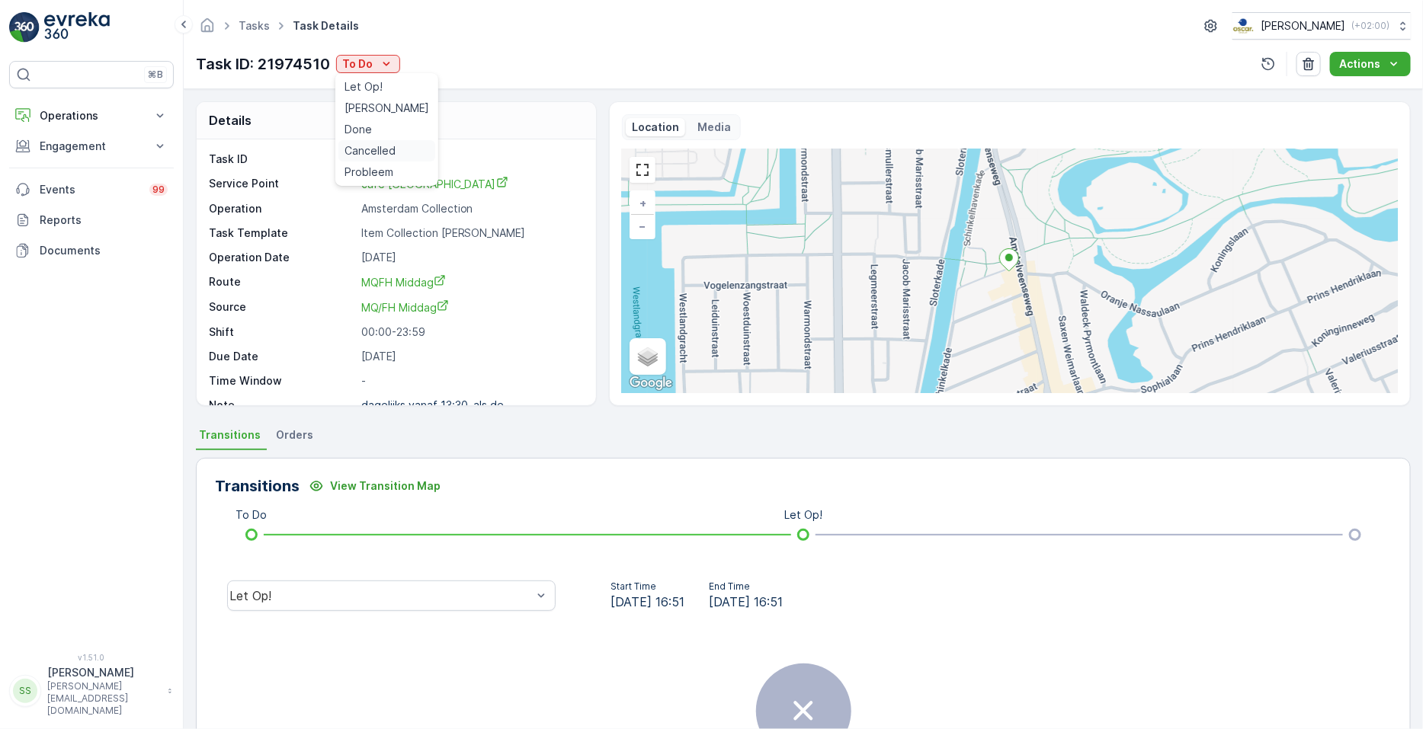
click at [389, 149] on span "Cancelled" at bounding box center [370, 150] width 51 height 15
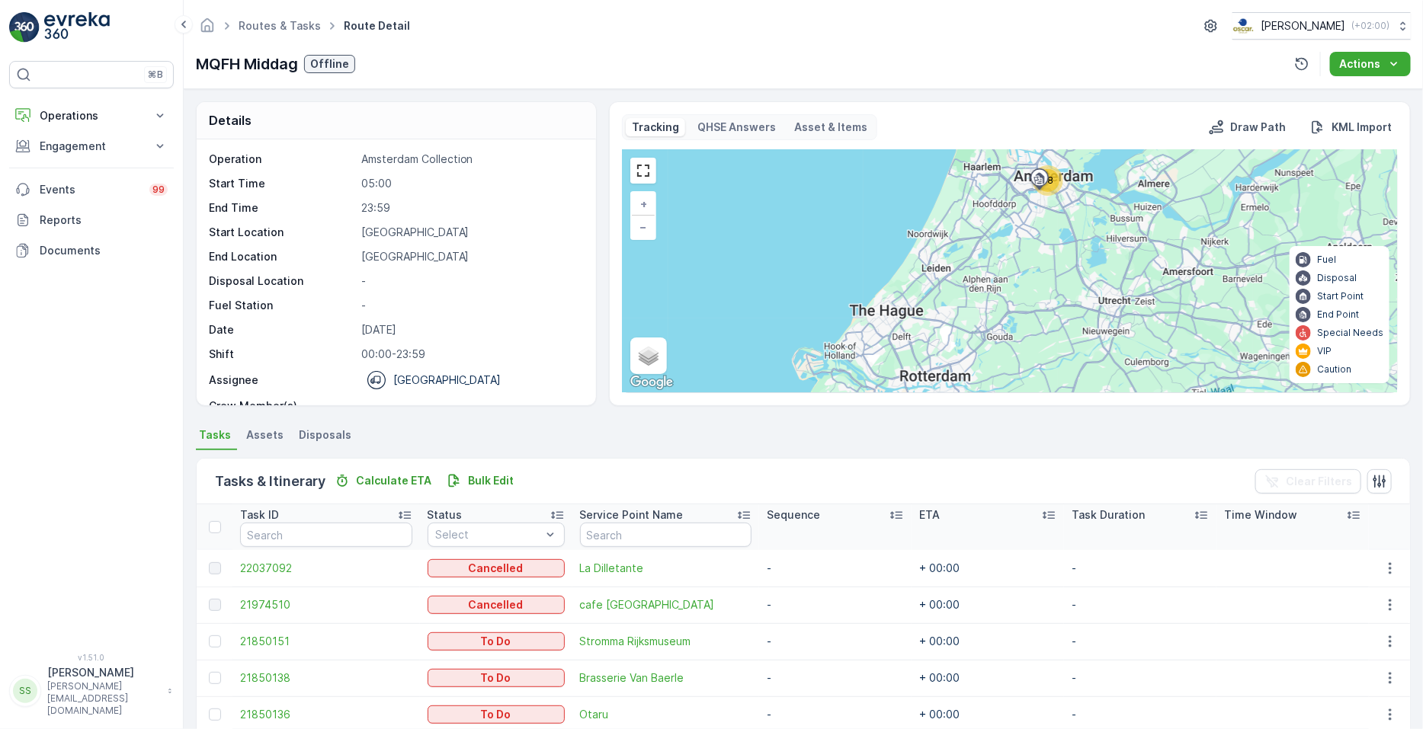
scroll to position [308, 0]
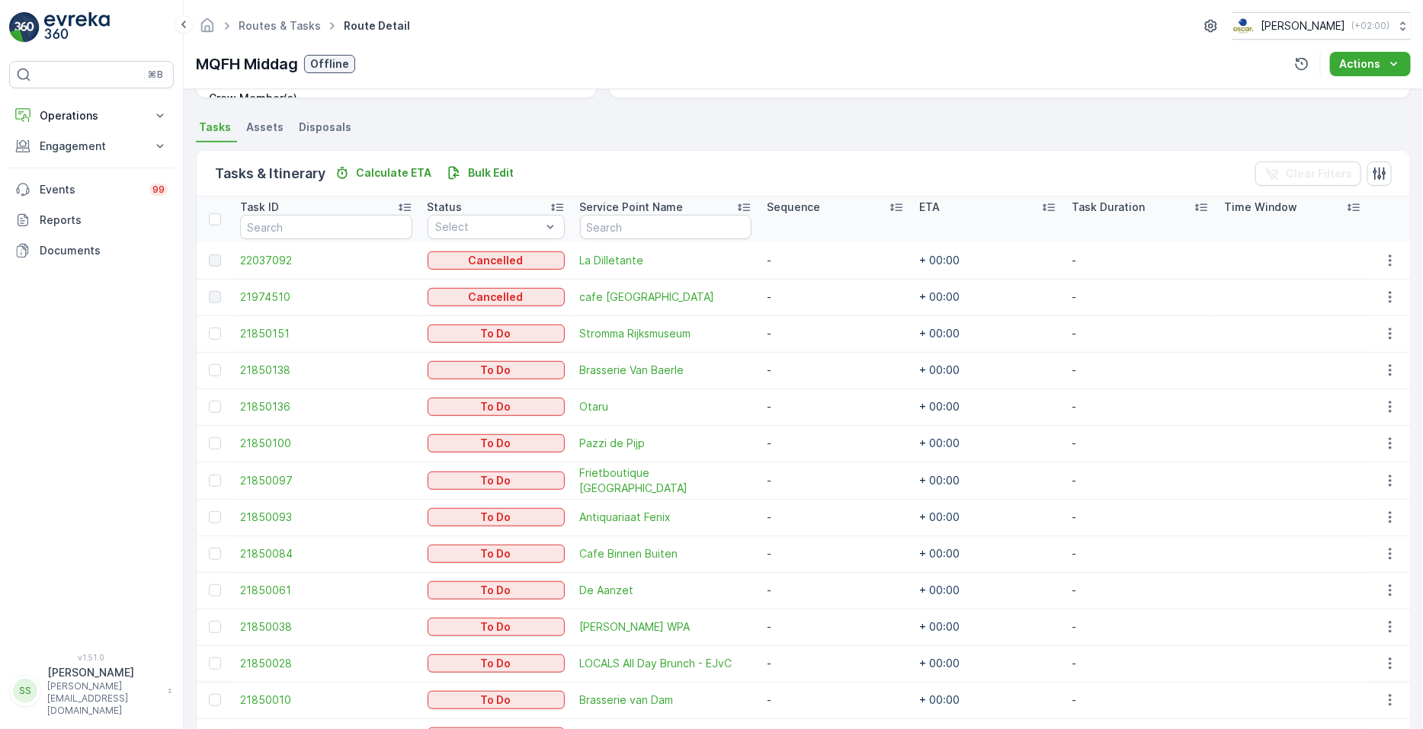
click at [708, 322] on td at bounding box center [1389, 334] width 41 height 37
click at [708, 329] on icon "button" at bounding box center [1390, 333] width 15 height 15
click at [708, 352] on span "See More Details" at bounding box center [1359, 355] width 88 height 15
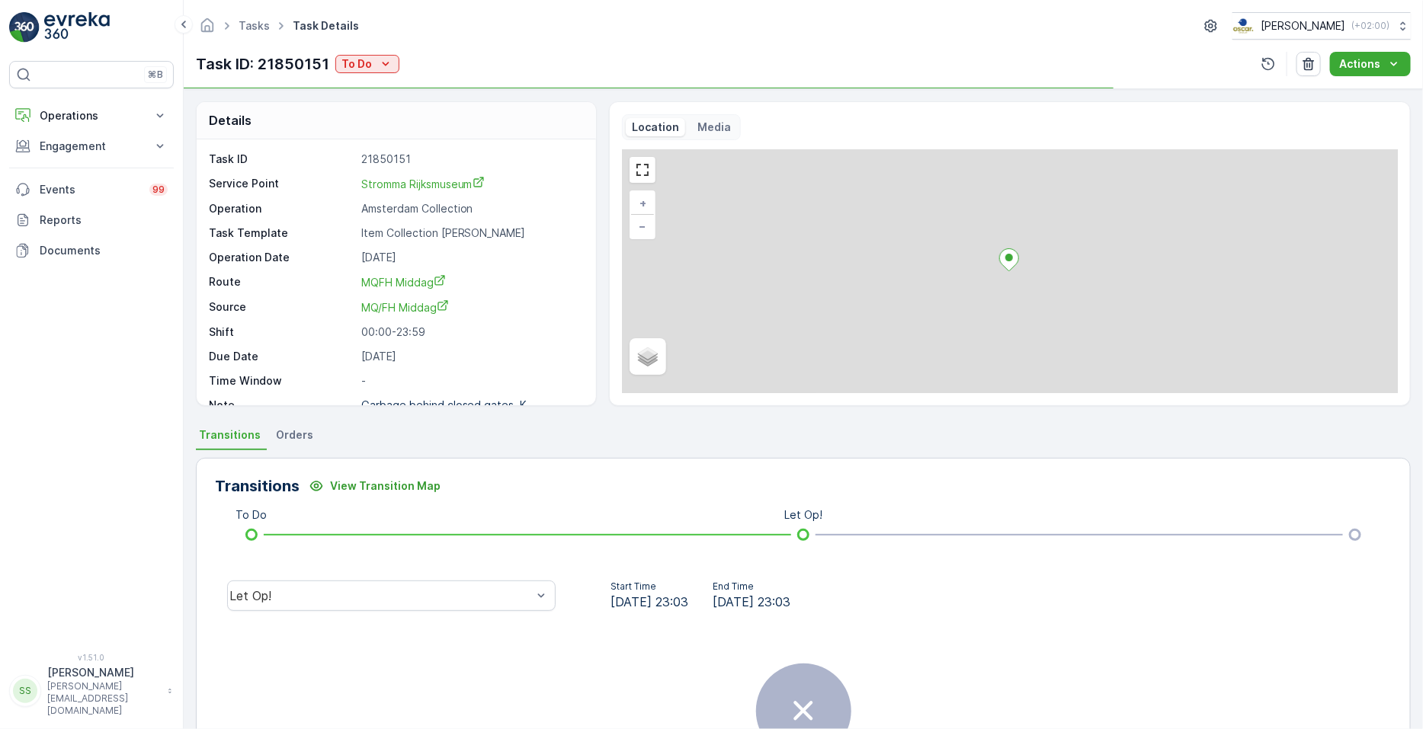
click at [335, 63] on button "To Do" at bounding box center [367, 64] width 64 height 18
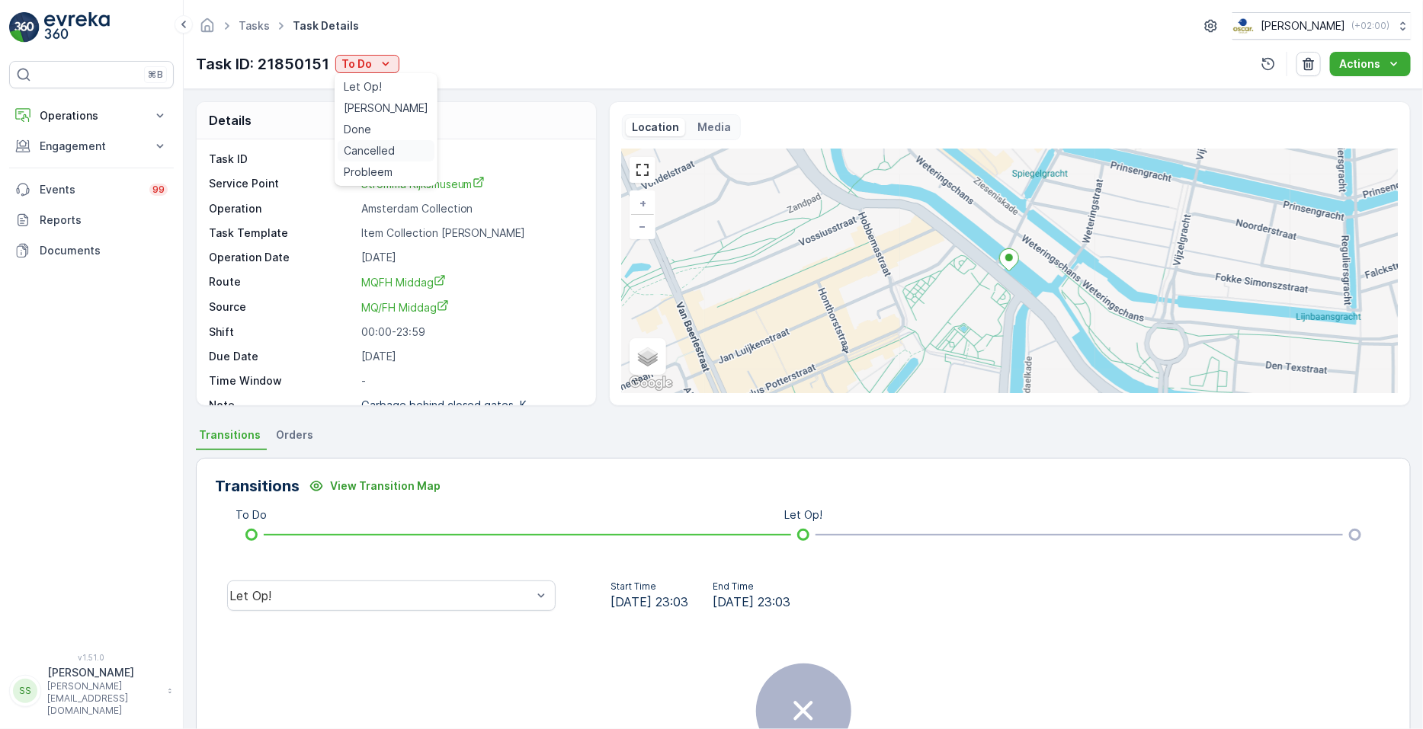
click at [356, 149] on span "Cancelled" at bounding box center [369, 150] width 51 height 15
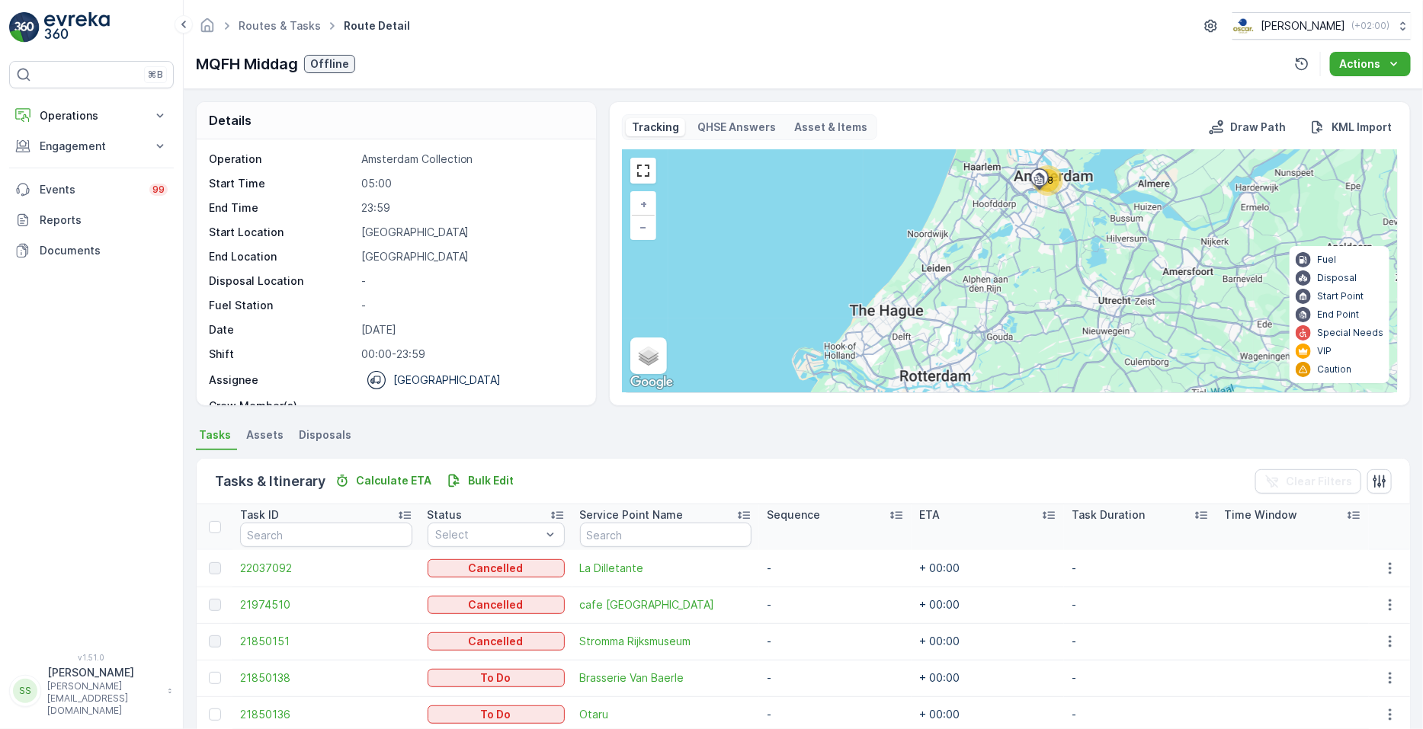
scroll to position [252, 0]
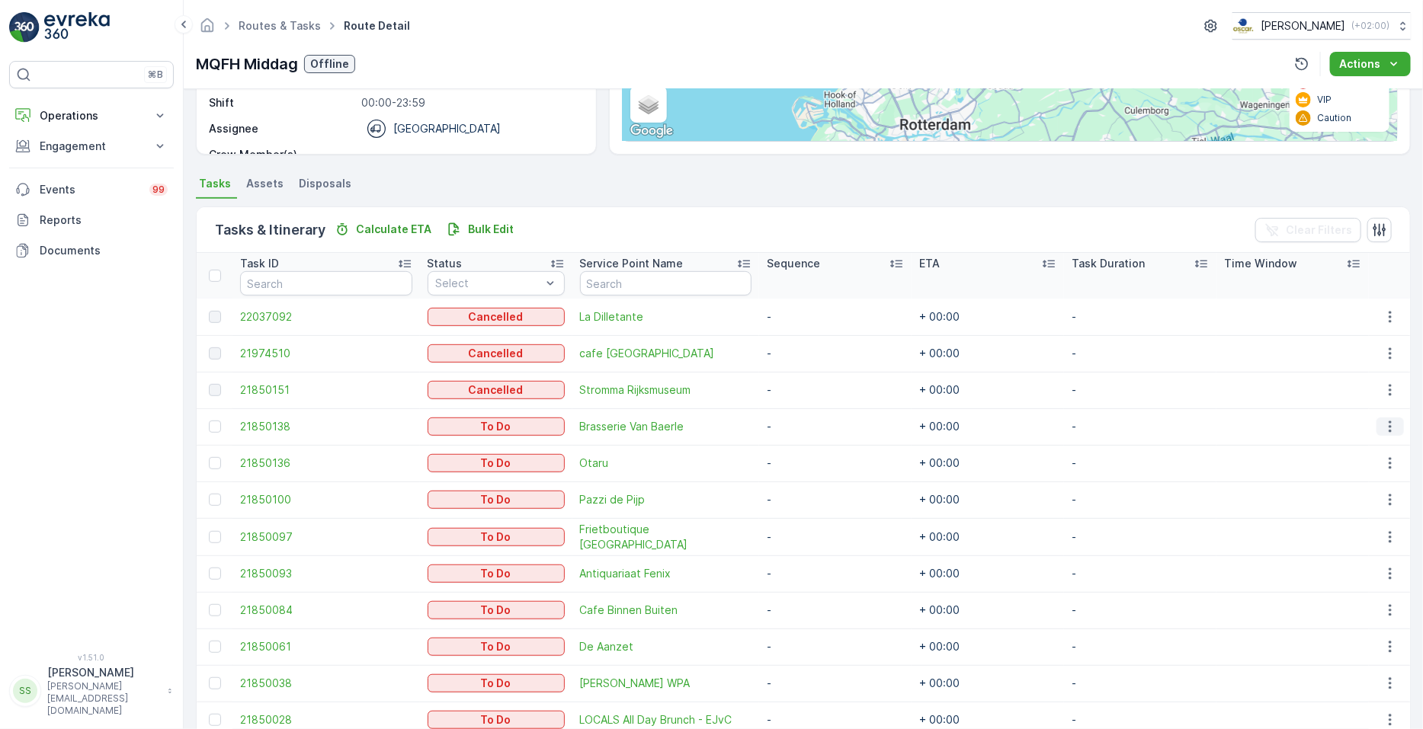
click at [708, 428] on icon "button" at bounding box center [1390, 426] width 15 height 15
click at [708, 443] on span "See More Details" at bounding box center [1359, 448] width 88 height 15
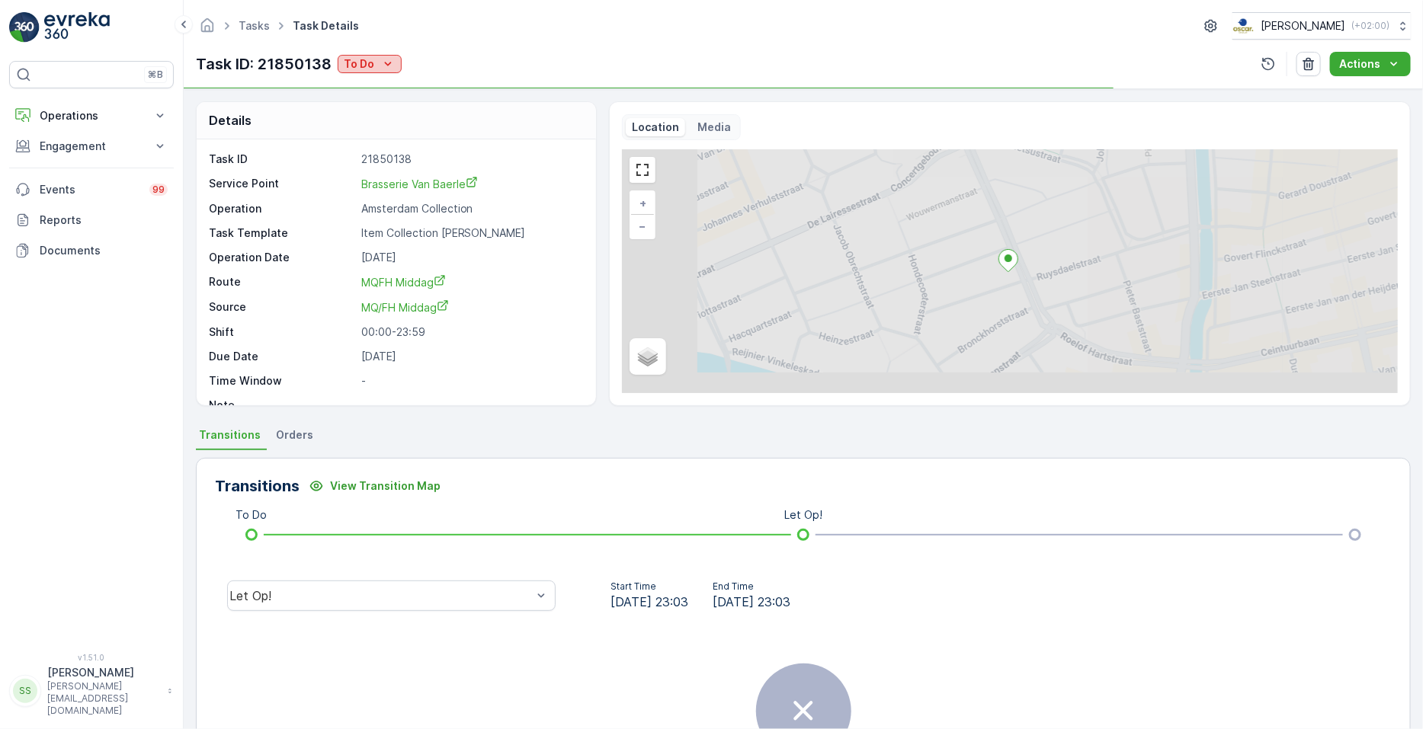
click at [341, 59] on button "To Do" at bounding box center [370, 64] width 64 height 18
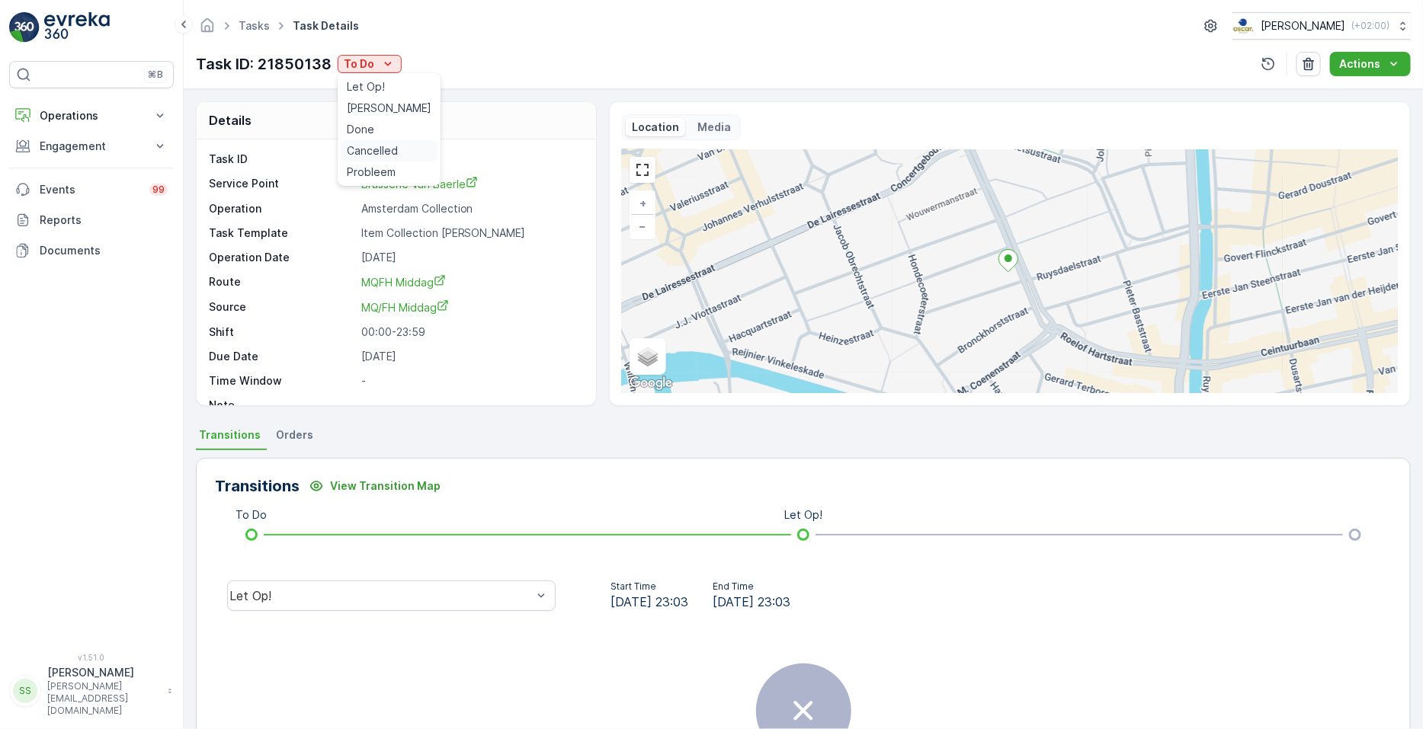
click at [386, 149] on span "Cancelled" at bounding box center [372, 150] width 51 height 15
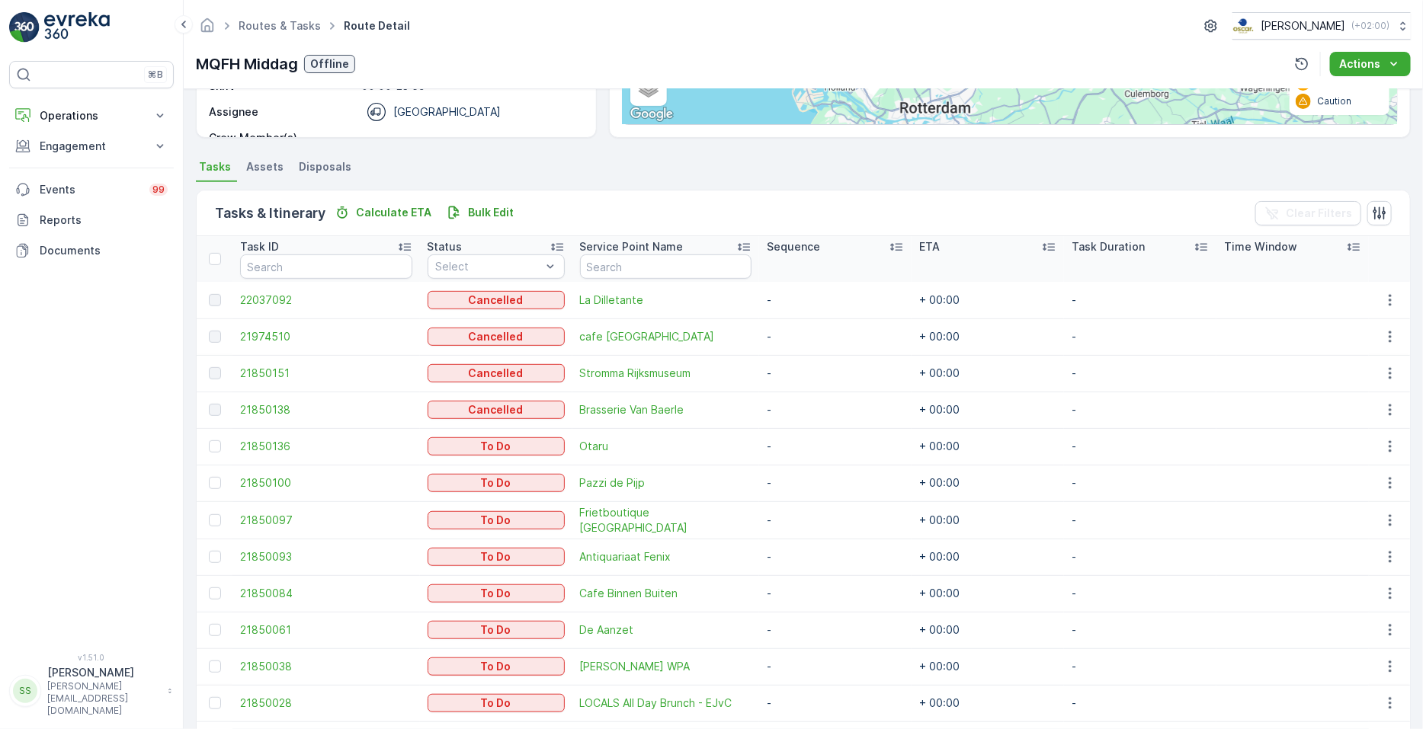
scroll to position [270, 0]
click at [708, 436] on button "button" at bounding box center [1390, 445] width 27 height 18
click at [708, 460] on span "See More Details" at bounding box center [1359, 467] width 88 height 15
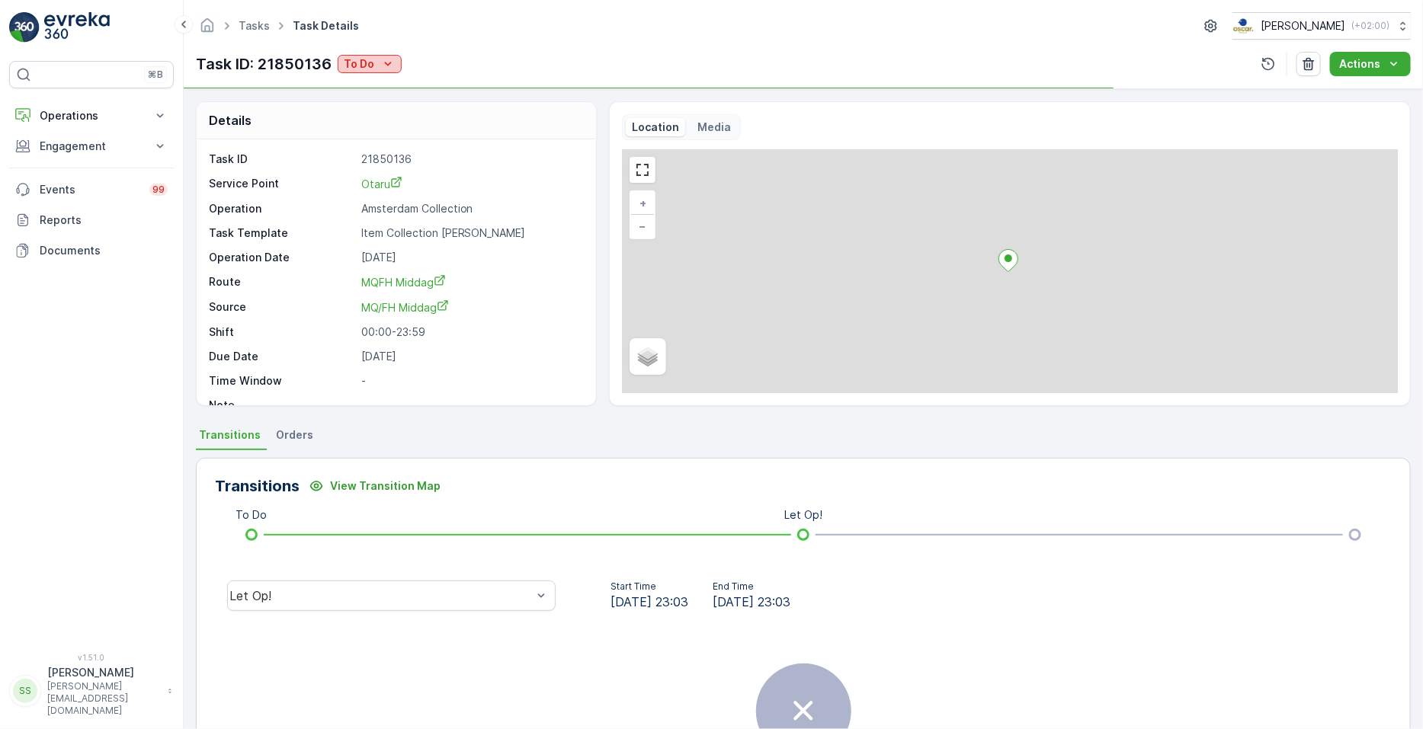
click at [338, 70] on button "To Do" at bounding box center [370, 64] width 64 height 18
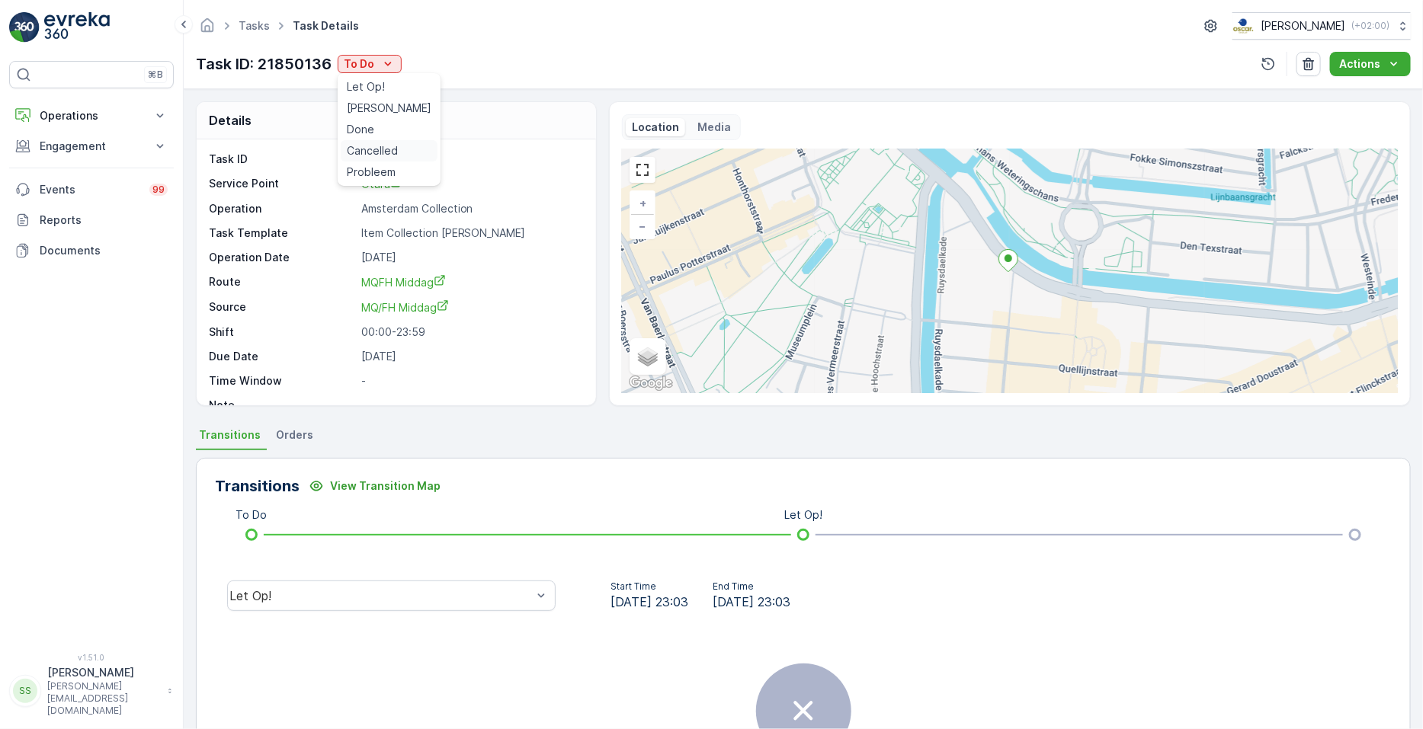
click at [360, 148] on span "Cancelled" at bounding box center [372, 150] width 51 height 15
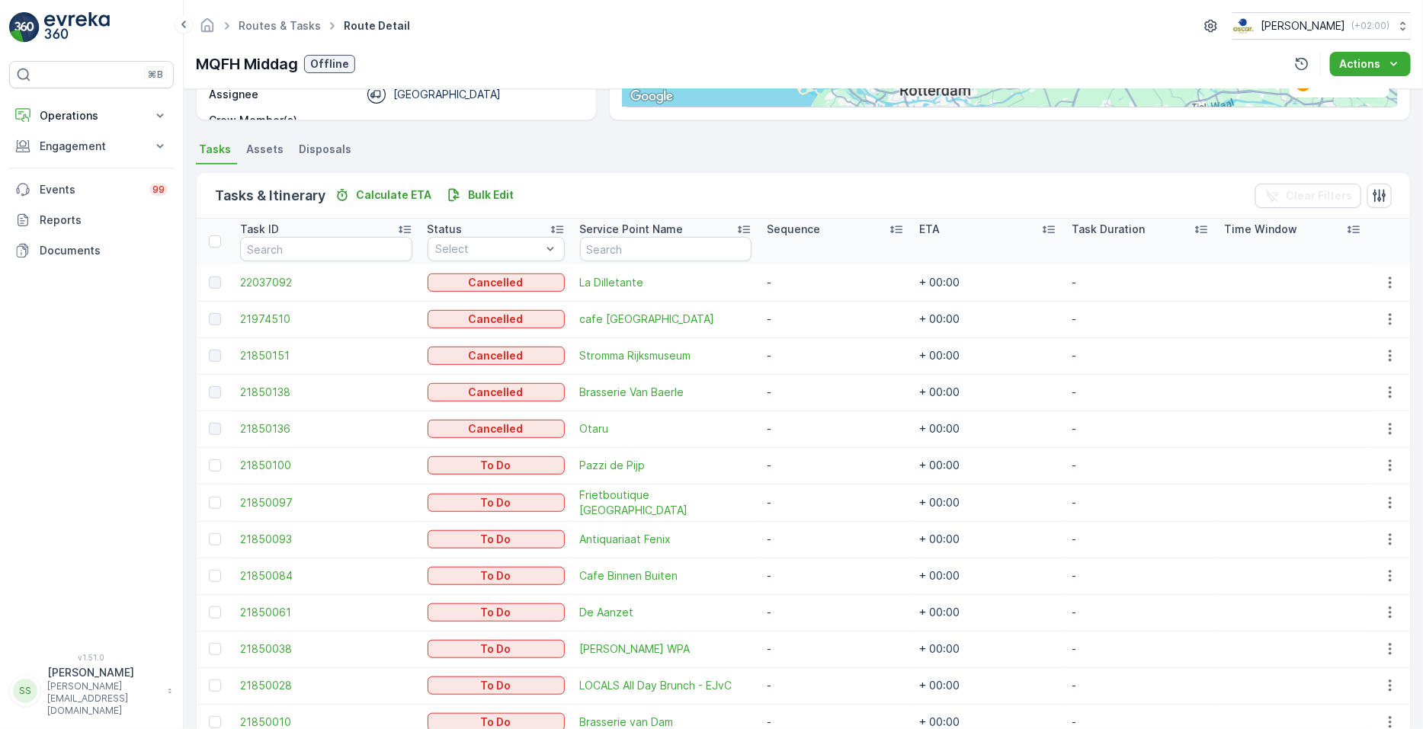
scroll to position [338, 0]
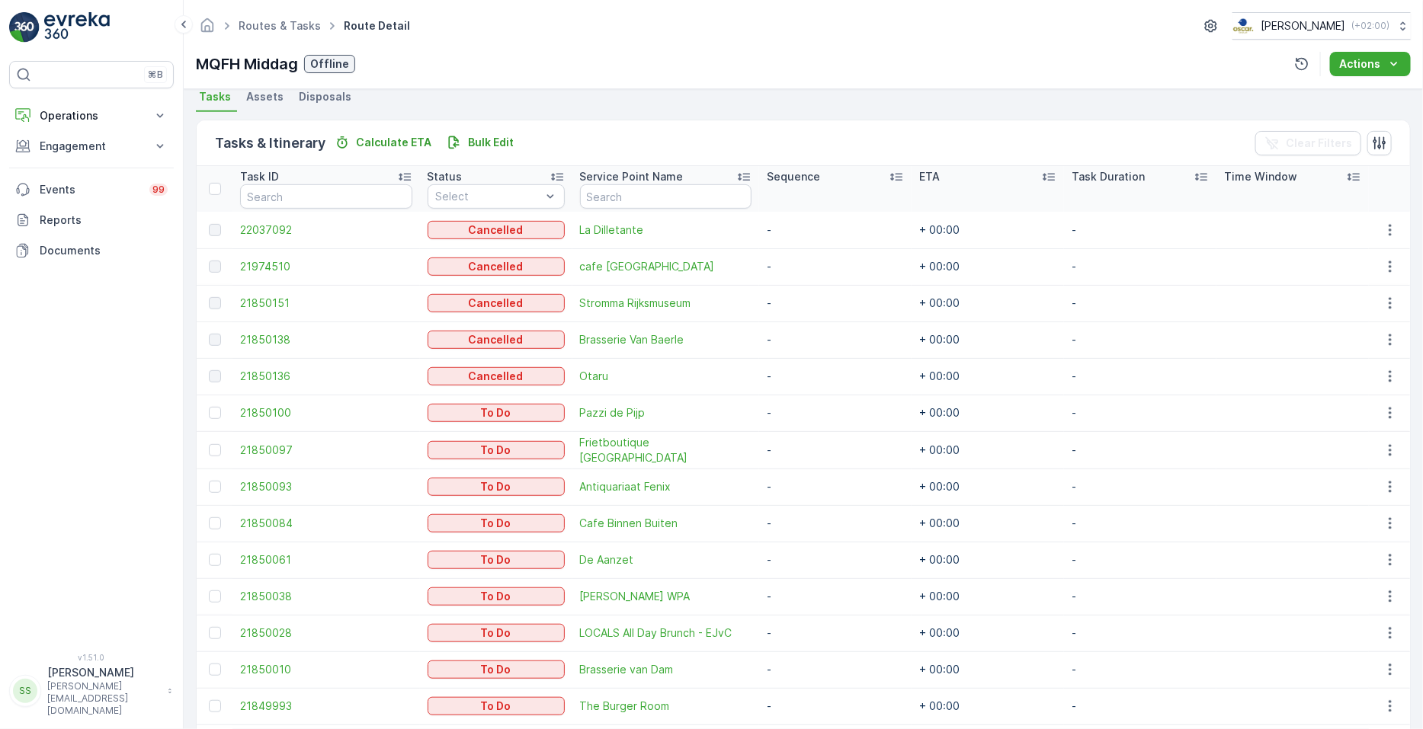
click at [708, 422] on td at bounding box center [1389, 413] width 41 height 37
click at [708, 409] on icon "button" at bounding box center [1390, 412] width 15 height 15
click at [708, 430] on span "See More Details" at bounding box center [1359, 434] width 88 height 15
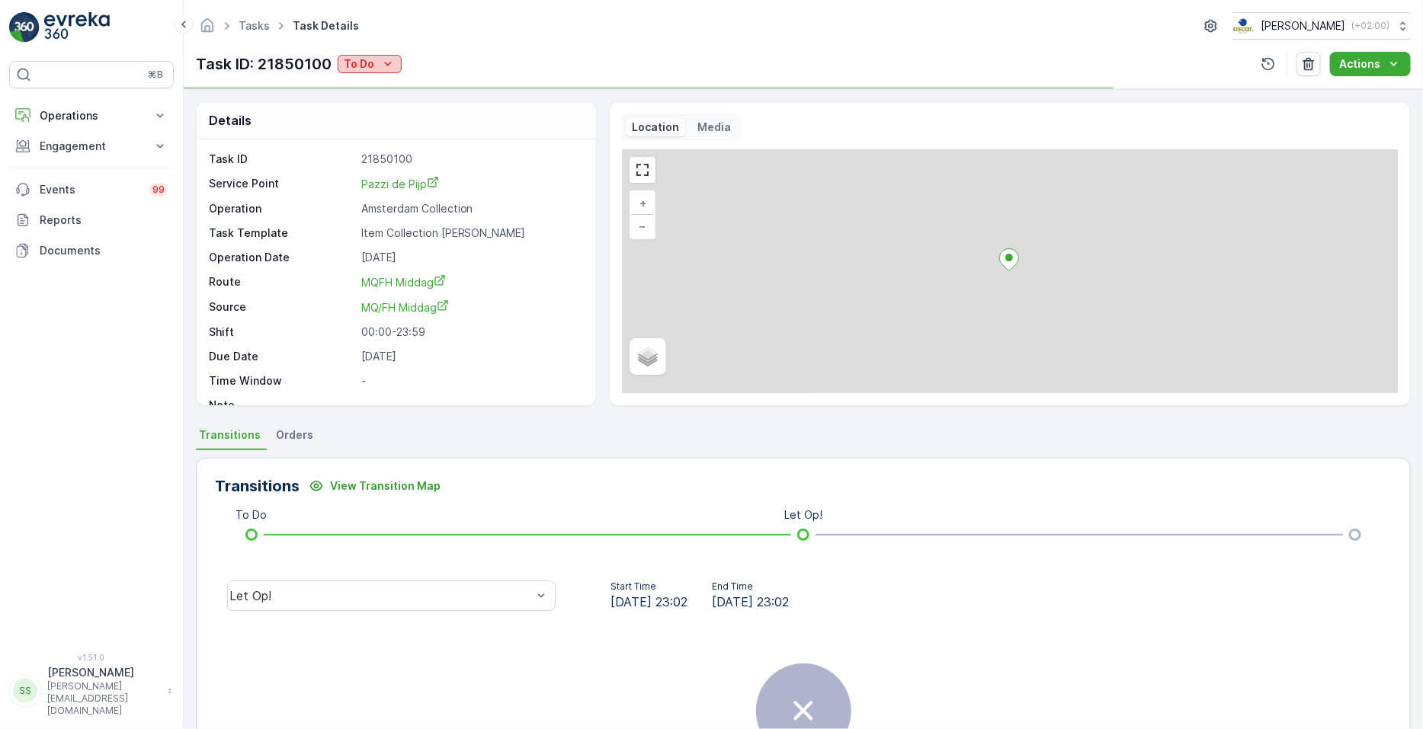
click at [341, 57] on button "To Do" at bounding box center [370, 64] width 64 height 18
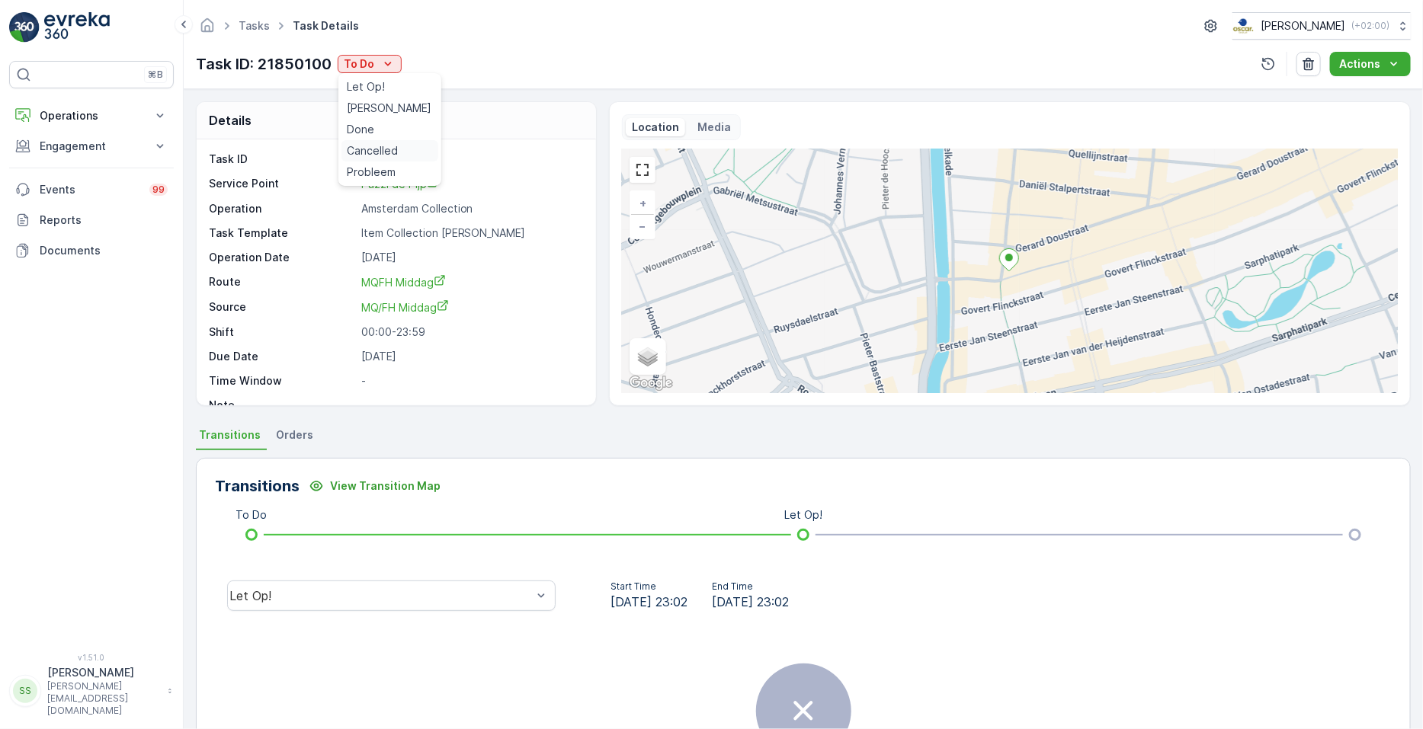
click at [377, 151] on span "Cancelled" at bounding box center [373, 150] width 51 height 15
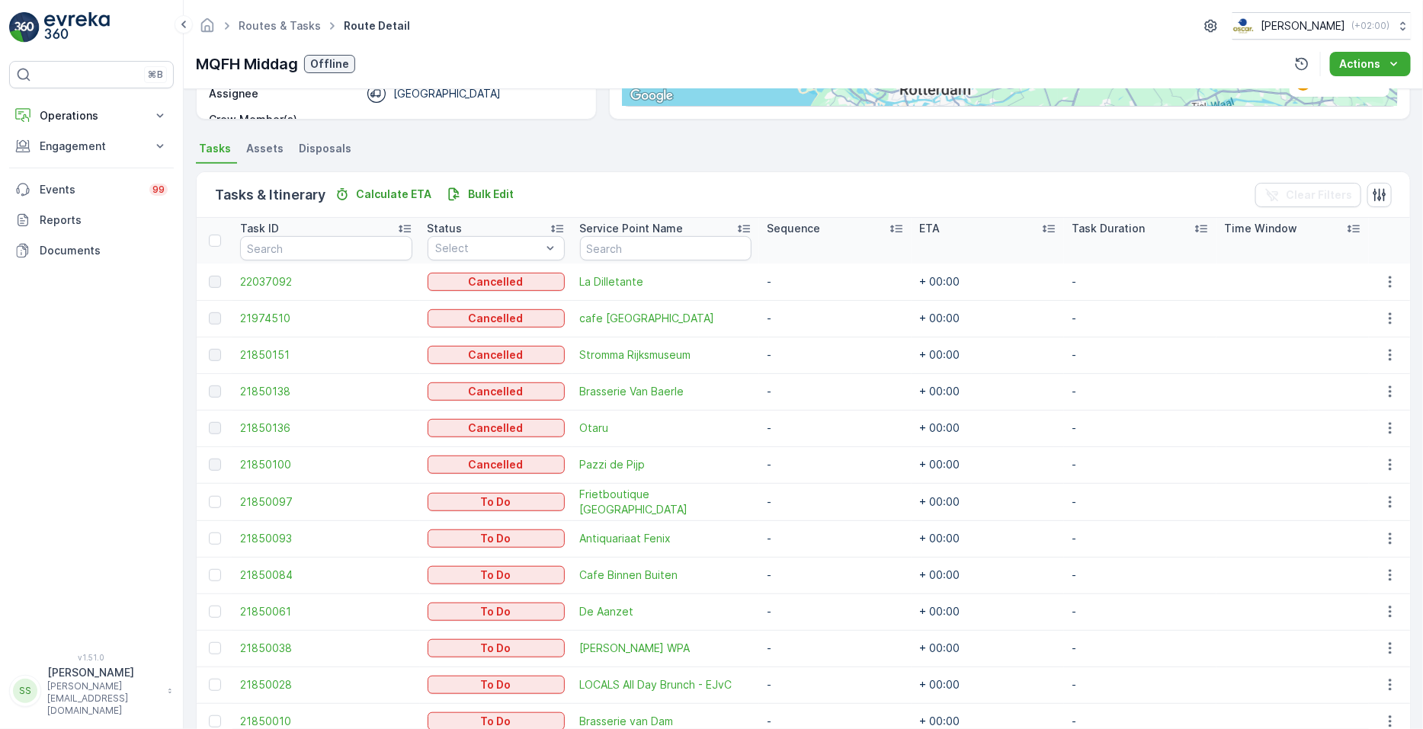
scroll to position [289, 0]
click at [708, 499] on icon "button" at bounding box center [1390, 499] width 15 height 15
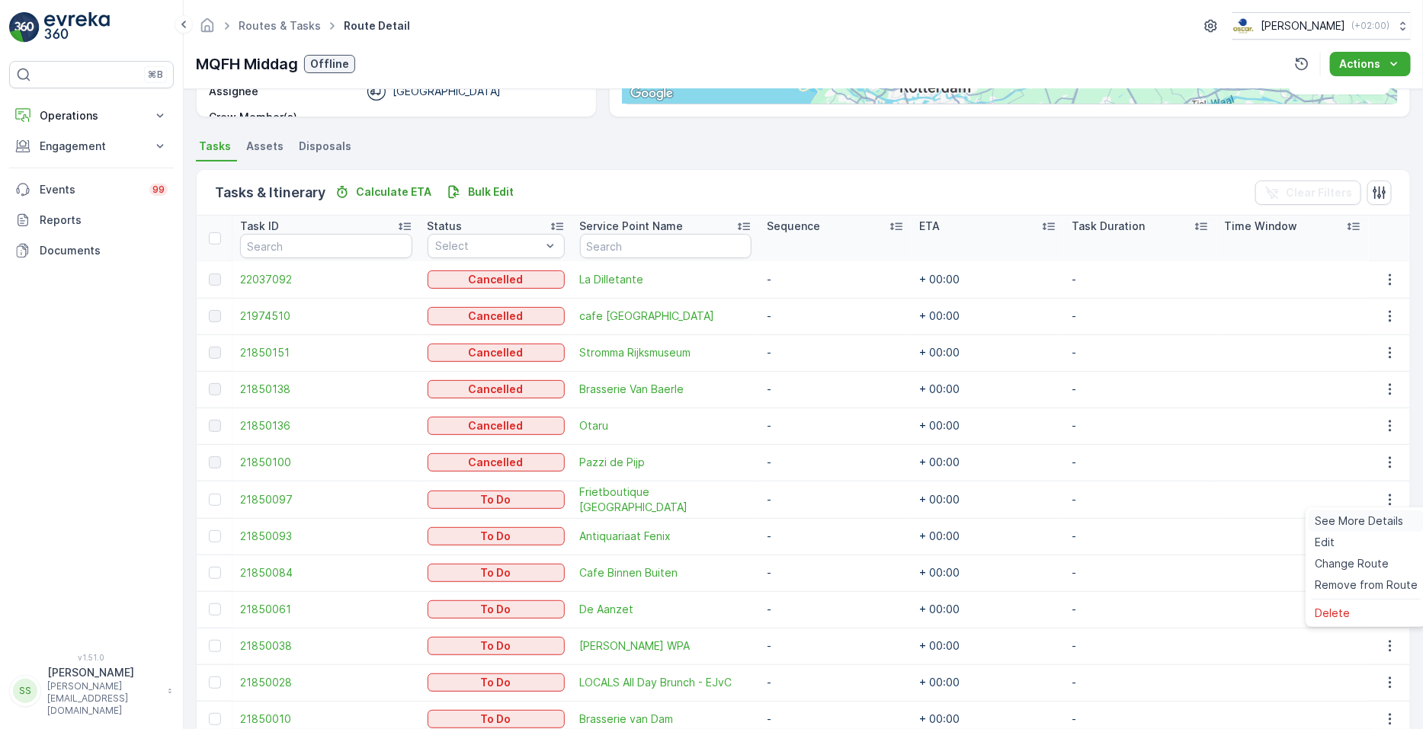
click at [708, 518] on span "See More Details" at bounding box center [1359, 521] width 88 height 15
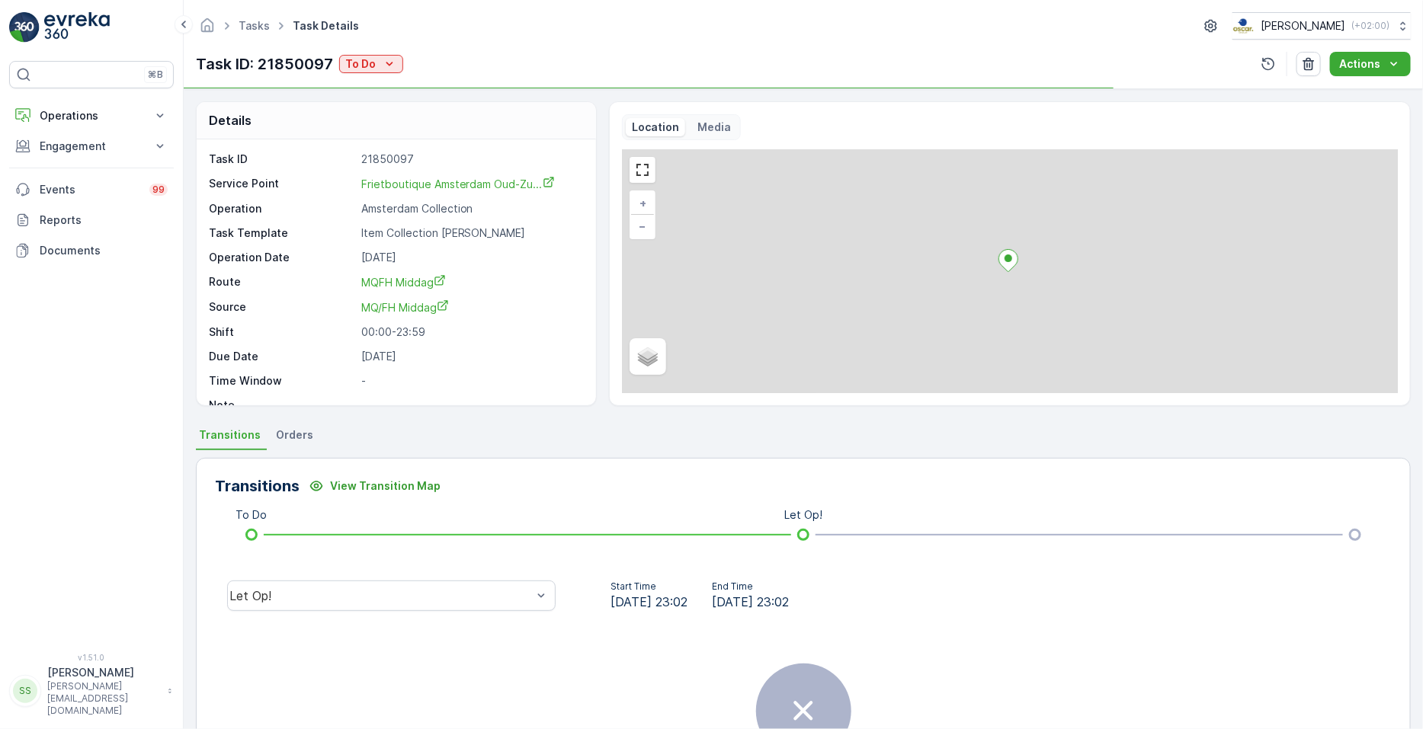
click at [366, 73] on div "Task ID: 21850097 To Do" at bounding box center [299, 64] width 207 height 23
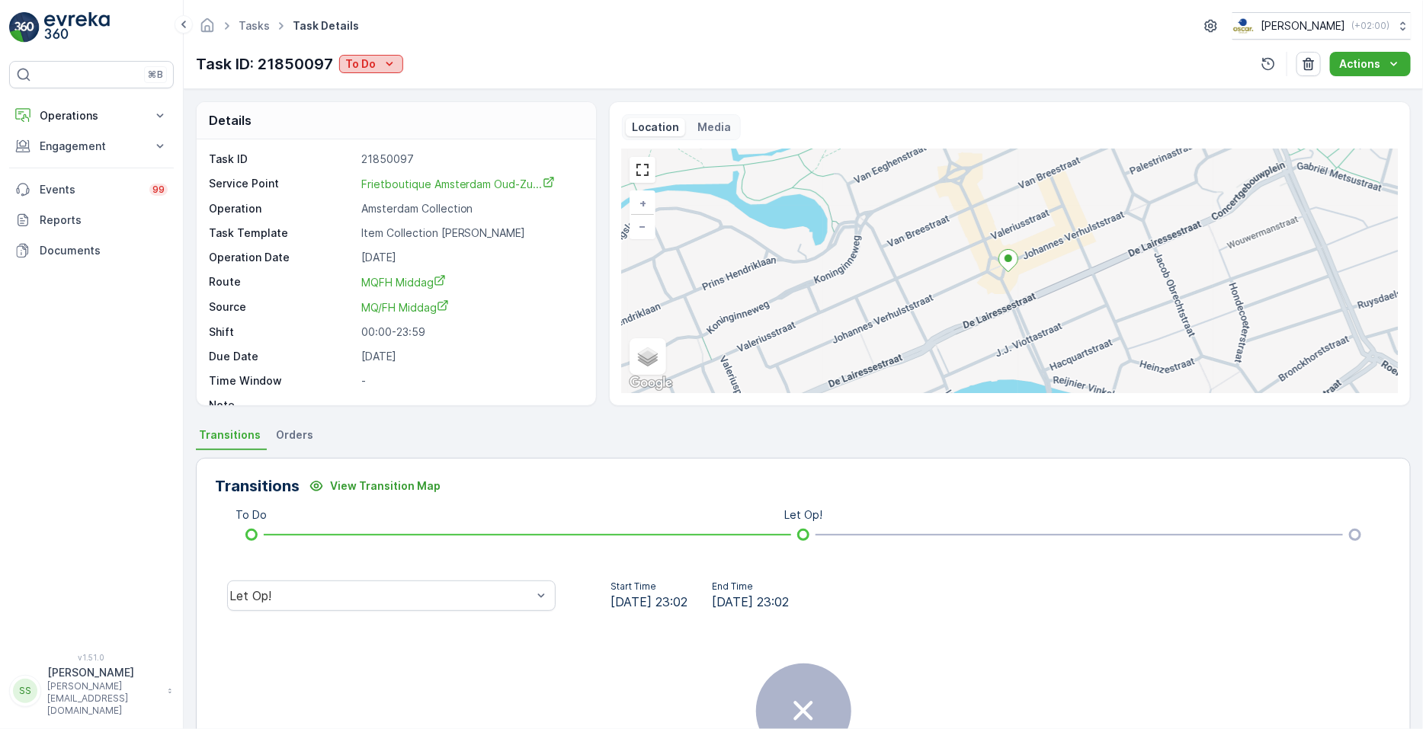
click at [365, 66] on p "To Do" at bounding box center [360, 63] width 30 height 15
click at [368, 146] on span "Cancelled" at bounding box center [373, 150] width 51 height 15
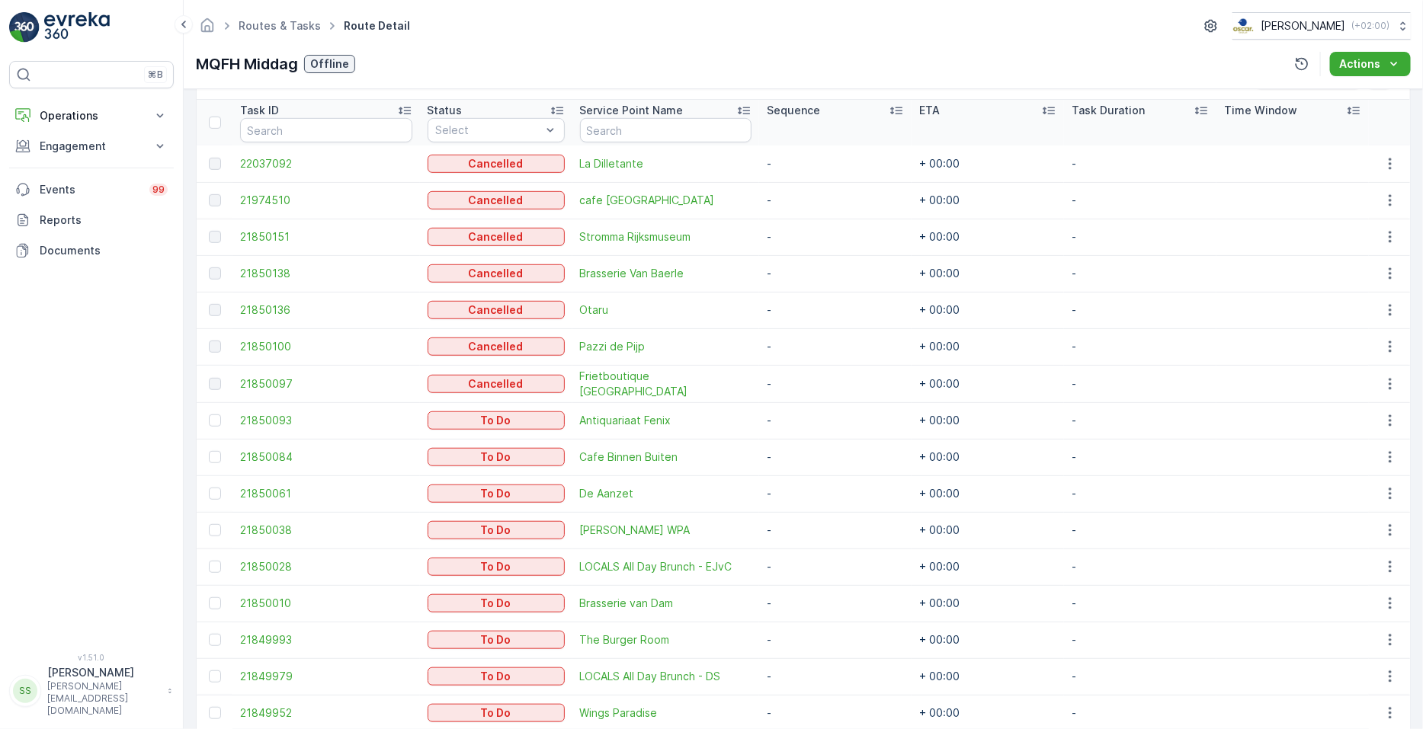
scroll to position [405, 0]
click at [708, 416] on icon "button" at bounding box center [1390, 419] width 15 height 15
click at [708, 437] on span "See More Details" at bounding box center [1359, 441] width 88 height 15
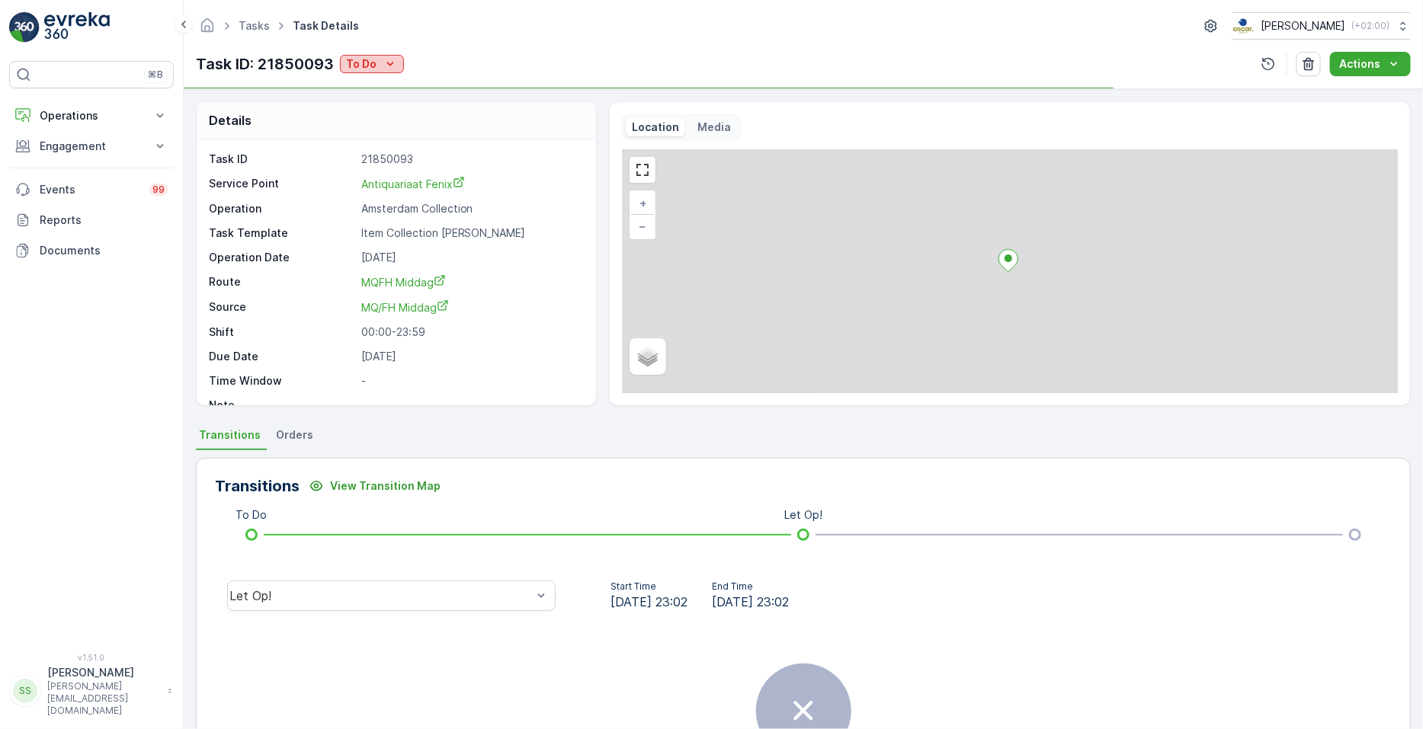
click at [395, 56] on icon "To Do" at bounding box center [390, 63] width 15 height 15
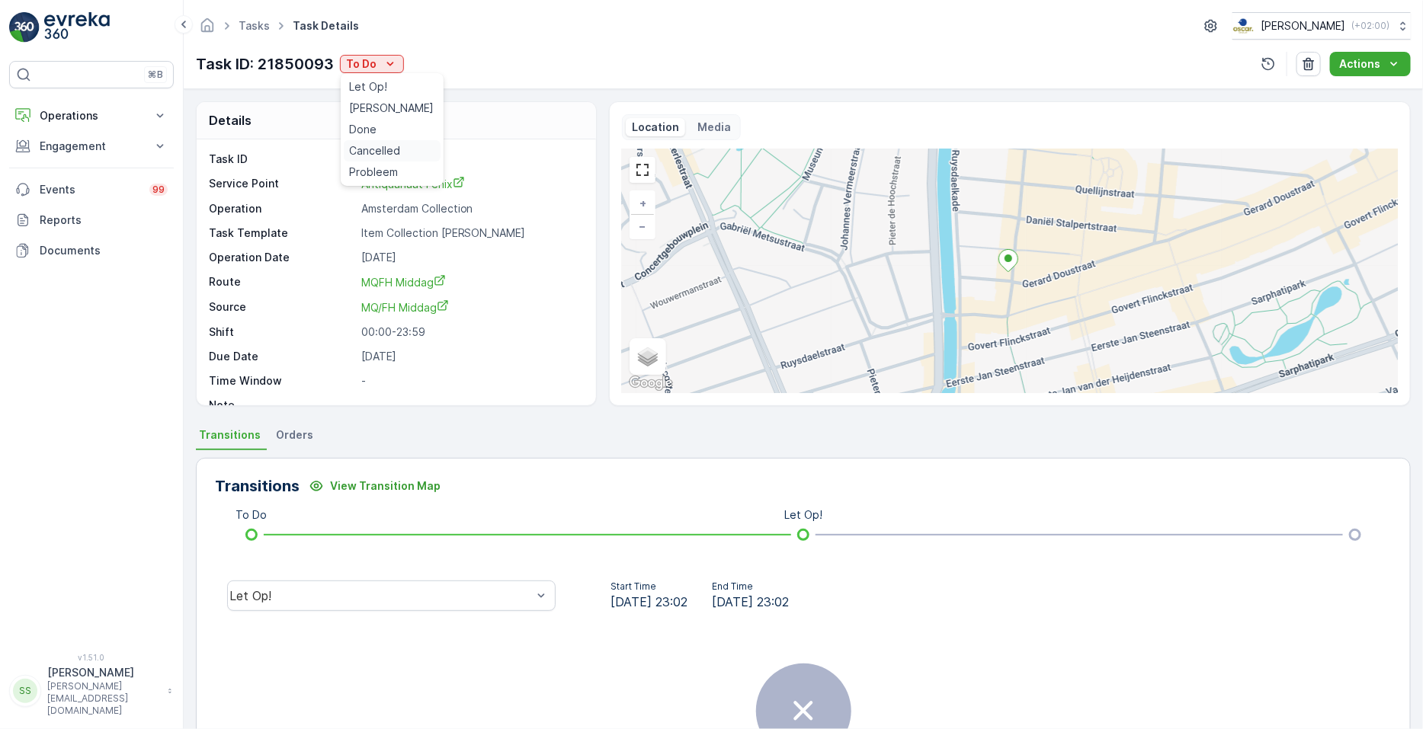
click at [374, 152] on span "Cancelled" at bounding box center [375, 150] width 51 height 15
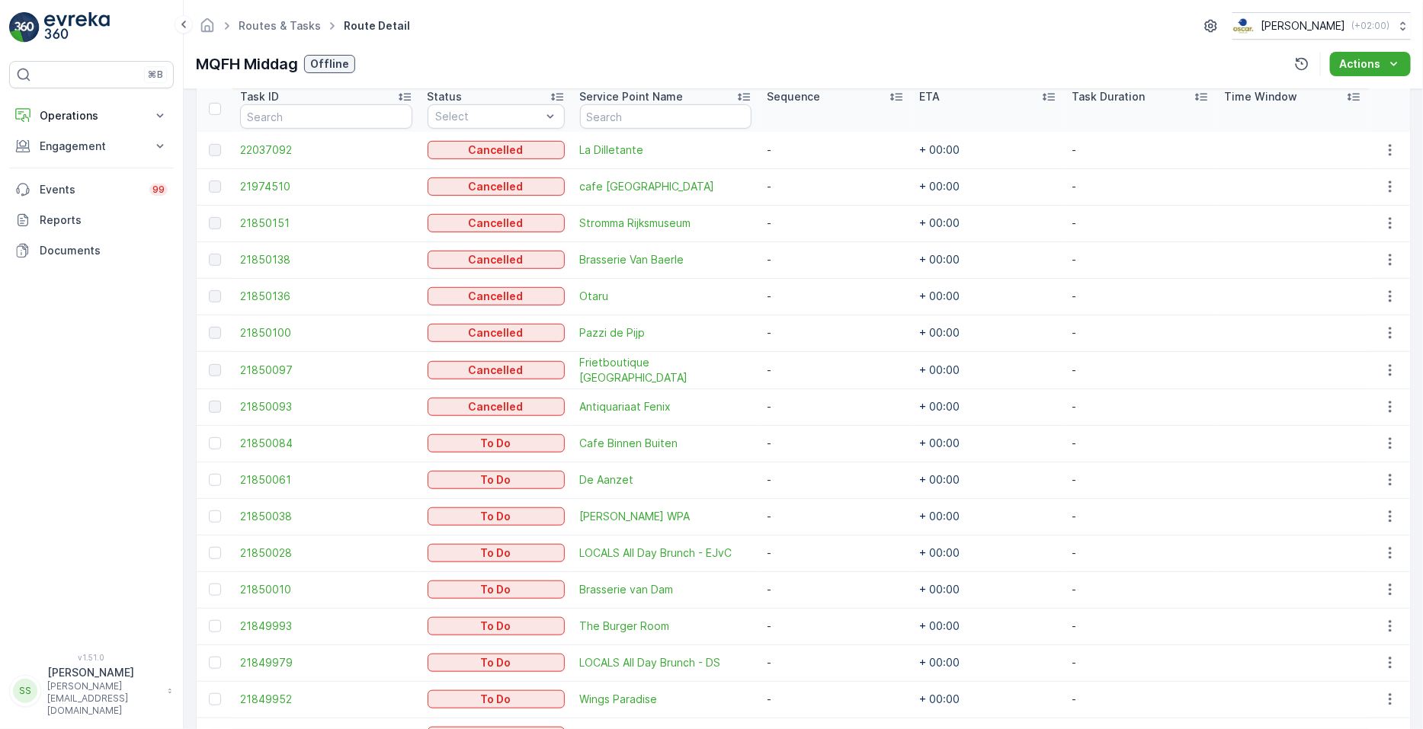
scroll to position [419, 0]
click at [708, 441] on icon "button" at bounding box center [1390, 442] width 15 height 15
click at [708, 460] on span "See More Details" at bounding box center [1359, 464] width 88 height 15
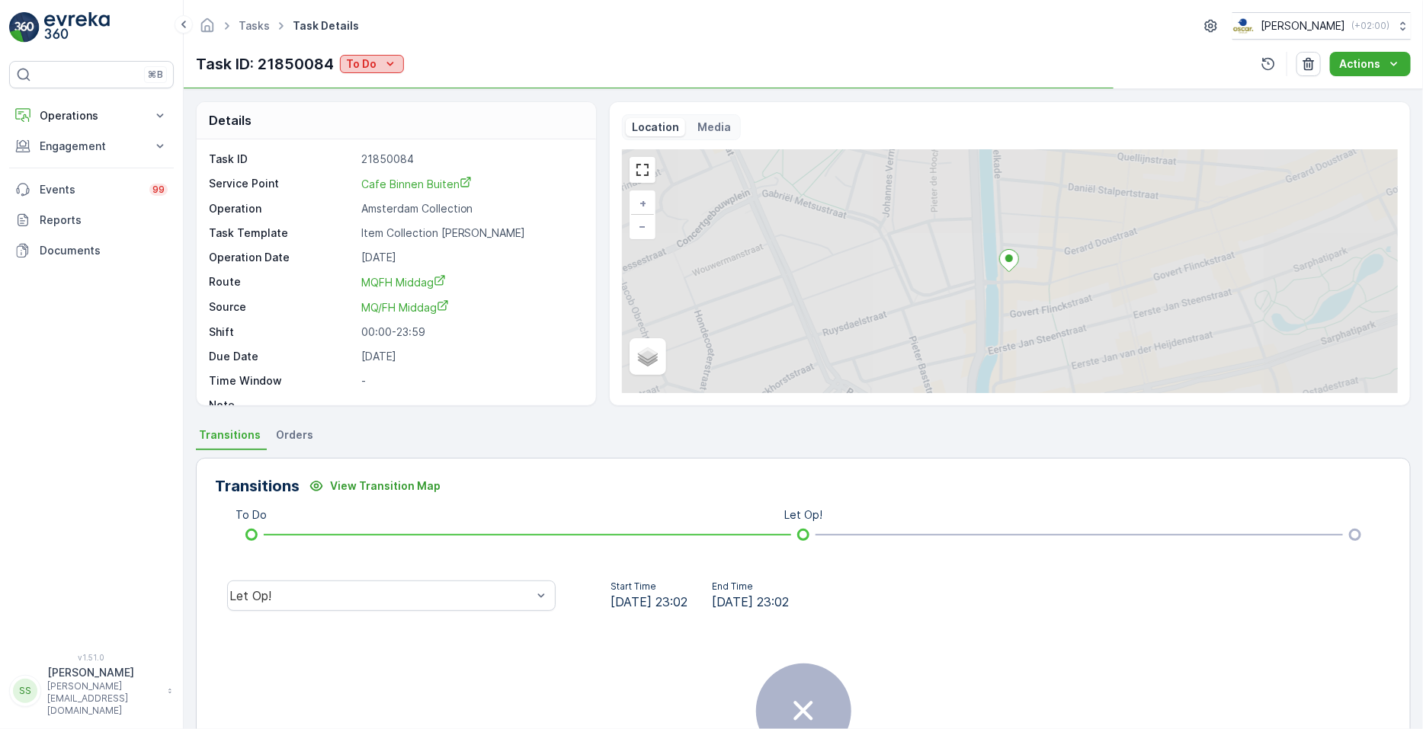
click at [391, 69] on icon "To Do" at bounding box center [390, 63] width 15 height 15
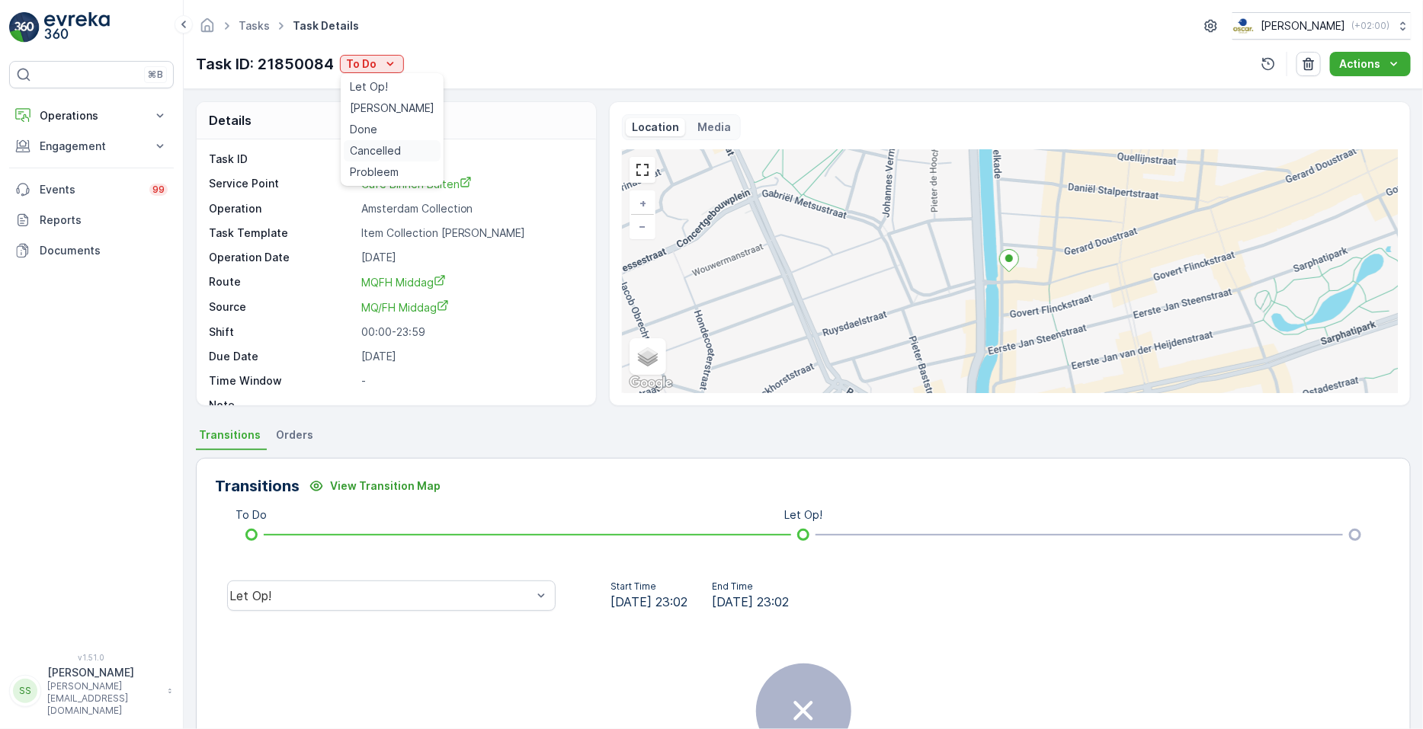
click at [382, 147] on span "Cancelled" at bounding box center [375, 150] width 51 height 15
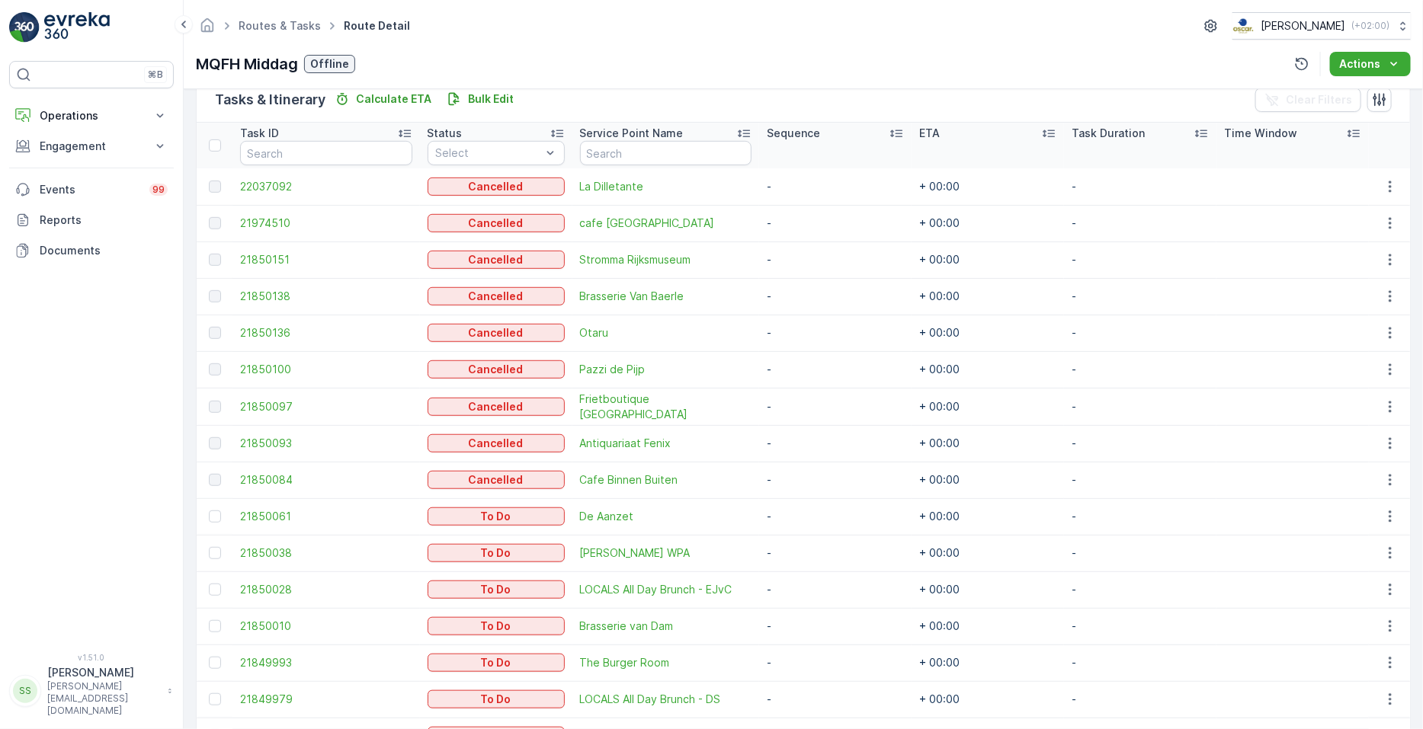
scroll to position [383, 0]
click at [708, 516] on icon "button" at bounding box center [1390, 515] width 15 height 15
click at [708, 534] on span "See More Details" at bounding box center [1359, 537] width 88 height 15
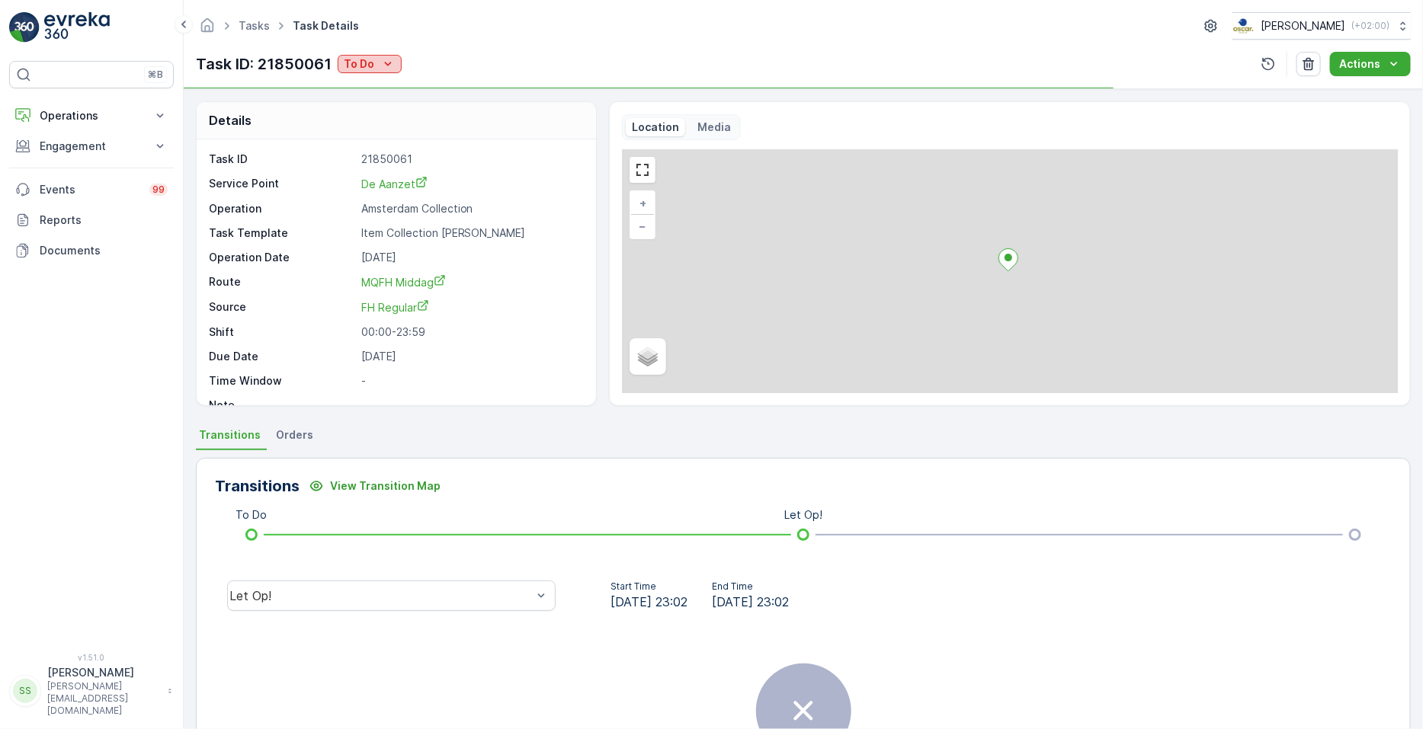
click at [388, 67] on icon "To Do" at bounding box center [387, 63] width 15 height 15
click at [385, 154] on span "Cancelled" at bounding box center [372, 150] width 51 height 15
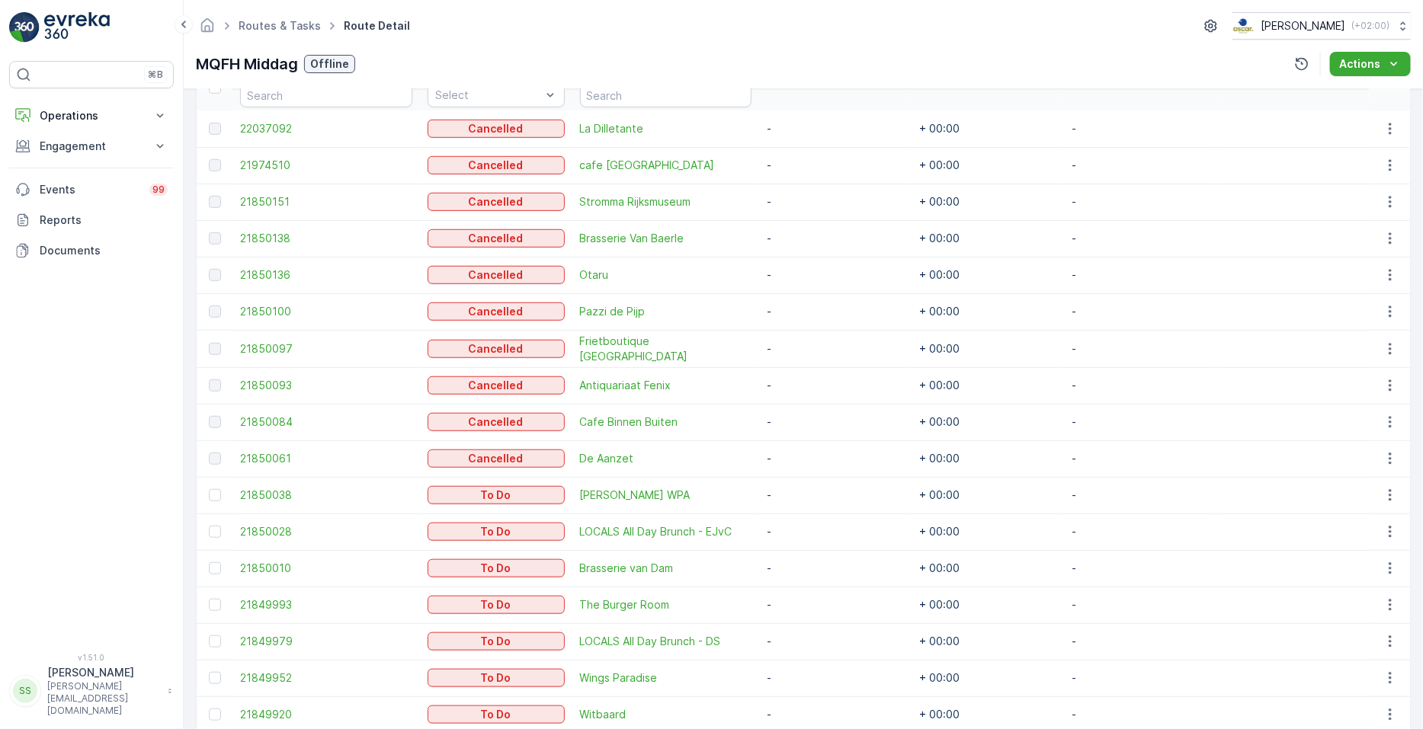
scroll to position [543, 0]
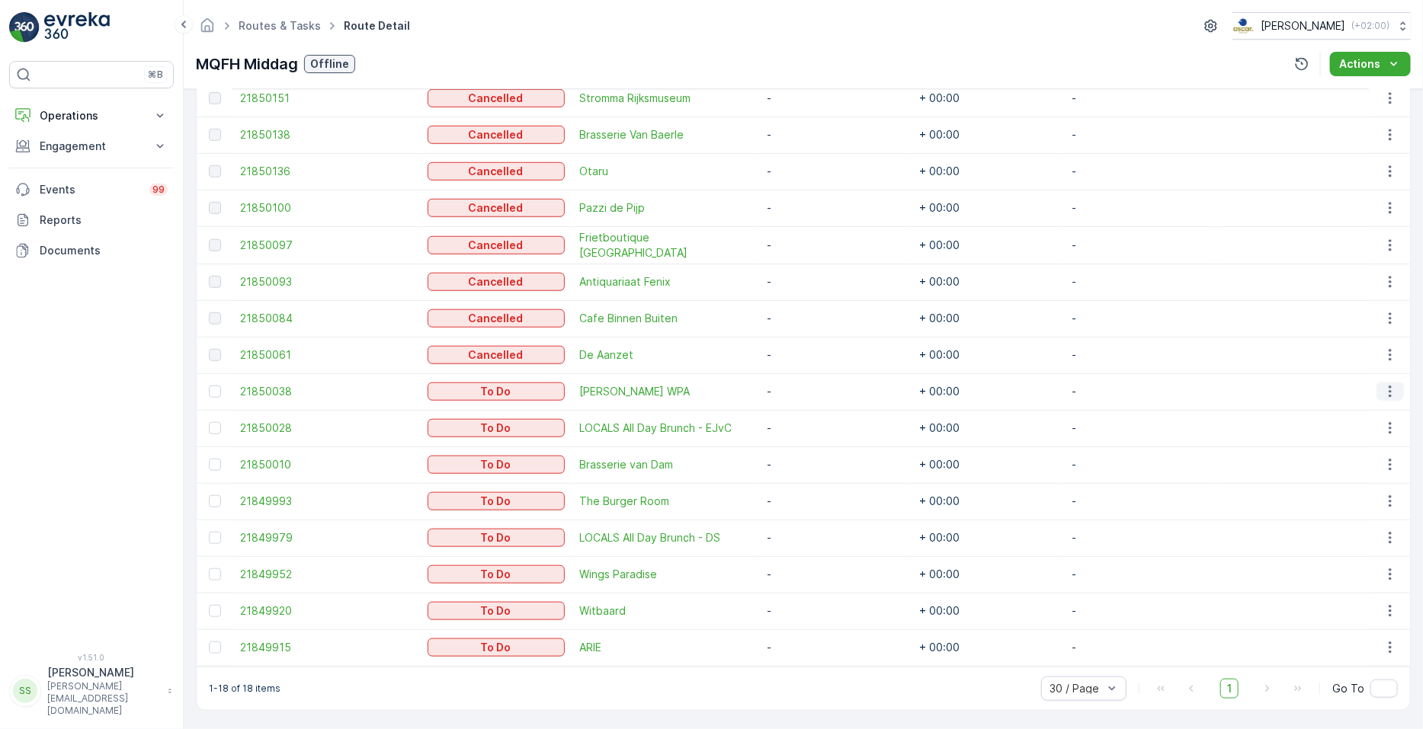
click at [708, 383] on button "button" at bounding box center [1390, 392] width 27 height 18
click at [708, 408] on span "See More Details" at bounding box center [1359, 413] width 88 height 15
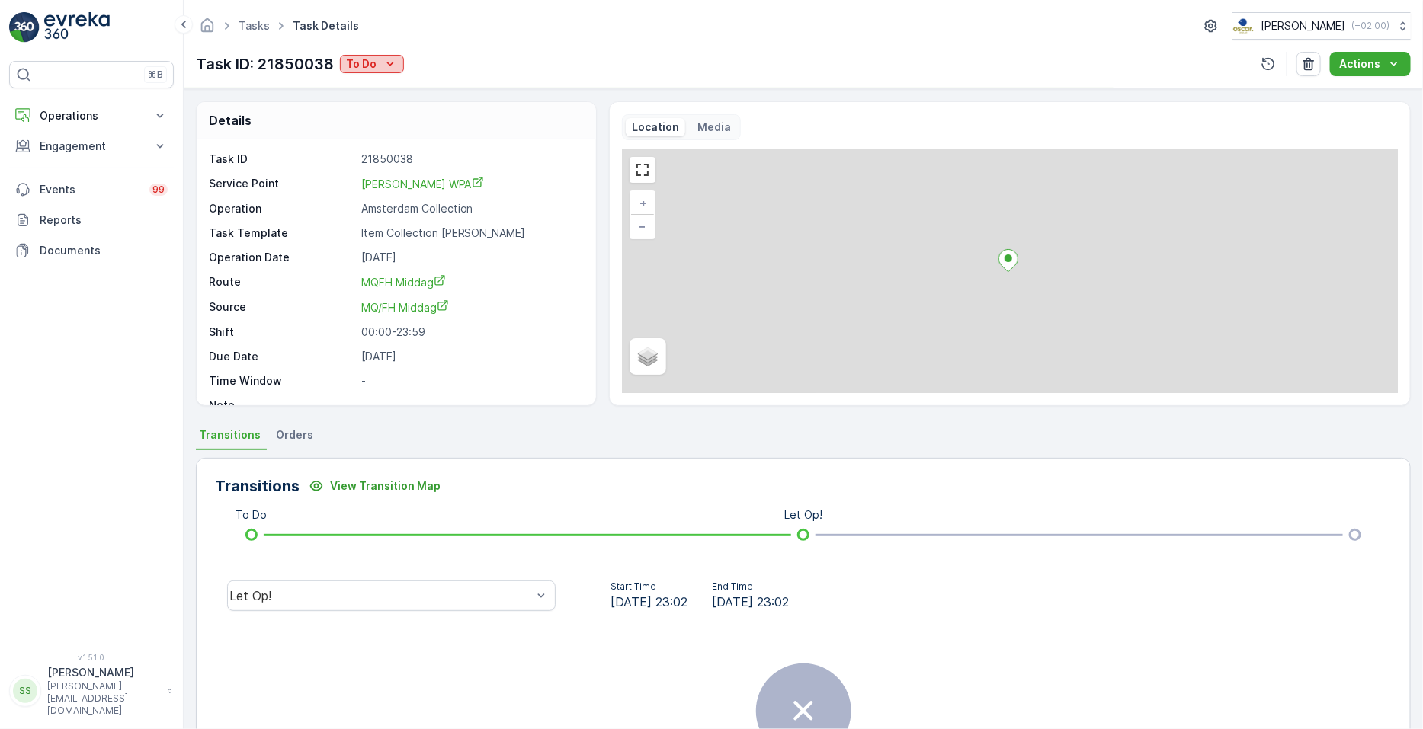
click at [394, 59] on icon "To Do" at bounding box center [390, 63] width 15 height 15
click at [390, 146] on span "Cancelled" at bounding box center [375, 150] width 51 height 15
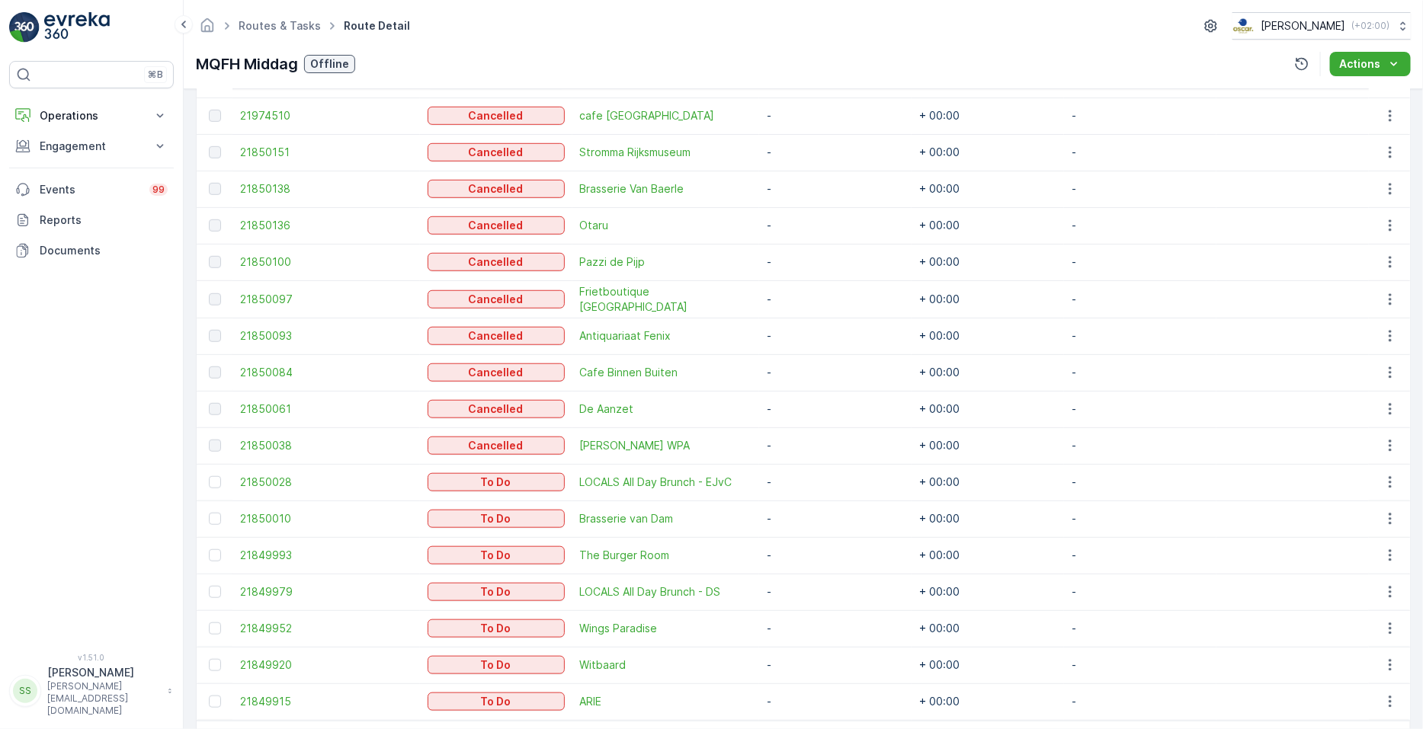
scroll to position [543, 0]
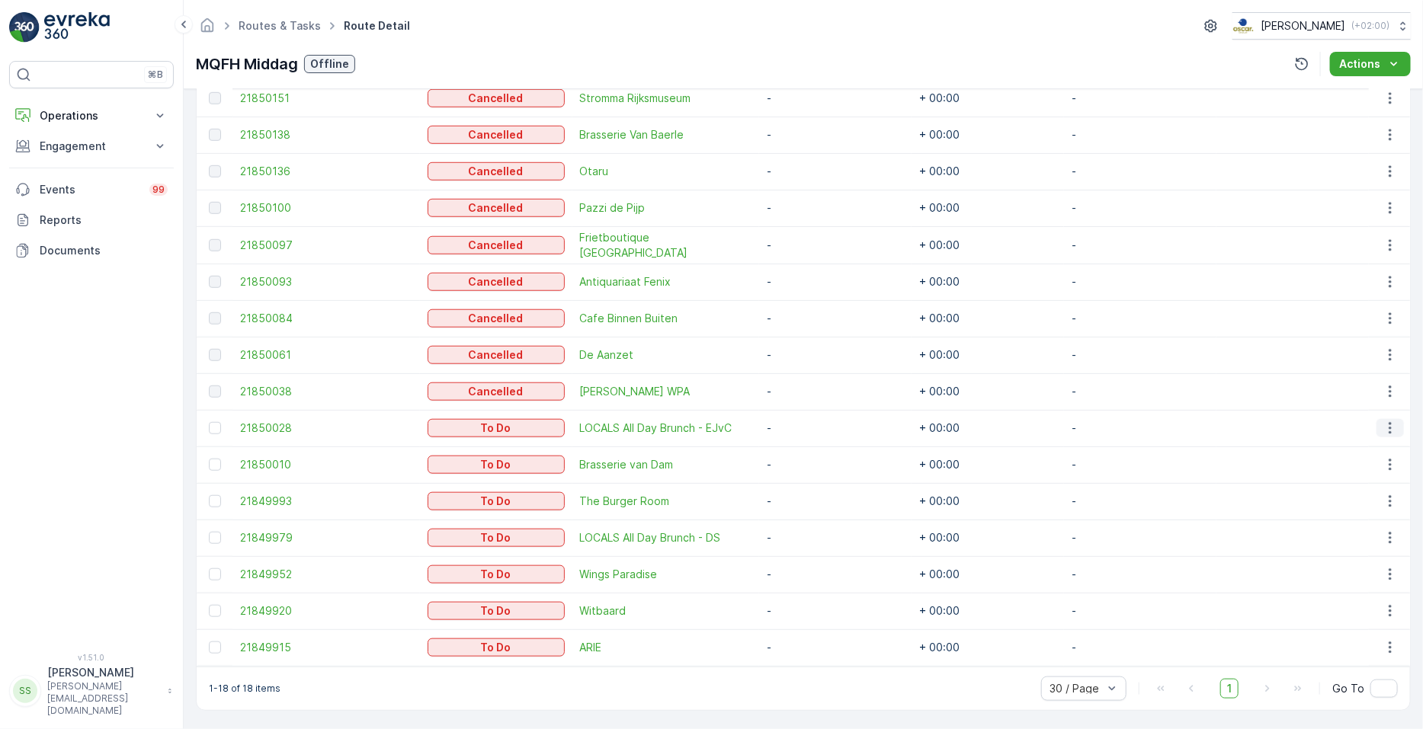
click at [708, 433] on icon "button" at bounding box center [1390, 428] width 15 height 15
click at [708, 450] on span "See More Details" at bounding box center [1359, 450] width 88 height 15
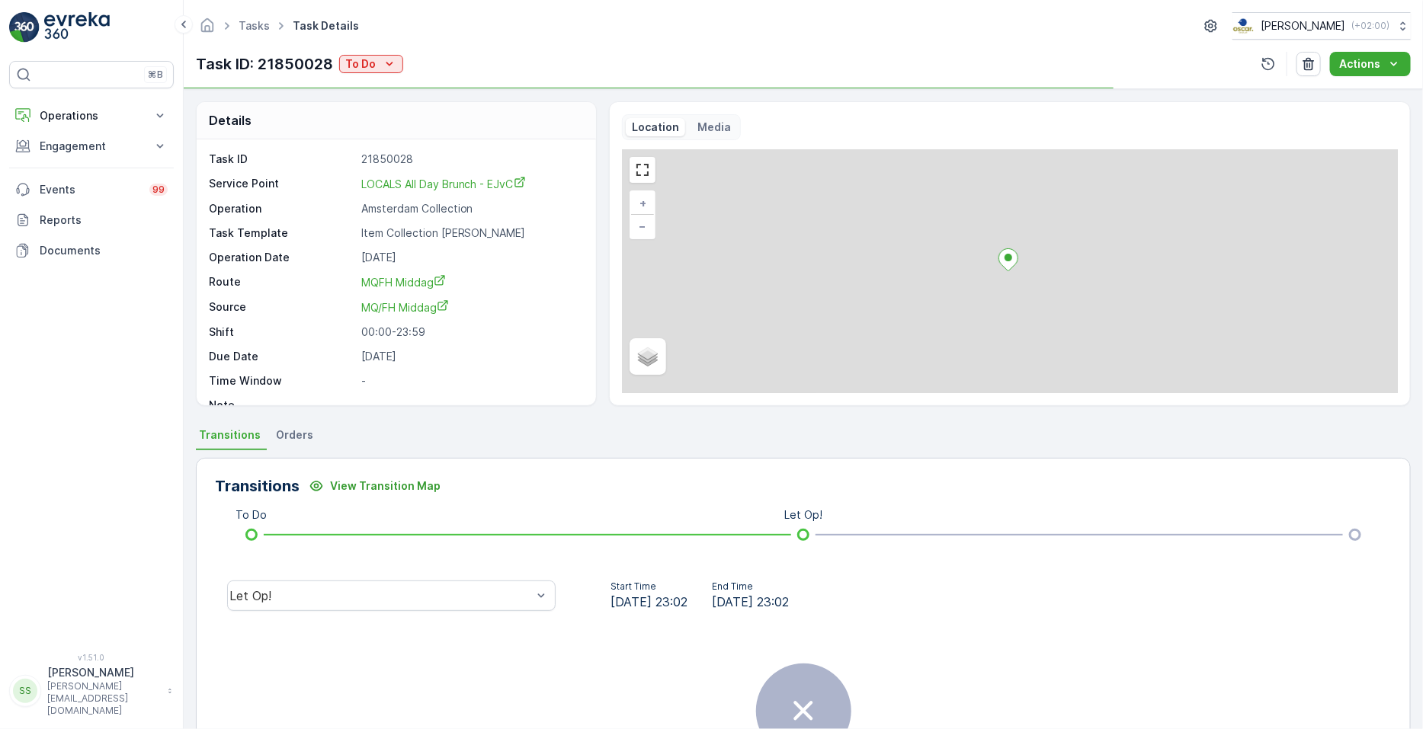
click at [351, 53] on div "Task ID: 21850028 To Do" at bounding box center [299, 64] width 207 height 23
click at [354, 57] on p "To Do" at bounding box center [360, 63] width 30 height 15
click at [370, 155] on span "Cancelled" at bounding box center [374, 150] width 51 height 15
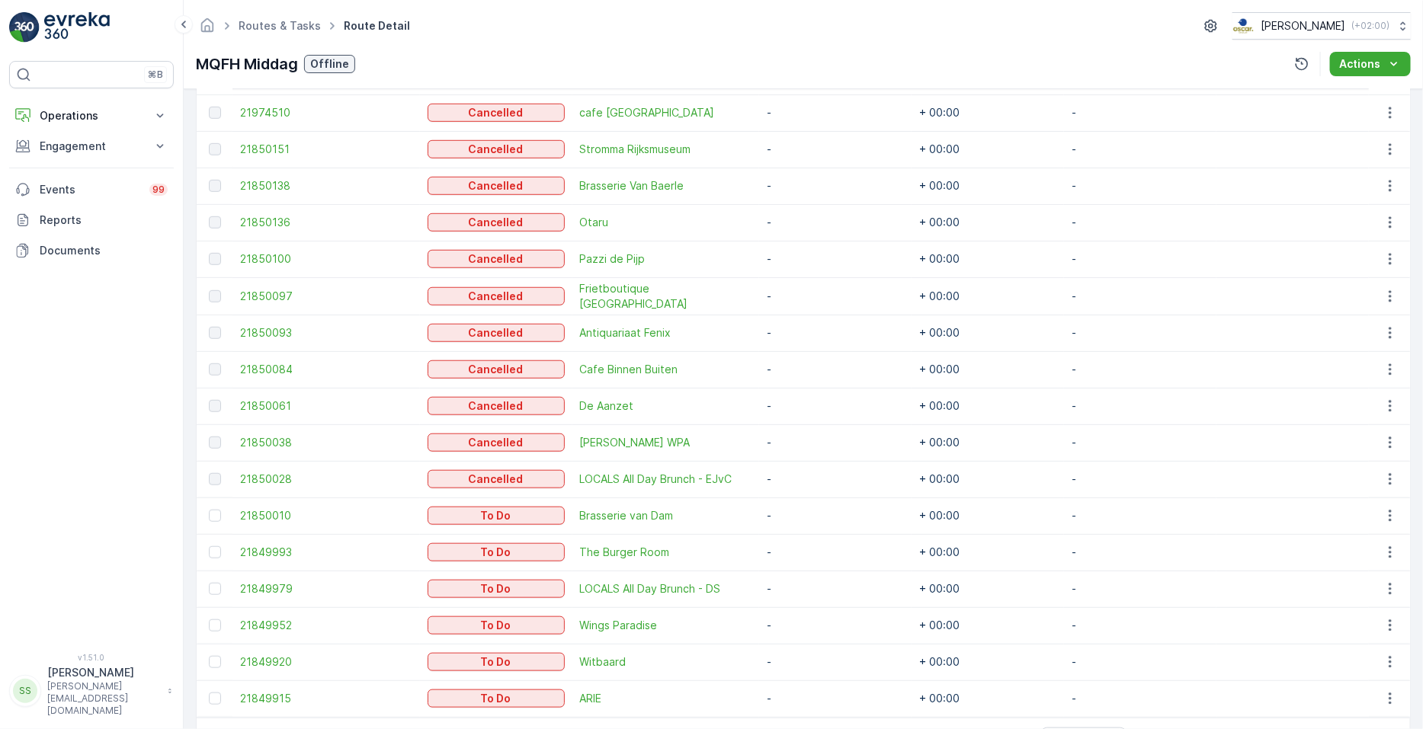
scroll to position [543, 0]
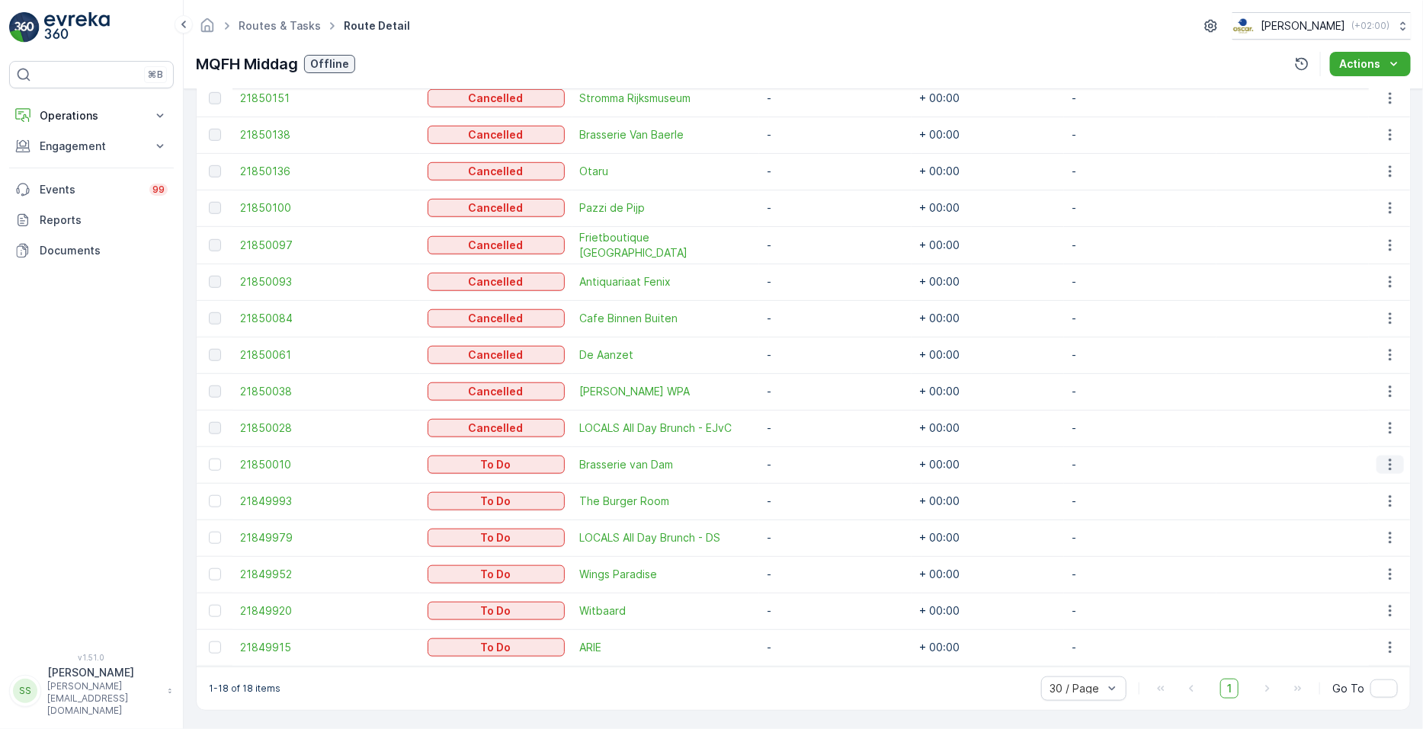
click at [708, 460] on icon "button" at bounding box center [1390, 464] width 15 height 15
click at [708, 482] on span "See More Details" at bounding box center [1359, 486] width 88 height 15
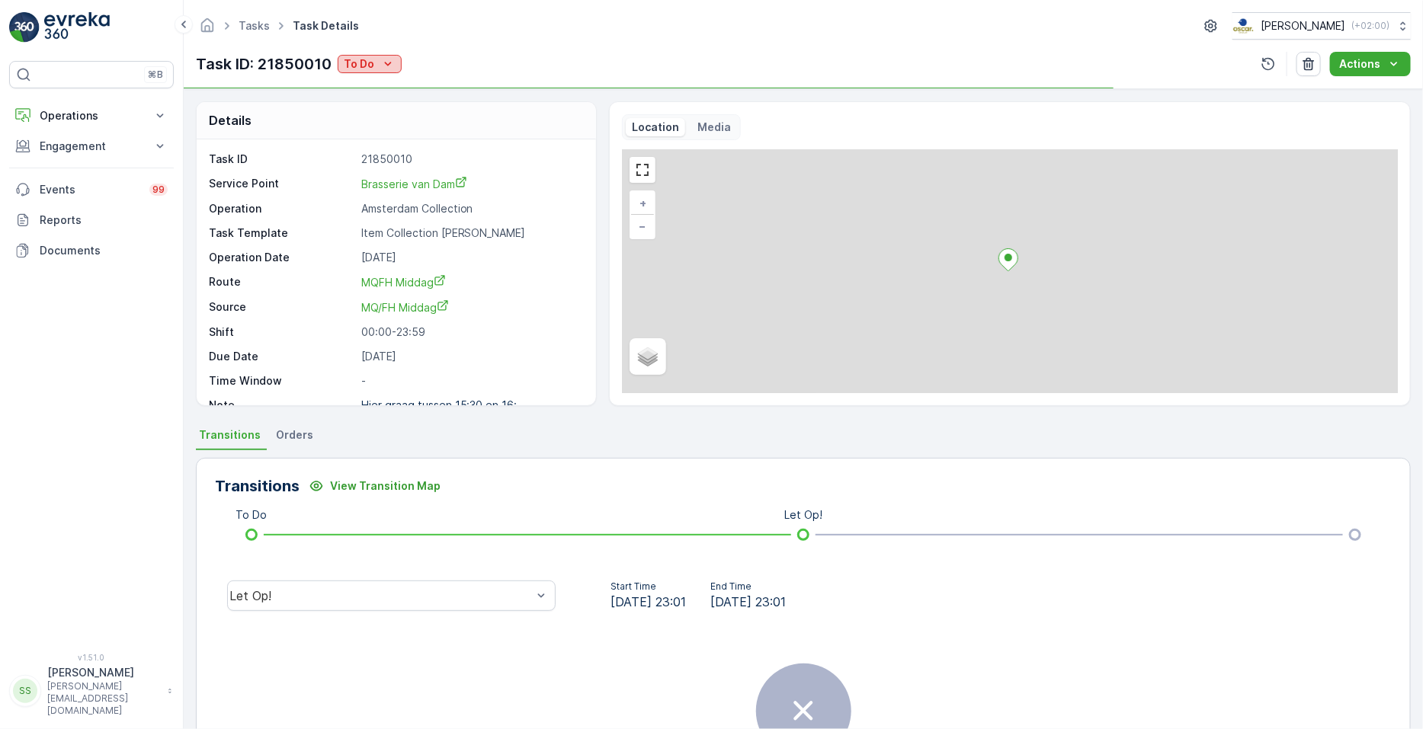
click at [396, 64] on button "To Do" at bounding box center [370, 64] width 64 height 18
click at [395, 148] on span "Cancelled" at bounding box center [373, 150] width 51 height 15
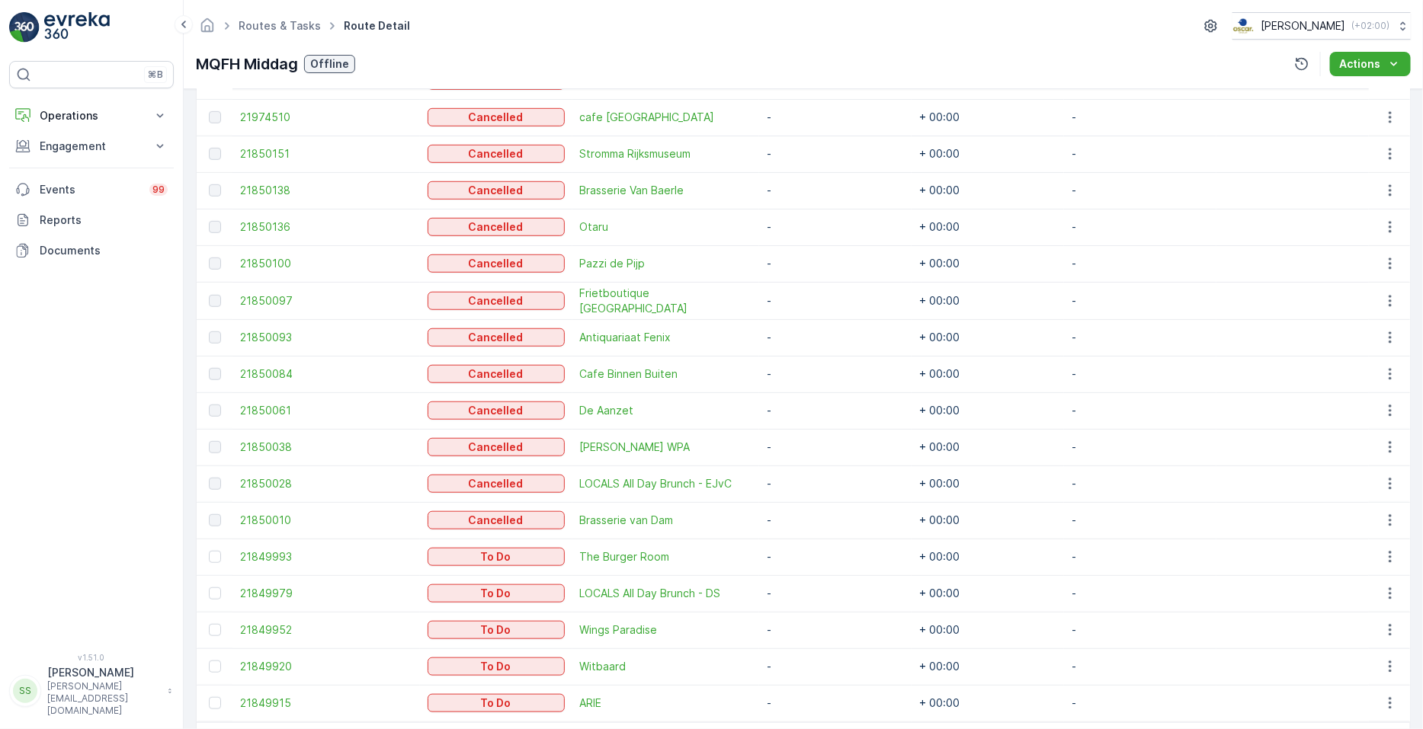
scroll to position [498, 0]
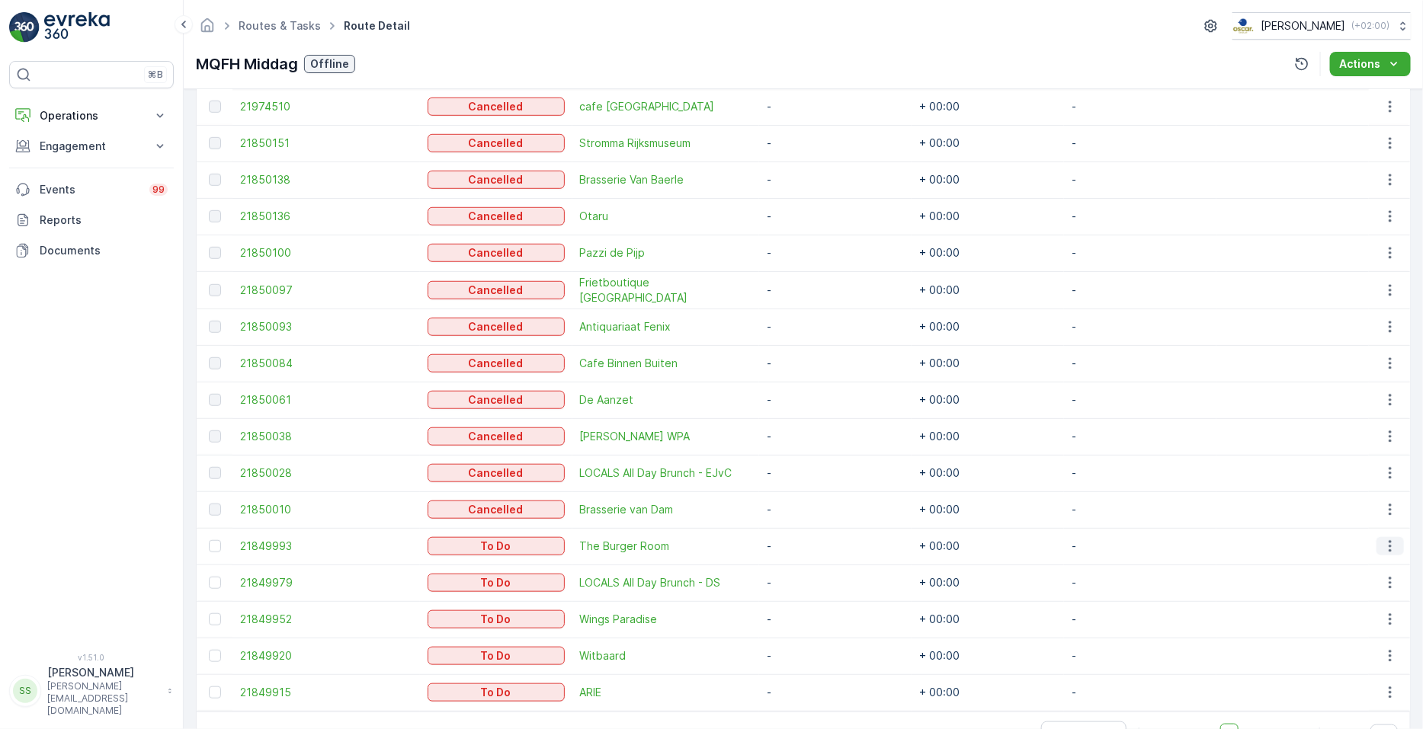
click at [708, 551] on icon "button" at bounding box center [1390, 546] width 15 height 15
click at [708, 569] on span "See More Details" at bounding box center [1359, 568] width 88 height 15
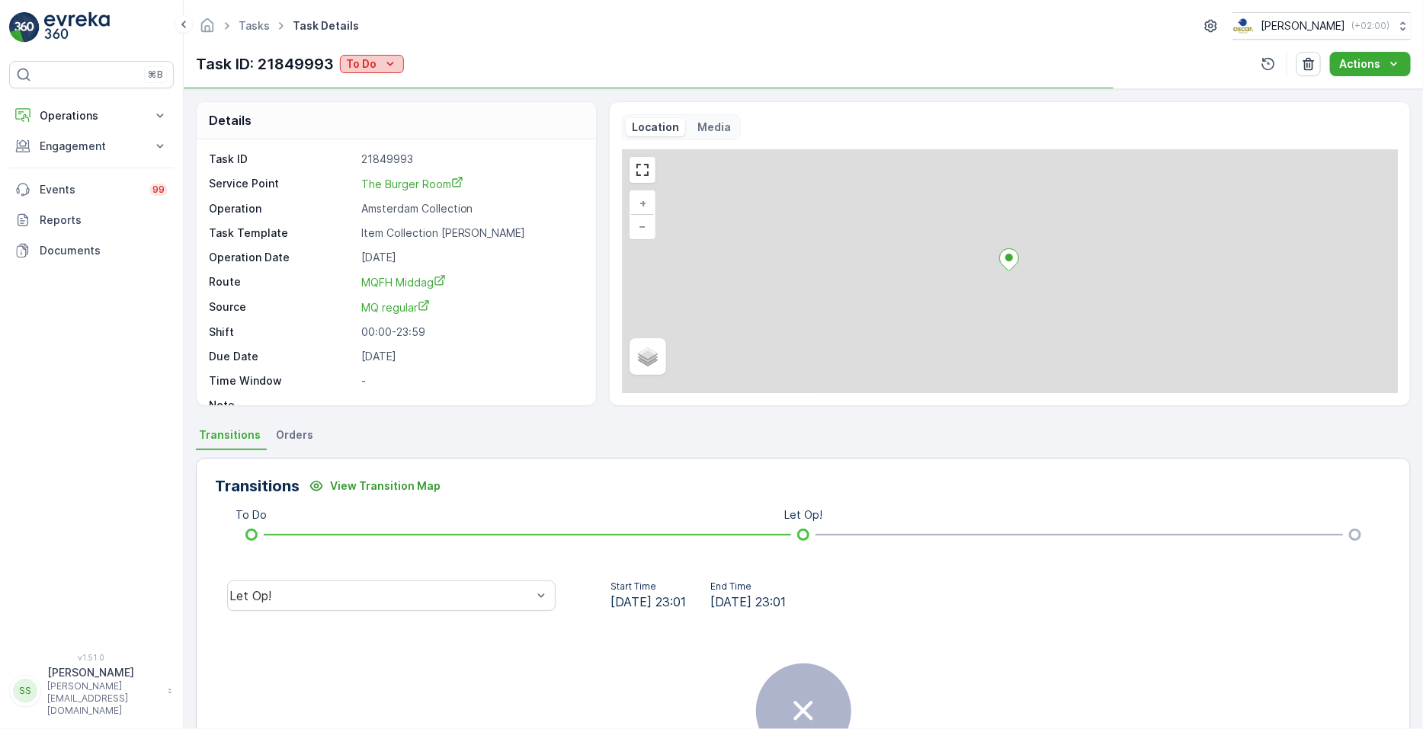
click at [389, 64] on icon "To Do" at bounding box center [390, 64] width 7 height 4
click at [379, 159] on div "Cancelled" at bounding box center [391, 150] width 97 height 21
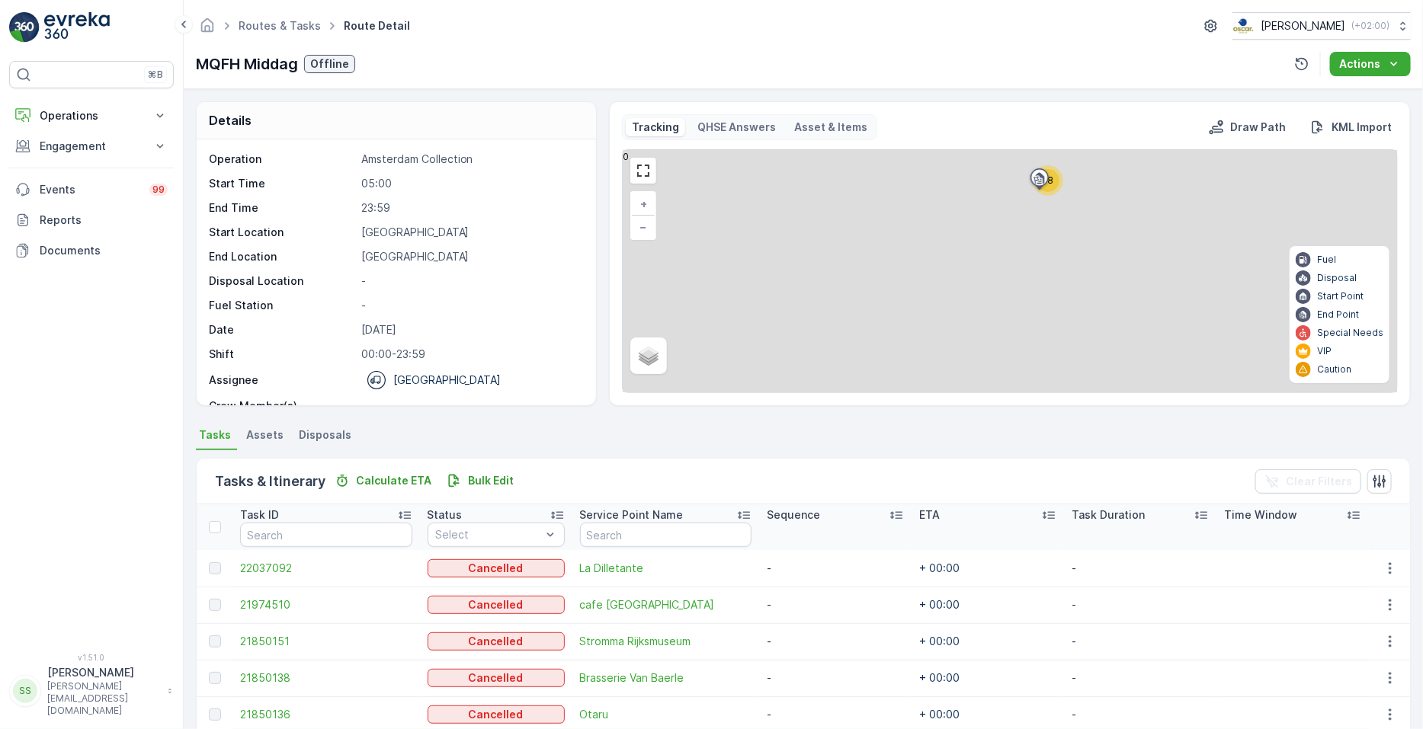
scroll to position [543, 0]
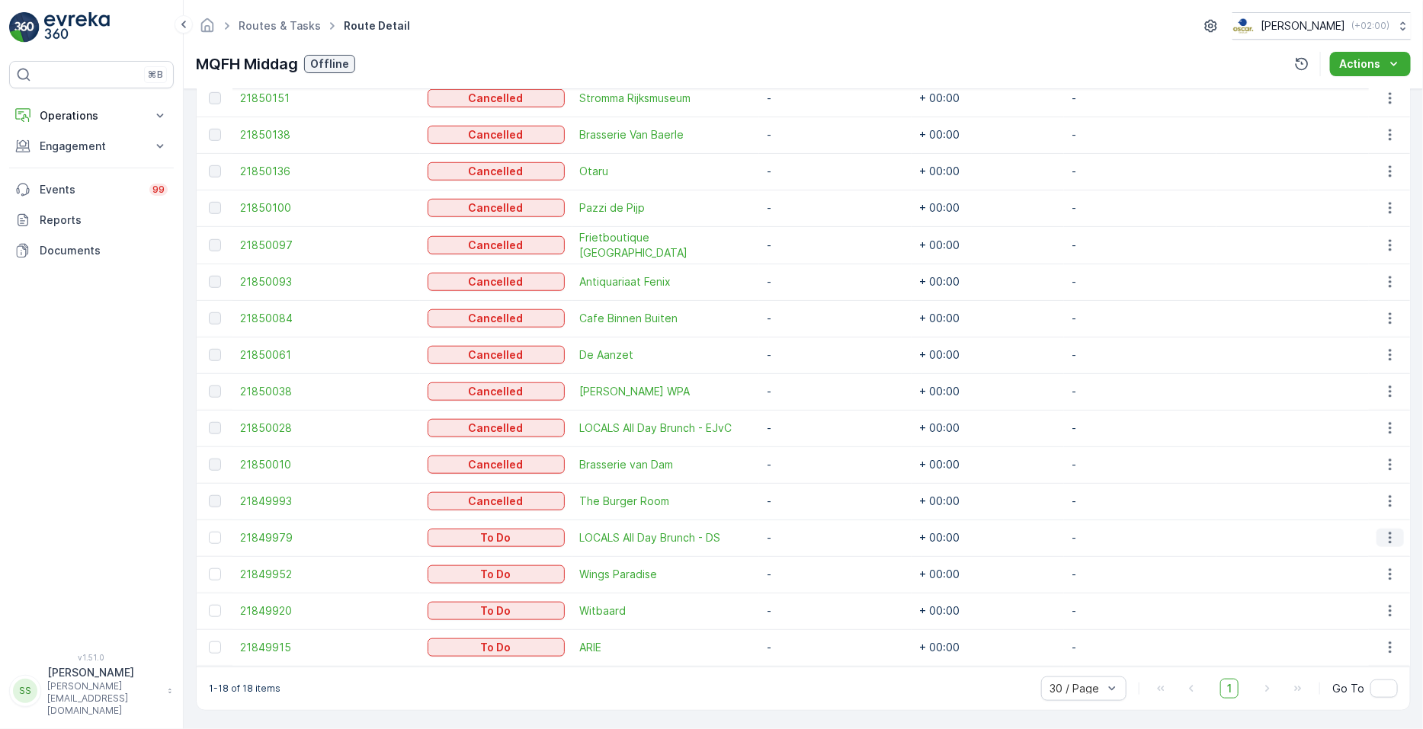
click at [708, 531] on icon "button" at bounding box center [1390, 537] width 15 height 15
click at [708, 553] on span "See More Details" at bounding box center [1359, 560] width 88 height 15
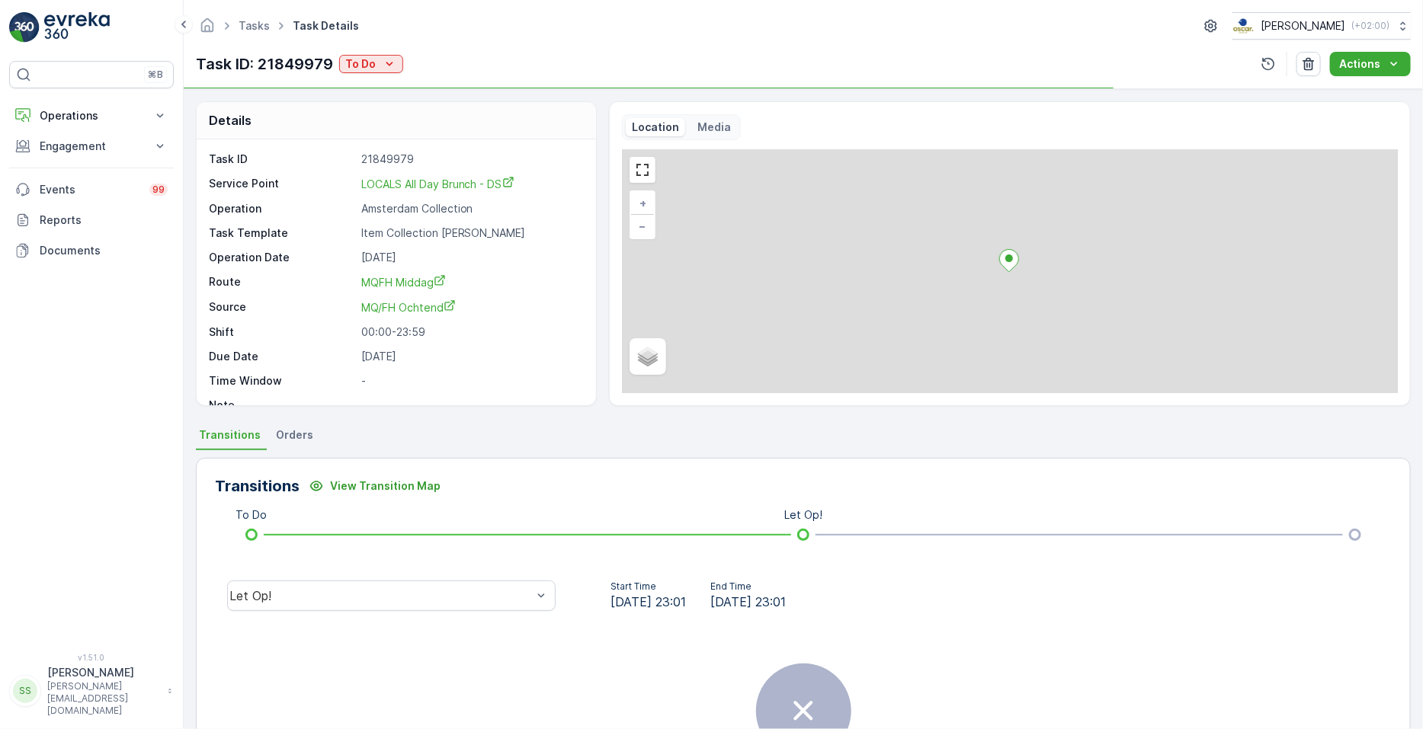
click at [339, 53] on div "Task ID: 21849979 To Do" at bounding box center [299, 64] width 207 height 23
click at [346, 64] on p "To Do" at bounding box center [360, 63] width 30 height 15
click at [363, 151] on span "Cancelled" at bounding box center [373, 150] width 51 height 15
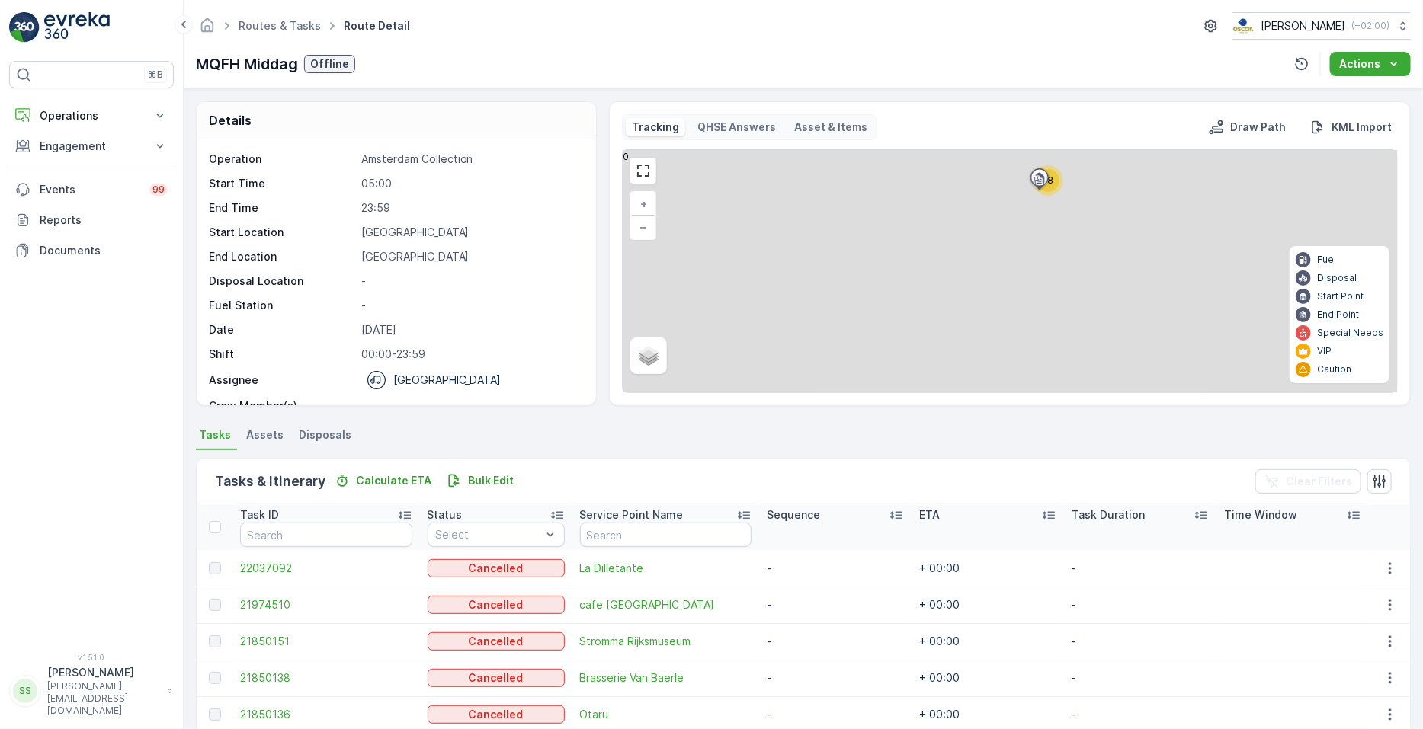
scroll to position [542, 0]
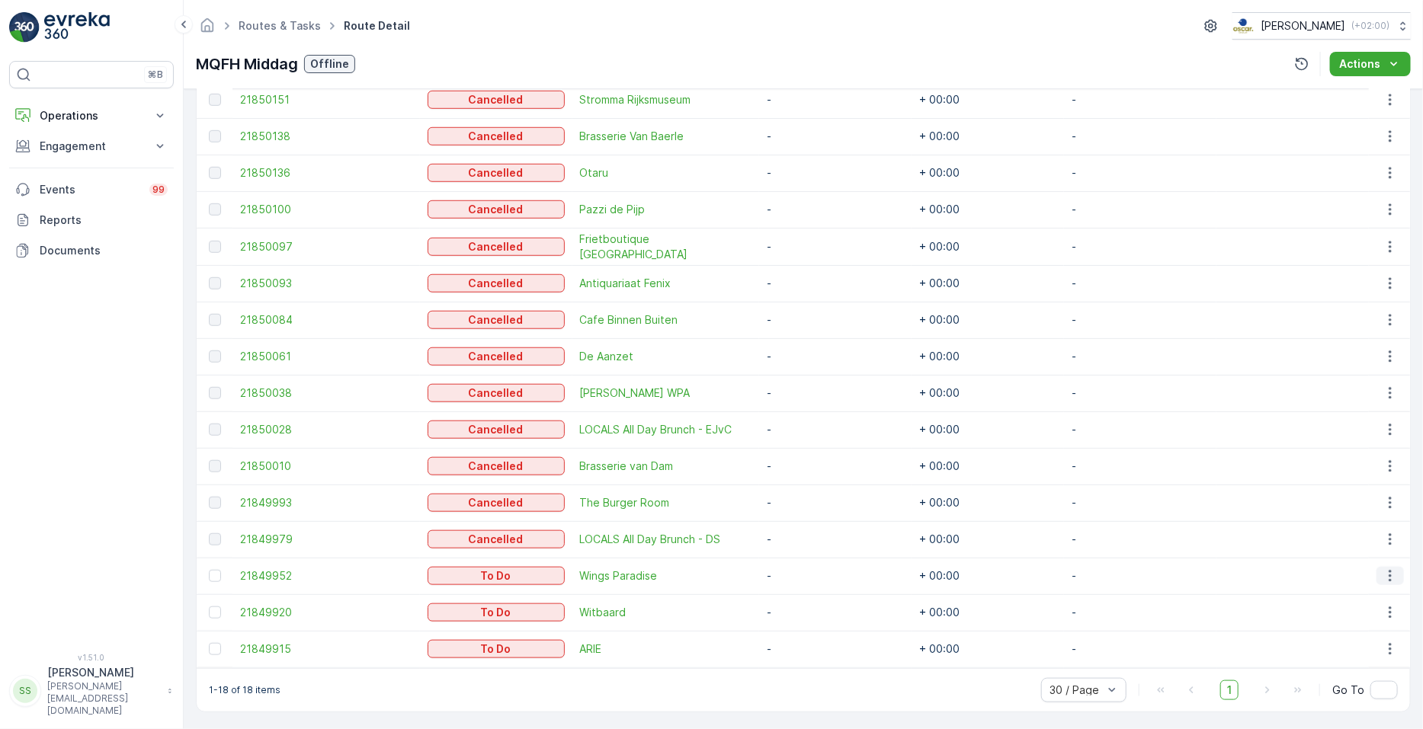
click at [708, 580] on icon "button" at bounding box center [1390, 576] width 2 height 11
click at [708, 596] on span "See More Details" at bounding box center [1359, 597] width 88 height 15
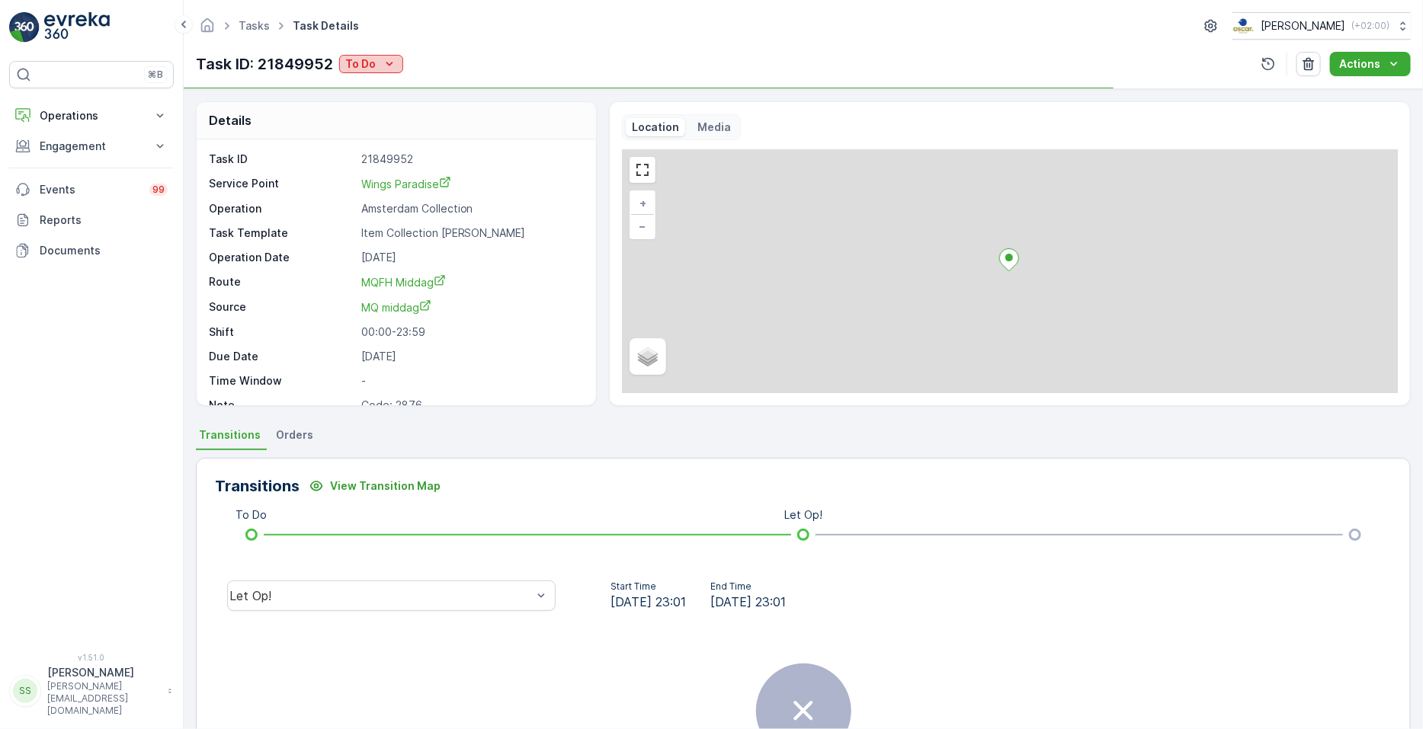
click at [389, 63] on icon "To Do" at bounding box center [389, 63] width 15 height 15
click at [393, 140] on div "Cancelled" at bounding box center [391, 150] width 97 height 21
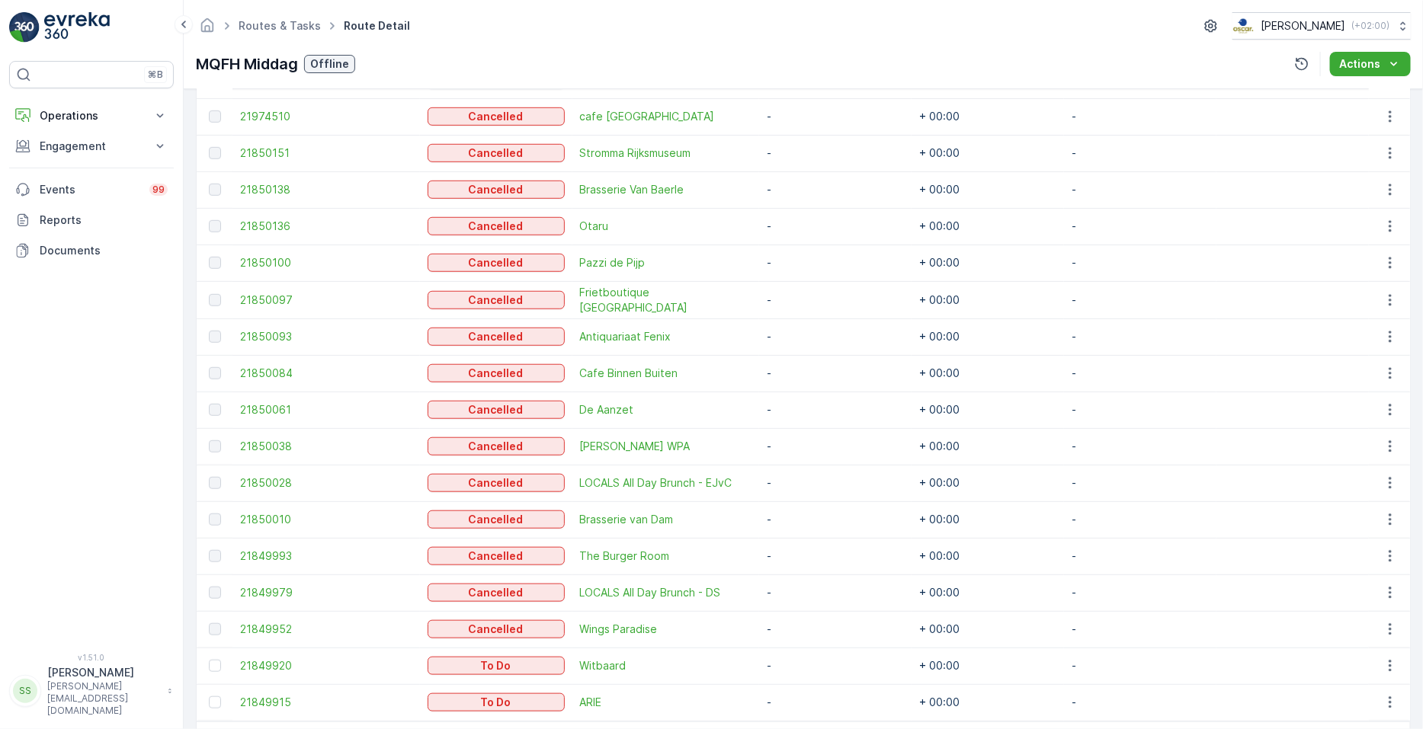
scroll to position [489, 0]
click at [708, 662] on icon "button" at bounding box center [1390, 665] width 15 height 15
click at [708, 549] on span "See More Details" at bounding box center [1359, 549] width 88 height 15
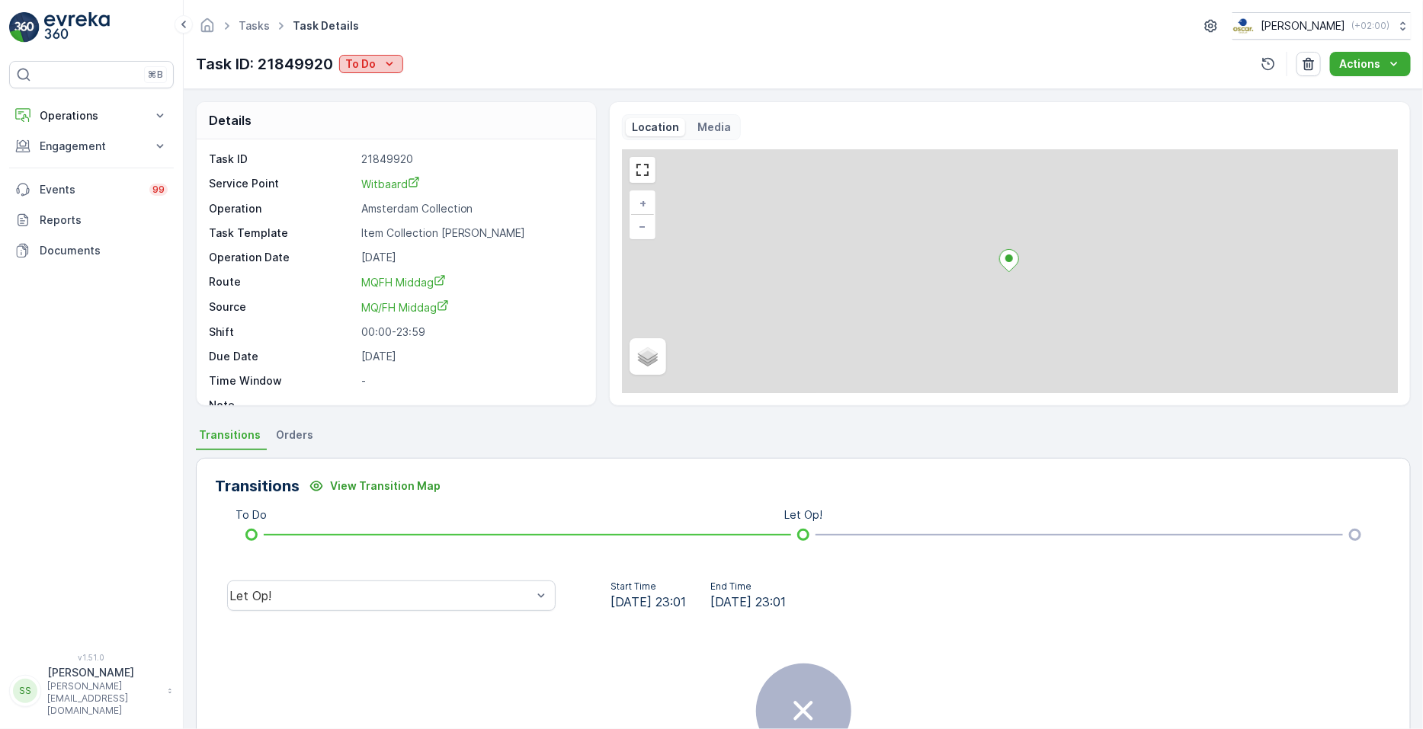
click at [355, 66] on p "To Do" at bounding box center [360, 63] width 30 height 15
click at [393, 154] on span "Cancelled" at bounding box center [374, 150] width 51 height 15
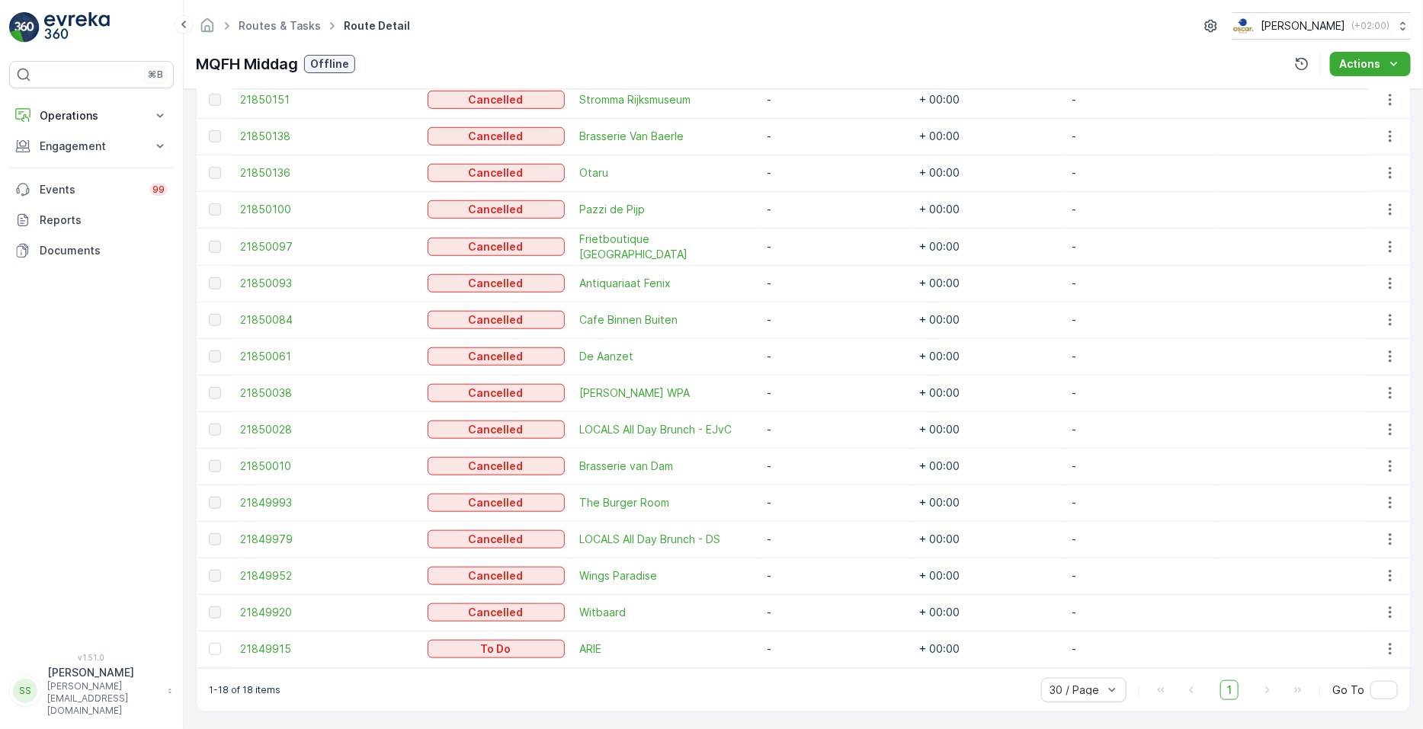
scroll to position [543, 0]
click at [708, 646] on icon "button" at bounding box center [1390, 647] width 15 height 15
click at [708, 527] on span "See More Details" at bounding box center [1359, 531] width 88 height 15
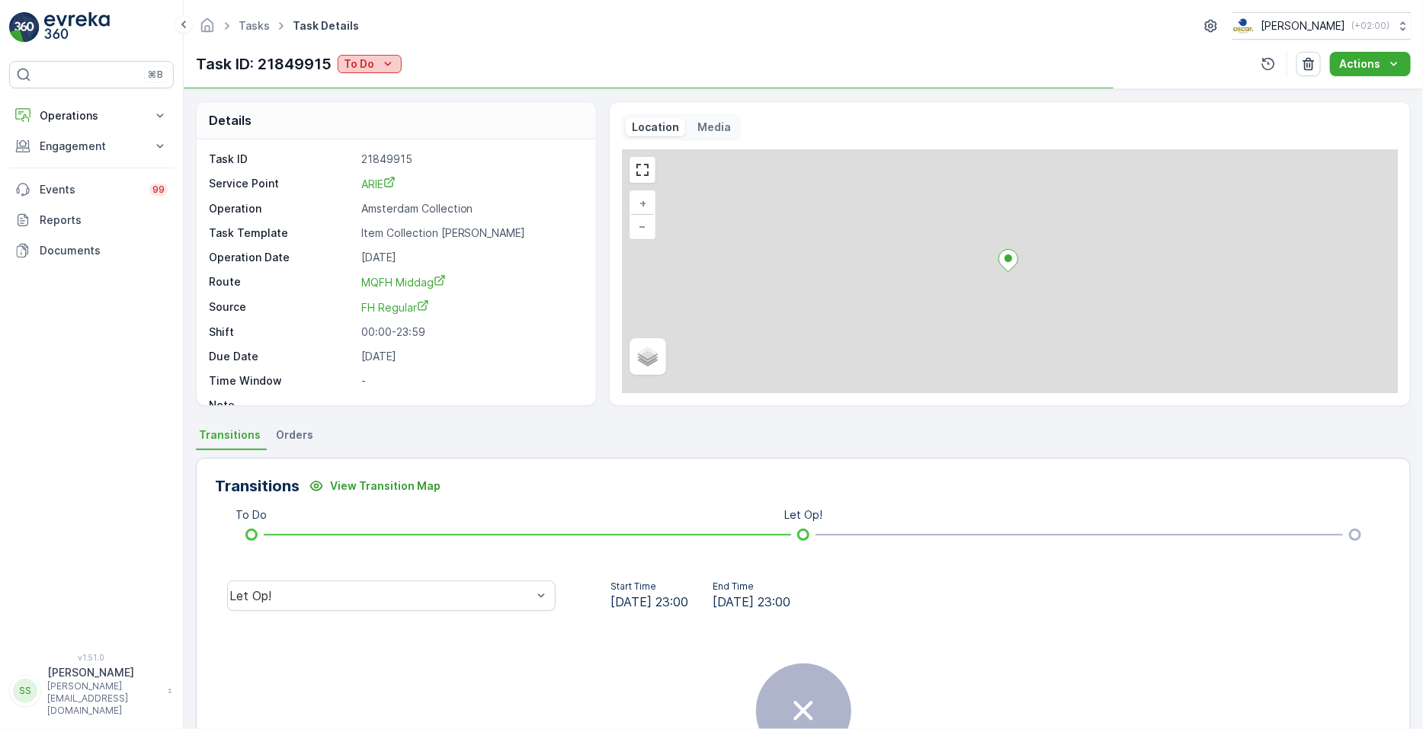
click at [347, 70] on p "To Do" at bounding box center [359, 63] width 30 height 15
click at [366, 154] on span "Cancelled" at bounding box center [372, 150] width 51 height 15
click at [246, 28] on link "Tasks" at bounding box center [254, 25] width 31 height 13
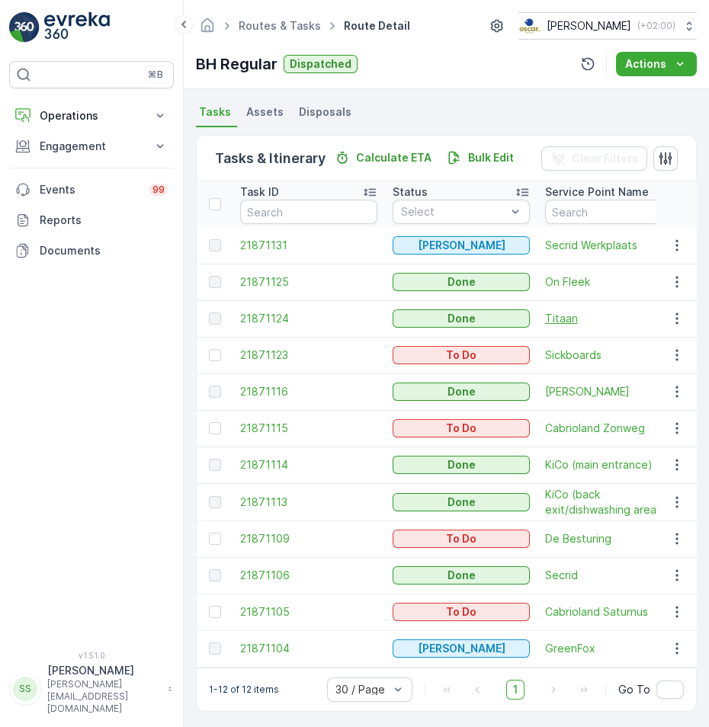
scroll to position [333, 0]
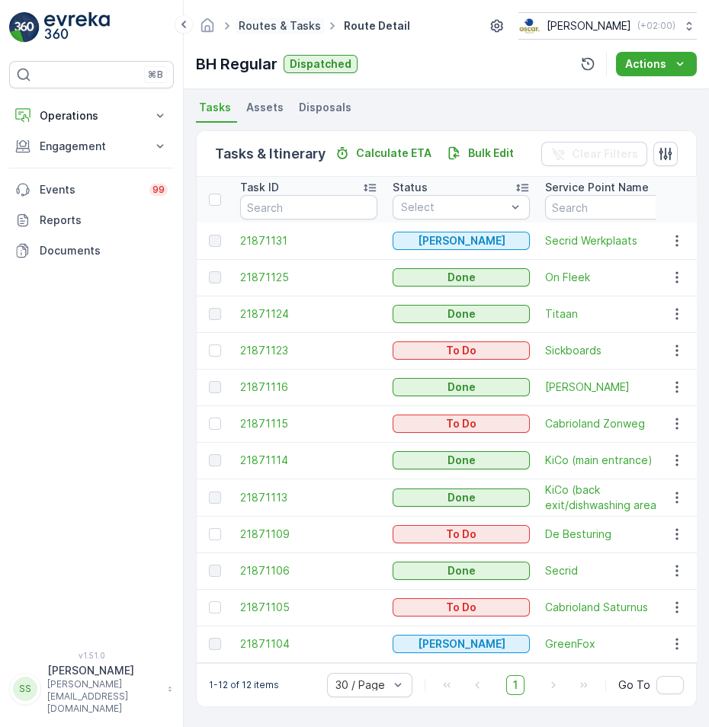
click at [301, 30] on link "Routes & Tasks" at bounding box center [280, 25] width 82 height 13
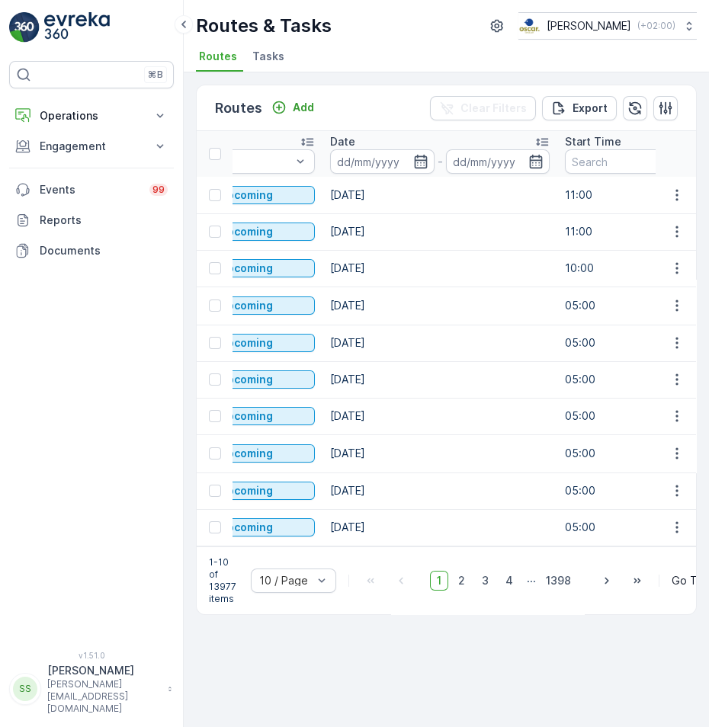
scroll to position [0, 354]
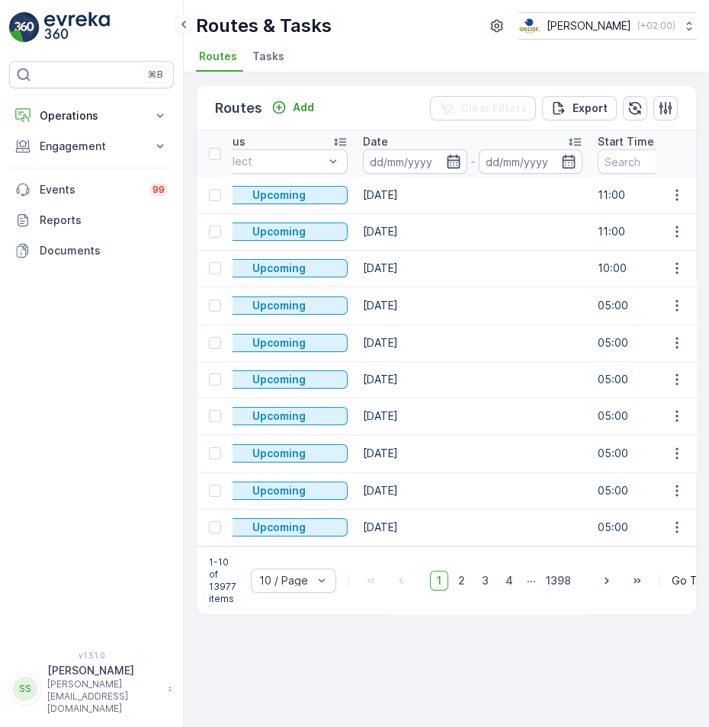
click at [446, 168] on icon "button" at bounding box center [453, 161] width 15 height 15
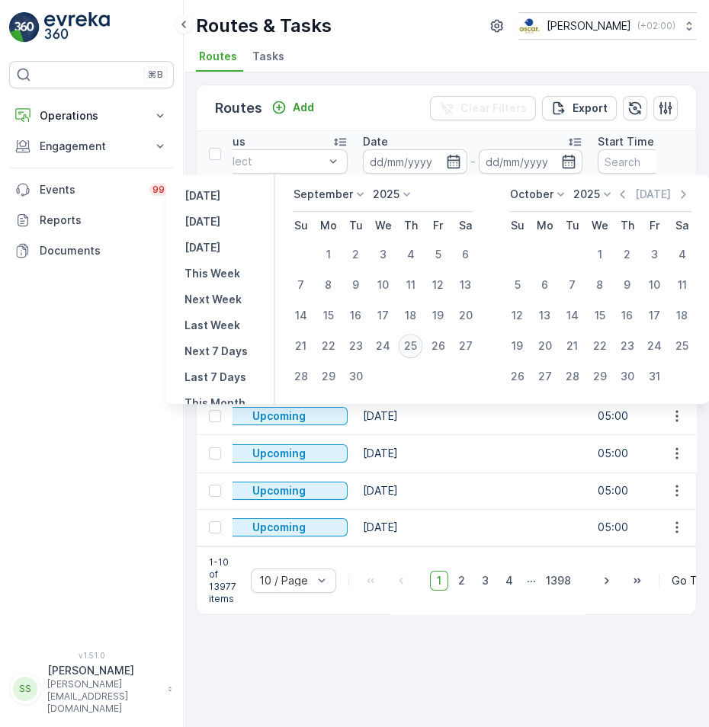
click at [417, 348] on div "25" at bounding box center [411, 346] width 24 height 24
type input "[DATE]"
click at [417, 348] on div "25" at bounding box center [411, 346] width 24 height 24
type input "[DATE]"
click at [417, 348] on div "25" at bounding box center [411, 346] width 24 height 24
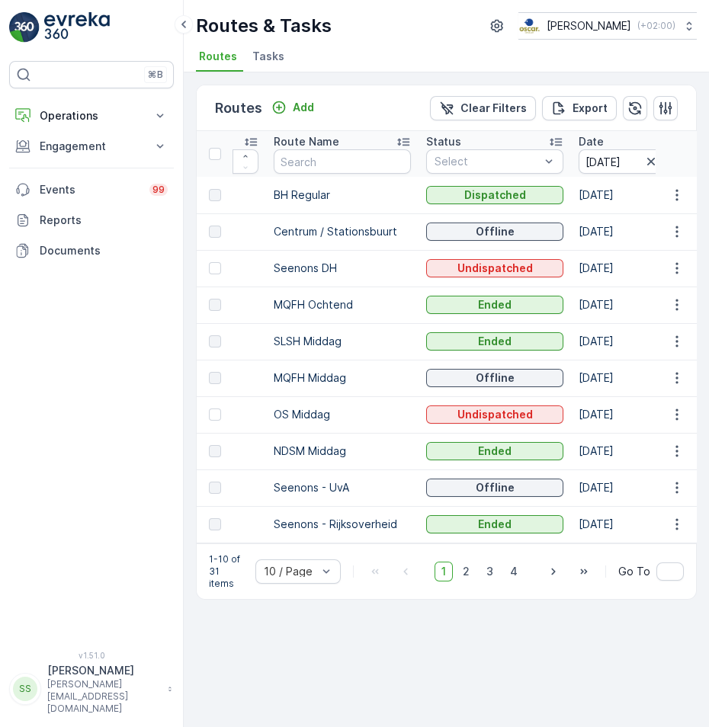
scroll to position [0, 428]
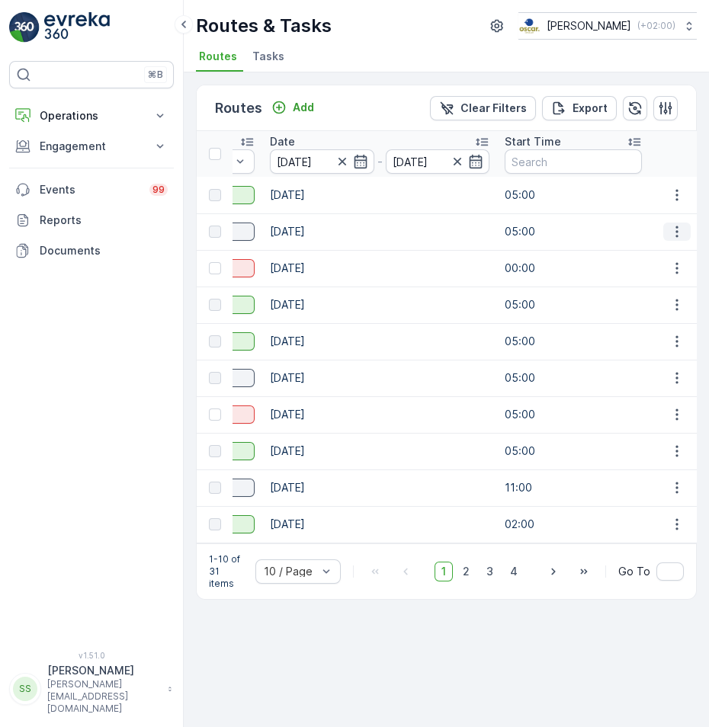
click at [679, 225] on icon "button" at bounding box center [676, 231] width 15 height 15
click at [671, 251] on span "See More Details" at bounding box center [641, 253] width 88 height 15
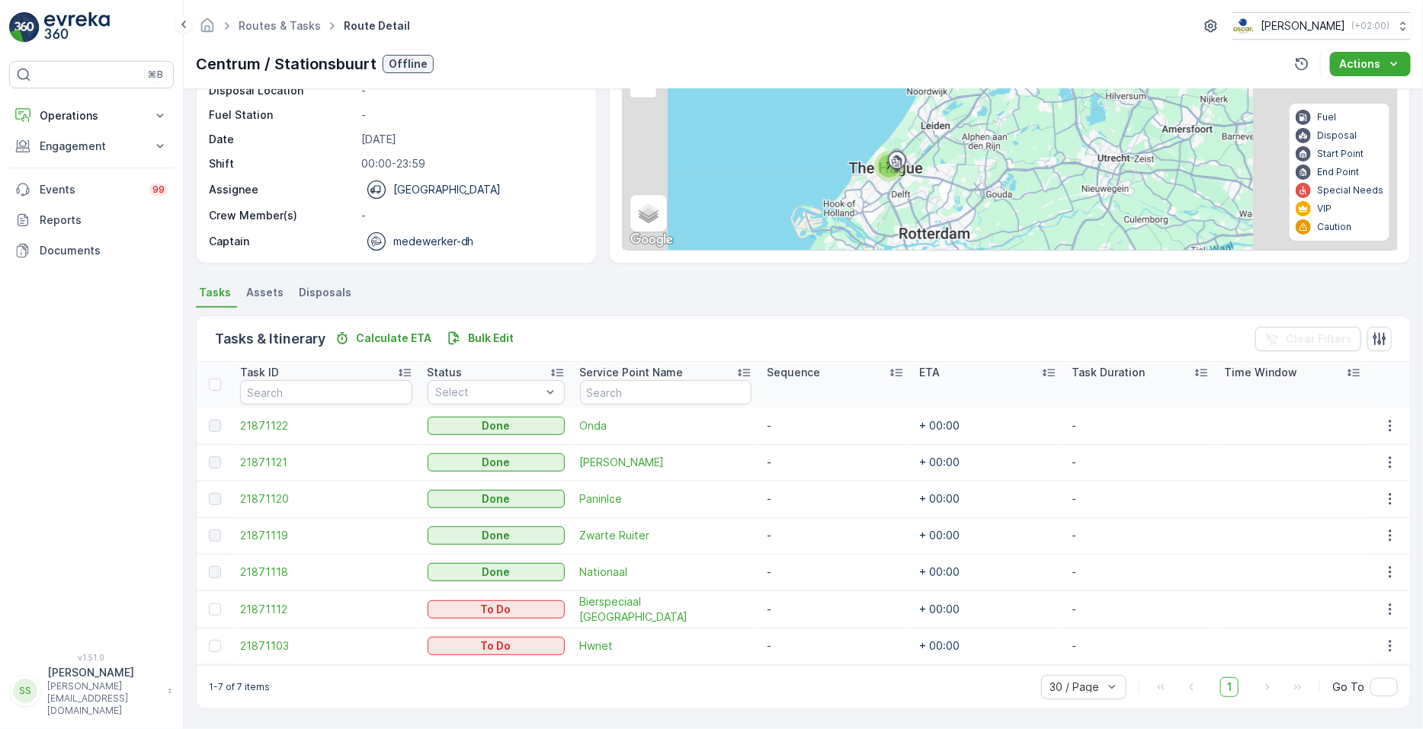
scroll to position [140, 0]
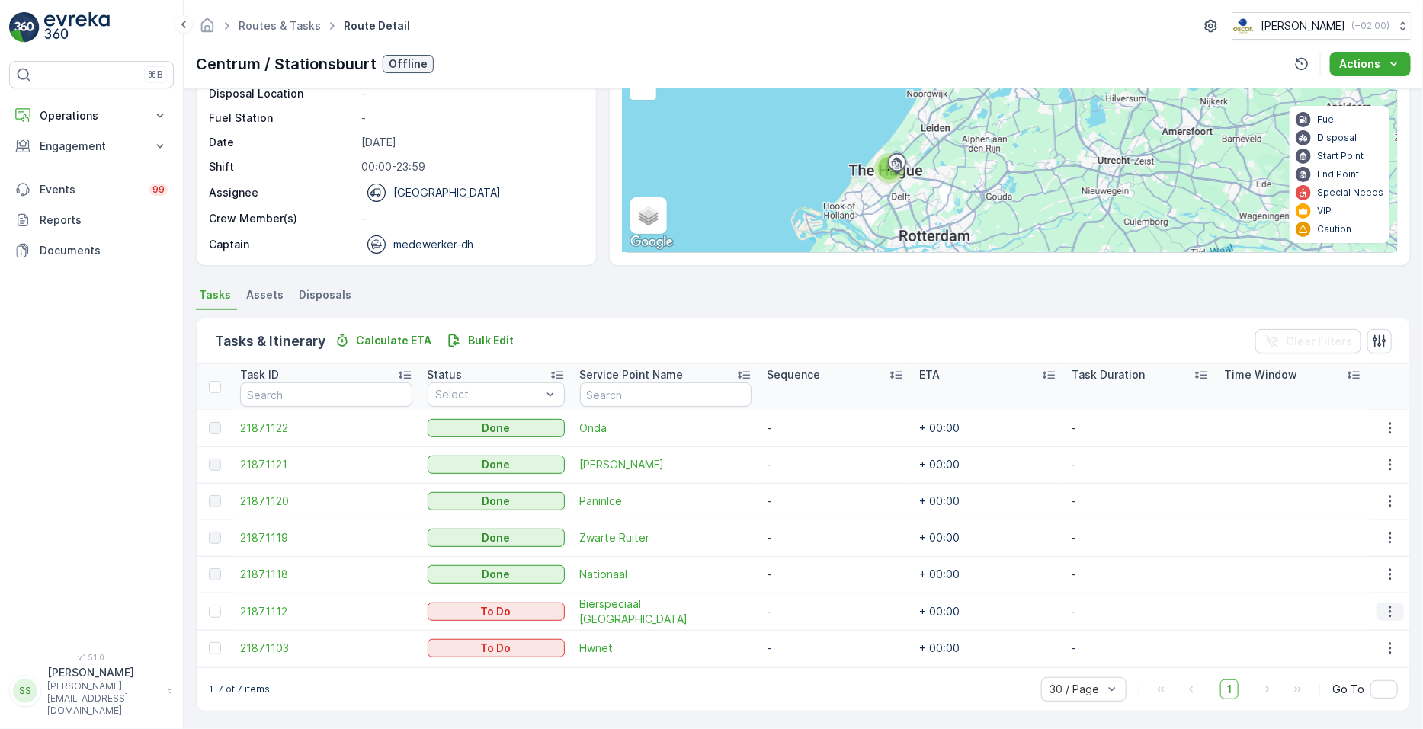
click at [1383, 614] on icon "button" at bounding box center [1390, 611] width 15 height 15
click at [1341, 495] on span "See More Details" at bounding box center [1359, 495] width 88 height 15
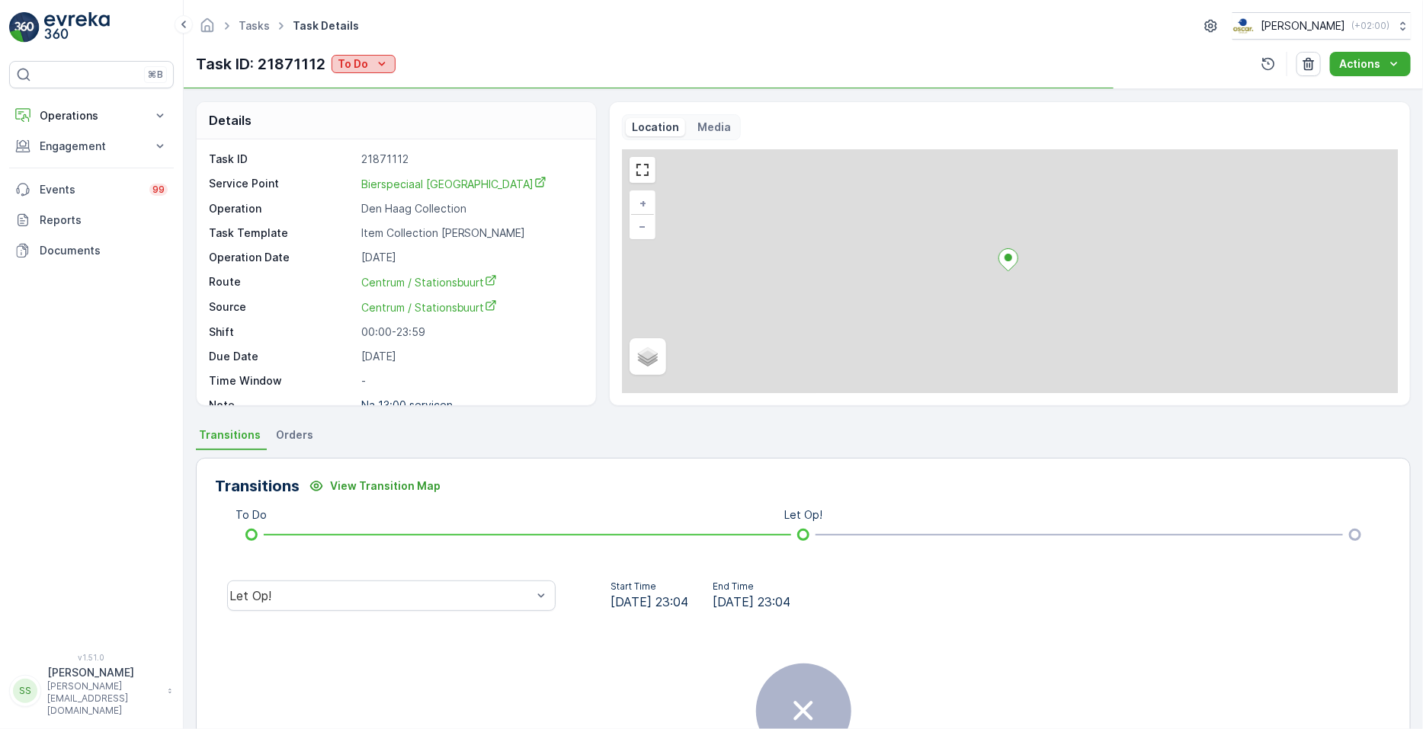
click at [362, 65] on p "To Do" at bounding box center [353, 63] width 30 height 15
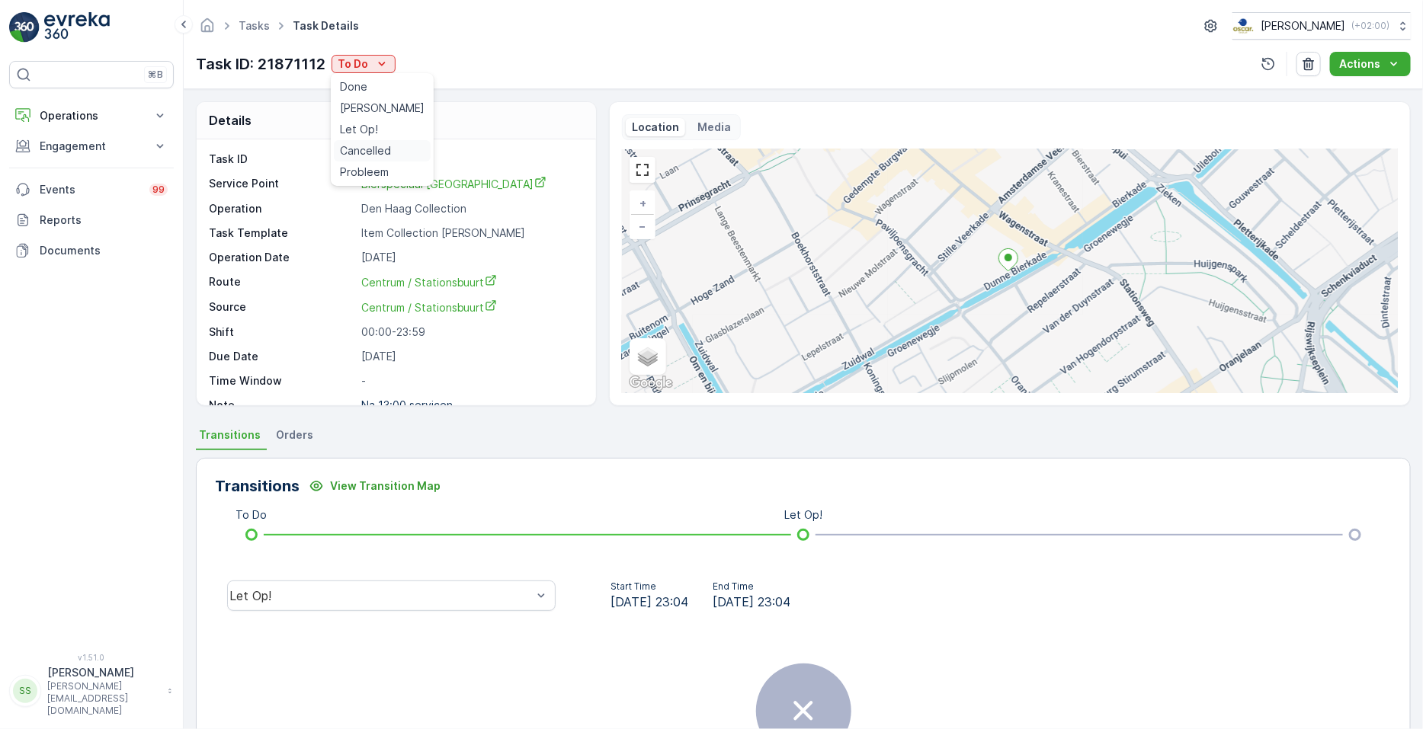
click at [363, 146] on span "Cancelled" at bounding box center [365, 150] width 51 height 15
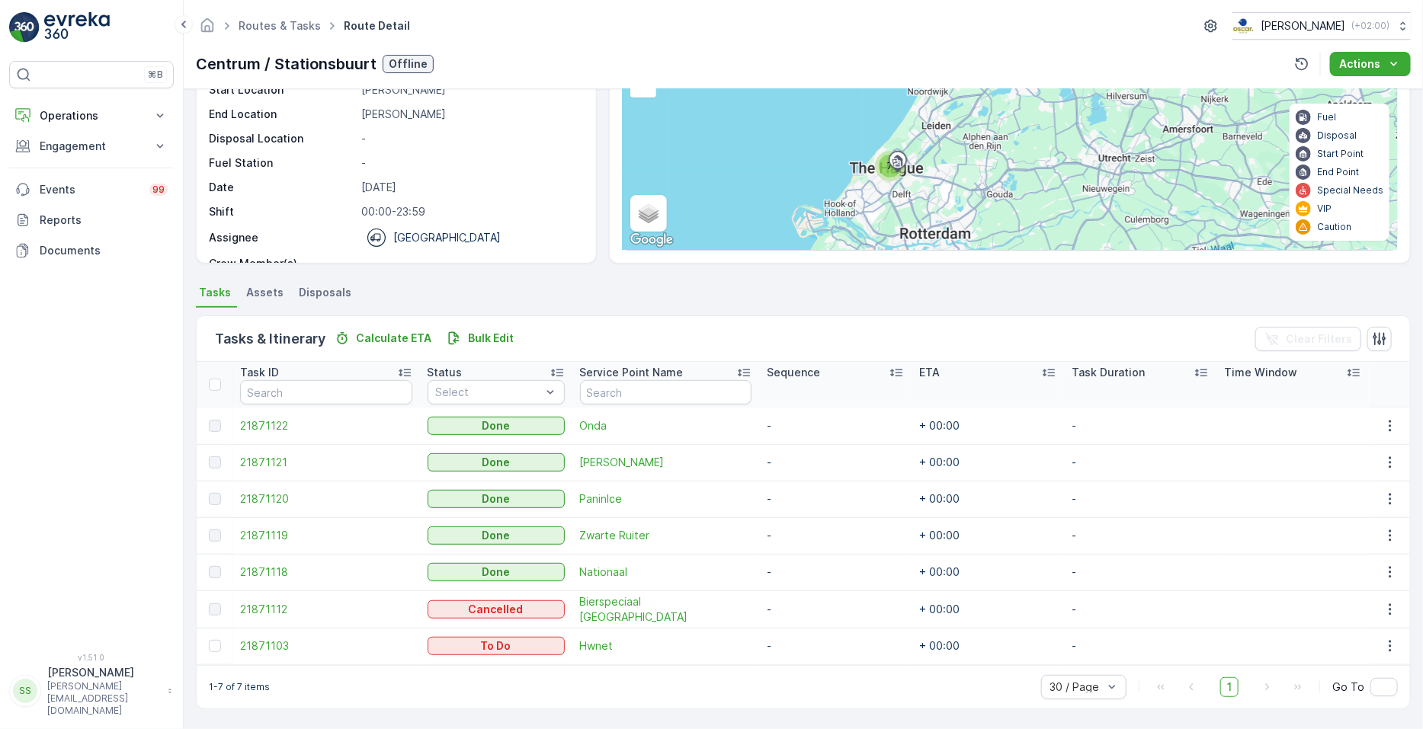
scroll to position [140, 0]
click at [1389, 650] on icon "button" at bounding box center [1390, 648] width 2 height 11
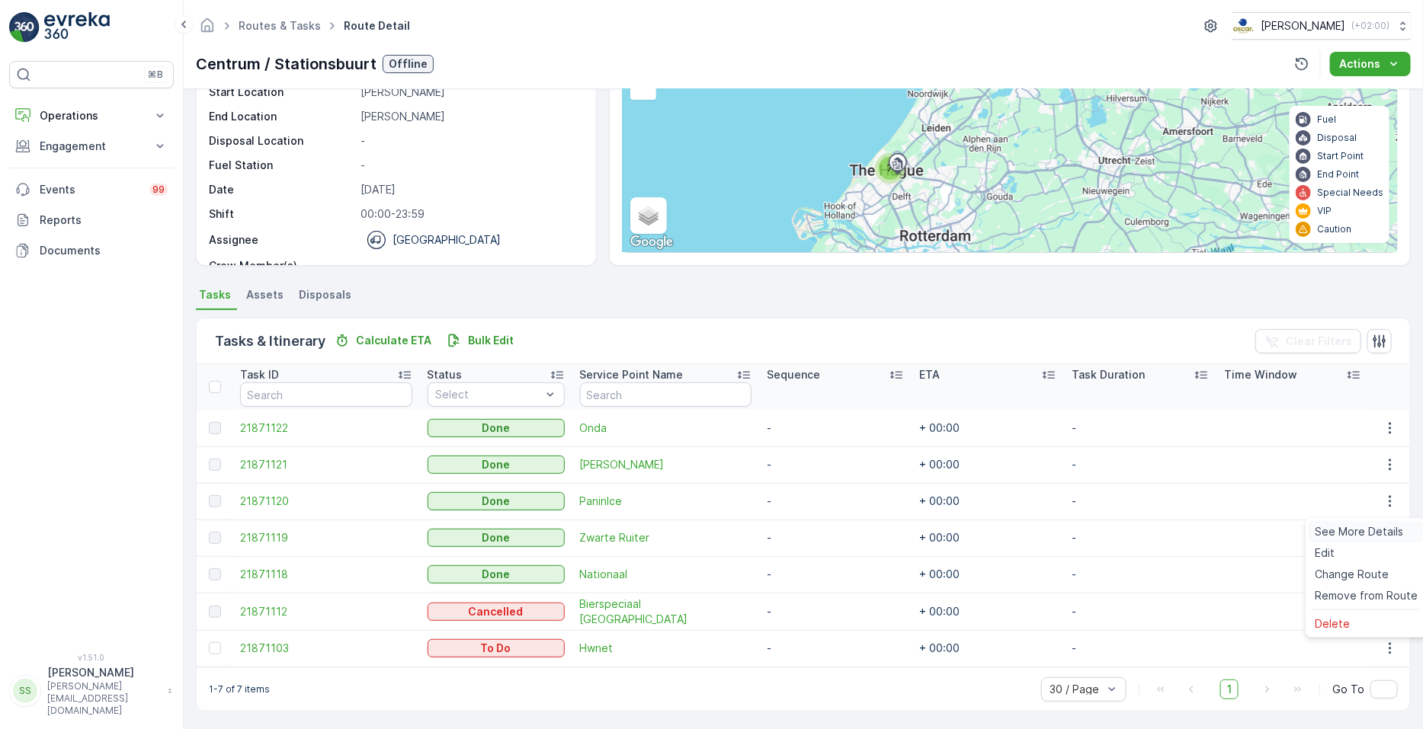
click at [1354, 534] on span "See More Details" at bounding box center [1359, 531] width 88 height 15
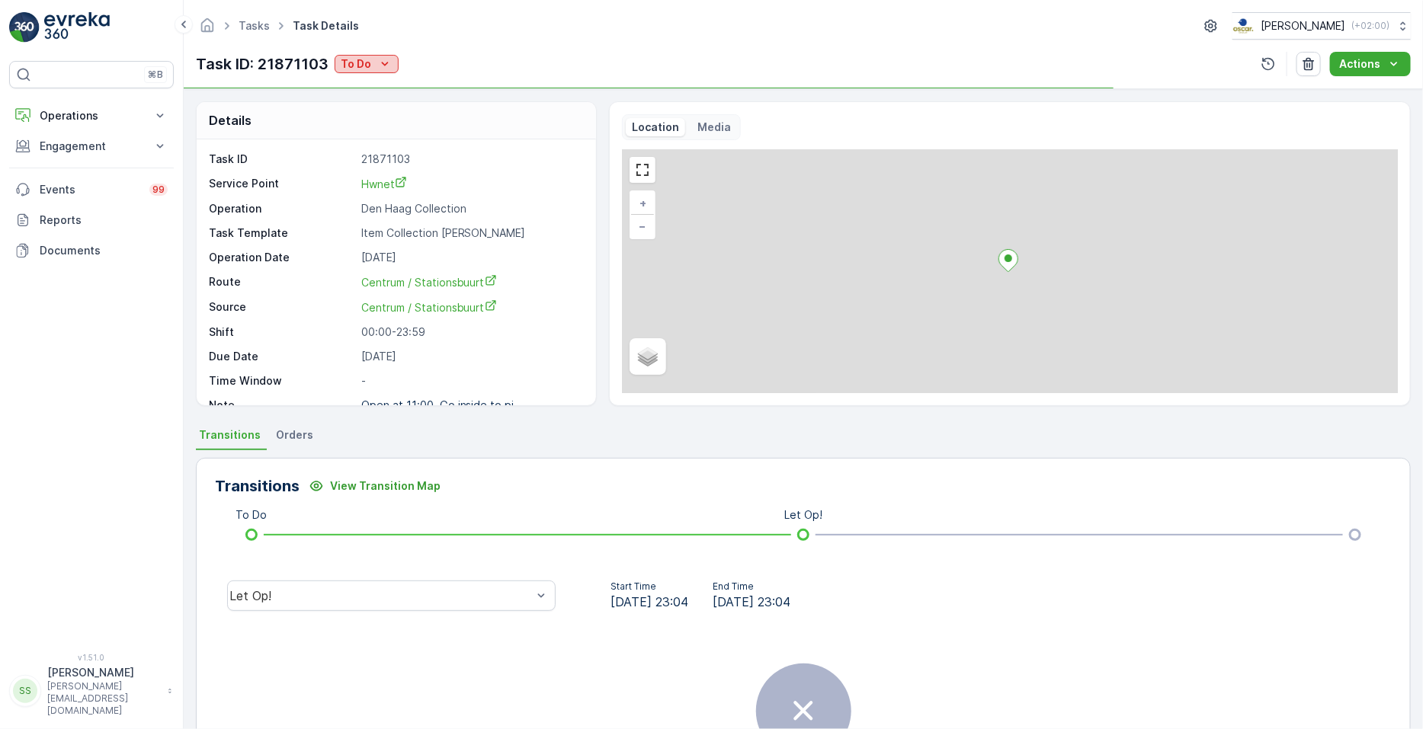
click at [357, 58] on p "To Do" at bounding box center [356, 63] width 30 height 15
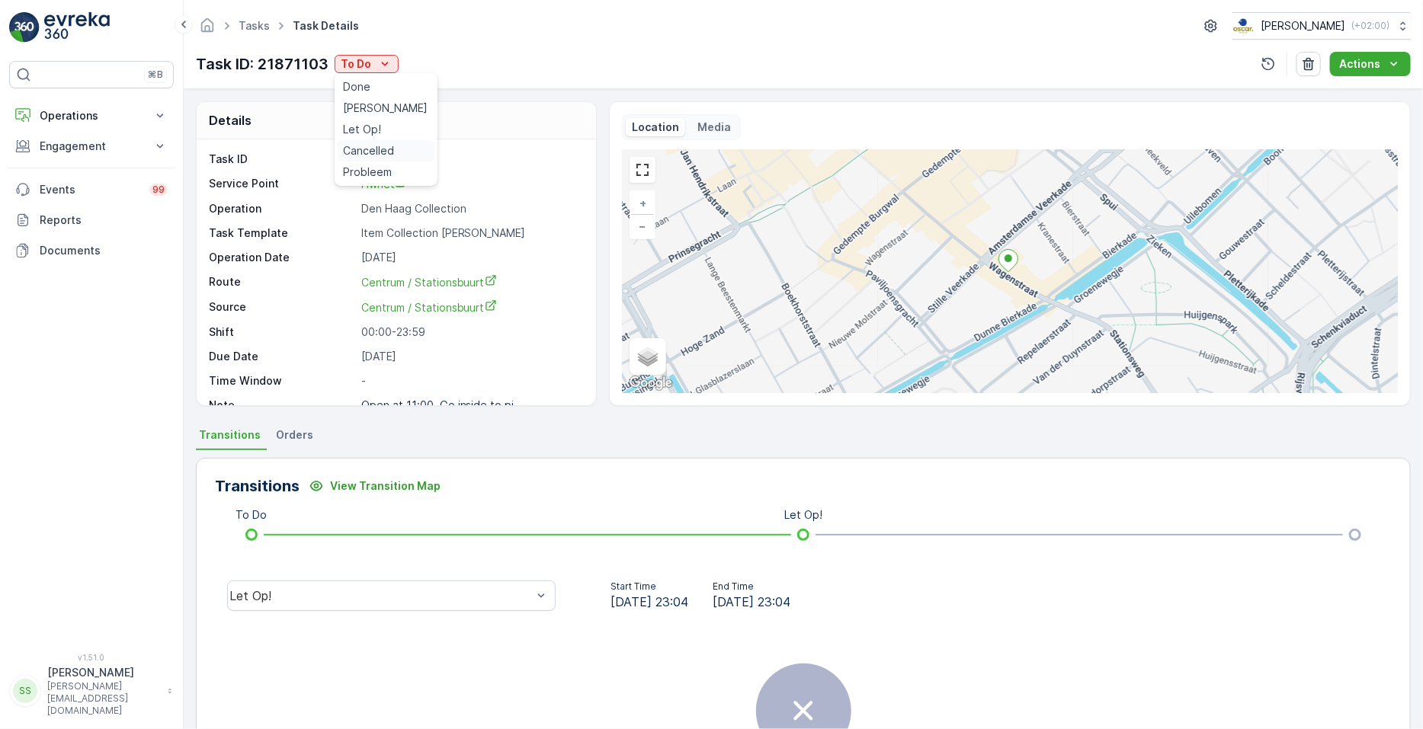
click at [370, 149] on span "Cancelled" at bounding box center [369, 150] width 51 height 15
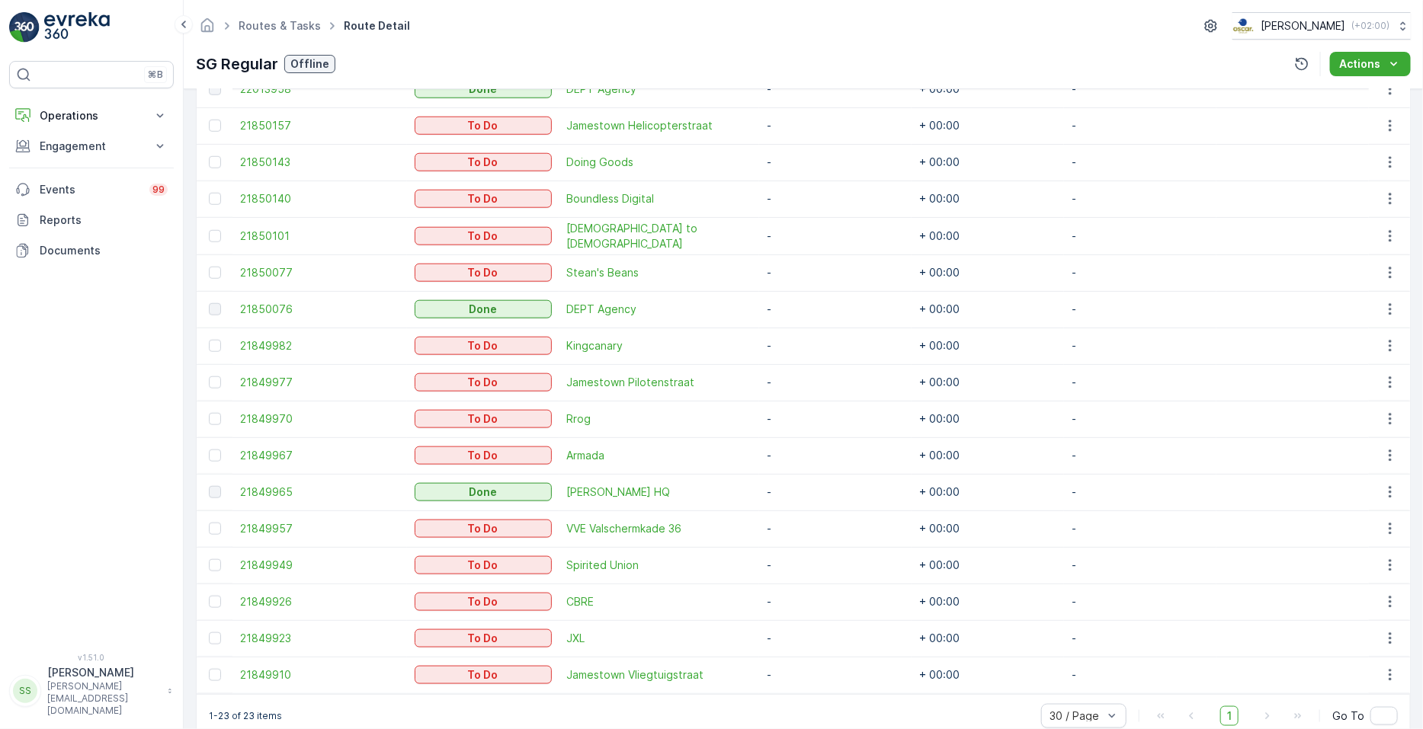
scroll to position [716, 0]
